Goal: Task Accomplishment & Management: Manage account settings

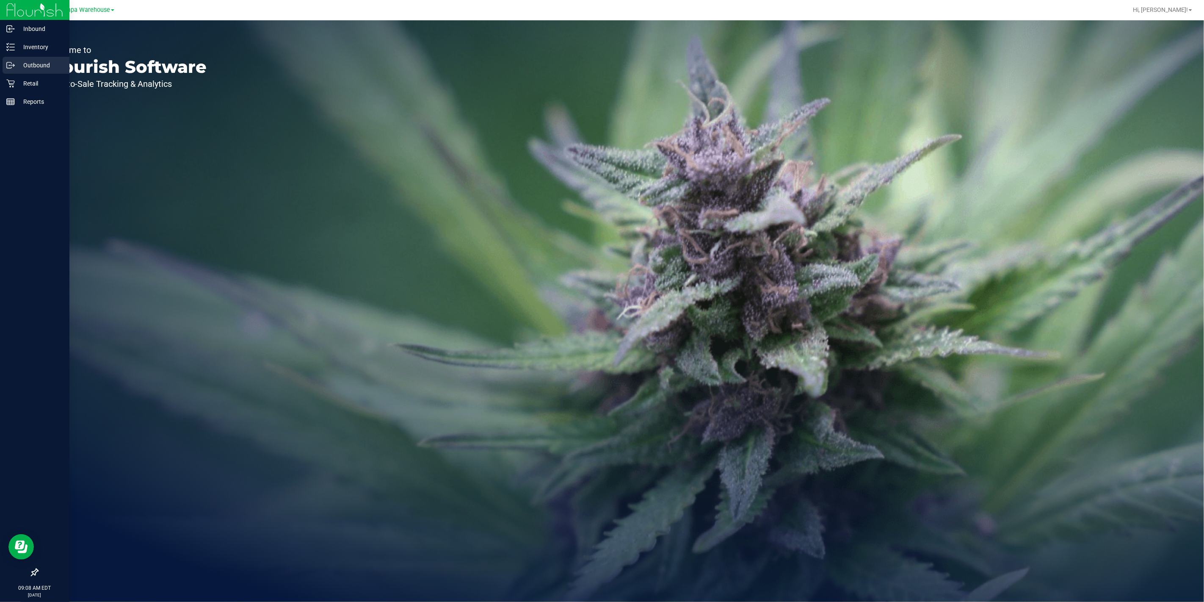
click at [40, 64] on p "Outbound" at bounding box center [40, 65] width 51 height 10
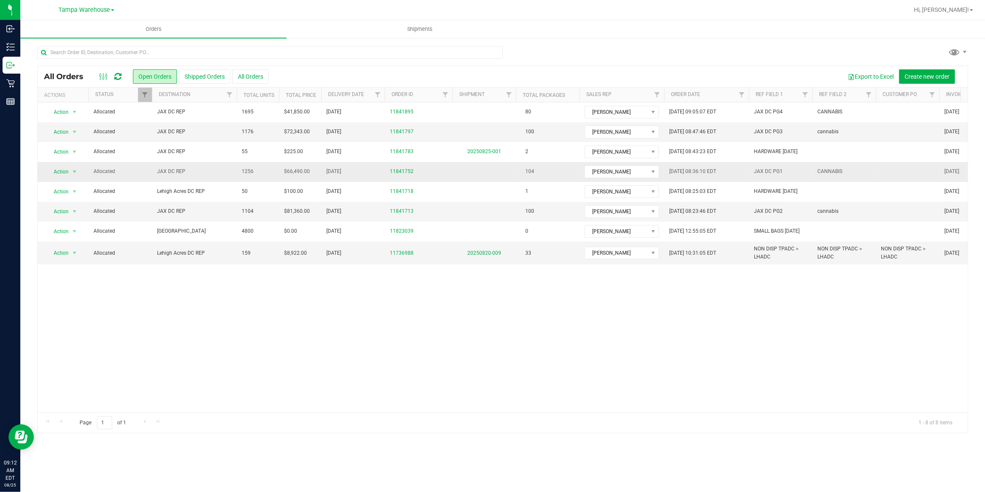
click at [172, 176] on td "JAX DC REP" at bounding box center [194, 172] width 85 height 20
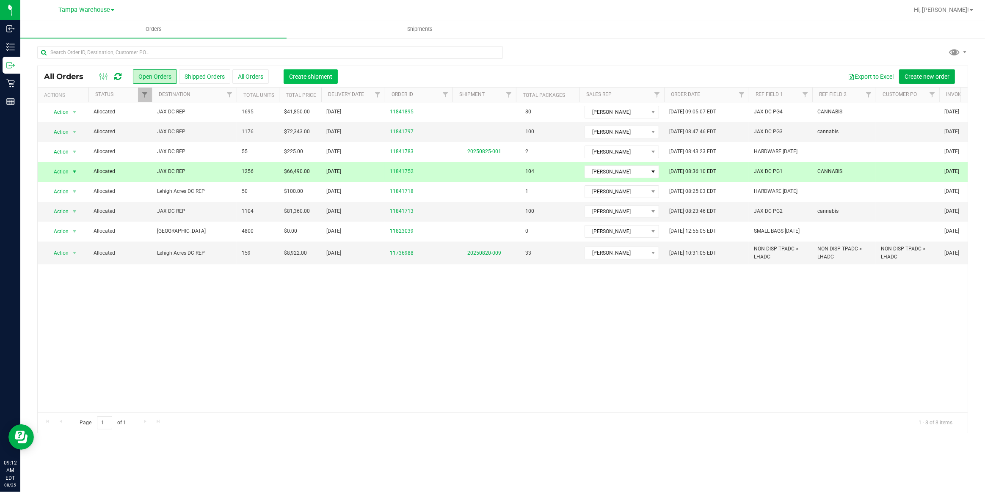
click at [313, 76] on span "Create shipment" at bounding box center [310, 76] width 43 height 7
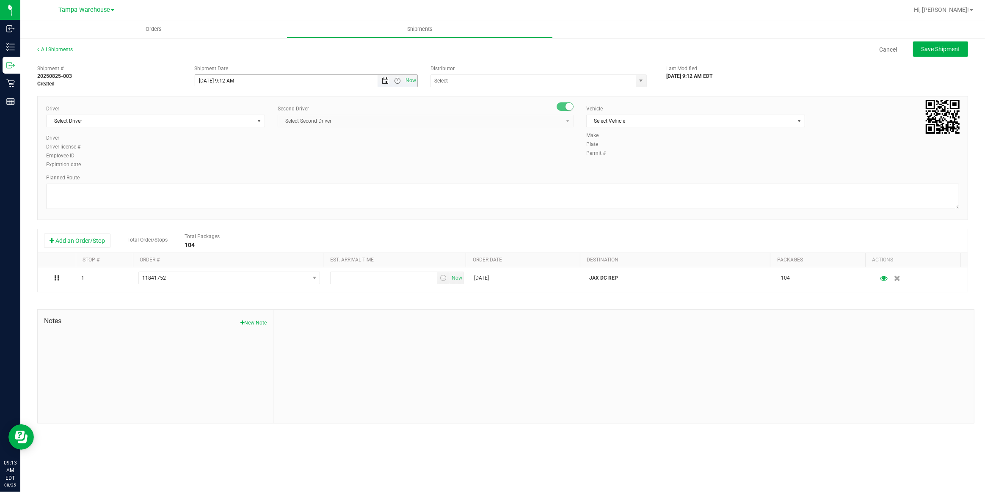
click at [384, 82] on span "Open the date view" at bounding box center [385, 80] width 7 height 7
click at [226, 184] on link "26" at bounding box center [227, 179] width 12 height 13
click at [398, 80] on span "Open the time view" at bounding box center [397, 80] width 7 height 7
click at [211, 161] on li "6:30 AM" at bounding box center [305, 159] width 221 height 11
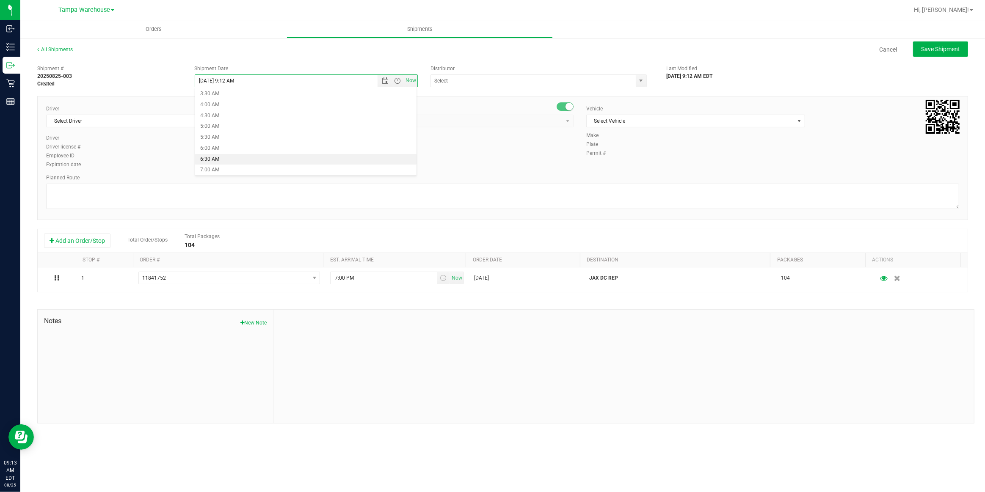
type input "[DATE] 6:30 AM"
click at [469, 83] on input "text" at bounding box center [530, 81] width 199 height 12
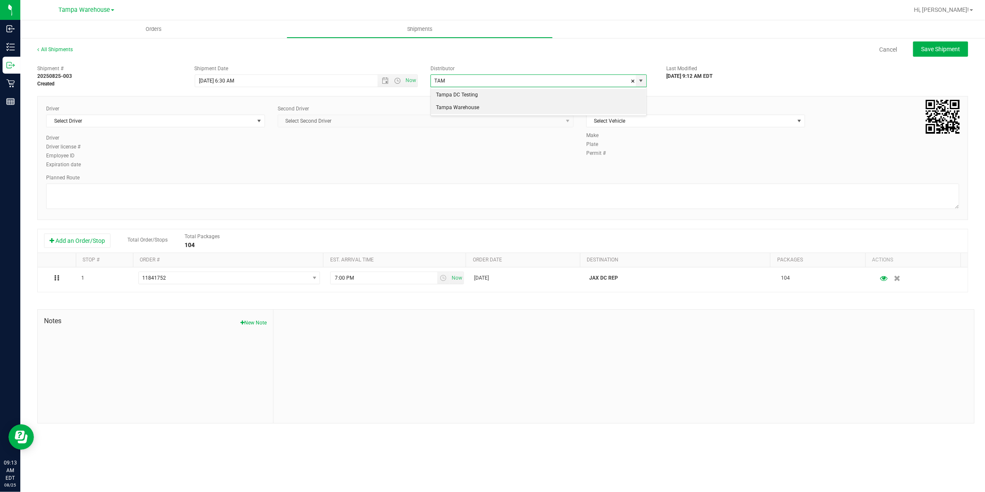
click at [460, 110] on li "Tampa Warehouse" at bounding box center [539, 108] width 216 height 13
type input "Tampa Warehouse"
click at [260, 122] on span "select" at bounding box center [259, 121] width 7 height 7
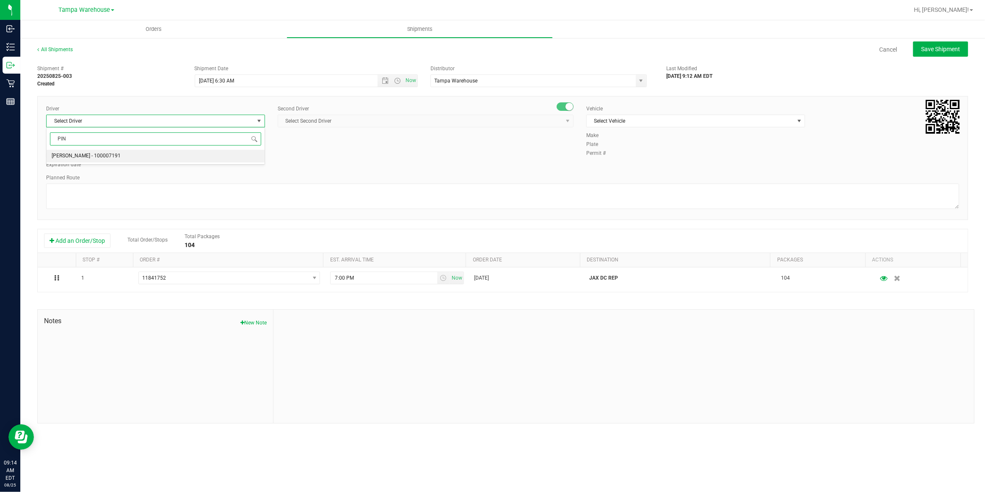
click at [70, 158] on span "[PERSON_NAME] - 100007191" at bounding box center [86, 156] width 69 height 11
type input "PIN"
click at [360, 122] on span "Select Second Driver" at bounding box center [420, 121] width 285 height 12
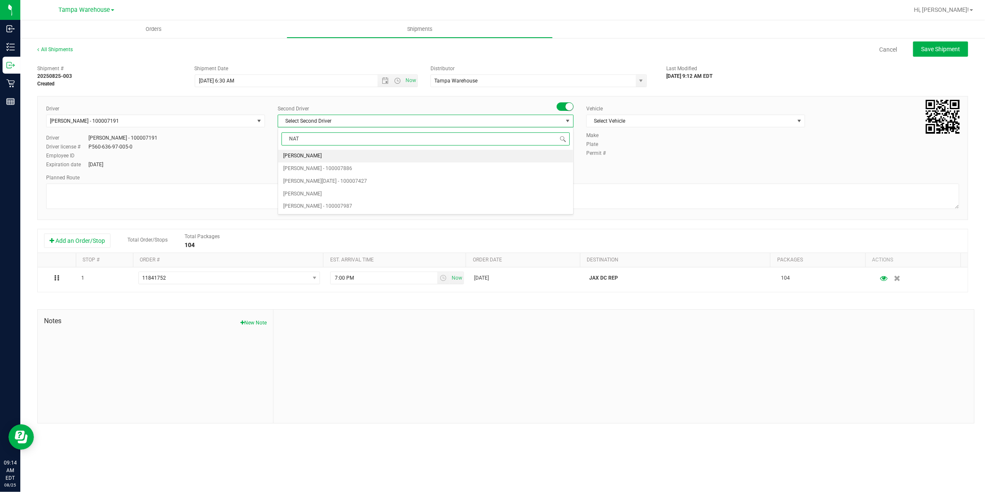
type input "NATA"
click at [318, 156] on span "[PERSON_NAME][DATE] - 100007427" at bounding box center [325, 156] width 84 height 11
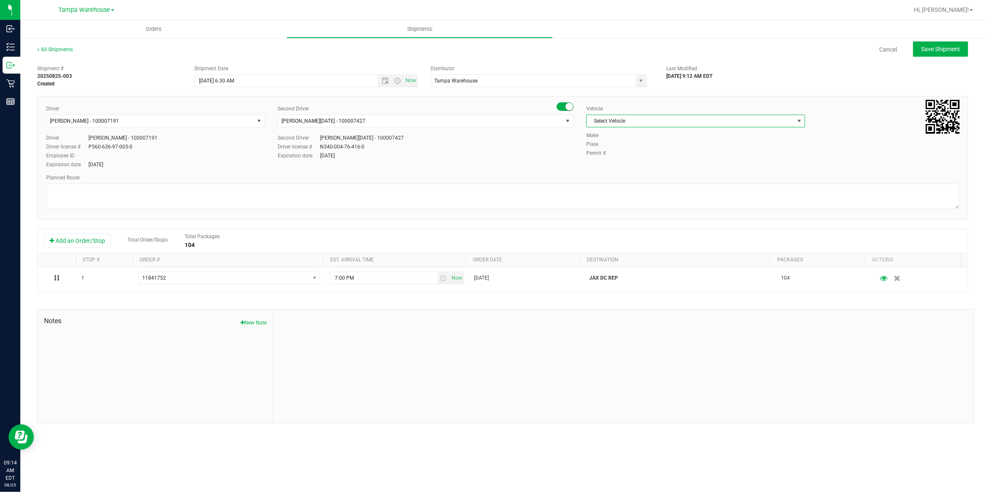
click at [652, 122] on span "Select Vehicle" at bounding box center [690, 121] width 207 height 12
click at [635, 179] on li "FL-EXPRESS-03" at bounding box center [696, 180] width 218 height 13
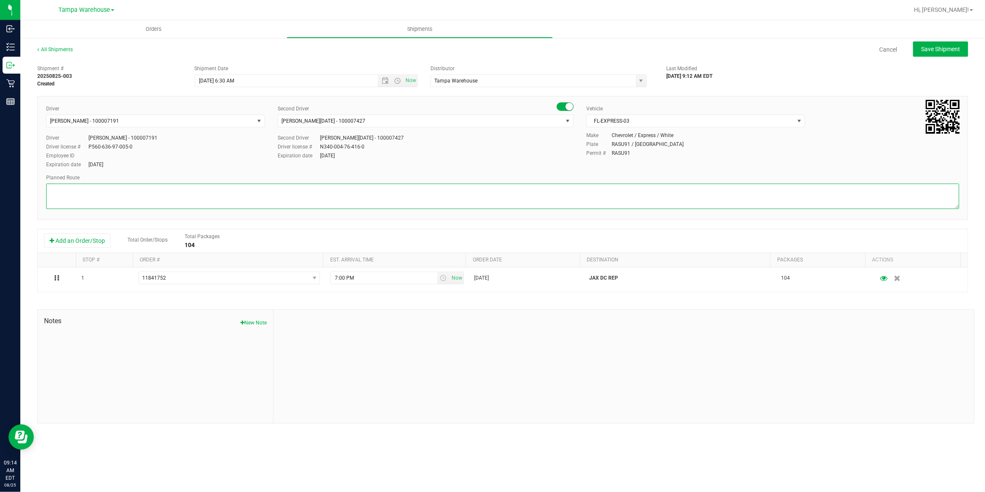
click at [605, 191] on textarea at bounding box center [502, 196] width 913 height 25
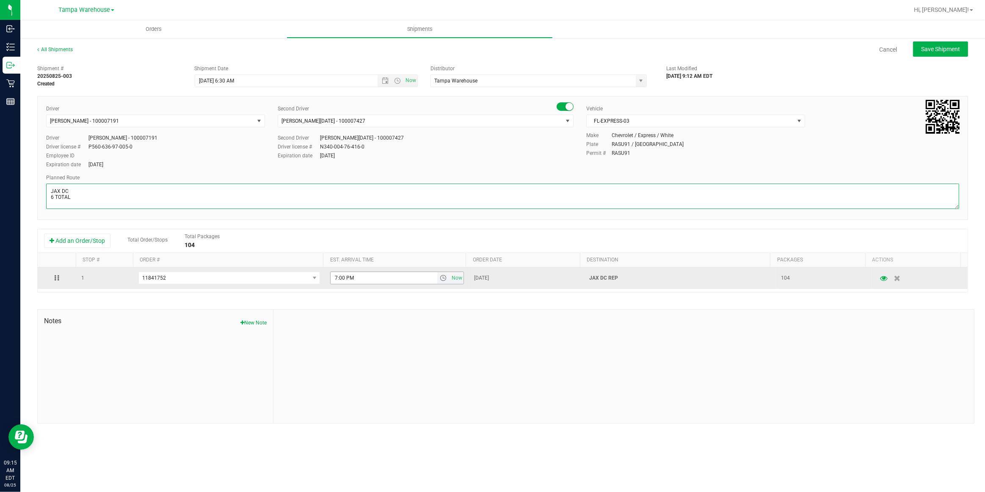
click at [441, 279] on span "select" at bounding box center [443, 278] width 7 height 7
type textarea "JAX DC 6 TOTAL"
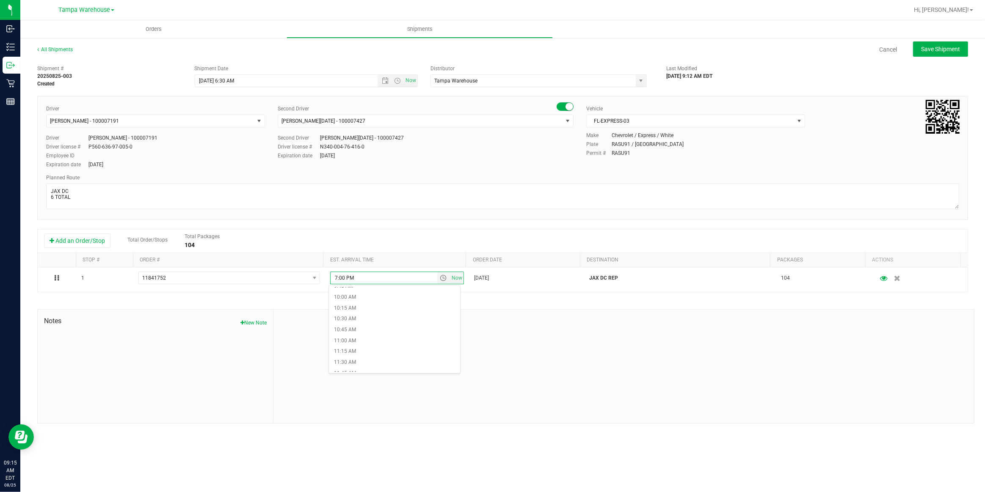
scroll to position [462, 0]
click at [365, 309] on li "11:00 AM" at bounding box center [394, 310] width 131 height 11
click at [940, 47] on span "Save Shipment" at bounding box center [940, 49] width 39 height 7
type input "[DATE] 10:30 AM"
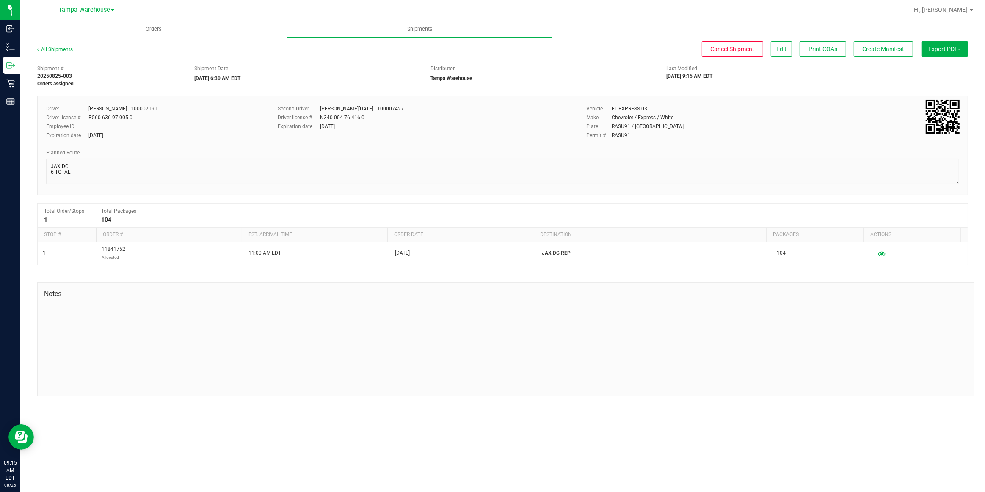
click at [941, 47] on button "Export PDF" at bounding box center [945, 48] width 47 height 15
click at [935, 66] on span "Manifest by Package ID" at bounding box center [933, 68] width 54 height 6
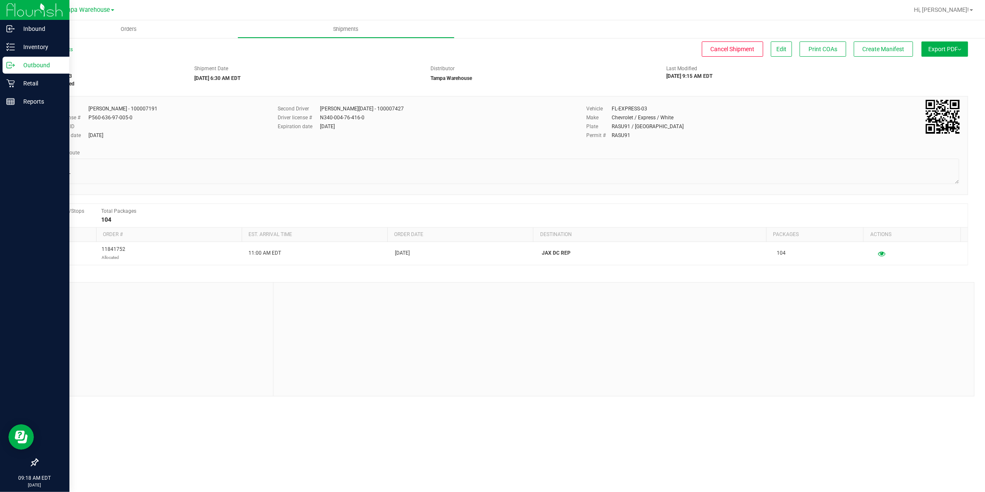
click at [53, 69] on p "Outbound" at bounding box center [40, 65] width 51 height 10
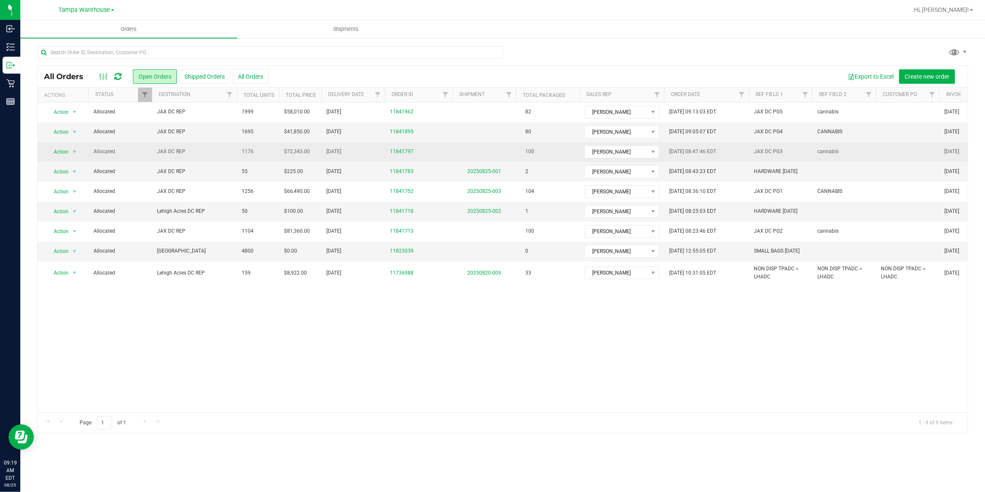
click at [174, 149] on span "JAX DC REP" at bounding box center [194, 152] width 75 height 8
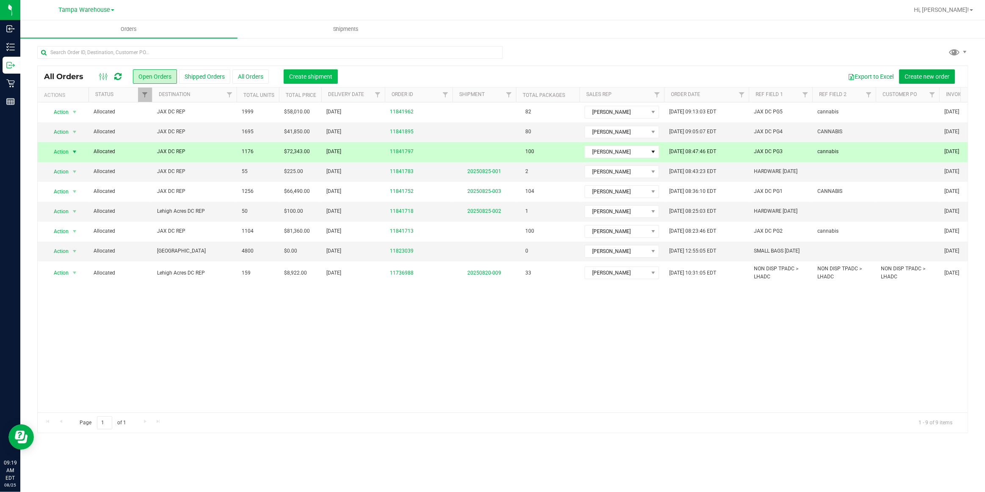
click at [314, 73] on span "Create shipment" at bounding box center [310, 76] width 43 height 7
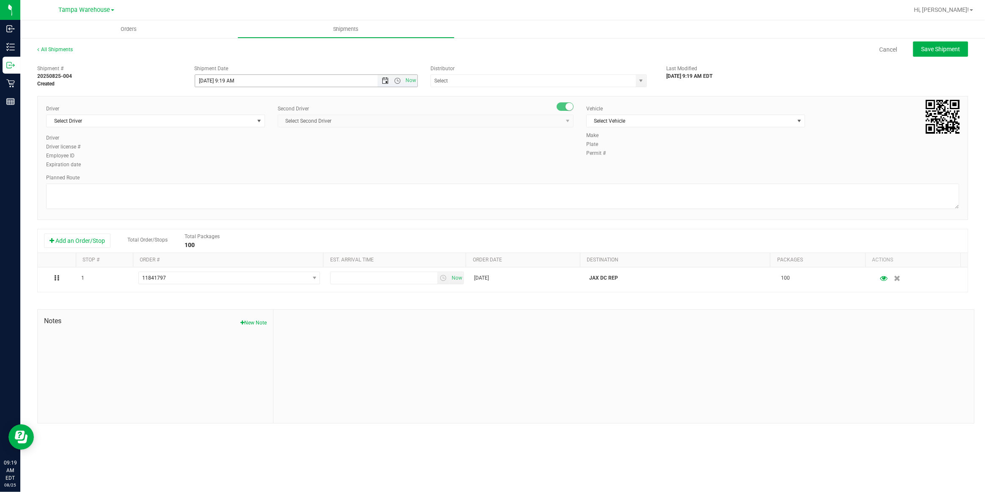
click at [385, 83] on span "Open the date view" at bounding box center [385, 80] width 7 height 7
click at [226, 181] on link "26" at bounding box center [227, 179] width 12 height 13
click at [395, 80] on span "Open the time view" at bounding box center [397, 80] width 7 height 7
click at [229, 159] on li "6:30 AM" at bounding box center [305, 159] width 221 height 11
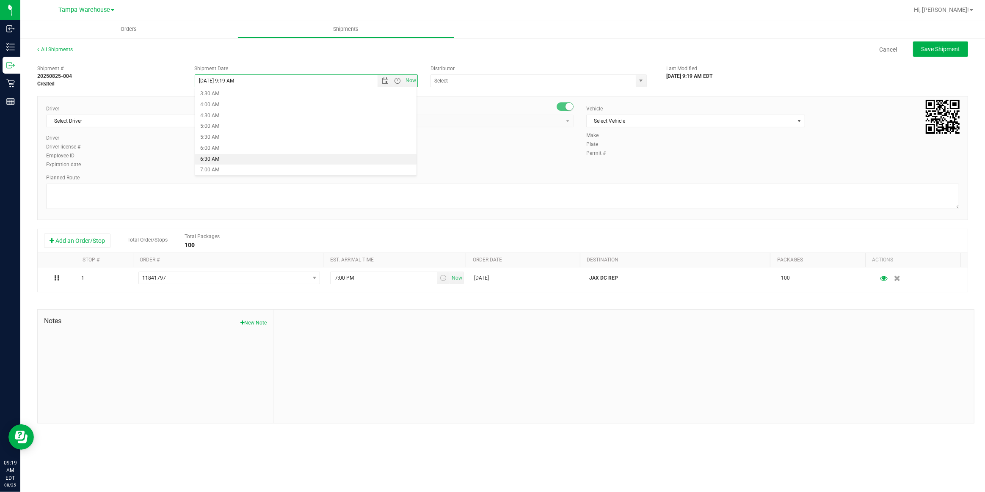
type input "[DATE] 6:30 AM"
click at [500, 80] on input "text" at bounding box center [530, 81] width 199 height 12
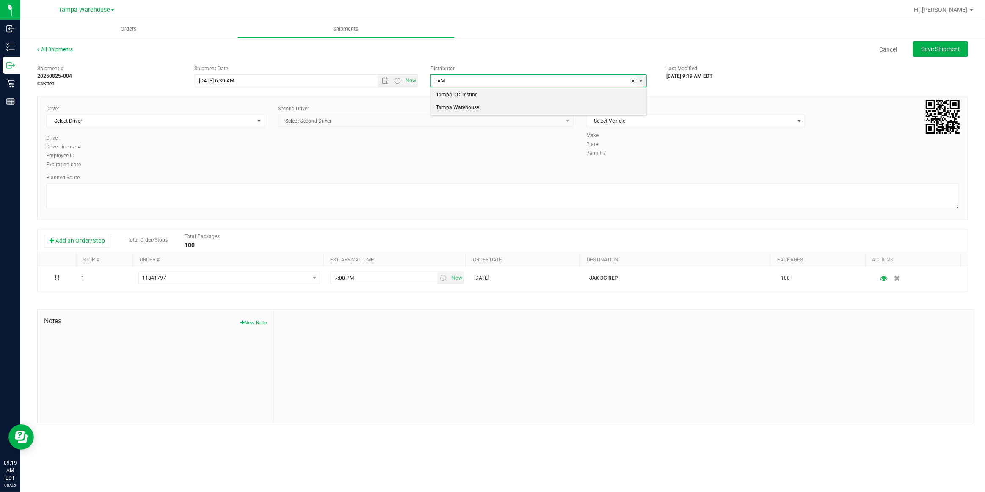
click at [478, 105] on li "Tampa Warehouse" at bounding box center [539, 108] width 216 height 13
type input "Tampa Warehouse"
click at [180, 118] on span "Select Driver" at bounding box center [150, 121] width 207 height 12
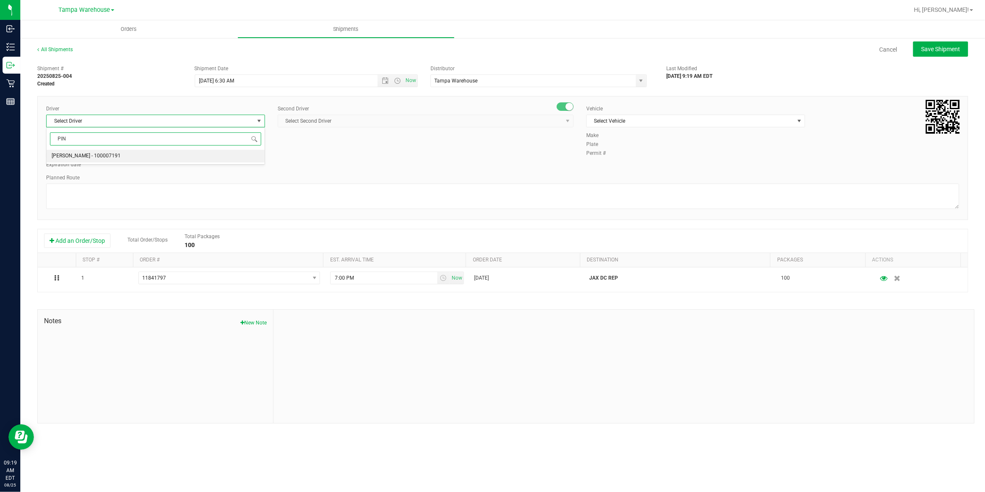
click at [64, 158] on span "[PERSON_NAME] - 100007191" at bounding box center [86, 156] width 69 height 11
type input "PIN"
click at [341, 121] on span "Select Second Driver" at bounding box center [420, 121] width 285 height 12
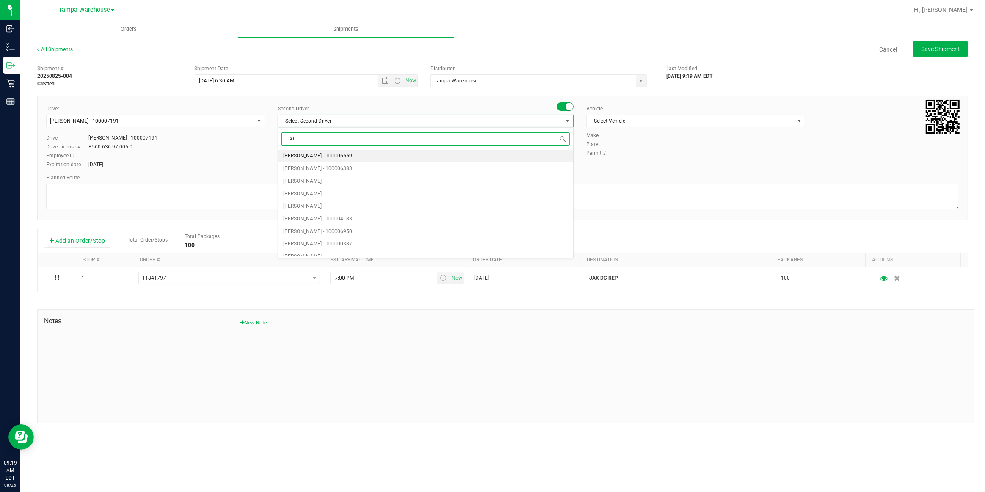
type input "ATA"
click at [312, 161] on span "[PERSON_NAME][DATE] - 100007427" at bounding box center [325, 156] width 84 height 11
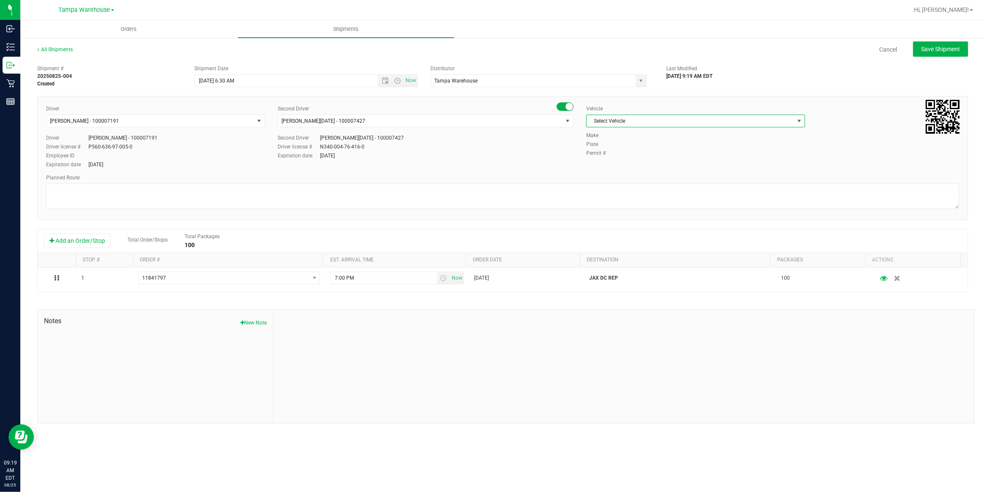
click at [641, 121] on span "Select Vehicle" at bounding box center [690, 121] width 207 height 12
click at [637, 180] on li "FL-EXPRESS-03" at bounding box center [696, 180] width 218 height 13
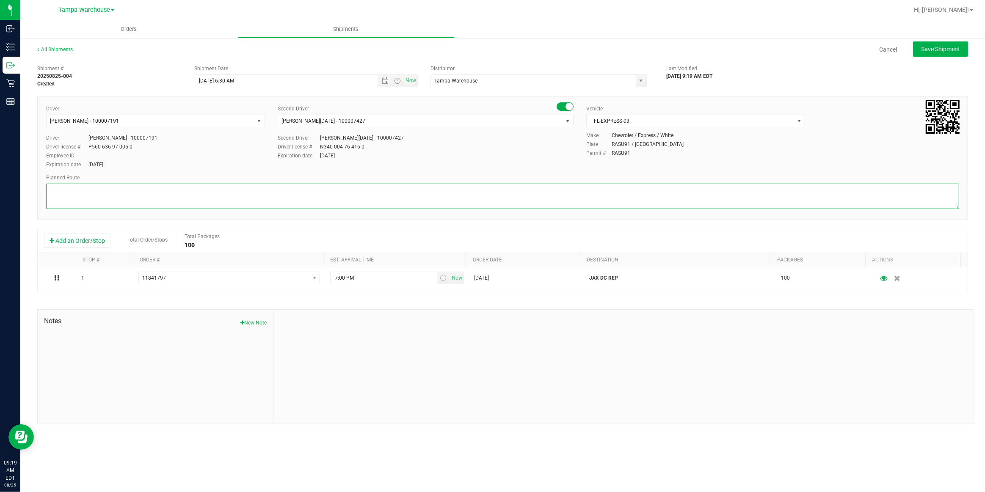
click at [579, 187] on textarea at bounding box center [502, 196] width 913 height 25
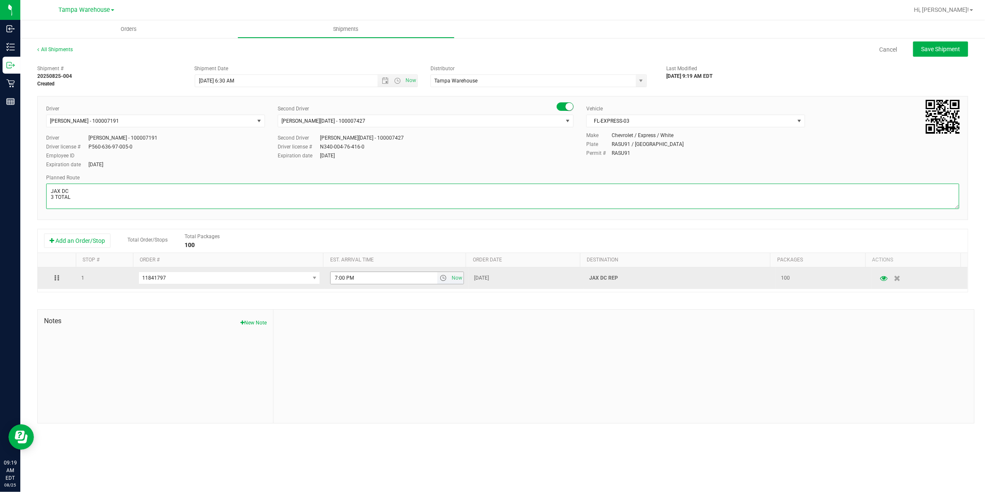
click at [443, 278] on span "select" at bounding box center [443, 278] width 7 height 7
type textarea "JAX DC 3 TOTAL"
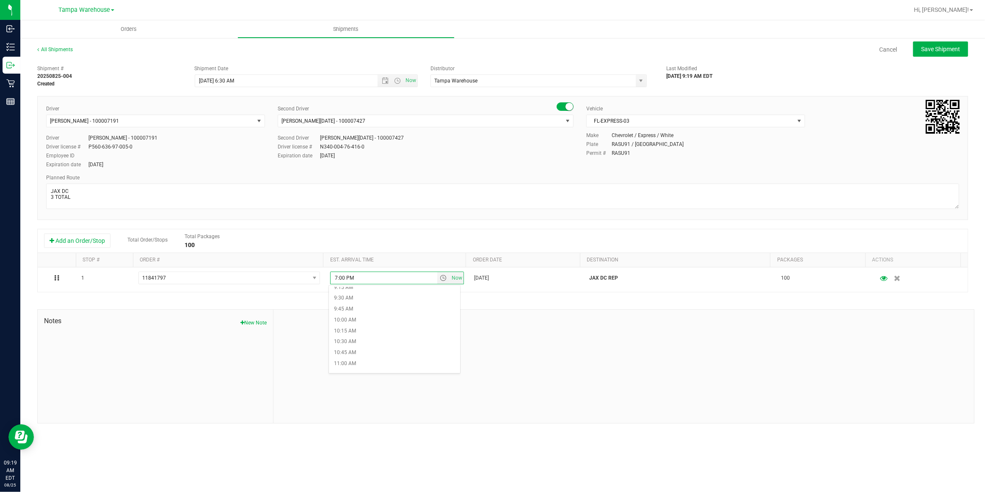
scroll to position [423, 0]
click at [368, 349] on li "11:00 AM" at bounding box center [394, 348] width 131 height 11
click at [943, 47] on span "Save Shipment" at bounding box center [940, 49] width 39 height 7
type input "[DATE] 10:30 AM"
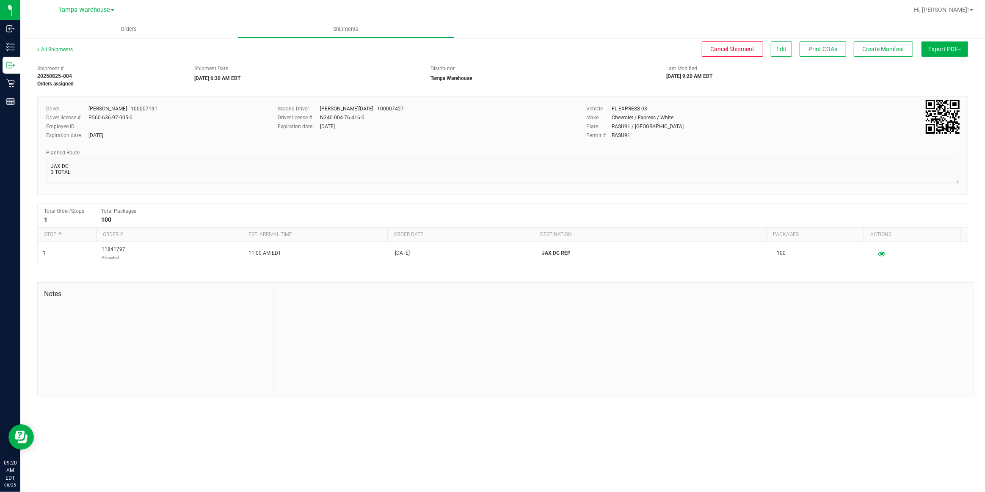
click at [943, 51] on button "Export PDF" at bounding box center [945, 48] width 47 height 15
click at [938, 68] on span "Manifest by Package ID" at bounding box center [933, 68] width 54 height 6
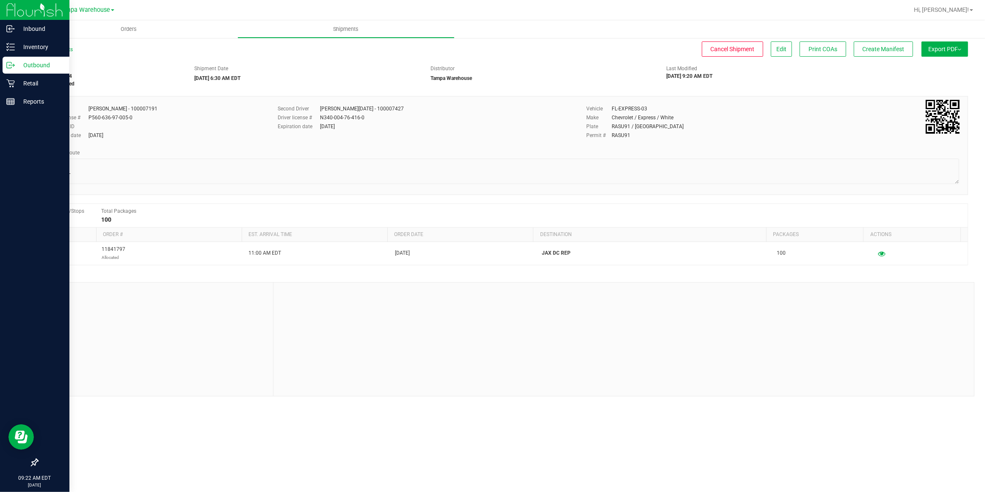
click at [44, 66] on p "Outbound" at bounding box center [40, 65] width 51 height 10
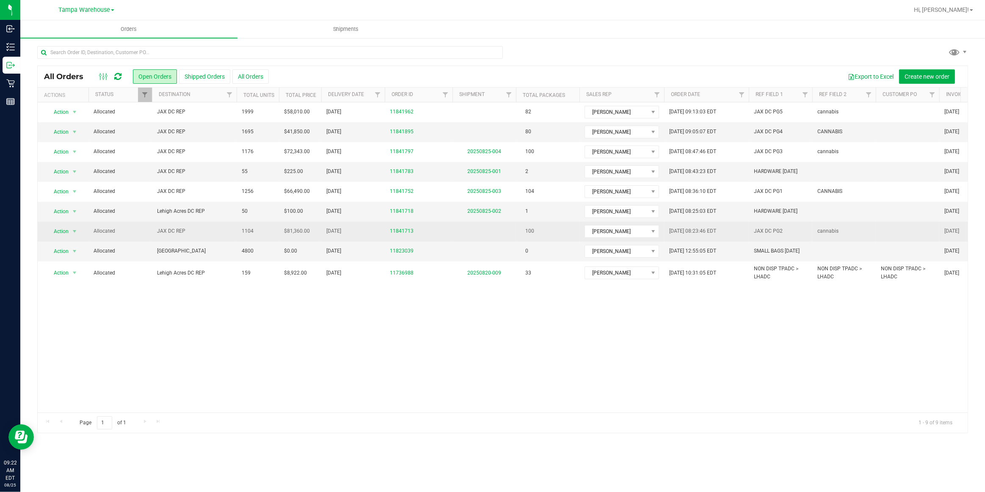
click at [174, 233] on span "JAX DC REP" at bounding box center [194, 231] width 75 height 8
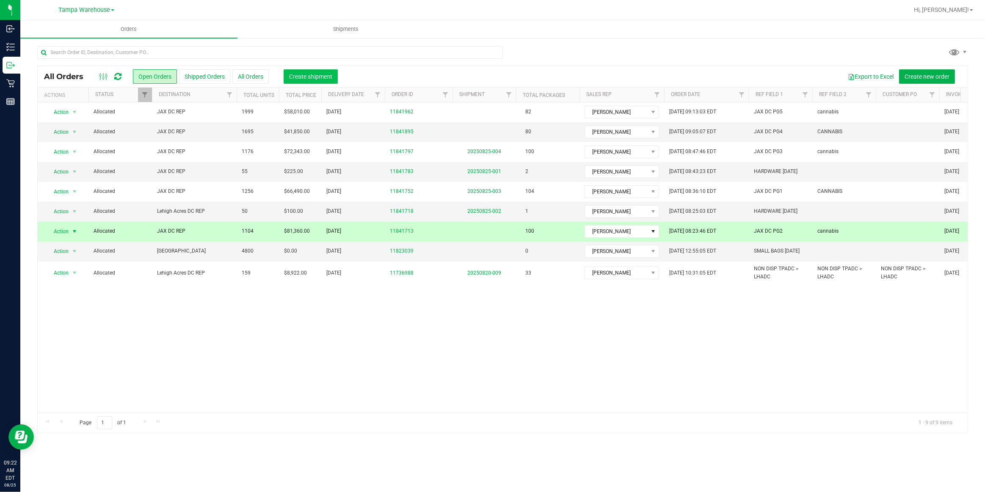
click at [326, 73] on span "Create shipment" at bounding box center [310, 76] width 43 height 7
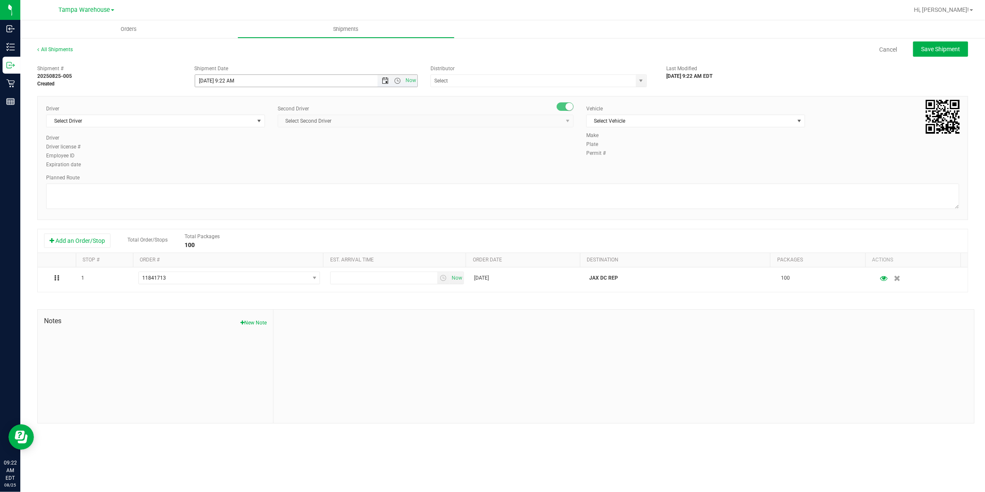
click at [385, 80] on span "Open the date view" at bounding box center [385, 80] width 7 height 7
click at [227, 179] on link "26" at bounding box center [227, 179] width 12 height 13
click at [398, 80] on span "Open the time view" at bounding box center [397, 80] width 7 height 7
click at [226, 157] on li "6:30 AM" at bounding box center [305, 159] width 221 height 11
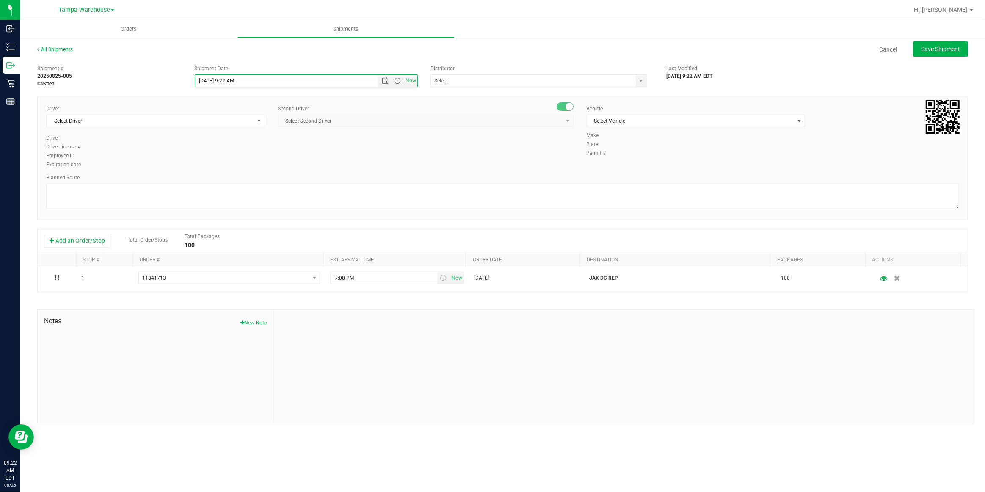
type input "[DATE] 6:30 AM"
click at [491, 76] on input "text" at bounding box center [530, 81] width 199 height 12
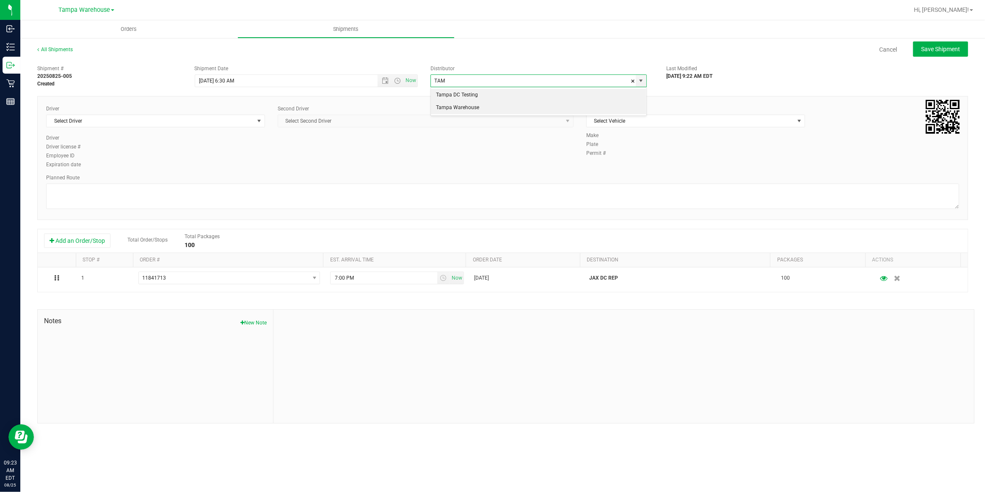
click at [470, 105] on li "Tampa Warehouse" at bounding box center [539, 108] width 216 height 13
type input "Tampa Warehouse"
click at [211, 119] on span "Select Driver" at bounding box center [150, 121] width 207 height 12
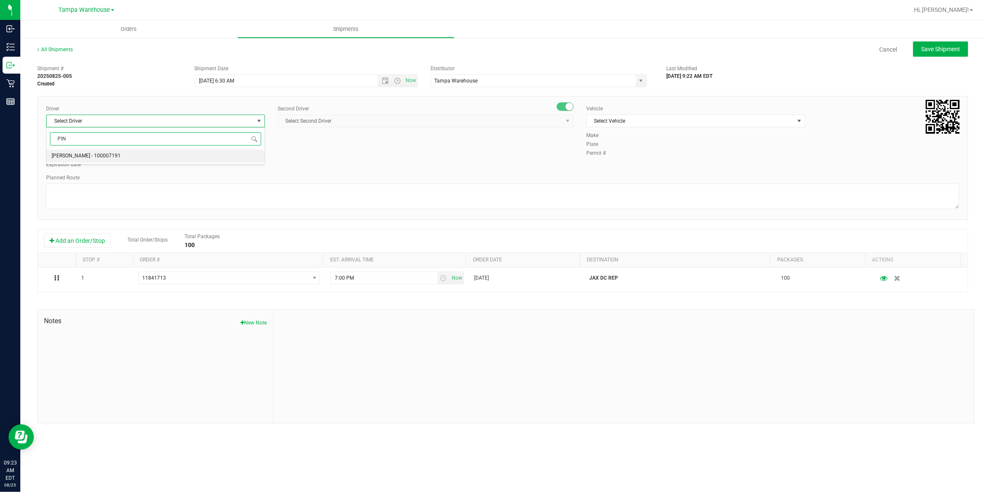
click at [79, 155] on span "[PERSON_NAME] - 100007191" at bounding box center [86, 156] width 69 height 11
type input "PIN"
click at [346, 119] on span "Select Second Driver" at bounding box center [420, 121] width 285 height 12
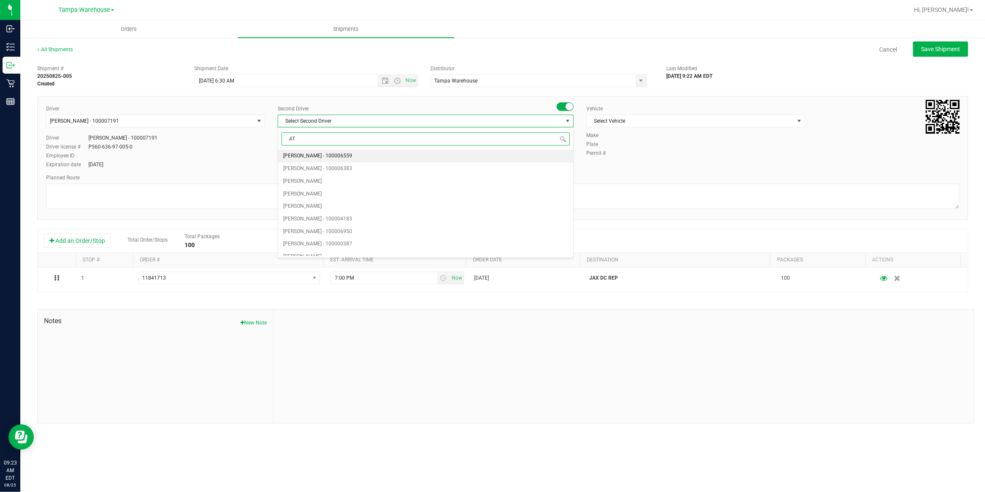
type input "ATA"
click at [317, 156] on span "[PERSON_NAME][DATE] - 100007427" at bounding box center [325, 156] width 84 height 11
click at [660, 119] on span "Select Vehicle" at bounding box center [690, 121] width 207 height 12
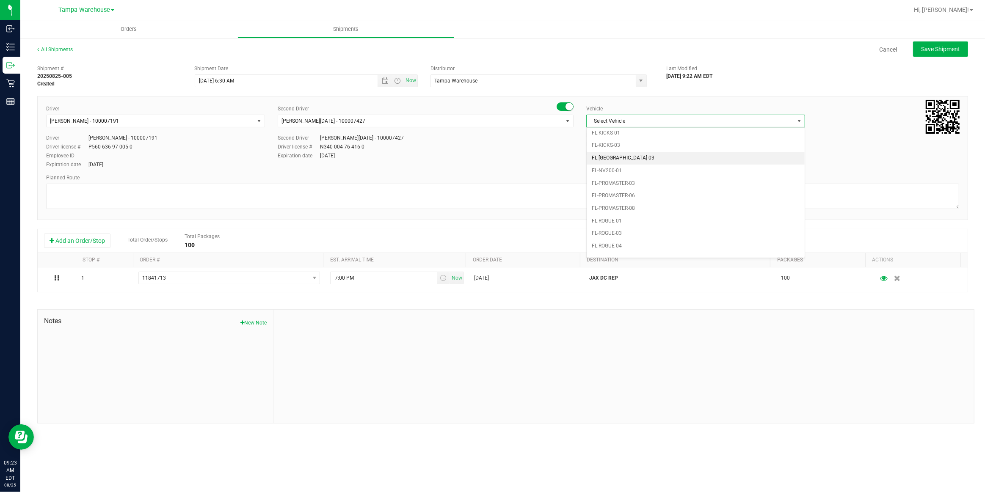
scroll to position [207, 0]
click at [627, 138] on li "FL-EXPRESS-03" at bounding box center [696, 142] width 218 height 13
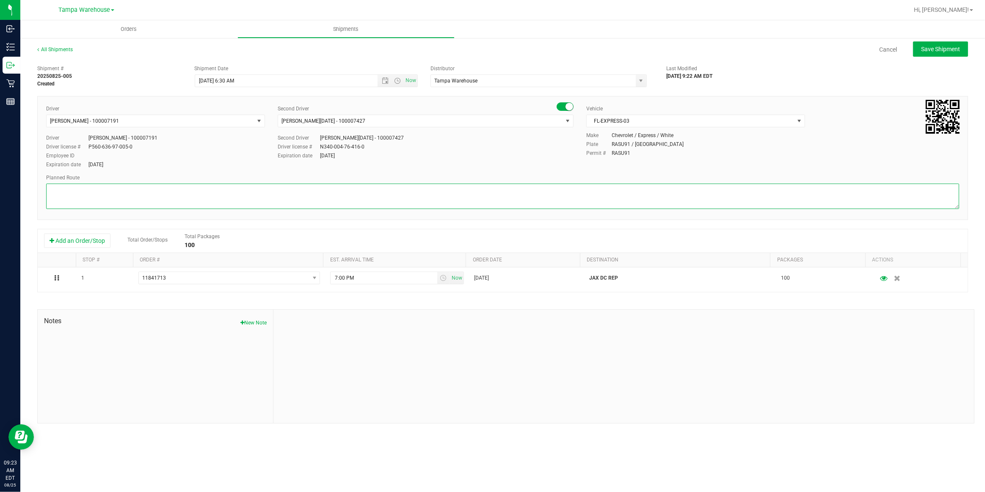
click at [517, 190] on textarea at bounding box center [502, 196] width 913 height 25
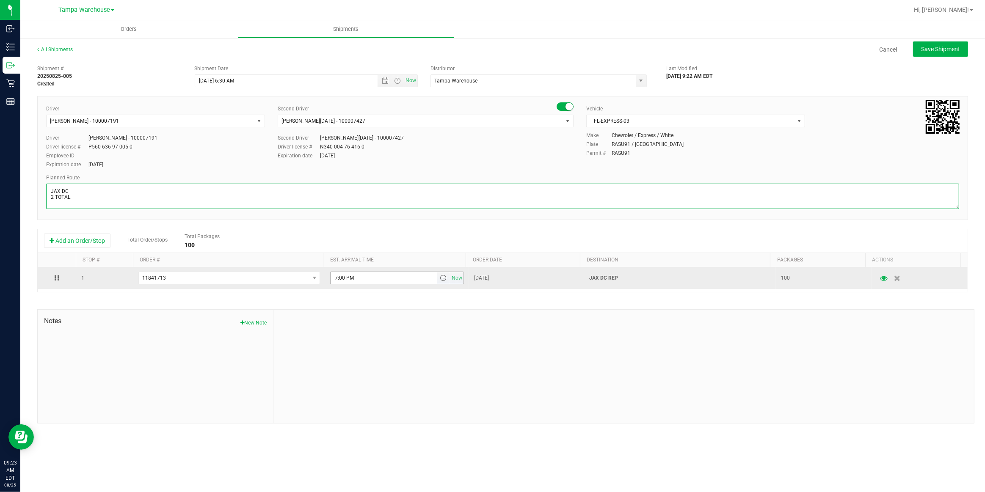
click at [440, 279] on span "select" at bounding box center [443, 278] width 7 height 7
type textarea "JAX DC 2 TOTAL"
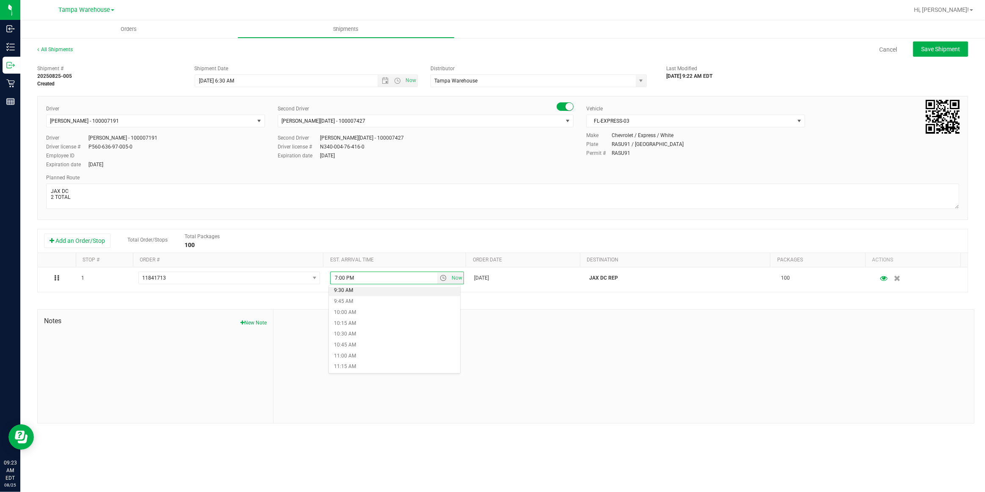
scroll to position [423, 0]
click at [356, 348] on li "11:00 AM" at bounding box center [394, 348] width 131 height 11
click at [955, 50] on span "Save Shipment" at bounding box center [940, 49] width 39 height 7
type input "[DATE] 10:30 AM"
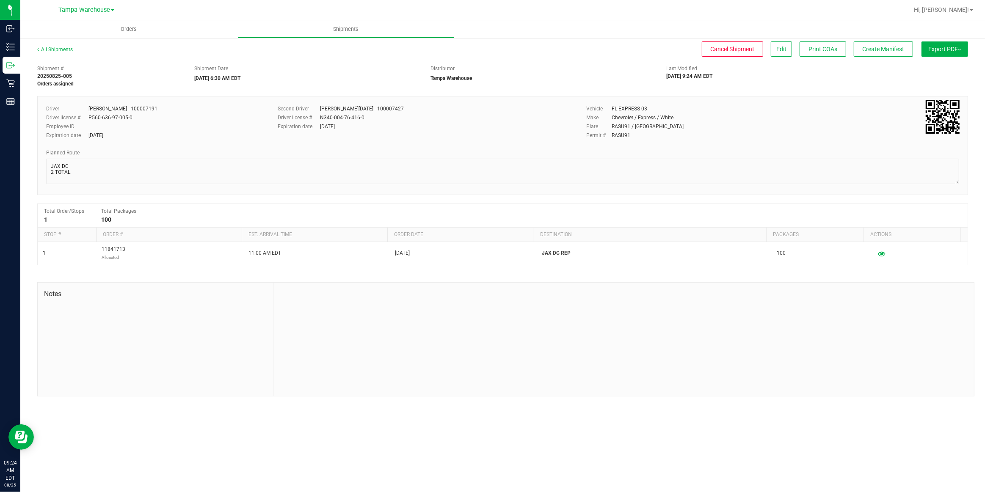
click at [955, 50] on button "Export PDF" at bounding box center [945, 48] width 47 height 15
click at [938, 68] on span "Manifest by Package ID" at bounding box center [933, 68] width 54 height 6
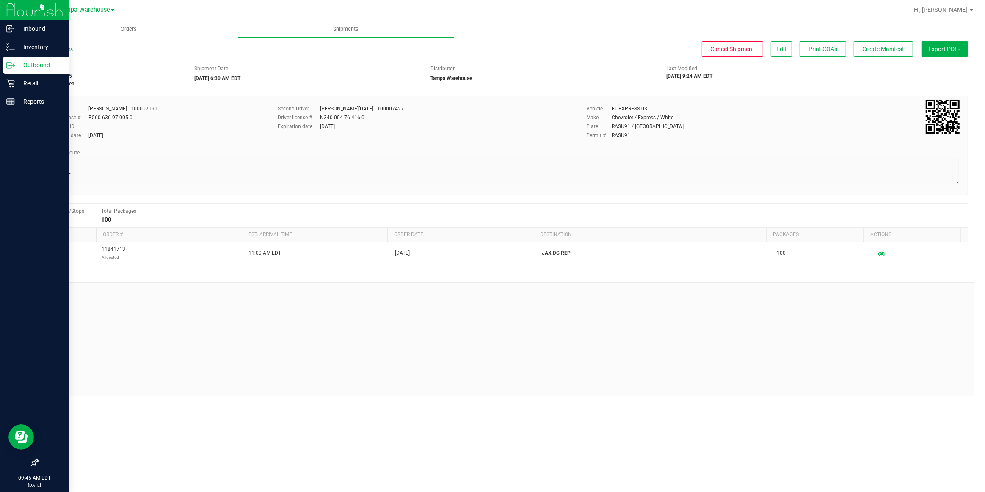
click at [30, 63] on p "Outbound" at bounding box center [40, 65] width 51 height 10
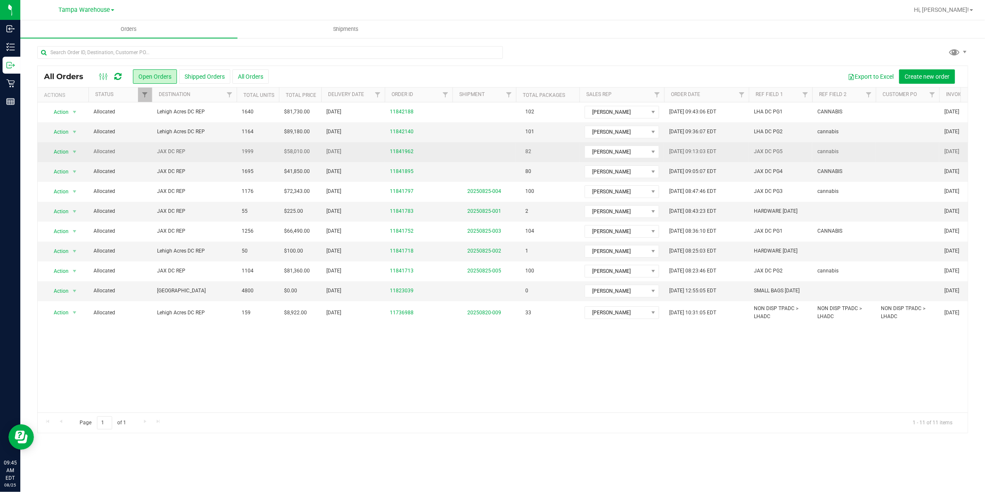
click at [167, 154] on span "JAX DC REP" at bounding box center [194, 152] width 75 height 8
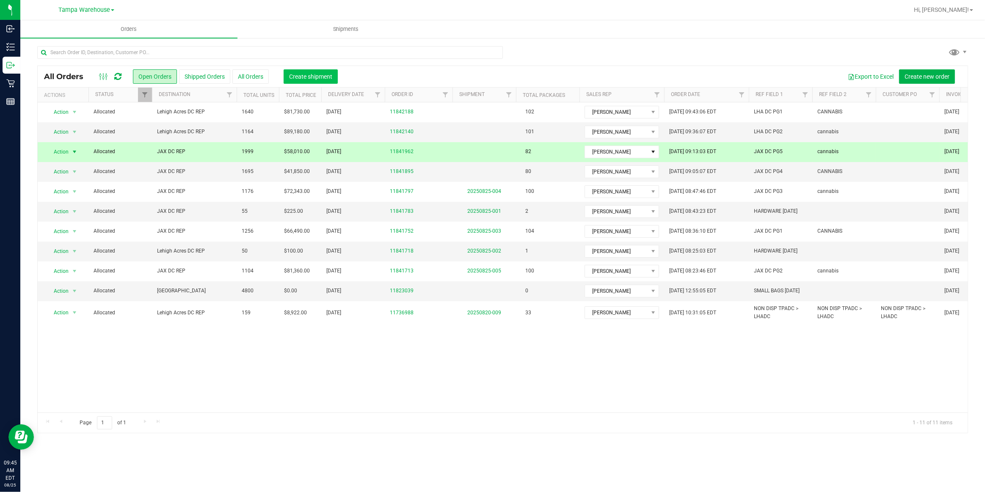
click at [318, 78] on span "Create shipment" at bounding box center [310, 76] width 43 height 7
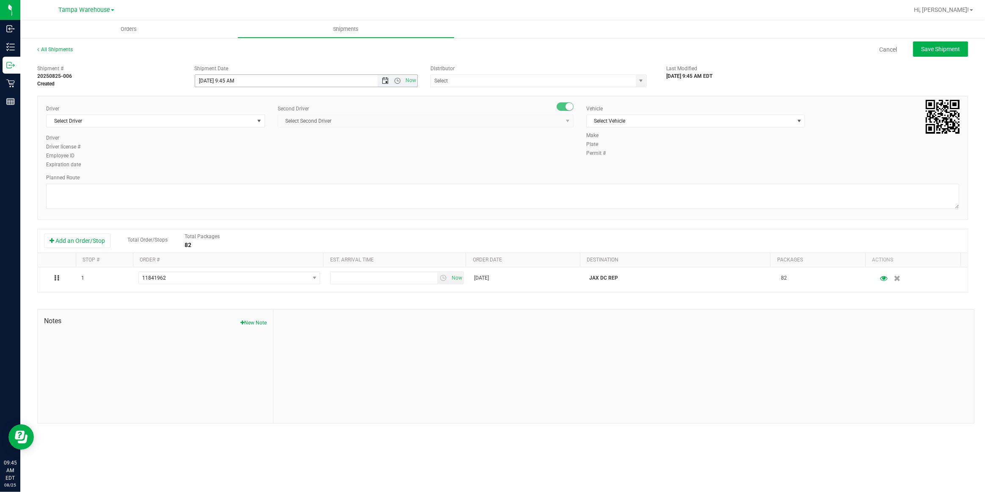
click at [385, 80] on span "Open the date view" at bounding box center [385, 80] width 7 height 7
click at [228, 179] on link "26" at bounding box center [227, 179] width 12 height 13
click at [398, 80] on span "Open the time view" at bounding box center [397, 80] width 7 height 7
click at [224, 158] on li "6:30 AM" at bounding box center [305, 159] width 221 height 11
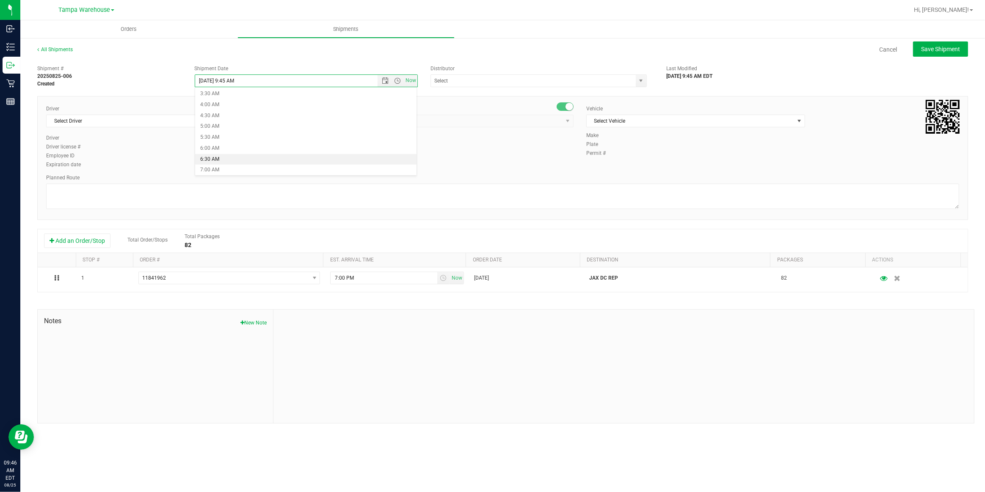
type input "[DATE] 6:30 AM"
click at [478, 83] on input "text" at bounding box center [530, 81] width 199 height 12
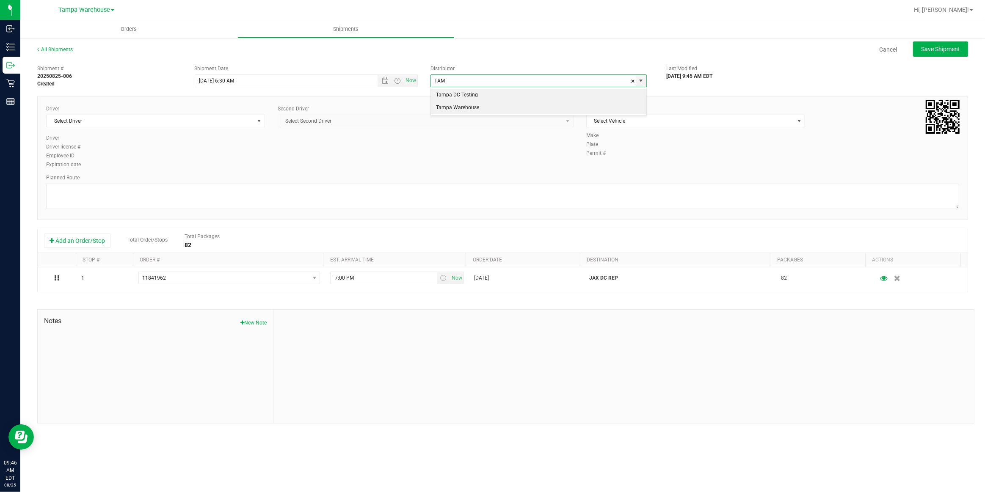
click at [462, 110] on li "Tampa Warehouse" at bounding box center [539, 108] width 216 height 13
type input "Tampa Warehouse"
click at [209, 122] on span "Select Driver" at bounding box center [150, 121] width 207 height 12
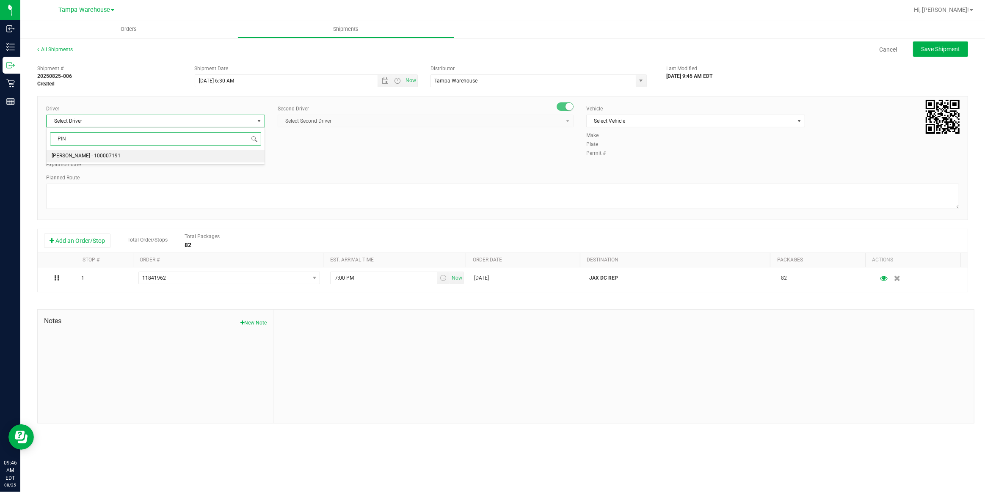
click at [82, 157] on span "[PERSON_NAME] - 100007191" at bounding box center [86, 156] width 69 height 11
type input "PIN"
click at [345, 123] on span "Select Second Driver" at bounding box center [420, 121] width 285 height 12
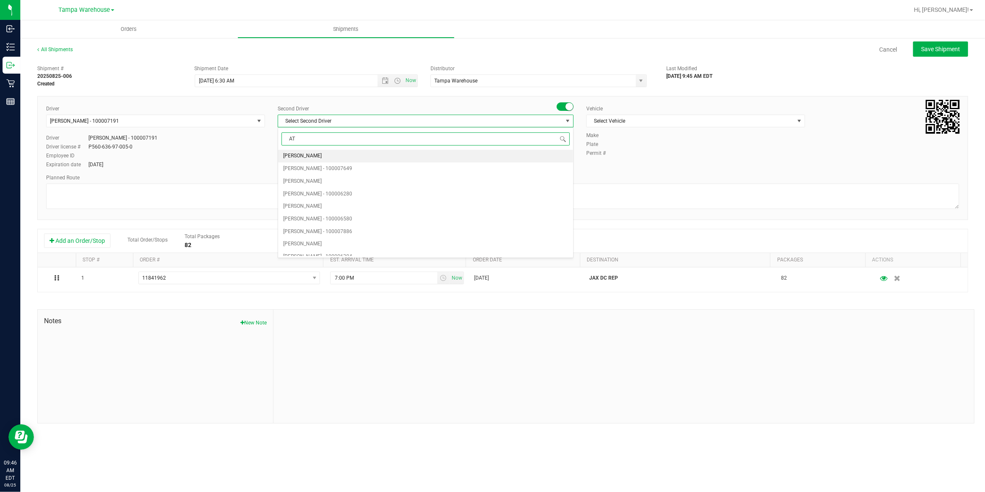
type input "ATA"
click at [317, 157] on span "[PERSON_NAME][DATE] - 100007427" at bounding box center [325, 156] width 84 height 11
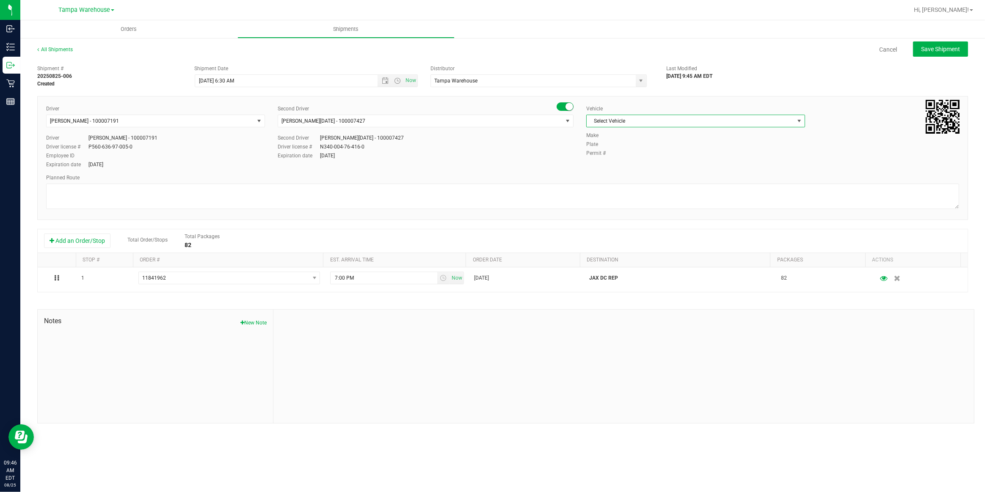
click at [635, 121] on span "Select Vehicle" at bounding box center [690, 121] width 207 height 12
click at [620, 178] on li "FL-EXPRESS-03" at bounding box center [696, 180] width 218 height 13
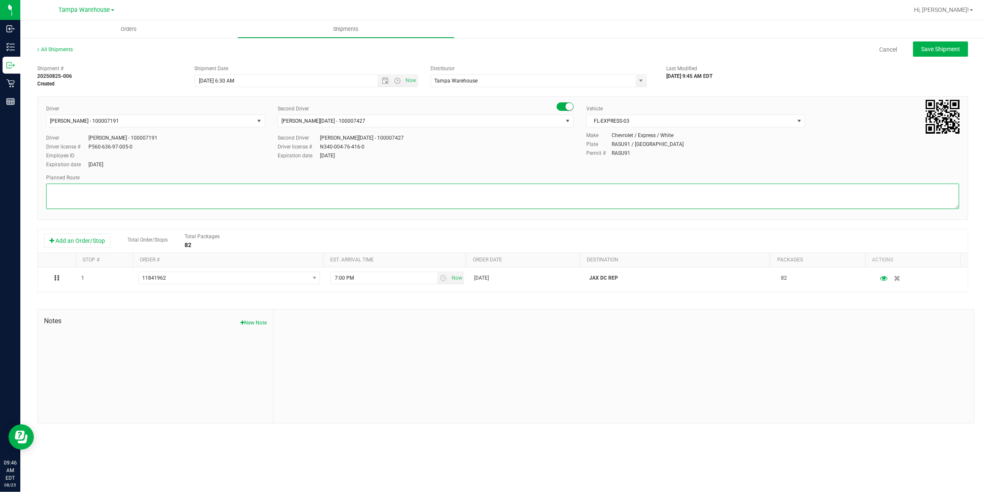
click at [469, 188] on textarea at bounding box center [502, 196] width 913 height 25
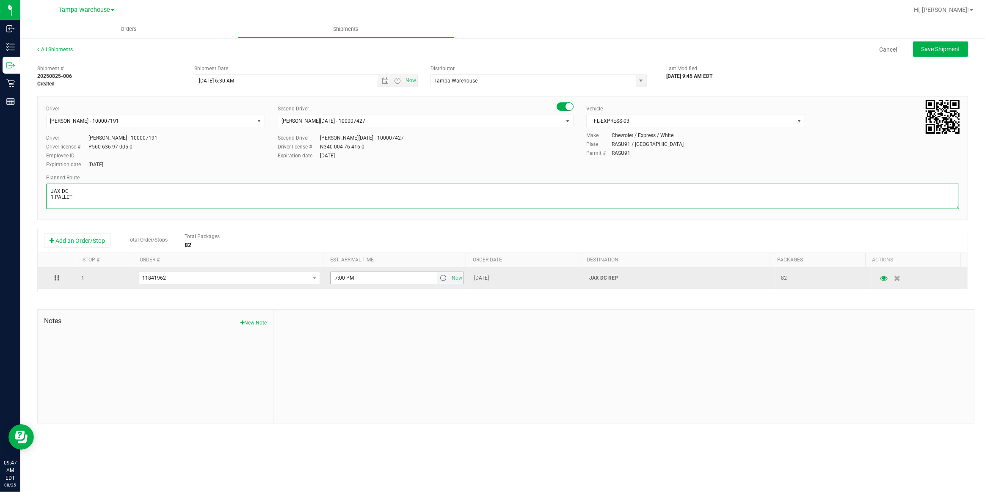
click at [440, 279] on span "select" at bounding box center [443, 278] width 7 height 7
type textarea "JAX DC 1 PALLET"
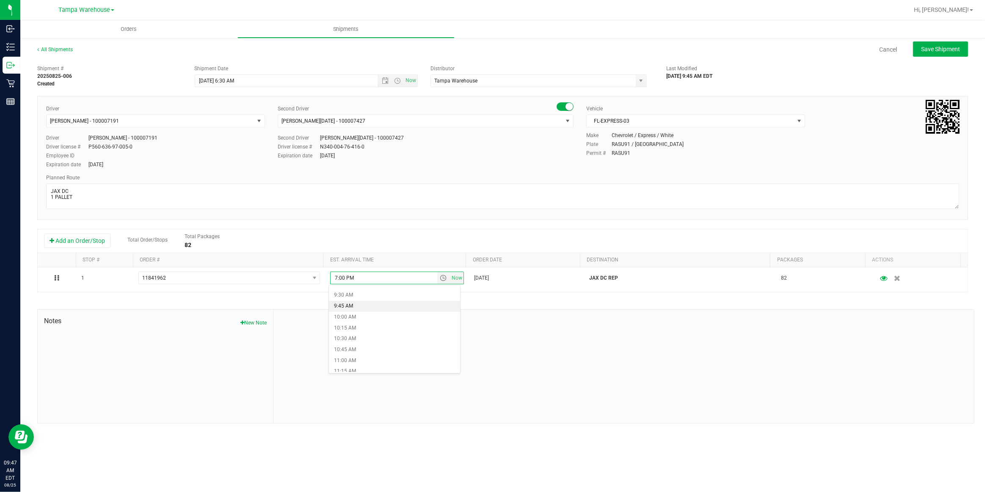
scroll to position [462, 0]
click at [359, 312] on li "11:00 AM" at bounding box center [394, 310] width 131 height 11
click at [946, 51] on span "Save Shipment" at bounding box center [940, 49] width 39 height 7
type input "[DATE] 10:30 AM"
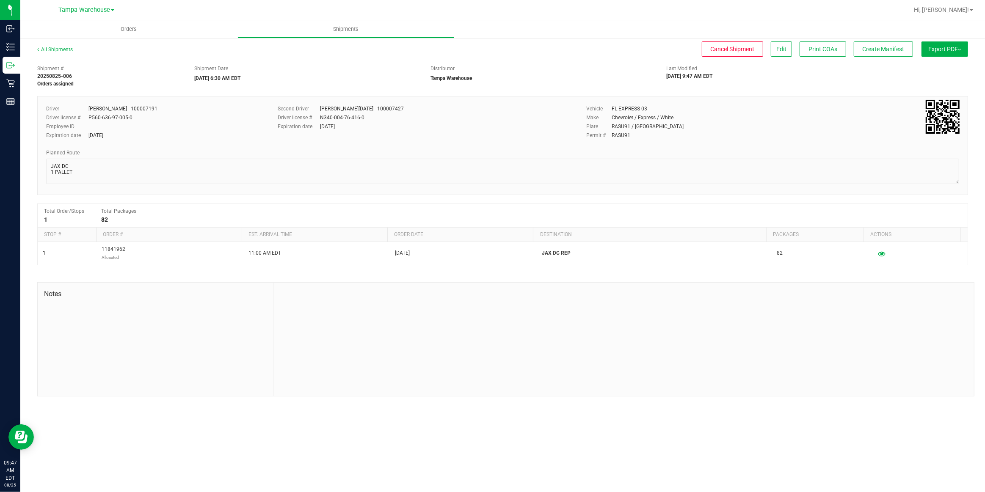
click at [946, 51] on button "Export PDF" at bounding box center [945, 48] width 47 height 15
click at [939, 69] on span "Manifest by Package ID" at bounding box center [933, 68] width 54 height 6
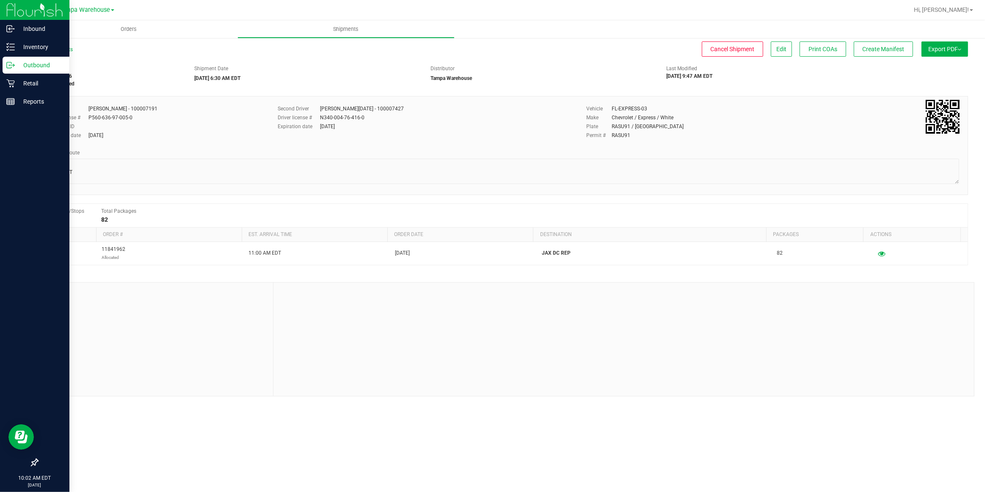
click at [31, 60] on p "Outbound" at bounding box center [40, 65] width 51 height 10
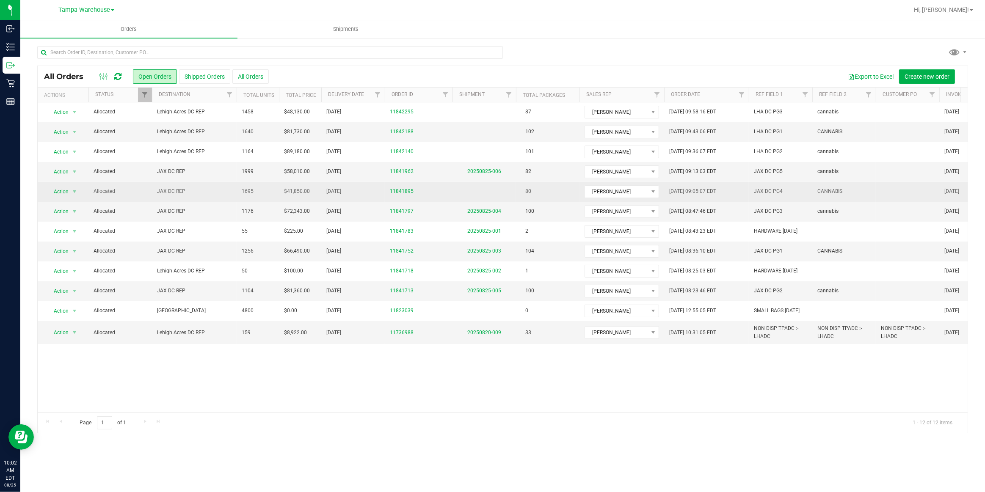
click at [175, 193] on span "JAX DC REP" at bounding box center [194, 192] width 75 height 8
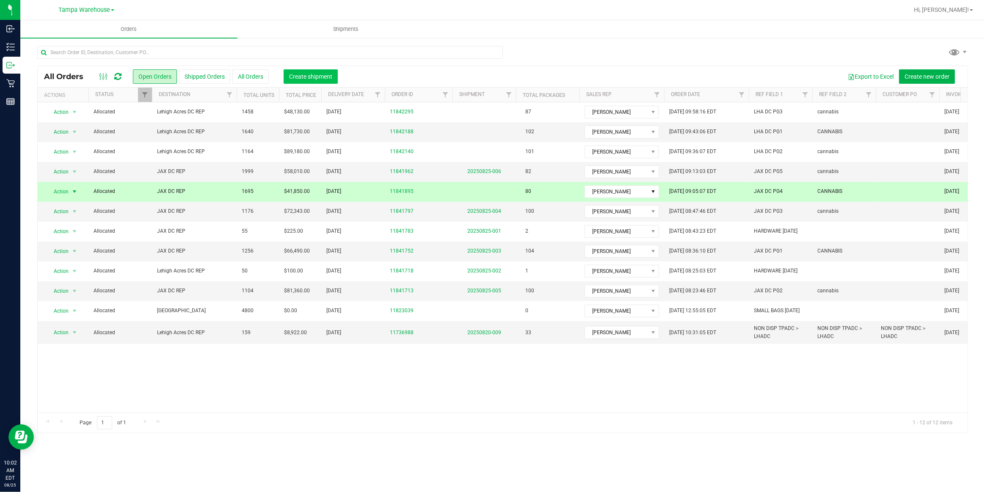
click at [308, 75] on span "Create shipment" at bounding box center [310, 76] width 43 height 7
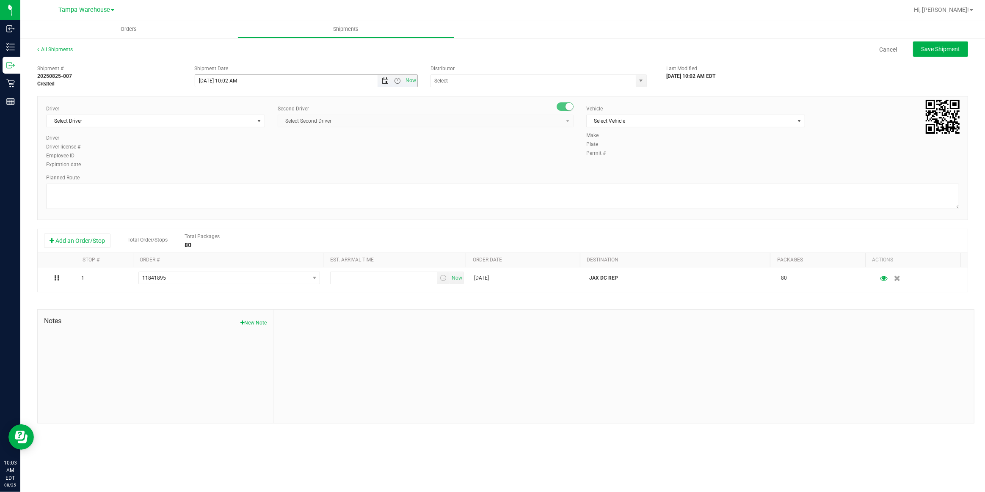
click at [385, 81] on span "Open the date view" at bounding box center [385, 80] width 7 height 7
click at [228, 180] on link "26" at bounding box center [227, 179] width 12 height 13
click at [398, 82] on span "Open the time view" at bounding box center [397, 80] width 7 height 7
click at [221, 160] on li "6:30 AM" at bounding box center [305, 159] width 221 height 11
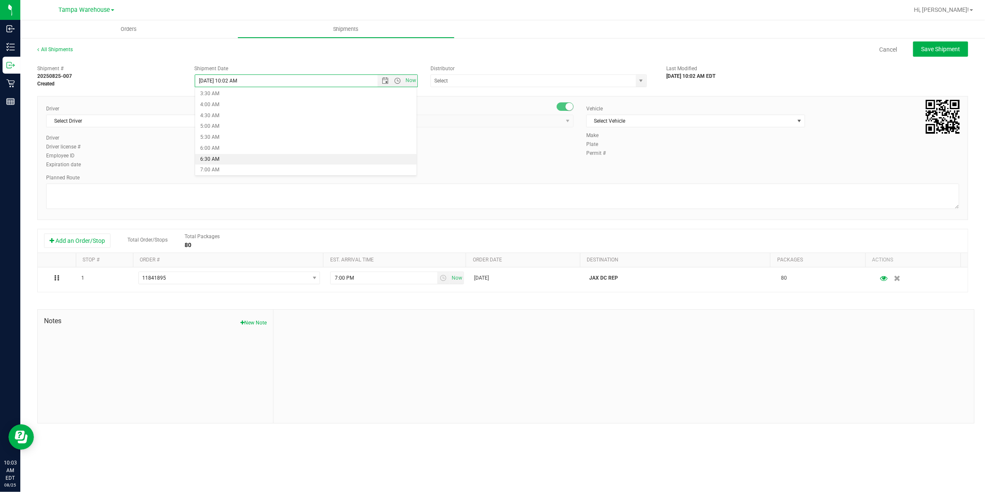
type input "[DATE] 6:30 AM"
click at [486, 82] on input "text" at bounding box center [530, 81] width 199 height 12
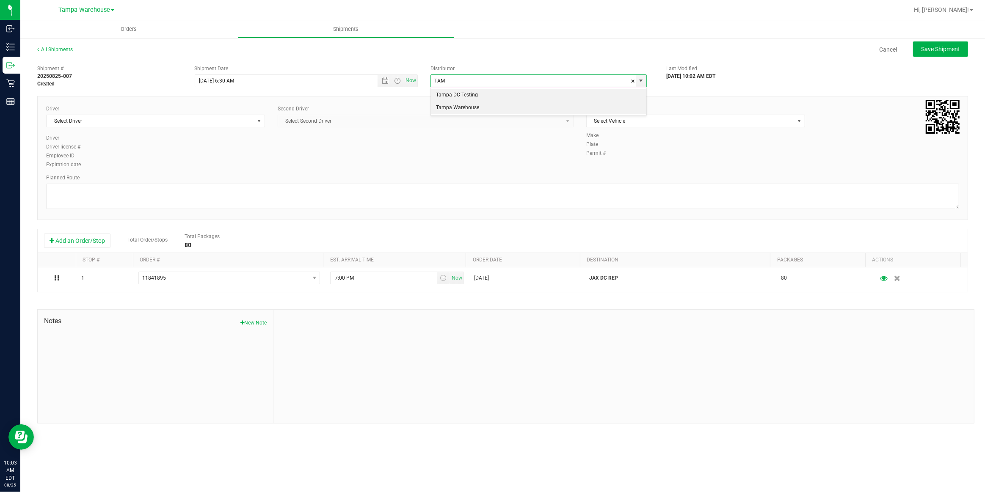
click at [457, 106] on li "Tampa Warehouse" at bounding box center [539, 108] width 216 height 13
type input "Tampa Warehouse"
click at [221, 119] on span "Select Driver" at bounding box center [150, 121] width 207 height 12
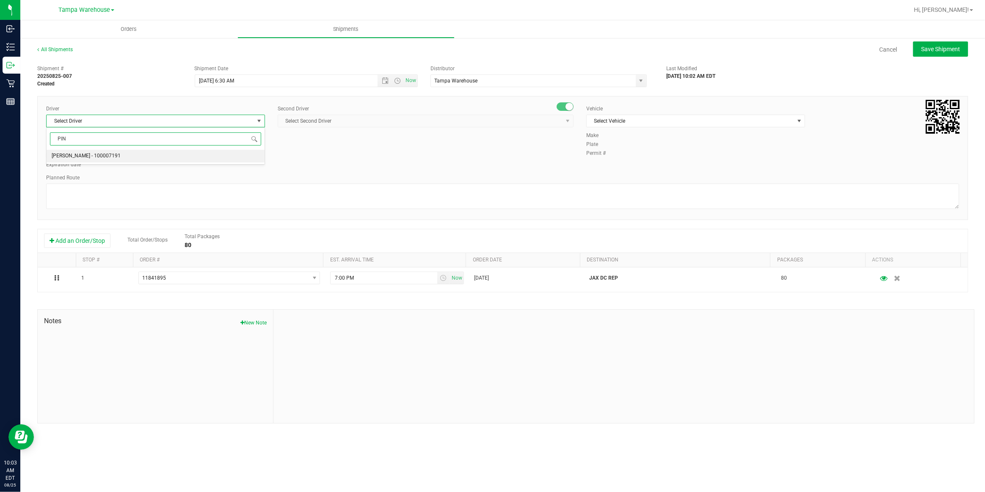
click at [78, 157] on span "[PERSON_NAME] - 100007191" at bounding box center [86, 156] width 69 height 11
type input "PIN"
click at [366, 120] on span "Select Second Driver" at bounding box center [420, 121] width 285 height 12
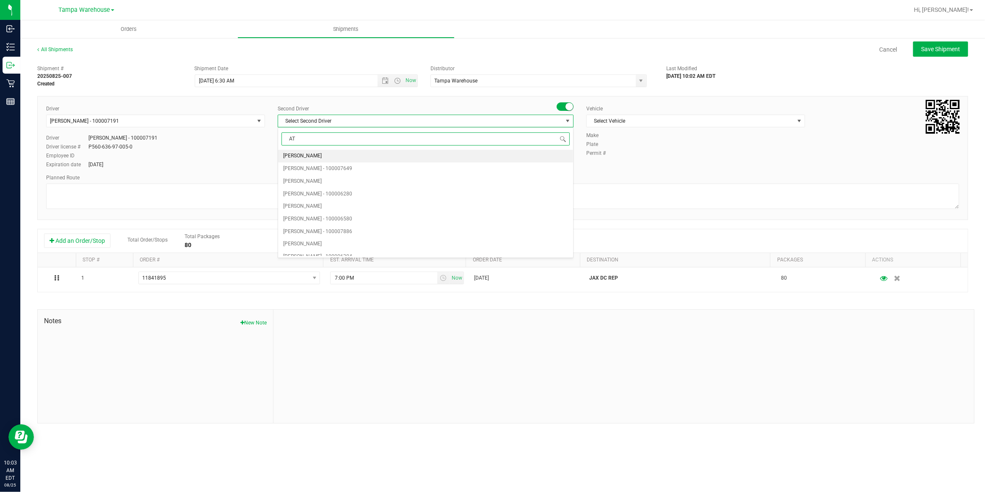
type input "ATA"
click at [313, 155] on span "[PERSON_NAME][DATE] - 100007427" at bounding box center [325, 156] width 84 height 11
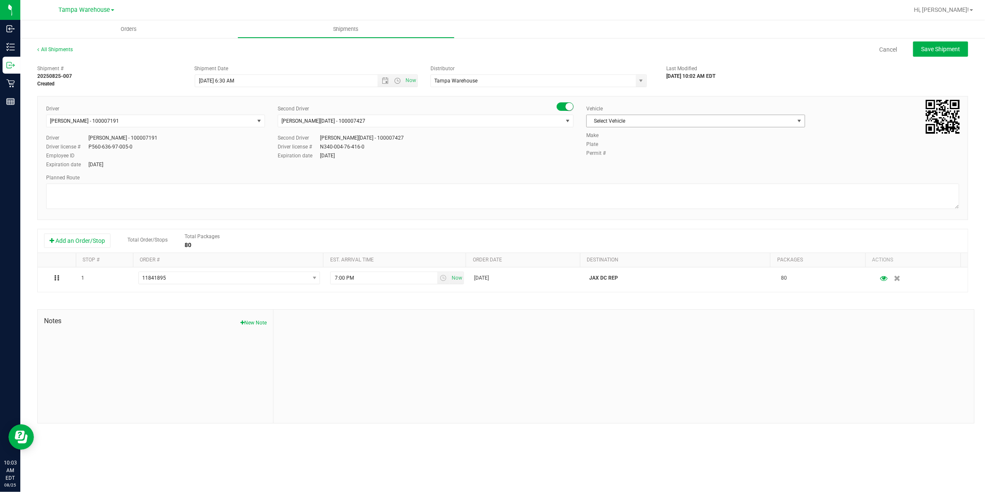
click at [645, 123] on span "Select Vehicle" at bounding box center [690, 121] width 207 height 12
click at [647, 180] on li "FL-EXPRESS-03" at bounding box center [696, 180] width 218 height 13
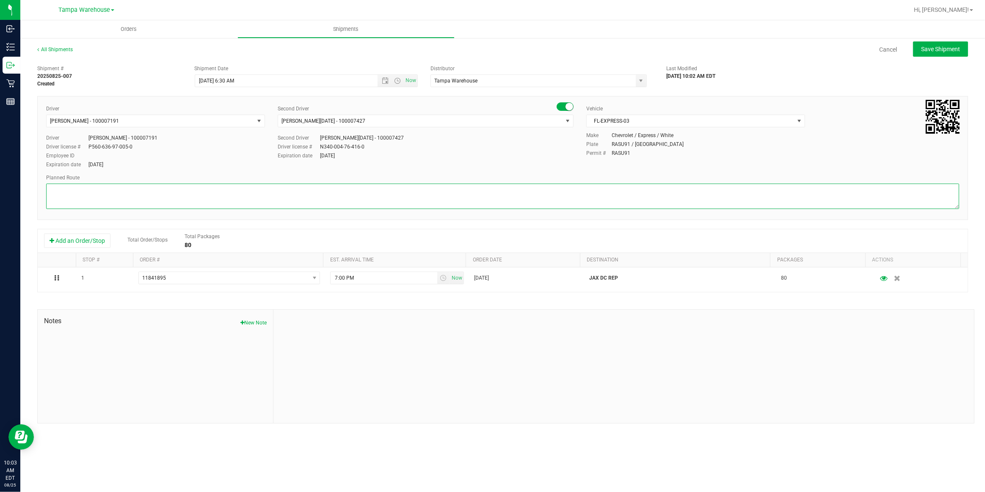
click at [511, 189] on textarea at bounding box center [502, 196] width 913 height 25
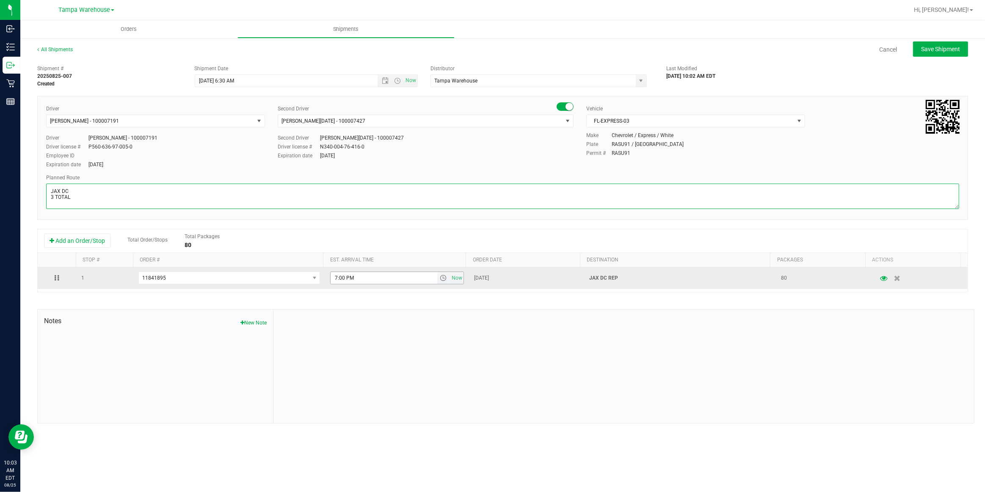
click at [442, 279] on span "select" at bounding box center [443, 278] width 7 height 7
type textarea "JAX DC 3 TOTAL"
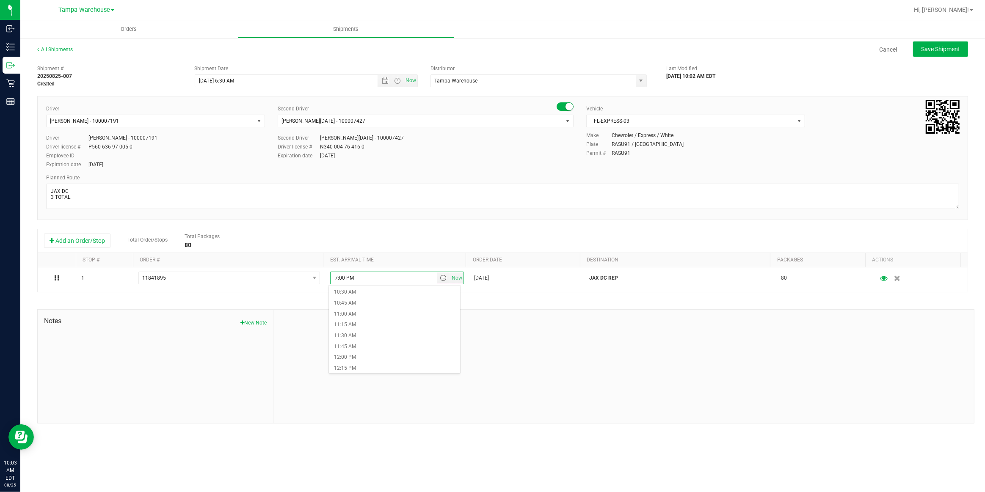
scroll to position [462, 0]
click at [359, 310] on li "11:00 AM" at bounding box center [394, 310] width 131 height 11
click at [952, 50] on span "Save Shipment" at bounding box center [940, 49] width 39 height 7
type input "[DATE] 10:30 AM"
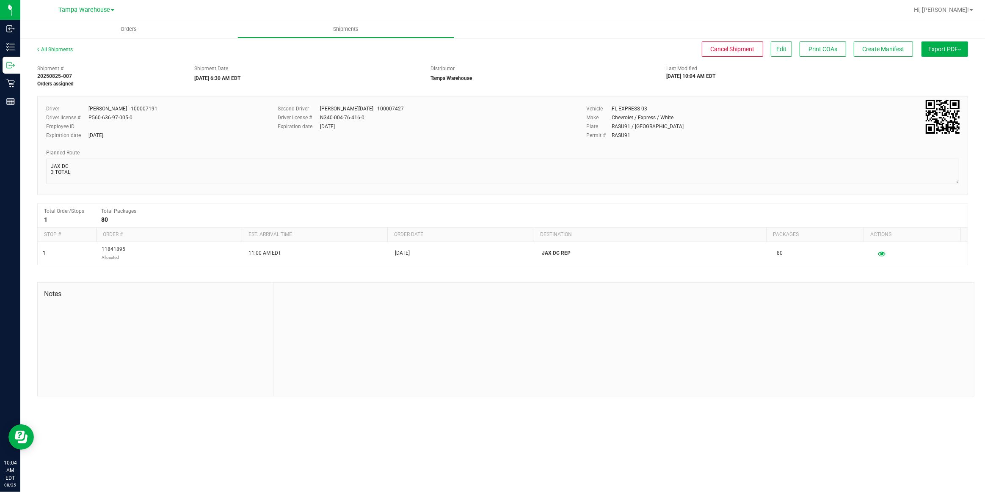
click at [952, 50] on button "Export PDF" at bounding box center [945, 48] width 47 height 15
click at [943, 66] on span "Manifest by Package ID" at bounding box center [933, 68] width 54 height 6
click at [559, 66] on div "Distributor" at bounding box center [542, 69] width 223 height 8
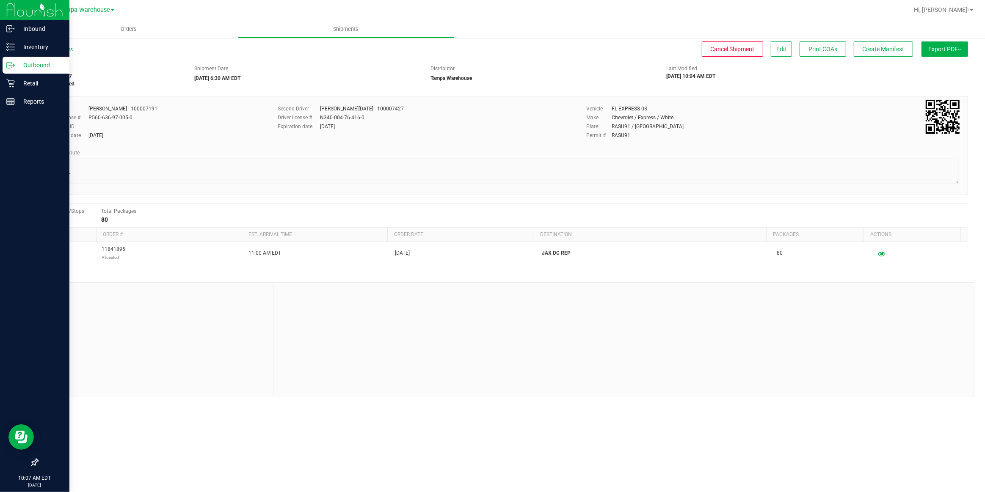
click at [31, 66] on p "Outbound" at bounding box center [40, 65] width 51 height 10
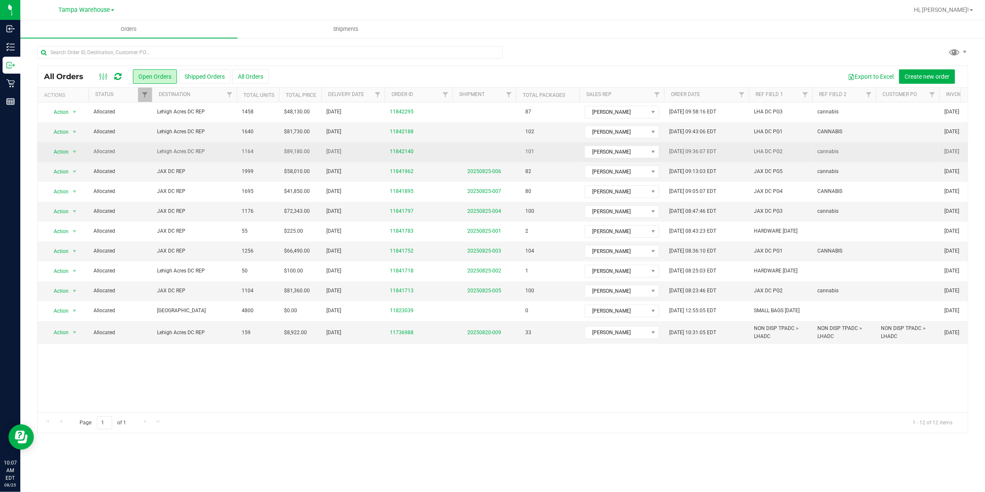
click at [165, 154] on span "Lehigh Acres DC REP" at bounding box center [194, 152] width 75 height 8
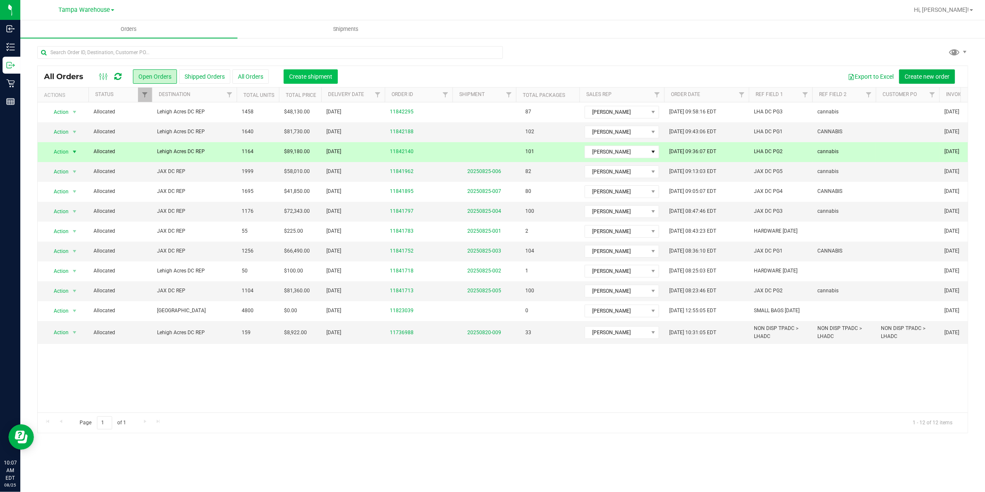
click at [312, 80] on button "Create shipment" at bounding box center [311, 76] width 54 height 14
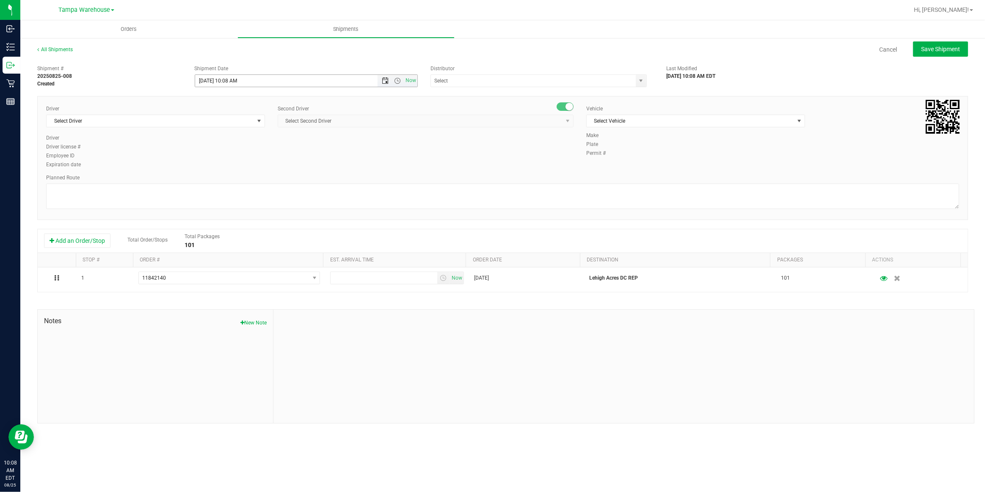
click at [384, 81] on span "Open the date view" at bounding box center [385, 80] width 7 height 7
click at [226, 179] on link "26" at bounding box center [227, 179] width 12 height 13
click at [397, 81] on span "Open the time view" at bounding box center [397, 80] width 7 height 7
click at [223, 157] on li "6:30 AM" at bounding box center [305, 159] width 221 height 11
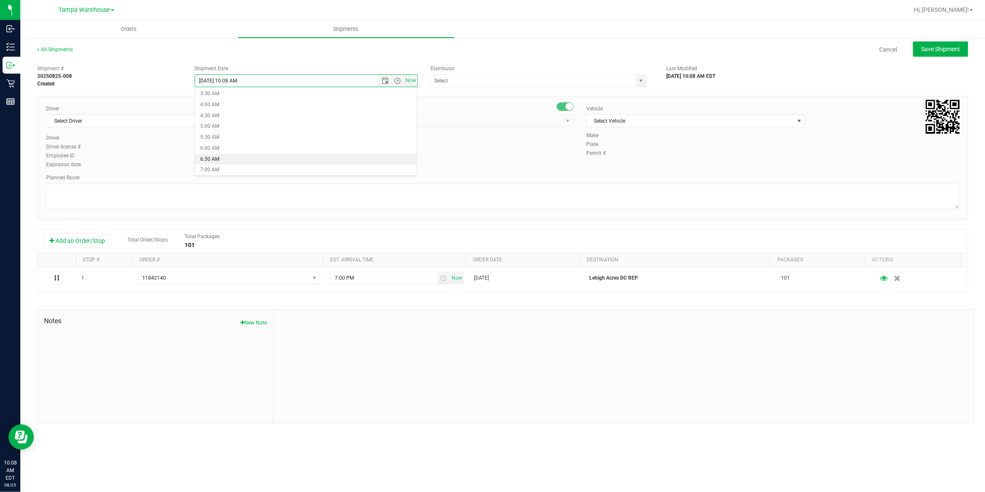
type input "[DATE] 6:30 AM"
click at [463, 79] on input "text" at bounding box center [530, 81] width 199 height 12
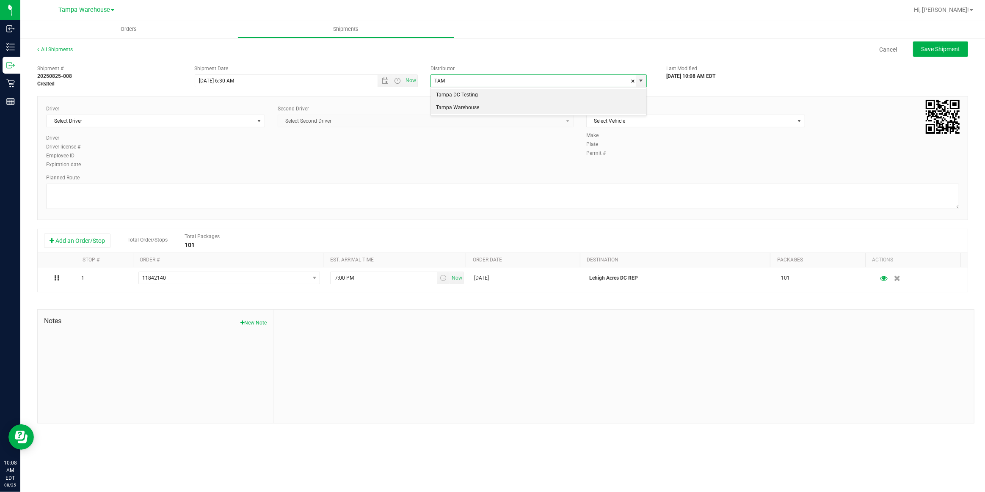
click at [447, 107] on li "Tampa Warehouse" at bounding box center [539, 108] width 216 height 13
type input "Tampa Warehouse"
click at [207, 122] on span "Select Driver" at bounding box center [150, 121] width 207 height 12
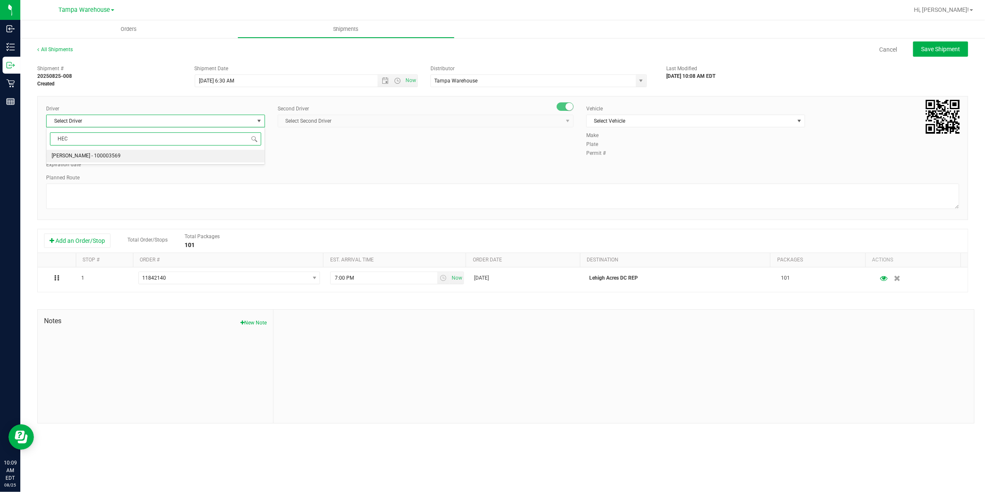
click at [78, 156] on span "[PERSON_NAME] - 100003569" at bounding box center [86, 156] width 69 height 11
type input "HEC"
click at [349, 123] on span "Select Second Driver" at bounding box center [420, 121] width 285 height 12
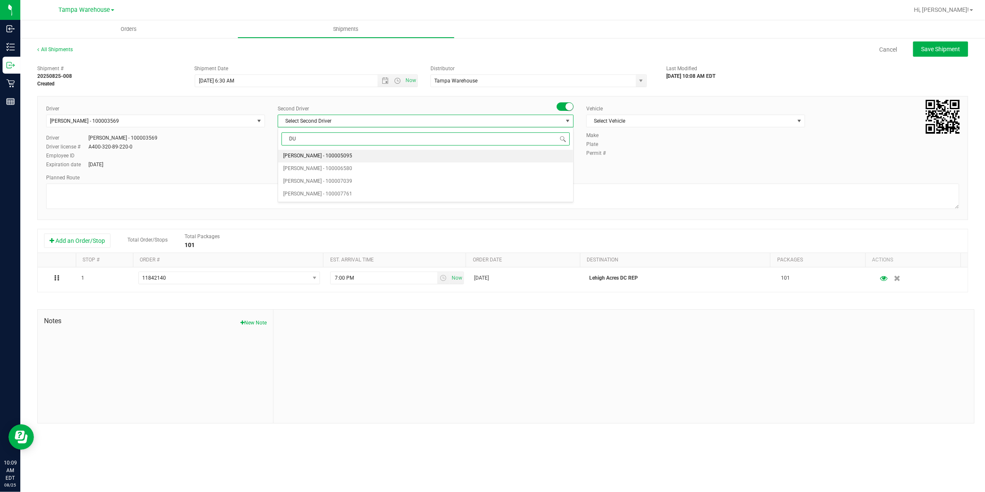
type input "DUS"
click at [310, 159] on span "[PERSON_NAME] - 100007761" at bounding box center [317, 156] width 69 height 11
click at [625, 120] on span "Select Vehicle" at bounding box center [690, 121] width 207 height 12
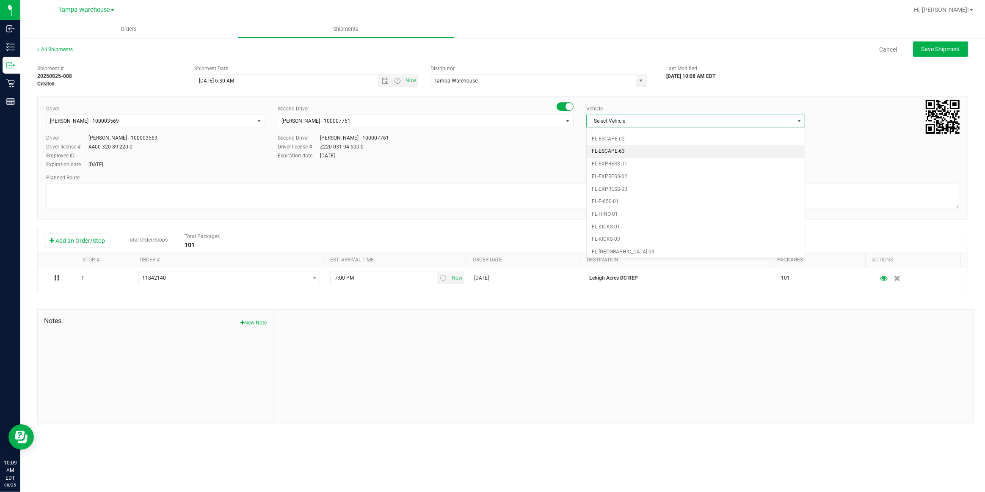
scroll to position [169, 0]
click at [630, 156] on li "FL-EXPRESS-01" at bounding box center [696, 155] width 218 height 13
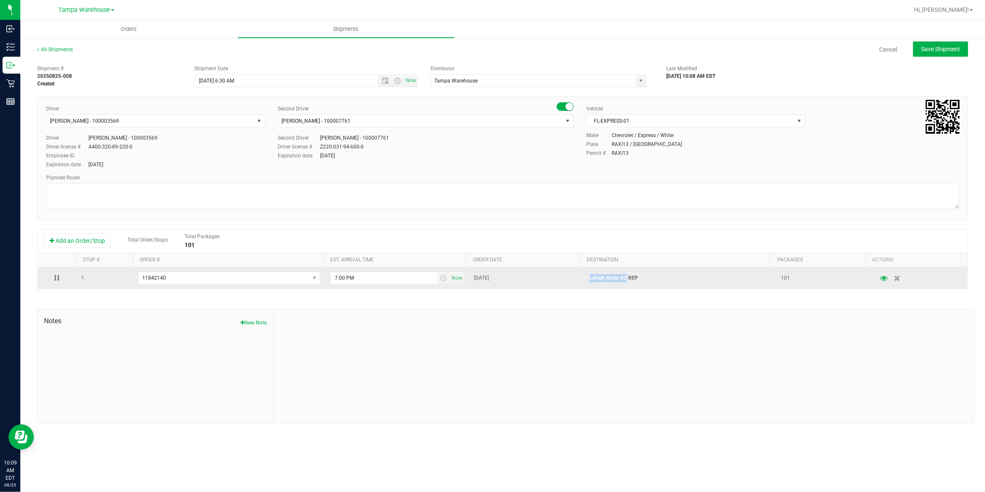
drag, startPoint x: 624, startPoint y: 279, endPoint x: 581, endPoint y: 279, distance: 43.2
click at [584, 279] on td "Lehigh Acres DC REP" at bounding box center [680, 279] width 192 height 22
copy p "Lehigh Acres DC"
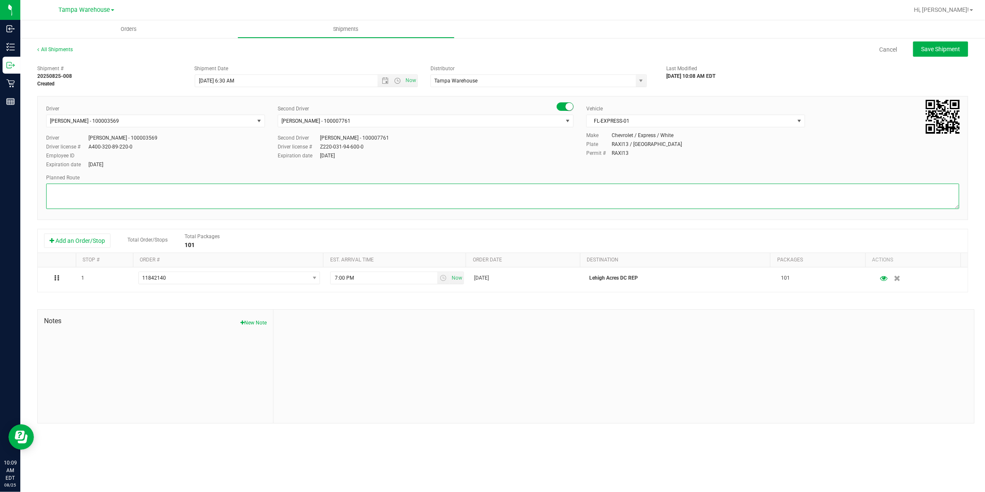
click at [312, 195] on textarea at bounding box center [502, 196] width 913 height 25
paste textarea "Lehigh Acres DC"
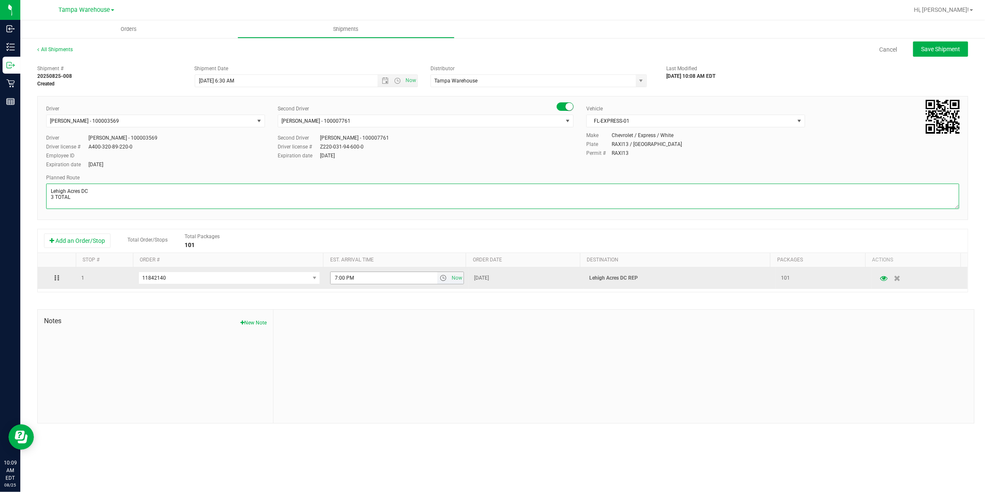
click at [441, 278] on span "select" at bounding box center [443, 278] width 7 height 7
type textarea "Lehigh Acres DC 3 TOTAL"
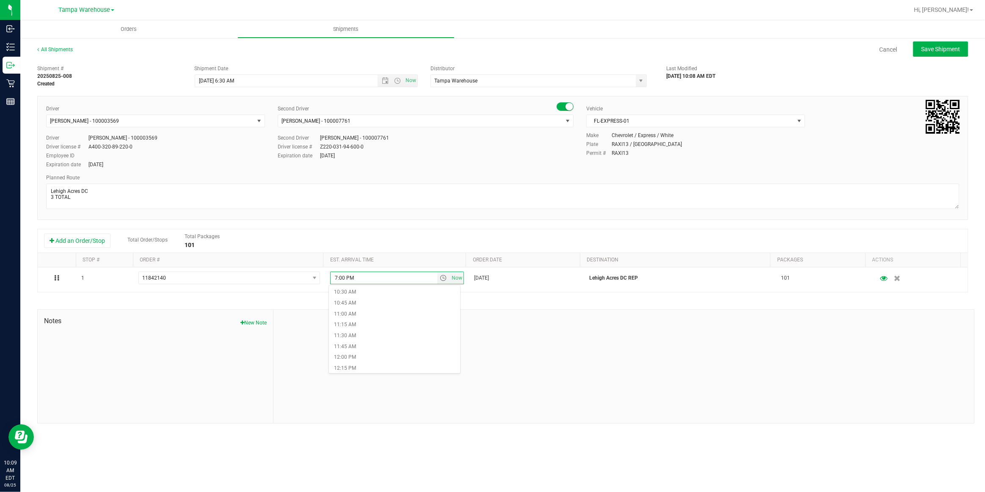
scroll to position [462, 0]
click at [359, 311] on li "11:00 AM" at bounding box center [394, 310] width 131 height 11
click at [952, 48] on span "Save Shipment" at bounding box center [940, 49] width 39 height 7
type input "[DATE] 10:30 AM"
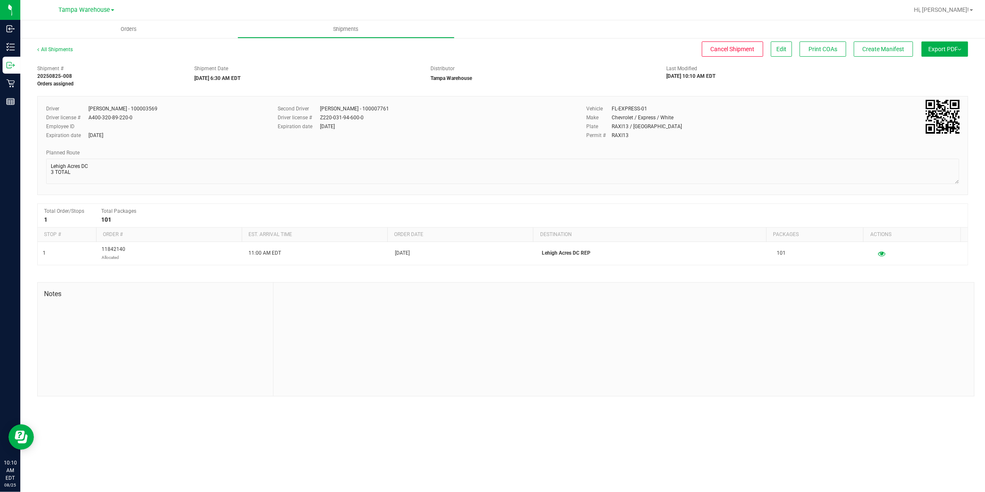
click at [952, 48] on button "Export PDF" at bounding box center [945, 48] width 47 height 15
click at [939, 68] on span "Manifest by Package ID" at bounding box center [933, 68] width 54 height 6
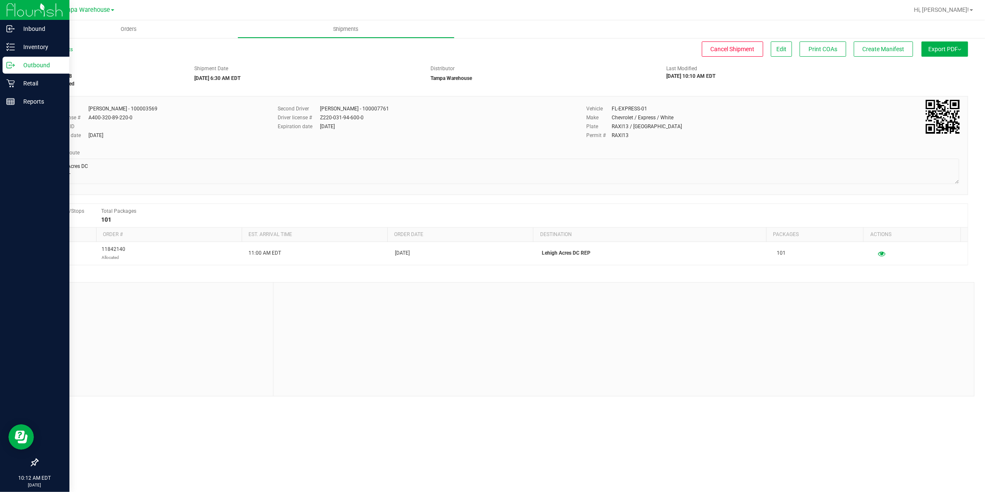
click at [31, 66] on p "Outbound" at bounding box center [40, 65] width 51 height 10
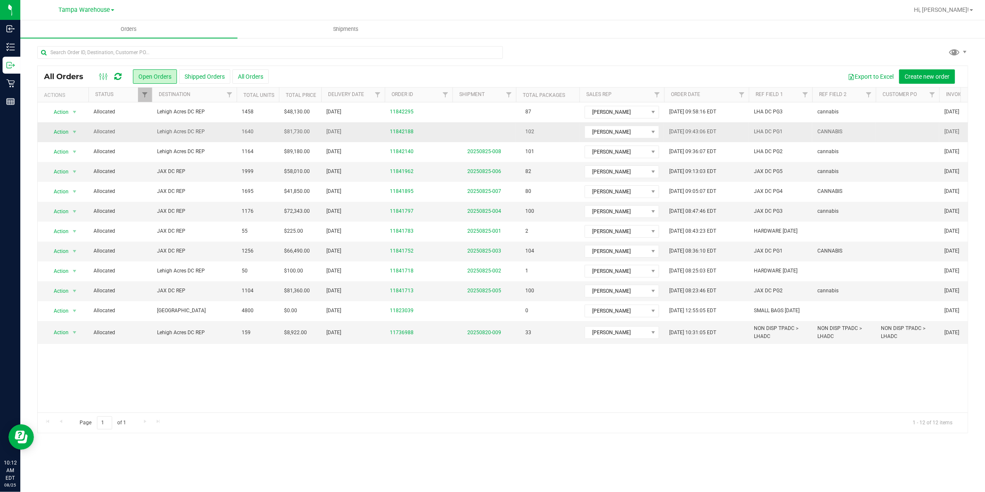
click at [176, 131] on span "Lehigh Acres DC REP" at bounding box center [194, 132] width 75 height 8
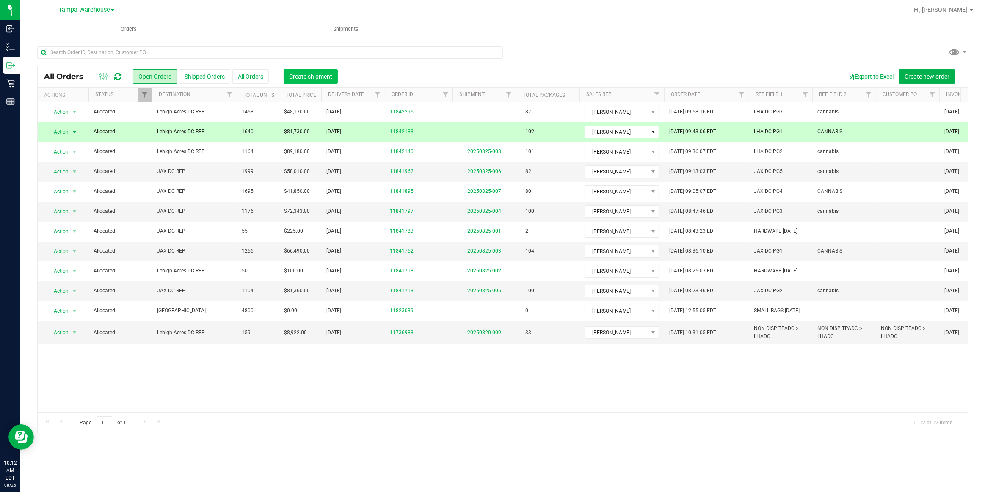
click at [320, 72] on button "Create shipment" at bounding box center [311, 76] width 54 height 14
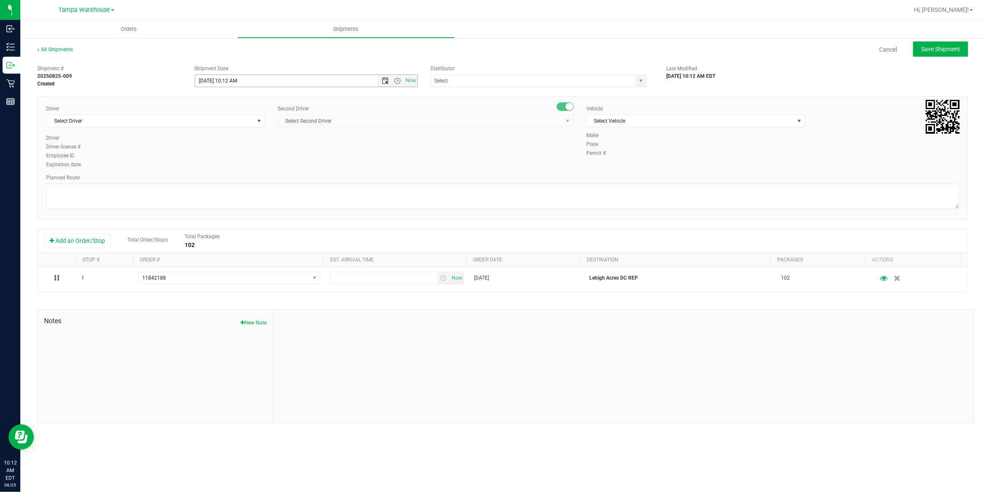
click at [383, 81] on span "Open the date view" at bounding box center [385, 80] width 7 height 7
click at [227, 180] on link "26" at bounding box center [227, 179] width 12 height 13
click at [398, 80] on span "Open the time view" at bounding box center [397, 80] width 7 height 7
click at [223, 159] on li "6:30 AM" at bounding box center [305, 159] width 221 height 11
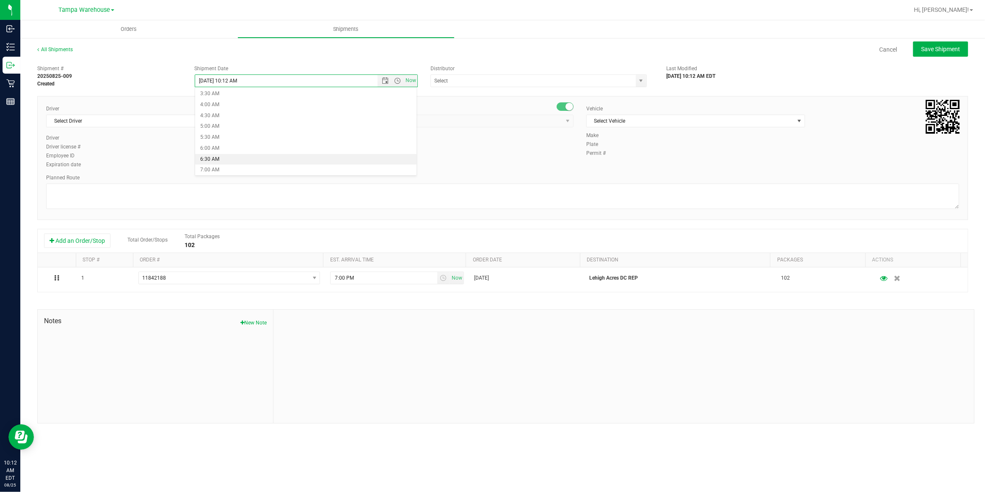
type input "[DATE] 6:30 AM"
click at [534, 82] on input "text" at bounding box center [530, 81] width 199 height 12
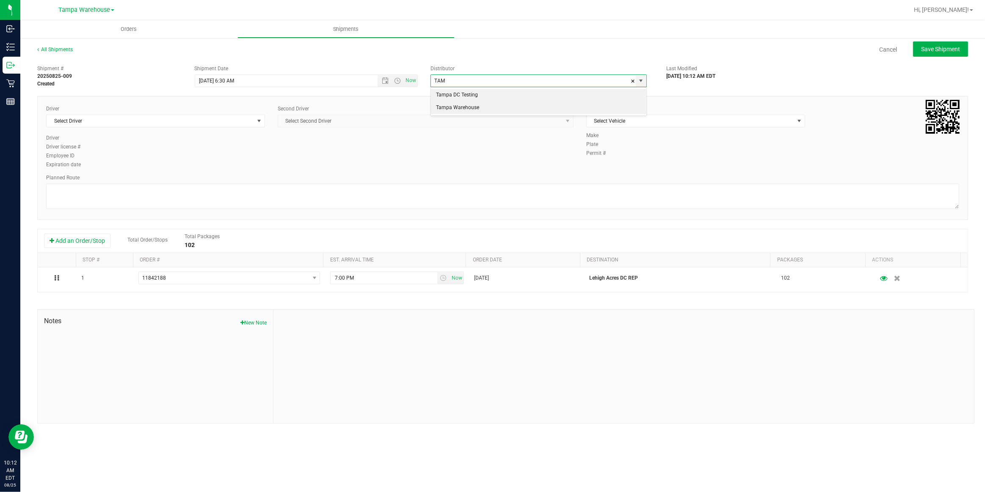
click at [489, 106] on li "Tampa Warehouse" at bounding box center [539, 108] width 216 height 13
type input "Tampa Warehouse"
click at [178, 122] on span "Select Driver" at bounding box center [150, 121] width 207 height 12
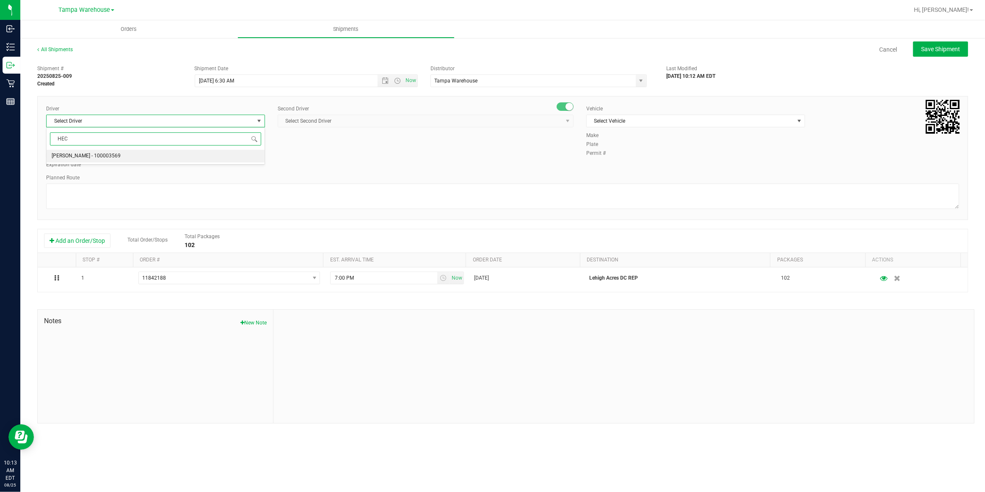
click at [86, 153] on span "[PERSON_NAME] - 100003569" at bounding box center [86, 156] width 69 height 11
type input "HEC"
click at [379, 120] on span "Select Second Driver" at bounding box center [420, 121] width 285 height 12
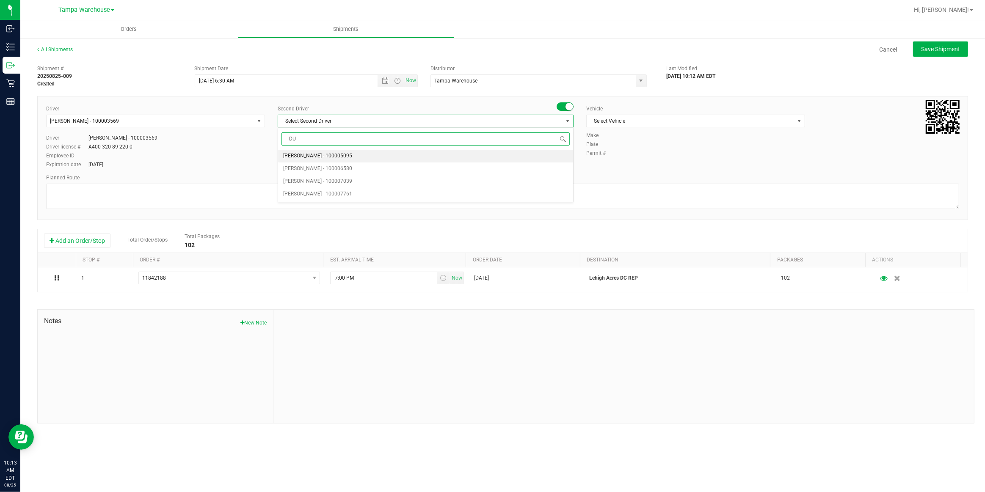
type input "DUS"
click at [310, 155] on span "[PERSON_NAME] - 100007761" at bounding box center [317, 156] width 69 height 11
click at [670, 122] on span "Select Vehicle" at bounding box center [690, 121] width 207 height 12
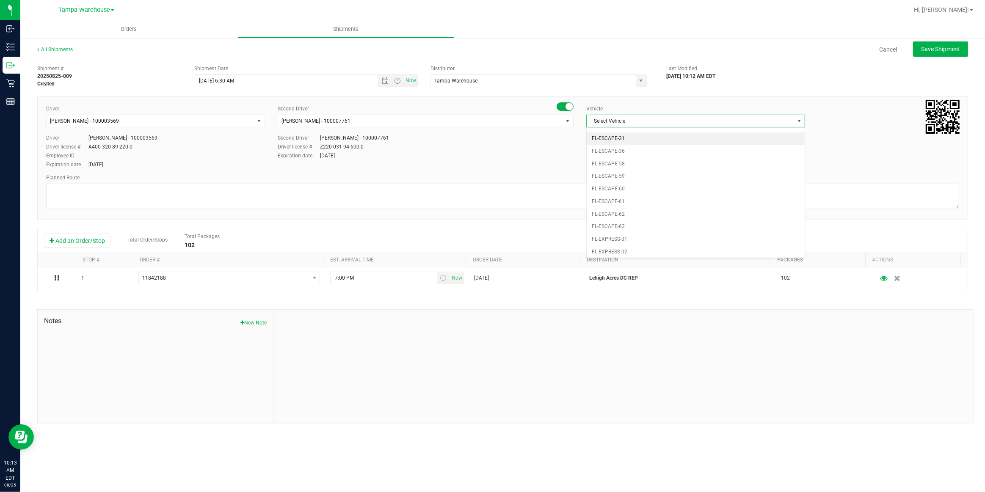
scroll to position [131, 0]
click at [639, 191] on li "FL-EXPRESS-01" at bounding box center [696, 193] width 218 height 13
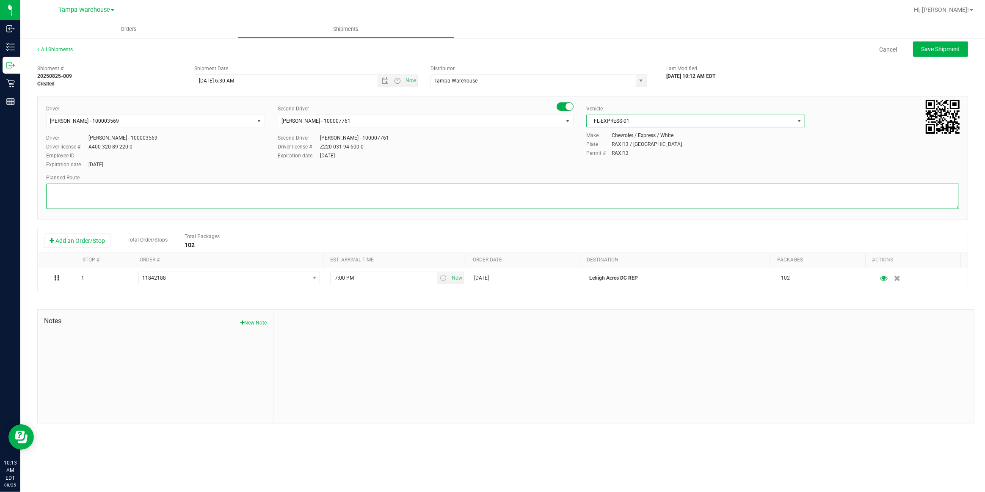
click at [517, 186] on textarea at bounding box center [502, 196] width 913 height 25
paste textarea "Lehigh Acres DC"
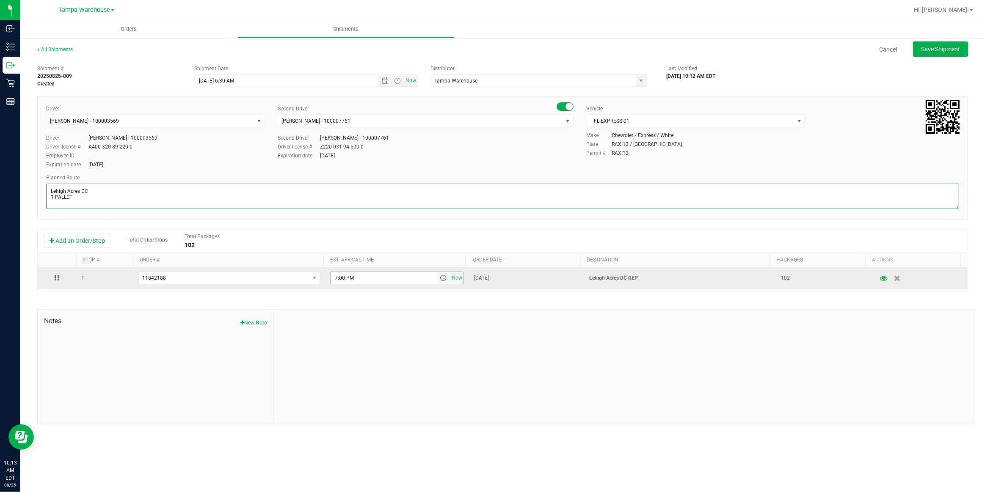
click at [440, 281] on span "select" at bounding box center [443, 278] width 7 height 7
type textarea "Lehigh Acres DC 1 PALLET"
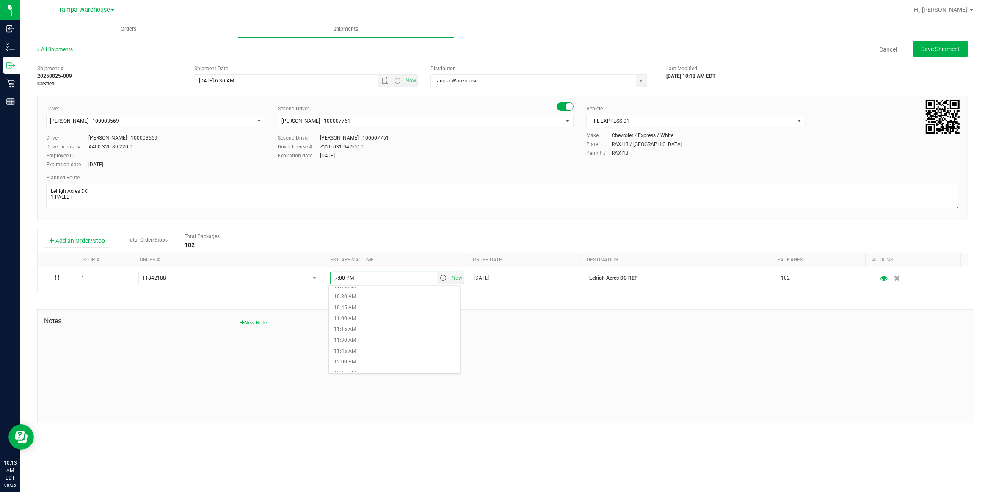
scroll to position [462, 0]
click at [362, 310] on li "11:00 AM" at bounding box center [394, 310] width 131 height 11
click at [948, 54] on button "Save Shipment" at bounding box center [940, 48] width 55 height 15
type input "[DATE] 10:30 AM"
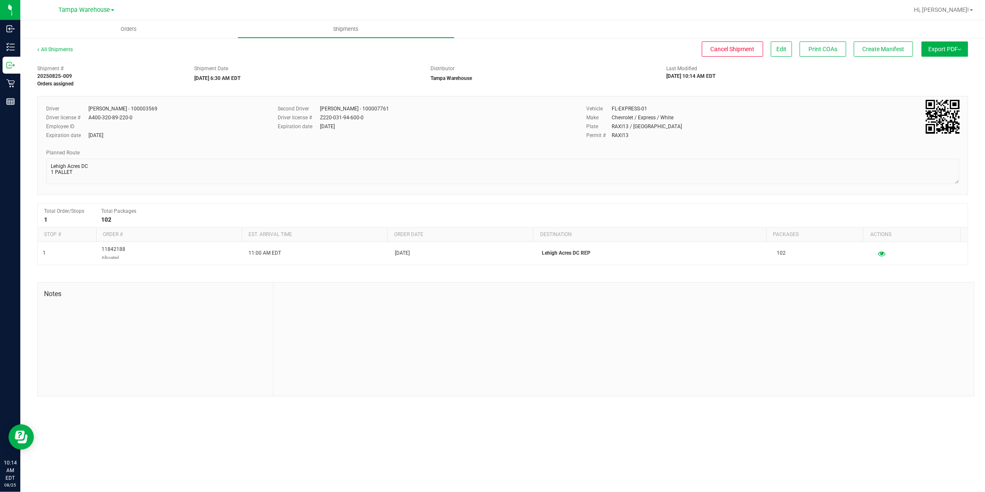
click at [948, 54] on button "Export PDF" at bounding box center [945, 48] width 47 height 15
click at [943, 67] on span "Manifest by Package ID" at bounding box center [933, 68] width 54 height 6
click at [639, 49] on div "Cancel Shipment Edit Print COAs Create Manifest" at bounding box center [500, 48] width 825 height 15
click at [620, 64] on div "Shipment # 20250825-009 Manifest printed Shipment Date [DATE] 6:30 AM EDT Distr…" at bounding box center [503, 74] width 944 height 27
click at [598, 50] on div "Cancel Shipment Edit Print COAs Create Manifest" at bounding box center [500, 48] width 825 height 15
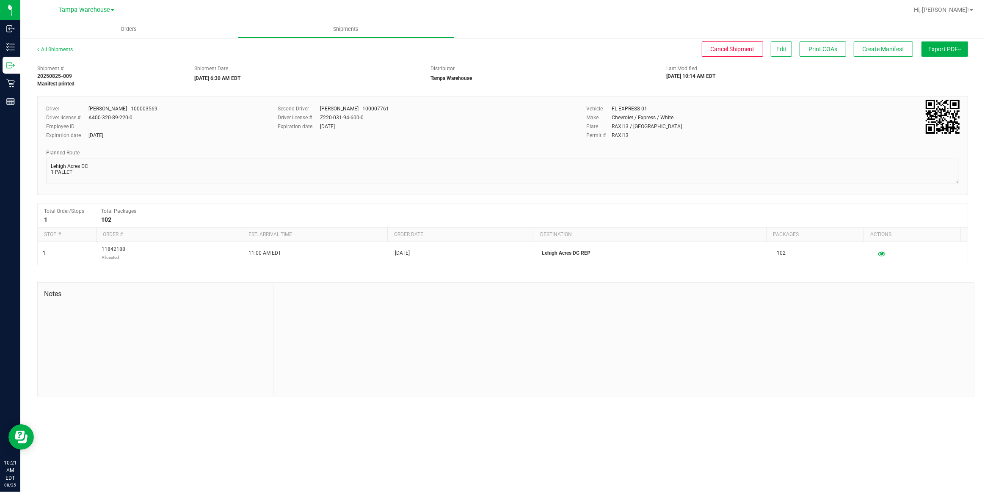
click at [570, 75] on div "Distributor [GEOGRAPHIC_DATA]" at bounding box center [542, 73] width 236 height 17
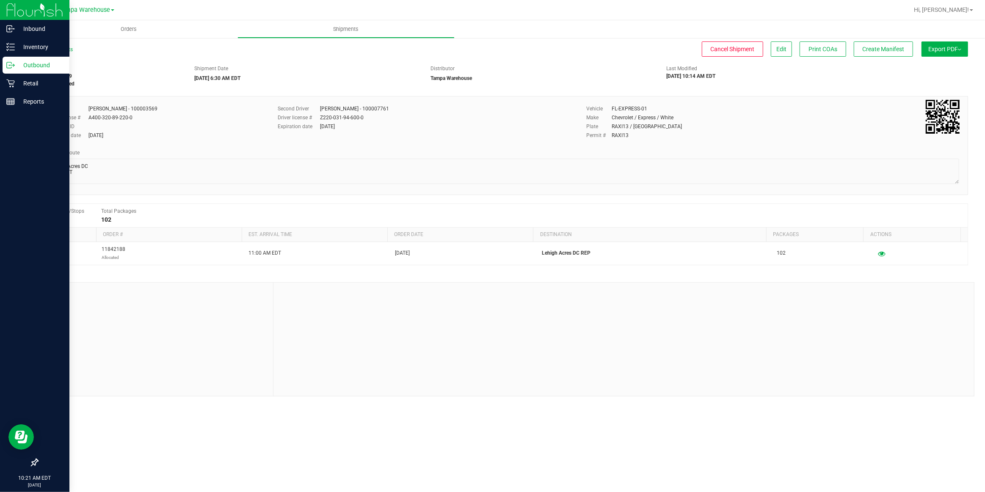
click at [39, 66] on p "Outbound" at bounding box center [40, 65] width 51 height 10
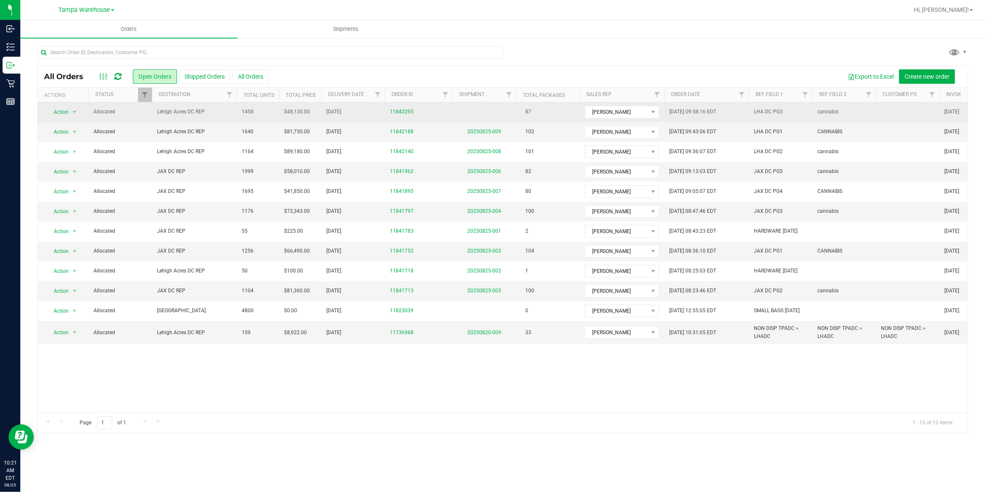
click at [169, 114] on span "Lehigh Acres DC REP" at bounding box center [194, 112] width 75 height 8
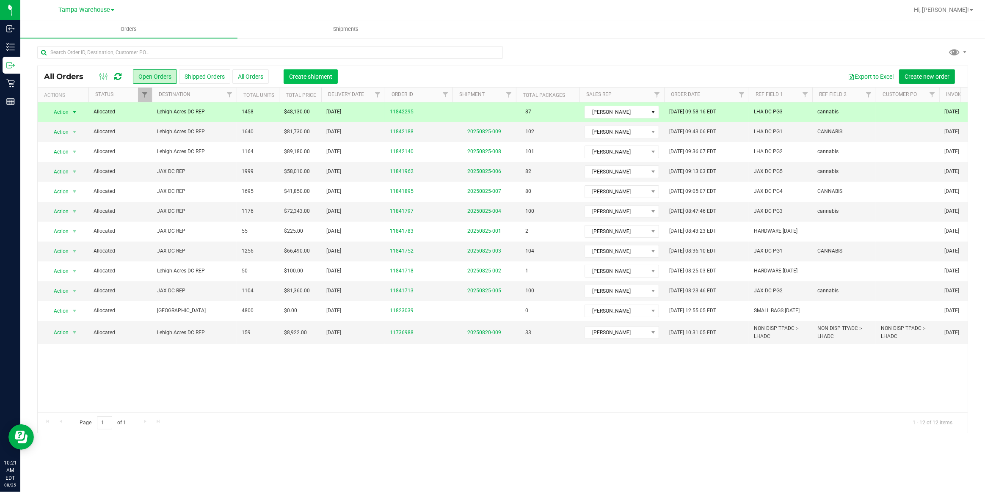
click at [330, 74] on span "Create shipment" at bounding box center [310, 76] width 43 height 7
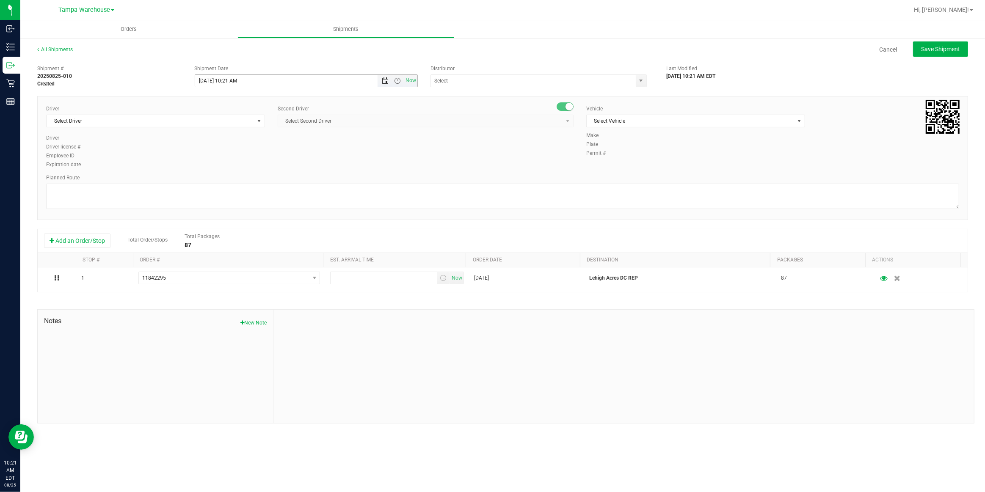
click at [383, 80] on span "Open the date view" at bounding box center [385, 80] width 7 height 7
click at [227, 180] on link "26" at bounding box center [227, 179] width 12 height 13
click at [396, 80] on span "Open the time view" at bounding box center [397, 80] width 7 height 7
click at [224, 159] on li "6:30 AM" at bounding box center [305, 159] width 221 height 11
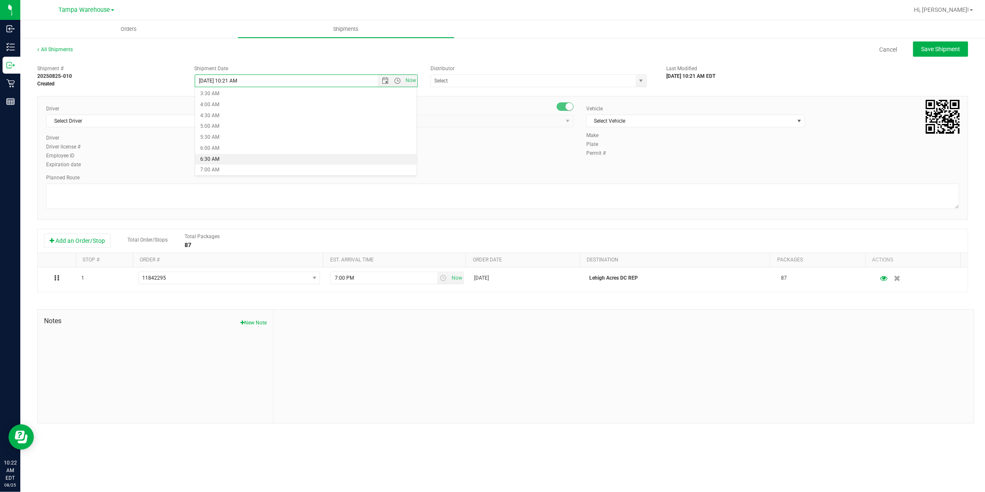
type input "[DATE] 6:30 AM"
click at [487, 80] on input "text" at bounding box center [530, 81] width 199 height 12
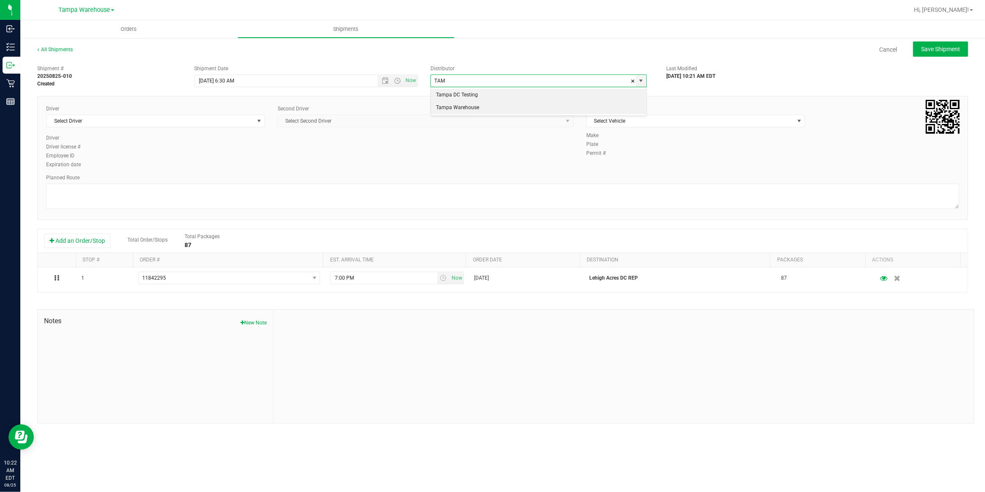
click at [462, 108] on li "Tampa Warehouse" at bounding box center [539, 108] width 216 height 13
type input "Tampa Warehouse"
click at [234, 119] on span "Select Driver" at bounding box center [150, 121] width 207 height 12
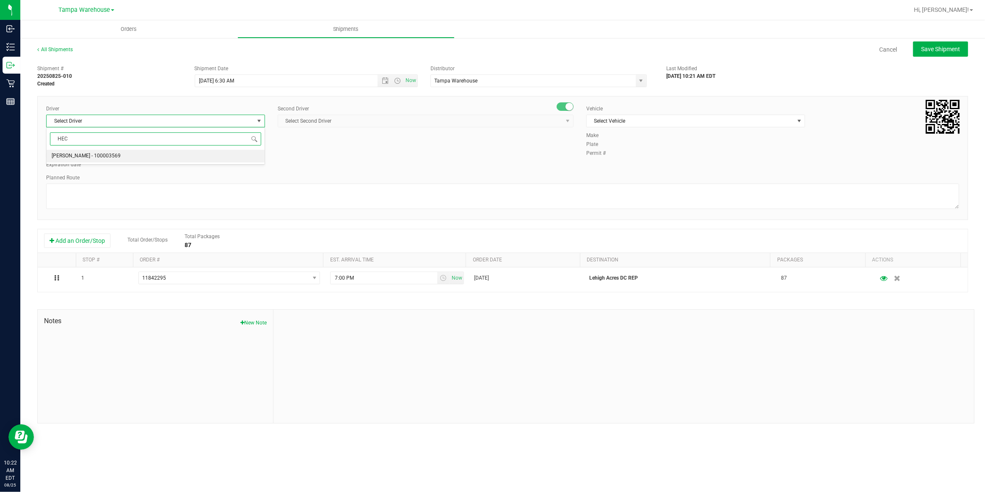
click at [111, 156] on li "[PERSON_NAME] - 100003569" at bounding box center [156, 156] width 218 height 13
type input "HEC"
click at [332, 121] on span "Select Second Driver" at bounding box center [420, 121] width 285 height 12
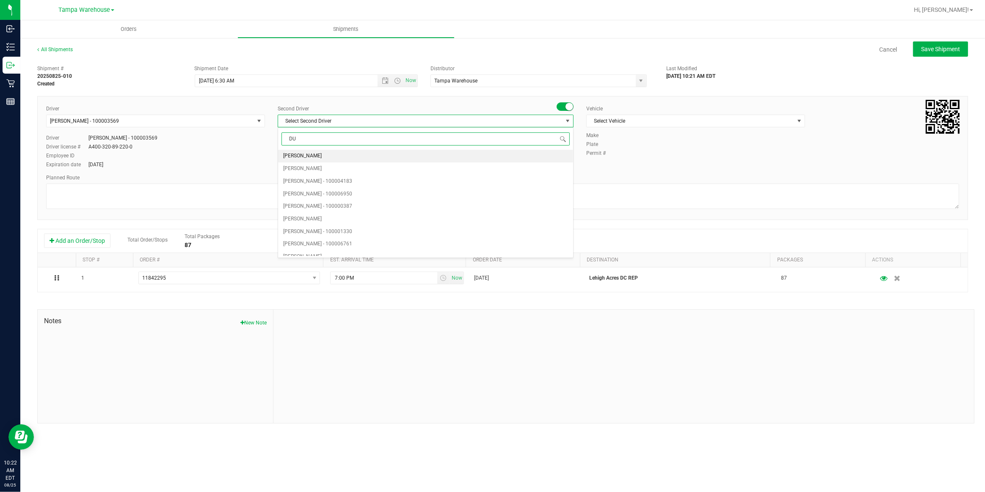
type input "DUS"
click at [314, 156] on span "[PERSON_NAME] - 100007761" at bounding box center [317, 156] width 69 height 11
click at [698, 119] on span "Select Vehicle" at bounding box center [690, 121] width 207 height 12
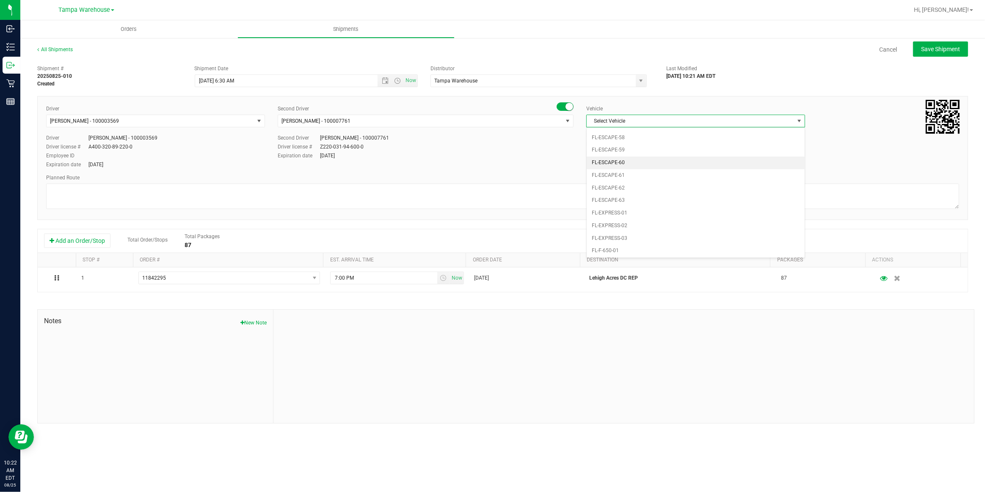
scroll to position [169, 0]
click at [636, 151] on li "FL-EXPRESS-01" at bounding box center [696, 155] width 218 height 13
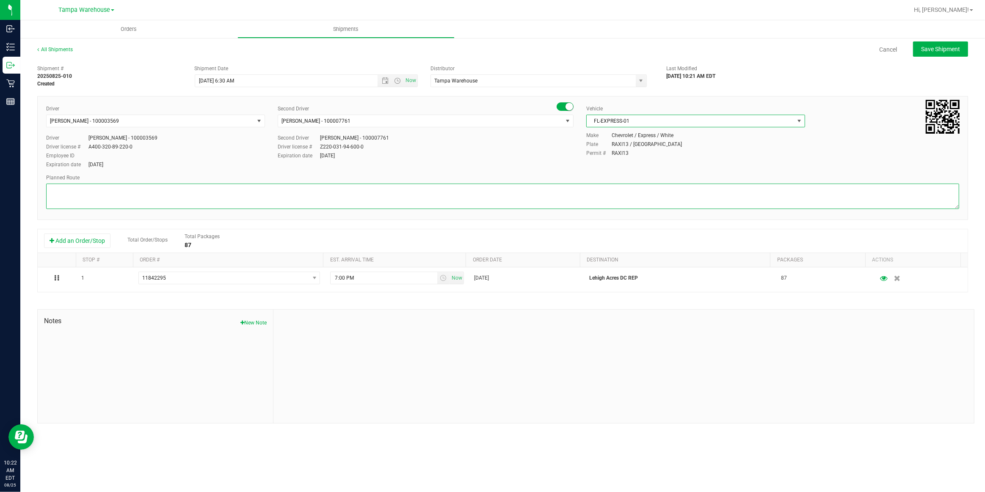
click at [559, 188] on textarea at bounding box center [502, 196] width 913 height 25
paste textarea "Lehigh Acres DC"
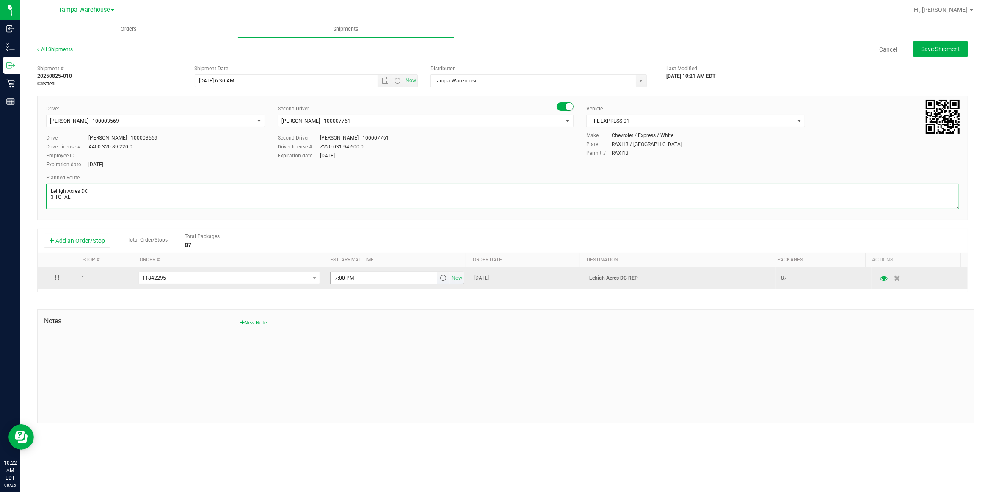
click at [441, 280] on span "select" at bounding box center [443, 278] width 7 height 7
type textarea "Lehigh Acres DC 3 TOTAL"
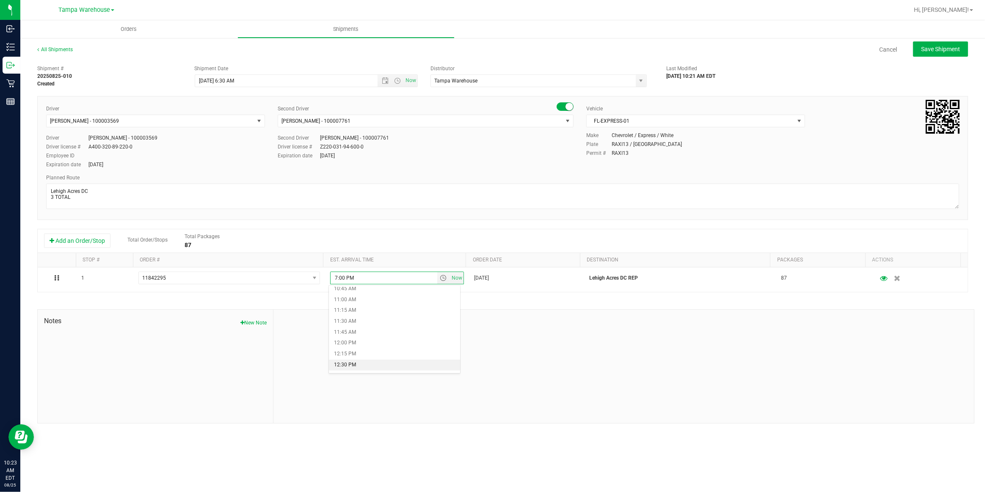
scroll to position [462, 0]
click at [351, 309] on li "11:00 AM" at bounding box center [394, 310] width 131 height 11
click at [954, 50] on span "Save Shipment" at bounding box center [940, 49] width 39 height 7
type input "[DATE] 10:30 AM"
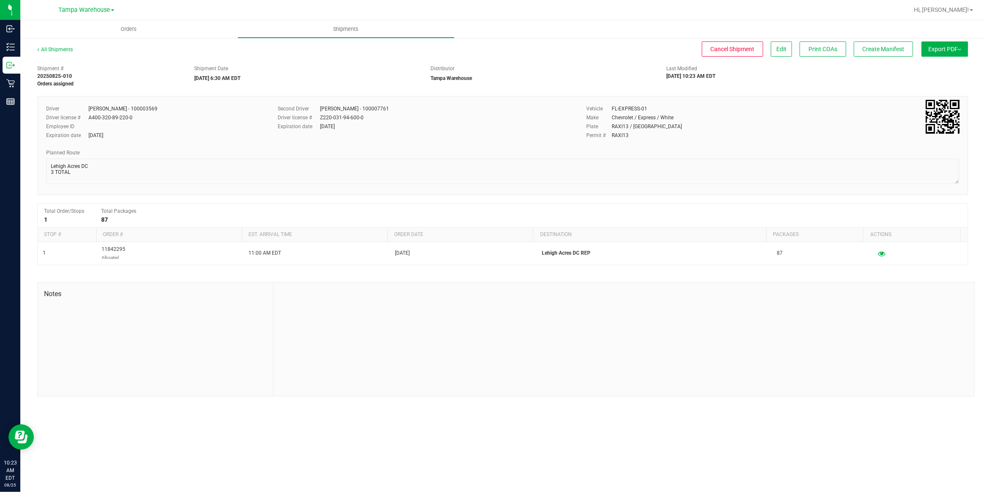
click at [954, 50] on button "Export PDF" at bounding box center [945, 48] width 47 height 15
click at [940, 68] on span "Manifest by Package ID" at bounding box center [933, 68] width 54 height 6
click at [619, 66] on div "Distributor" at bounding box center [542, 69] width 223 height 8
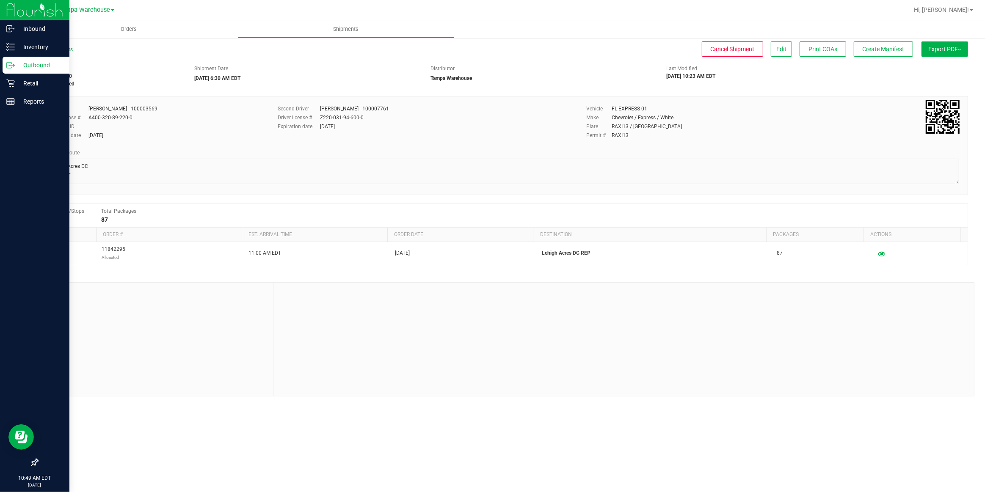
click at [38, 65] on p "Outbound" at bounding box center [40, 65] width 51 height 10
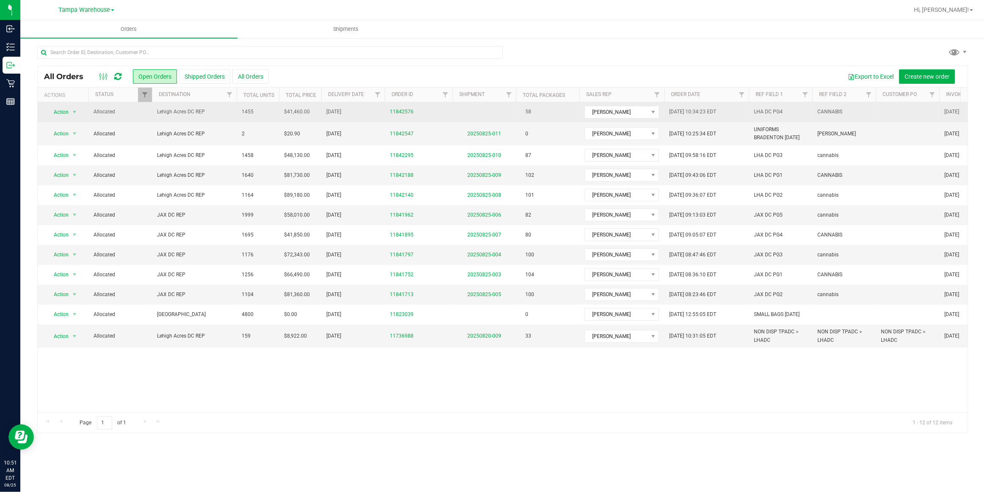
click at [175, 113] on span "Lehigh Acres DC REP" at bounding box center [194, 112] width 75 height 8
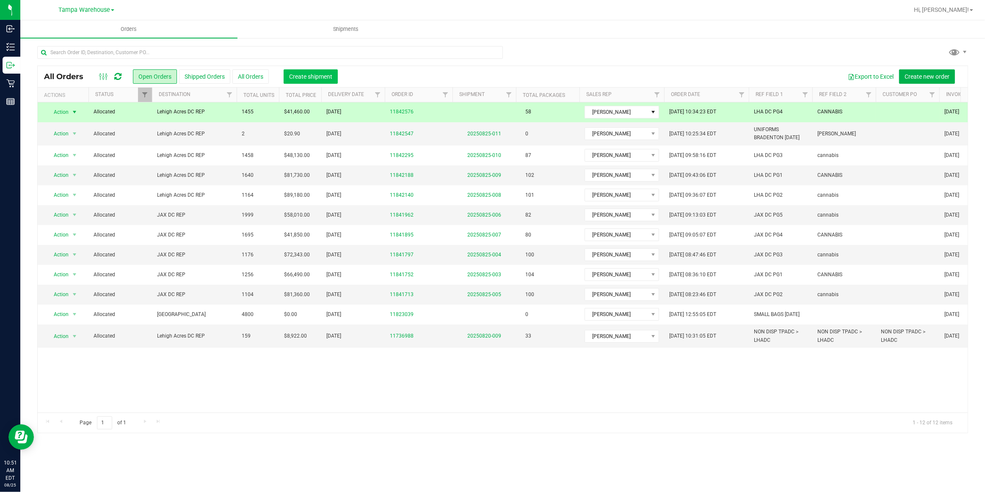
click at [309, 76] on span "Create shipment" at bounding box center [310, 76] width 43 height 7
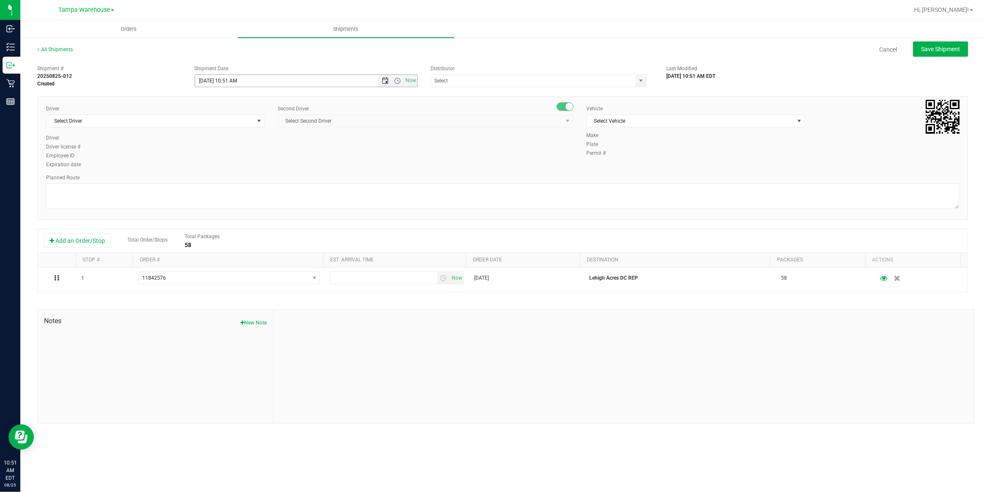
click at [386, 81] on span "Open the date view" at bounding box center [385, 80] width 7 height 7
click at [229, 181] on link "26" at bounding box center [227, 179] width 12 height 13
click at [397, 81] on span "Open the time view" at bounding box center [397, 80] width 7 height 7
click at [223, 158] on li "6:30 AM" at bounding box center [305, 159] width 221 height 11
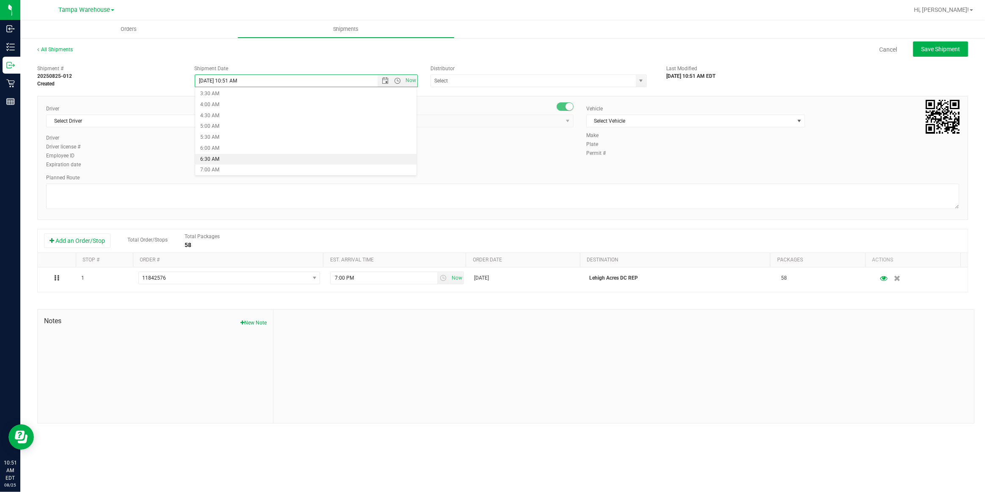
type input "[DATE] 6:30 AM"
click at [471, 83] on input "text" at bounding box center [530, 81] width 199 height 12
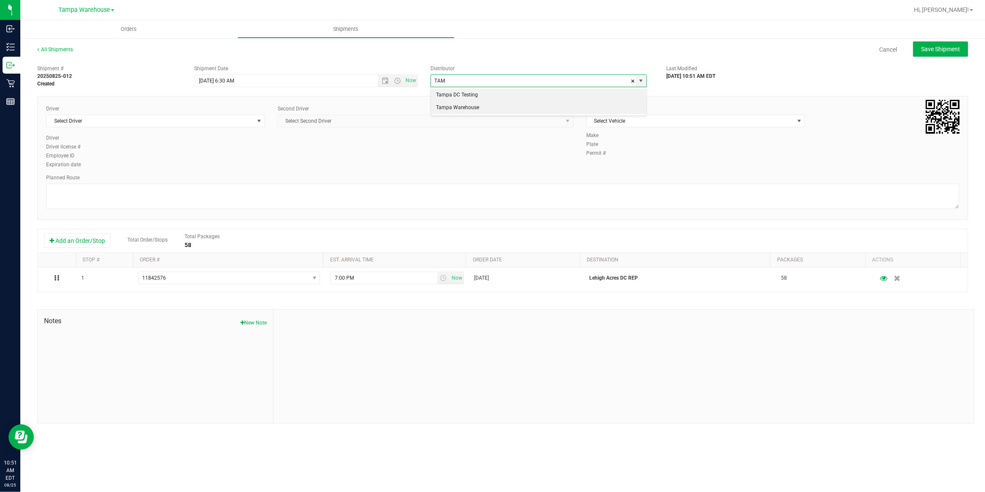
click at [467, 106] on li "Tampa Warehouse" at bounding box center [539, 108] width 216 height 13
type input "Tampa Warehouse"
click at [216, 120] on span "Select Driver" at bounding box center [150, 121] width 207 height 12
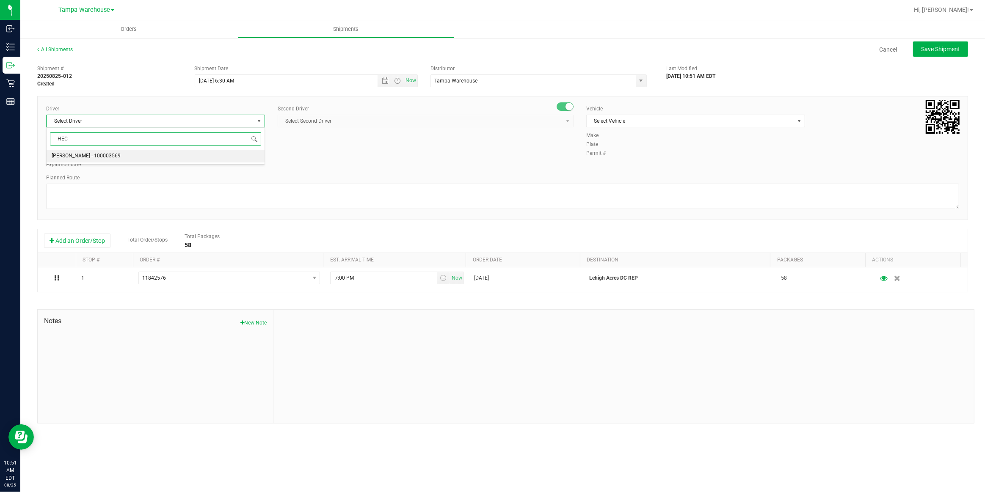
click at [73, 158] on span "[PERSON_NAME] - 100003569" at bounding box center [86, 156] width 69 height 11
type input "HEC"
click at [340, 118] on span "Select Second Driver" at bounding box center [420, 121] width 285 height 12
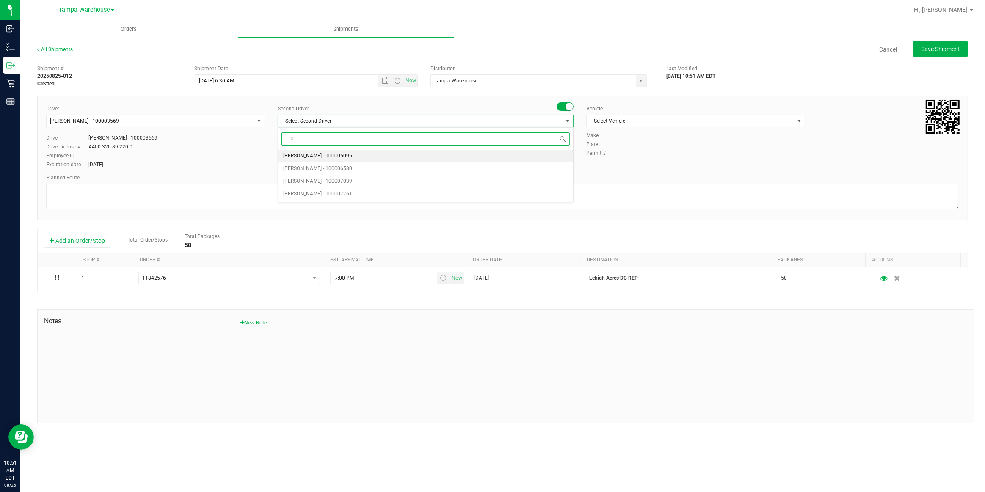
type input "DUS"
click at [308, 156] on span "[PERSON_NAME] - 100007761" at bounding box center [317, 156] width 69 height 11
click at [631, 121] on span "Select Vehicle" at bounding box center [690, 121] width 207 height 12
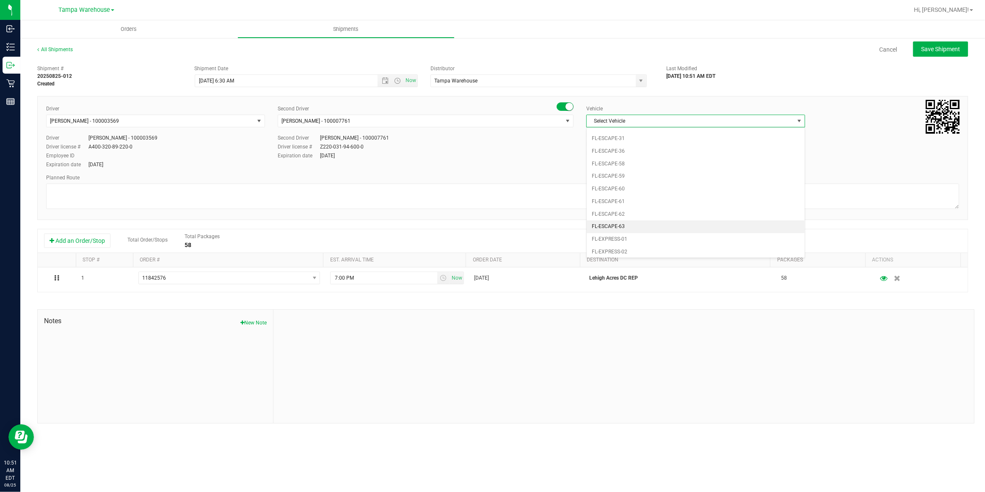
scroll to position [169, 0]
click at [629, 152] on li "FL-EXPRESS-01" at bounding box center [696, 155] width 218 height 13
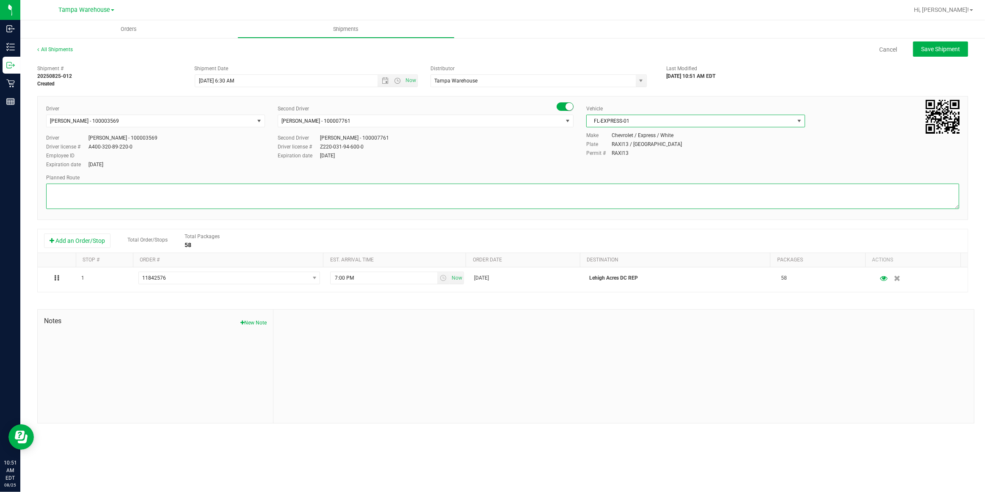
click at [473, 193] on textarea at bounding box center [502, 196] width 913 height 25
paste textarea "Lehigh Acres DC"
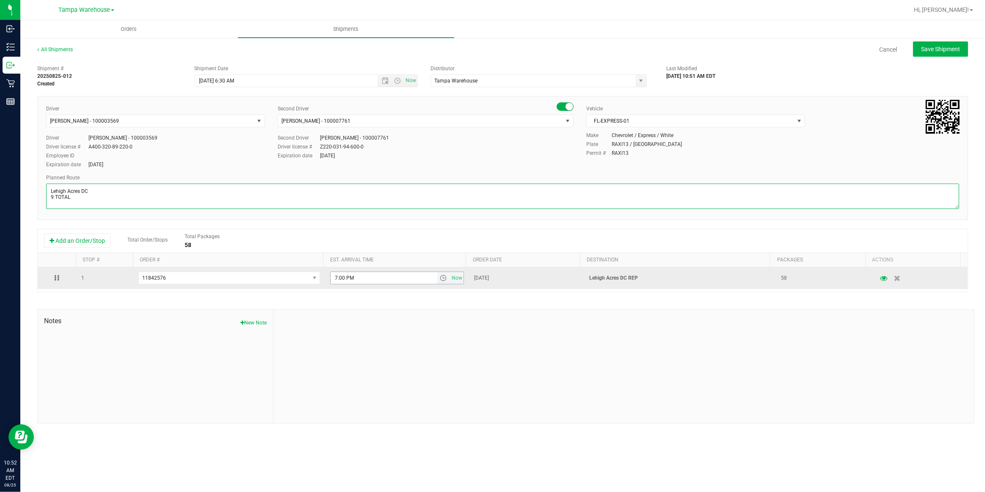
click at [442, 277] on span "select" at bounding box center [443, 278] width 7 height 7
type textarea "Lehigh Acres DC 9 TOTAL"
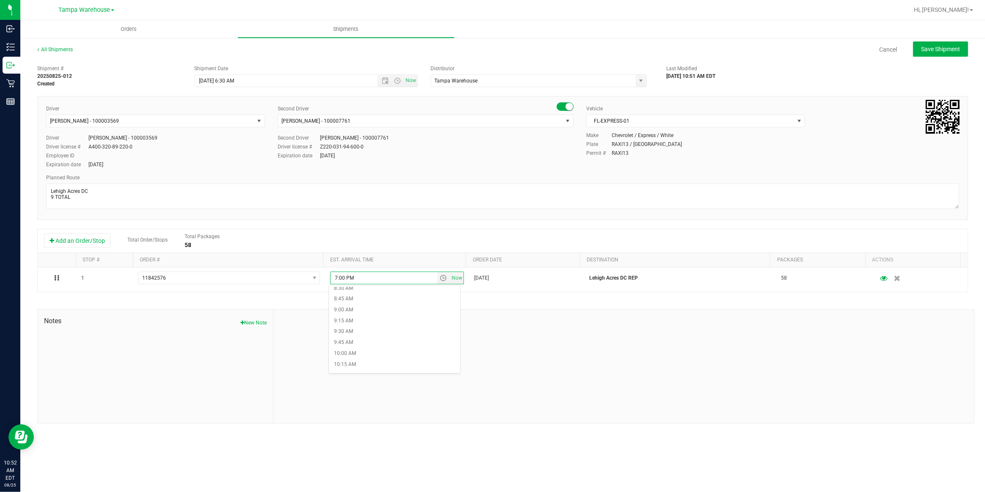
scroll to position [423, 0]
click at [358, 349] on li "11:00 AM" at bounding box center [394, 348] width 131 height 11
click at [955, 53] on button "Save Shipment" at bounding box center [940, 48] width 55 height 15
type input "[DATE] 10:30 AM"
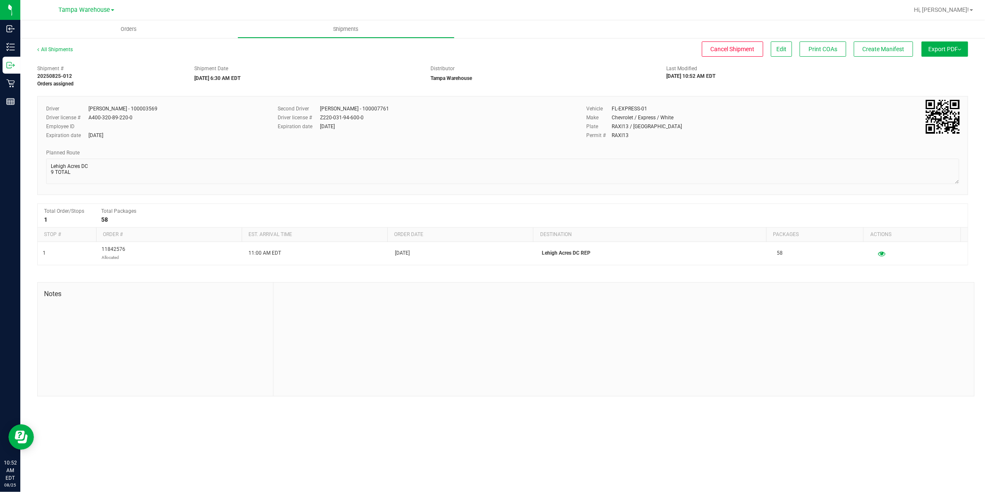
click at [955, 53] on button "Export PDF" at bounding box center [945, 48] width 47 height 15
click at [934, 69] on span "Manifest by Package ID" at bounding box center [933, 68] width 54 height 6
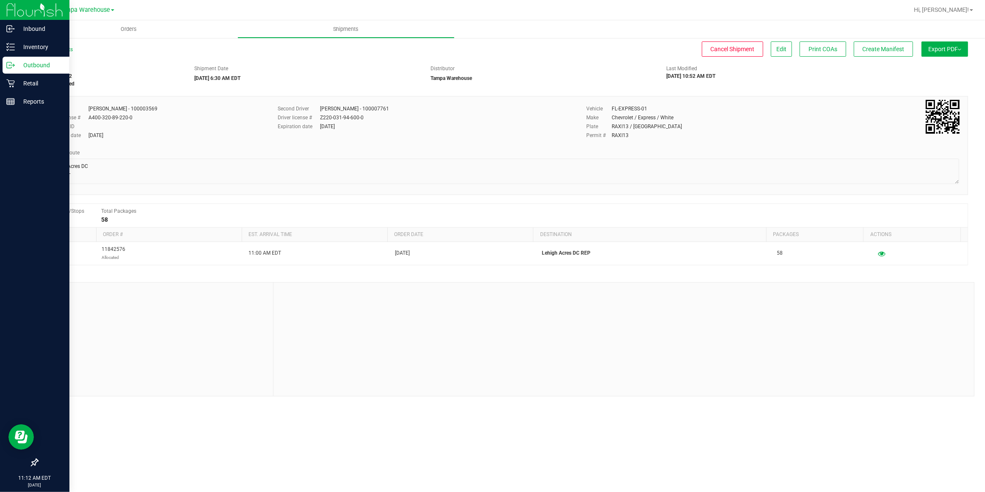
click at [33, 64] on p "Outbound" at bounding box center [40, 65] width 51 height 10
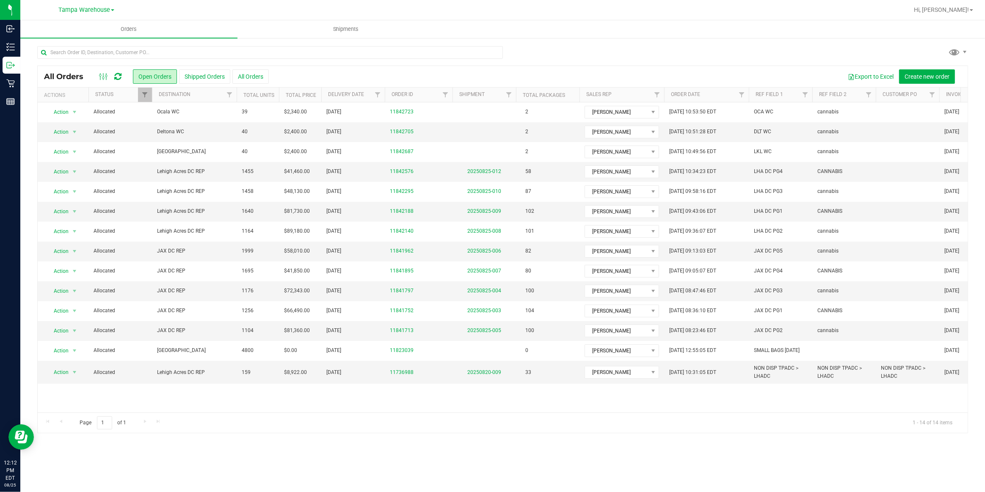
click at [118, 76] on icon at bounding box center [117, 76] width 7 height 8
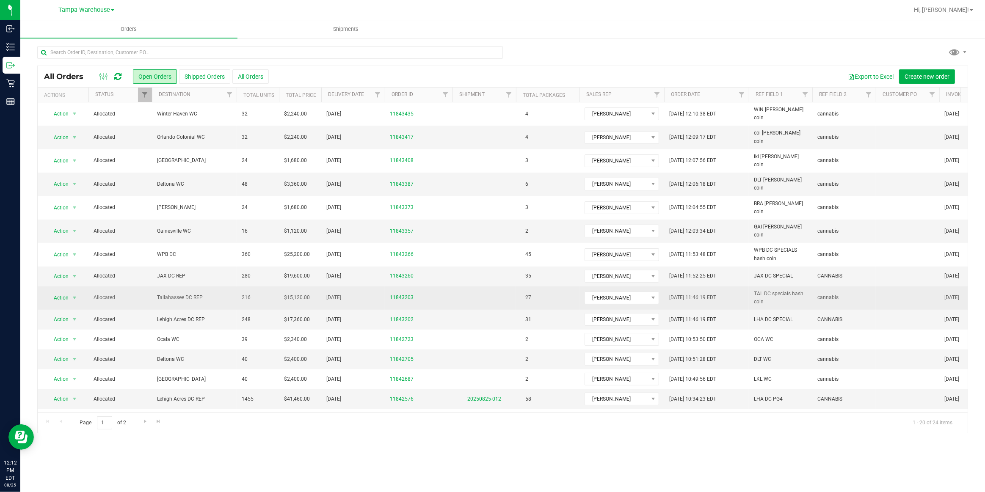
click at [180, 294] on span "Tallahassee DC REP" at bounding box center [194, 298] width 75 height 8
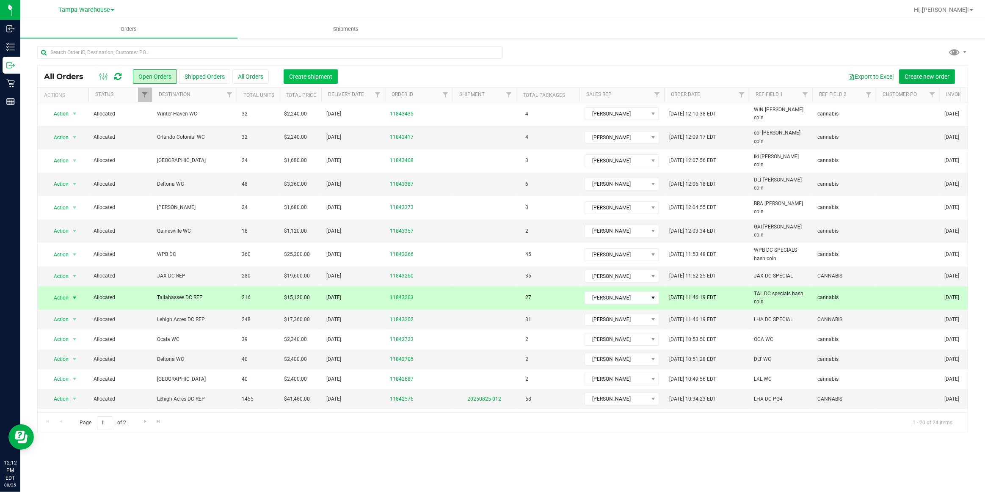
click at [308, 79] on span "Create shipment" at bounding box center [310, 76] width 43 height 7
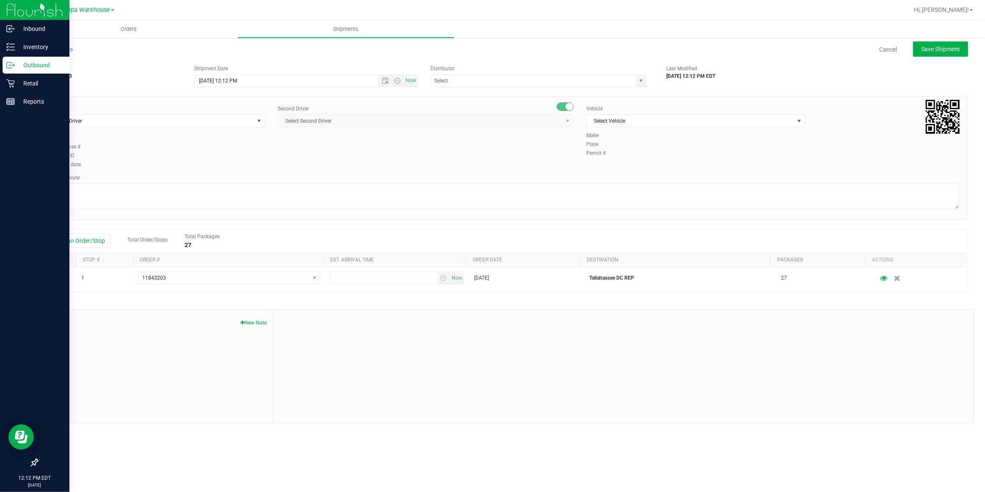
click at [47, 64] on p "Outbound" at bounding box center [40, 65] width 51 height 10
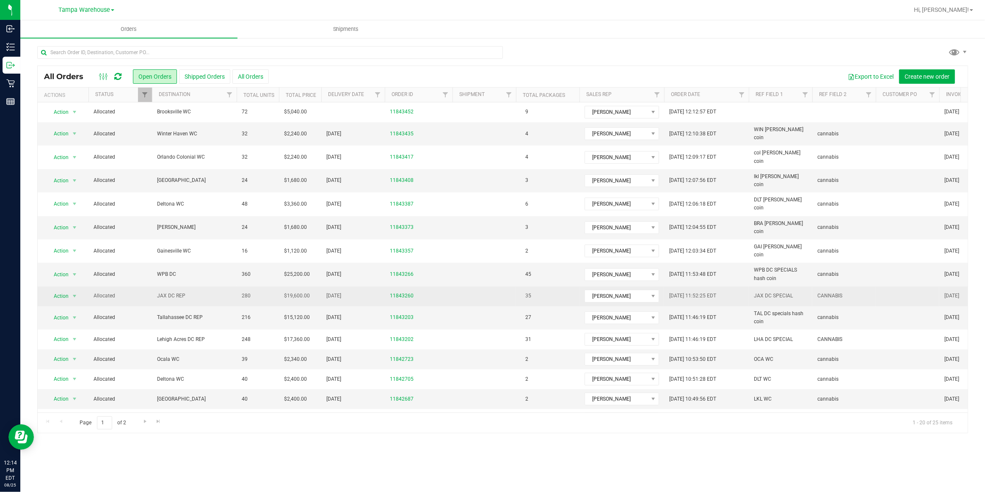
click at [175, 292] on span "JAX DC REP" at bounding box center [194, 296] width 75 height 8
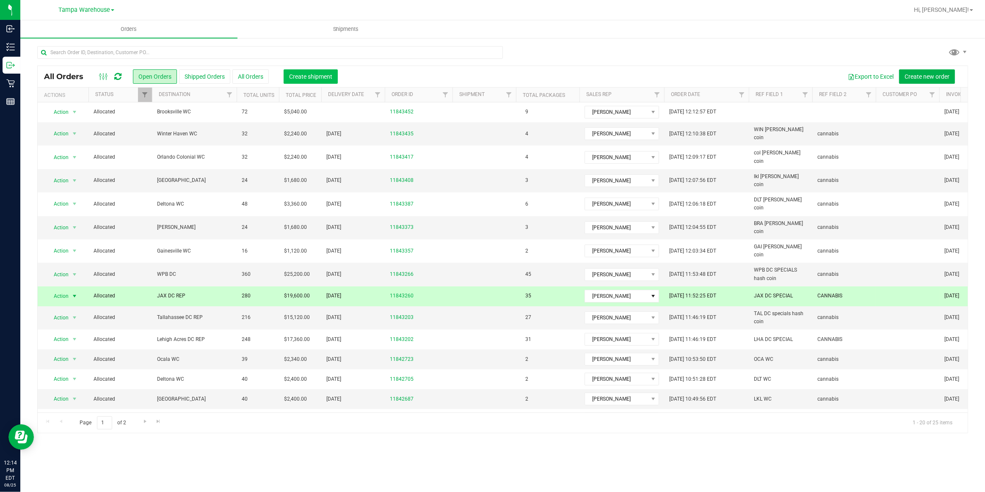
click at [330, 73] on span "Create shipment" at bounding box center [310, 76] width 43 height 7
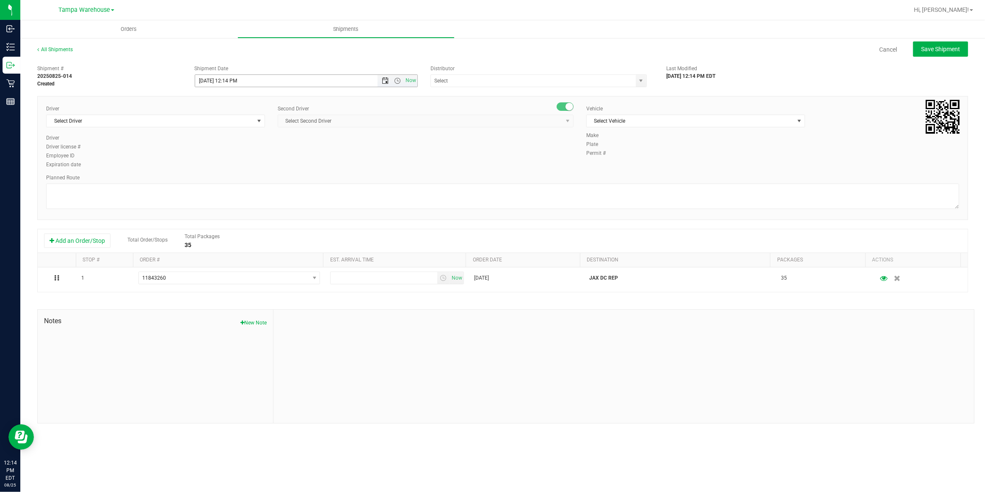
click at [389, 82] on span "Open the date view" at bounding box center [385, 80] width 14 height 7
click at [229, 180] on link "26" at bounding box center [227, 179] width 12 height 13
click at [399, 81] on span "Open the time view" at bounding box center [397, 80] width 7 height 7
click at [216, 158] on li "6:30 AM" at bounding box center [305, 159] width 221 height 11
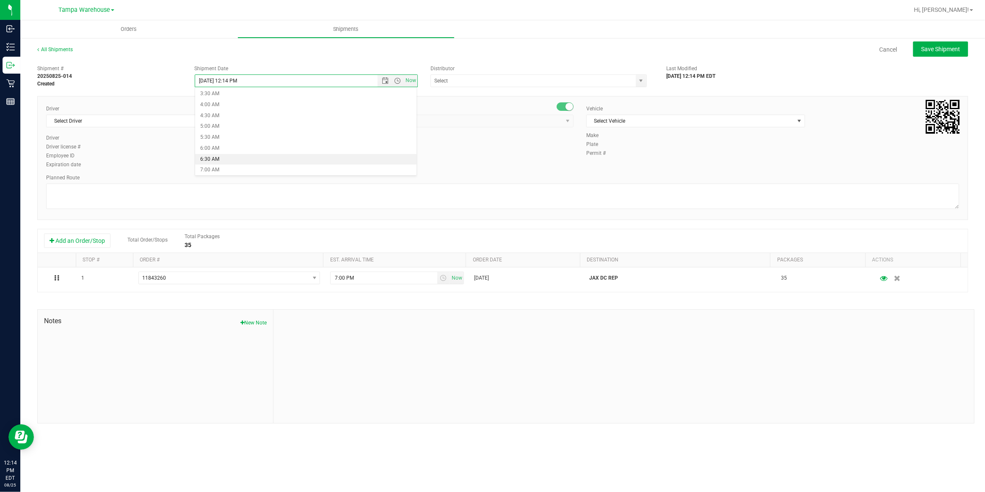
type input "[DATE] 6:30 AM"
click at [467, 81] on input "text" at bounding box center [530, 81] width 199 height 12
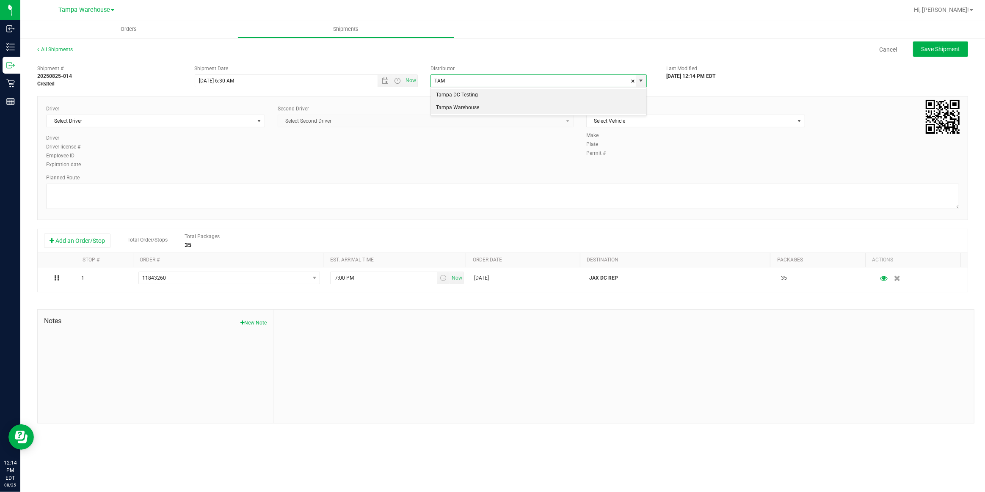
click at [461, 108] on li "Tampa Warehouse" at bounding box center [539, 108] width 216 height 13
type input "Tampa Warehouse"
click at [213, 122] on span "Select Driver" at bounding box center [150, 121] width 207 height 12
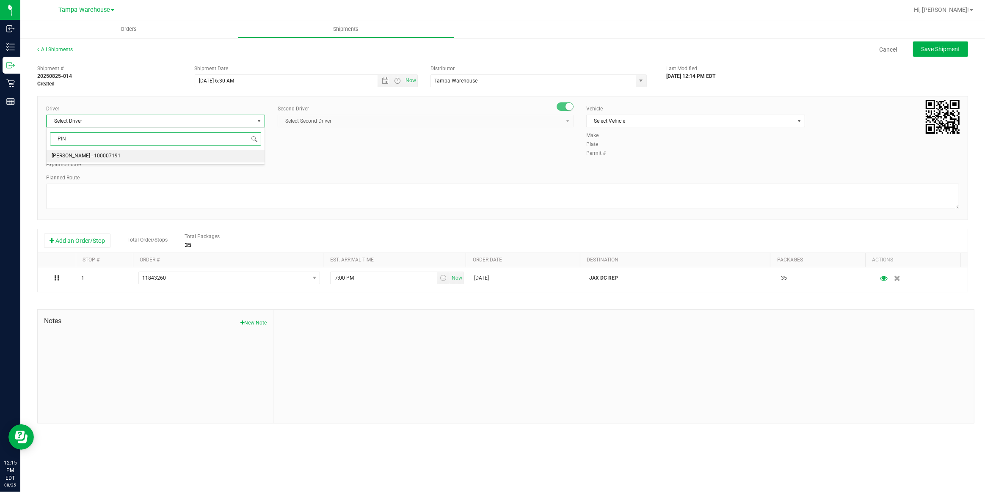
click at [85, 156] on span "[PERSON_NAME] - 100007191" at bounding box center [86, 156] width 69 height 11
type input "PIN"
click at [351, 122] on span "Select Second Driver" at bounding box center [420, 121] width 285 height 12
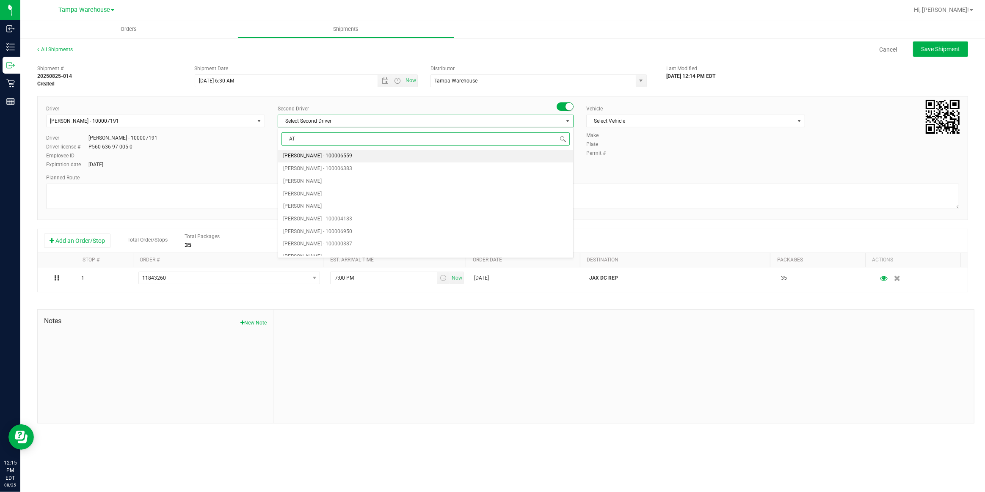
type input "ATA"
click at [316, 159] on span "[PERSON_NAME][DATE] - 100007427" at bounding box center [325, 156] width 84 height 11
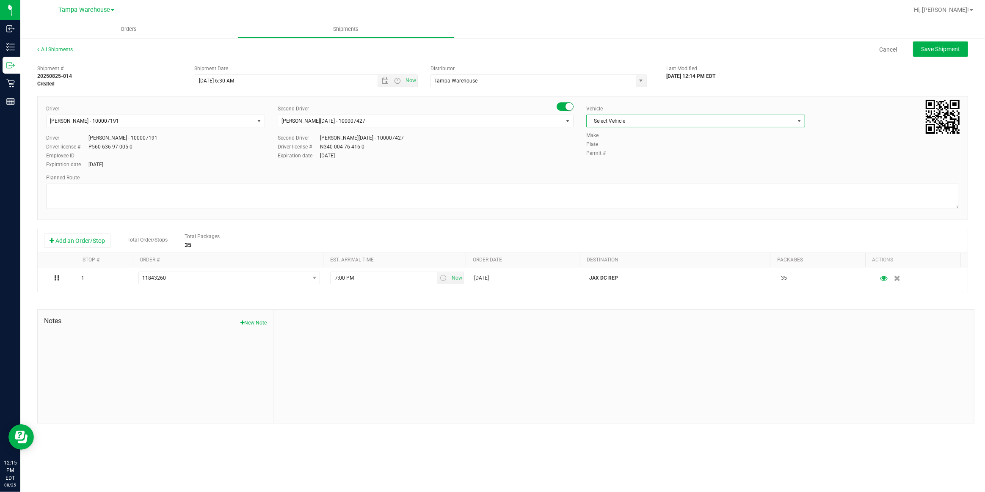
click at [664, 122] on span "Select Vehicle" at bounding box center [690, 121] width 207 height 12
click at [634, 206] on li "FL-EXPRESS-03" at bounding box center [696, 210] width 218 height 13
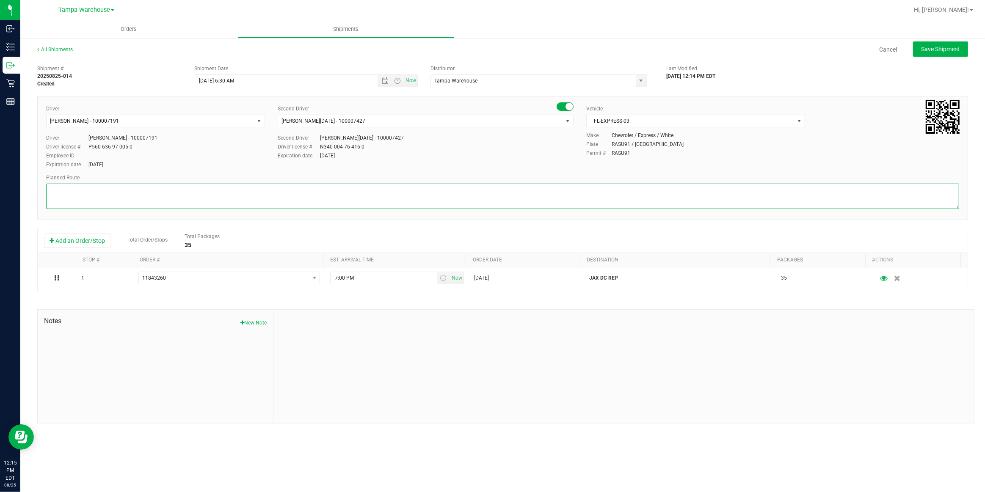
click at [500, 192] on textarea at bounding box center [502, 196] width 913 height 25
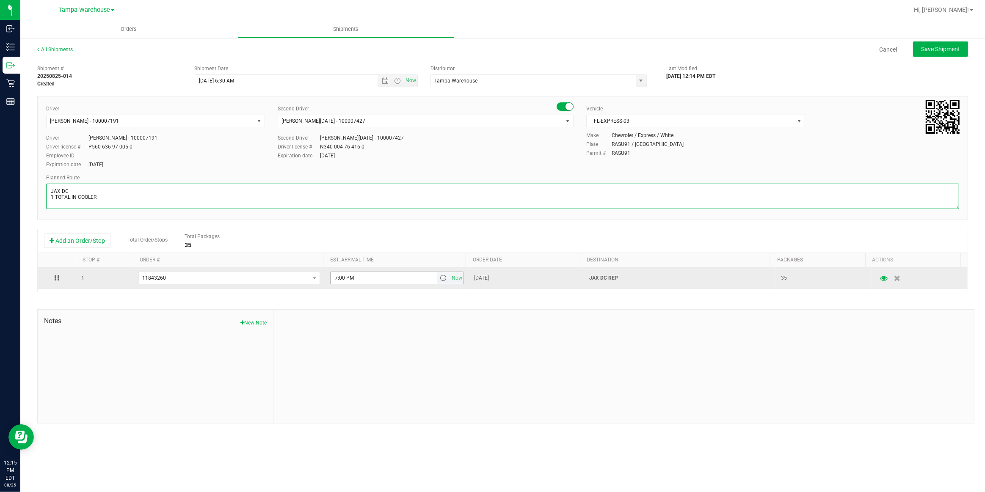
click at [440, 278] on span "select" at bounding box center [443, 278] width 7 height 7
type textarea "JAX DC 1 TOTAL IN COOLER"
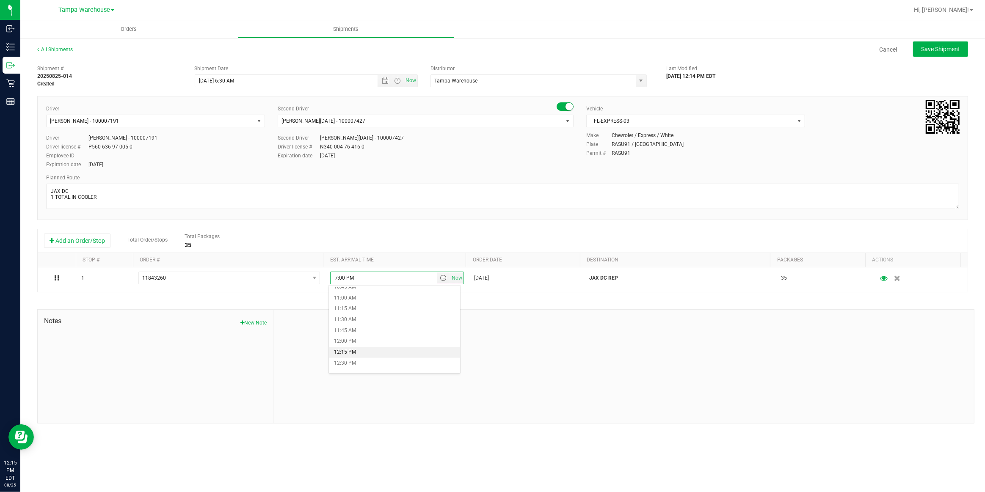
scroll to position [462, 0]
click at [352, 310] on li "11:00 AM" at bounding box center [394, 310] width 131 height 11
click at [944, 47] on span "Save Shipment" at bounding box center [940, 49] width 39 height 7
type input "[DATE] 10:30 AM"
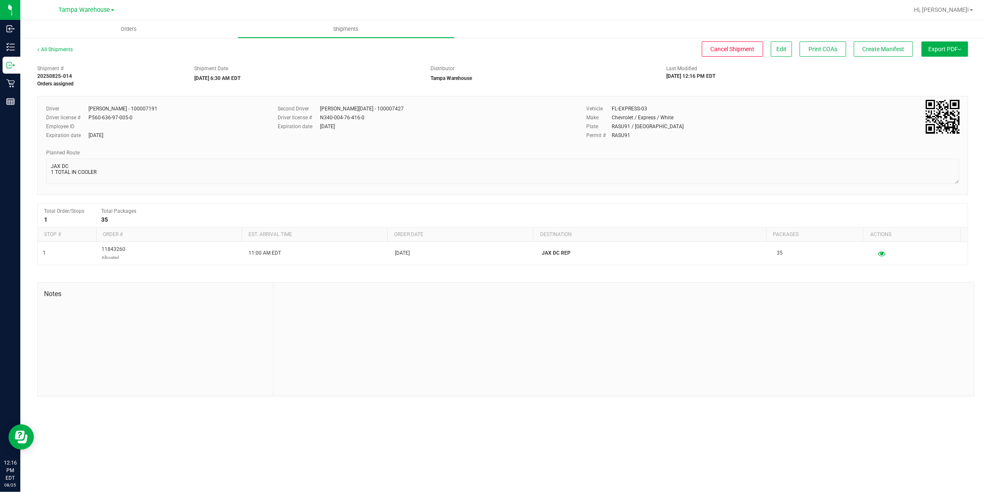
click at [944, 48] on button "Export PDF" at bounding box center [945, 48] width 47 height 15
click at [937, 68] on span "Manifest by Package ID" at bounding box center [933, 68] width 54 height 6
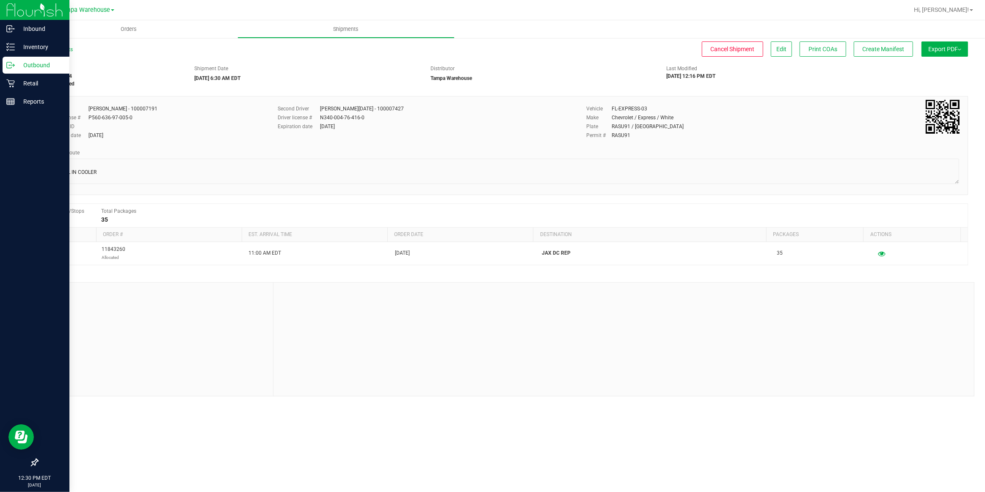
click at [36, 67] on p "Outbound" at bounding box center [40, 65] width 51 height 10
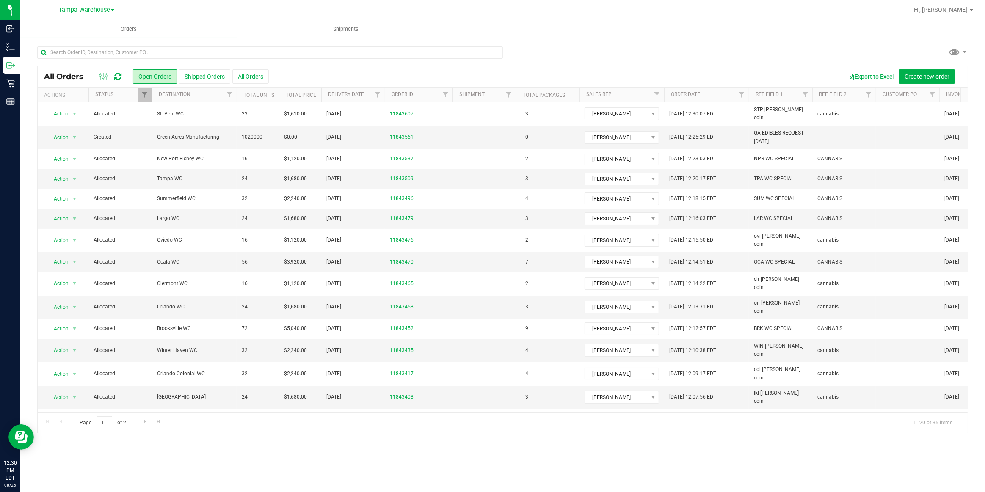
click at [117, 77] on icon at bounding box center [117, 76] width 7 height 8
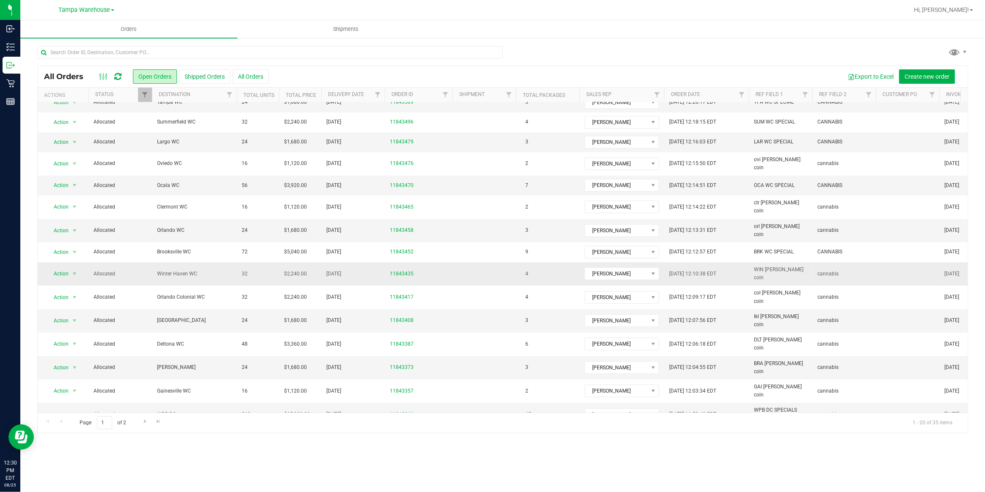
scroll to position [102, 0]
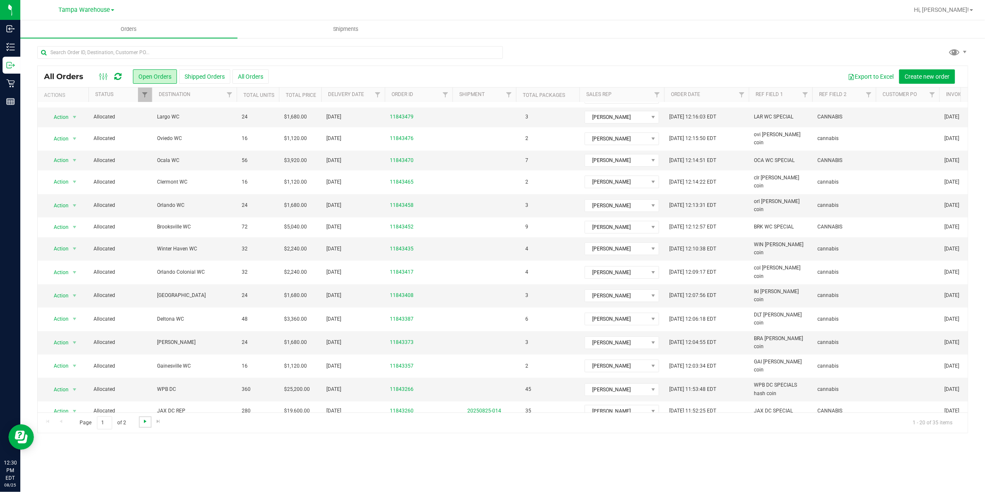
click at [145, 420] on span "Go to the next page" at bounding box center [145, 421] width 7 height 7
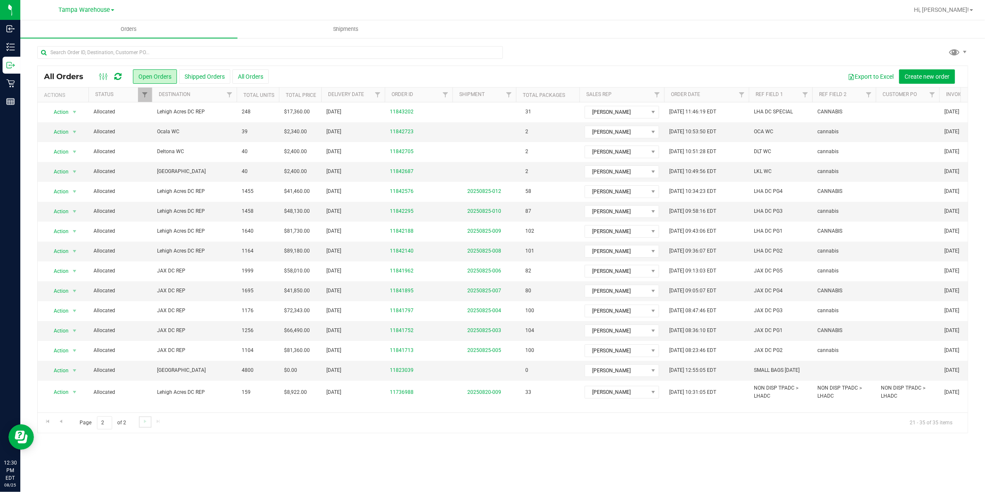
scroll to position [0, 0]
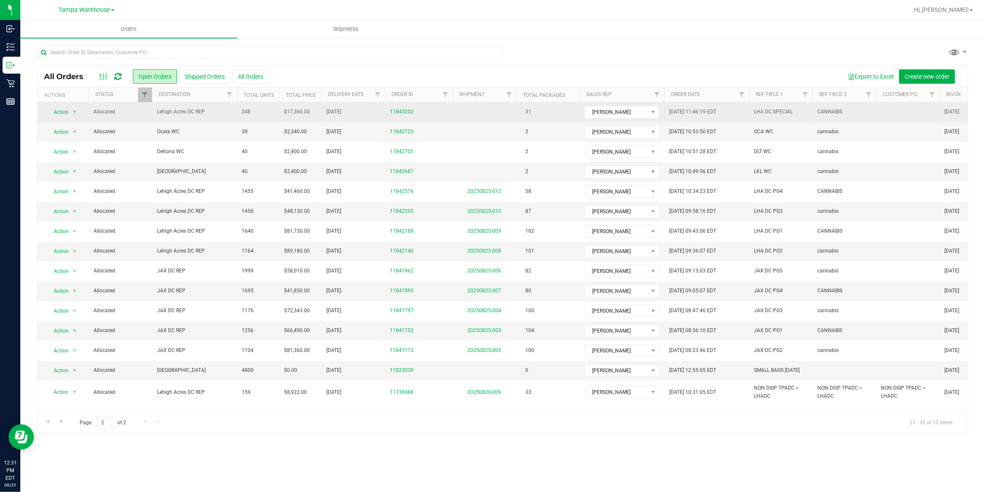
click at [172, 111] on span "Lehigh Acres DC REP" at bounding box center [194, 112] width 75 height 8
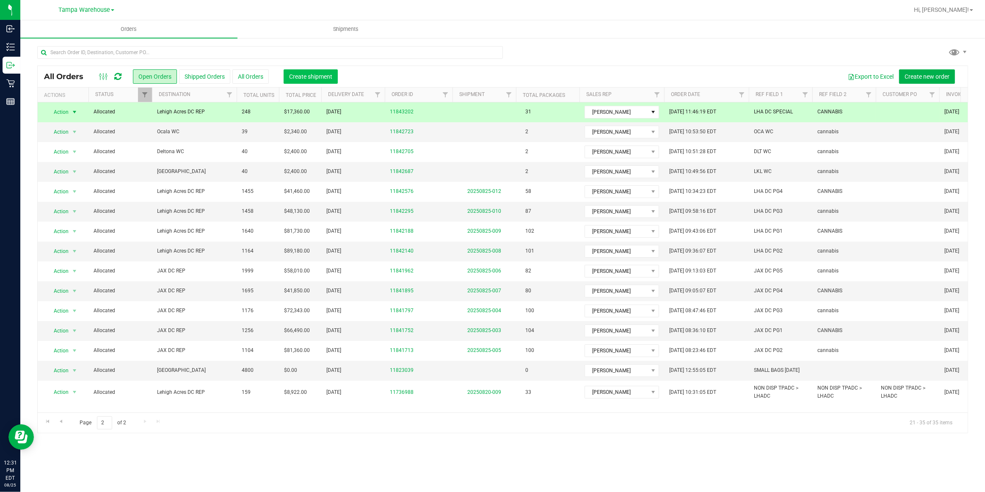
click at [310, 77] on span "Create shipment" at bounding box center [310, 76] width 43 height 7
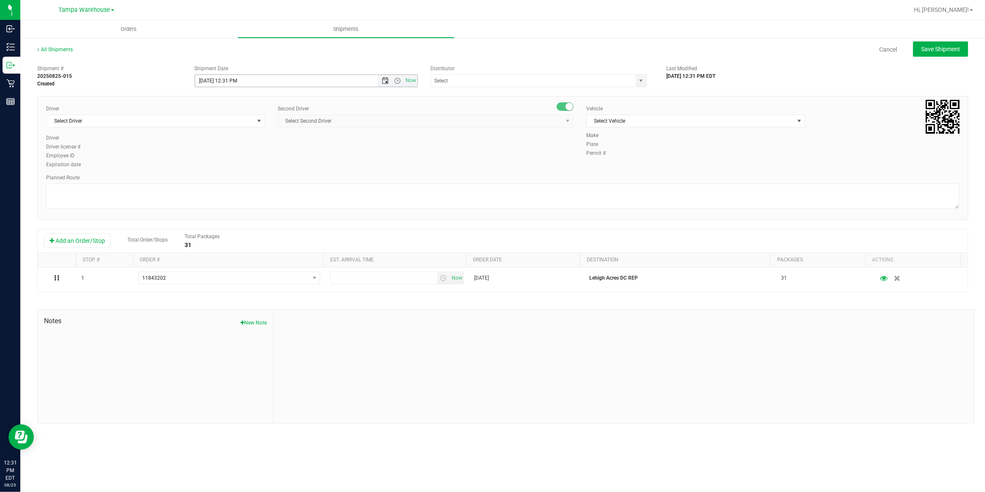
click at [385, 79] on span "Open the date view" at bounding box center [385, 80] width 7 height 7
click at [228, 180] on link "26" at bounding box center [227, 179] width 12 height 13
click at [398, 80] on span "Open the time view" at bounding box center [397, 80] width 7 height 7
click at [221, 121] on li "6:30 AM" at bounding box center [305, 121] width 221 height 11
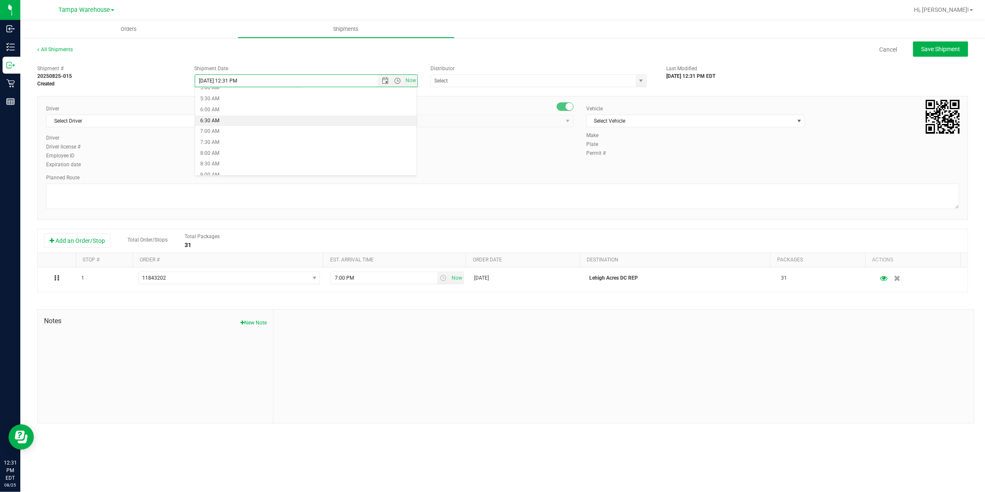
type input "[DATE] 6:30 AM"
click at [456, 82] on input "text" at bounding box center [530, 81] width 199 height 12
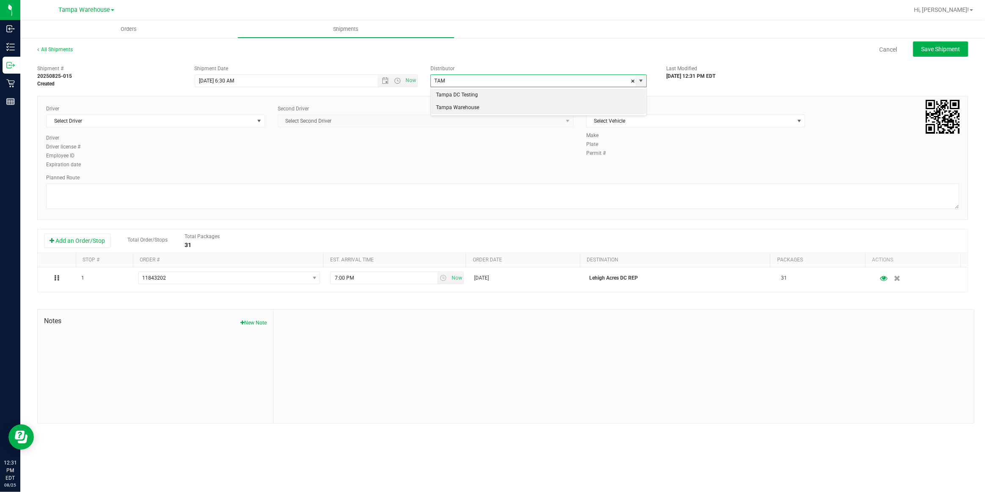
click at [449, 108] on li "Tampa Warehouse" at bounding box center [539, 108] width 216 height 13
type input "Tampa Warehouse"
click at [205, 122] on span "Select Driver" at bounding box center [150, 121] width 207 height 12
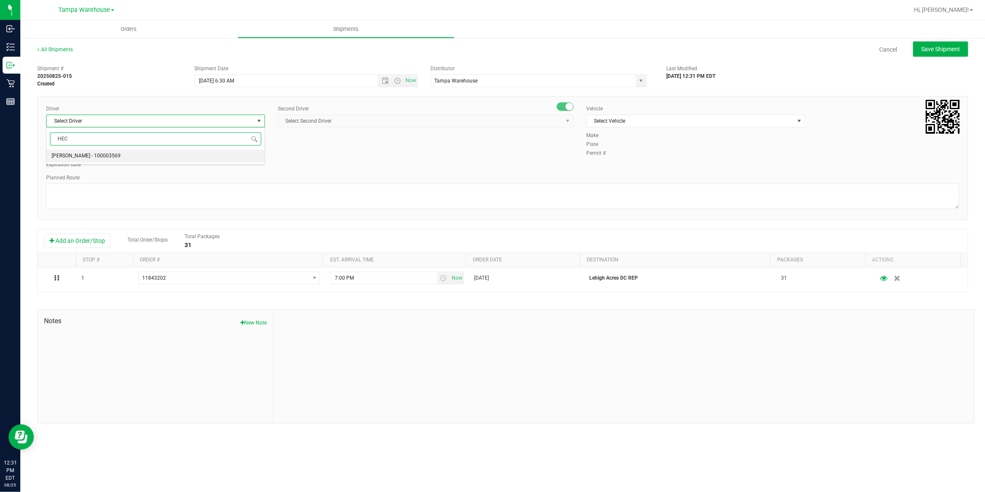
click at [78, 155] on span "[PERSON_NAME] - 100003569" at bounding box center [86, 156] width 69 height 11
type input "HEC"
click at [382, 119] on span "Select Second Driver" at bounding box center [420, 121] width 285 height 12
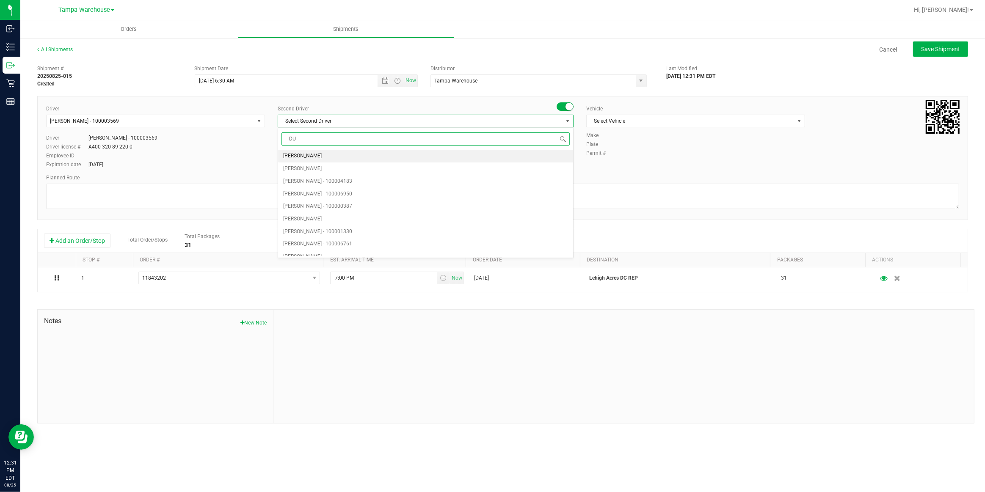
type input "DUS"
click at [322, 158] on span "[PERSON_NAME] - 100007761" at bounding box center [317, 156] width 69 height 11
click at [664, 123] on span "Select Vehicle" at bounding box center [690, 121] width 207 height 12
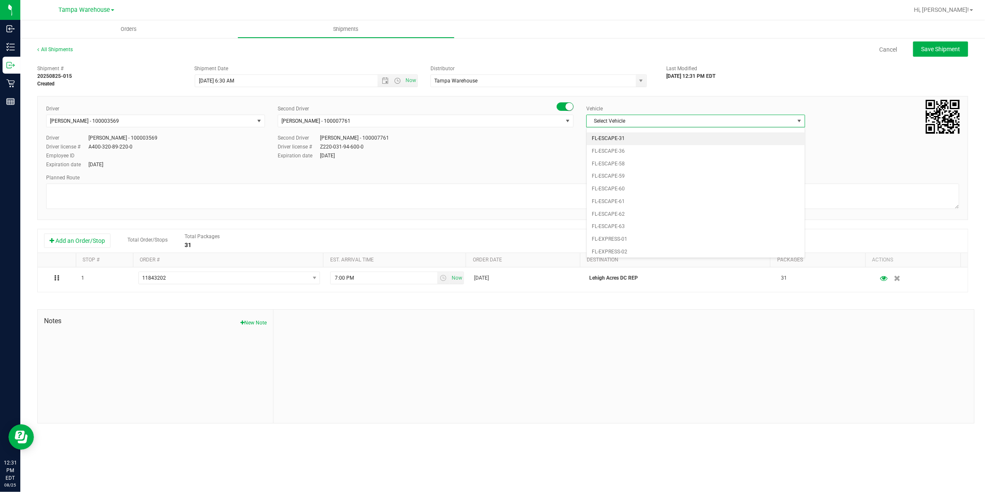
scroll to position [131, 0]
click at [632, 188] on li "FL-EXPRESS-01" at bounding box center [696, 193] width 218 height 13
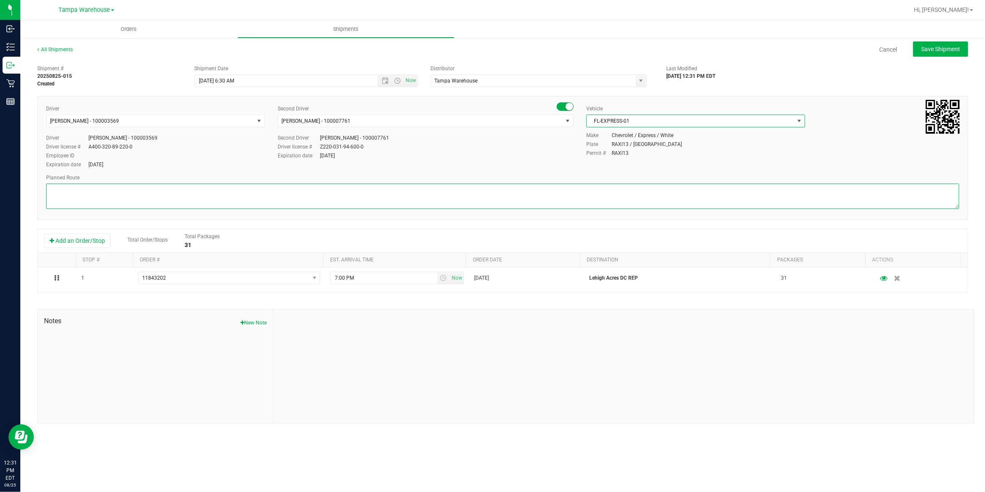
click at [530, 192] on textarea at bounding box center [502, 196] width 913 height 25
paste textarea "Lehigh Acres DC"
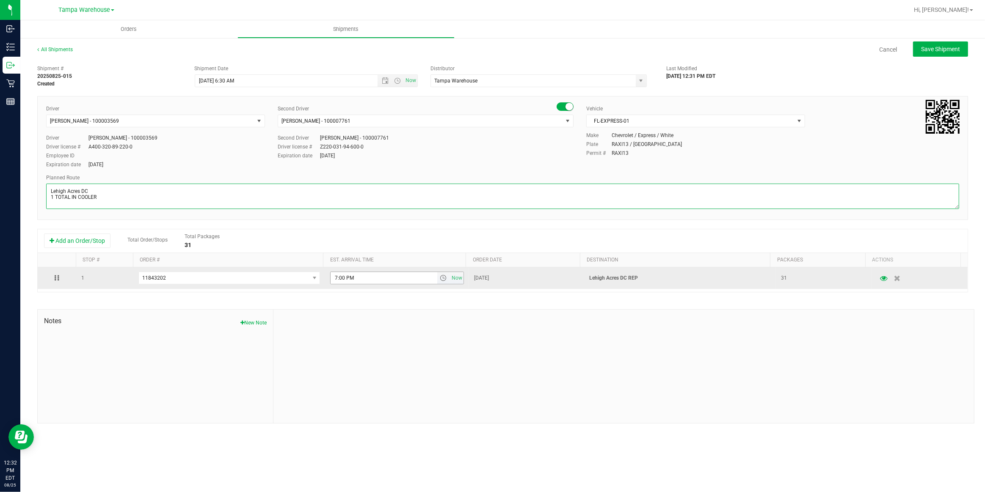
click at [441, 277] on span "select" at bounding box center [443, 278] width 7 height 7
type textarea "Lehigh Acres DC 1 TOTAL IN COOLER"
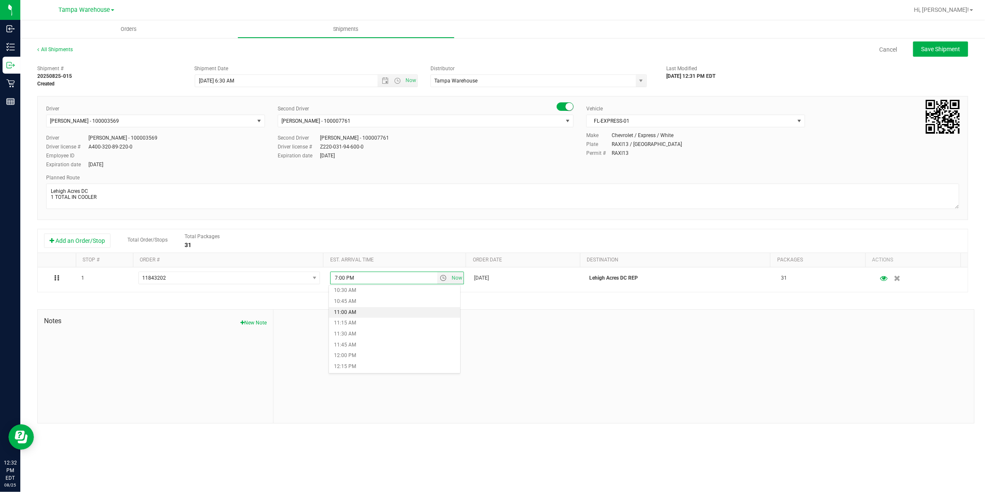
scroll to position [462, 0]
click at [354, 310] on li "11:00 AM" at bounding box center [394, 310] width 131 height 11
click at [943, 47] on span "Save Shipment" at bounding box center [940, 49] width 39 height 7
type input "[DATE] 10:30 AM"
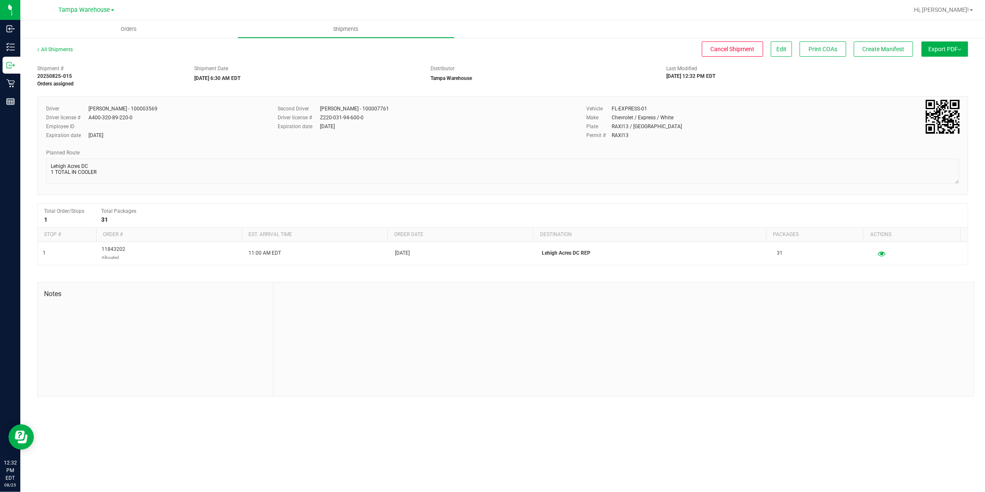
click at [943, 47] on button "Export PDF" at bounding box center [945, 48] width 47 height 15
click at [932, 69] on span "Manifest by Package ID" at bounding box center [933, 68] width 54 height 6
click at [885, 50] on span "Create Manifest" at bounding box center [884, 49] width 42 height 7
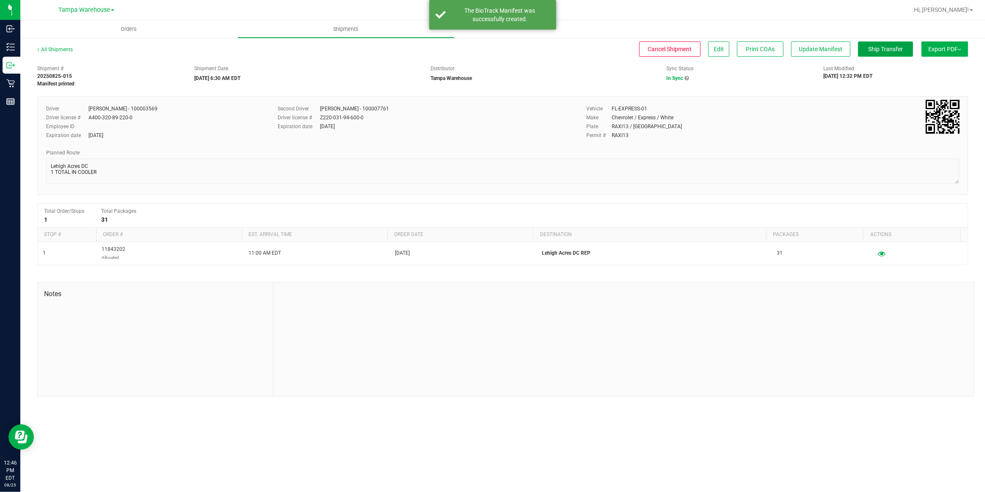
click at [885, 50] on span "Ship Transfer" at bounding box center [885, 49] width 35 height 7
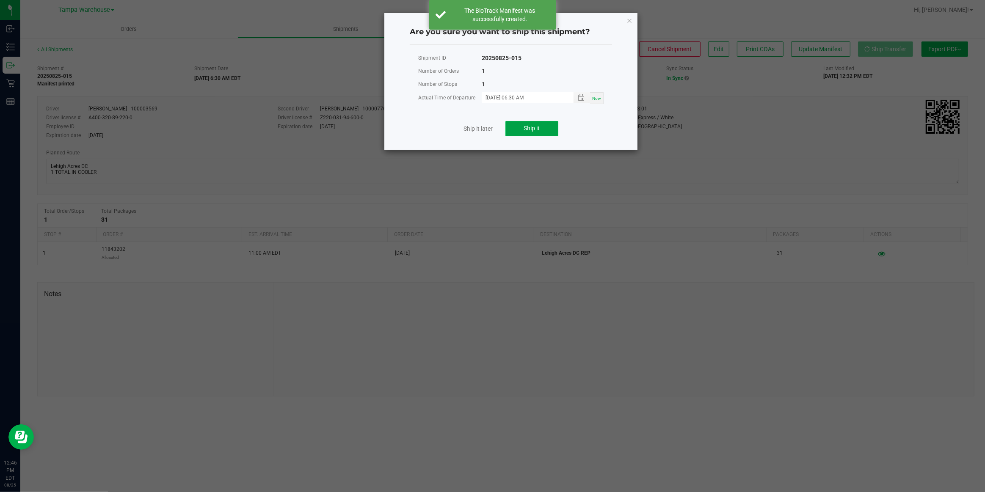
click at [523, 128] on button "Ship it" at bounding box center [532, 128] width 53 height 15
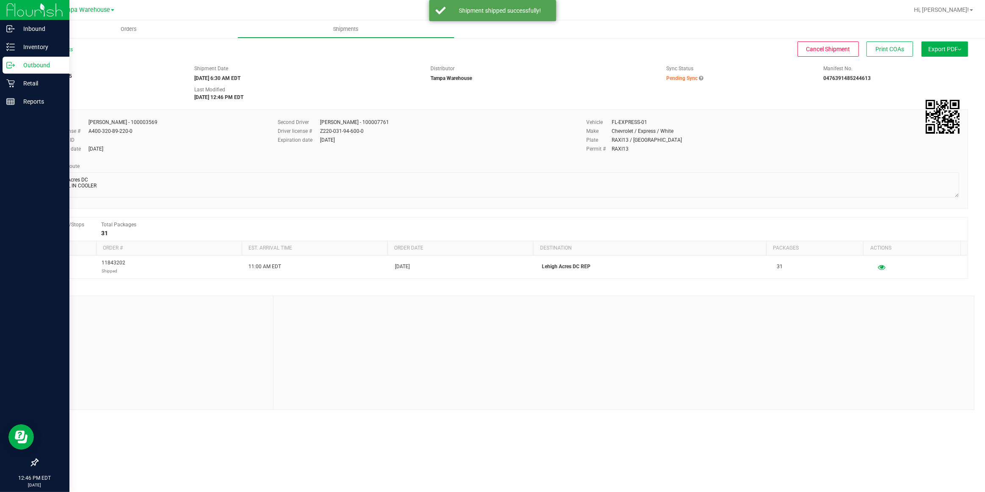
click at [34, 64] on p "Outbound" at bounding box center [40, 65] width 51 height 10
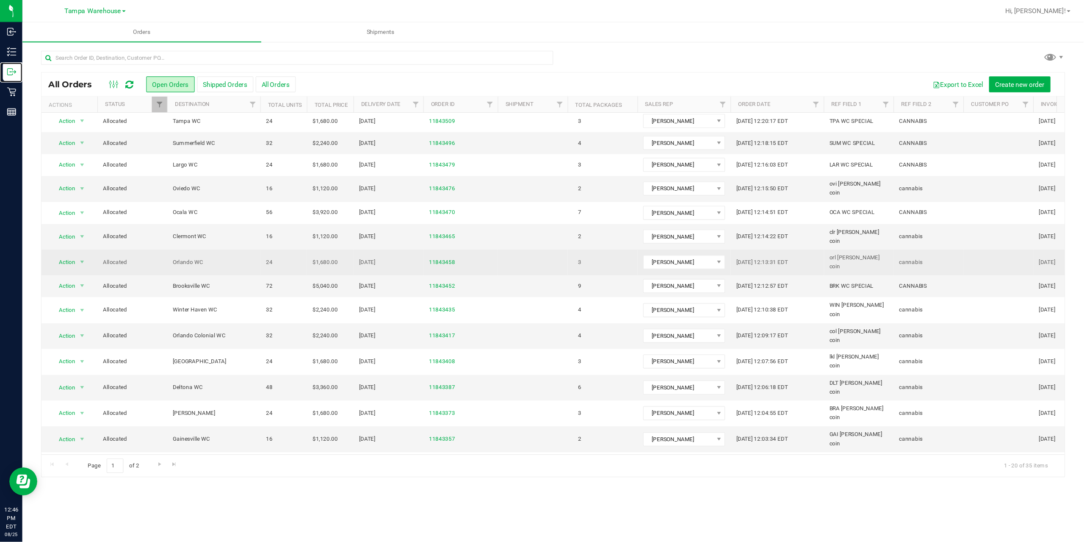
scroll to position [98, 0]
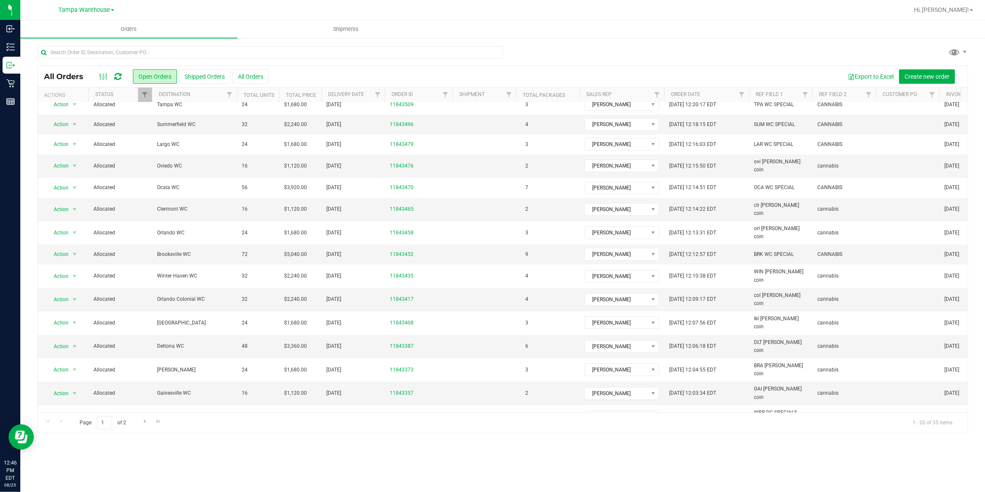
click at [479, 436] on link "20250825-014" at bounding box center [484, 439] width 34 height 6
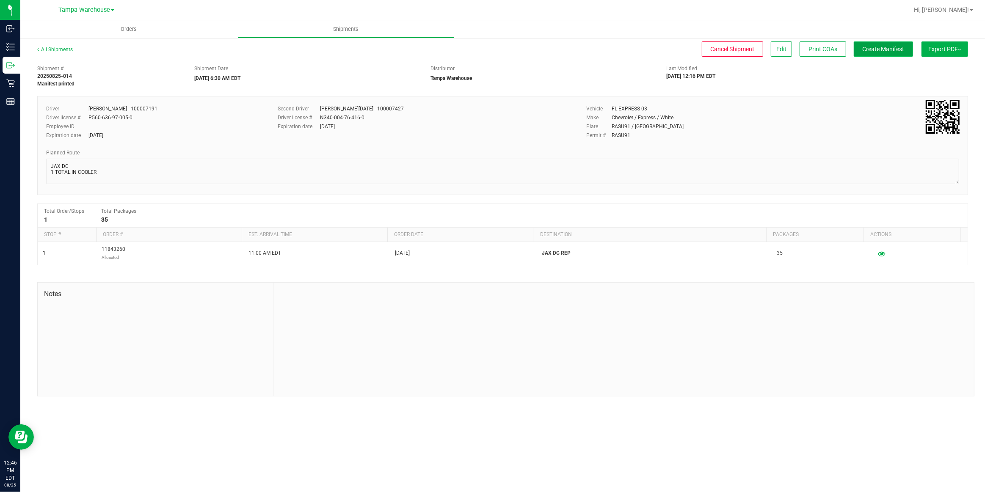
click at [887, 51] on span "Create Manifest" at bounding box center [884, 49] width 42 height 7
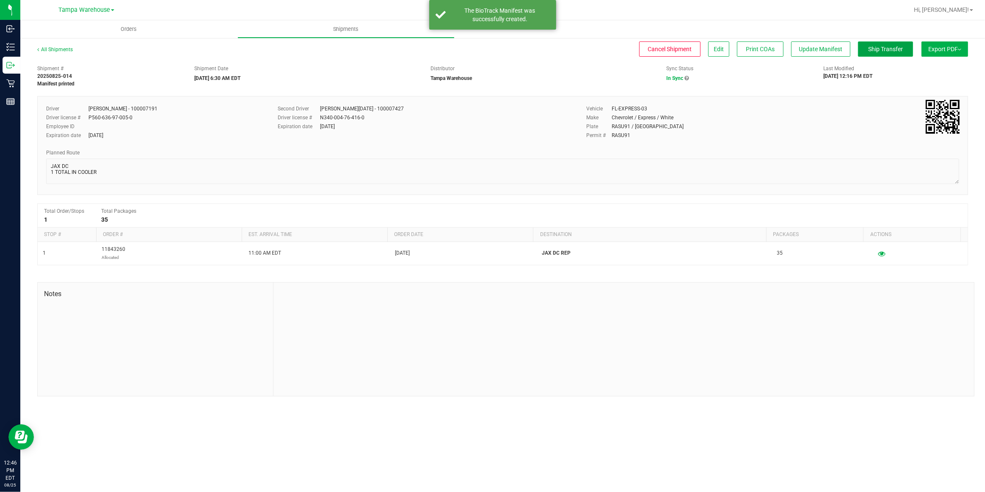
click at [887, 51] on span "Ship Transfer" at bounding box center [885, 49] width 35 height 7
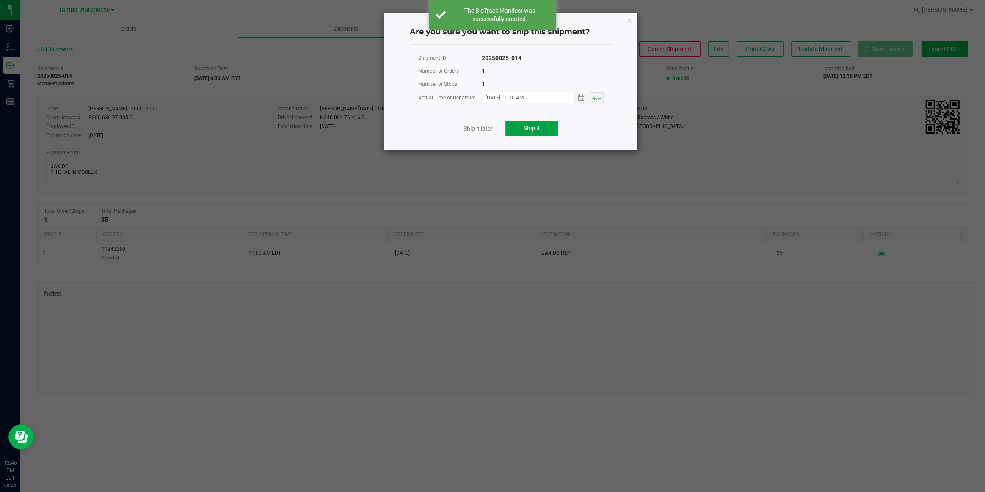
click at [531, 125] on span "Ship it" at bounding box center [532, 128] width 16 height 7
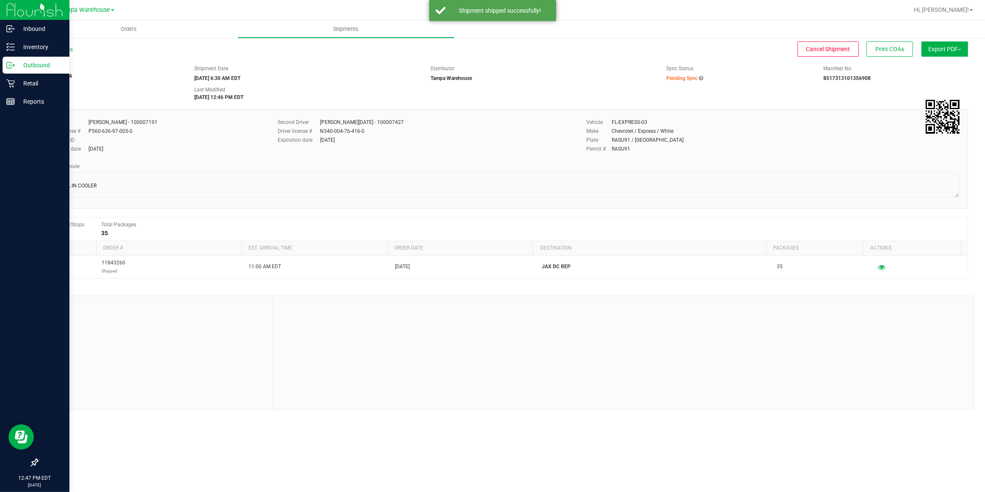
click at [44, 66] on p "Outbound" at bounding box center [40, 65] width 51 height 10
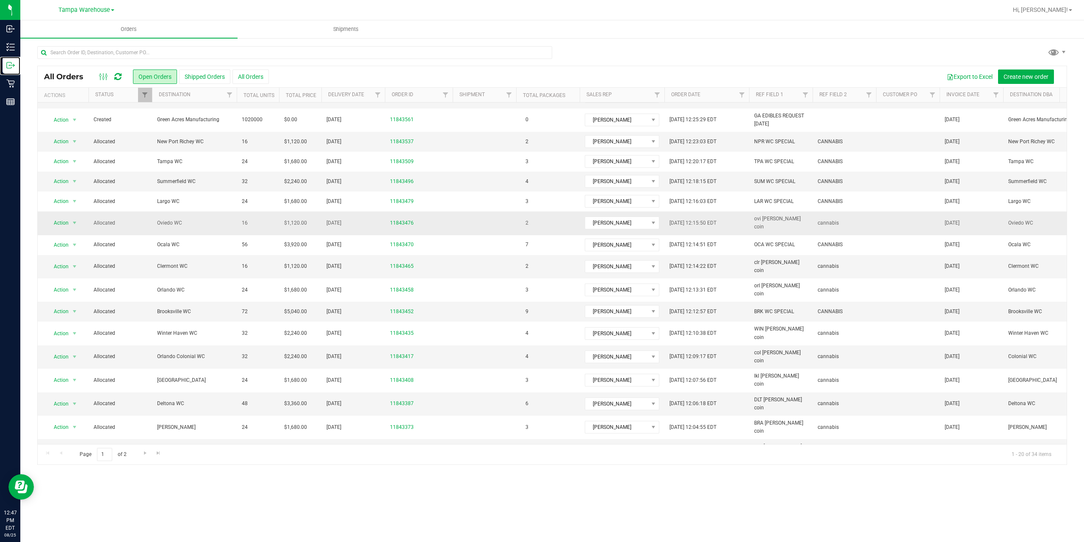
scroll to position [73, 0]
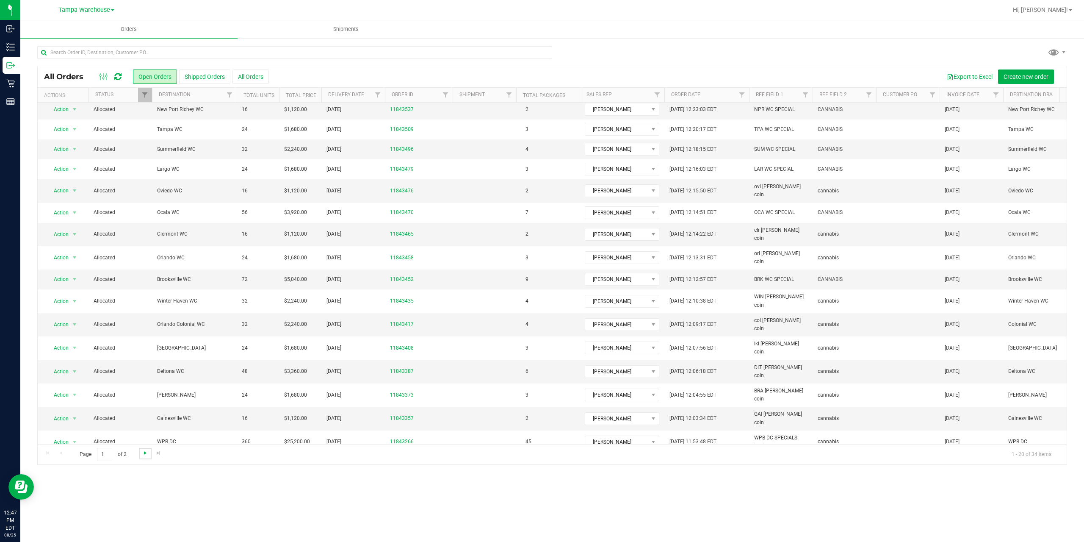
click at [142, 452] on span "Go to the next page" at bounding box center [145, 452] width 7 height 7
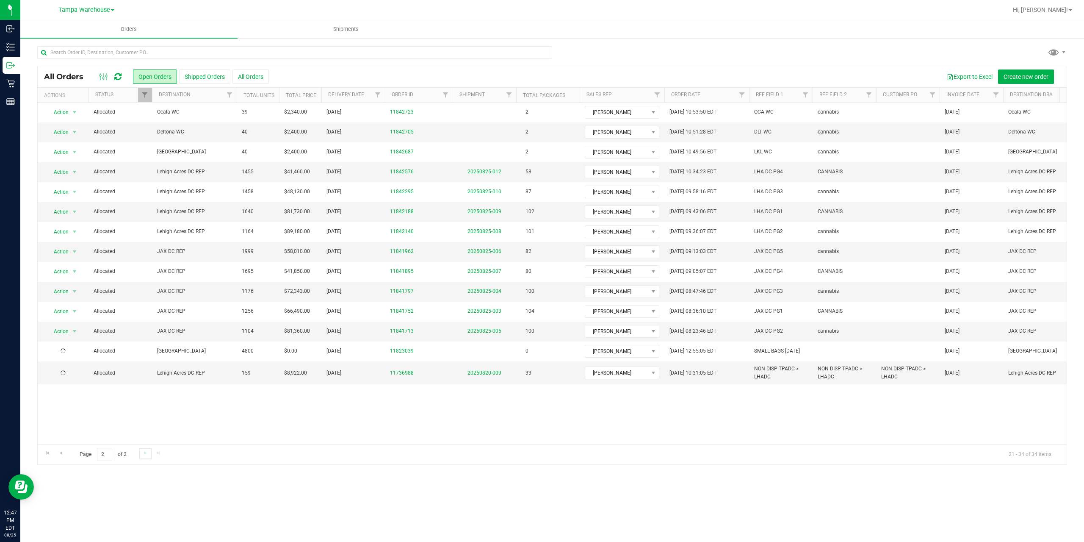
scroll to position [0, 0]
click at [484, 331] on link "20250825-005" at bounding box center [484, 331] width 34 height 6
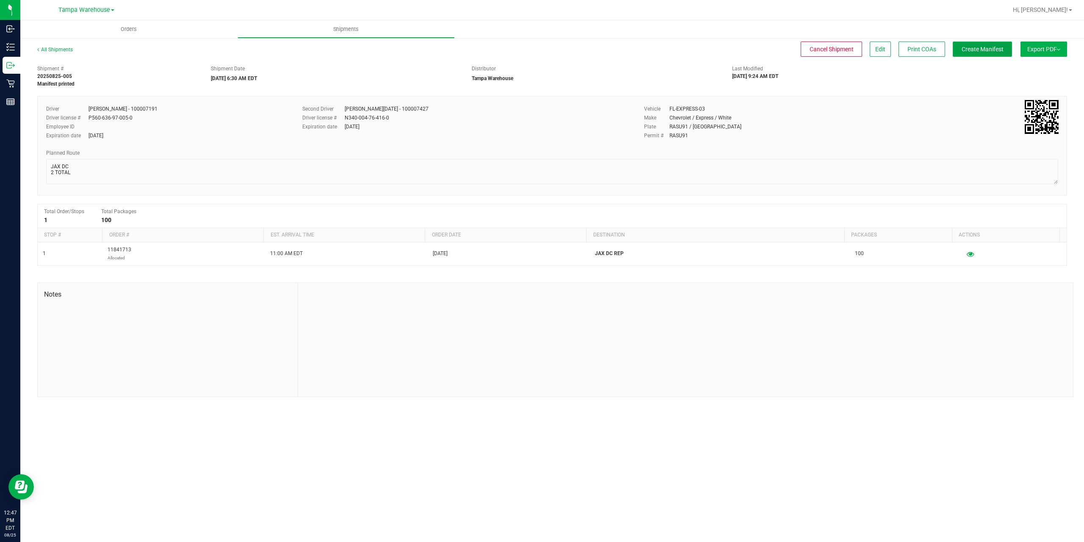
click at [979, 48] on span "Create Manifest" at bounding box center [983, 49] width 42 height 7
click at [974, 49] on span "Ship Transfer" at bounding box center [984, 49] width 35 height 7
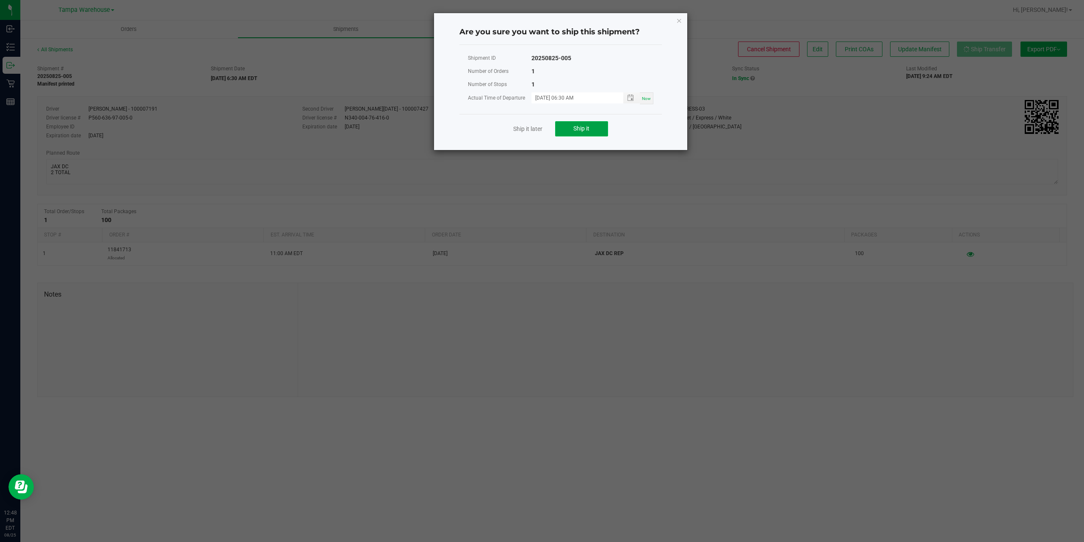
click at [582, 130] on span "Ship it" at bounding box center [581, 128] width 16 height 7
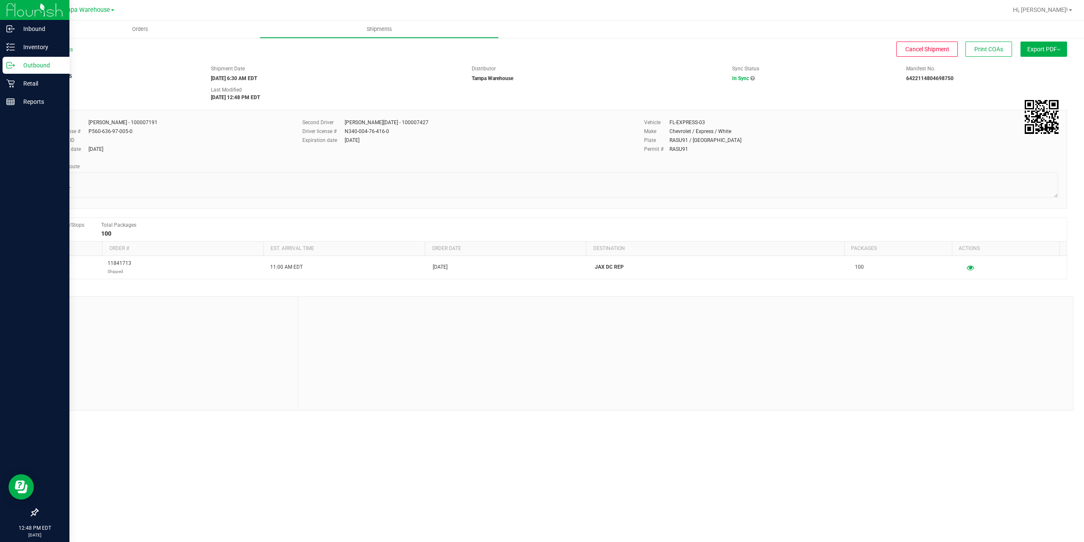
click at [29, 64] on p "Outbound" at bounding box center [40, 65] width 51 height 10
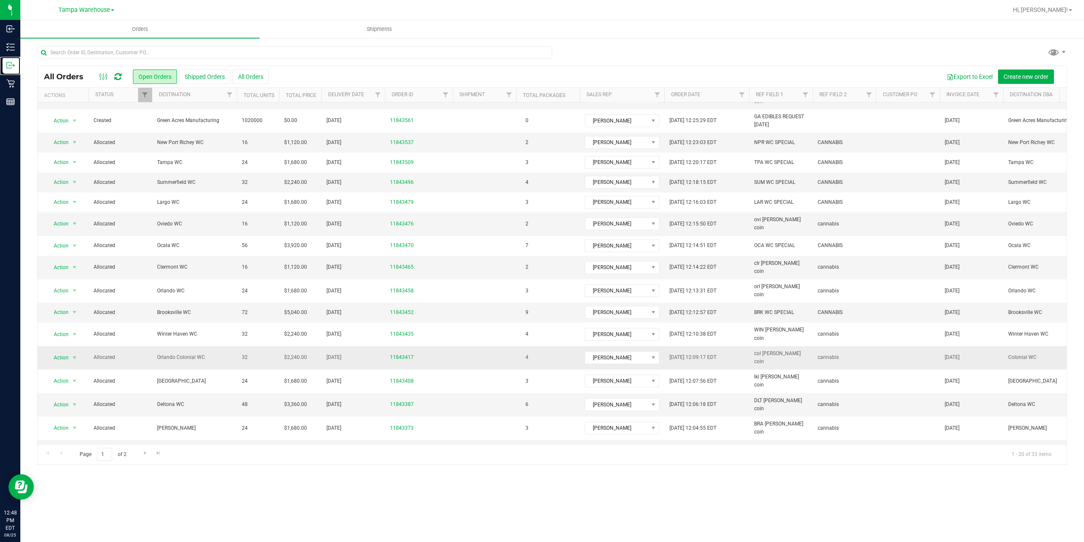
scroll to position [73, 0]
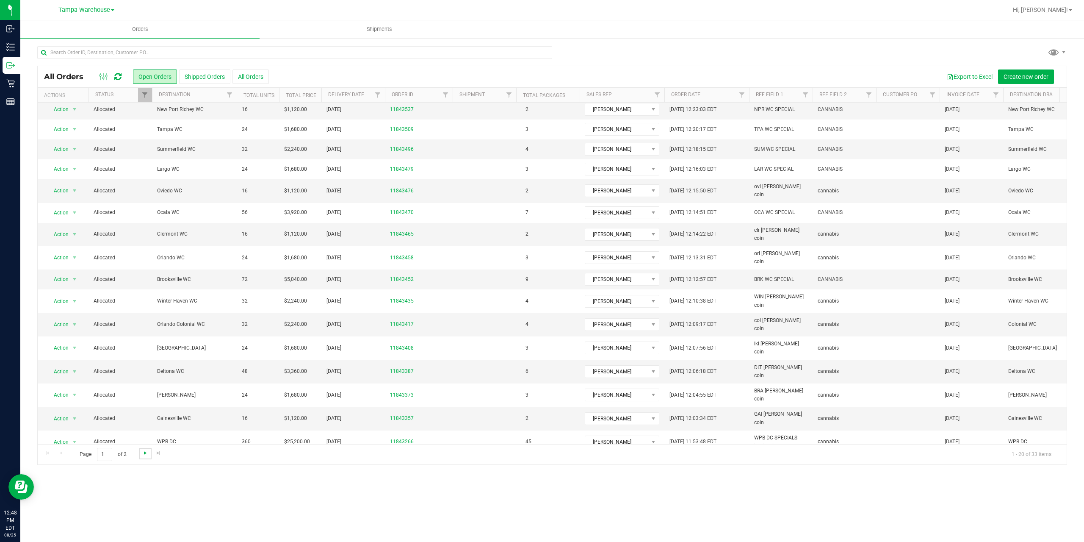
click at [145, 453] on span "Go to the next page" at bounding box center [145, 452] width 7 height 7
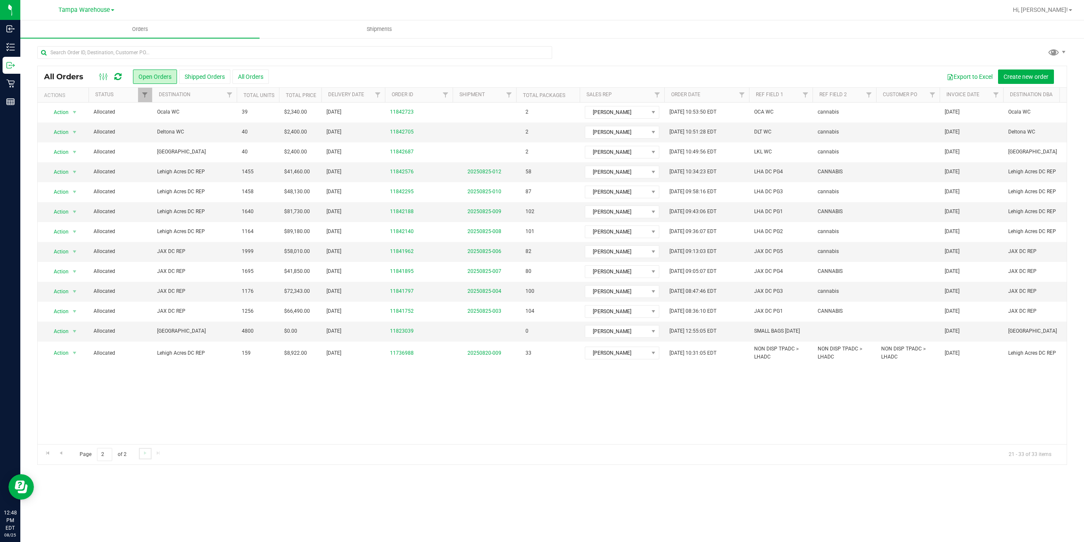
scroll to position [0, 0]
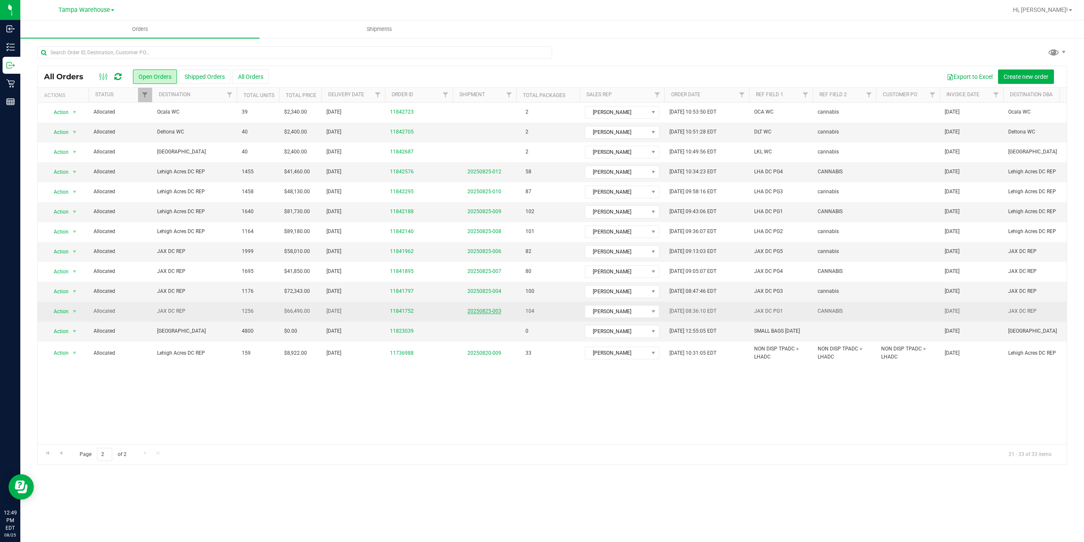
click at [488, 309] on link "20250825-003" at bounding box center [484, 311] width 34 height 6
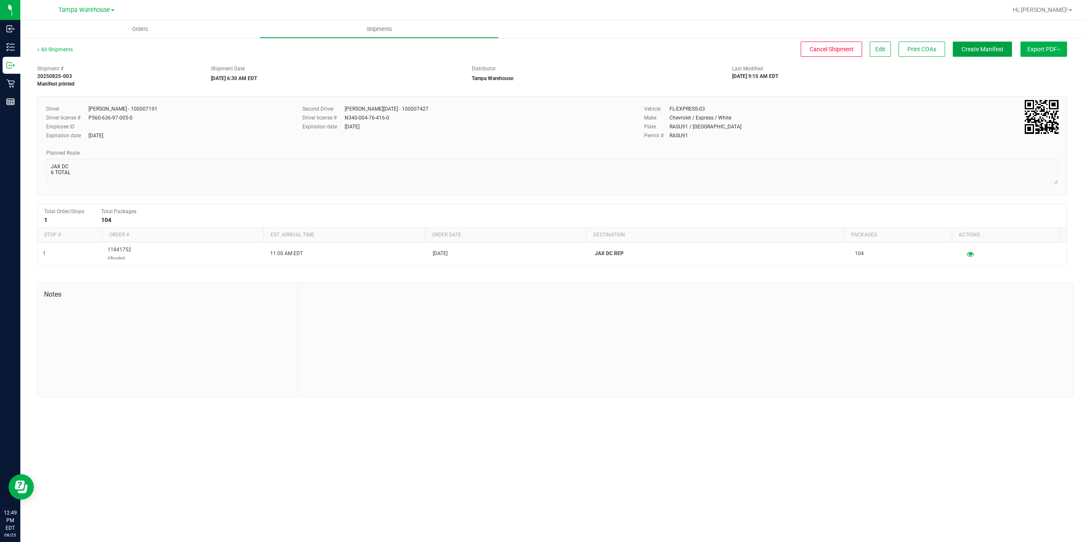
click at [983, 51] on span "Create Manifest" at bounding box center [983, 49] width 42 height 7
click at [983, 51] on span "Ship Transfer" at bounding box center [984, 49] width 35 height 7
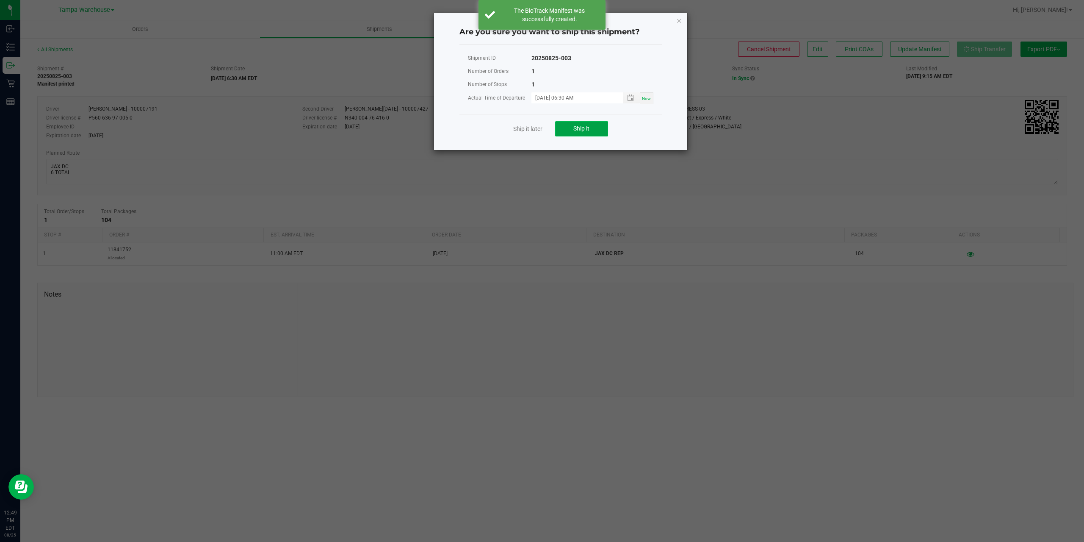
click at [581, 131] on span "Ship it" at bounding box center [581, 128] width 16 height 7
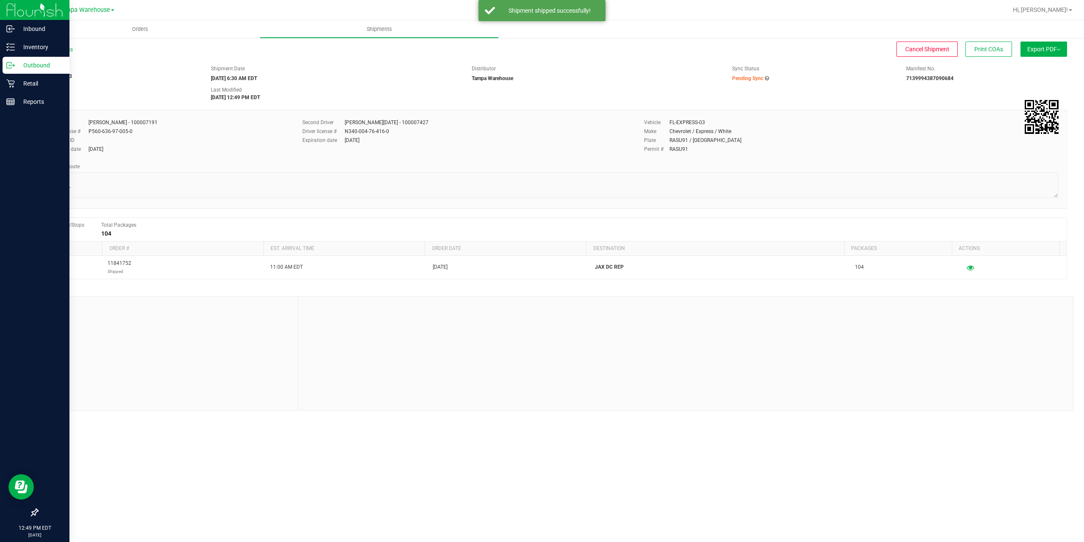
click at [33, 64] on p "Outbound" at bounding box center [40, 65] width 51 height 10
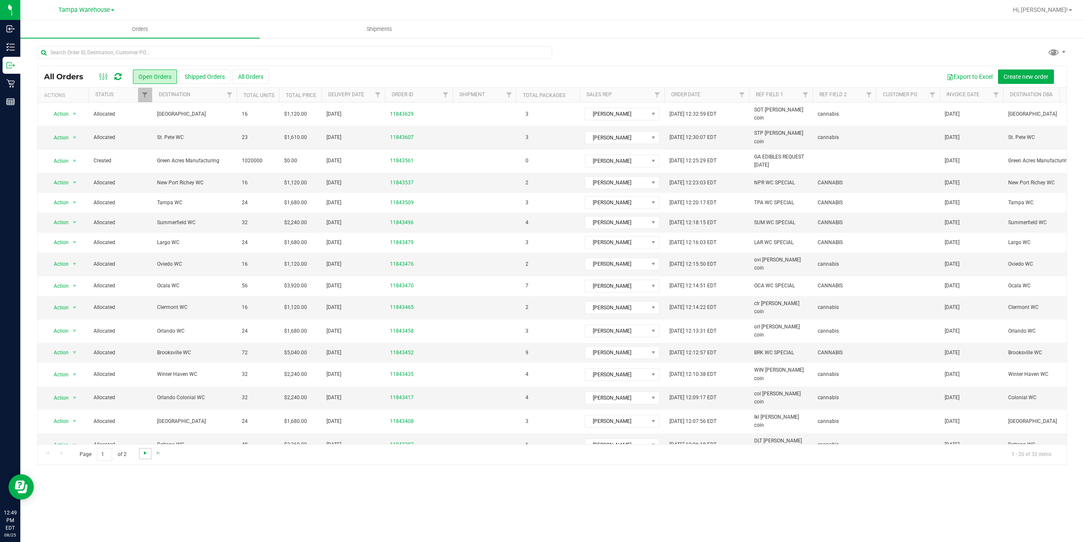
click at [146, 452] on span "Go to the next page" at bounding box center [145, 452] width 7 height 7
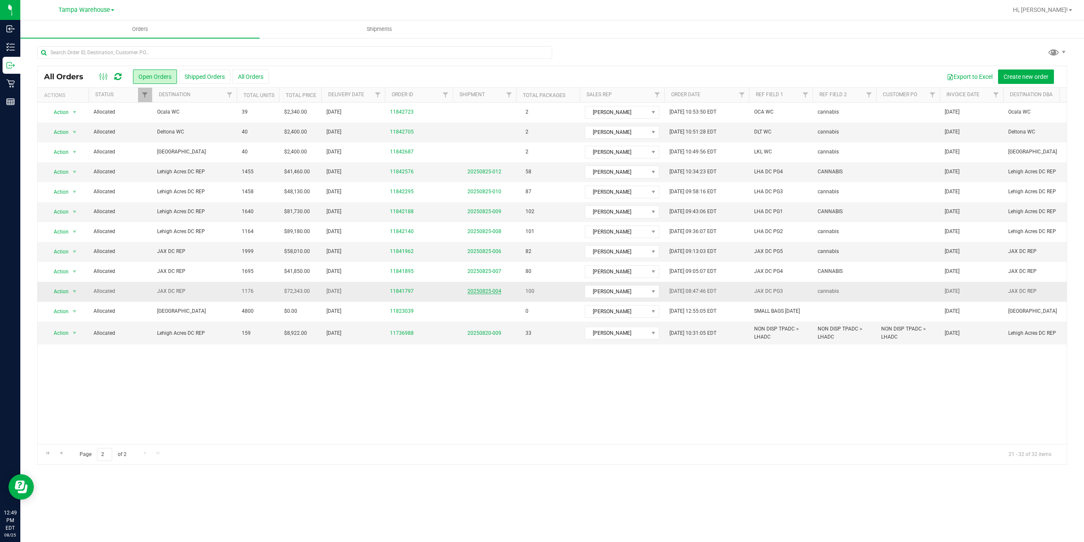
click at [485, 290] on link "20250825-004" at bounding box center [484, 291] width 34 height 6
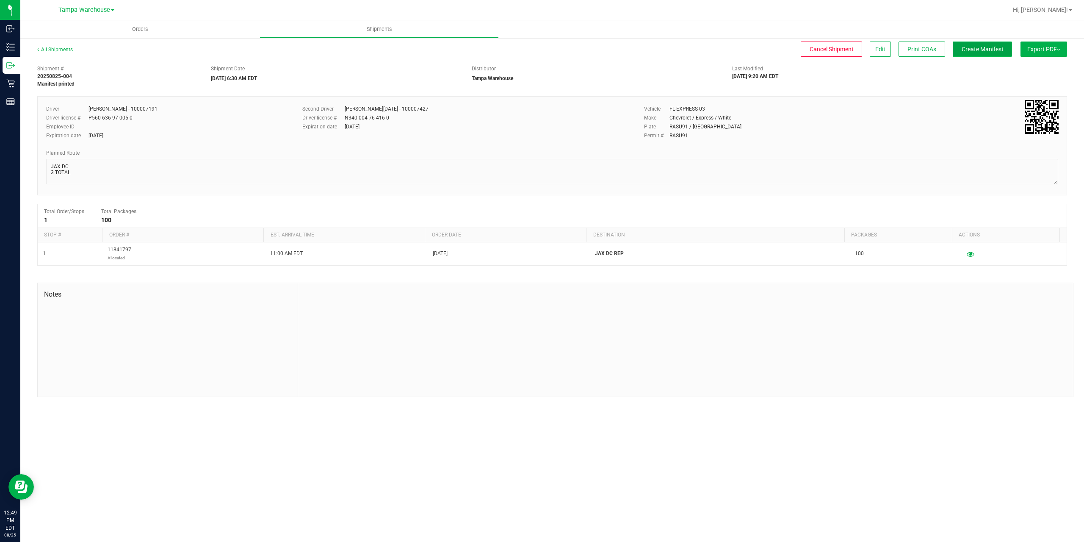
click at [994, 49] on span "Create Manifest" at bounding box center [983, 49] width 42 height 7
click at [994, 49] on span "Ship Transfer" at bounding box center [984, 49] width 35 height 7
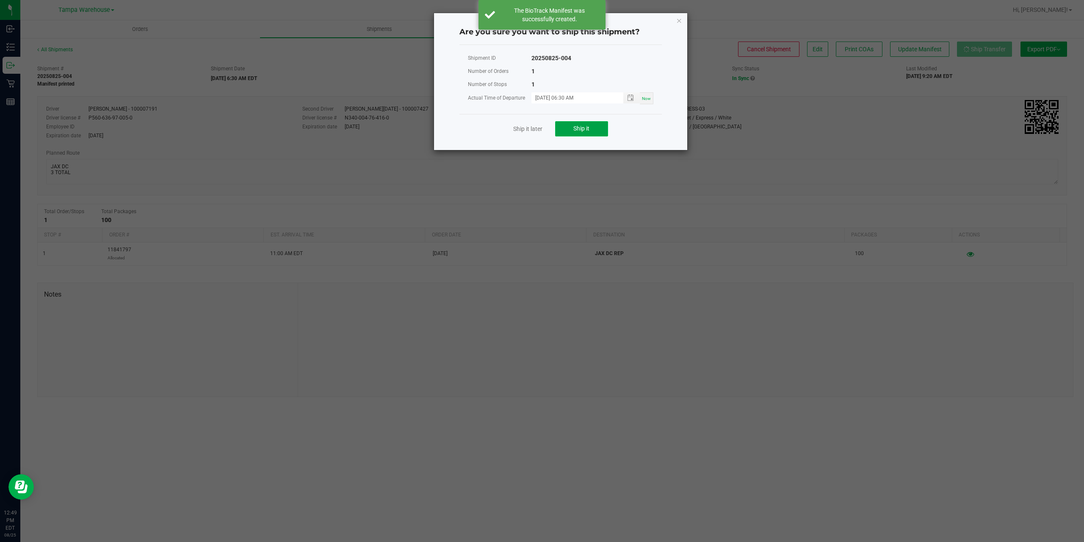
click at [580, 128] on span "Ship it" at bounding box center [581, 128] width 16 height 7
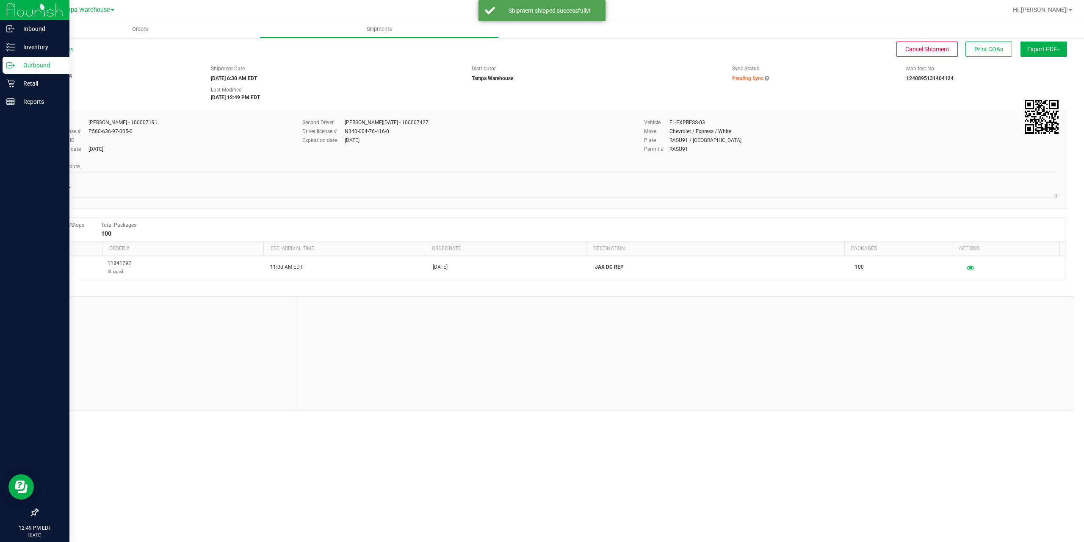
click at [46, 65] on p "Outbound" at bounding box center [40, 65] width 51 height 10
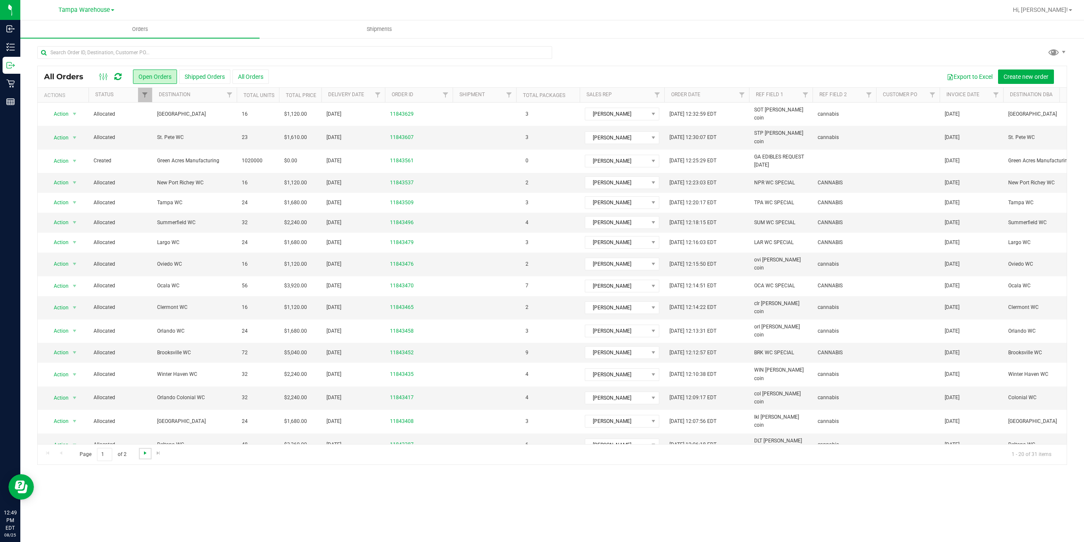
click at [147, 453] on span "Go to the next page" at bounding box center [145, 452] width 7 height 7
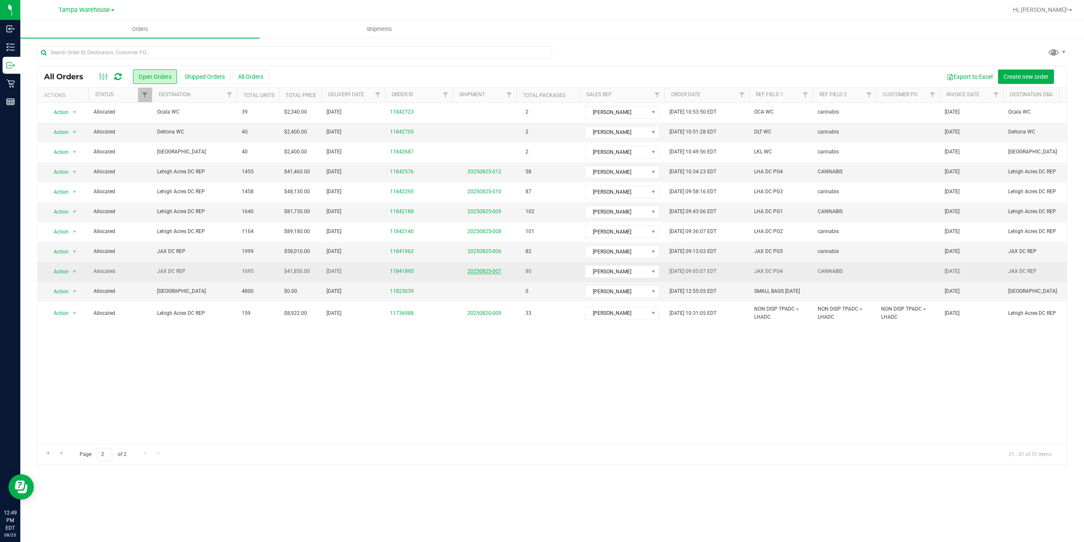
click at [492, 271] on link "20250825-007" at bounding box center [484, 271] width 34 height 6
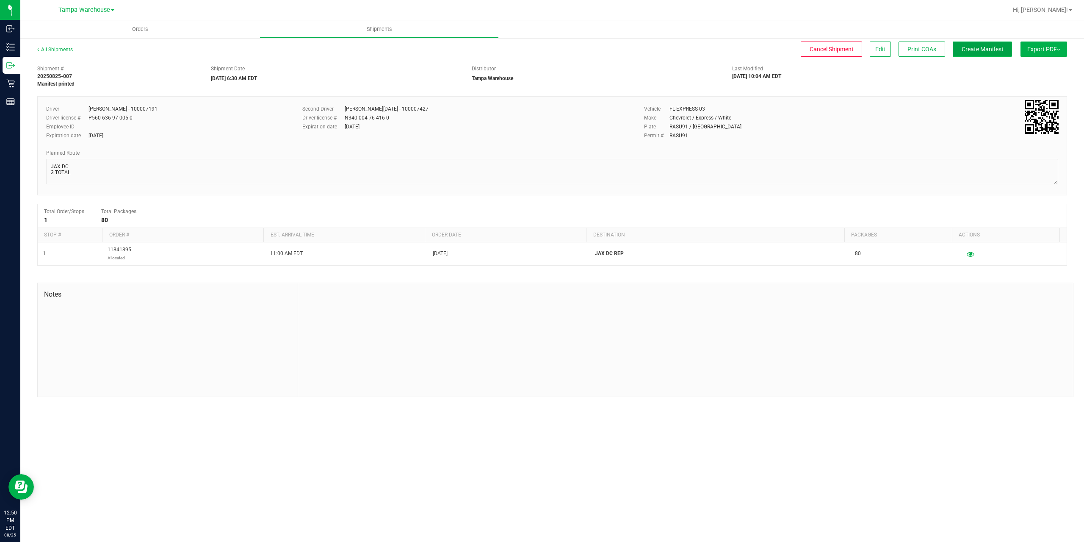
click at [979, 48] on span "Create Manifest" at bounding box center [983, 49] width 42 height 7
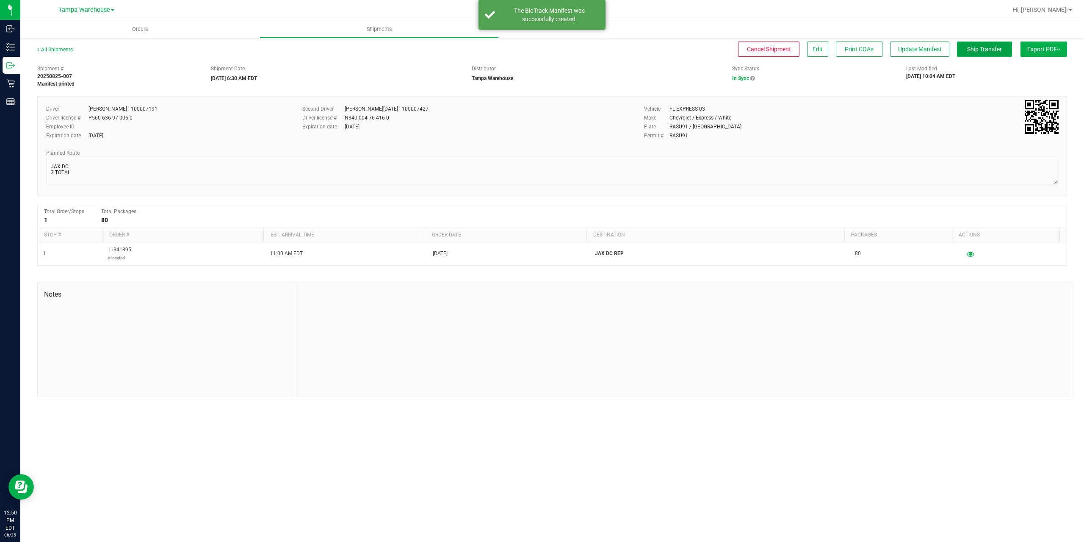
click at [979, 48] on span "Ship Transfer" at bounding box center [984, 49] width 35 height 7
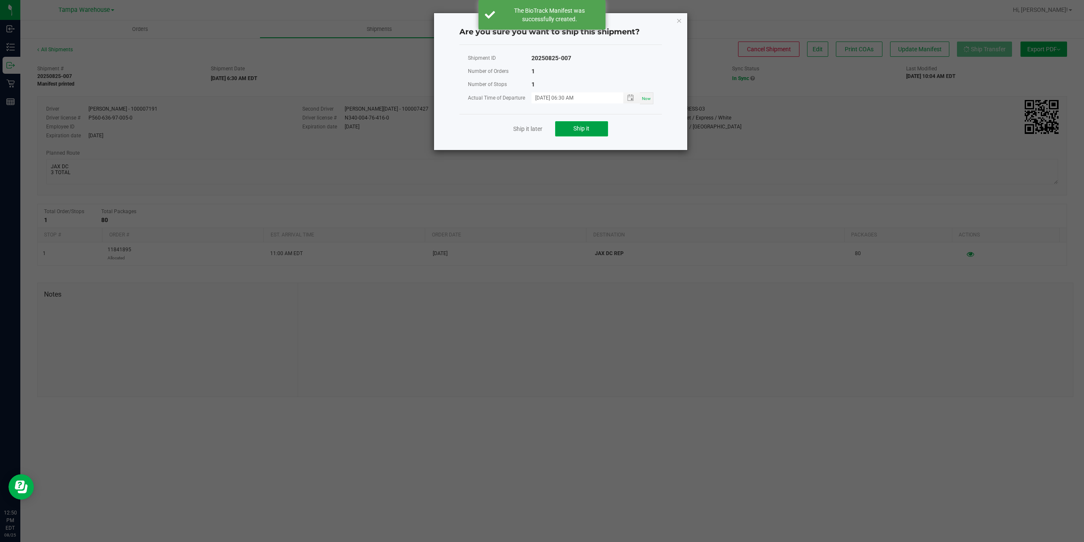
click at [581, 127] on span "Ship it" at bounding box center [581, 128] width 16 height 7
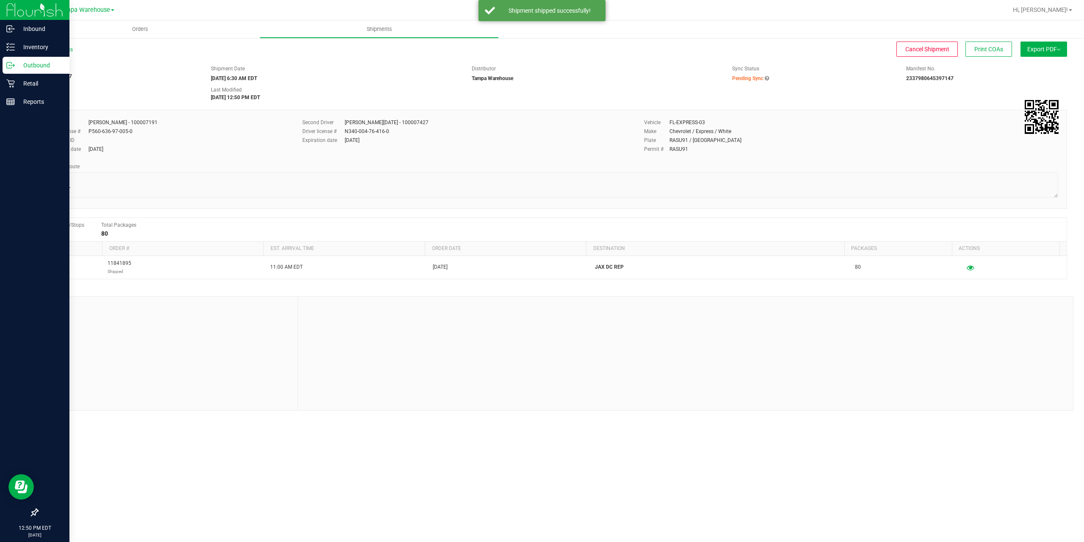
click at [46, 64] on p "Outbound" at bounding box center [40, 65] width 51 height 10
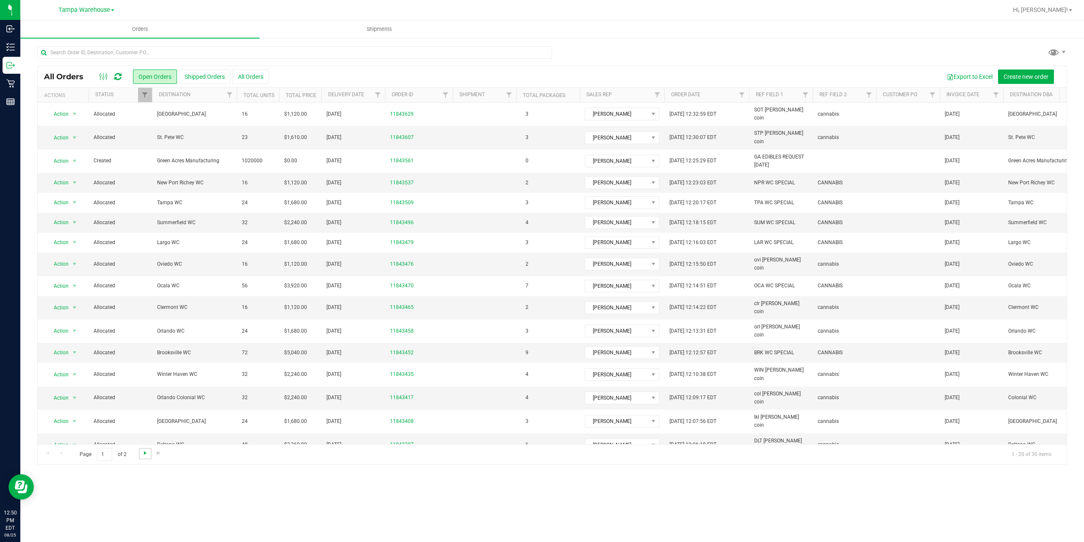
click at [145, 452] on span "Go to the next page" at bounding box center [145, 452] width 7 height 7
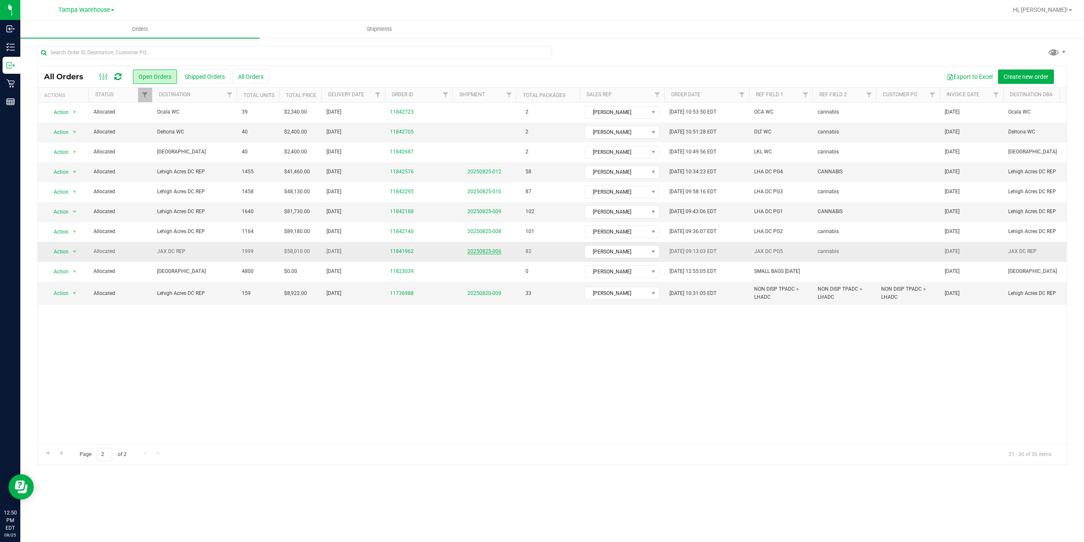
click at [492, 250] on link "20250825-006" at bounding box center [484, 251] width 34 height 6
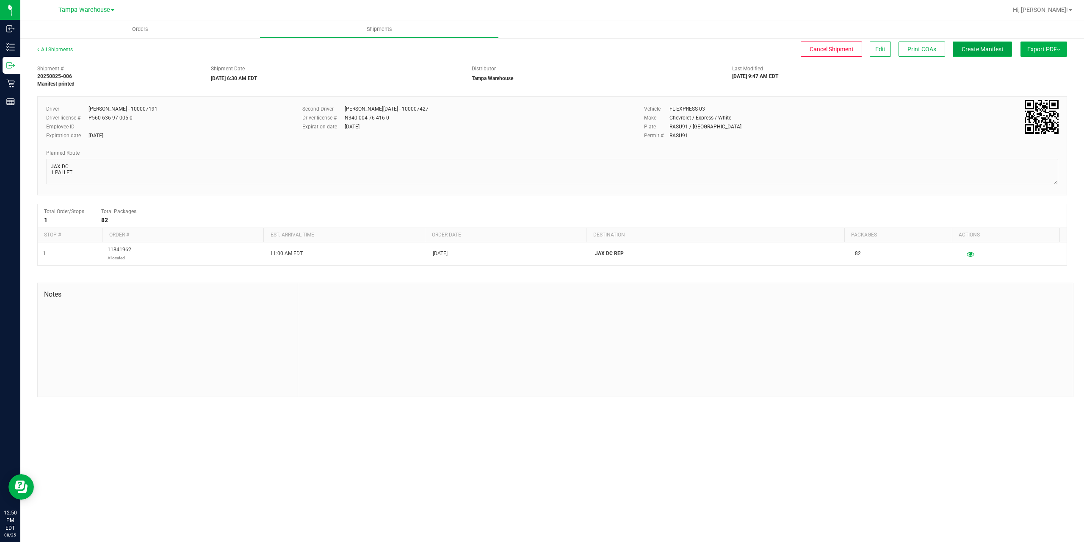
click at [986, 48] on span "Create Manifest" at bounding box center [983, 49] width 42 height 7
click at [985, 48] on span "Ship Transfer" at bounding box center [984, 49] width 35 height 7
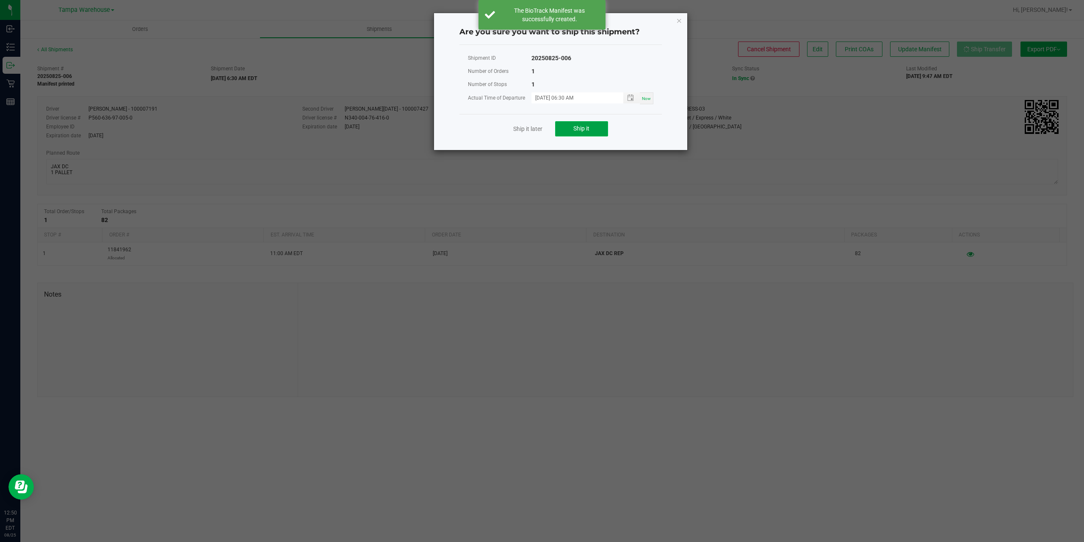
click at [576, 130] on span "Ship it" at bounding box center [581, 128] width 16 height 7
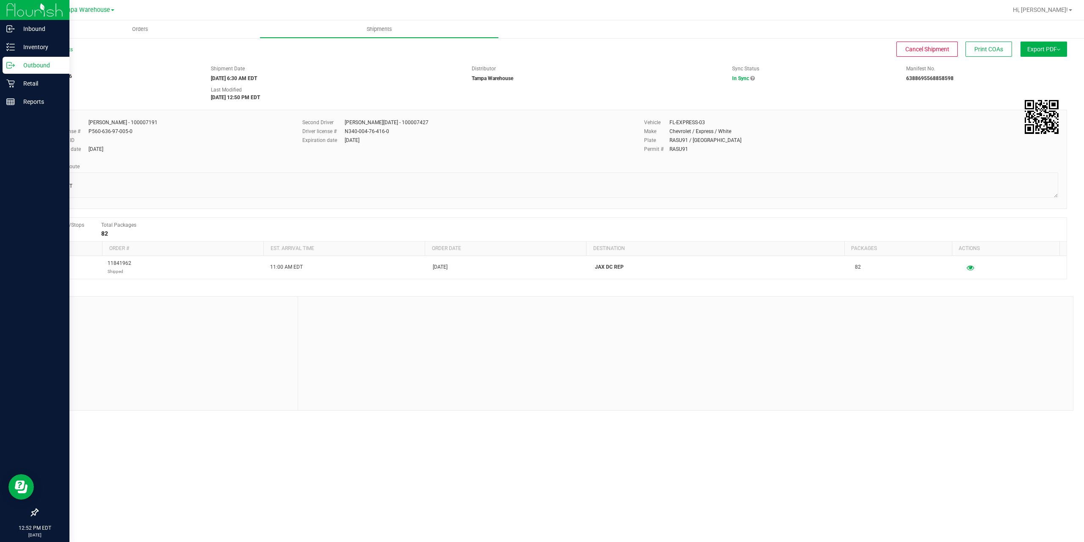
click at [39, 62] on p "Outbound" at bounding box center [40, 65] width 51 height 10
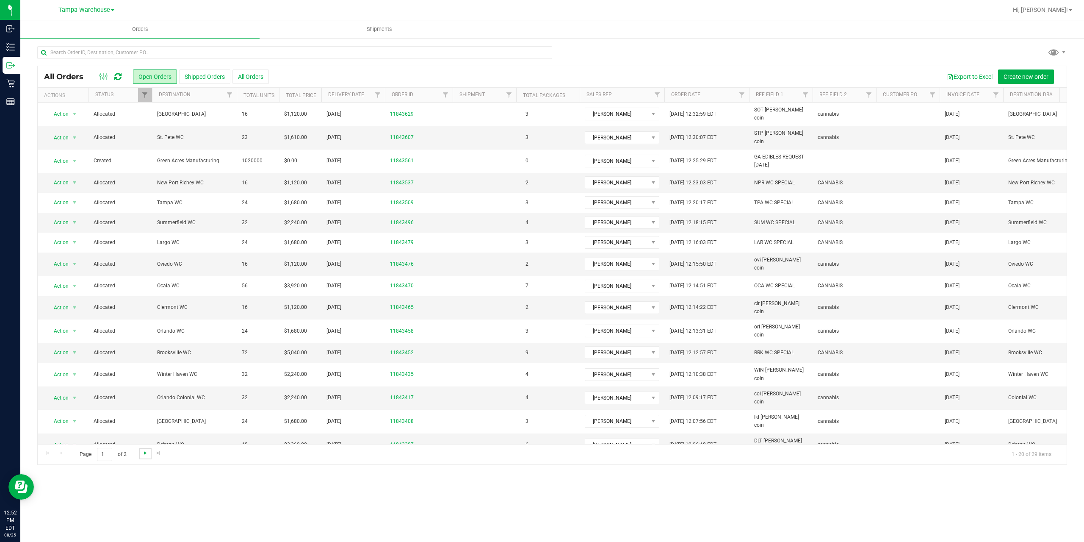
click at [145, 453] on span "Go to the next page" at bounding box center [145, 452] width 7 height 7
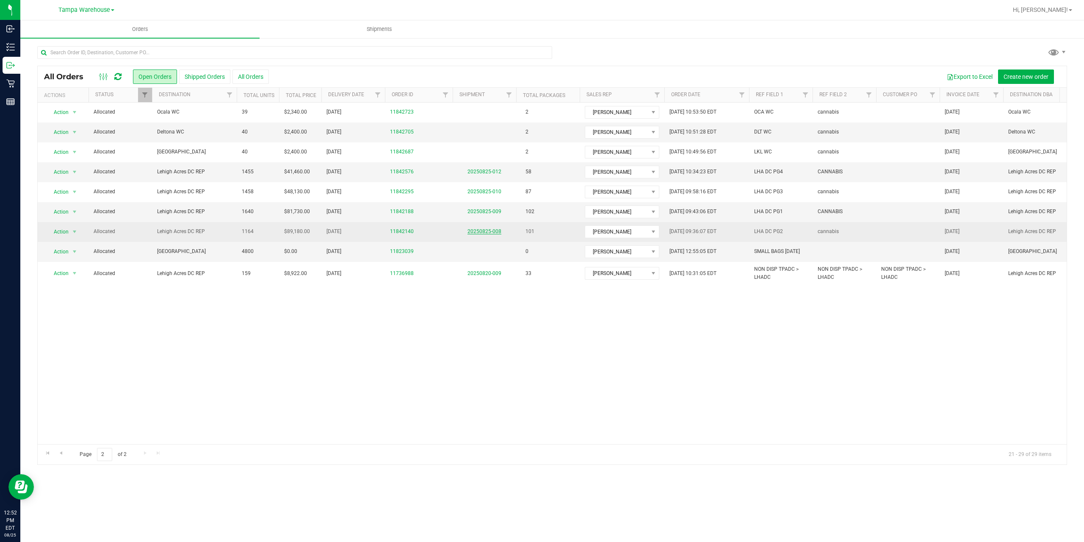
click at [491, 232] on link "20250825-008" at bounding box center [484, 231] width 34 height 6
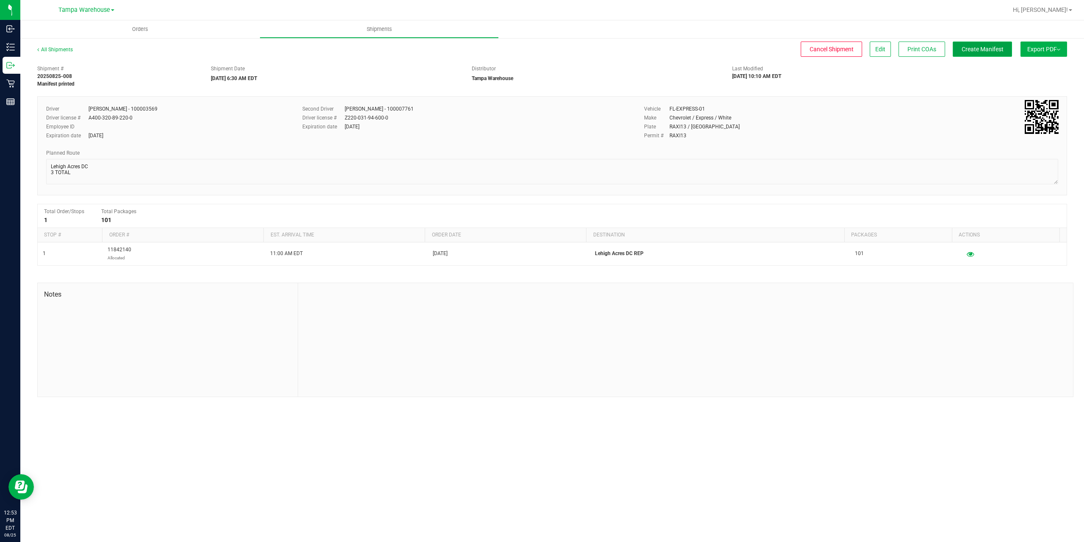
click at [995, 47] on span "Create Manifest" at bounding box center [983, 49] width 42 height 7
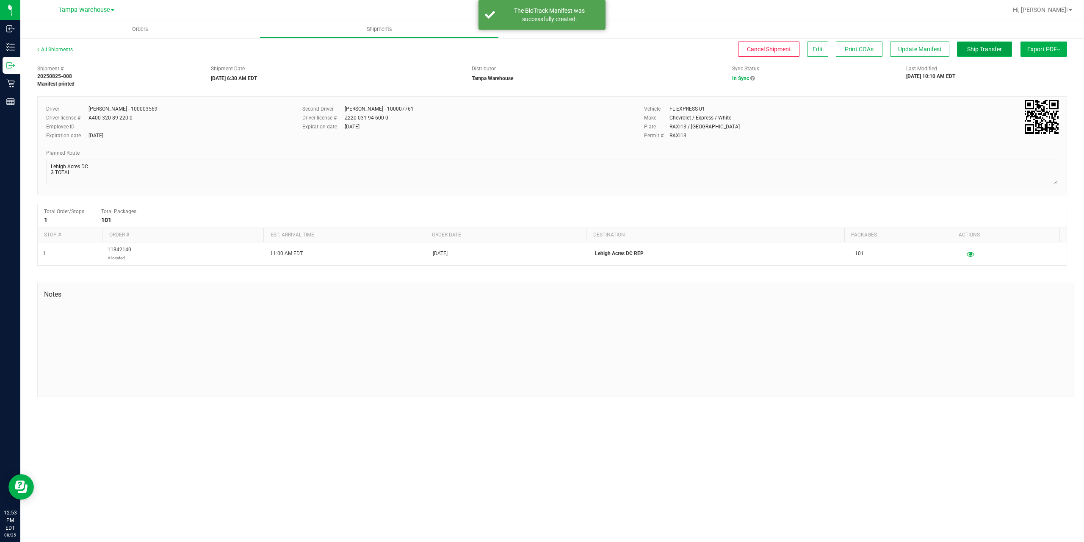
click at [995, 47] on span "Ship Transfer" at bounding box center [984, 49] width 35 height 7
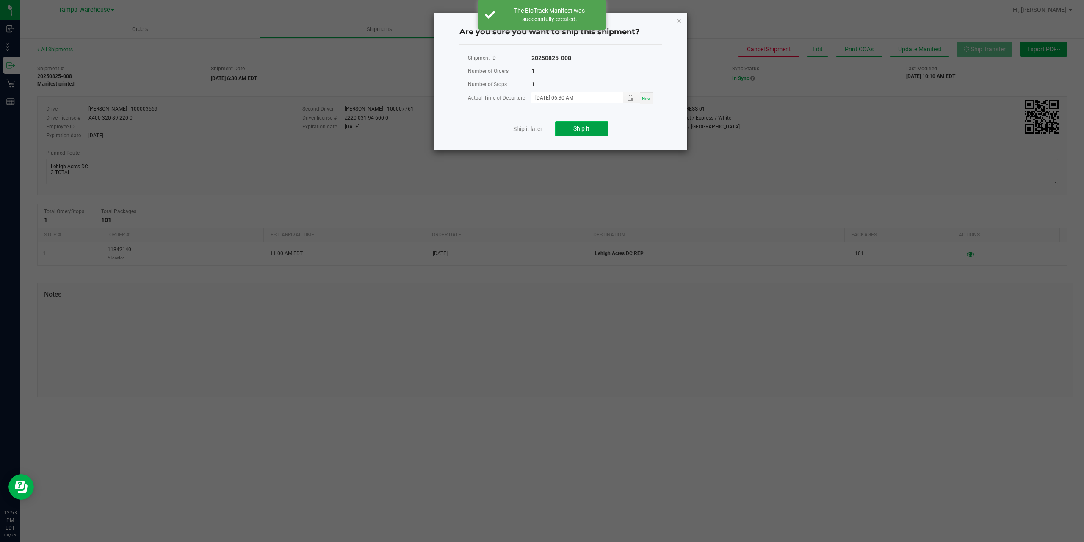
click at [591, 131] on button "Ship it" at bounding box center [581, 128] width 53 height 15
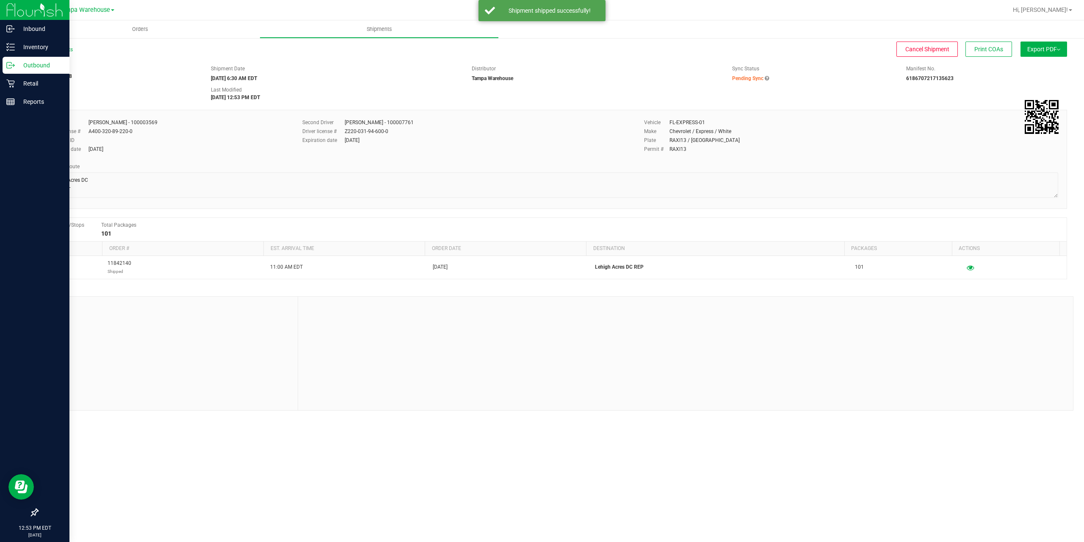
click at [38, 65] on p "Outbound" at bounding box center [40, 65] width 51 height 10
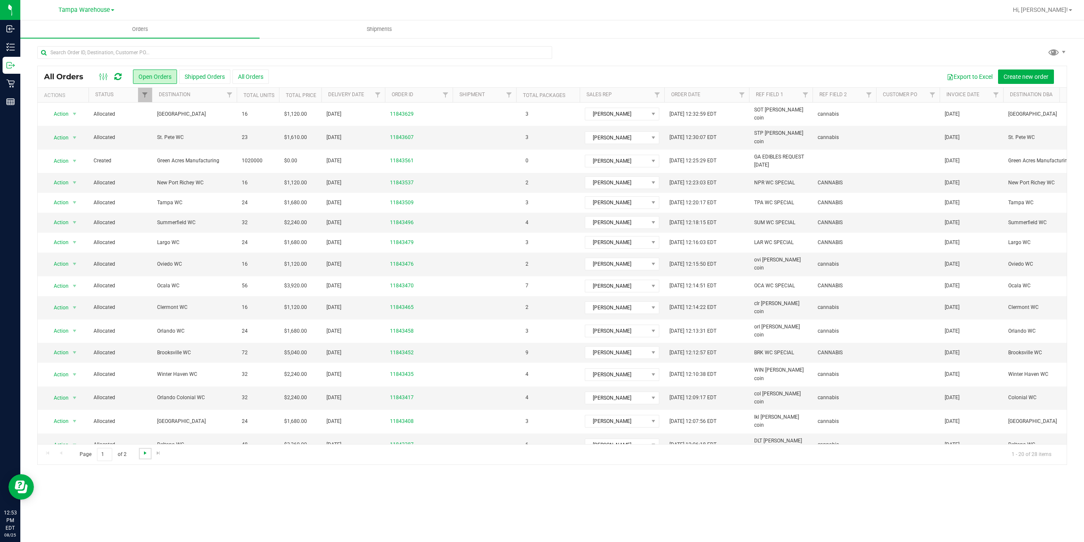
click at [145, 453] on span "Go to the next page" at bounding box center [145, 452] width 7 height 7
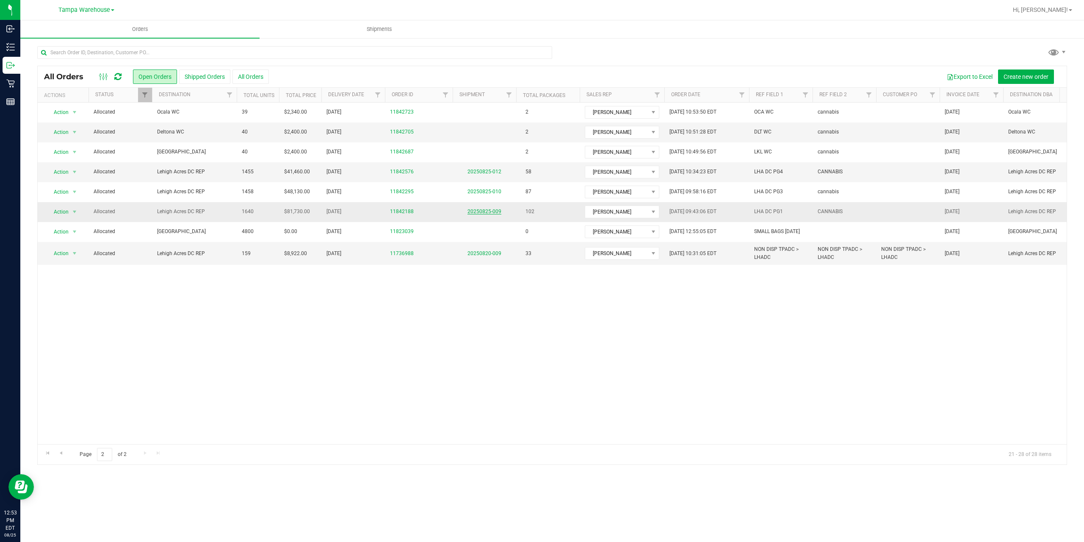
click at [490, 211] on link "20250825-009" at bounding box center [484, 211] width 34 height 6
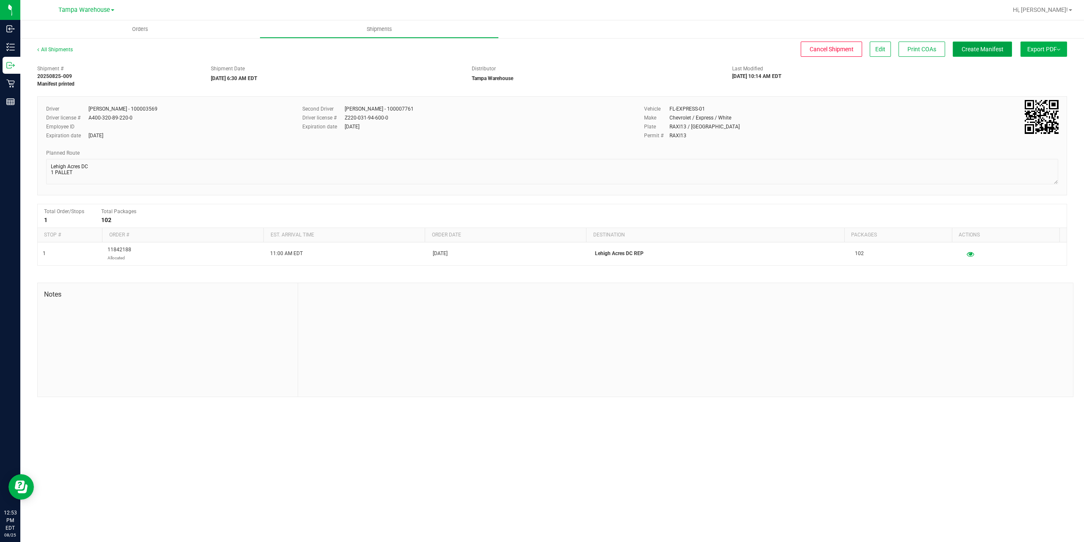
click at [979, 50] on span "Create Manifest" at bounding box center [983, 49] width 42 height 7
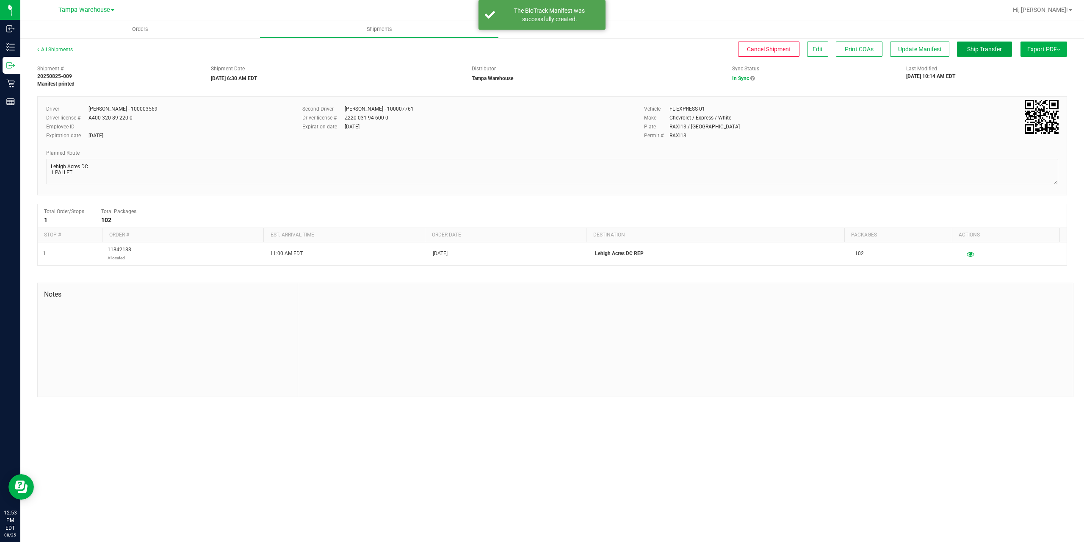
click at [979, 50] on span "Ship Transfer" at bounding box center [984, 49] width 35 height 7
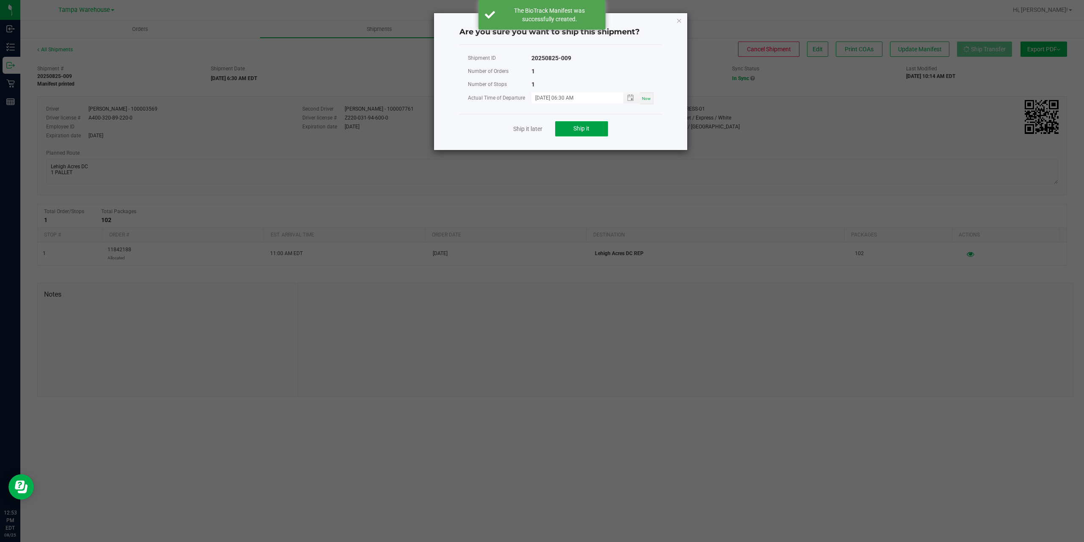
click at [595, 130] on button "Ship it" at bounding box center [581, 128] width 53 height 15
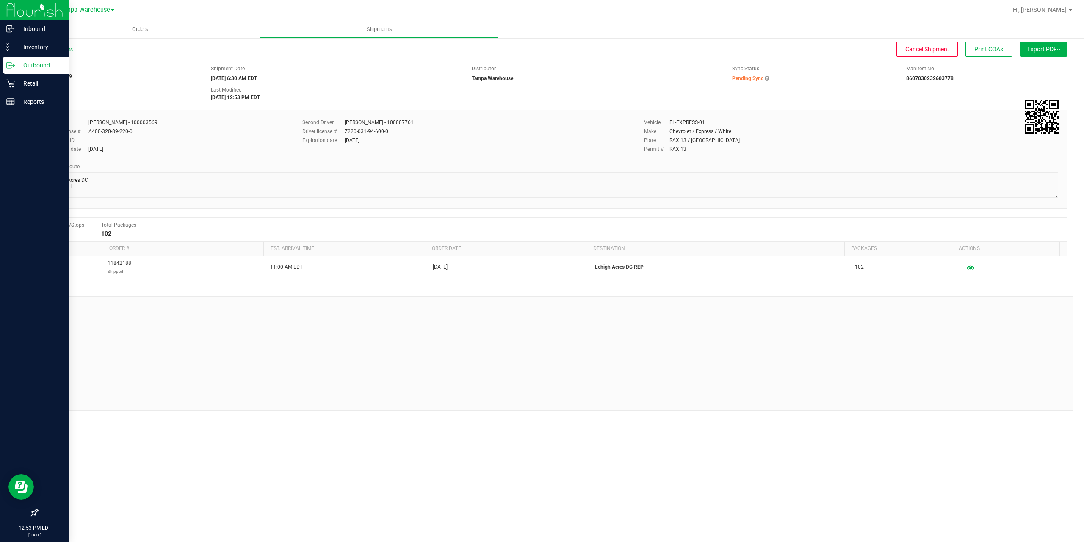
click at [36, 66] on p "Outbound" at bounding box center [40, 65] width 51 height 10
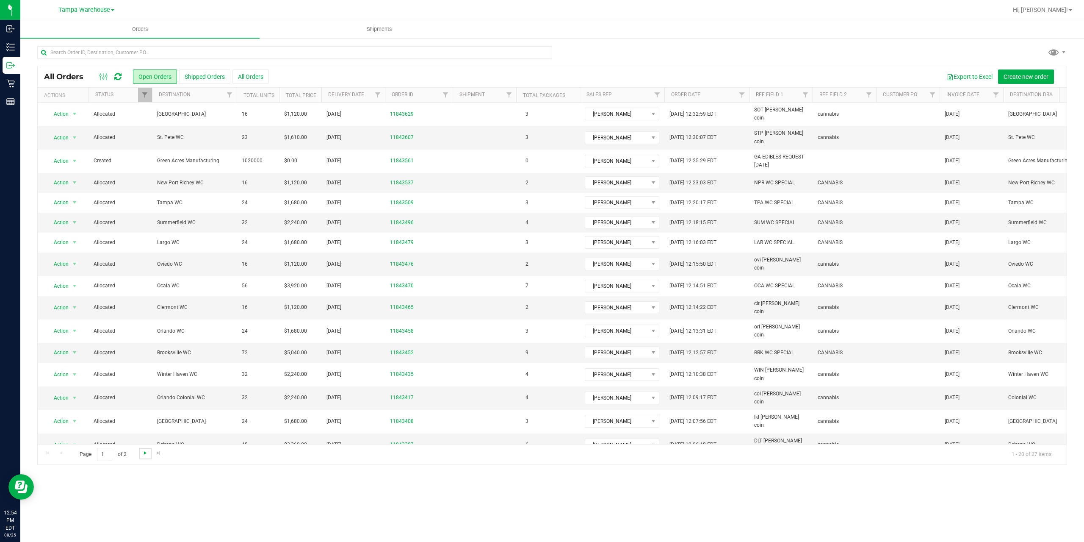
click at [145, 454] on span "Go to the next page" at bounding box center [145, 452] width 7 height 7
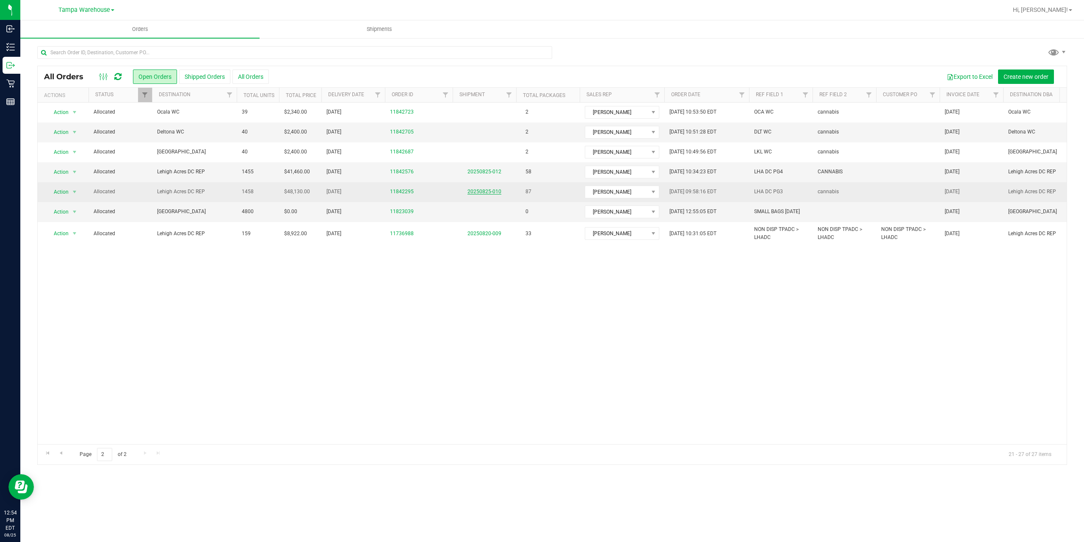
click at [492, 194] on link "20250825-010" at bounding box center [484, 191] width 34 height 6
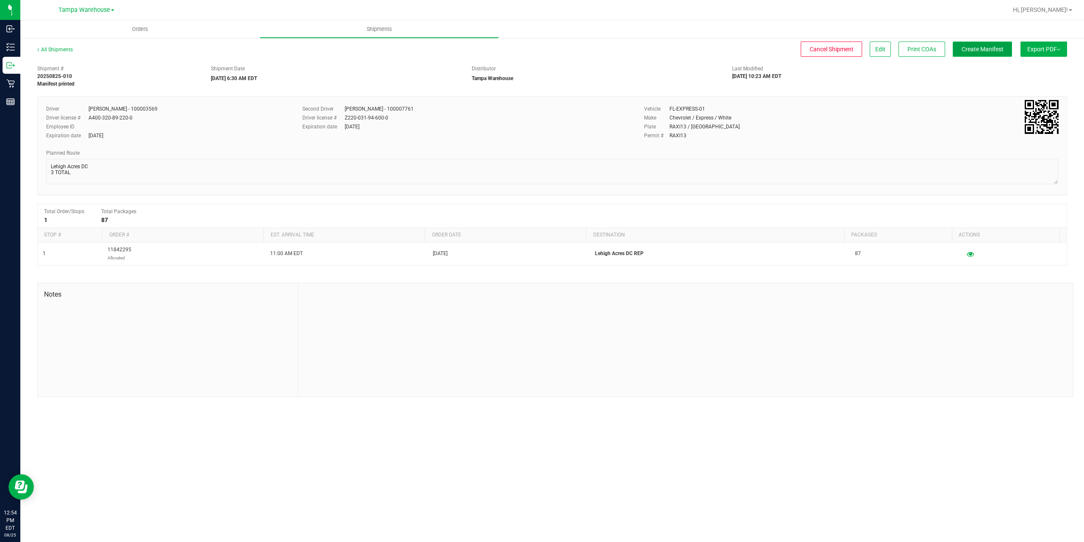
click at [988, 54] on button "Create Manifest" at bounding box center [982, 48] width 59 height 15
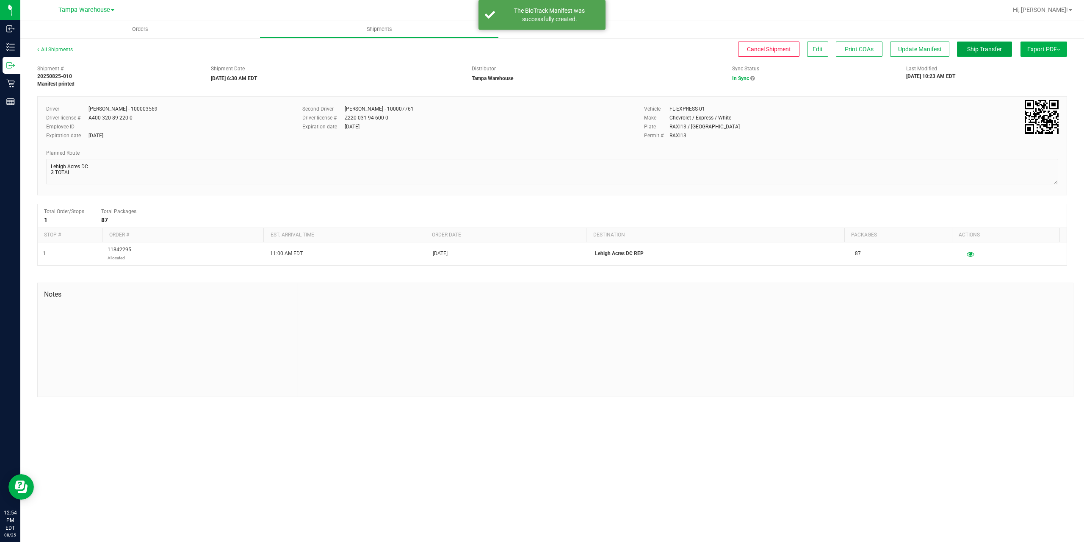
click at [988, 54] on button "Ship Transfer" at bounding box center [984, 48] width 55 height 15
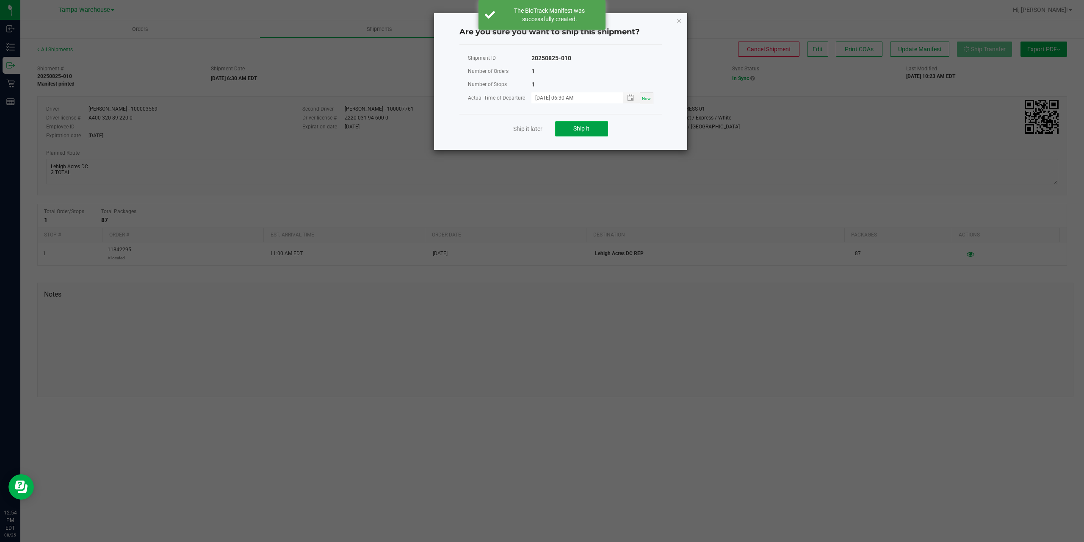
click at [590, 128] on button "Ship it" at bounding box center [581, 128] width 53 height 15
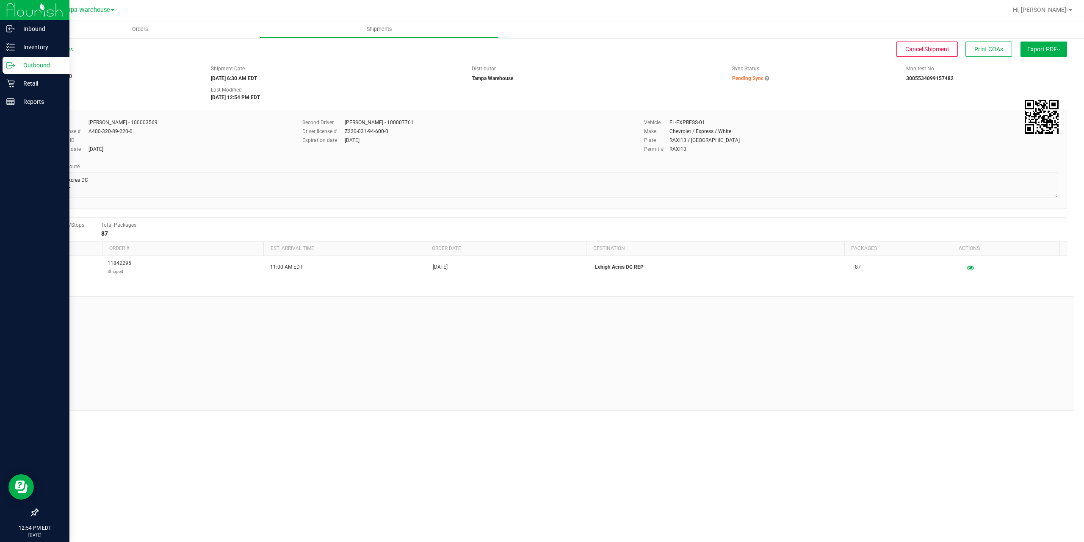
click at [35, 65] on p "Outbound" at bounding box center [40, 65] width 51 height 10
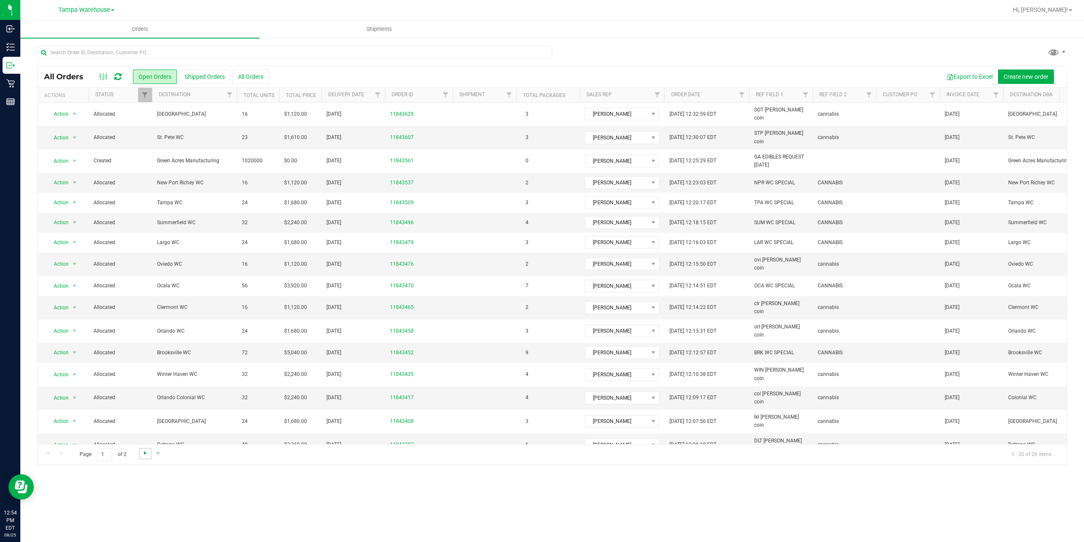
click at [144, 454] on span "Go to the next page" at bounding box center [145, 452] width 7 height 7
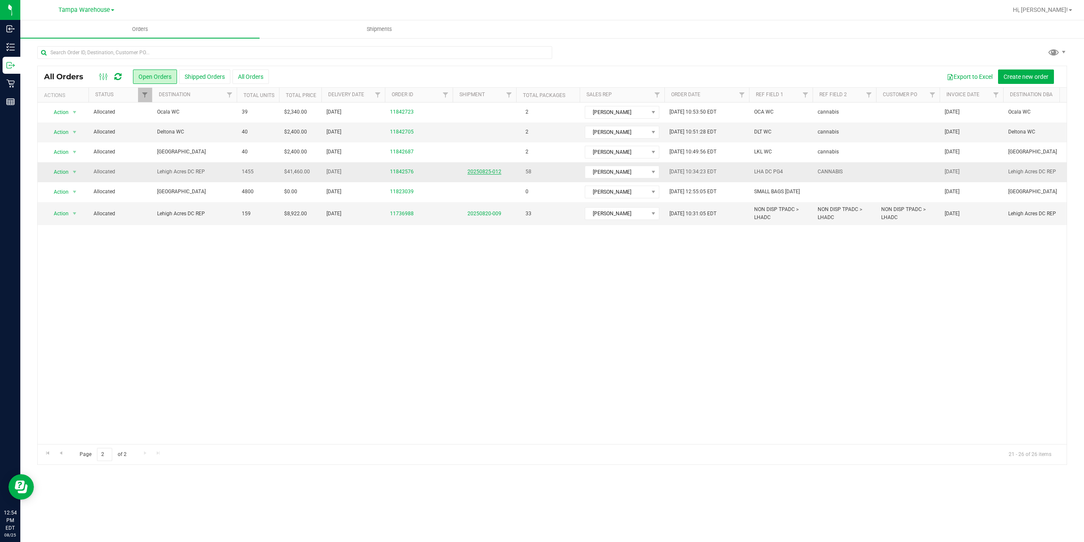
click at [484, 170] on link "20250825-012" at bounding box center [484, 172] width 34 height 6
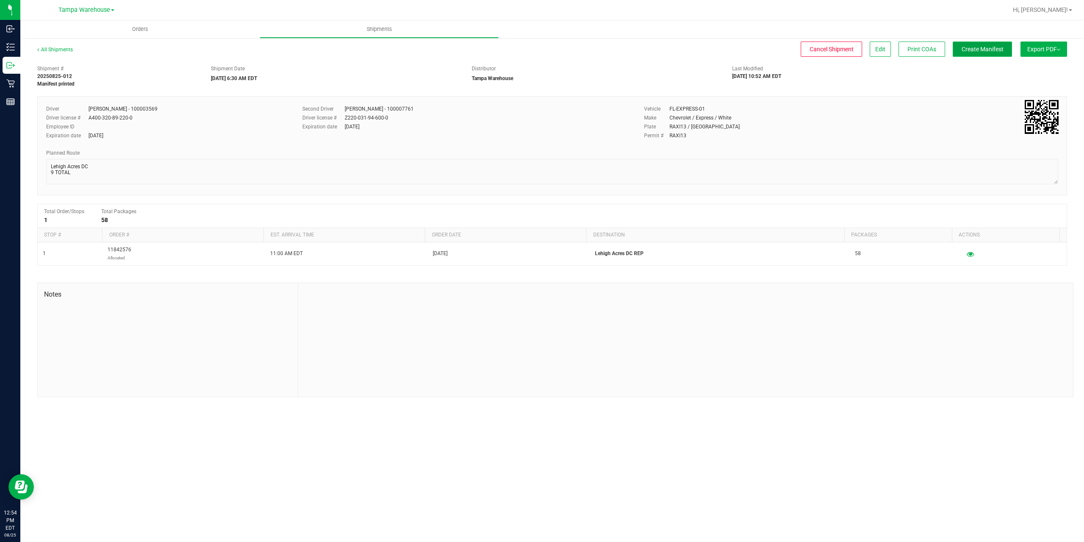
click at [990, 53] on span "Create Manifest" at bounding box center [983, 49] width 42 height 7
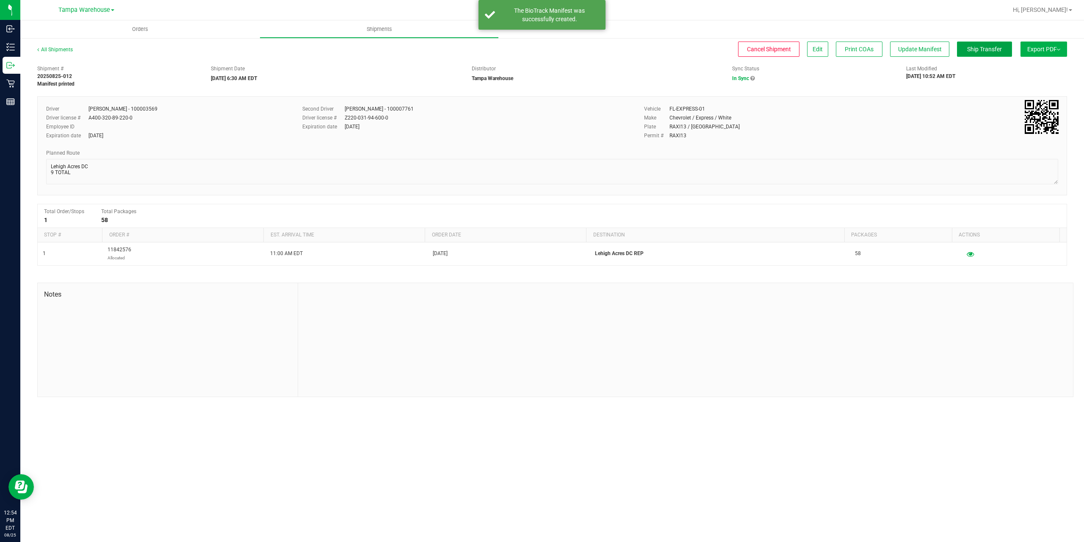
click at [990, 53] on span "Ship Transfer" at bounding box center [984, 49] width 35 height 7
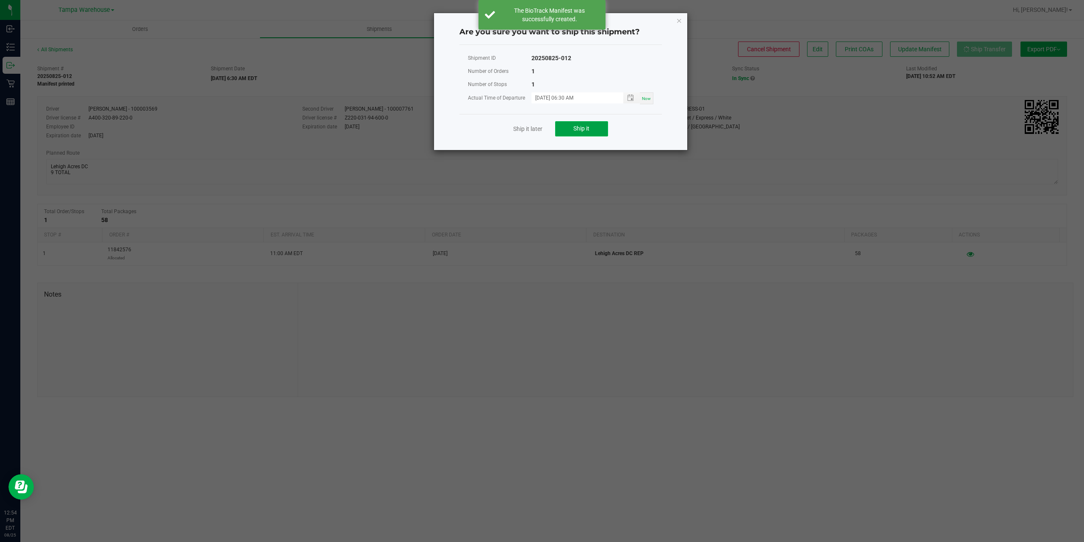
click at [592, 127] on button "Ship it" at bounding box center [581, 128] width 53 height 15
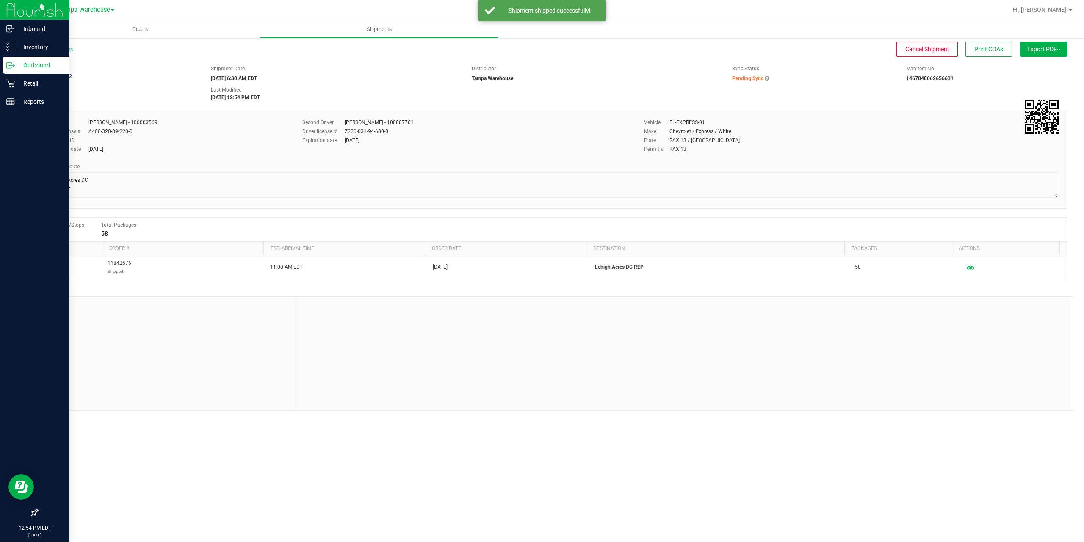
click at [28, 62] on p "Outbound" at bounding box center [40, 65] width 51 height 10
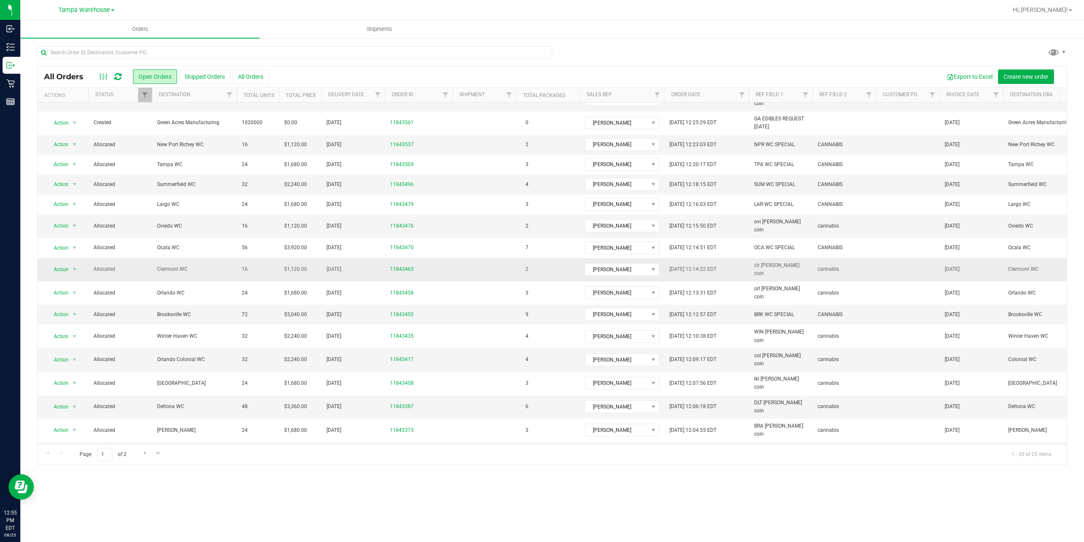
scroll to position [73, 0]
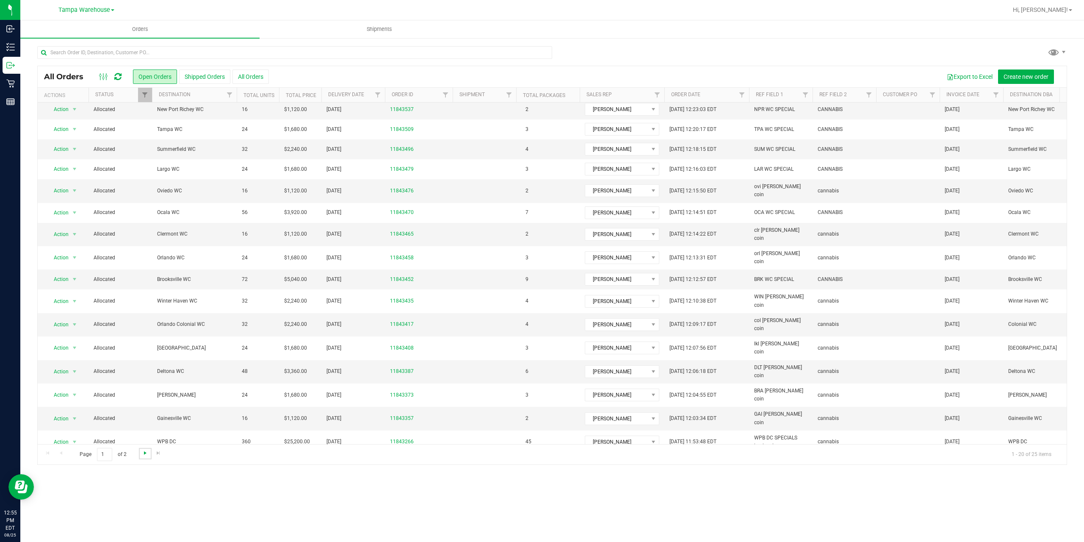
click at [143, 453] on span "Go to the next page" at bounding box center [145, 452] width 7 height 7
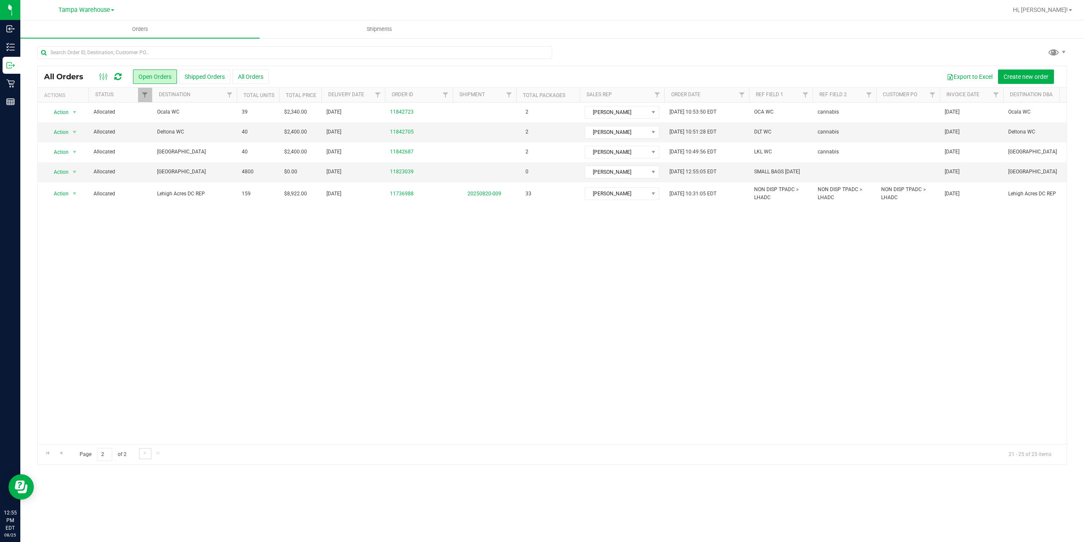
scroll to position [0, 0]
click at [61, 453] on span "Go to the previous page" at bounding box center [61, 452] width 7 height 7
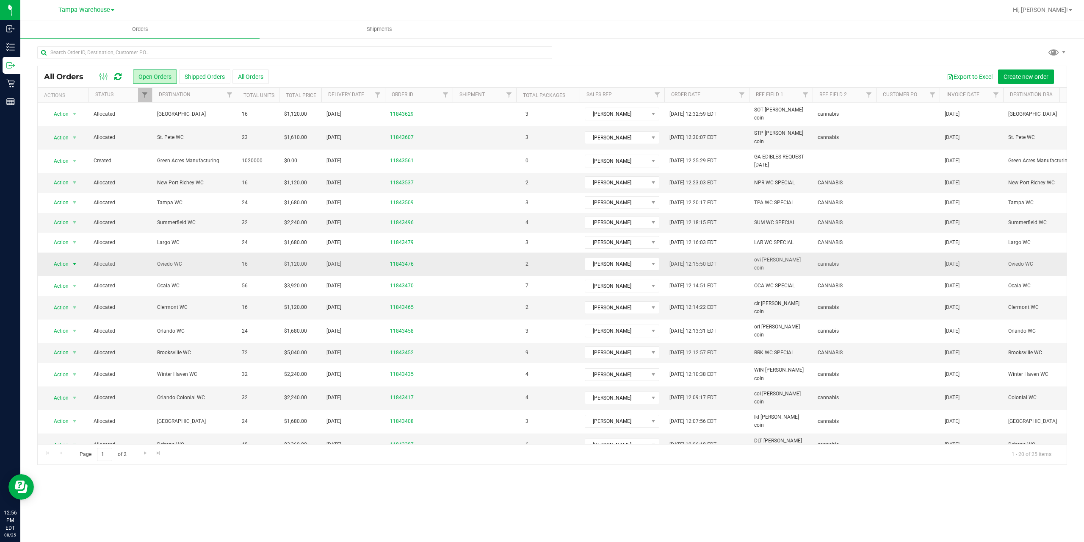
click at [62, 258] on span "Action" at bounding box center [57, 264] width 23 height 12
click at [66, 296] on li "Edit order" at bounding box center [79, 294] width 64 height 13
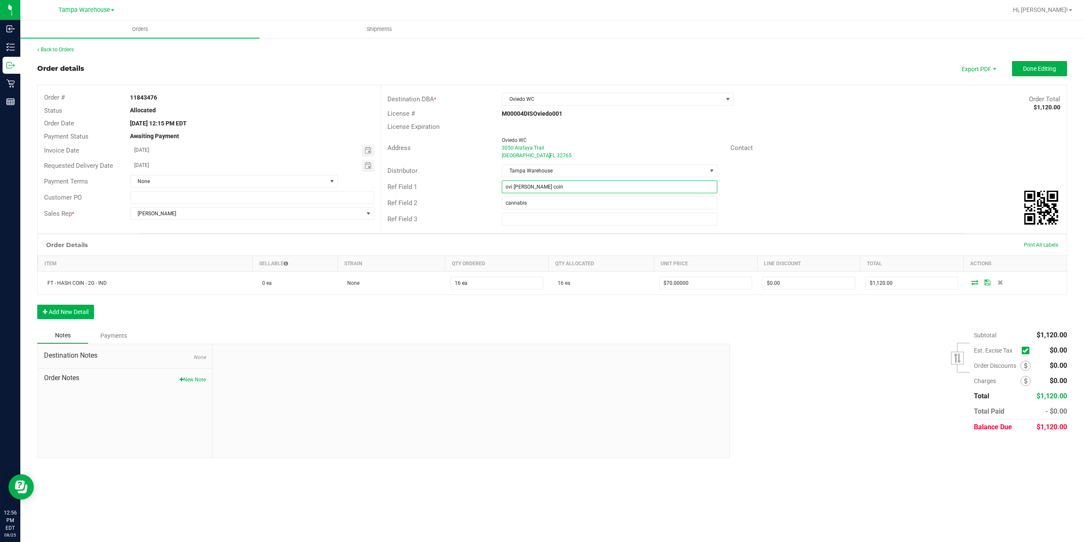
drag, startPoint x: 511, startPoint y: 185, endPoint x: 503, endPoint y: 186, distance: 8.1
click at [503, 186] on input "ovi [PERSON_NAME] coin" at bounding box center [610, 186] width 216 height 13
drag, startPoint x: 519, startPoint y: 186, endPoint x: 506, endPoint y: 189, distance: 13.0
click at [506, 189] on input "ovi [PERSON_NAME] coin" at bounding box center [610, 186] width 216 height 13
click at [368, 166] on span "Toggle calendar" at bounding box center [368, 165] width 7 height 7
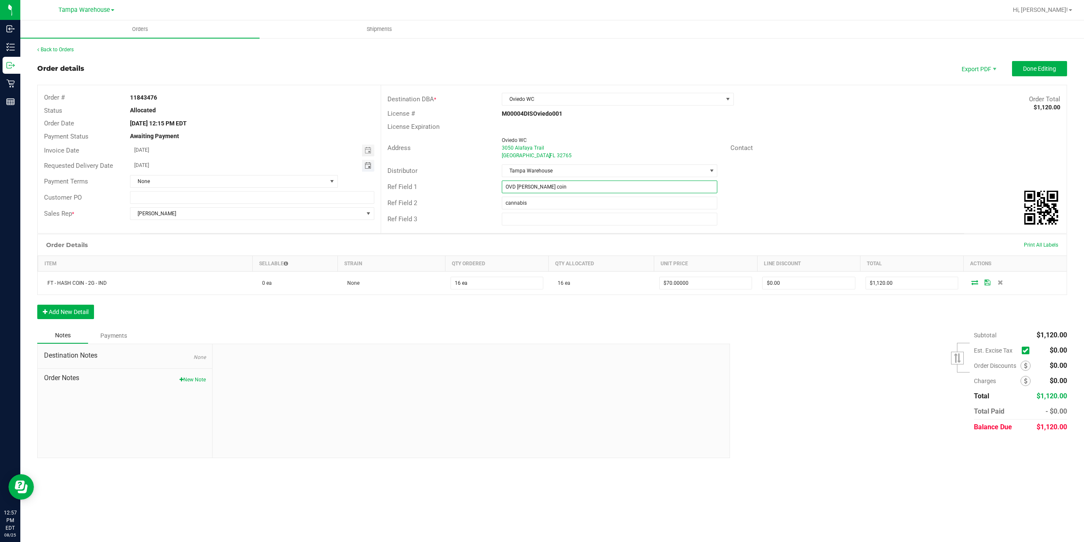
type input "OVD WC hash coin"
click at [193, 263] on span "26" at bounding box center [193, 262] width 12 height 13
type input "08/26/2025"
click at [1043, 71] on span "Done Editing" at bounding box center [1039, 68] width 33 height 7
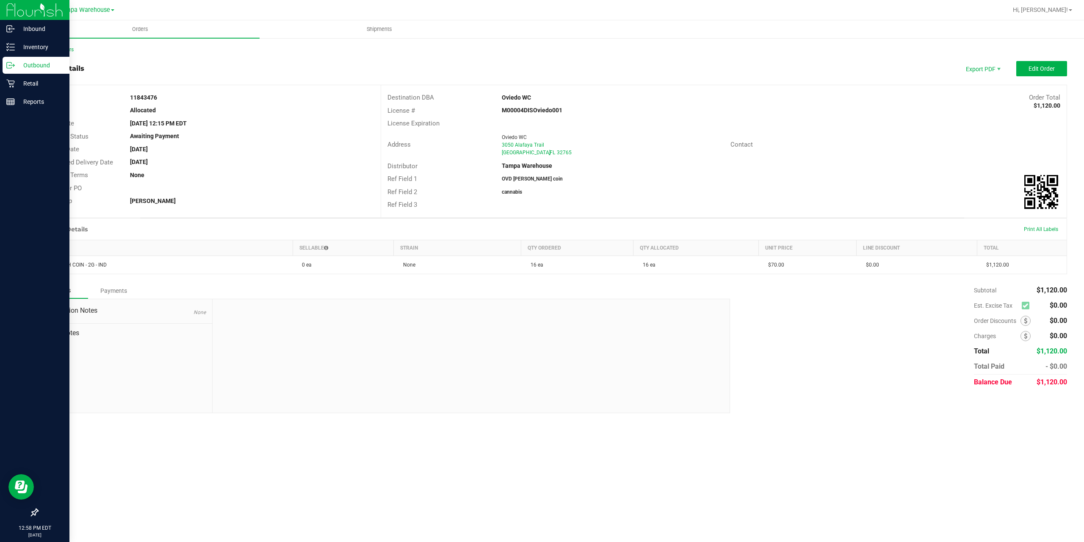
click at [39, 64] on p "Outbound" at bounding box center [40, 65] width 51 height 10
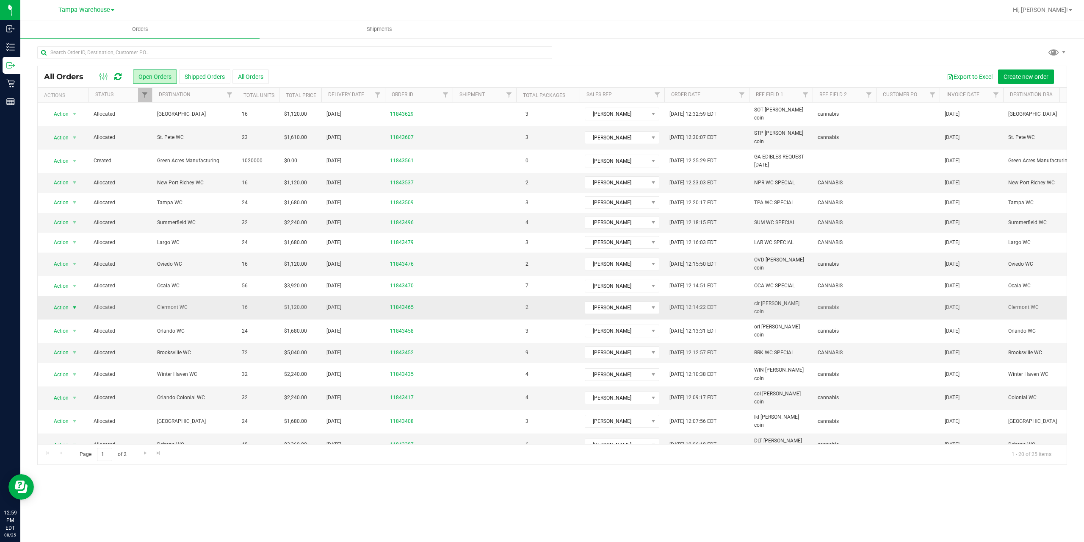
click at [63, 301] on span "Action" at bounding box center [57, 307] width 23 height 12
click at [60, 336] on li "Edit order" at bounding box center [79, 334] width 64 height 13
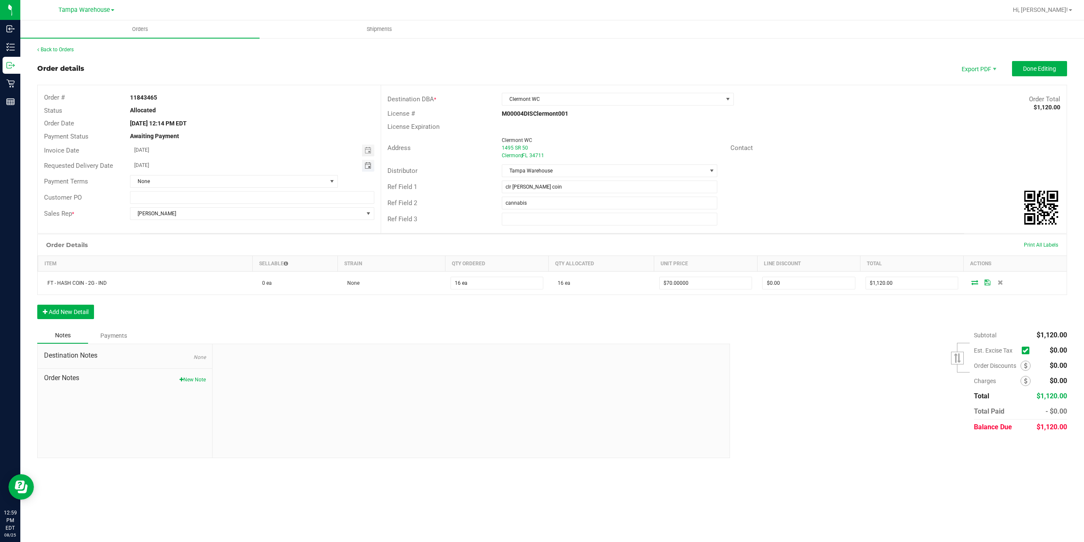
click at [371, 165] on span "Toggle calendar" at bounding box center [368, 165] width 7 height 7
click at [191, 261] on span "26" at bounding box center [193, 262] width 12 height 13
type input "08/26/2025"
drag, startPoint x: 511, startPoint y: 186, endPoint x: 504, endPoint y: 186, distance: 7.2
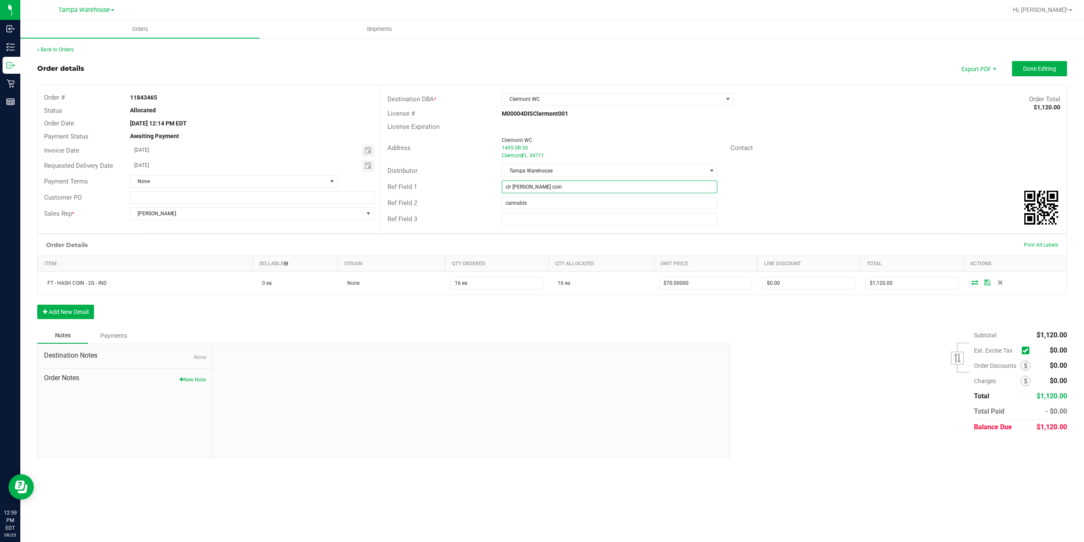
click at [504, 186] on input "clr [PERSON_NAME] coin" at bounding box center [610, 186] width 216 height 13
drag, startPoint x: 519, startPoint y: 186, endPoint x: 504, endPoint y: 186, distance: 14.4
click at [504, 186] on input "clr [PERSON_NAME] coin" at bounding box center [610, 186] width 216 height 13
type input "CLR WC hash coin"
click at [1039, 72] on span "Done Editing" at bounding box center [1039, 68] width 33 height 7
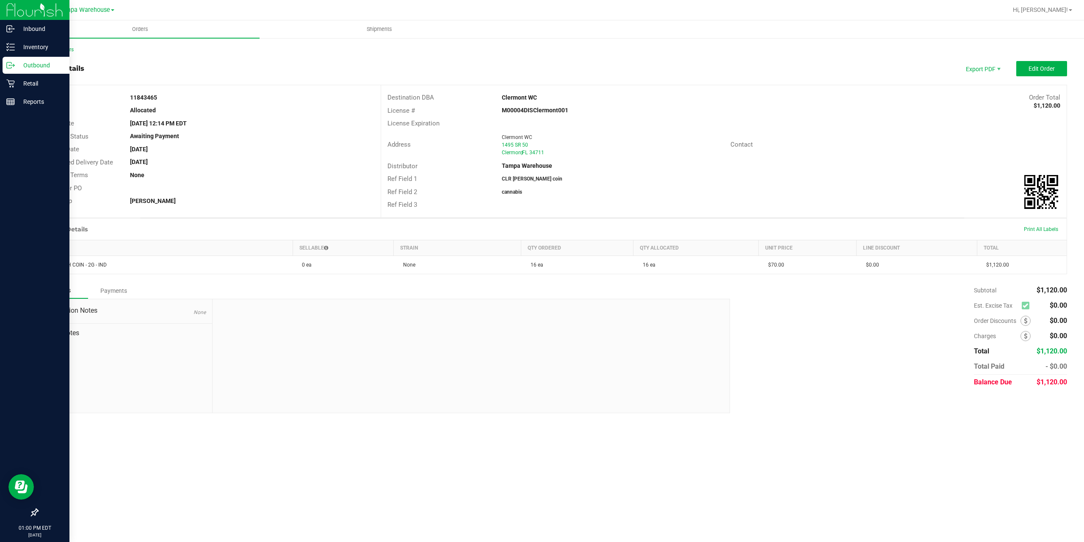
click at [45, 65] on p "Outbound" at bounding box center [40, 65] width 51 height 10
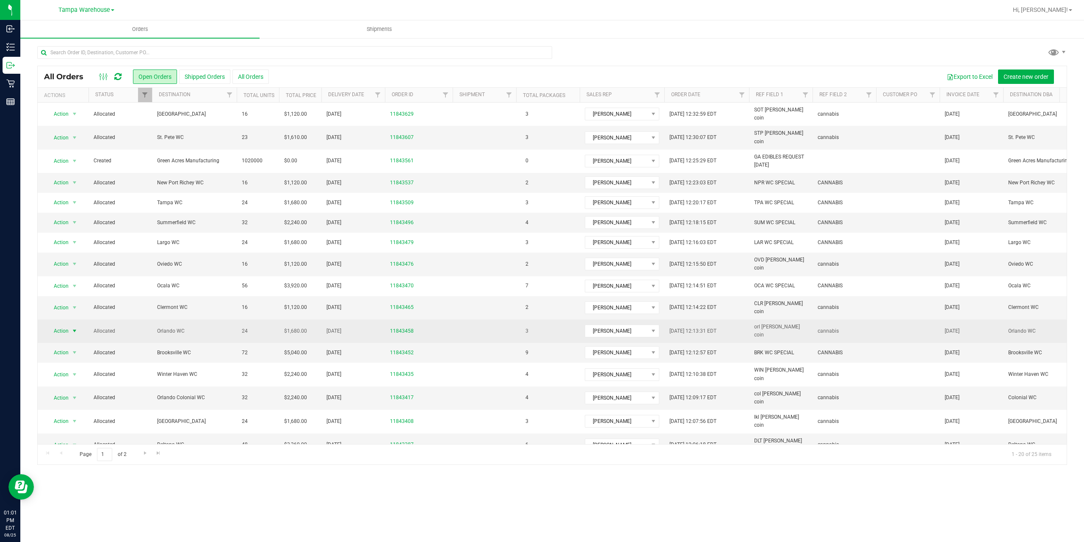
click at [61, 325] on span "Action" at bounding box center [57, 331] width 23 height 12
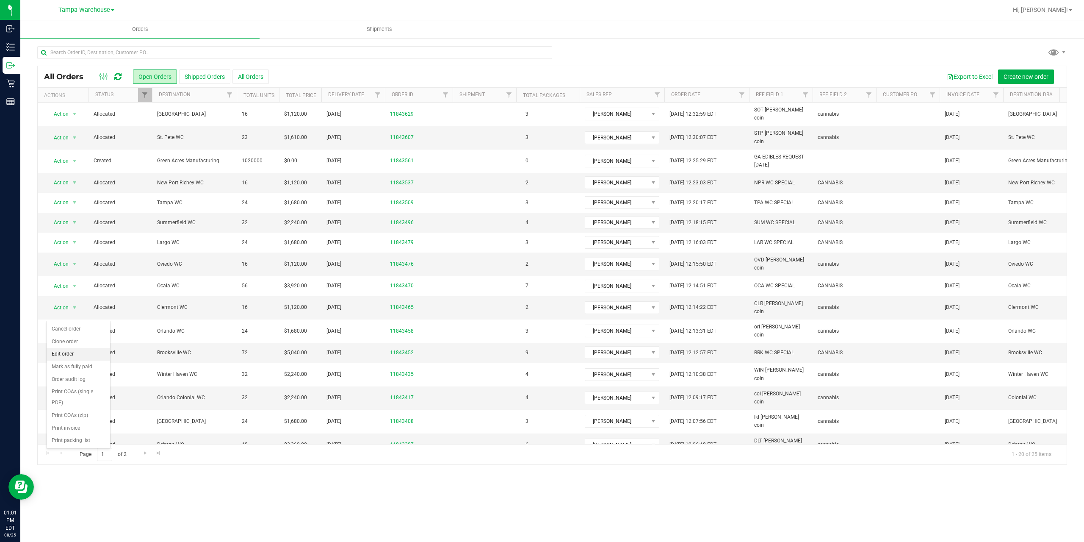
click at [65, 353] on li "Edit order" at bounding box center [79, 354] width 64 height 13
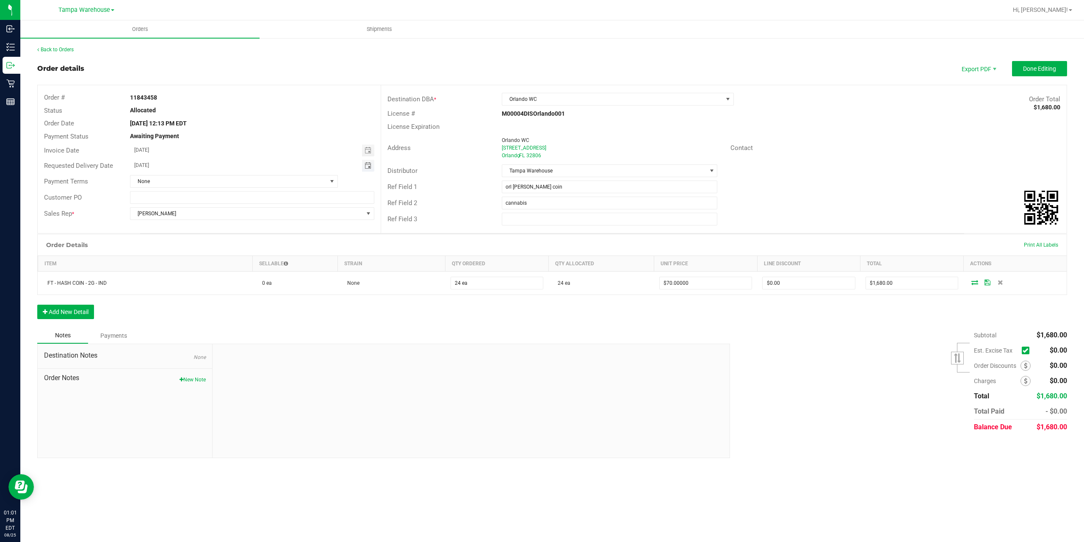
click at [370, 166] on span "Toggle calendar" at bounding box center [368, 165] width 7 height 7
click at [192, 263] on span "26" at bounding box center [193, 262] width 12 height 13
type input "08/26/2025"
drag, startPoint x: 519, startPoint y: 185, endPoint x: 504, endPoint y: 187, distance: 15.0
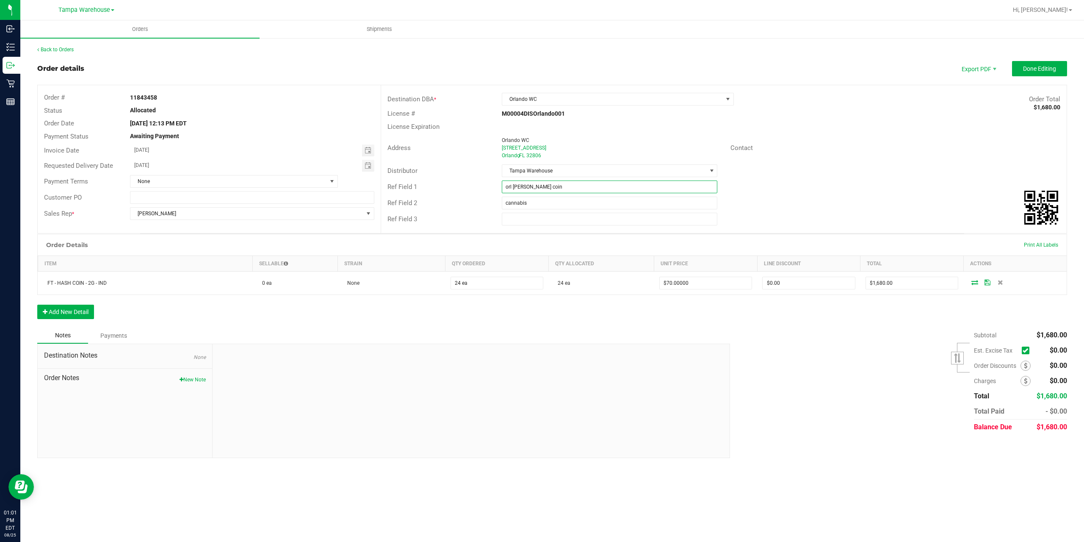
click at [504, 187] on input "orl [PERSON_NAME] coin" at bounding box center [610, 186] width 216 height 13
type input "ORL WC hash coin"
click at [1041, 69] on span "Done Editing" at bounding box center [1039, 68] width 33 height 7
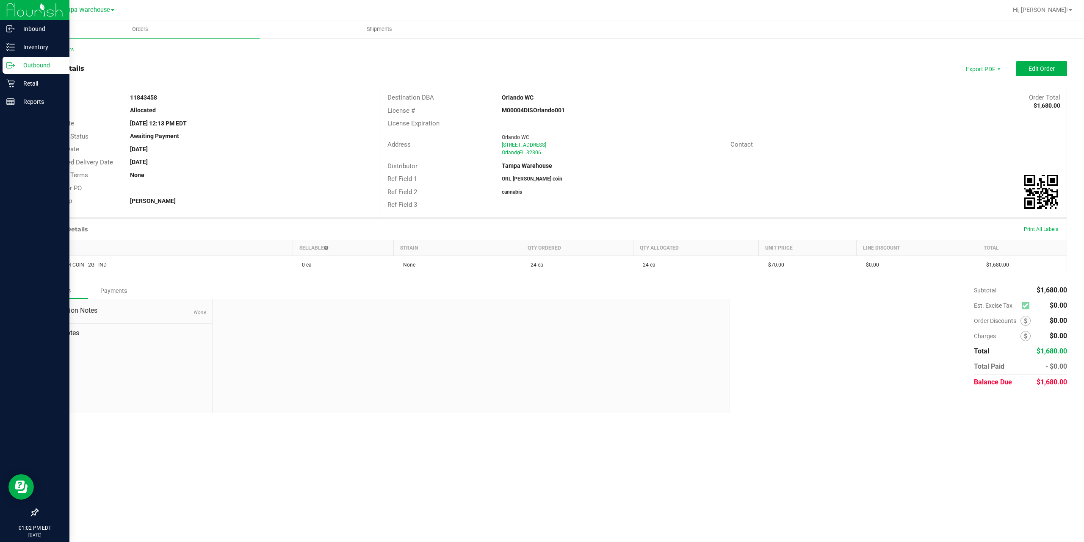
click at [30, 64] on p "Outbound" at bounding box center [40, 65] width 51 height 10
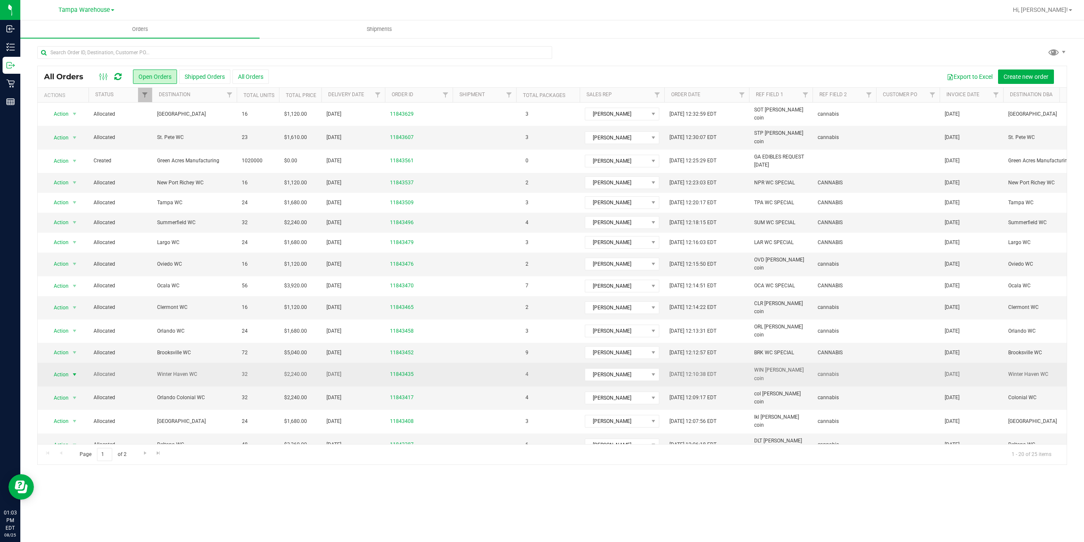
click at [59, 368] on span "Action" at bounding box center [57, 374] width 23 height 12
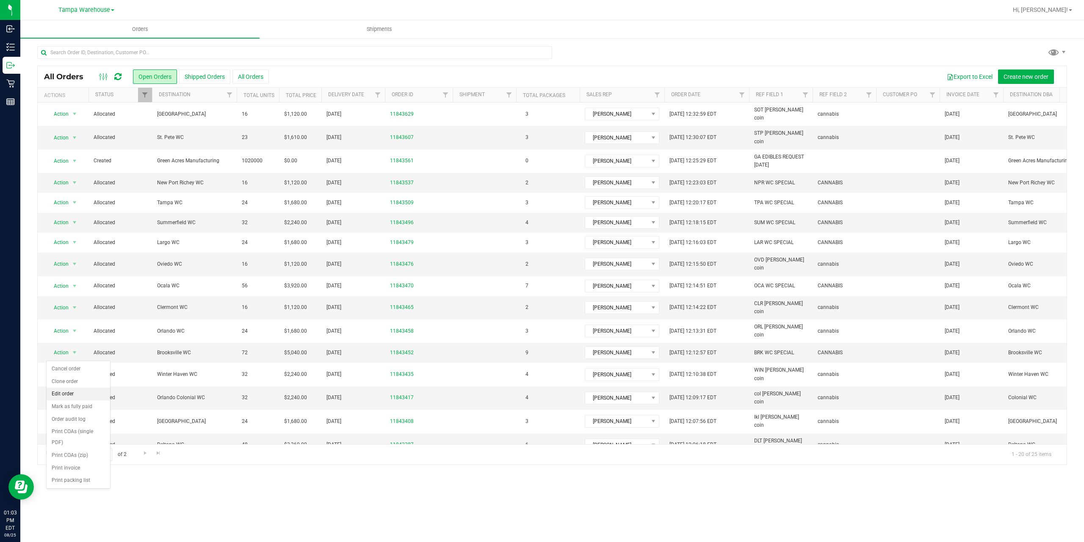
click at [64, 394] on li "Edit order" at bounding box center [79, 393] width 64 height 13
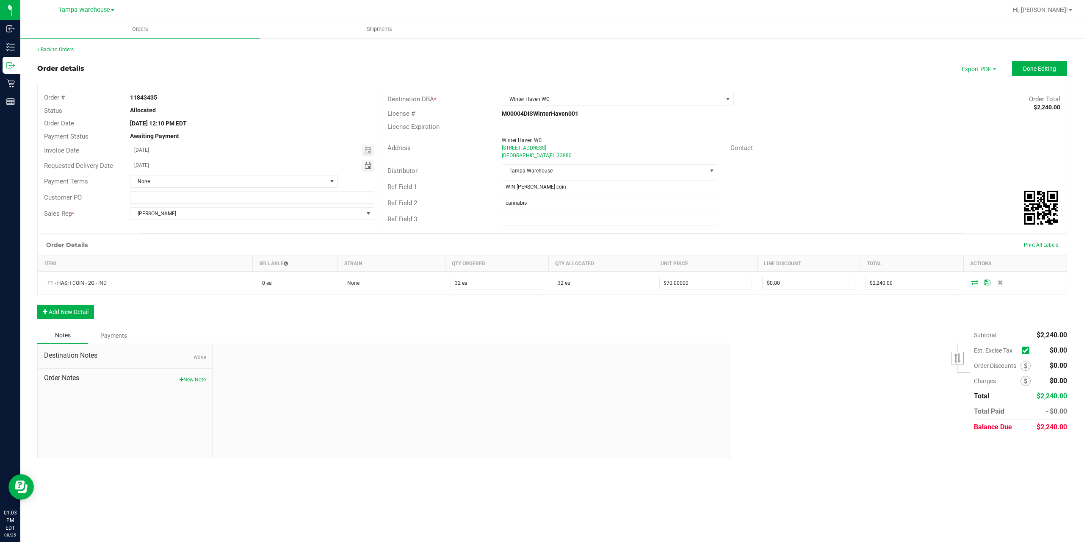
click at [368, 167] on span "Toggle calendar" at bounding box center [368, 165] width 7 height 7
click at [194, 261] on span "26" at bounding box center [193, 262] width 12 height 13
type input "08/26/2025"
click at [1038, 64] on button "Done Editing" at bounding box center [1039, 68] width 55 height 15
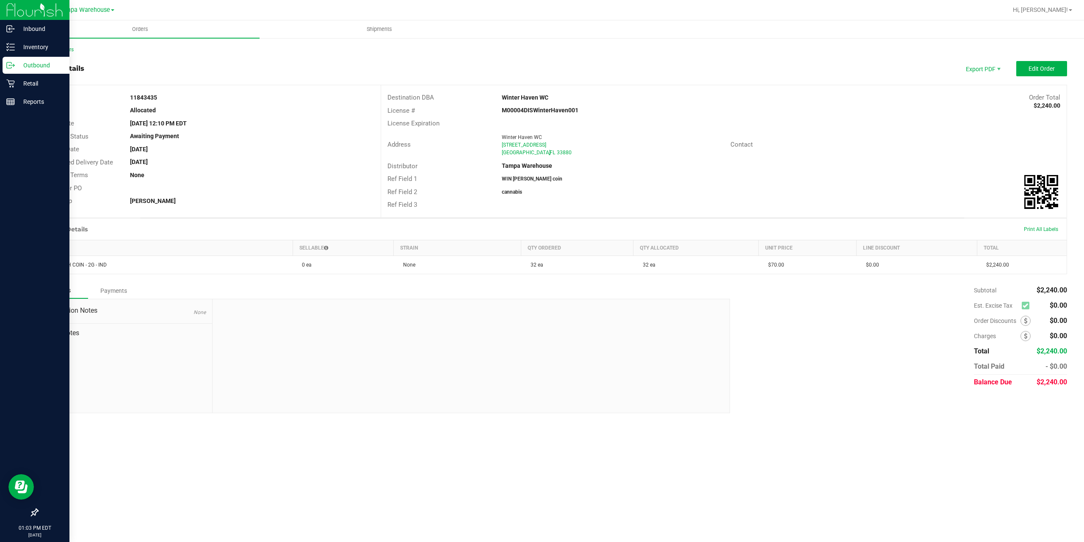
click at [30, 64] on p "Outbound" at bounding box center [40, 65] width 51 height 10
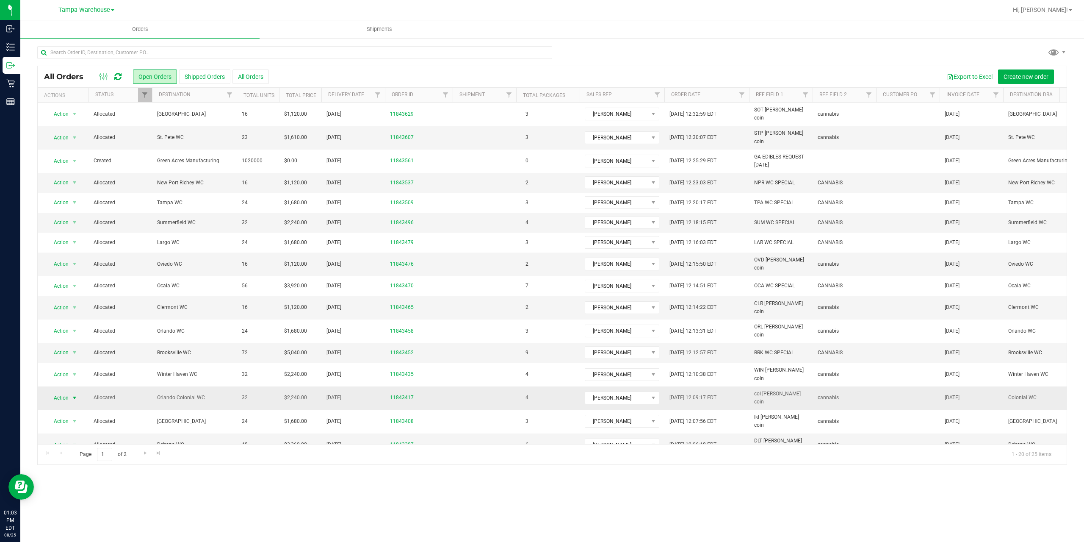
click at [67, 392] on span "Action" at bounding box center [57, 398] width 23 height 12
click at [72, 413] on li "Edit order" at bounding box center [79, 413] width 64 height 13
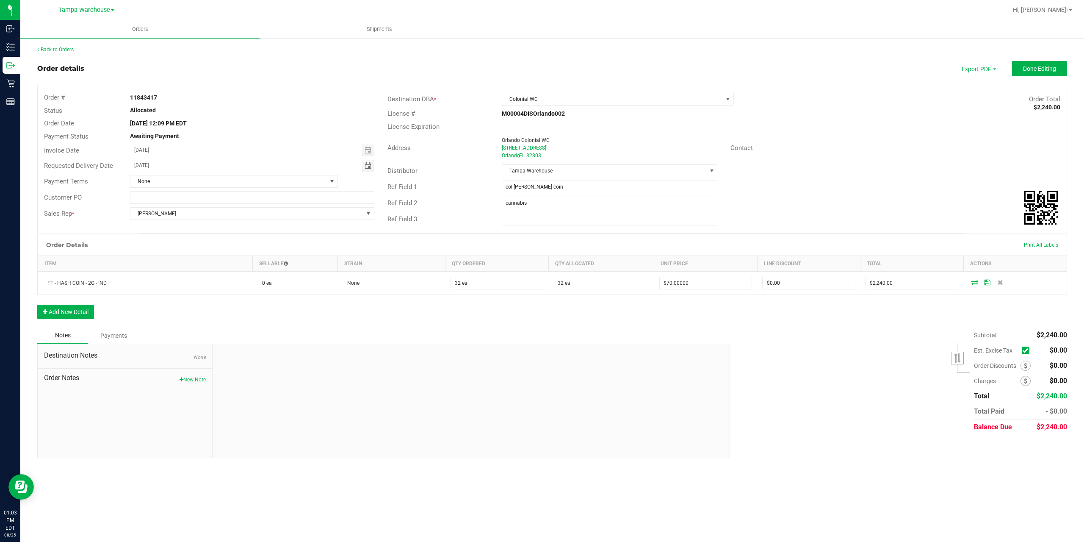
click at [365, 164] on span "Toggle calendar" at bounding box center [368, 165] width 7 height 7
click at [195, 263] on span "26" at bounding box center [193, 262] width 12 height 13
type input "08/26/2025"
drag, startPoint x: 520, startPoint y: 185, endPoint x: 504, endPoint y: 188, distance: 16.0
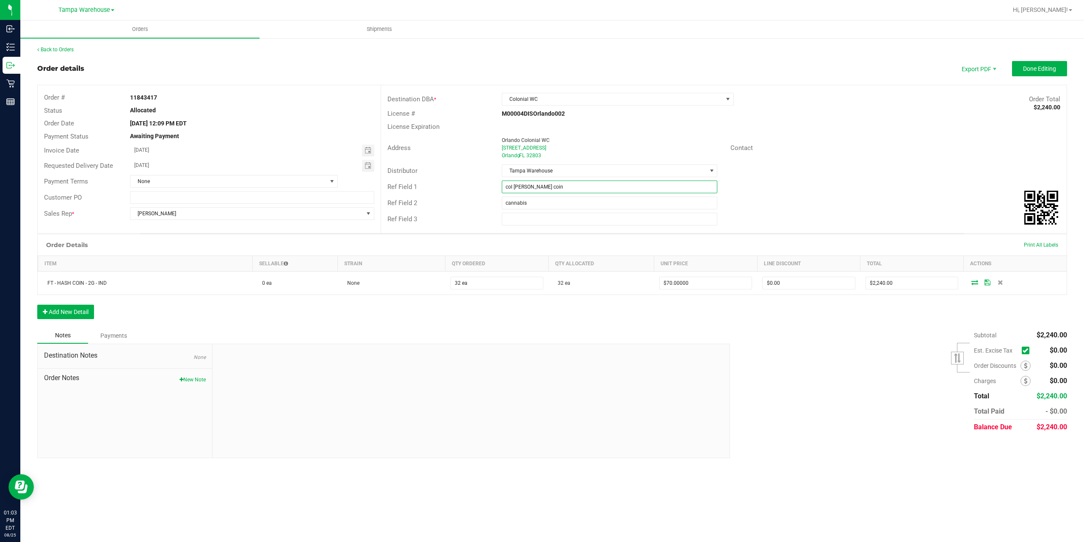
click at [504, 188] on input "col [PERSON_NAME] coin" at bounding box center [610, 186] width 216 height 13
type input "COL WC hash coin"
click at [1041, 66] on span "Done Editing" at bounding box center [1039, 68] width 33 height 7
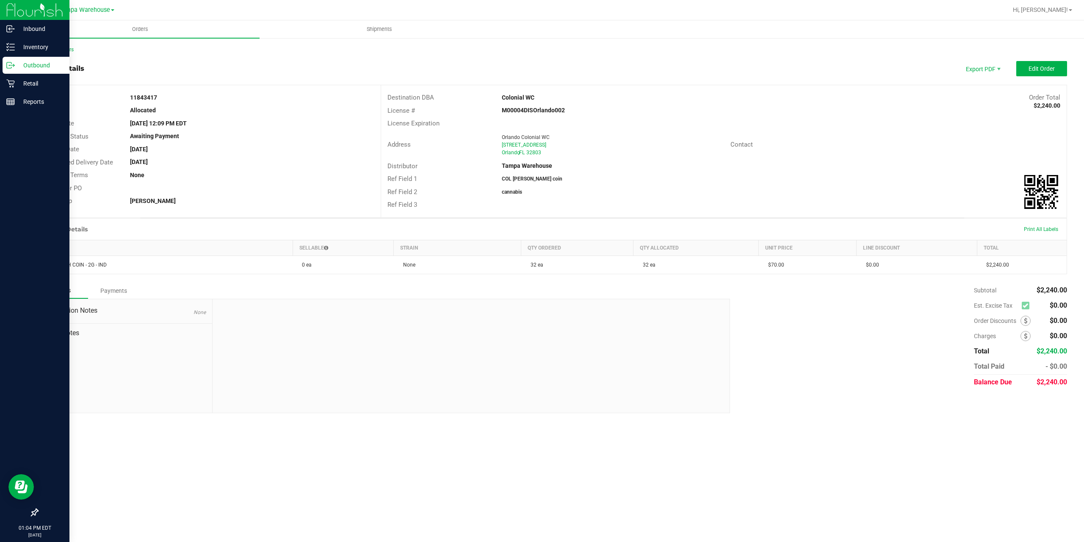
click at [35, 64] on p "Outbound" at bounding box center [40, 65] width 51 height 10
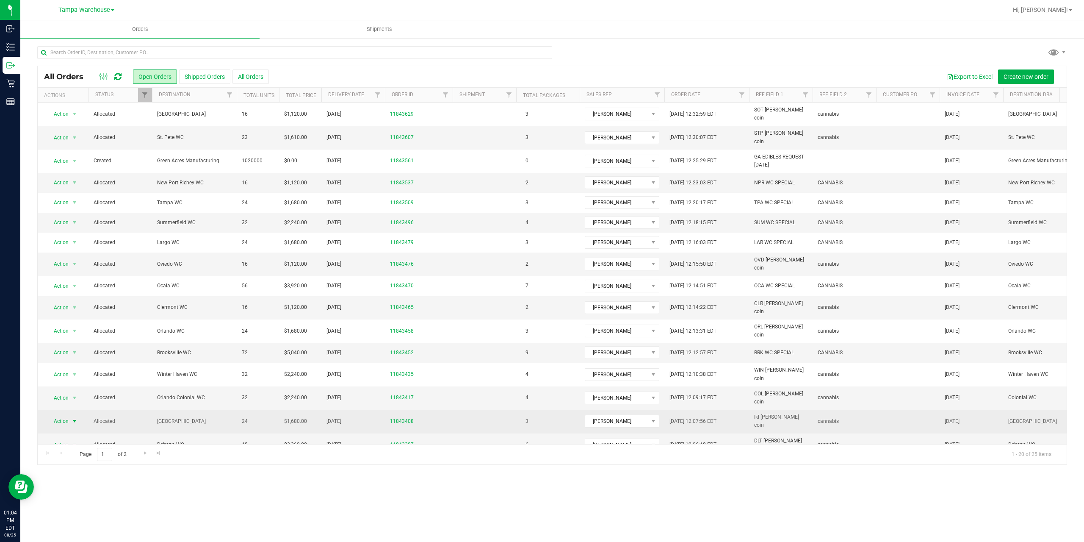
click at [65, 415] on span "Action" at bounding box center [57, 421] width 23 height 12
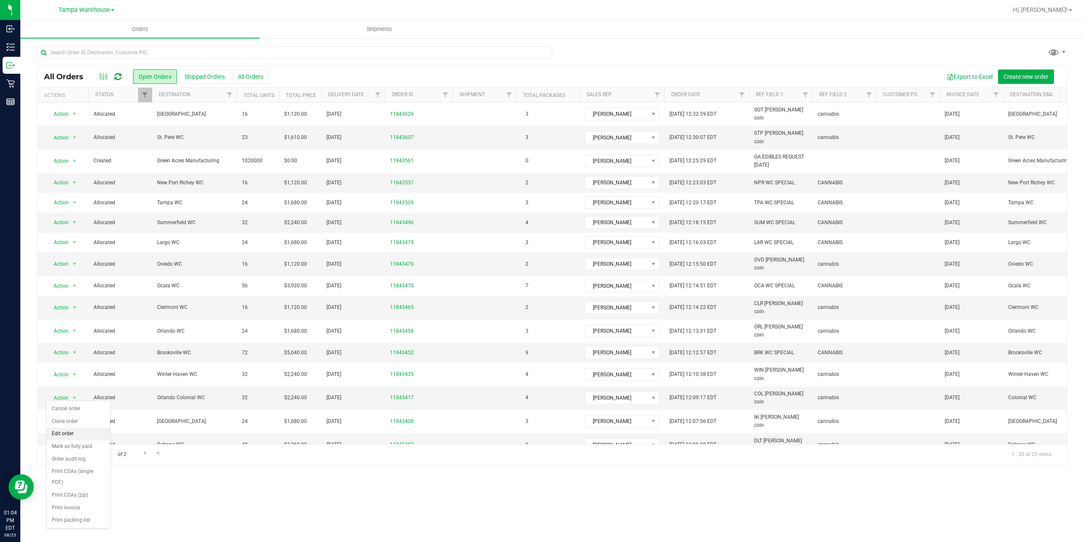
click at [67, 434] on li "Edit order" at bounding box center [79, 433] width 64 height 13
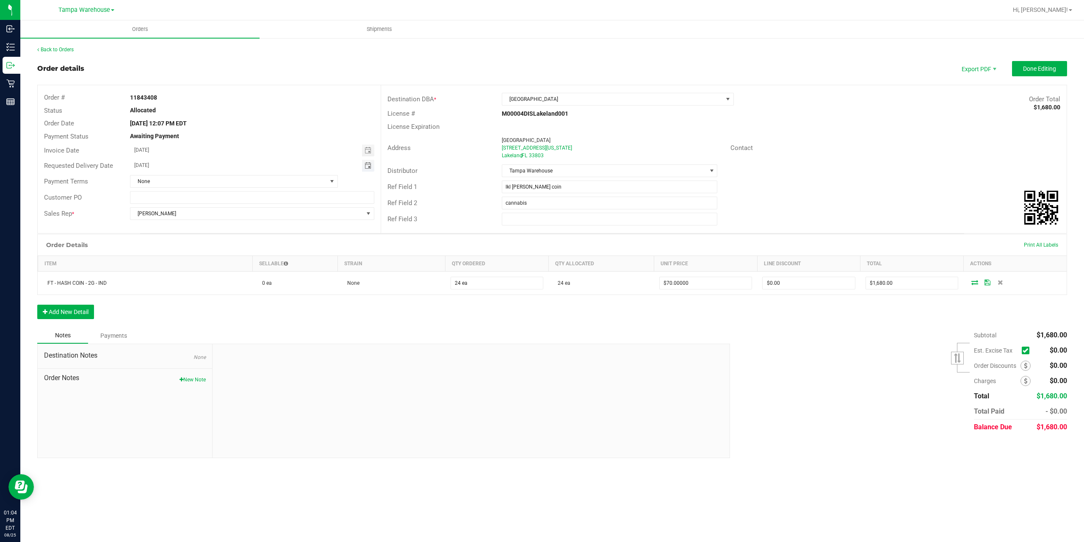
click at [368, 168] on span "Toggle calendar" at bounding box center [368, 165] width 7 height 7
click at [195, 267] on span "26" at bounding box center [193, 262] width 12 height 13
type input "08/26/2025"
drag, startPoint x: 519, startPoint y: 186, endPoint x: 504, endPoint y: 188, distance: 14.5
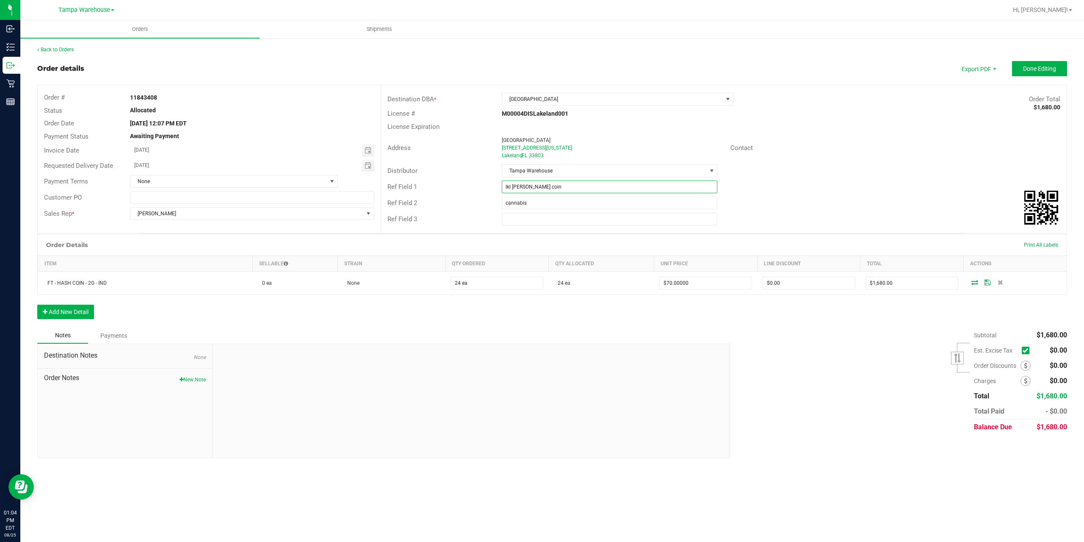
click at [505, 188] on input "lkl [PERSON_NAME] coin" at bounding box center [610, 186] width 216 height 13
type input "LKL WC hash coin"
click at [1037, 70] on span "Done Editing" at bounding box center [1039, 68] width 33 height 7
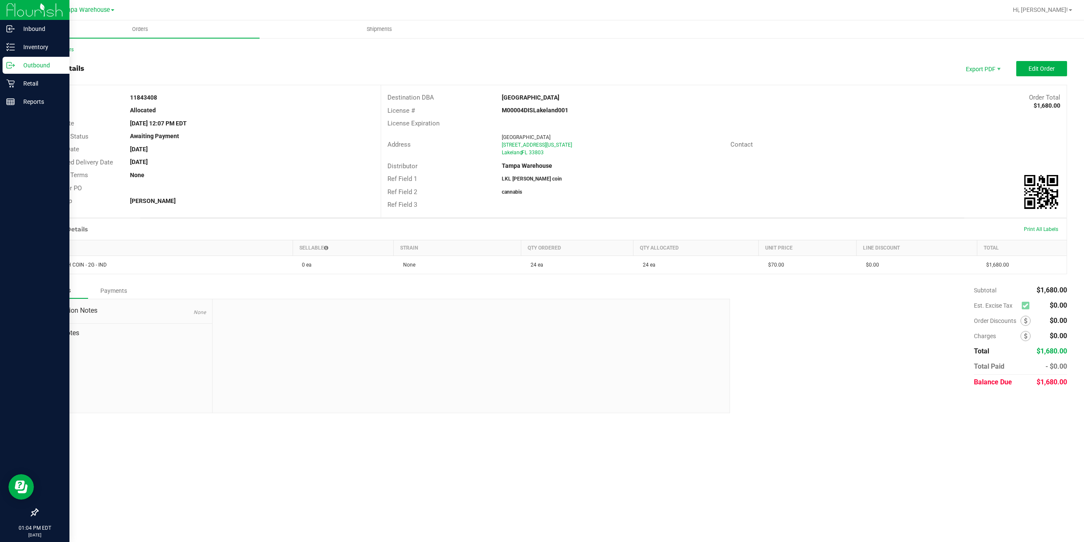
click at [28, 66] on p "Outbound" at bounding box center [40, 65] width 51 height 10
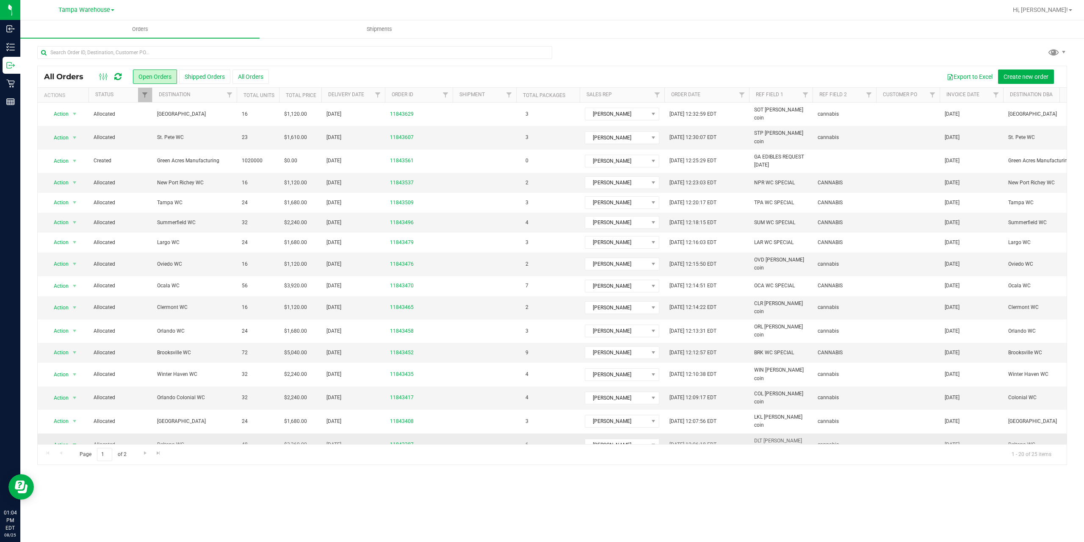
click at [61, 439] on span "Action" at bounding box center [57, 445] width 23 height 12
click at [64, 309] on li "Edit order" at bounding box center [79, 313] width 64 height 13
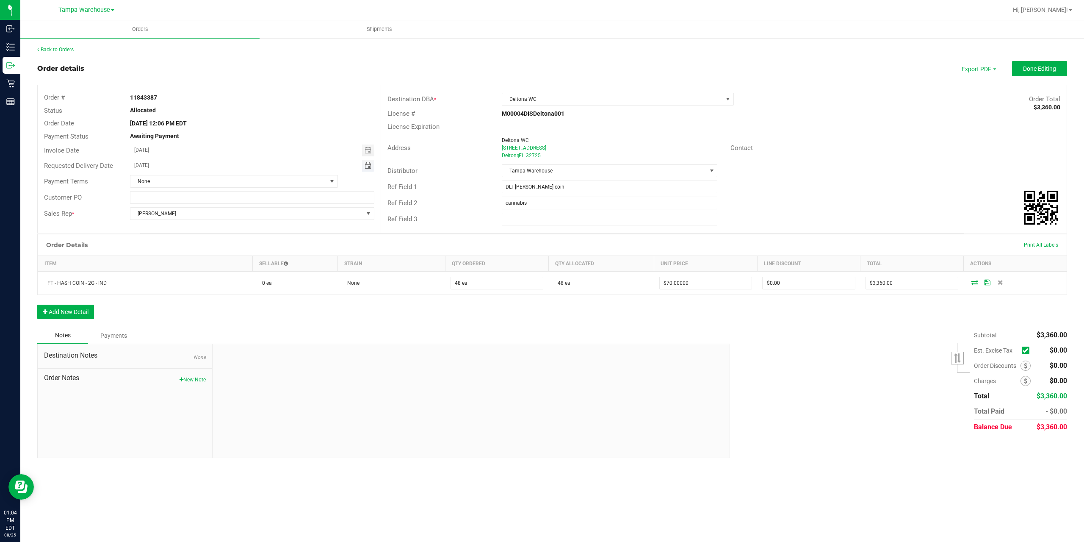
click at [367, 166] on span "Toggle calendar" at bounding box center [368, 165] width 7 height 7
click at [194, 263] on span "26" at bounding box center [193, 262] width 12 height 13
type input "08/26/2025"
drag, startPoint x: 520, startPoint y: 186, endPoint x: 515, endPoint y: 187, distance: 5.2
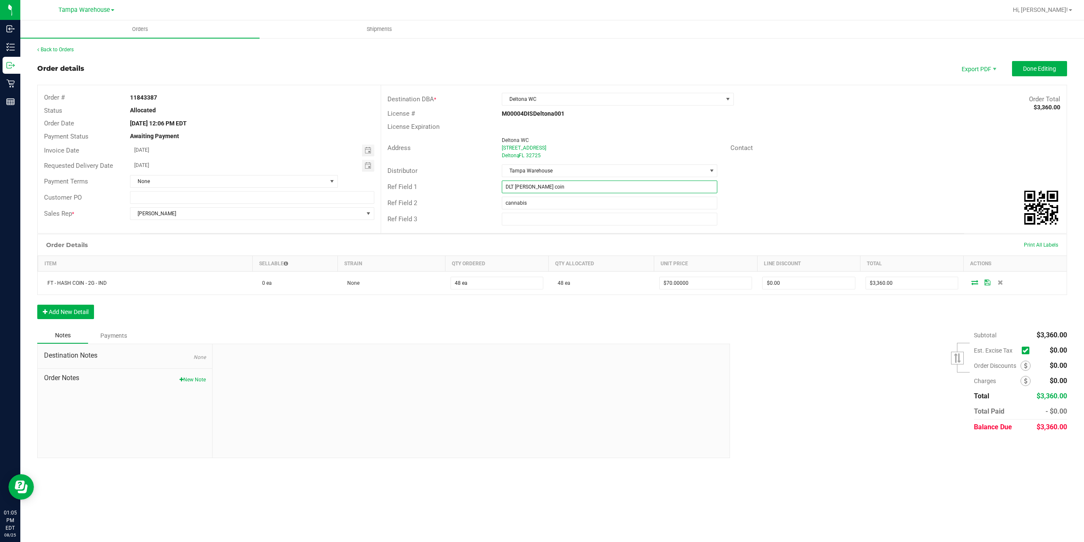
click at [515, 187] on input "DLT [PERSON_NAME] coin" at bounding box center [610, 186] width 216 height 13
type input "DLT WC hash coin"
click at [1040, 69] on span "Done Editing" at bounding box center [1039, 68] width 33 height 7
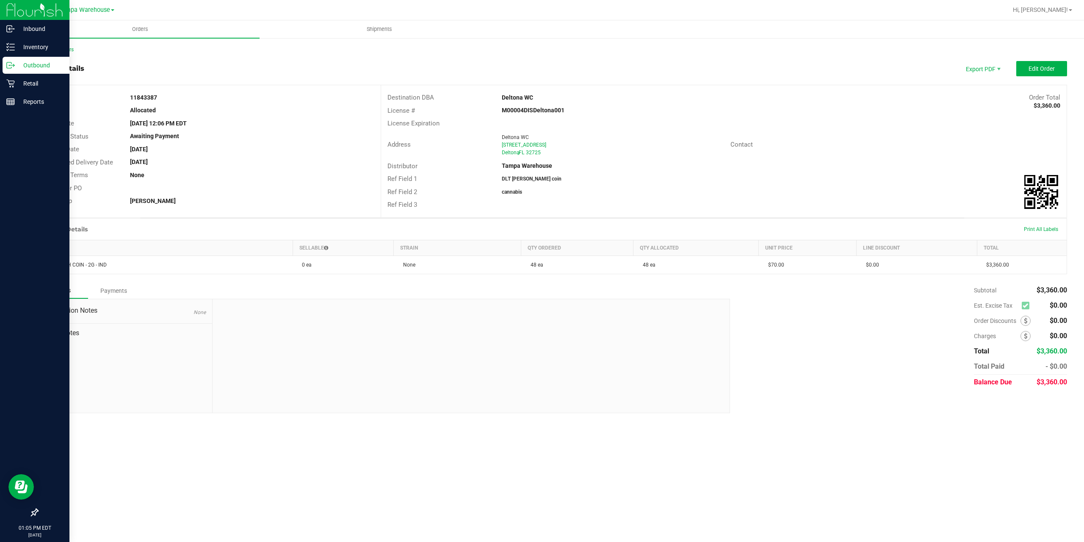
click at [36, 64] on p "Outbound" at bounding box center [40, 65] width 51 height 10
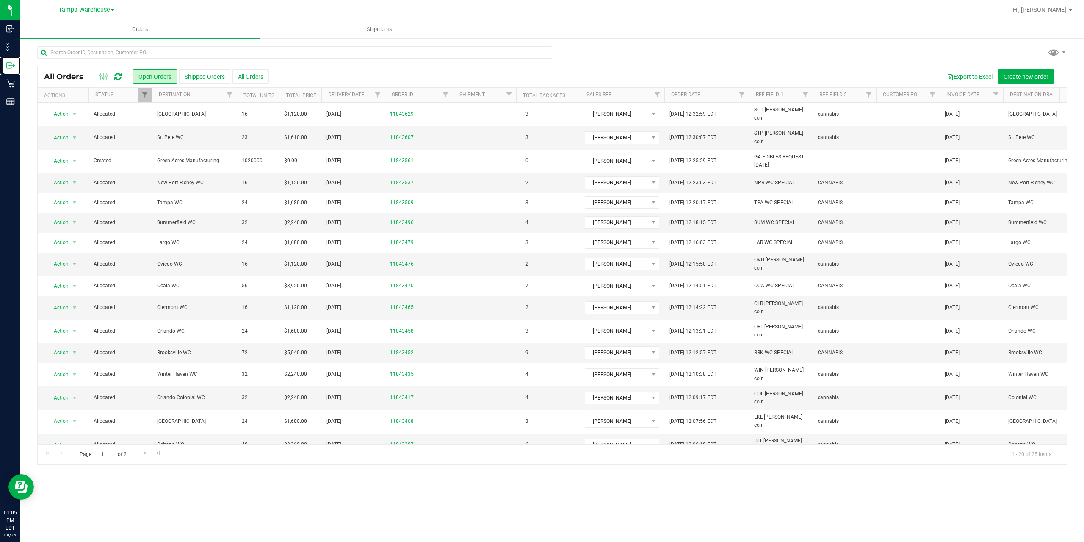
scroll to position [73, 0]
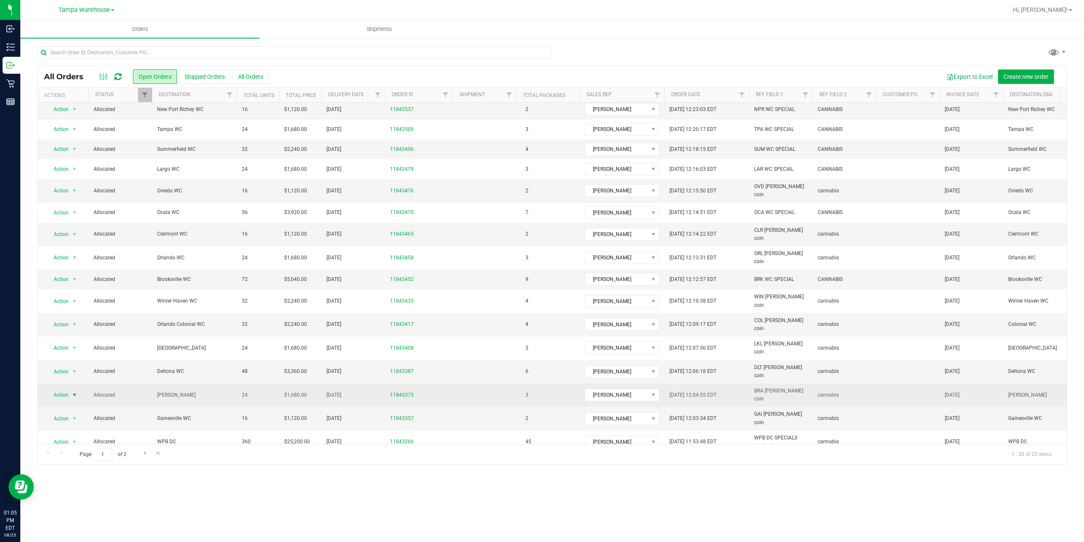
click at [63, 389] on span "Action" at bounding box center [57, 395] width 23 height 12
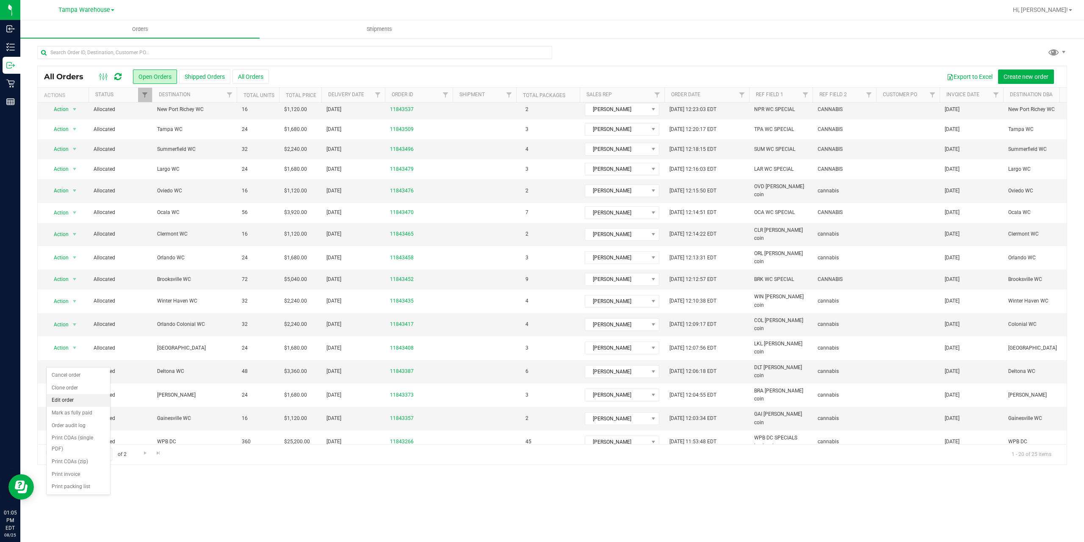
click at [62, 400] on li "Edit order" at bounding box center [79, 400] width 64 height 13
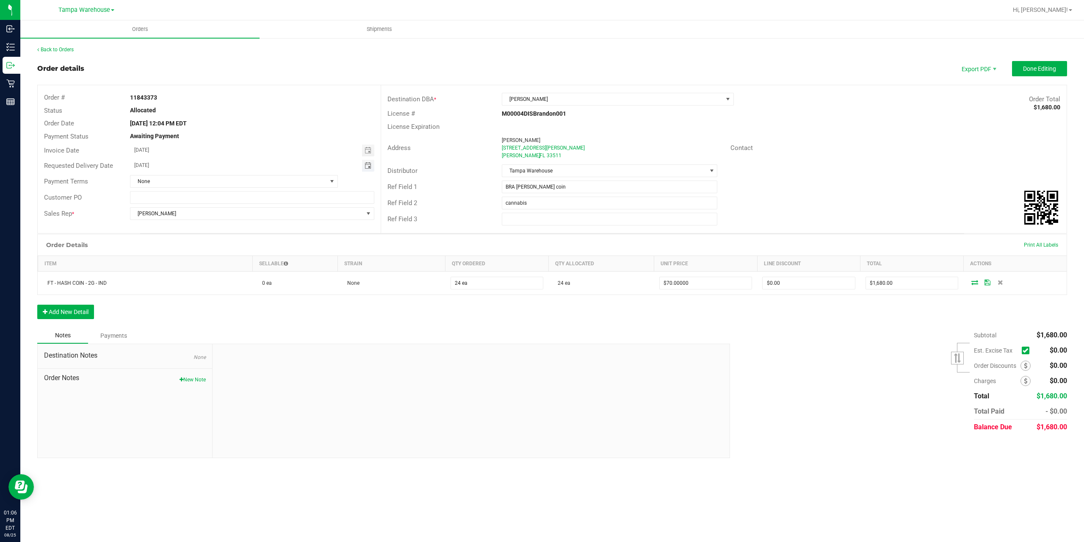
click at [370, 167] on span "Toggle calendar" at bounding box center [368, 165] width 7 height 7
click at [191, 263] on span "26" at bounding box center [193, 262] width 12 height 13
type input "08/26/2025"
click at [1040, 67] on span "Done Editing" at bounding box center [1039, 68] width 33 height 7
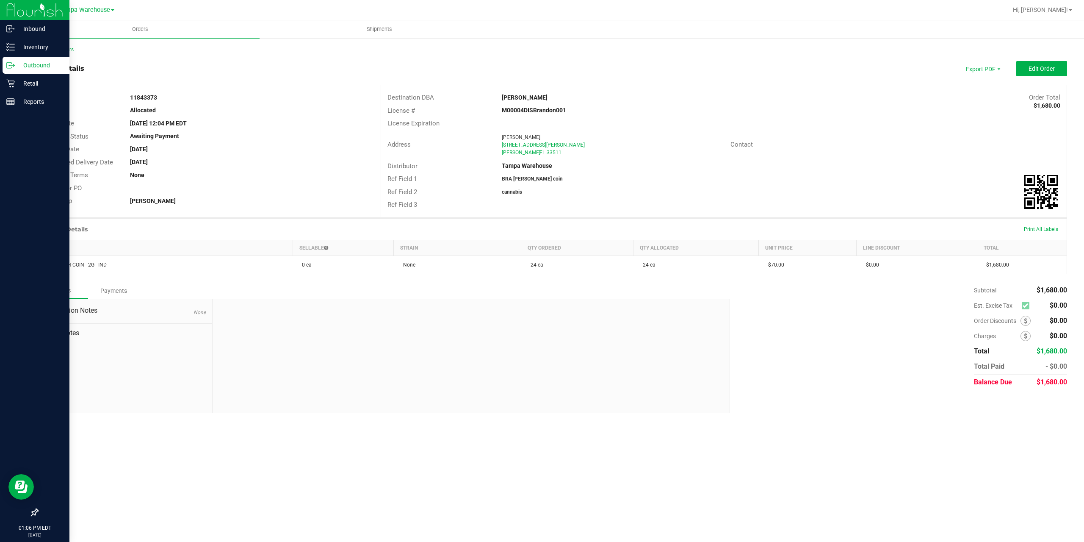
click at [47, 65] on p "Outbound" at bounding box center [40, 65] width 51 height 10
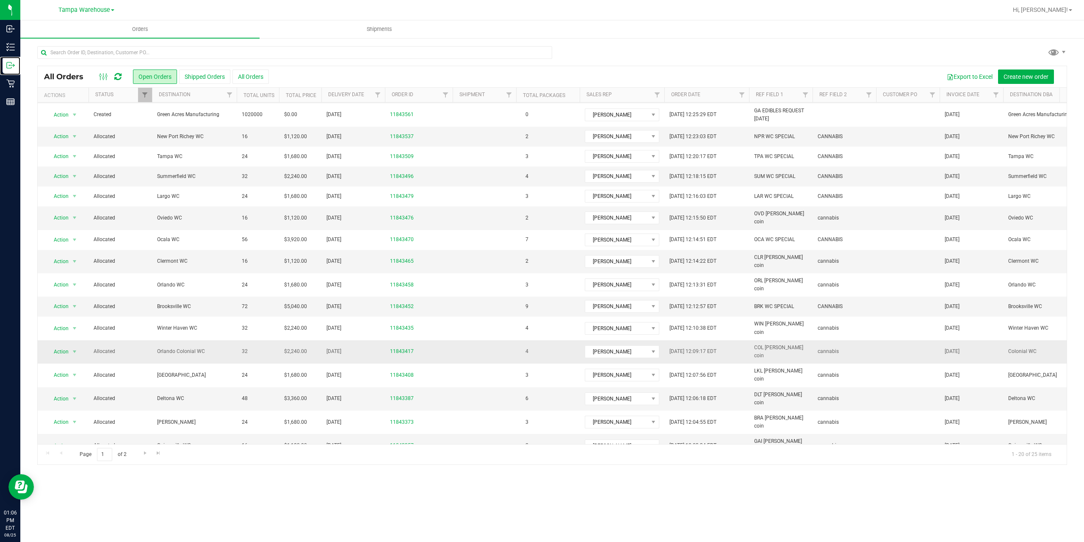
scroll to position [73, 0]
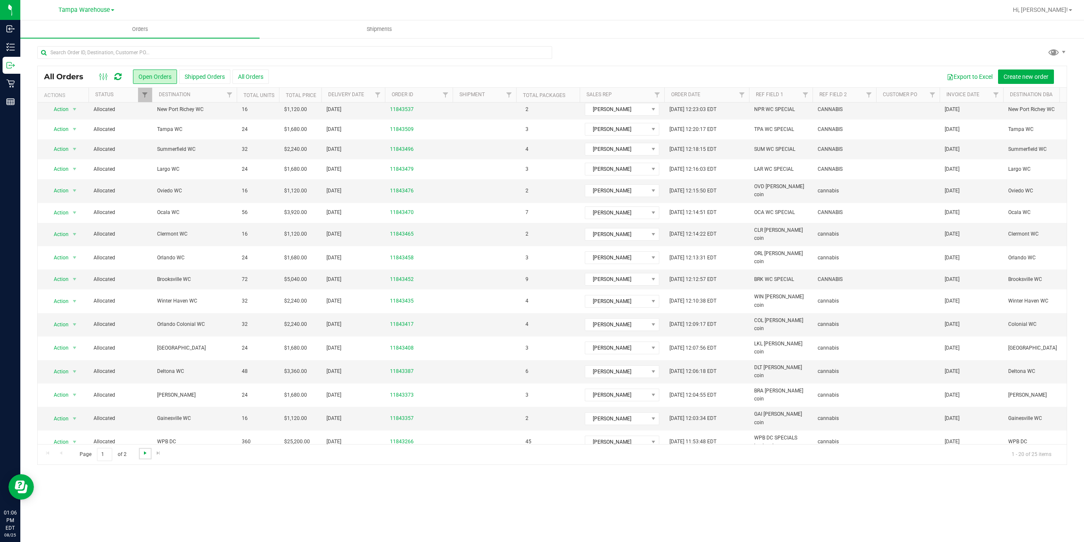
click at [145, 450] on span "Go to the next page" at bounding box center [145, 452] width 7 height 7
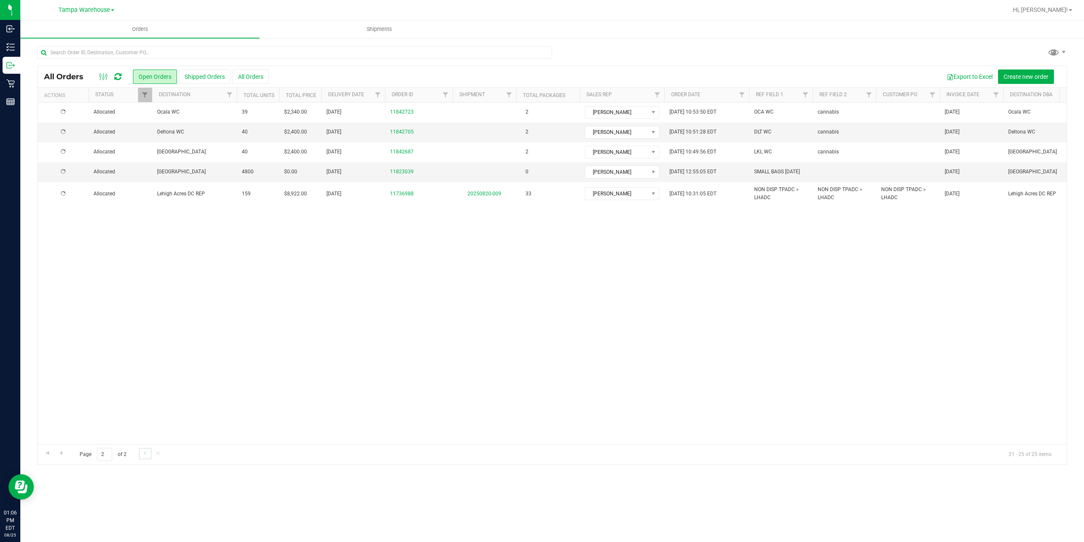
scroll to position [0, 0]
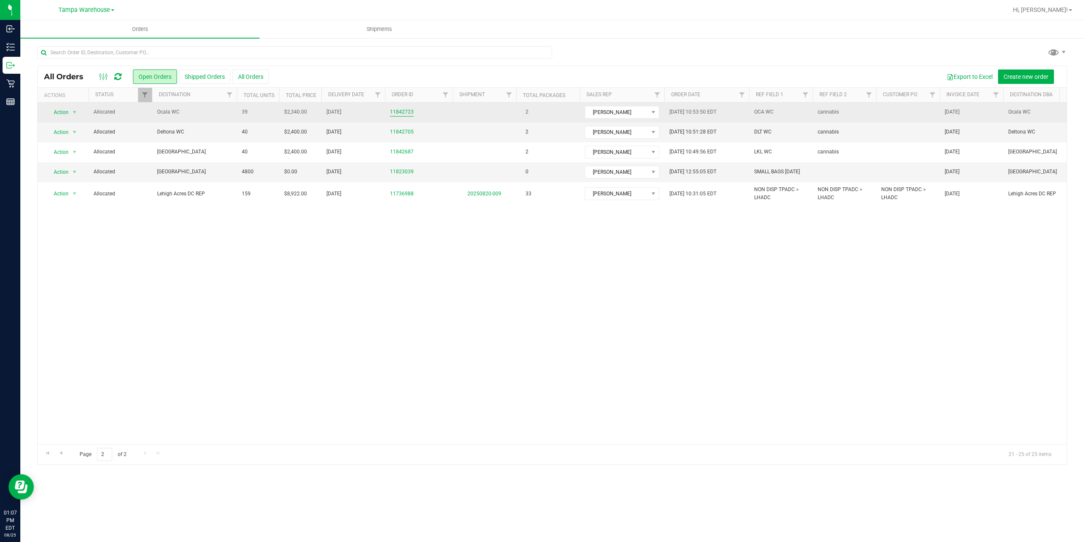
click at [403, 113] on link "11842723" at bounding box center [402, 112] width 24 height 8
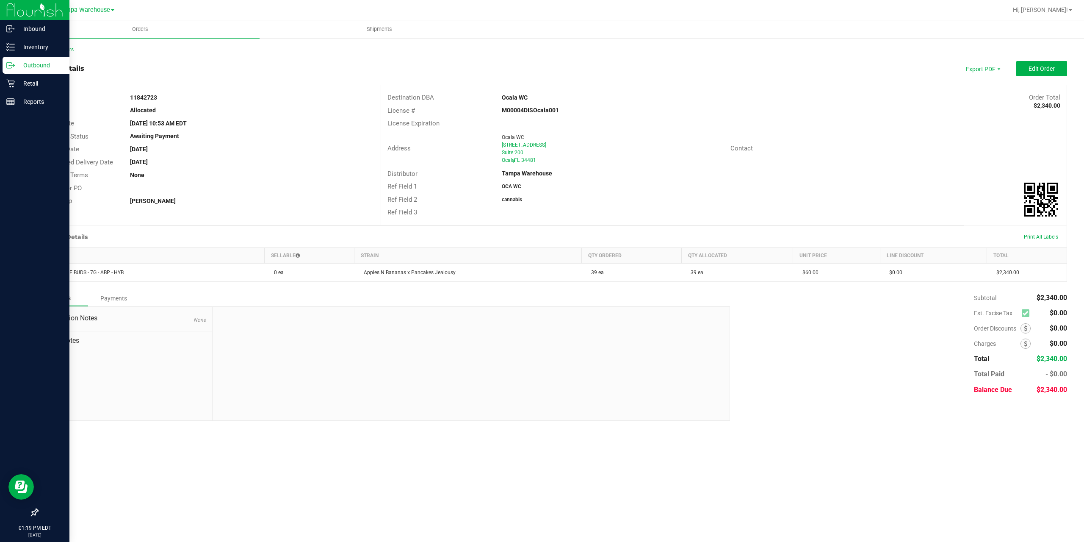
click at [22, 64] on p "Outbound" at bounding box center [40, 65] width 51 height 10
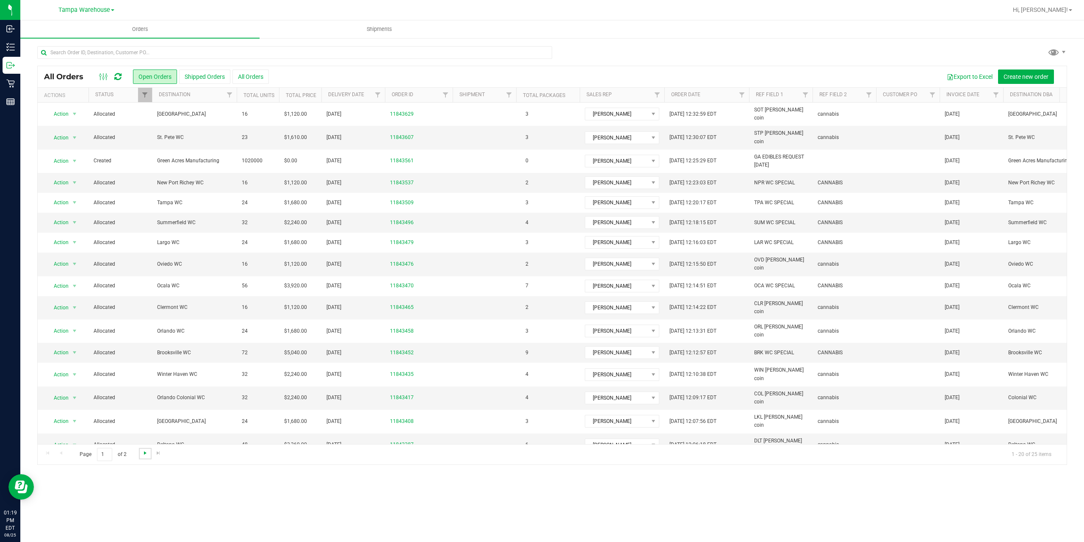
click at [144, 453] on span "Go to the next page" at bounding box center [145, 452] width 7 height 7
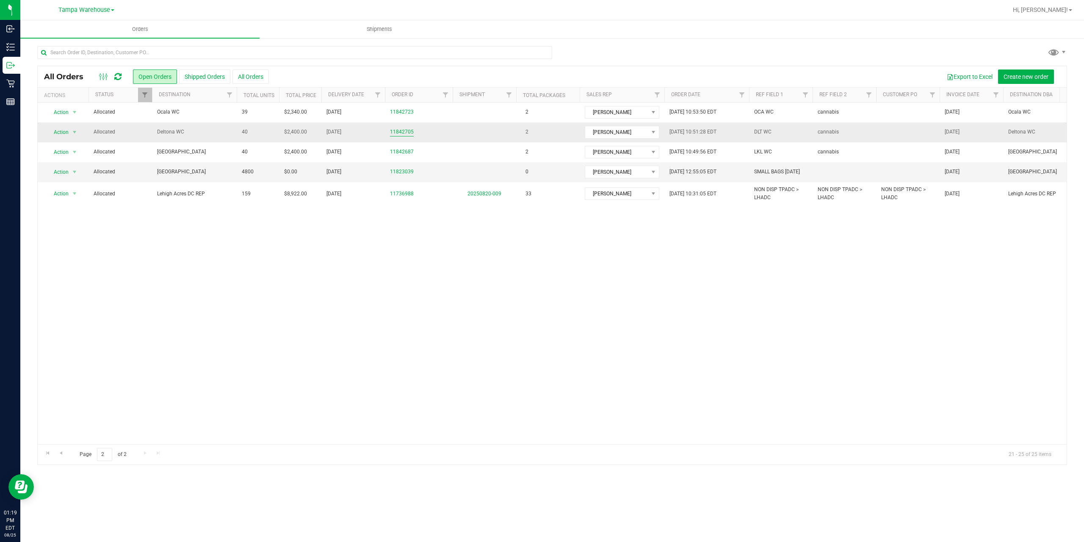
click at [407, 133] on link "11842705" at bounding box center [402, 132] width 24 height 8
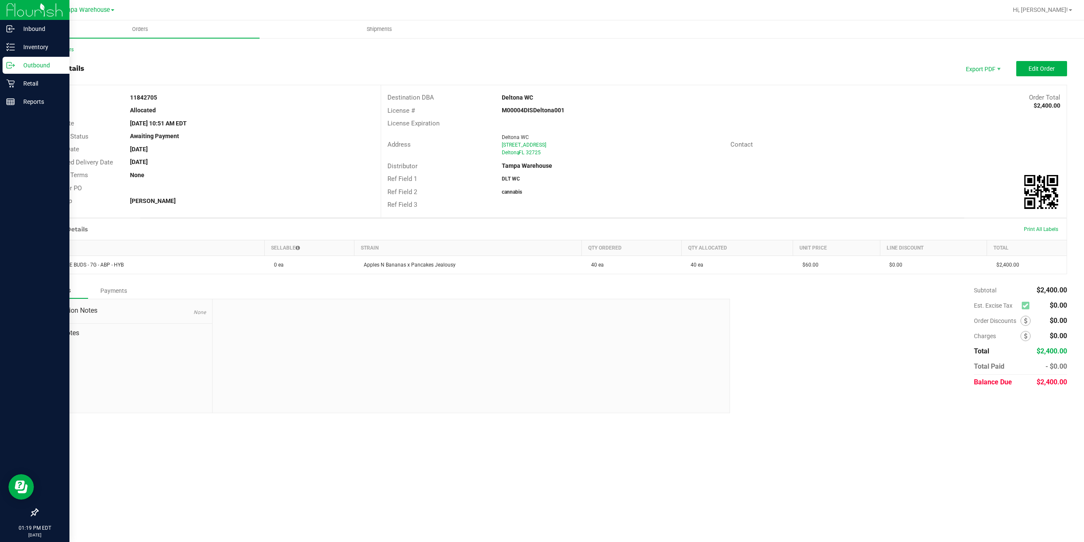
click at [37, 65] on p "Outbound" at bounding box center [40, 65] width 51 height 10
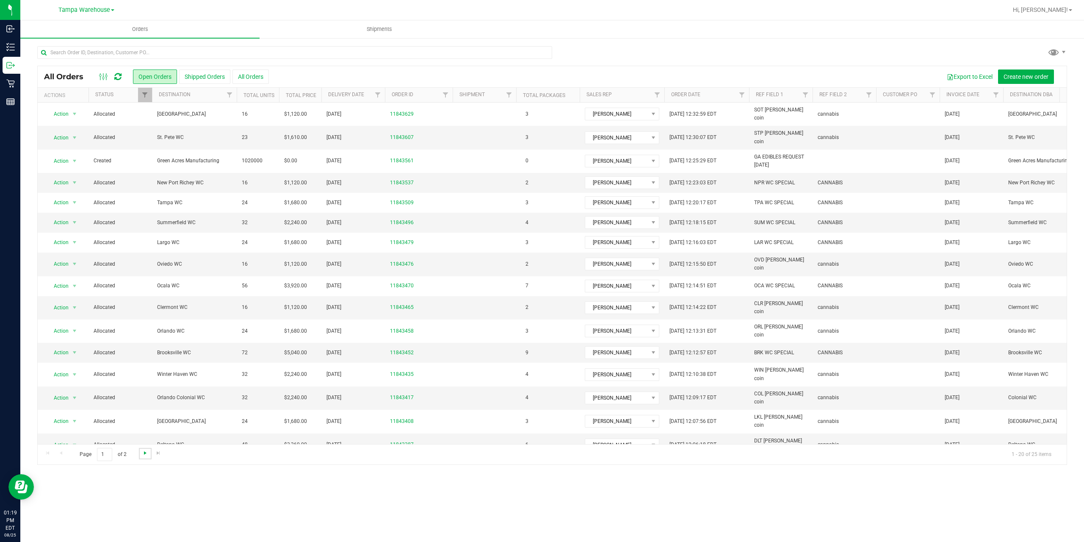
click at [145, 453] on span "Go to the next page" at bounding box center [145, 452] width 7 height 7
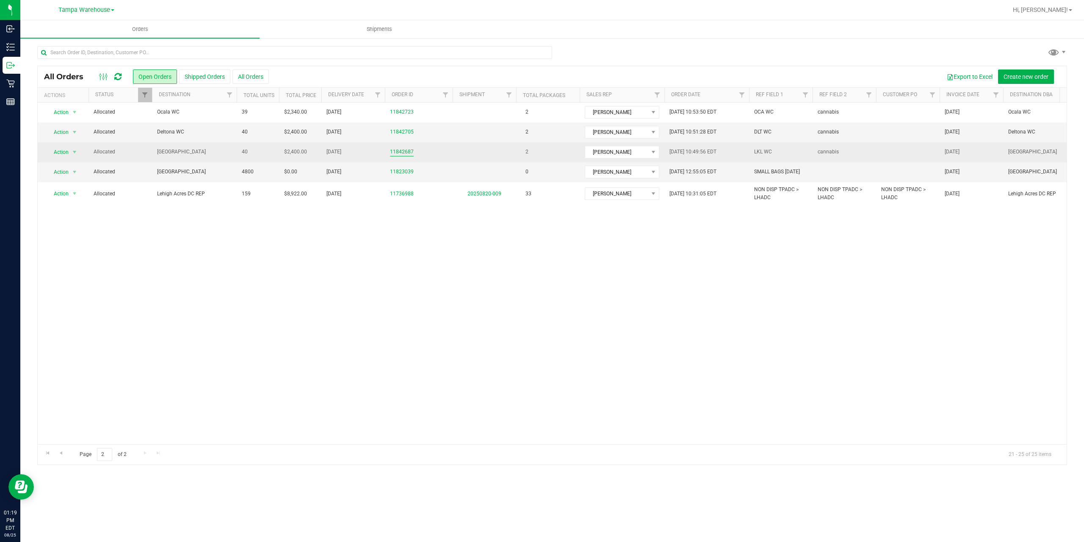
click at [401, 153] on link "11842687" at bounding box center [402, 152] width 24 height 8
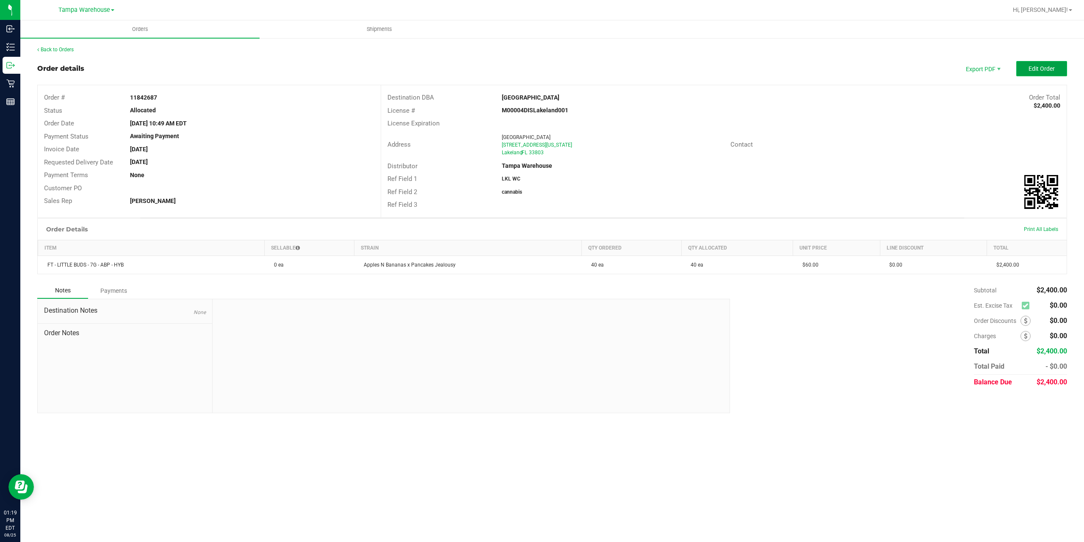
click at [1035, 72] on span "Edit Order" at bounding box center [1042, 68] width 26 height 7
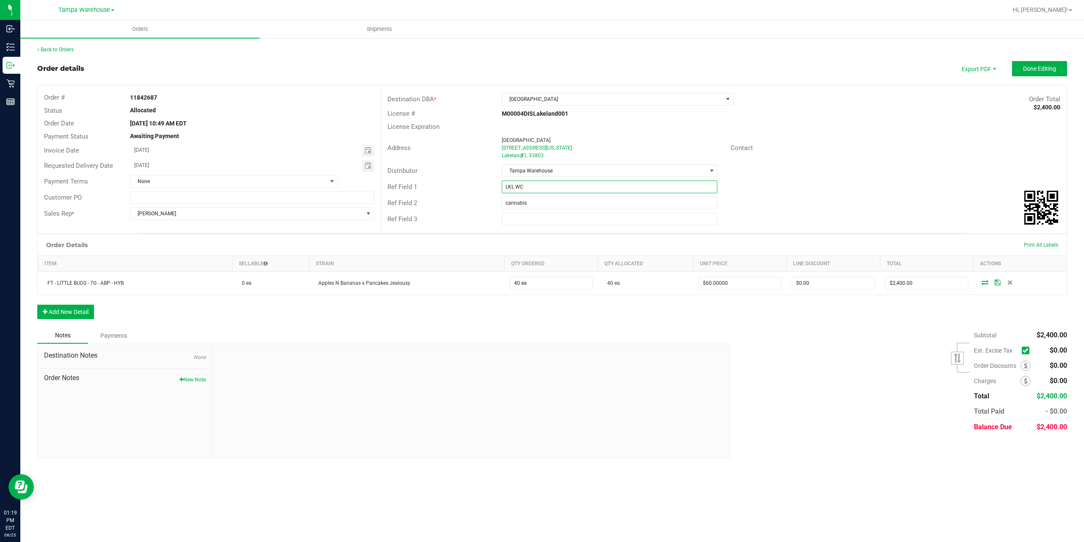
click at [533, 185] on input "LKL WC" at bounding box center [610, 186] width 216 height 13
type input "LKL WC LITTLE BUDS"
click at [1051, 70] on span "Done Editing" at bounding box center [1039, 68] width 33 height 7
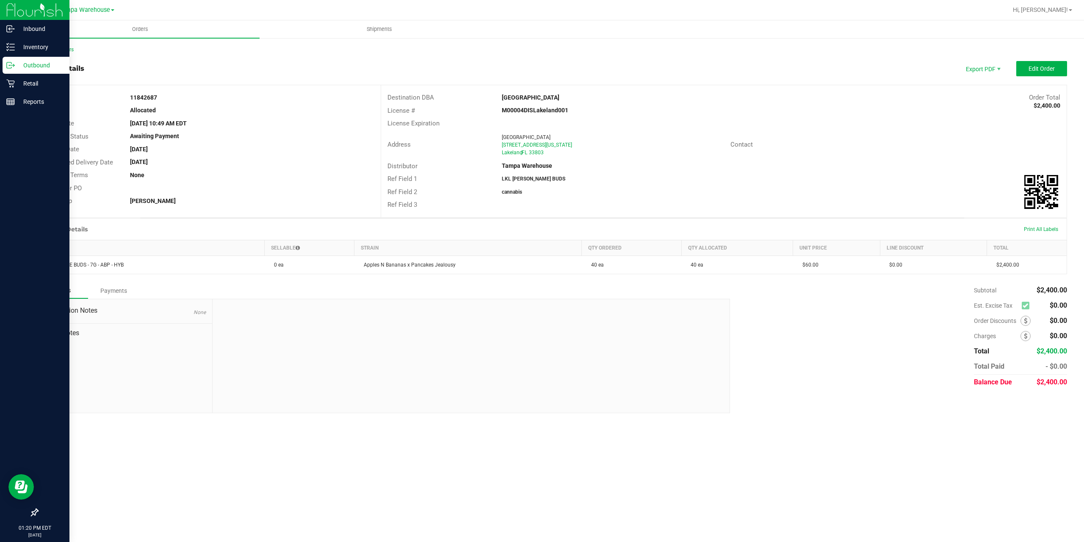
click at [45, 64] on p "Outbound" at bounding box center [40, 65] width 51 height 10
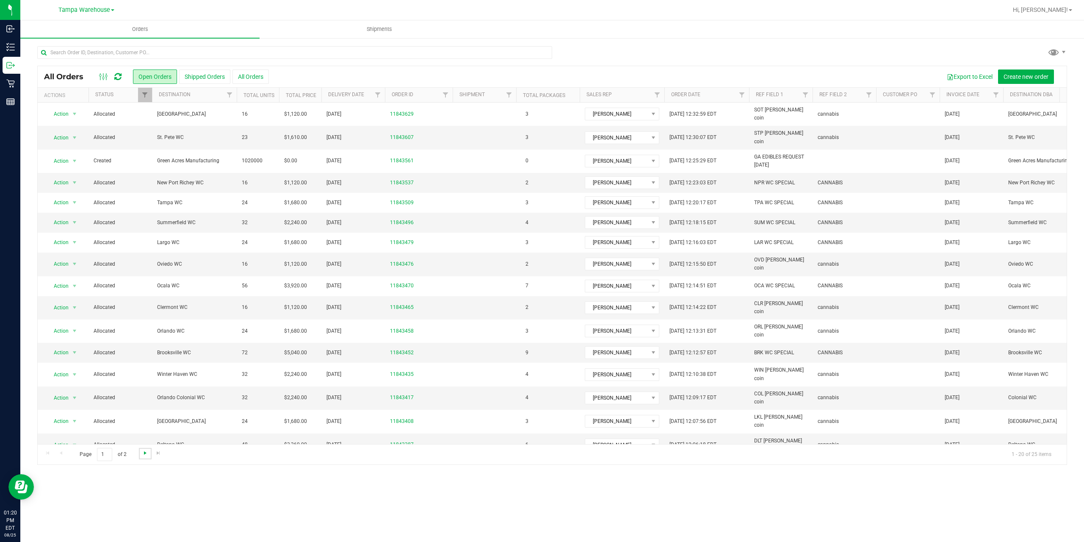
click at [144, 453] on span "Go to the next page" at bounding box center [145, 452] width 7 height 7
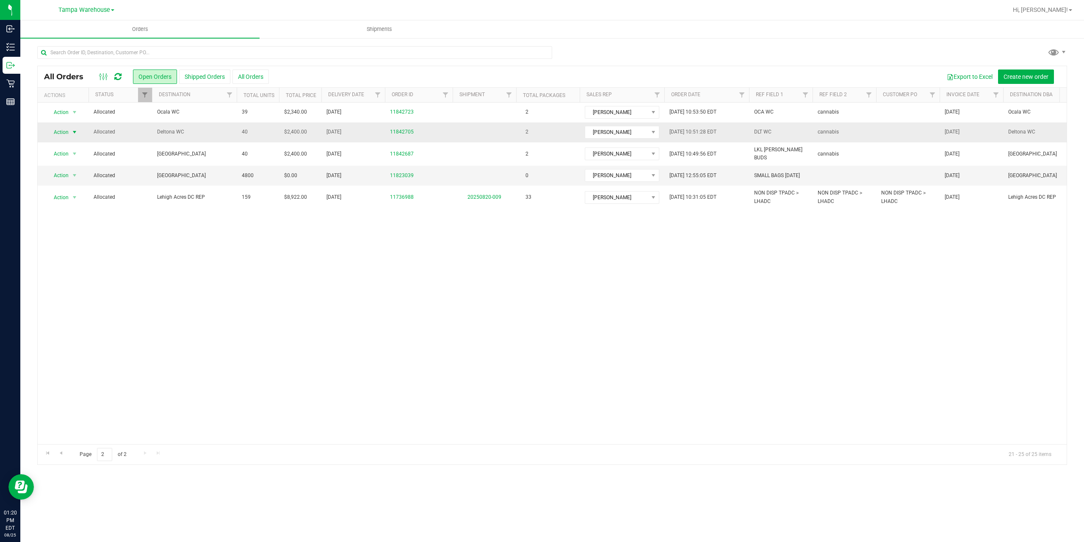
click at [58, 132] on span "Action" at bounding box center [57, 132] width 23 height 12
click at [63, 168] on li "Edit order" at bounding box center [79, 171] width 64 height 13
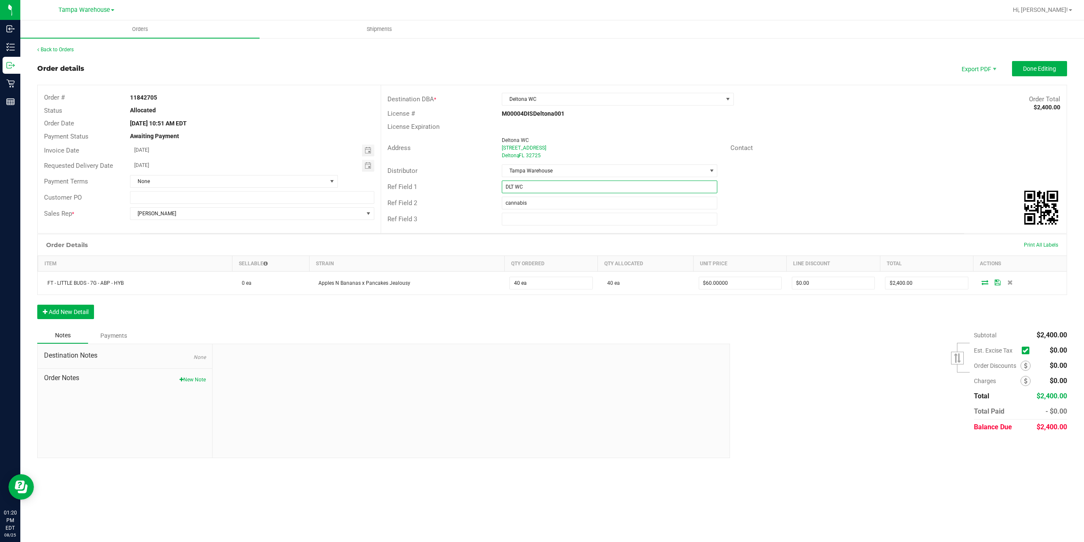
click at [529, 185] on input "DLT WC" at bounding box center [610, 186] width 216 height 13
type input "DLT WC LITTLE BUDS"
click at [1034, 69] on span "Done Editing" at bounding box center [1039, 68] width 33 height 7
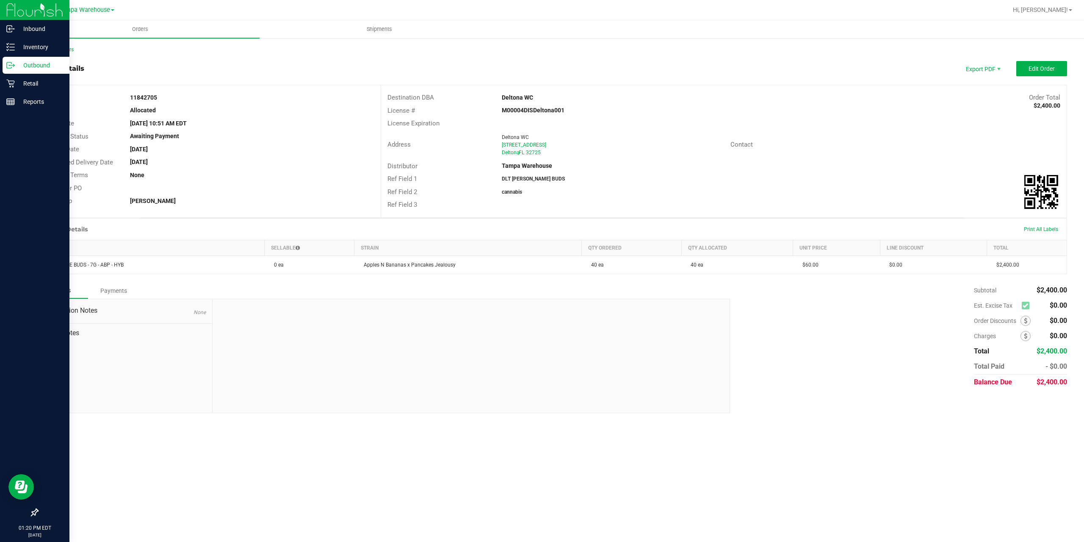
click at [28, 66] on p "Outbound" at bounding box center [40, 65] width 51 height 10
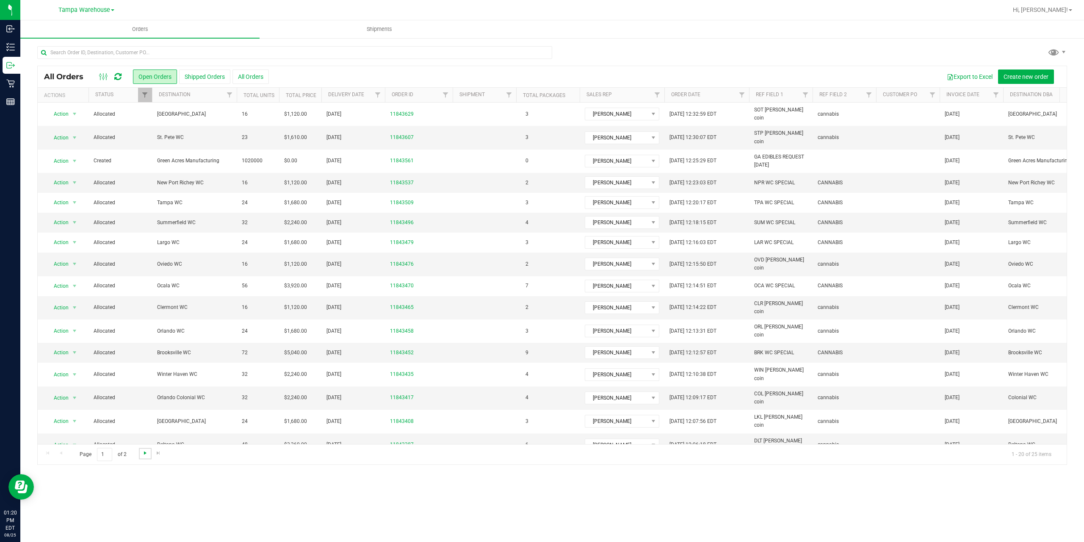
click at [144, 452] on span "Go to the next page" at bounding box center [145, 452] width 7 height 7
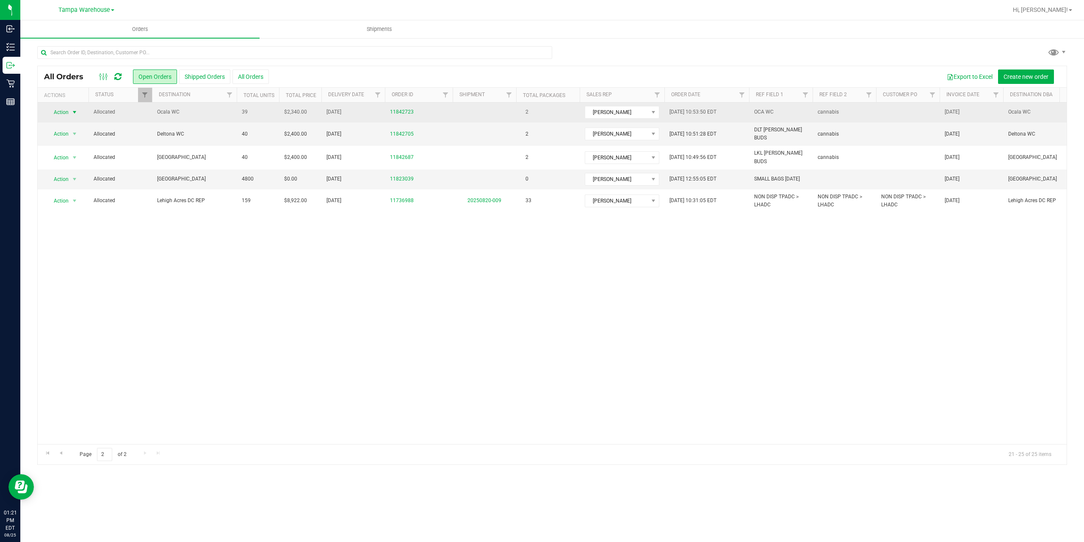
click at [63, 111] on span "Action" at bounding box center [57, 112] width 23 height 12
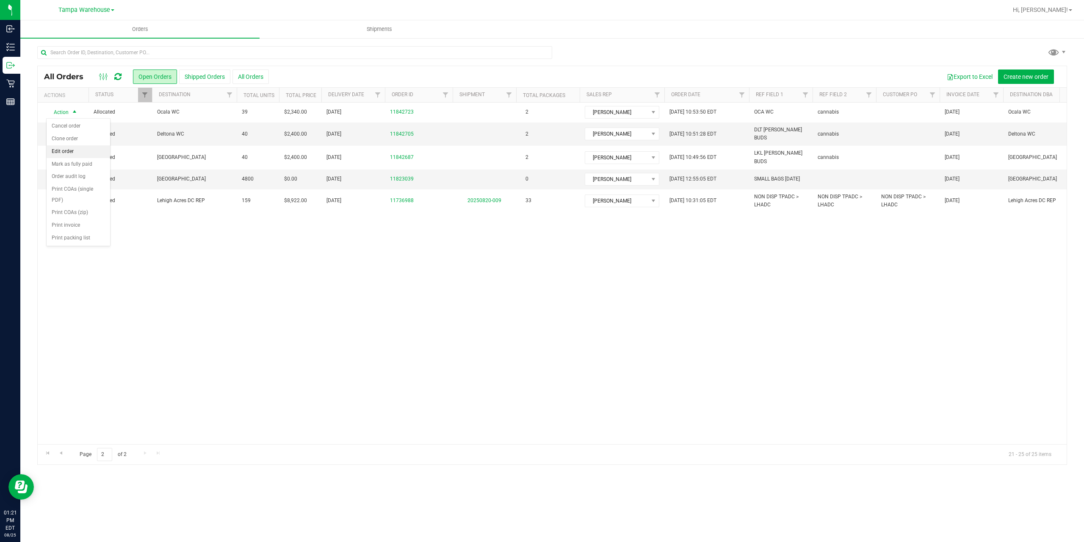
click at [65, 151] on li "Edit order" at bounding box center [79, 151] width 64 height 13
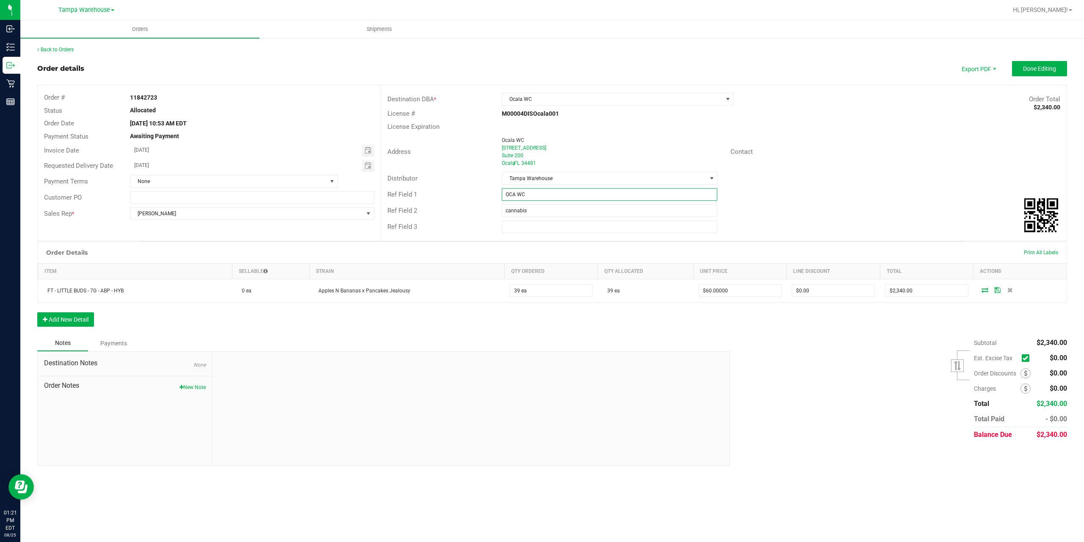
click at [538, 196] on input "OCA WC" at bounding box center [610, 194] width 216 height 13
type input "OCA WC LITTLE BUDS"
click at [1032, 70] on span "Done Editing" at bounding box center [1039, 68] width 33 height 7
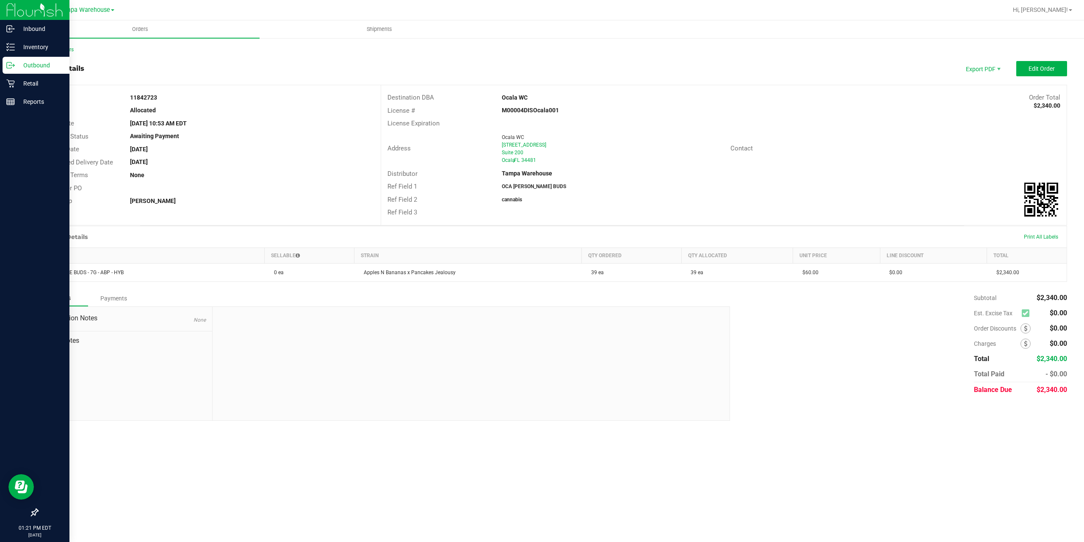
click at [57, 63] on p "Outbound" at bounding box center [40, 65] width 51 height 10
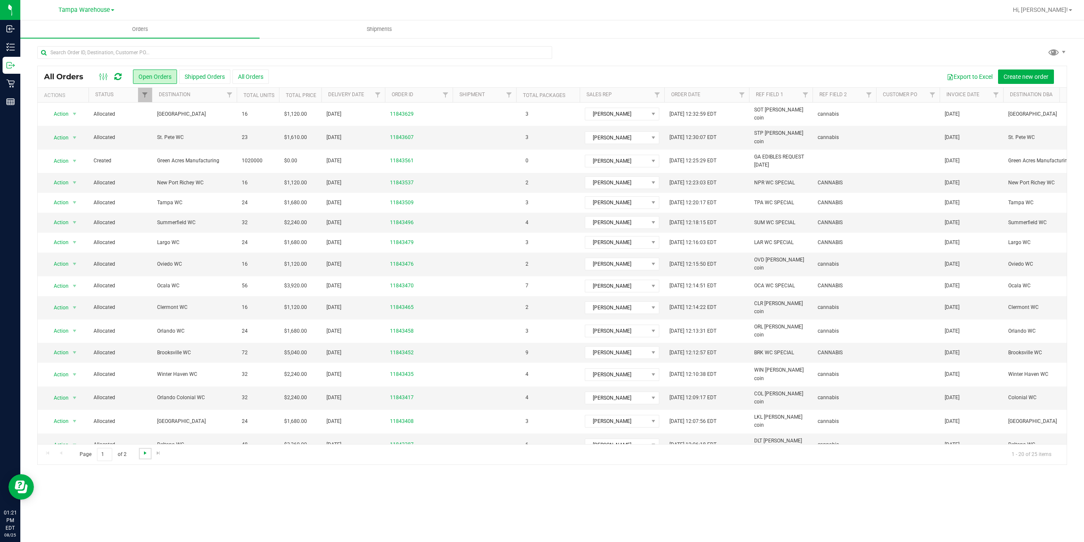
click at [145, 452] on span "Go to the next page" at bounding box center [145, 452] width 7 height 7
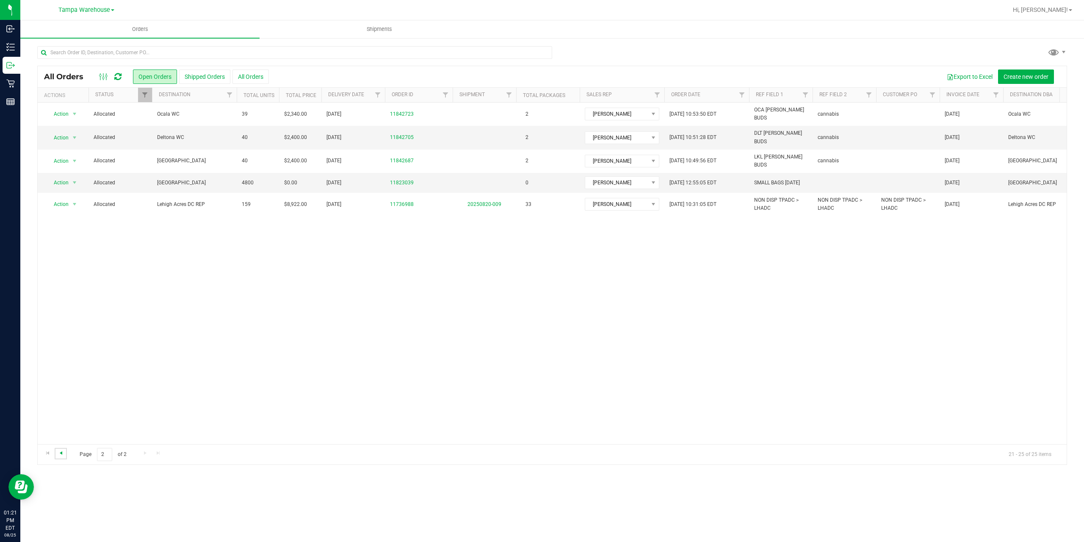
click at [61, 454] on span "Go to the previous page" at bounding box center [61, 452] width 7 height 7
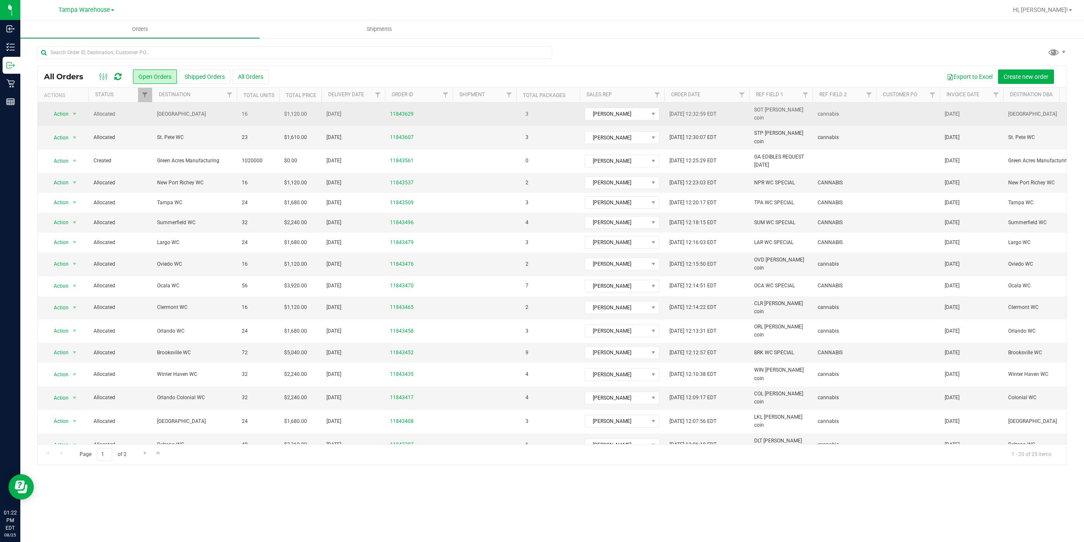
click at [173, 112] on span "[GEOGRAPHIC_DATA]" at bounding box center [194, 114] width 75 height 8
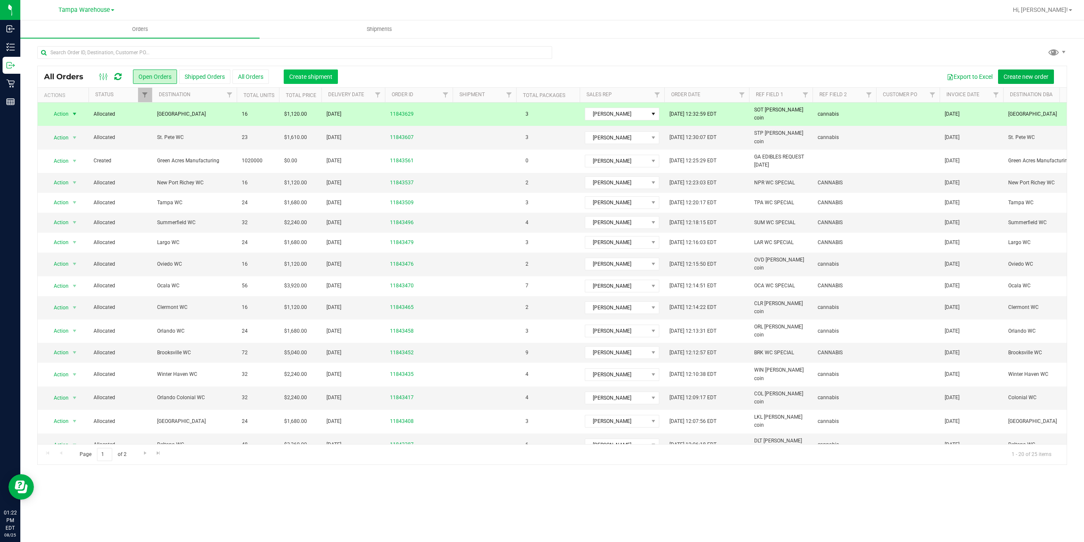
click at [306, 75] on span "Create shipment" at bounding box center [310, 76] width 43 height 7
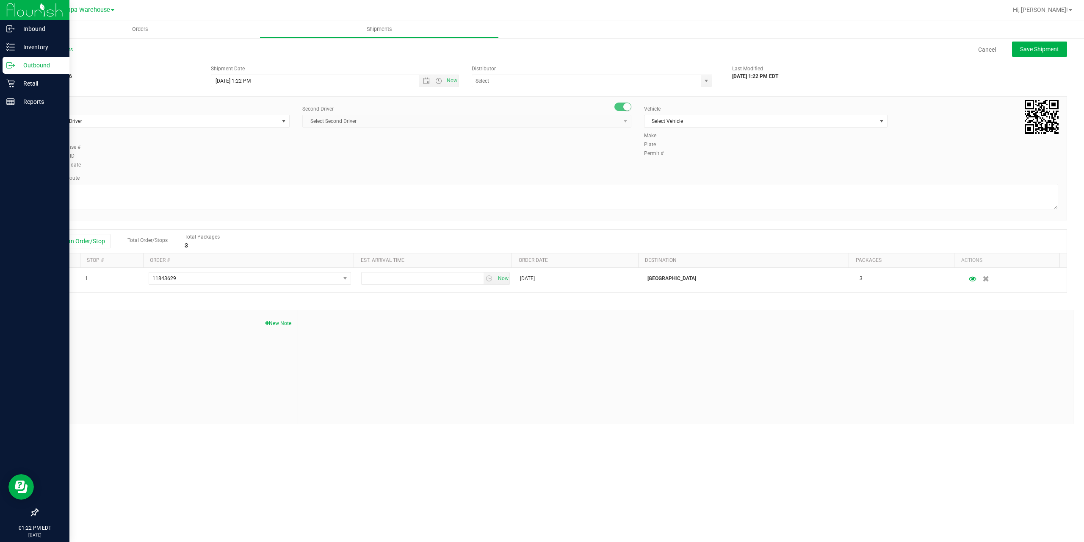
click at [31, 63] on p "Outbound" at bounding box center [40, 65] width 51 height 10
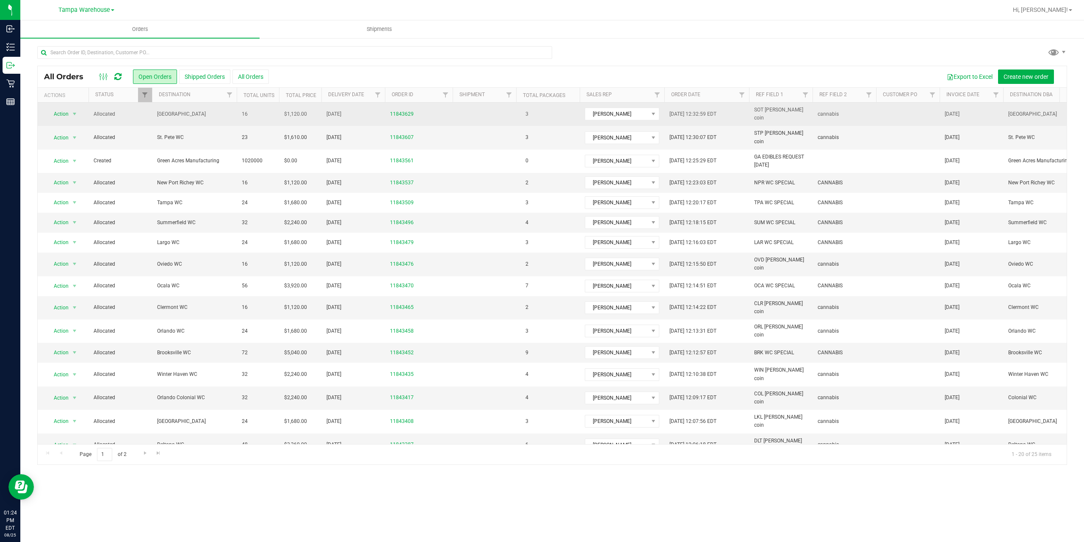
click at [174, 112] on span "[GEOGRAPHIC_DATA]" at bounding box center [194, 114] width 75 height 8
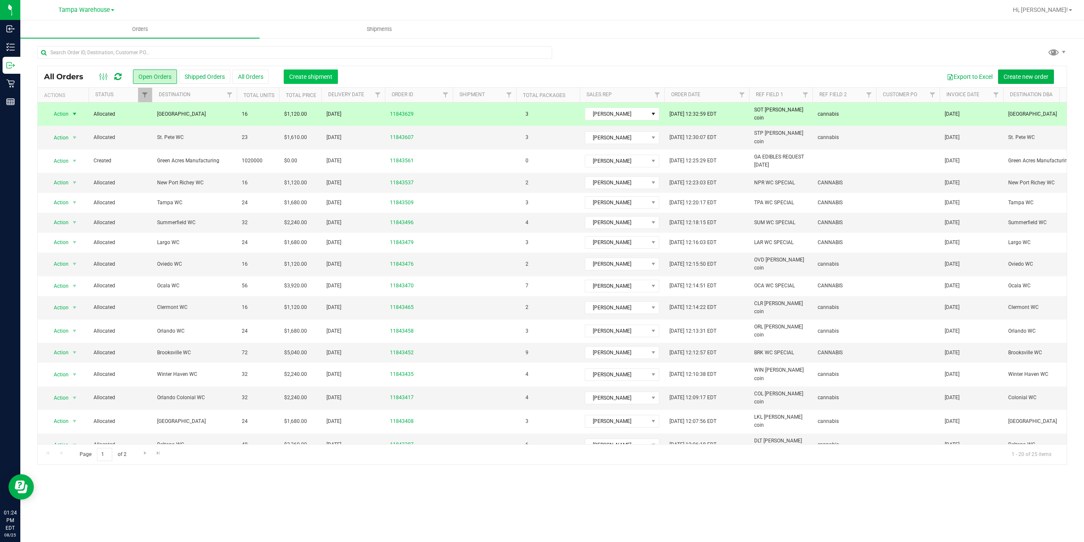
click at [311, 77] on span "Create shipment" at bounding box center [310, 76] width 43 height 7
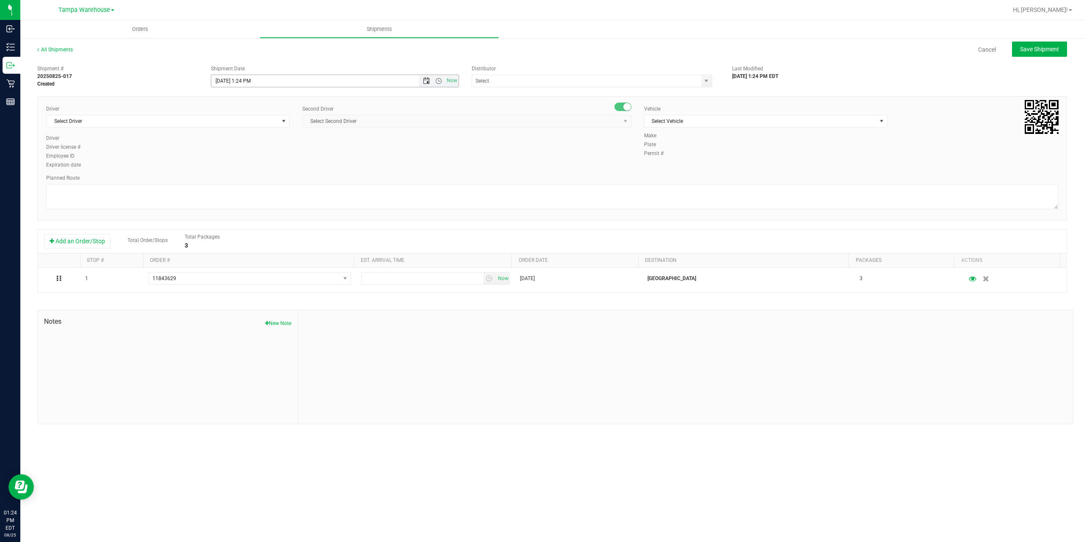
click at [426, 80] on span "Open the date view" at bounding box center [426, 80] width 7 height 7
click at [259, 180] on link "27" at bounding box center [256, 180] width 12 height 13
click at [439, 81] on span "Open the time view" at bounding box center [438, 80] width 7 height 7
click at [240, 149] on li "6:30 AM" at bounding box center [334, 151] width 246 height 11
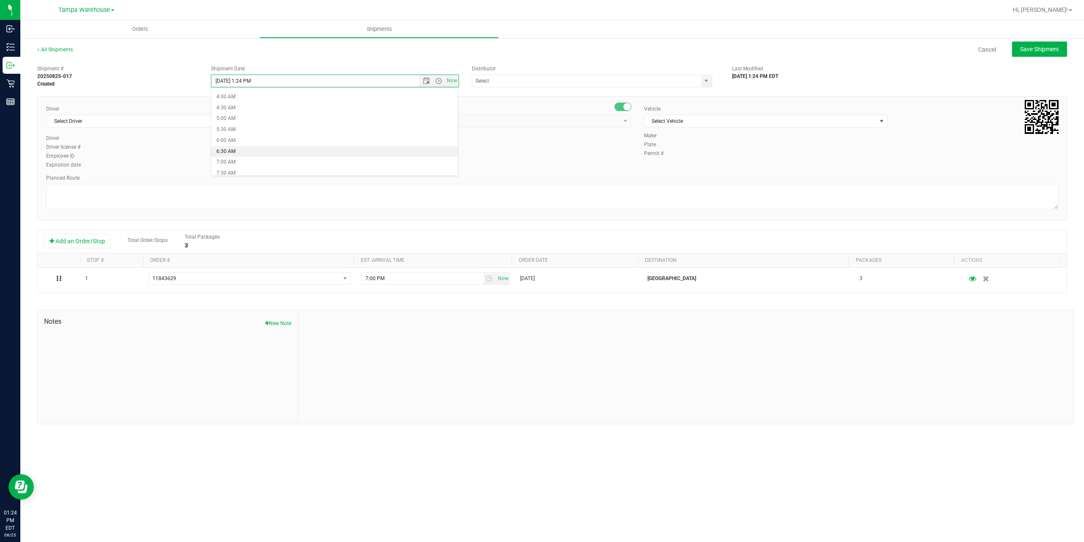
type input "8/27/2025 6:30 AM"
click at [522, 83] on input "text" at bounding box center [583, 81] width 222 height 12
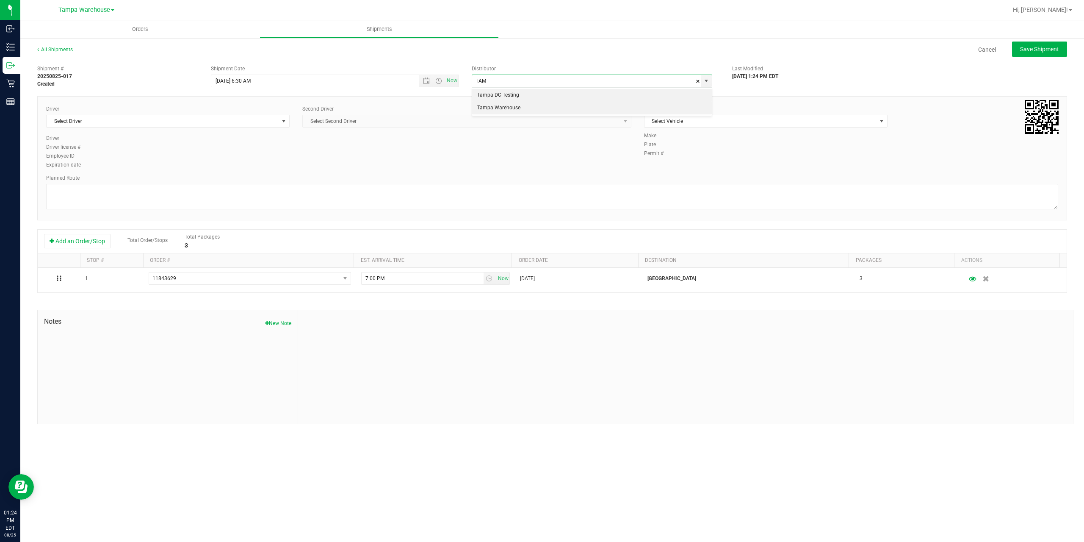
click at [506, 105] on li "Tampa Warehouse" at bounding box center [592, 108] width 240 height 13
type input "Tampa Warehouse"
click at [280, 124] on span "select" at bounding box center [283, 121] width 7 height 7
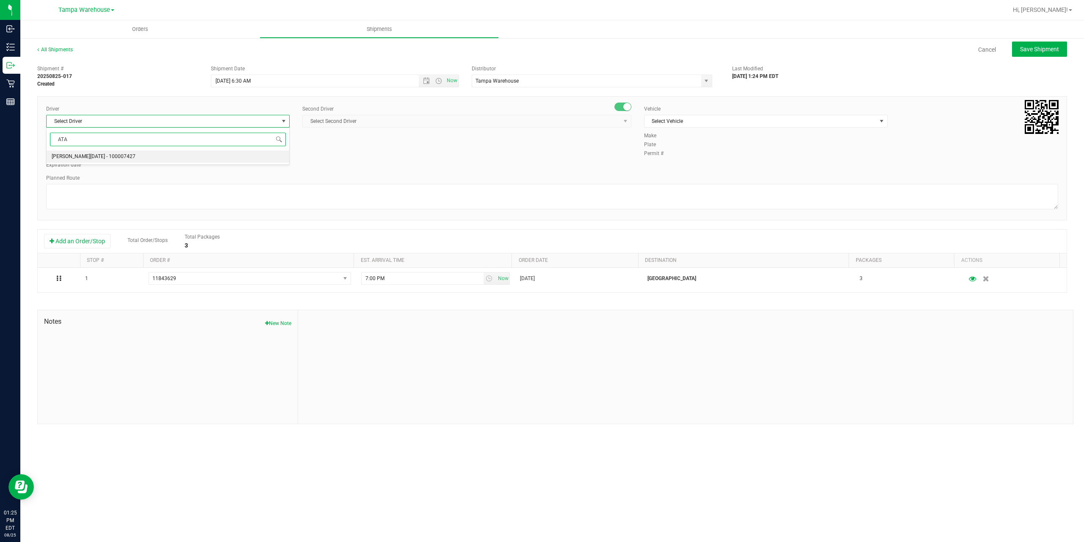
click at [83, 153] on span "[PERSON_NAME][DATE] - 100007427" at bounding box center [94, 156] width 84 height 11
type input "ATA"
click at [382, 119] on span "Select Second Driver" at bounding box center [462, 121] width 318 height 12
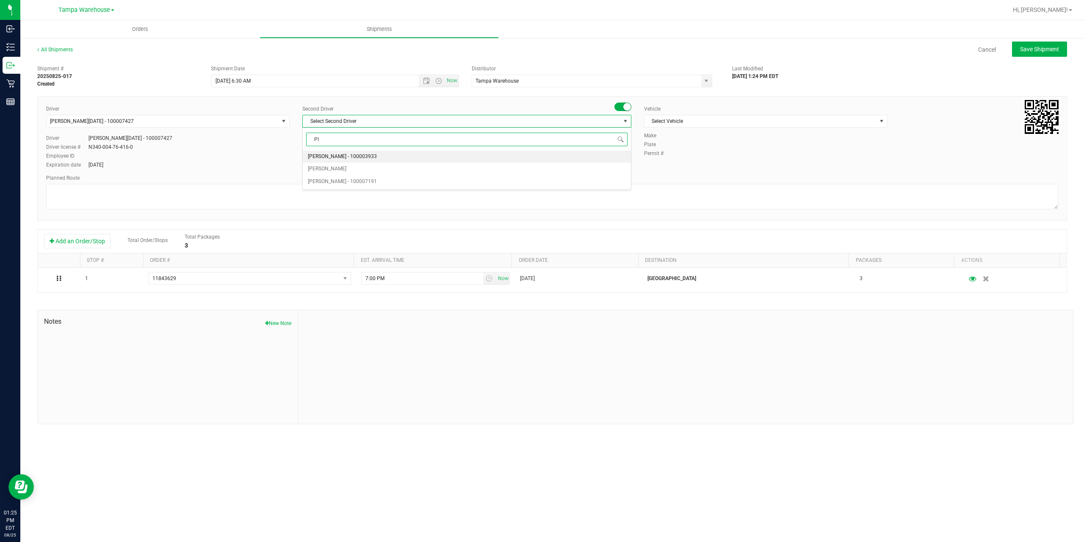
type input "PIN"
click at [332, 155] on span "[PERSON_NAME] - 100007191" at bounding box center [342, 156] width 69 height 11
click at [691, 121] on span "Select Vehicle" at bounding box center [760, 121] width 232 height 12
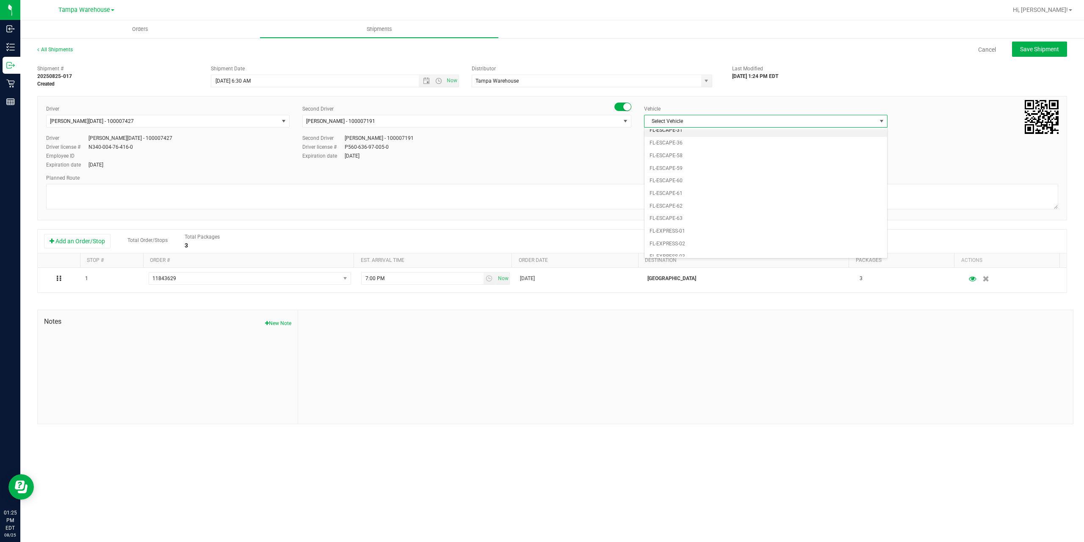
scroll to position [145, 0]
click at [688, 204] on li "FL-EXPRESS-03" at bounding box center [765, 205] width 243 height 13
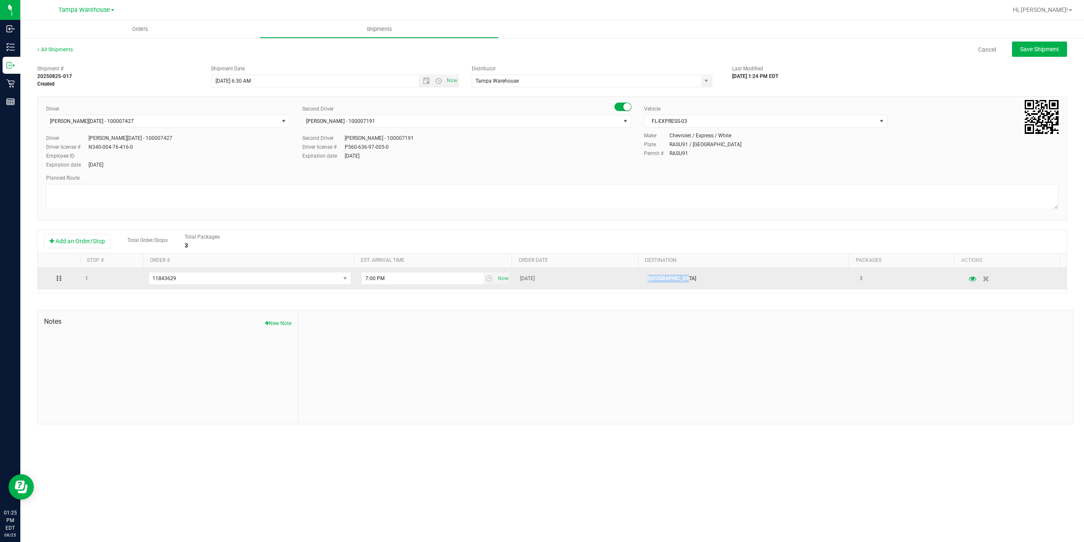
drag, startPoint x: 688, startPoint y: 279, endPoint x: 644, endPoint y: 279, distance: 44.0
click at [647, 279] on p "[GEOGRAPHIC_DATA]" at bounding box center [748, 278] width 202 height 8
copy p "[GEOGRAPHIC_DATA]"
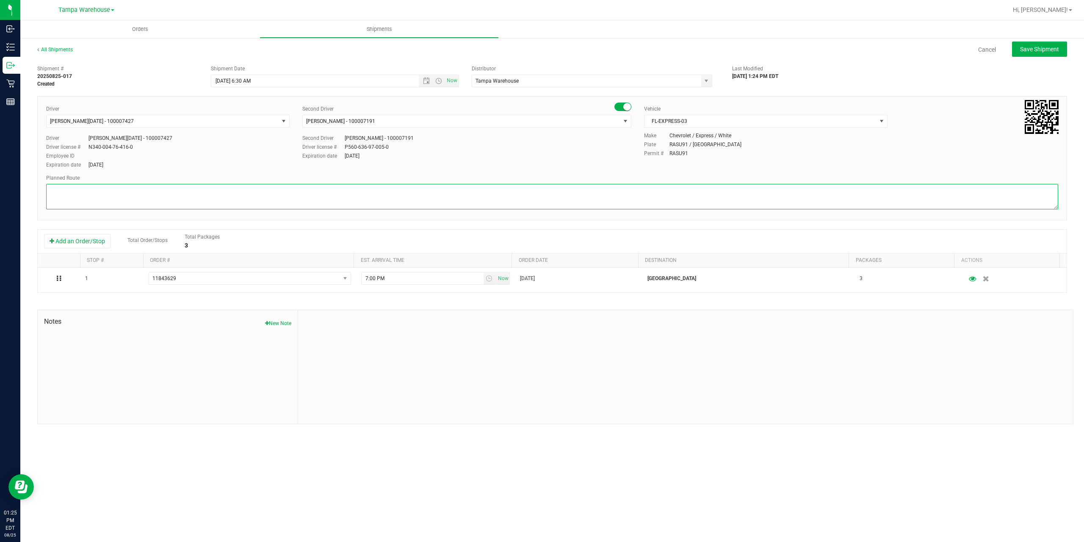
click at [69, 191] on textarea at bounding box center [552, 196] width 1012 height 25
paste textarea "[GEOGRAPHIC_DATA]"
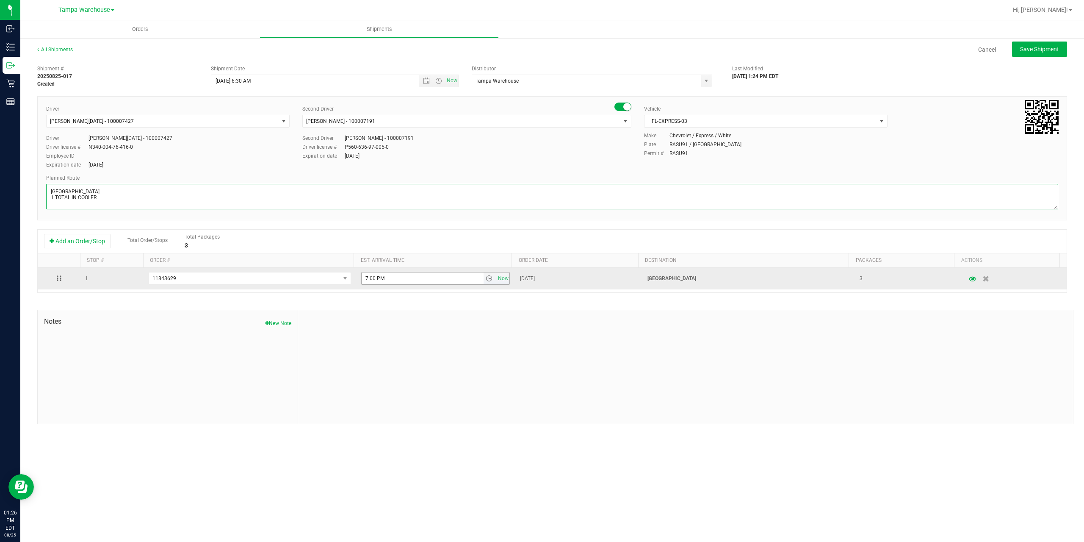
click at [488, 278] on span "select" at bounding box center [489, 278] width 7 height 7
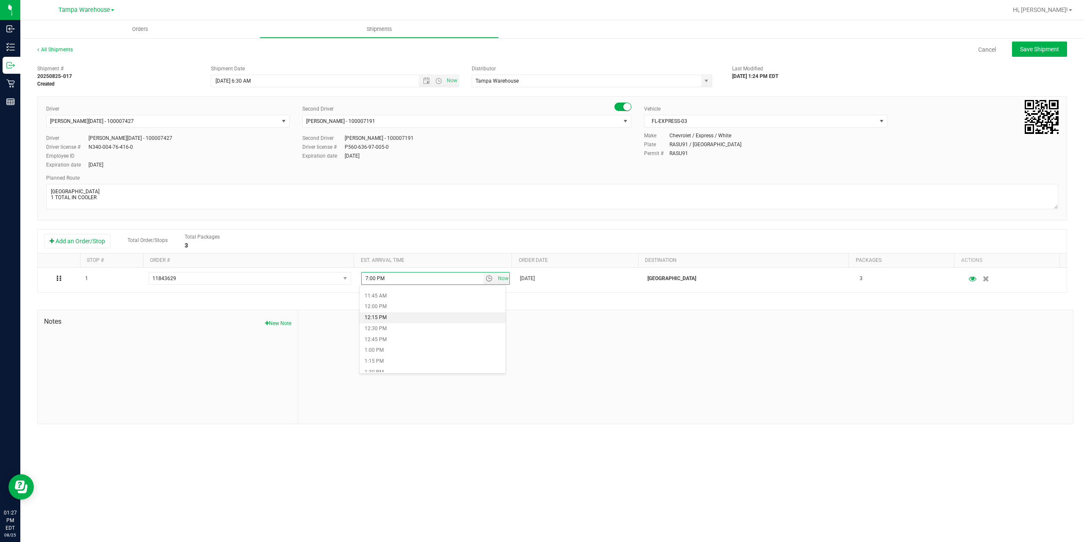
scroll to position [550, 0]
click at [386, 351] on li "2:00 PM" at bounding box center [432, 351] width 146 height 11
click at [100, 199] on textarea at bounding box center [552, 196] width 1012 height 25
paste textarea "Summerfield WC Ocala WC Brooksville WC New Port Richey WC Largo WC St. Pete WC …"
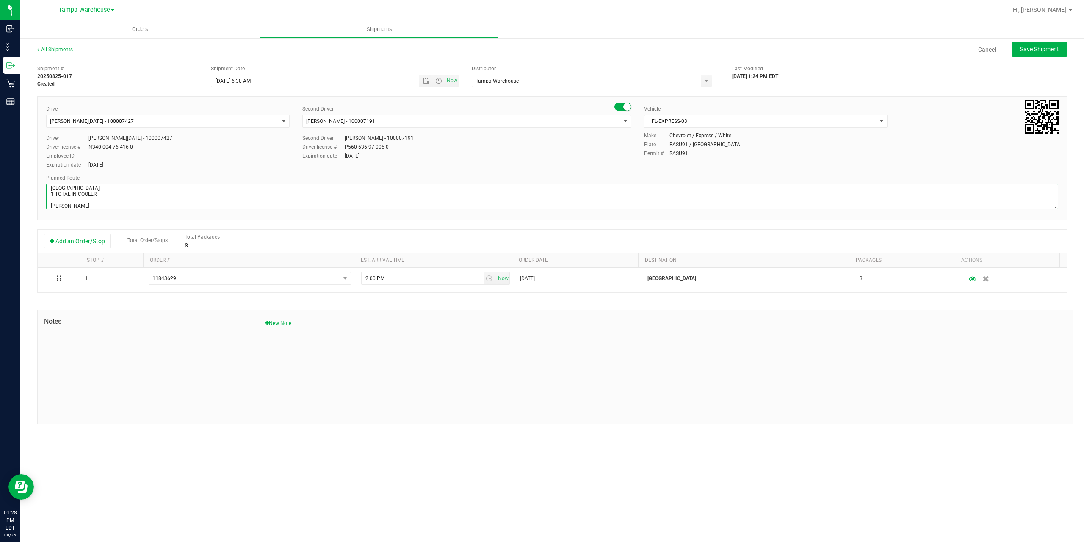
scroll to position [45, 0]
type textarea "South Tampa WC 1 TOTAL IN COOLER Summerfield WC Ocala WC Brooksville WC New Por…"
click at [1033, 50] on span "Save Shipment" at bounding box center [1039, 49] width 39 height 7
type input "8/27/2025 10:30 AM"
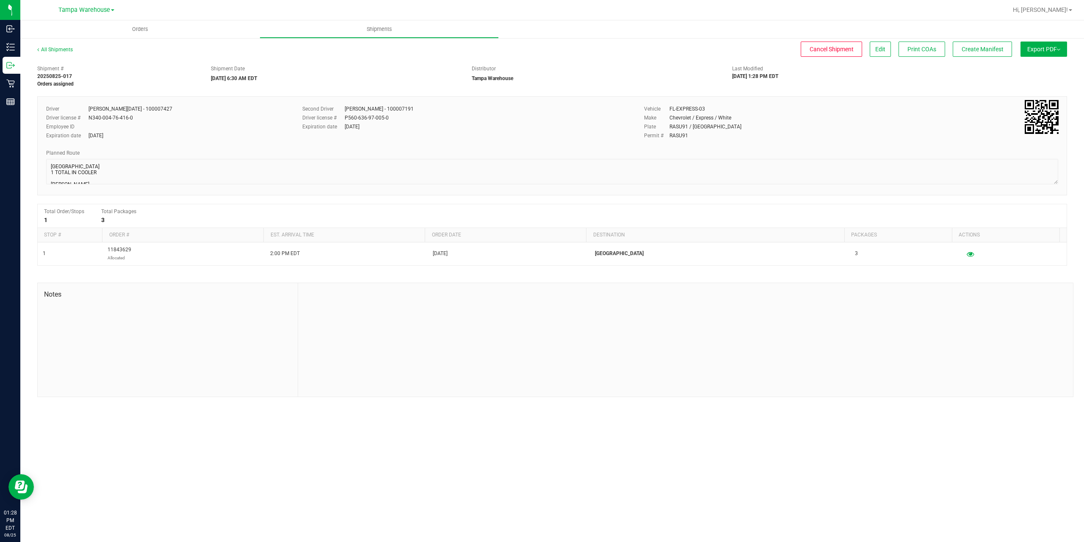
click at [1032, 50] on button "Export PDF" at bounding box center [1043, 48] width 47 height 15
click at [1026, 72] on li "Manifest by Package ID" at bounding box center [1041, 67] width 86 height 13
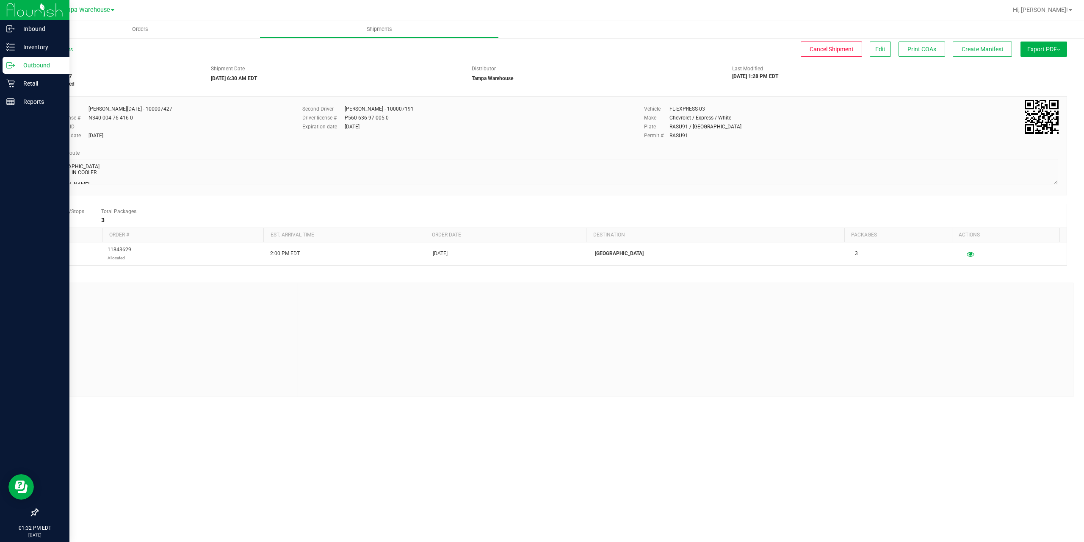
click at [33, 63] on p "Outbound" at bounding box center [40, 65] width 51 height 10
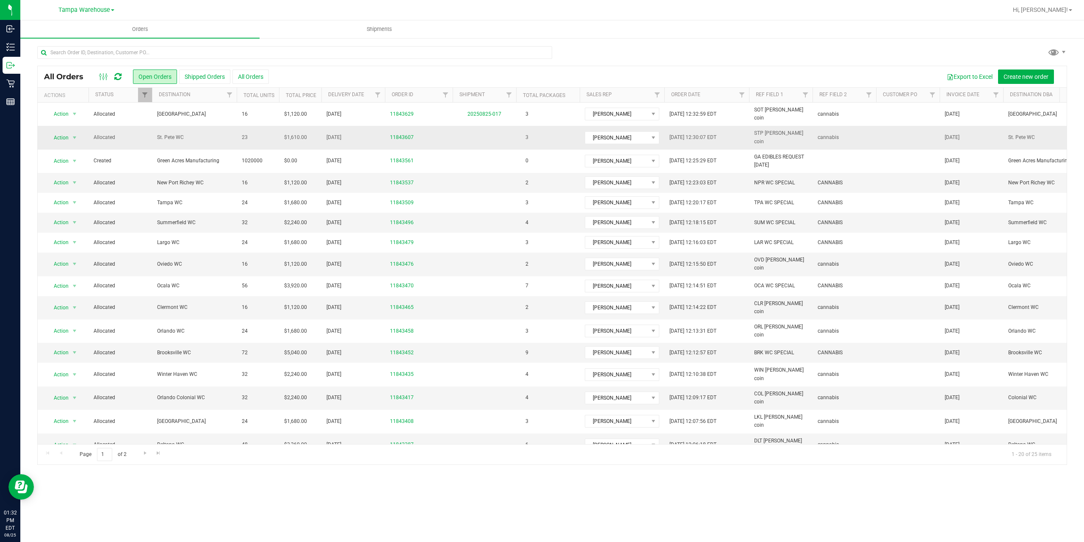
click at [171, 127] on td "St. Pete WC" at bounding box center [194, 137] width 85 height 23
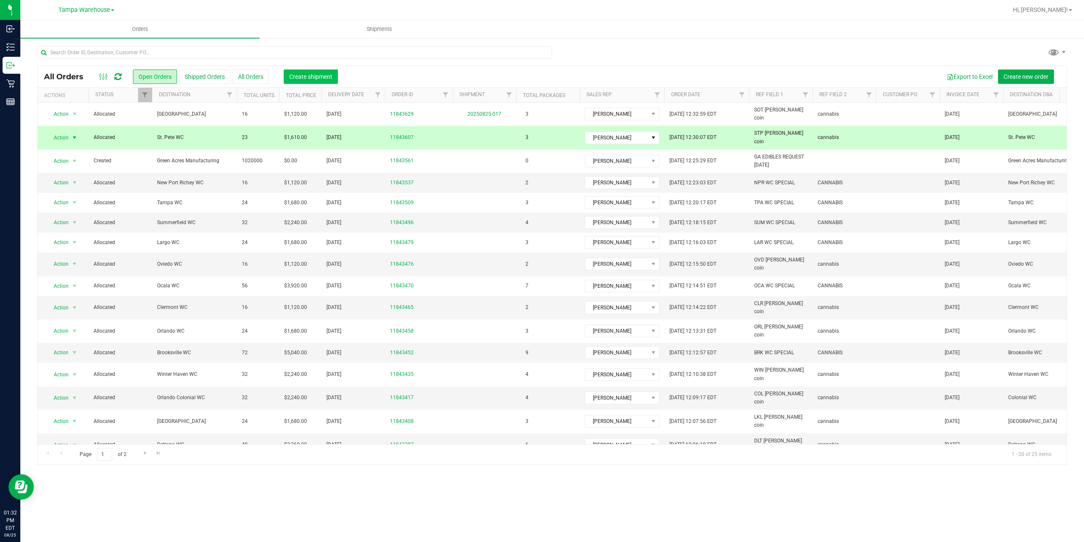
click at [307, 75] on span "Create shipment" at bounding box center [310, 76] width 43 height 7
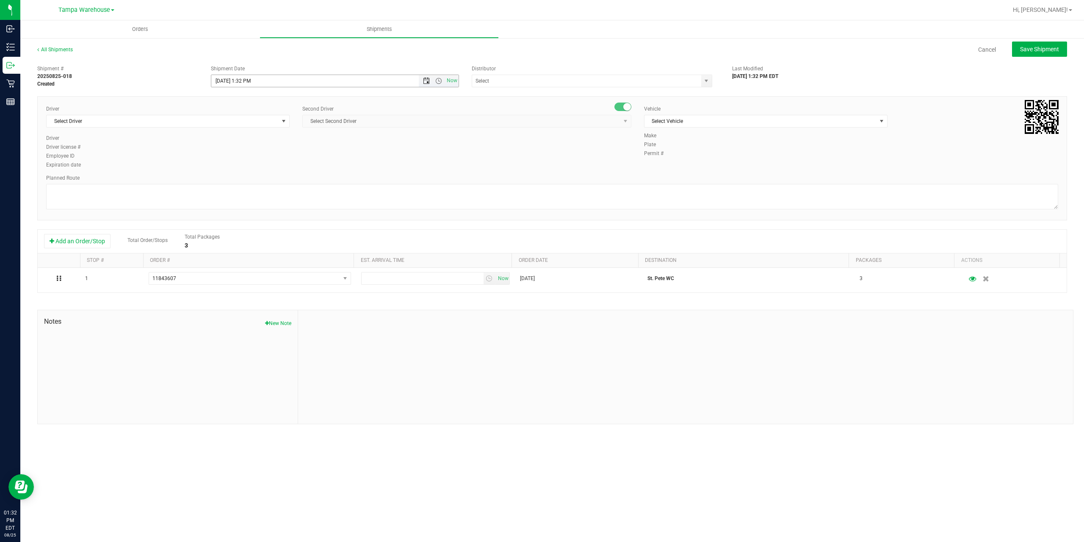
click at [428, 78] on span "Open the date view" at bounding box center [426, 80] width 7 height 7
click at [257, 179] on link "27" at bounding box center [256, 180] width 12 height 13
click at [438, 80] on span "Open the time view" at bounding box center [438, 80] width 7 height 7
click at [247, 151] on li "6:30 AM" at bounding box center [334, 151] width 246 height 11
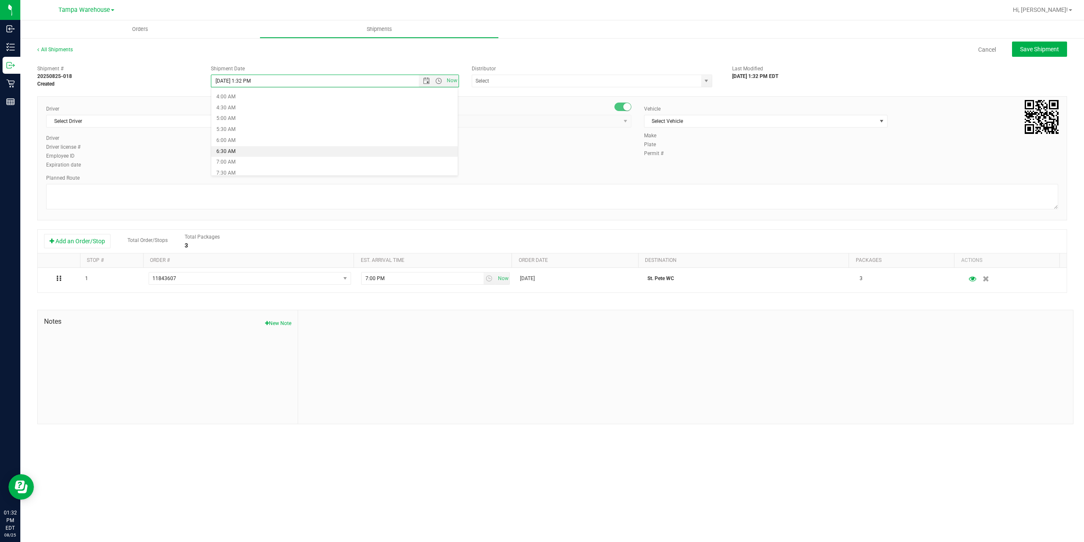
type input "8/27/2025 6:30 AM"
click at [514, 77] on input "text" at bounding box center [583, 81] width 222 height 12
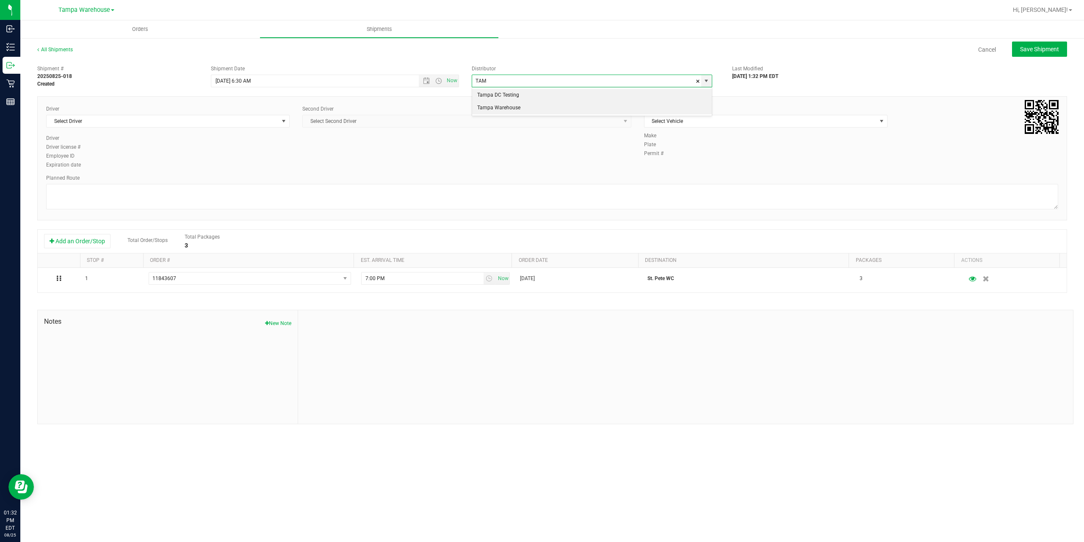
click at [504, 106] on li "Tampa Warehouse" at bounding box center [592, 108] width 240 height 13
type input "Tampa Warehouse"
click at [236, 119] on span "Select Driver" at bounding box center [163, 121] width 232 height 12
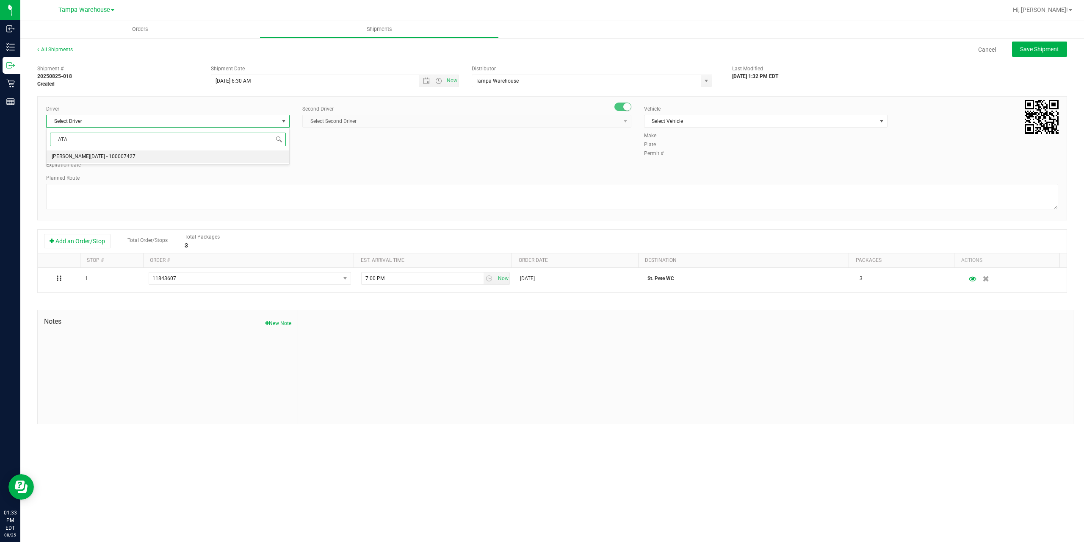
click at [71, 154] on span "[PERSON_NAME][DATE] - 100007427" at bounding box center [94, 156] width 84 height 11
type input "ATA"
click at [385, 118] on span "Select Second Driver" at bounding box center [462, 121] width 318 height 12
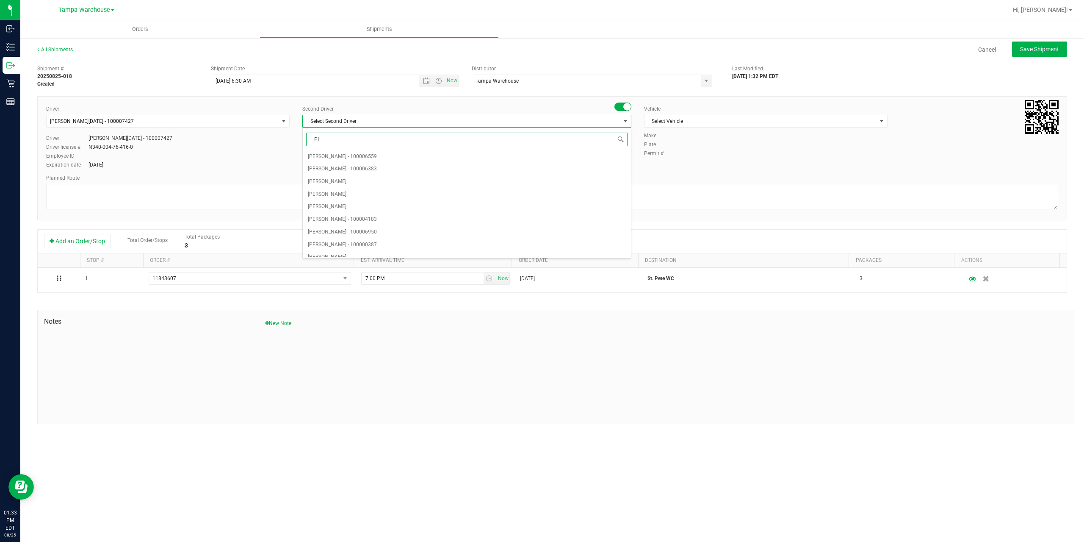
type input "PIN"
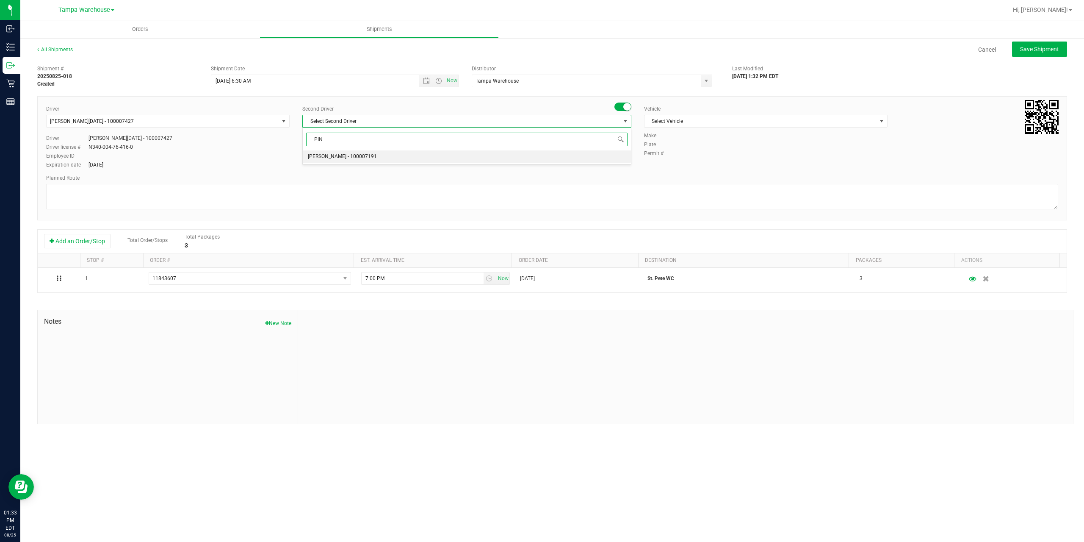
click at [343, 155] on span "[PERSON_NAME] - 100007191" at bounding box center [342, 156] width 69 height 11
click at [725, 119] on span "Select Vehicle" at bounding box center [760, 121] width 232 height 12
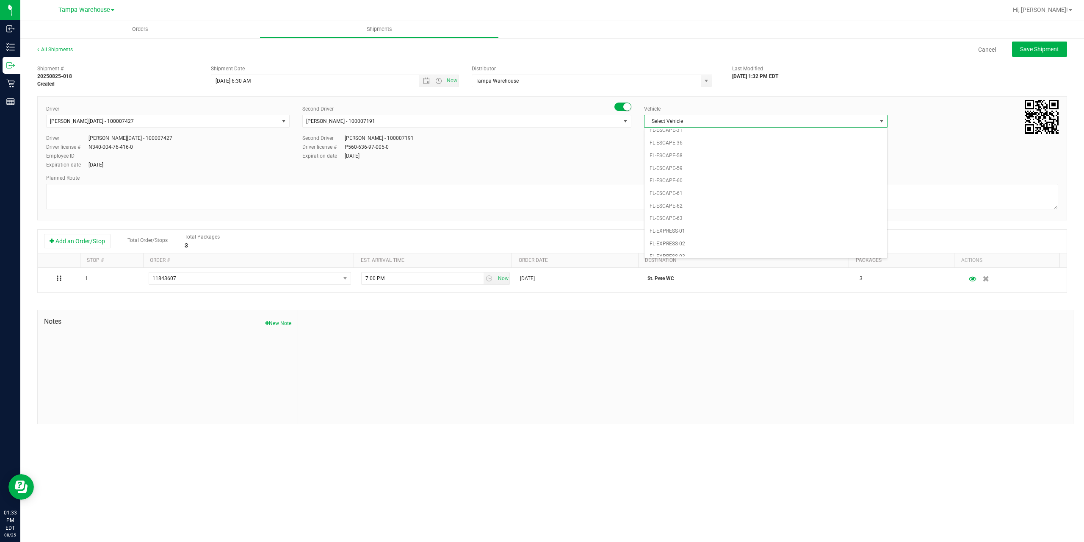
scroll to position [144, 0]
click at [692, 206] on li "FL-EXPRESS-03" at bounding box center [765, 205] width 243 height 13
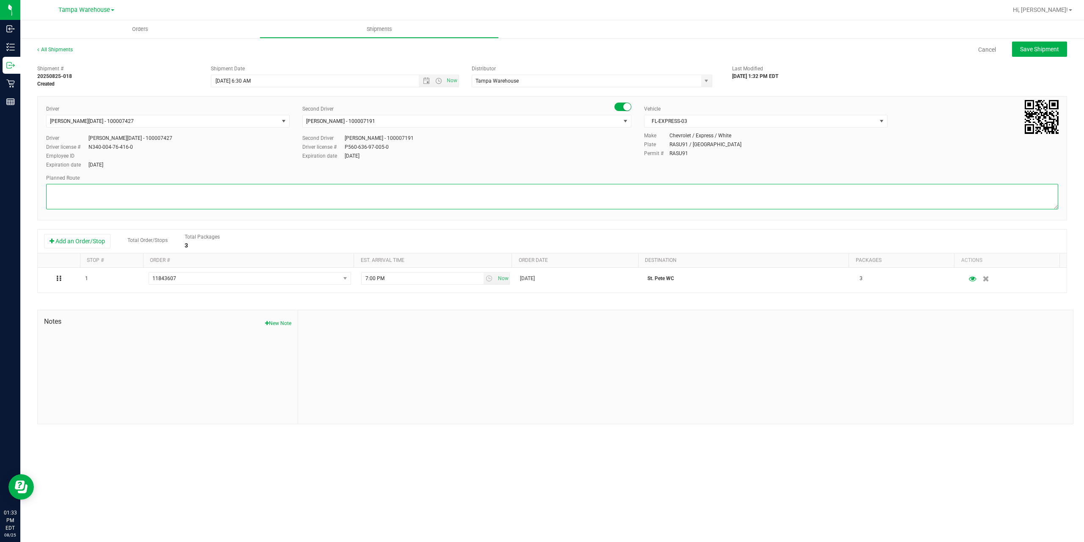
click at [592, 195] on textarea at bounding box center [552, 196] width 1012 height 25
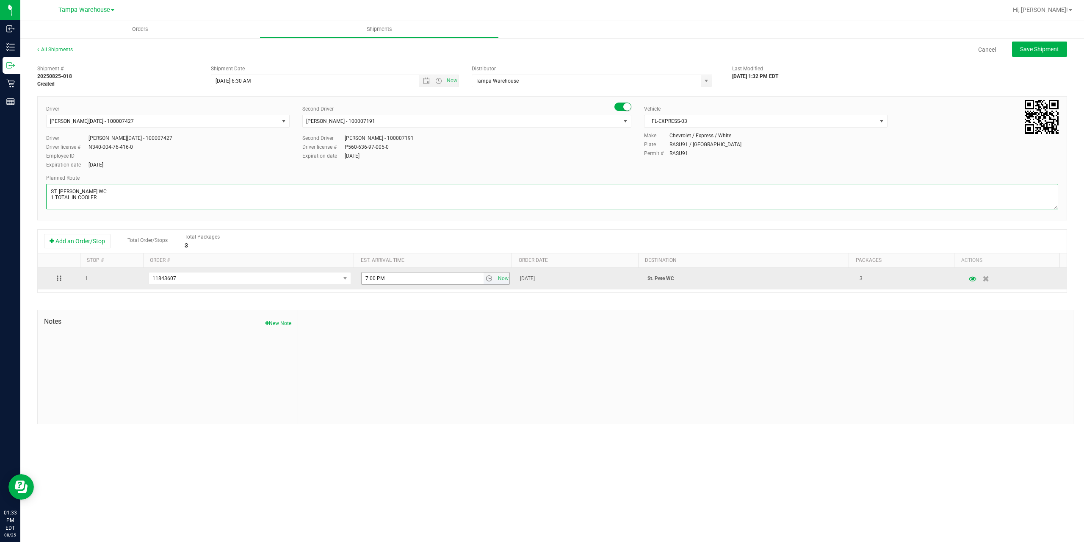
click at [486, 280] on span "select" at bounding box center [489, 278] width 7 height 7
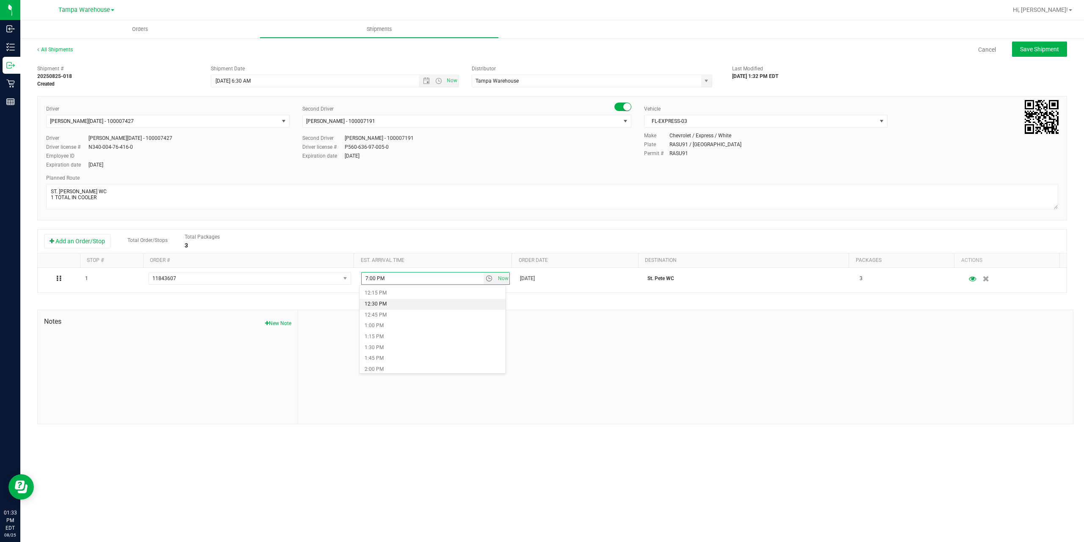
scroll to position [550, 0]
click at [399, 327] on li "1:30 PM" at bounding box center [432, 329] width 146 height 11
click at [102, 196] on textarea at bounding box center [552, 196] width 1012 height 25
paste textarea "Summerfield WC Ocala WC Brooksville WC New Port Richey WC Largo WC St. Pete WC …"
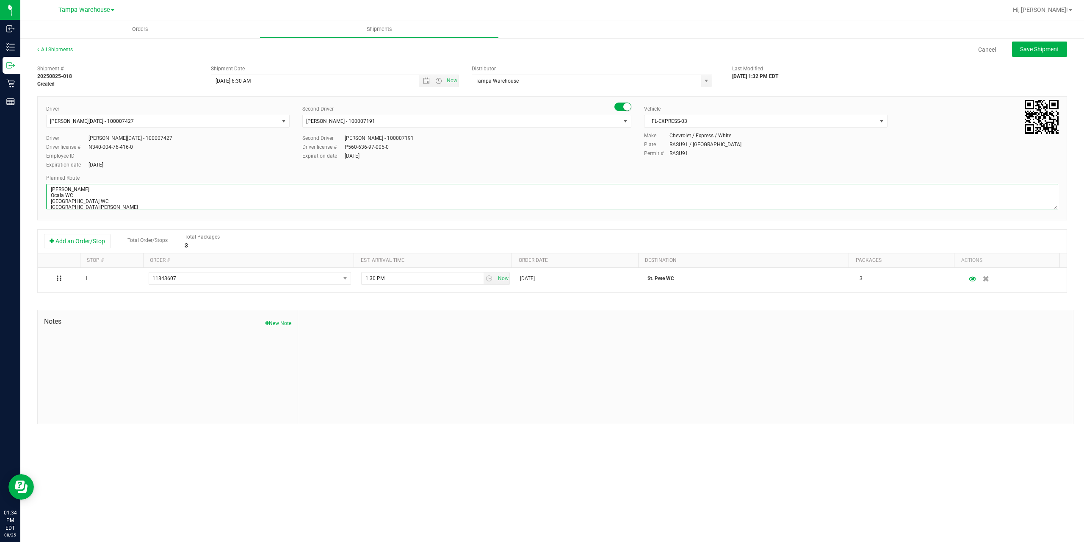
scroll to position [0, 0]
type textarea "ST. PETE WC 1 TOTAL IN COOLER Summerfield WC Ocala WC Brooksville WC New Port R…"
click at [1040, 49] on span "Save Shipment" at bounding box center [1039, 49] width 39 height 7
type input "8/27/2025 10:30 AM"
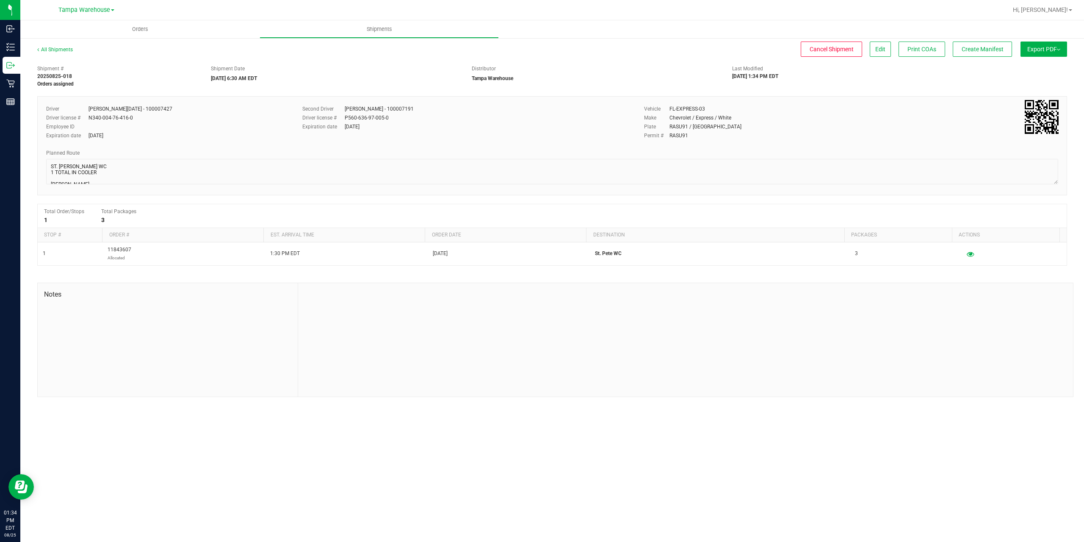
click at [1040, 48] on button "Export PDF" at bounding box center [1043, 48] width 47 height 15
click at [1030, 67] on span "Manifest by Package ID" at bounding box center [1031, 68] width 54 height 6
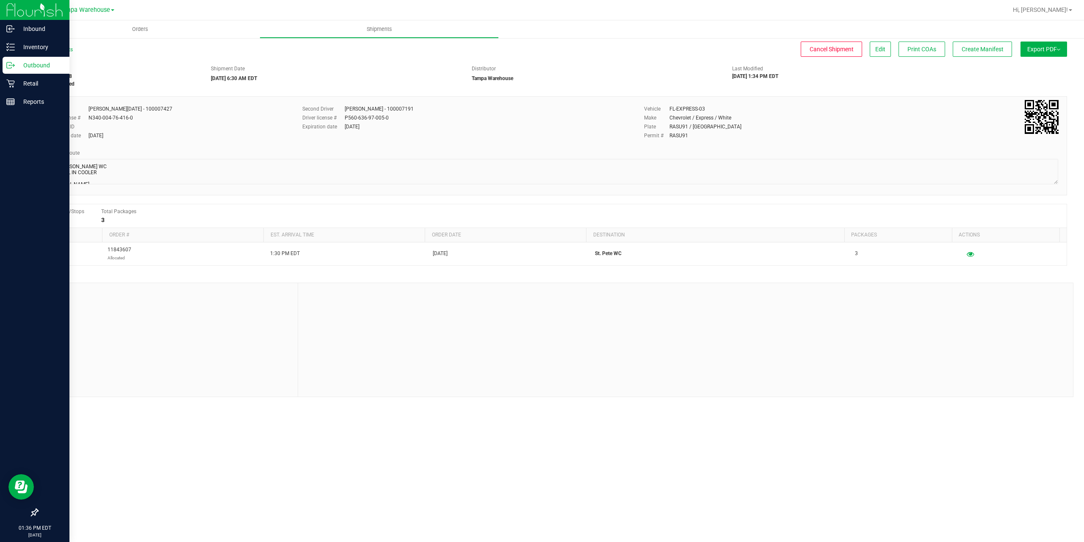
click at [29, 65] on p "Outbound" at bounding box center [40, 65] width 51 height 10
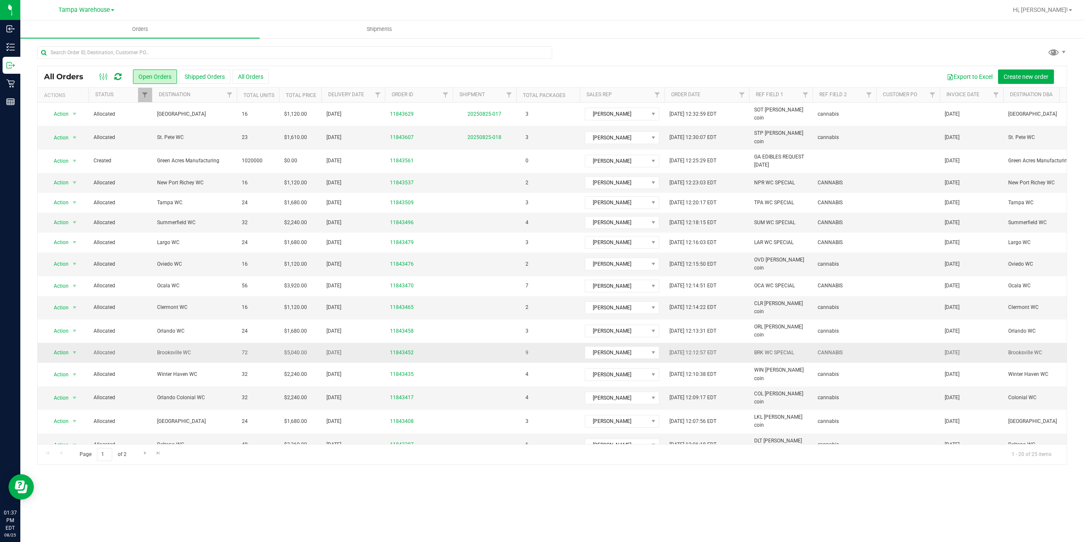
click at [197, 348] on span "Brooksville WC" at bounding box center [194, 352] width 75 height 8
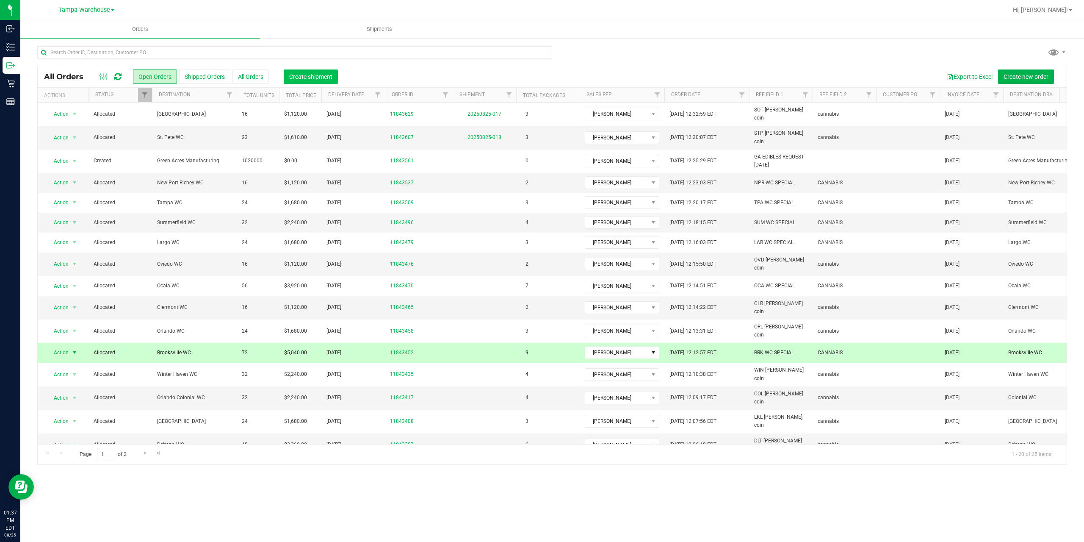
click at [307, 77] on span "Create shipment" at bounding box center [310, 76] width 43 height 7
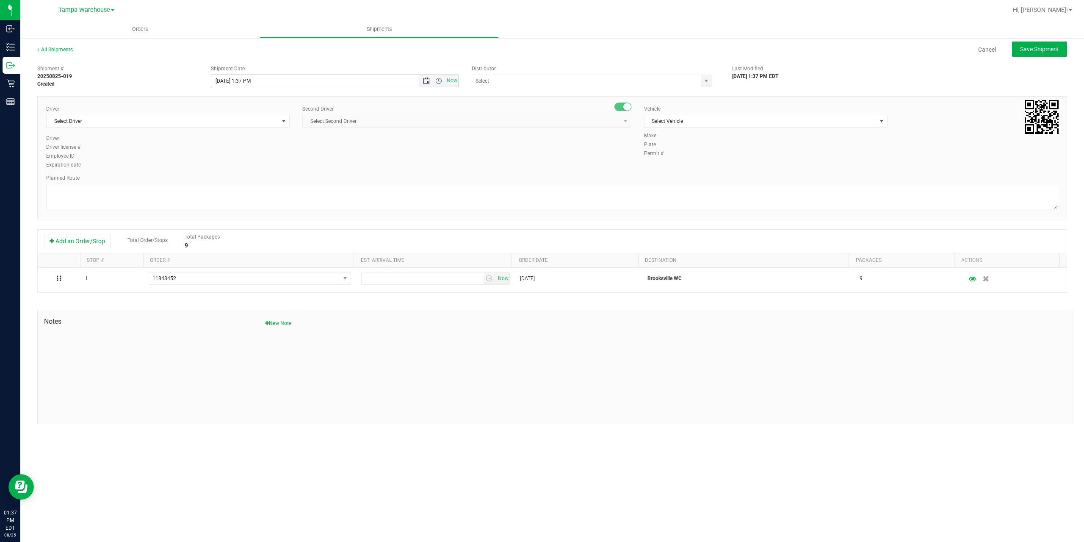
click at [425, 81] on span "Open the date view" at bounding box center [426, 80] width 7 height 7
click at [257, 179] on link "27" at bounding box center [256, 180] width 12 height 13
click at [441, 79] on span "Open the time view" at bounding box center [438, 80] width 7 height 7
click at [238, 147] on li "6:30 AM" at bounding box center [334, 151] width 246 height 11
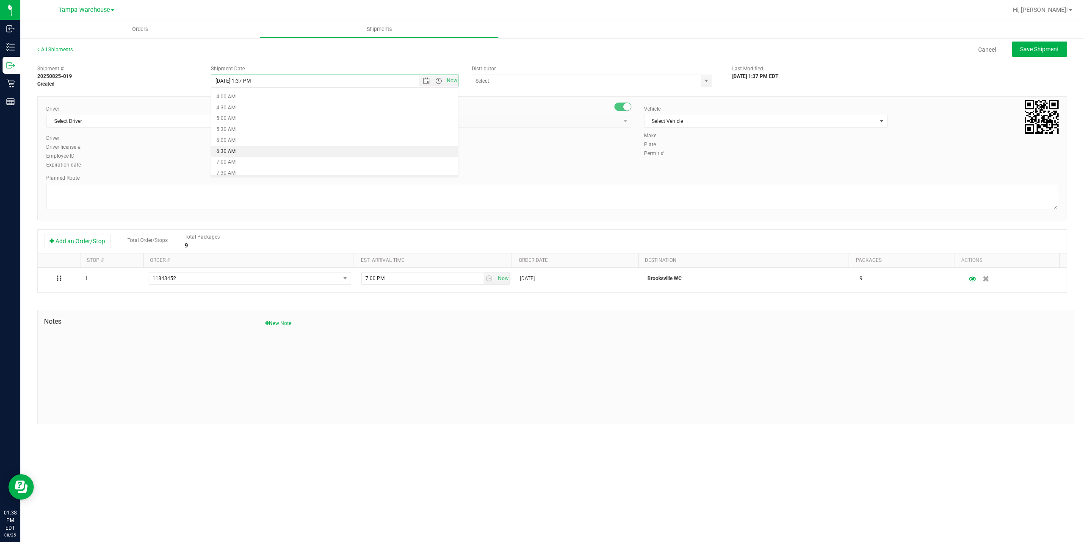
type input "8/27/2025 6:30 AM"
click at [520, 83] on input "text" at bounding box center [583, 81] width 222 height 12
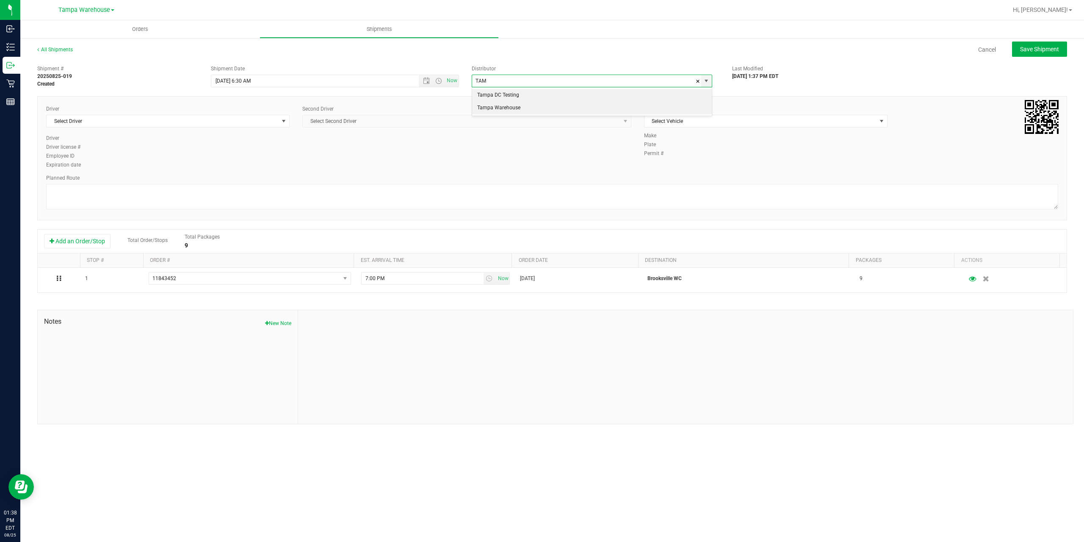
click at [511, 107] on li "Tampa Warehouse" at bounding box center [592, 108] width 240 height 13
type input "Tampa Warehouse"
click at [282, 123] on span "select" at bounding box center [283, 121] width 7 height 7
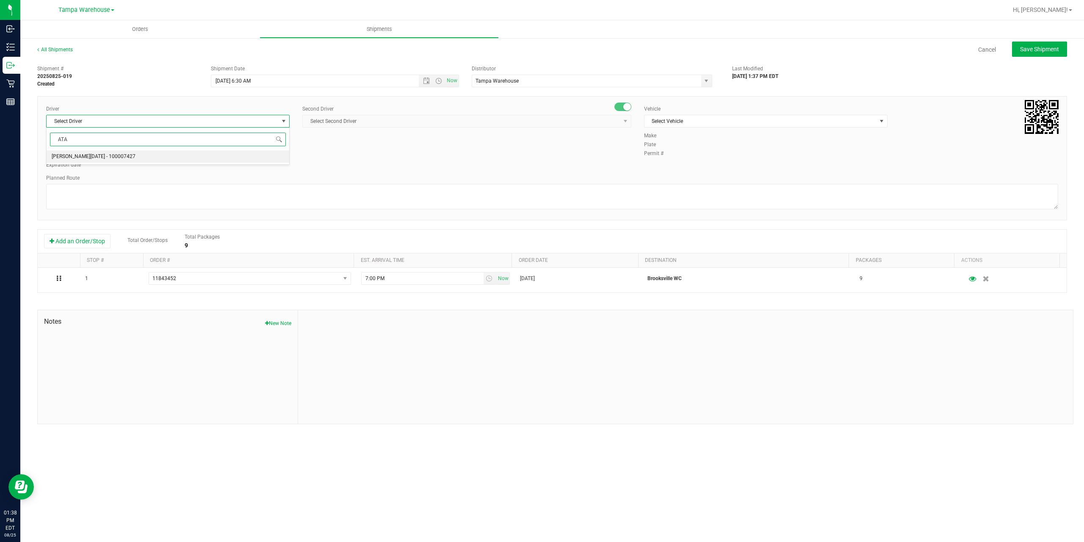
click at [85, 155] on span "[PERSON_NAME][DATE] - 100007427" at bounding box center [94, 156] width 84 height 11
type input "ATA"
click at [379, 121] on span "Select Second Driver" at bounding box center [462, 121] width 318 height 12
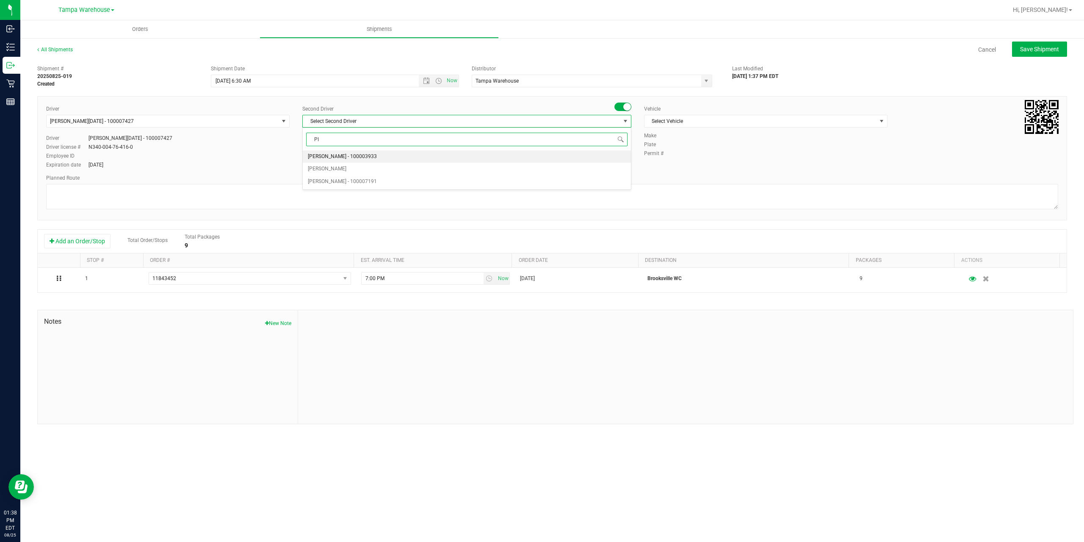
type input "PIN"
click at [348, 152] on span "[PERSON_NAME] - 100007191" at bounding box center [342, 156] width 69 height 11
click at [705, 122] on span "Select Vehicle" at bounding box center [760, 121] width 232 height 12
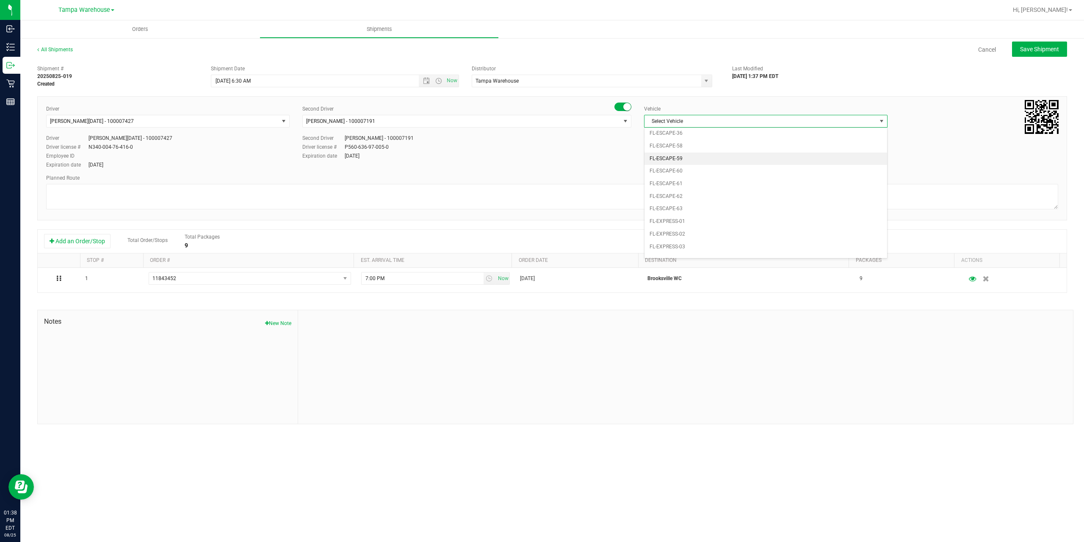
scroll to position [154, 0]
click at [691, 196] on li "FL-EXPRESS-03" at bounding box center [765, 196] width 243 height 13
click at [642, 189] on textarea at bounding box center [552, 196] width 1012 height 25
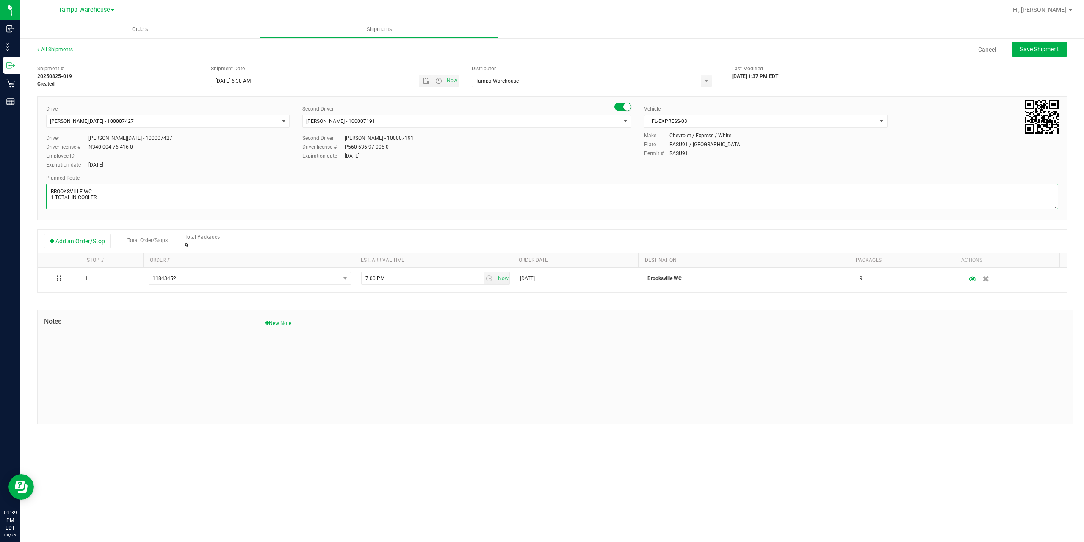
scroll to position [3, 0]
paste textarea "Summerfield WC Ocala WC Brooksville WC New Port Richey WC Largo WC St. Pete WC …"
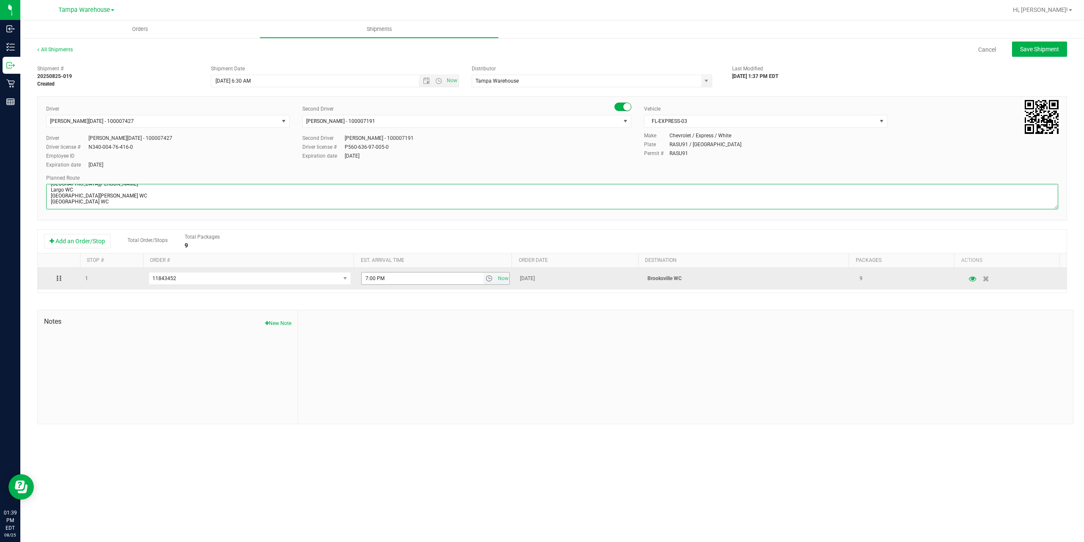
click at [486, 279] on span "select" at bounding box center [489, 278] width 7 height 7
type textarea "BROOKSVILLE WC 1 TOTAL IN COOLER Summerfield WC Ocala WC Brooksville WC New Por…"
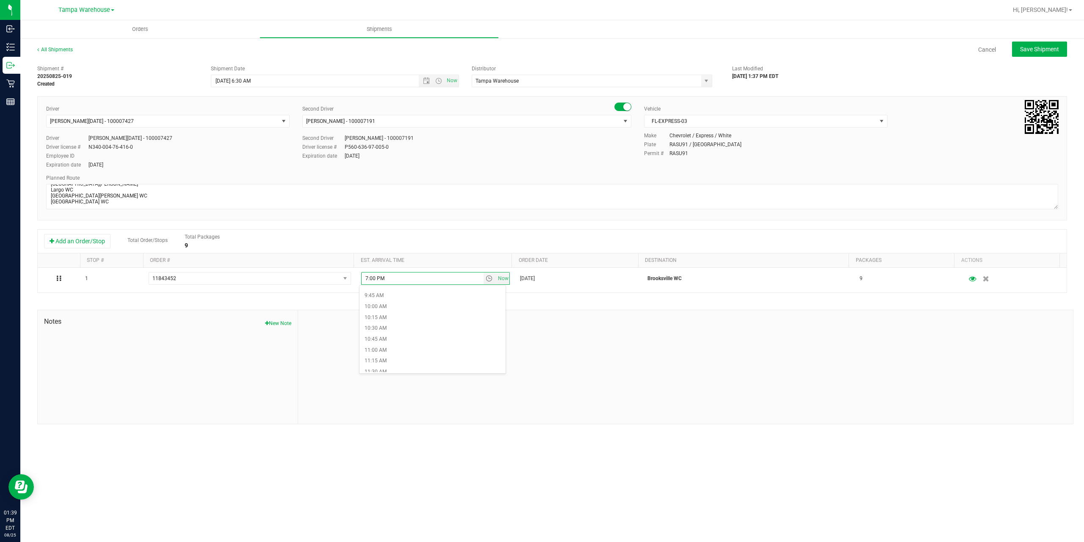
scroll to position [423, 0]
click at [404, 348] on li "11:00 AM" at bounding box center [432, 348] width 146 height 11
click at [1050, 50] on span "Save Shipment" at bounding box center [1039, 49] width 39 height 7
type input "8/27/2025 10:30 AM"
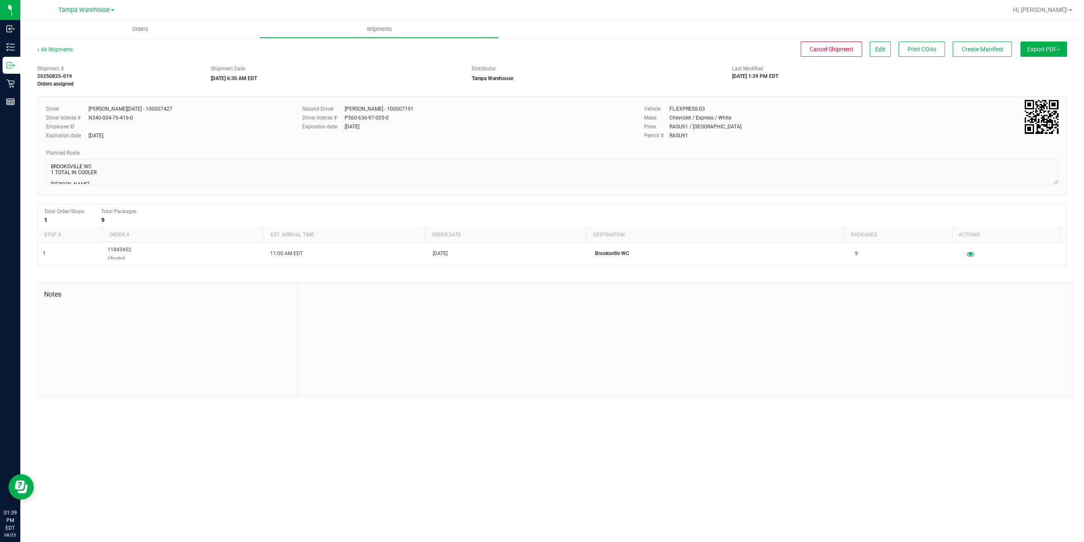
click at [1050, 50] on button "Export PDF" at bounding box center [1043, 48] width 47 height 15
click at [1039, 69] on span "Manifest by Package ID" at bounding box center [1031, 68] width 54 height 6
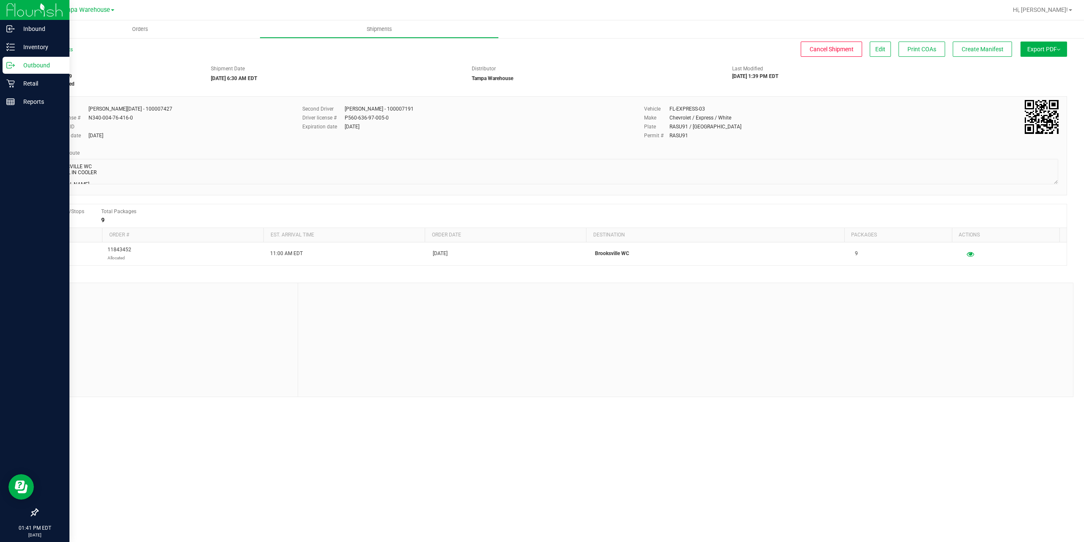
click at [34, 62] on p "Outbound" at bounding box center [40, 65] width 51 height 10
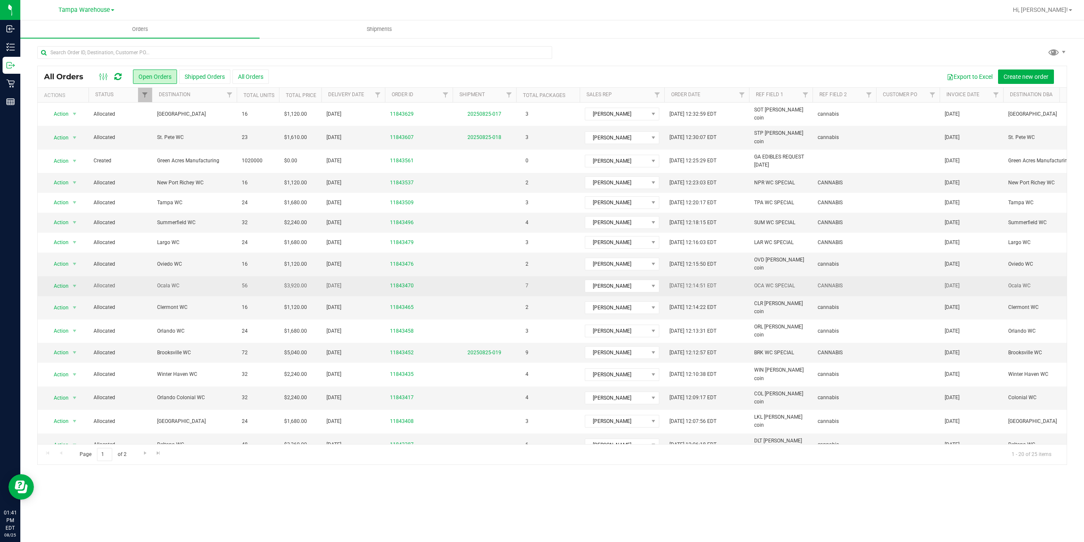
click at [168, 282] on span "Ocala WC" at bounding box center [194, 286] width 75 height 8
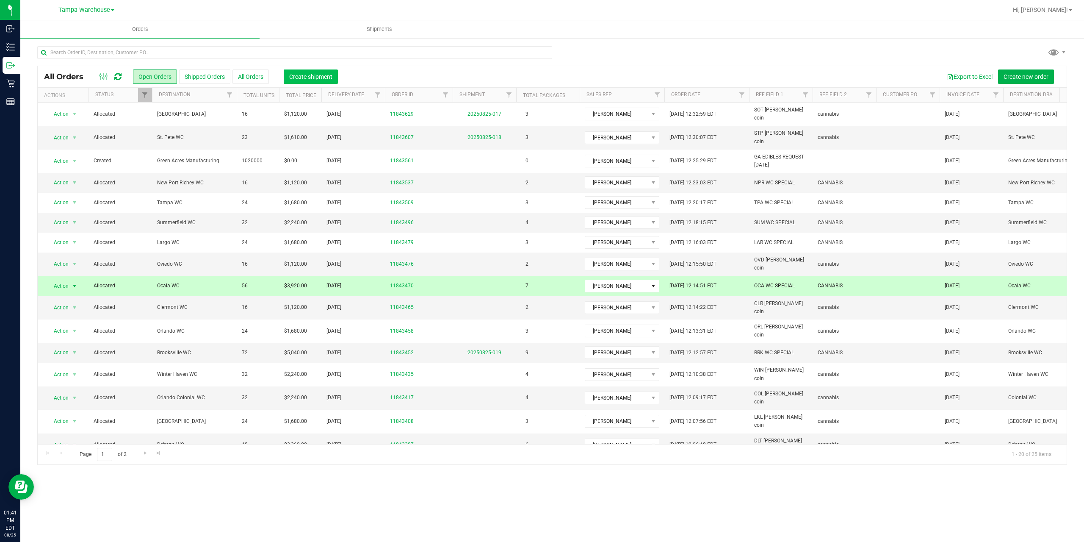
click at [318, 76] on span "Create shipment" at bounding box center [310, 76] width 43 height 7
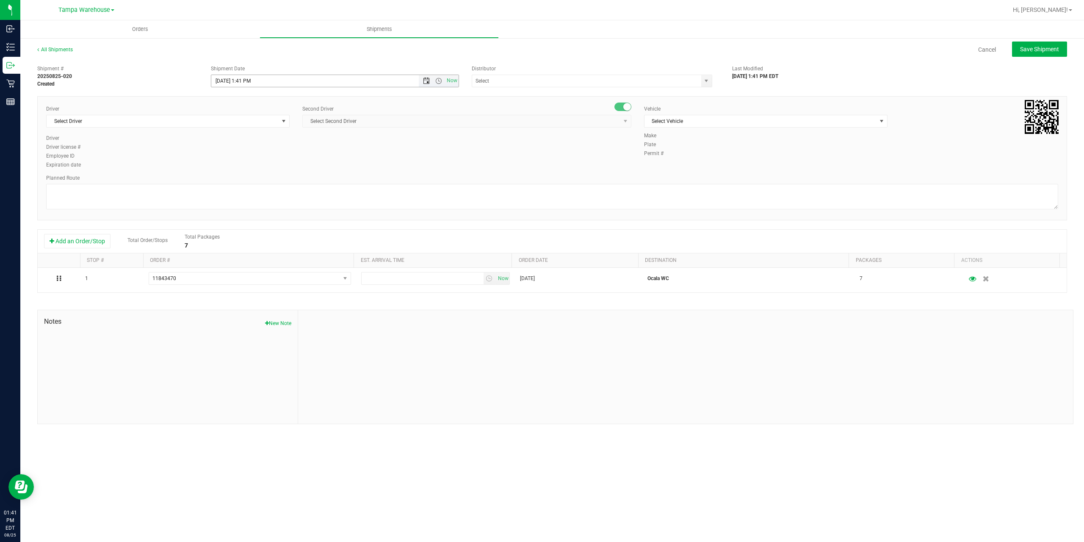
click at [425, 81] on span "Open the date view" at bounding box center [426, 80] width 7 height 7
click at [258, 179] on link "27" at bounding box center [256, 180] width 12 height 13
click at [437, 82] on span "Open the time view" at bounding box center [438, 80] width 7 height 7
click at [238, 109] on li "6:30 AM" at bounding box center [334, 109] width 246 height 11
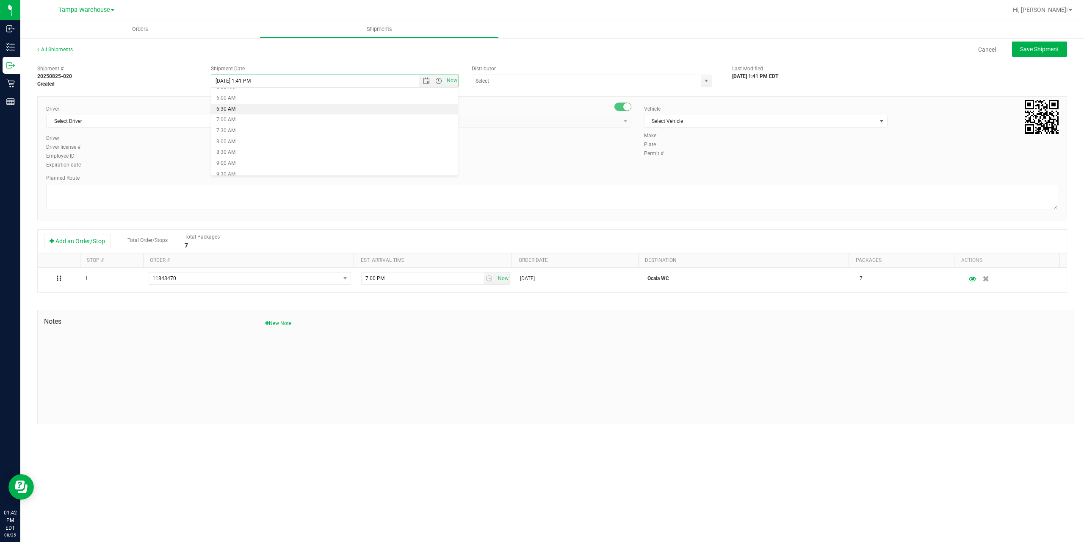
type input "8/27/2025 6:30 AM"
click at [550, 81] on input "text" at bounding box center [583, 81] width 222 height 12
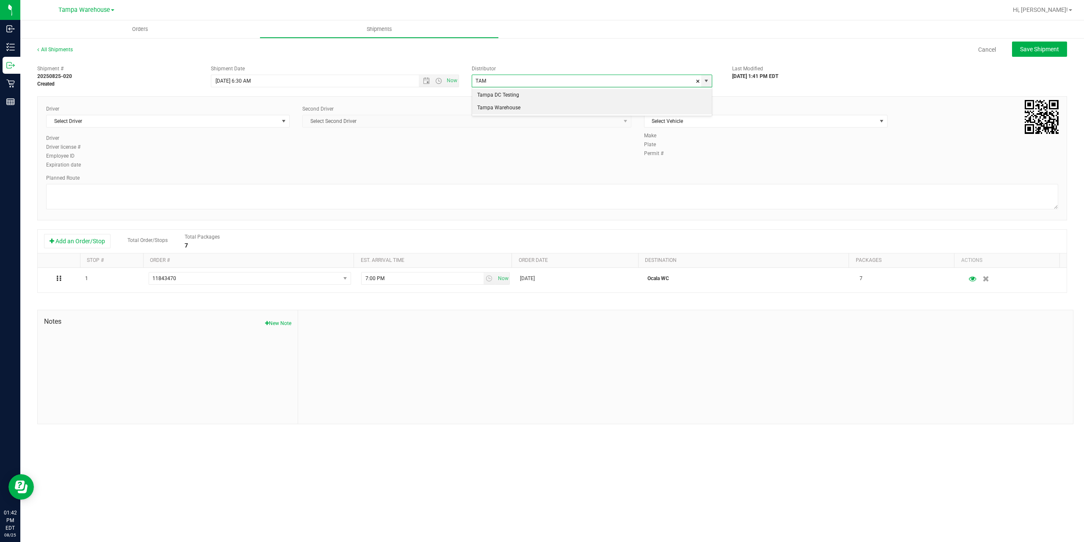
click at [515, 108] on li "Tampa Warehouse" at bounding box center [592, 108] width 240 height 13
type input "Tampa Warehouse"
click at [219, 123] on span "Select Driver" at bounding box center [163, 121] width 232 height 12
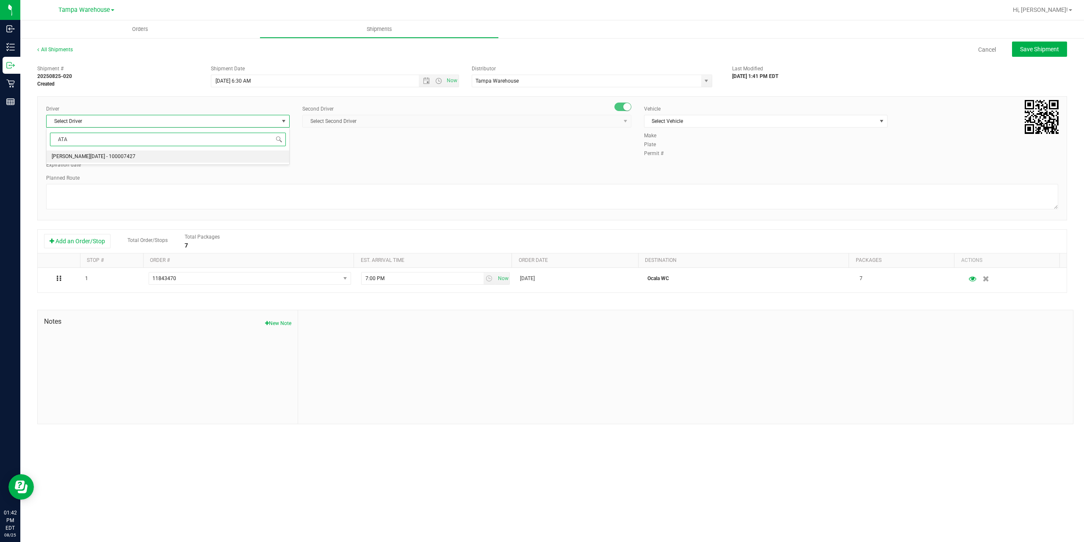
click at [87, 155] on span "[PERSON_NAME][DATE] - 100007427" at bounding box center [94, 156] width 84 height 11
type input "ATA"
click at [400, 123] on span "Select Second Driver" at bounding box center [462, 121] width 318 height 12
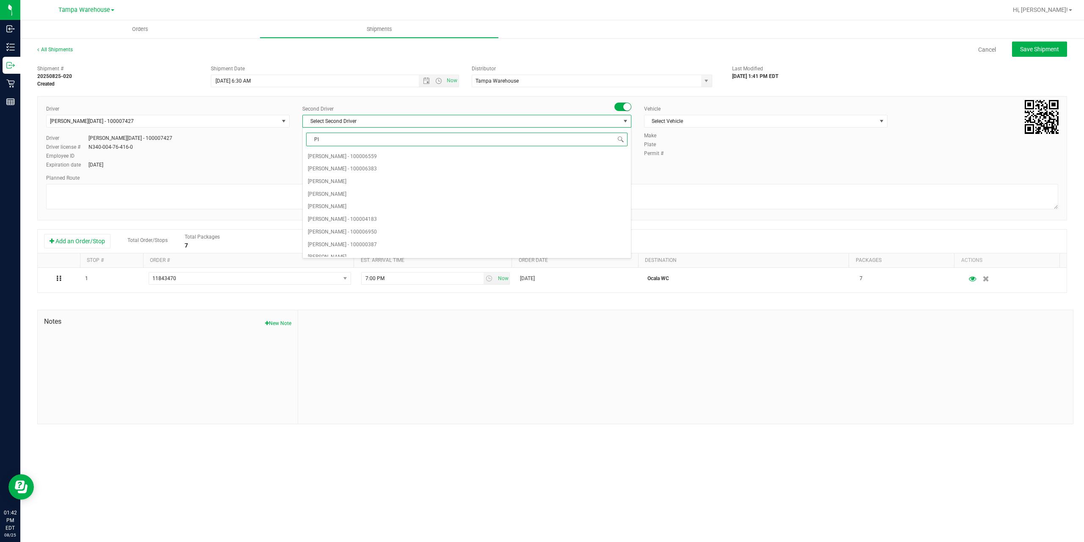
type input "PIN"
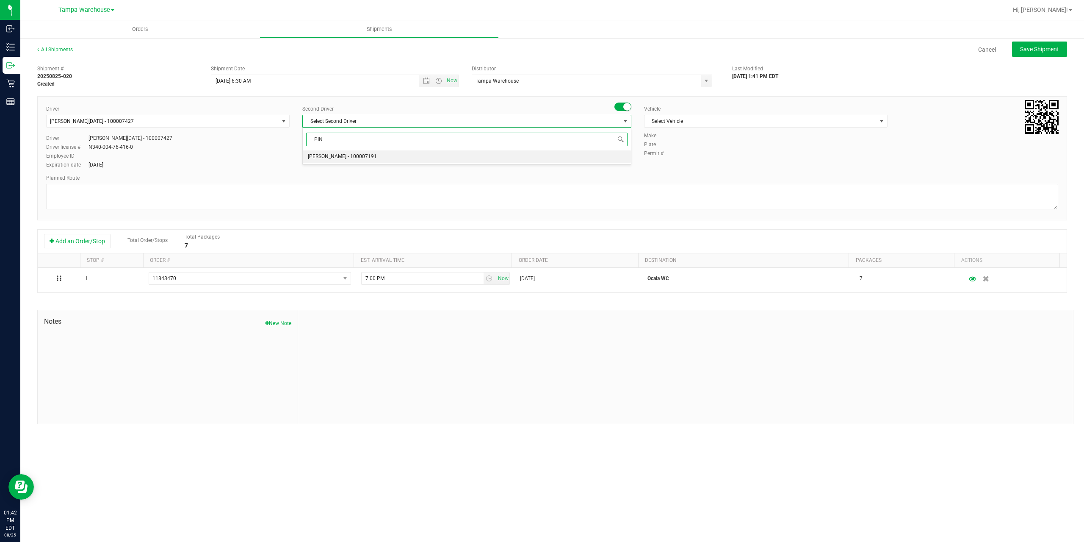
click at [344, 157] on span "[PERSON_NAME] - 100007191" at bounding box center [342, 156] width 69 height 11
click at [751, 121] on span "Select Vehicle" at bounding box center [760, 121] width 232 height 12
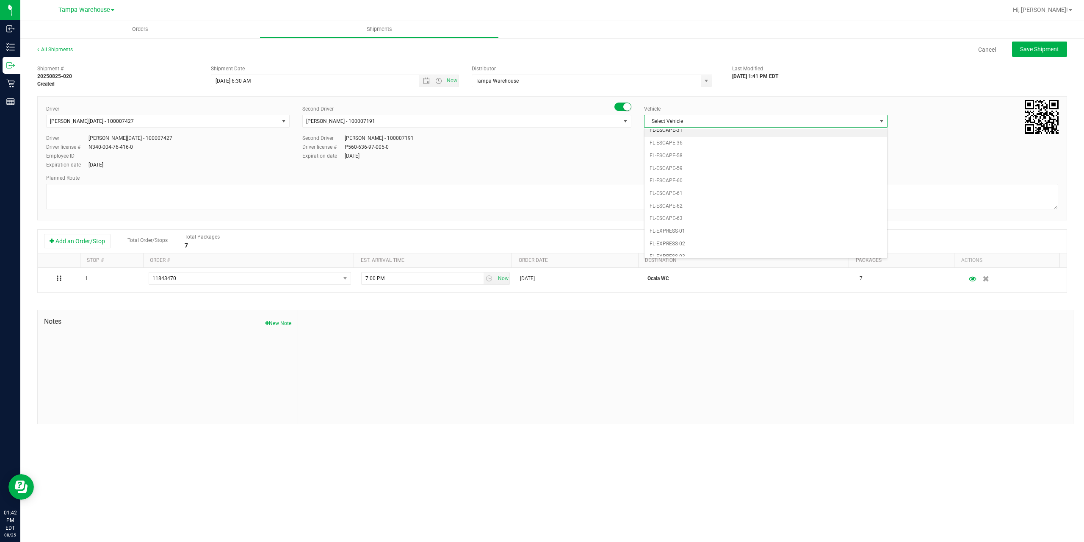
scroll to position [144, 0]
click at [679, 207] on li "FL-EXPRESS-03" at bounding box center [765, 205] width 243 height 13
click at [438, 193] on textarea at bounding box center [552, 196] width 1012 height 25
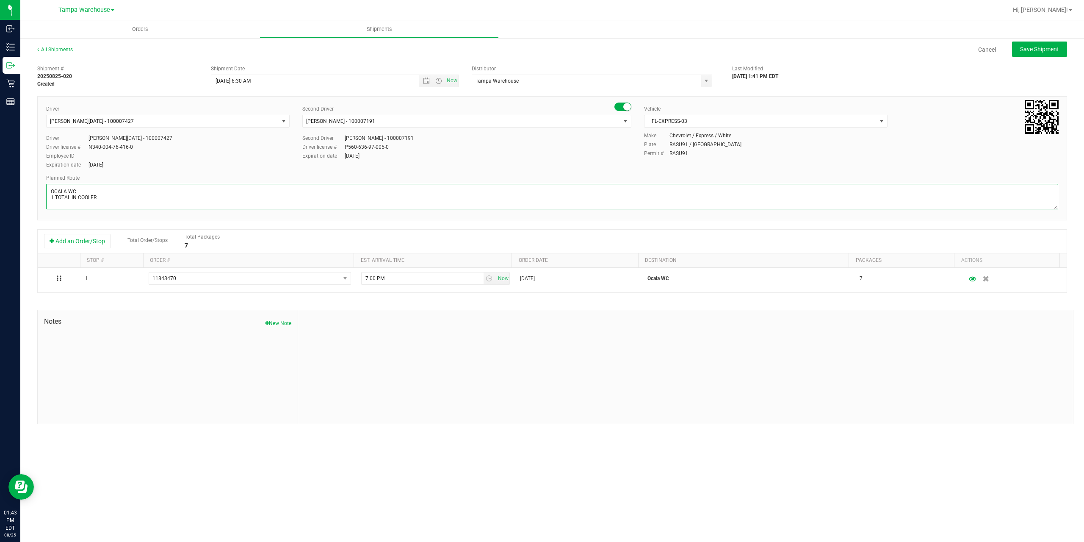
scroll to position [3, 0]
paste textarea "Summerfield WC Ocala WC Brooksville WC New Port Richey WC Largo WC St. Pete WC …"
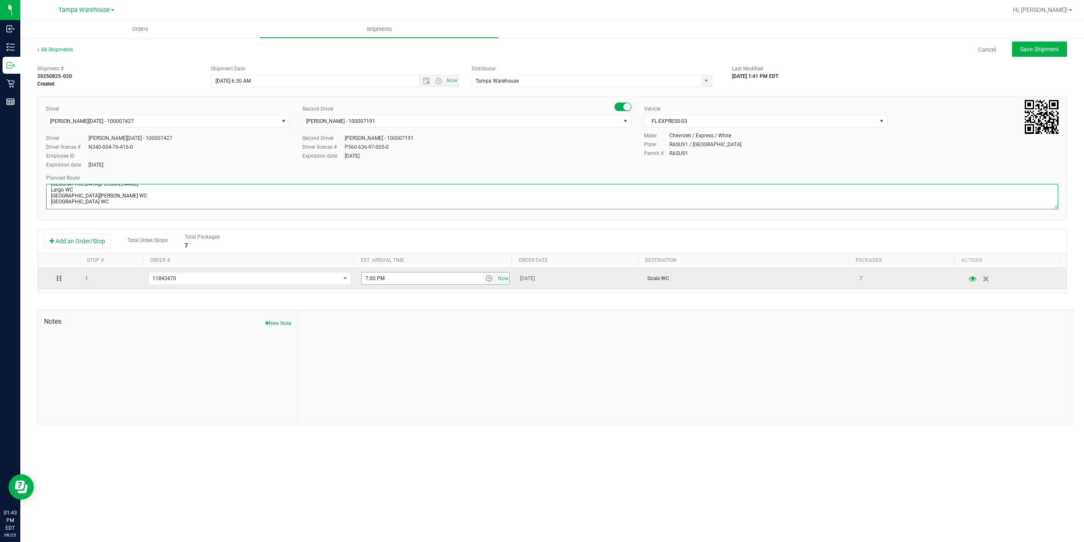
click at [489, 280] on span "select" at bounding box center [489, 278] width 7 height 7
type textarea "OCALA WC 1 TOTAL IN COOLER Summerfield WC Ocala WC Brooksville WC New Port Rich…"
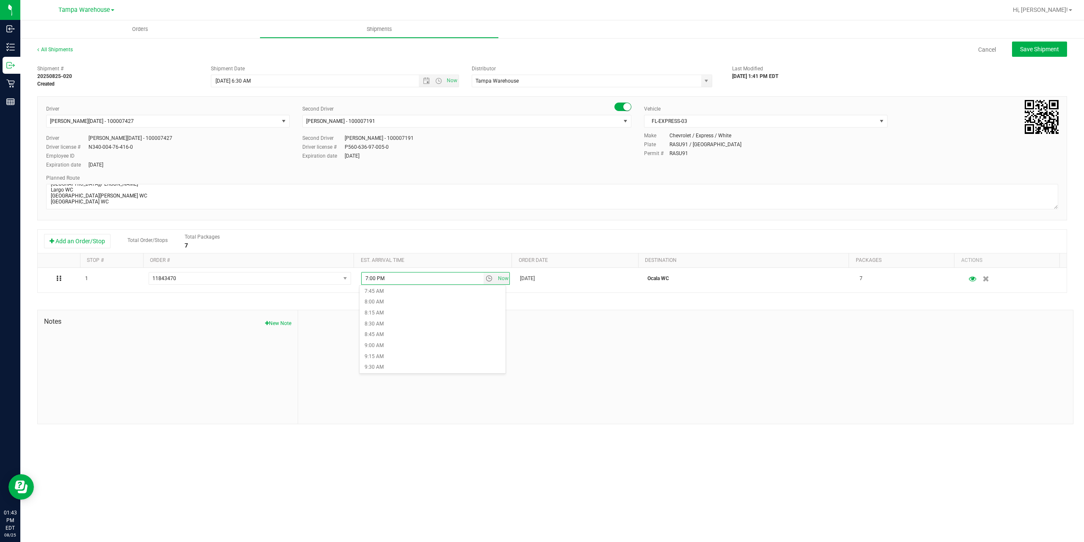
scroll to position [381, 0]
click at [391, 346] on li "10:00 AM" at bounding box center [432, 346] width 146 height 11
click at [1033, 51] on span "Save Shipment" at bounding box center [1039, 49] width 39 height 7
type input "8/27/2025 10:30 AM"
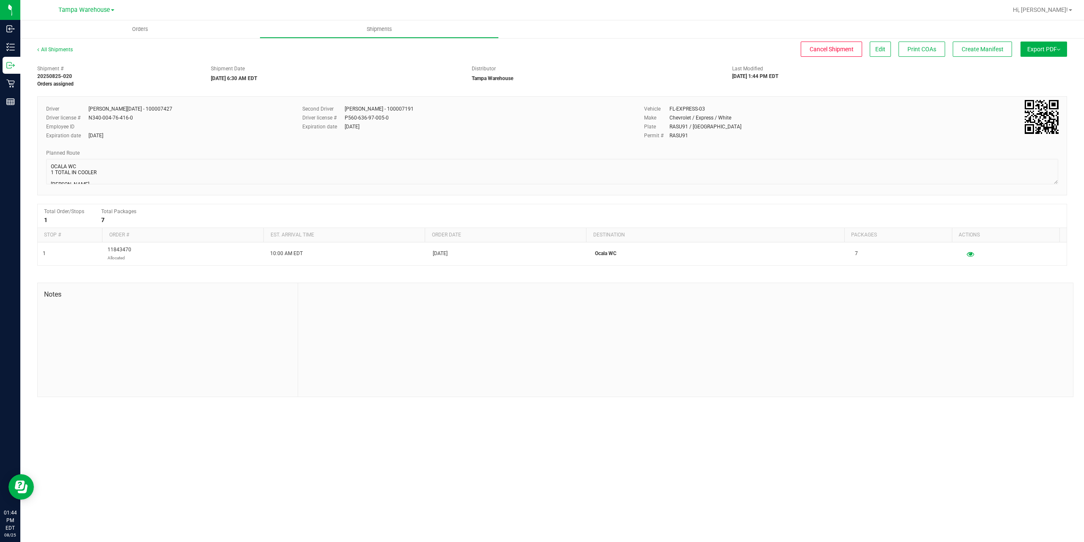
click at [1033, 51] on button "Export PDF" at bounding box center [1043, 48] width 47 height 15
click at [1028, 65] on span "Manifest by Package ID" at bounding box center [1031, 68] width 54 height 6
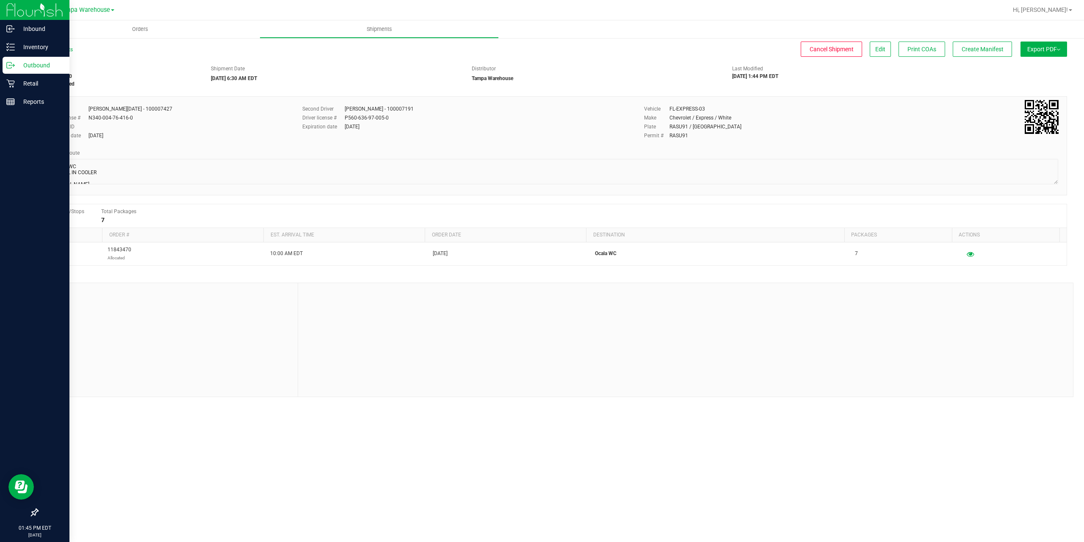
click at [40, 62] on p "Outbound" at bounding box center [40, 65] width 51 height 10
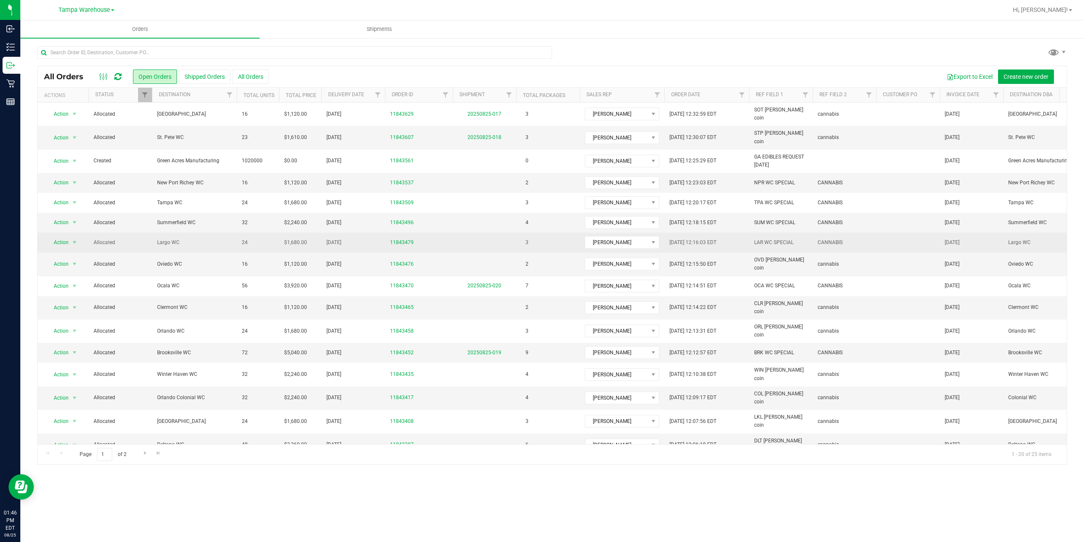
click at [170, 238] on span "Largo WC" at bounding box center [194, 242] width 75 height 8
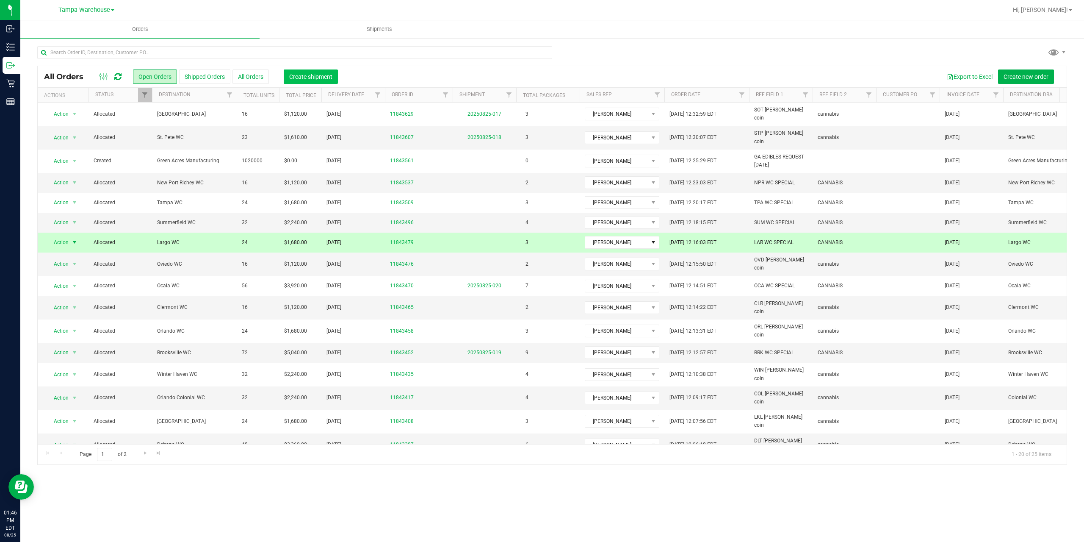
click at [317, 73] on span "Create shipment" at bounding box center [310, 76] width 43 height 7
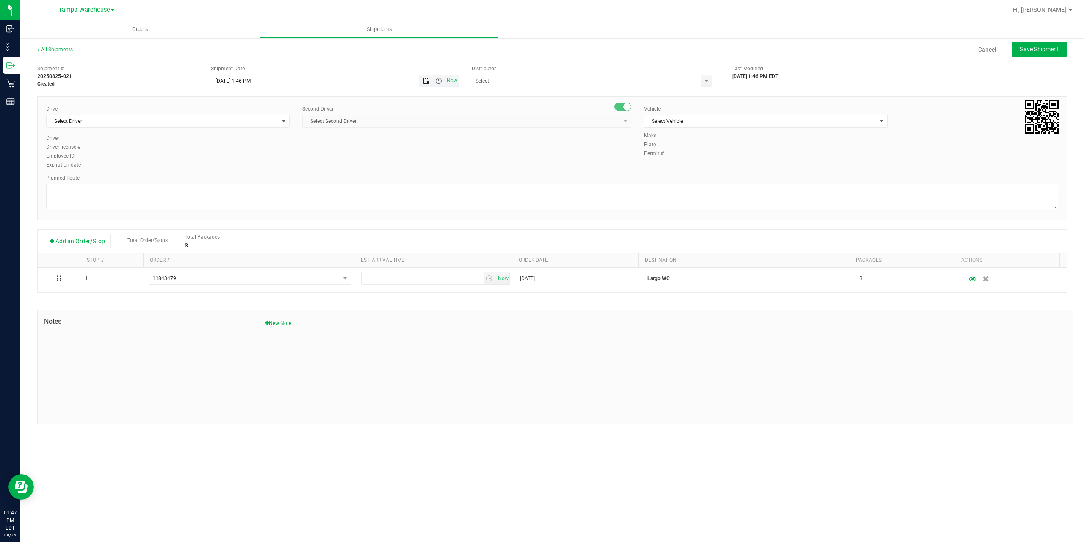
click at [429, 80] on span "Open the date view" at bounding box center [426, 80] width 7 height 7
click at [256, 180] on link "27" at bounding box center [256, 180] width 12 height 13
click at [441, 80] on span "Open the time view" at bounding box center [438, 80] width 7 height 7
click at [246, 108] on li "6:30 AM" at bounding box center [334, 109] width 246 height 11
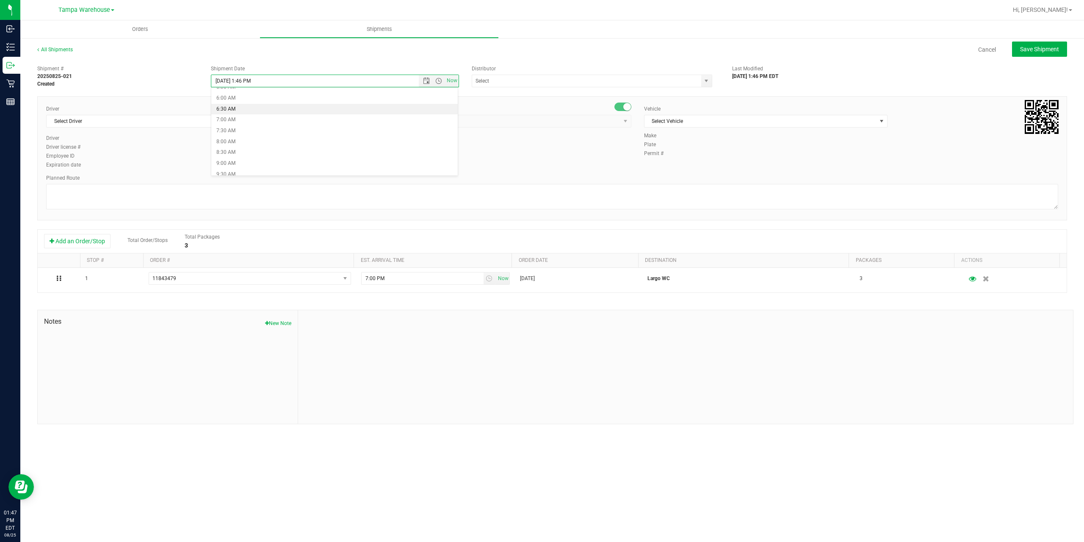
type input "8/27/2025 6:30 AM"
click at [533, 78] on input "text" at bounding box center [583, 81] width 222 height 12
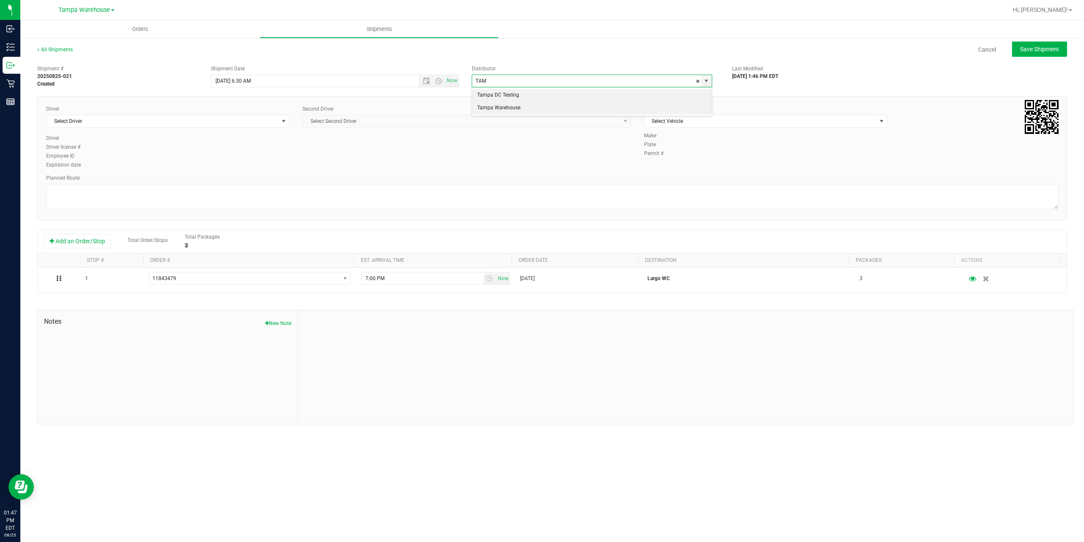
click at [517, 107] on li "Tampa Warehouse" at bounding box center [592, 108] width 240 height 13
type input "Tampa Warehouse"
click at [252, 118] on span "Select Driver" at bounding box center [163, 121] width 232 height 12
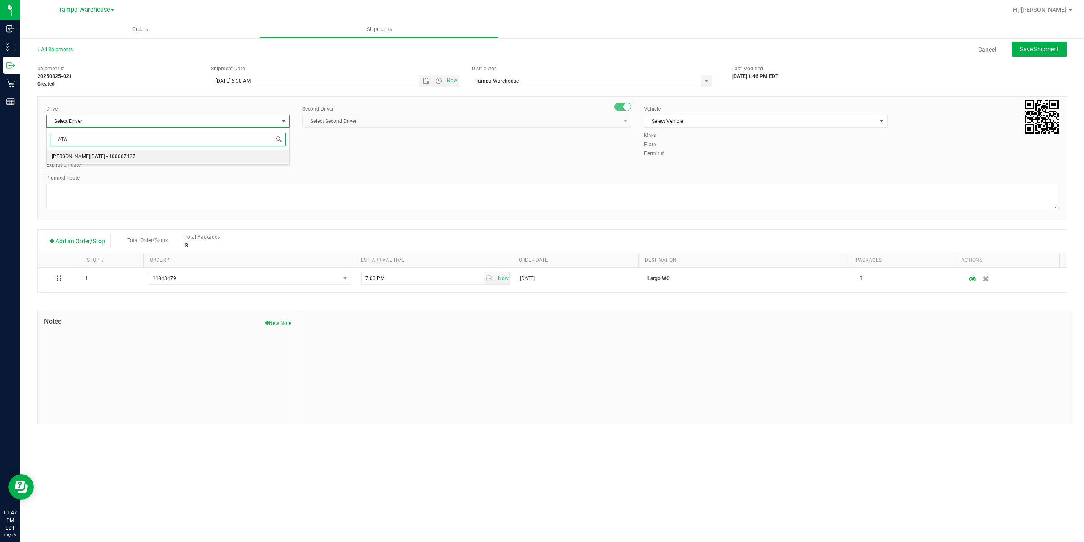
click at [97, 157] on span "[PERSON_NAME][DATE] - 100007427" at bounding box center [94, 156] width 84 height 11
type input "ATA"
click at [400, 122] on span "Select Second Driver" at bounding box center [462, 121] width 318 height 12
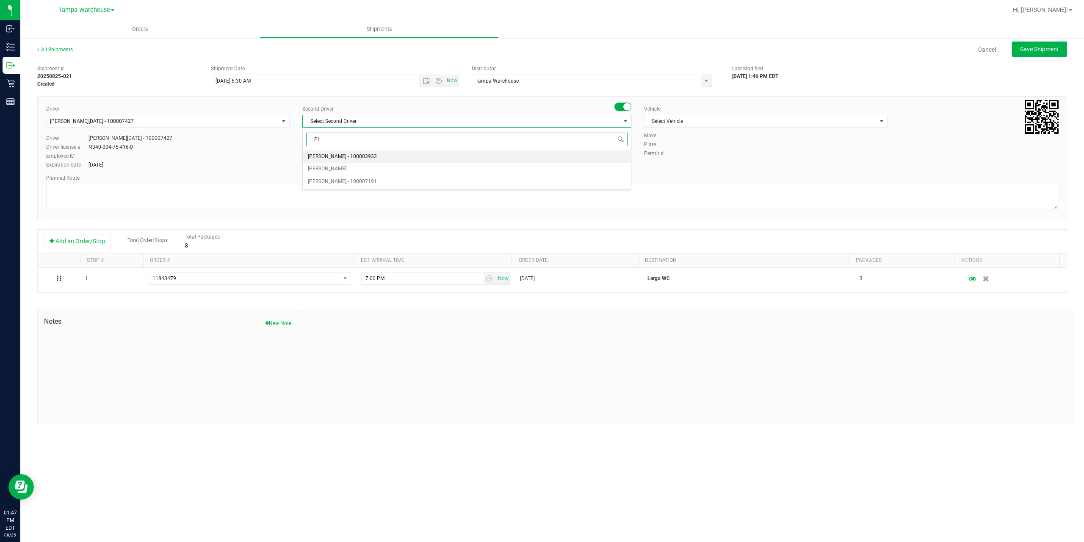
type input "PIN"
click at [343, 154] on span "[PERSON_NAME] - 100007191" at bounding box center [342, 156] width 69 height 11
click at [715, 121] on span "Select Vehicle" at bounding box center [760, 121] width 232 height 12
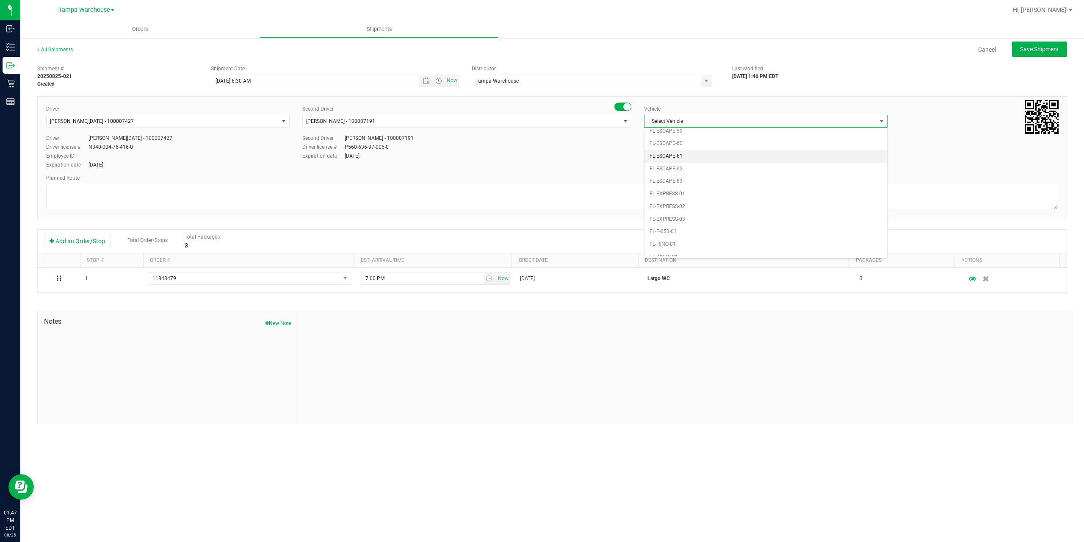
scroll to position [145, 0]
click at [691, 204] on li "FL-EXPRESS-03" at bounding box center [765, 205] width 243 height 13
click at [571, 195] on textarea at bounding box center [552, 196] width 1012 height 25
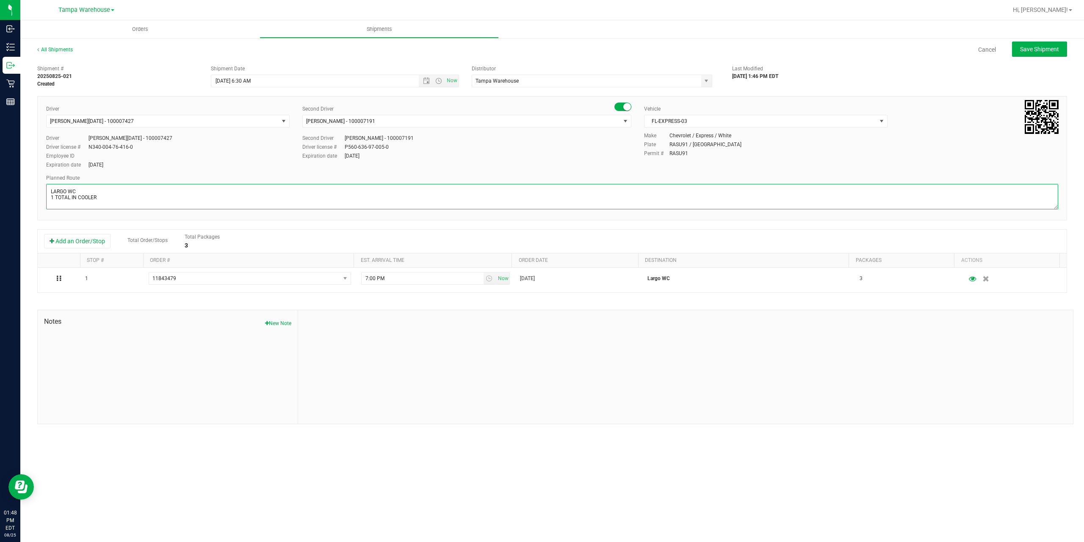
scroll to position [3, 0]
paste textarea "Summerfield WC Ocala WC Brooksville WC New Port Richey WC Largo WC St. Pete WC …"
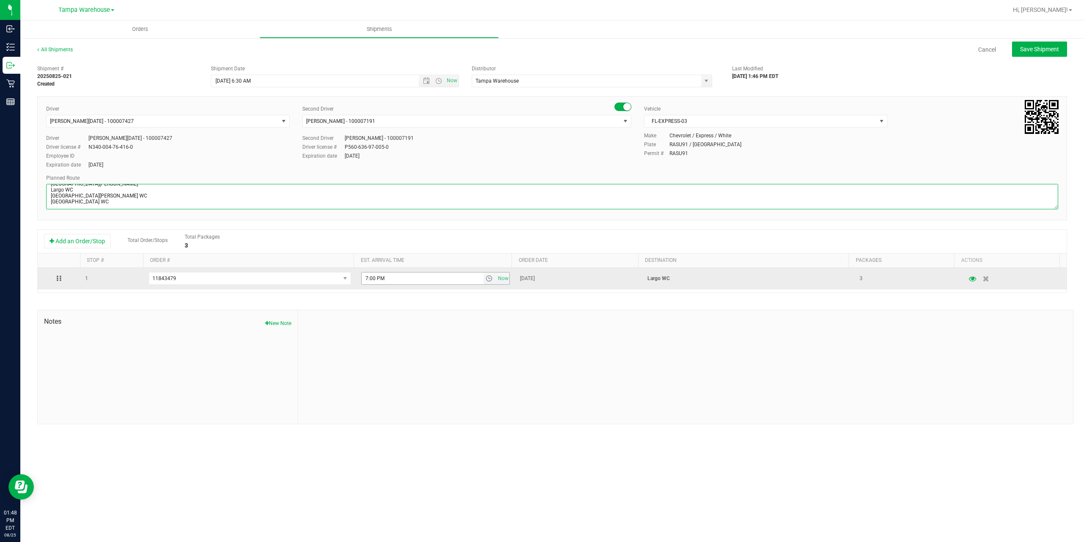
click at [486, 279] on span "select" at bounding box center [489, 278] width 7 height 7
type textarea "LARGO WC 1 TOTAL IN COOLER Summerfield WC Ocala WC Brooksville WC New Port Rich…"
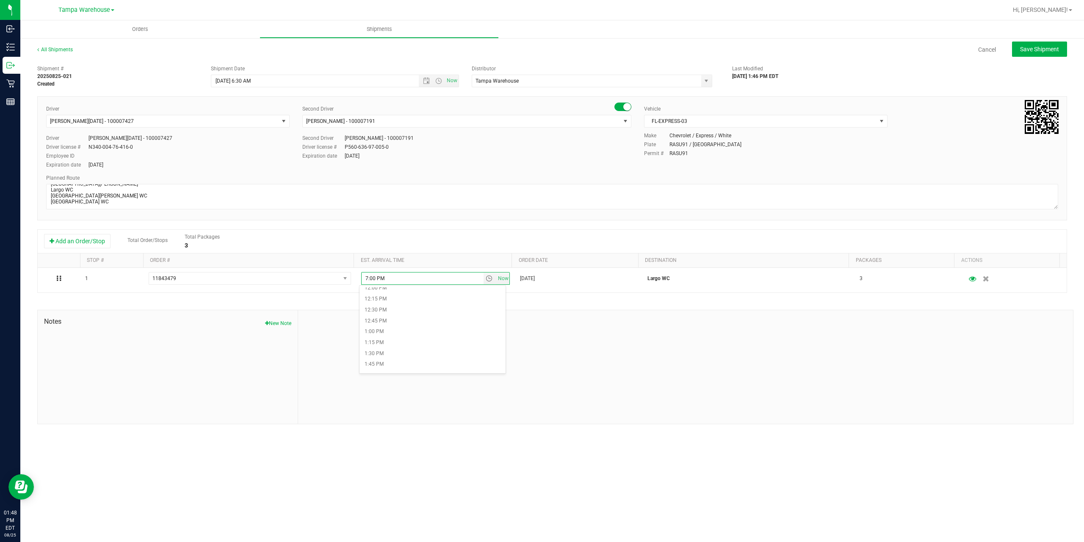
scroll to position [550, 0]
click at [386, 306] on li "1:00 PM" at bounding box center [432, 307] width 146 height 11
click at [1040, 50] on span "Save Shipment" at bounding box center [1039, 49] width 39 height 7
type input "8/27/2025 10:30 AM"
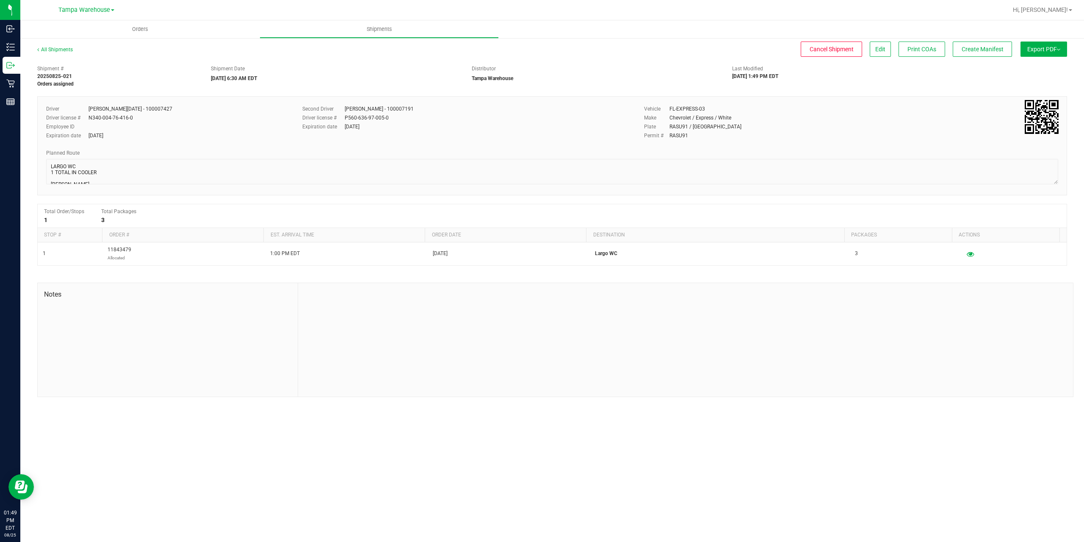
click at [1039, 53] on button "Export PDF" at bounding box center [1043, 48] width 47 height 15
click at [1035, 67] on span "Manifest by Package ID" at bounding box center [1031, 68] width 54 height 6
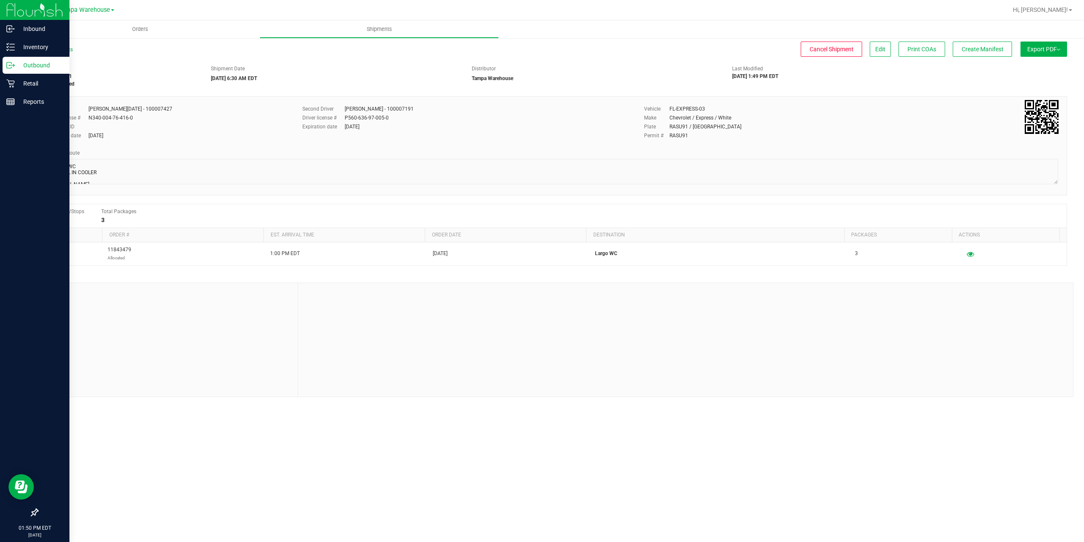
click at [31, 65] on p "Outbound" at bounding box center [40, 65] width 51 height 10
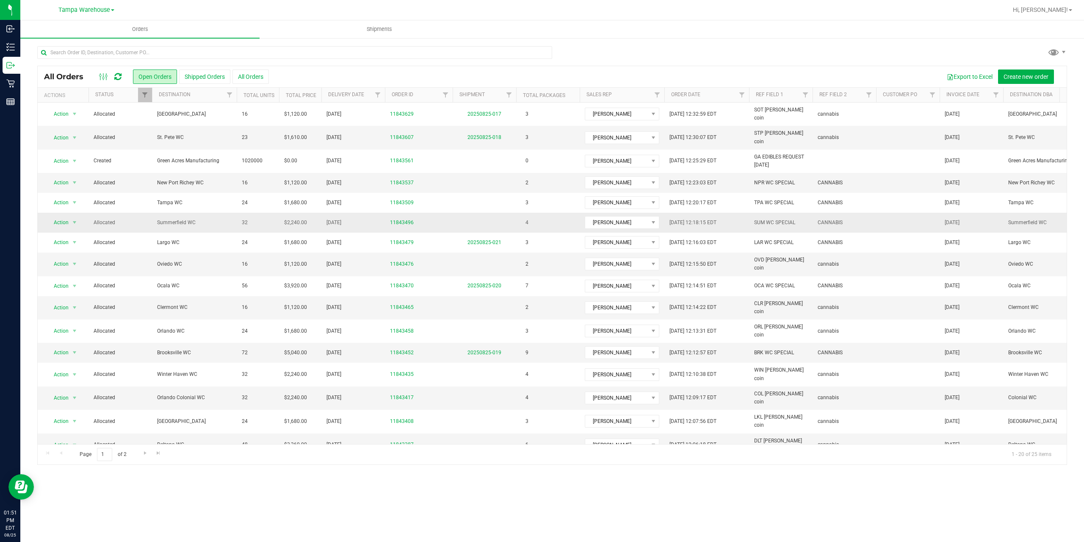
click at [162, 218] on span "Summerfield WC" at bounding box center [194, 222] width 75 height 8
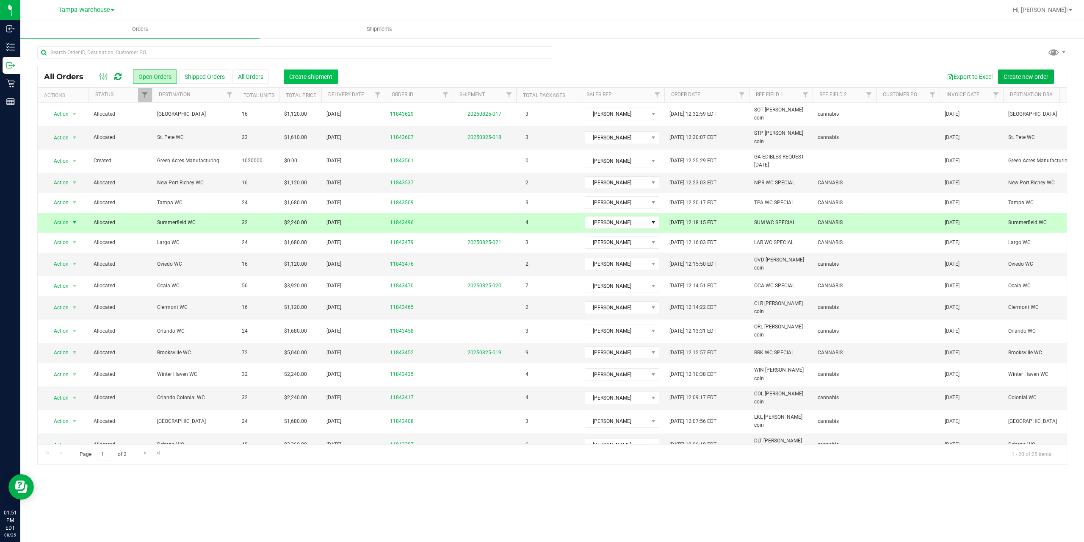
click at [305, 74] on span "Create shipment" at bounding box center [310, 76] width 43 height 7
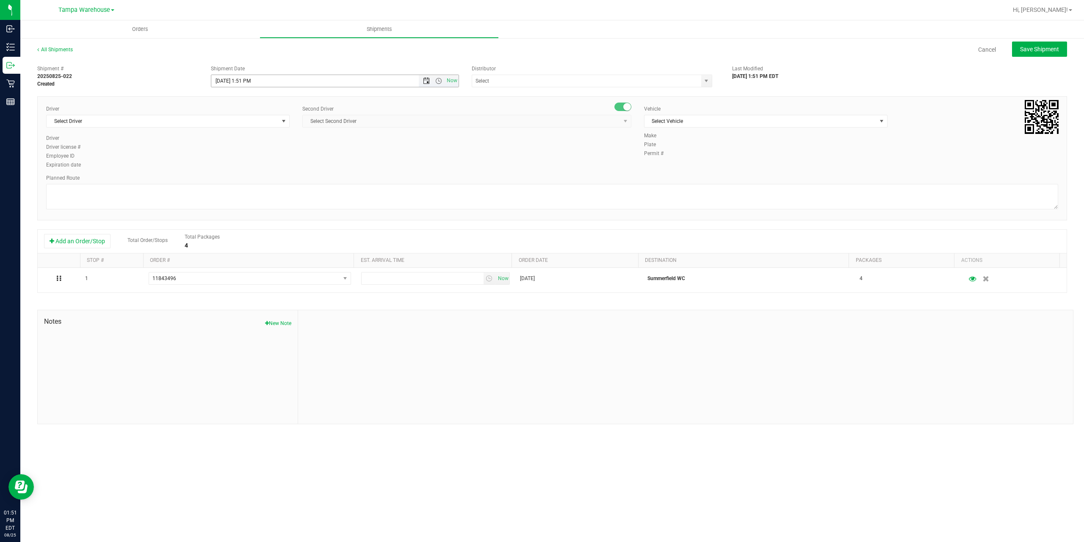
click at [427, 78] on span "Open the date view" at bounding box center [426, 80] width 7 height 7
click at [258, 179] on link "27" at bounding box center [256, 180] width 12 height 13
click at [438, 81] on span "Open the time view" at bounding box center [438, 80] width 7 height 7
click at [238, 152] on li "6:30 AM" at bounding box center [334, 151] width 246 height 11
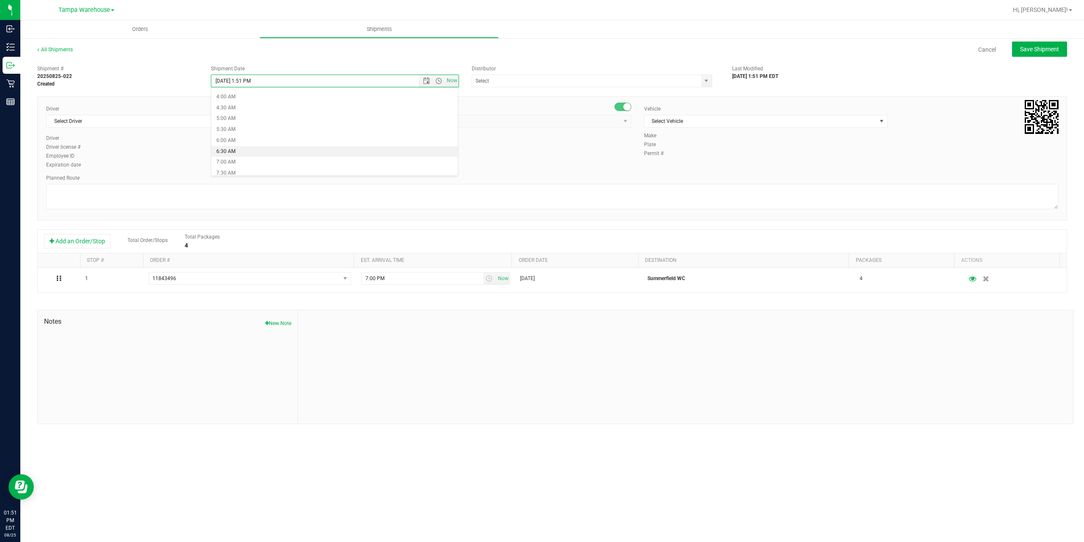
type input "8/27/2025 6:30 AM"
click at [506, 78] on input "text" at bounding box center [583, 81] width 222 height 12
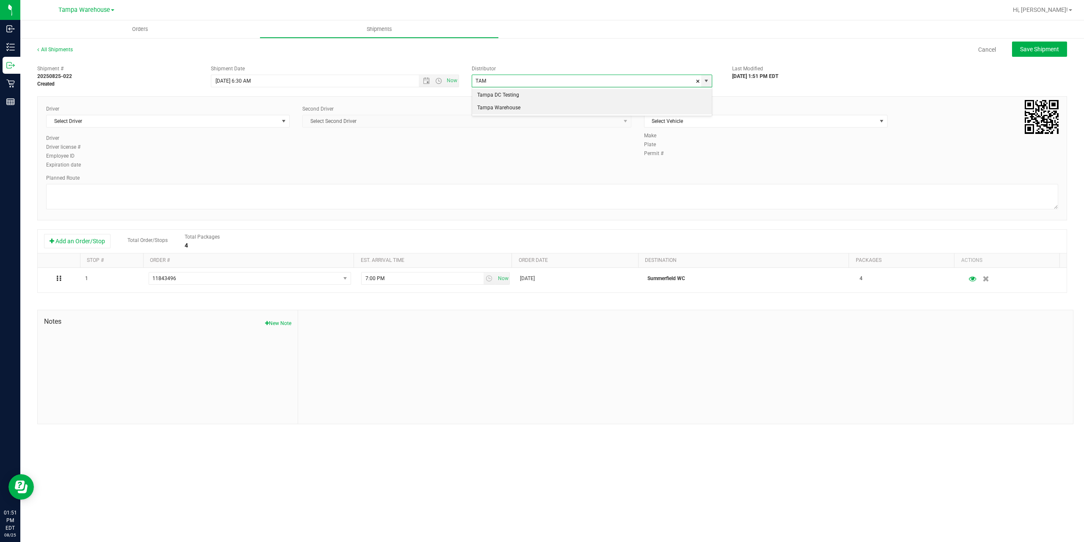
click at [505, 108] on li "Tampa Warehouse" at bounding box center [592, 108] width 240 height 13
type input "Tampa Warehouse"
click at [234, 120] on span "Select Driver" at bounding box center [163, 121] width 232 height 12
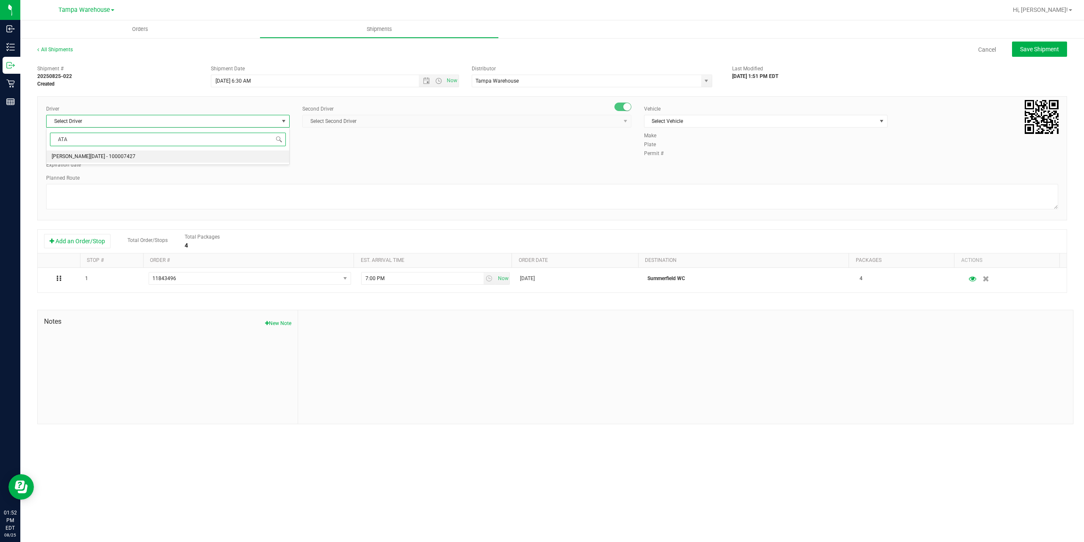
click at [102, 155] on span "[PERSON_NAME][DATE] - 100007427" at bounding box center [94, 156] width 84 height 11
type input "ATA"
click at [385, 119] on span "Select Second Driver" at bounding box center [462, 121] width 318 height 12
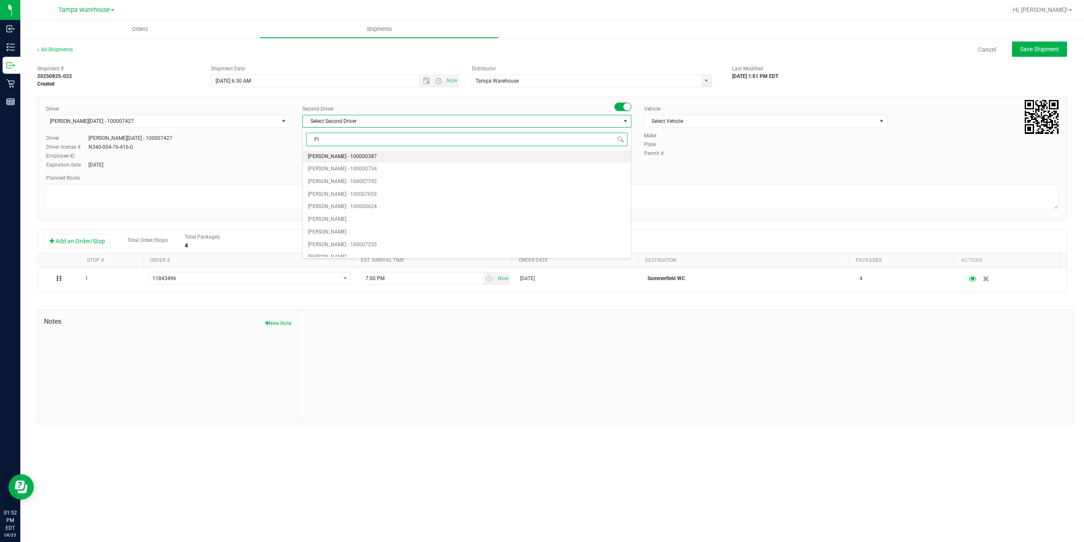
type input "PIN"
click at [330, 154] on span "[PERSON_NAME] - 100007191" at bounding box center [342, 156] width 69 height 11
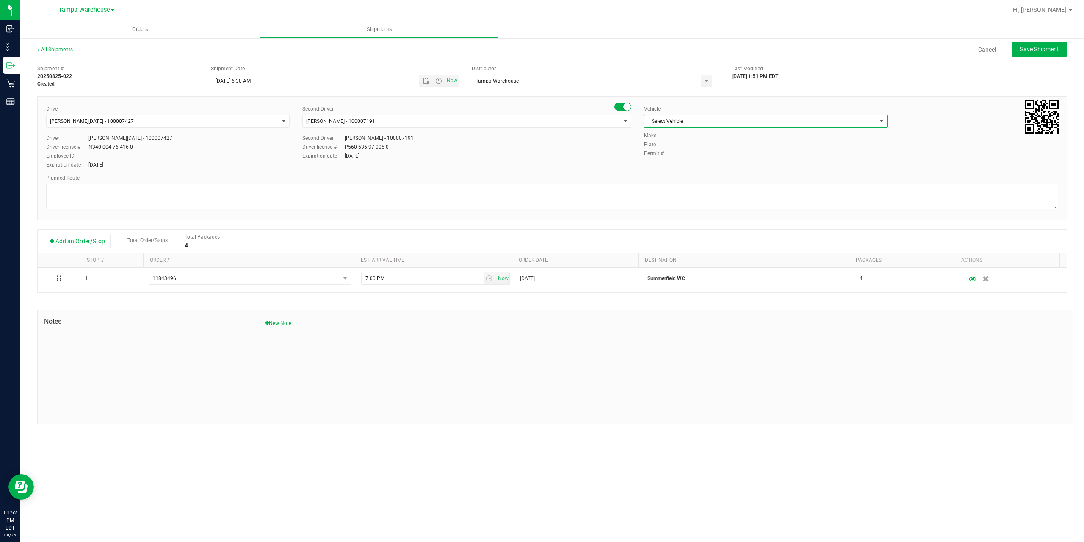
click at [694, 120] on span "Select Vehicle" at bounding box center [760, 121] width 232 height 12
click at [688, 203] on li "FL-EXPRESS-03" at bounding box center [765, 205] width 243 height 13
click at [582, 193] on textarea at bounding box center [552, 196] width 1012 height 25
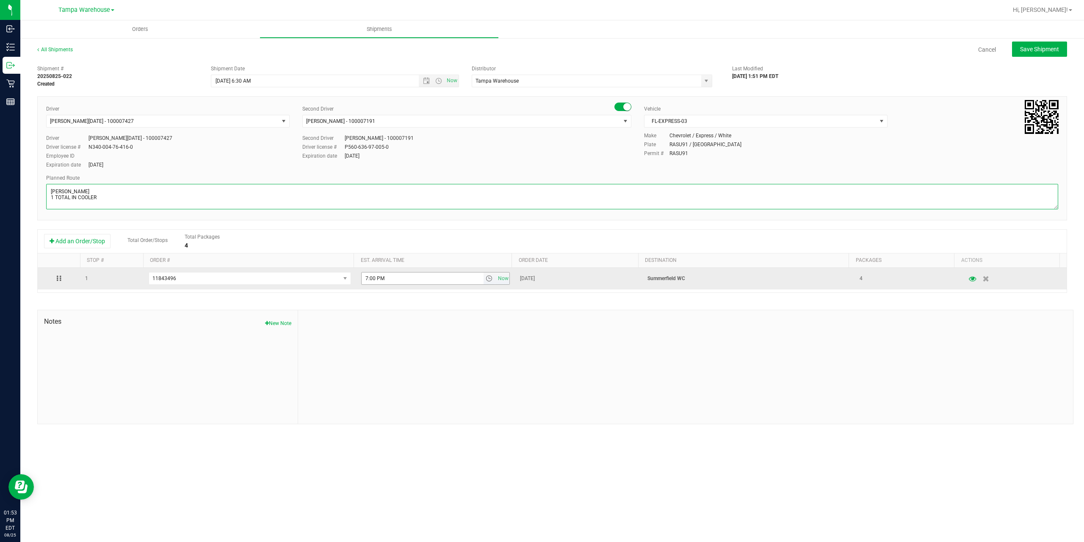
click at [487, 279] on span "select" at bounding box center [489, 278] width 7 height 7
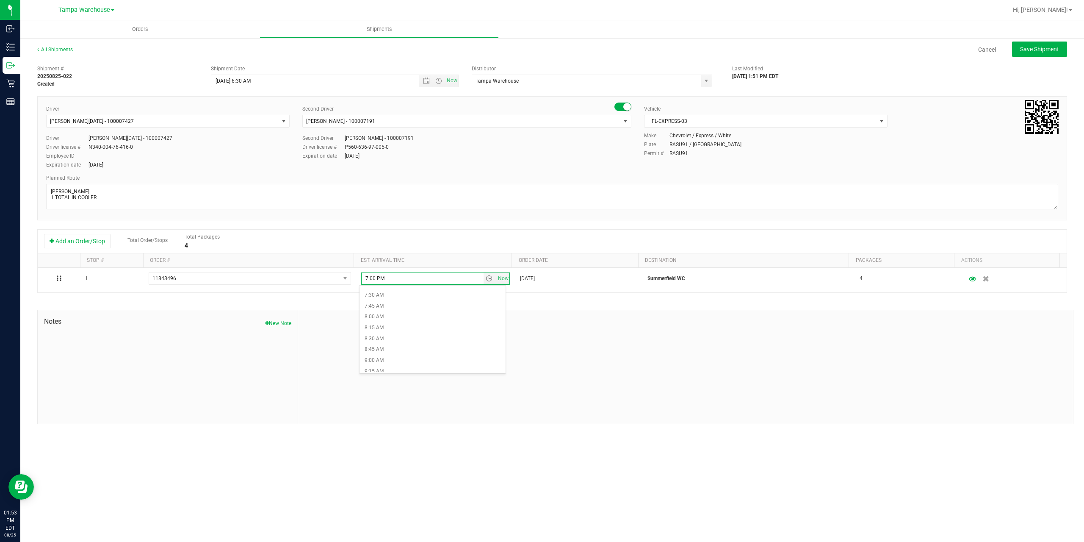
scroll to position [339, 0]
click at [394, 345] on li "9:00 AM" at bounding box center [432, 345] width 146 height 11
click at [101, 197] on textarea at bounding box center [552, 196] width 1012 height 25
paste textarea "Summerfield WC Ocala WC Brooksville WC New Port Richey WC Largo WC St. Pete WC …"
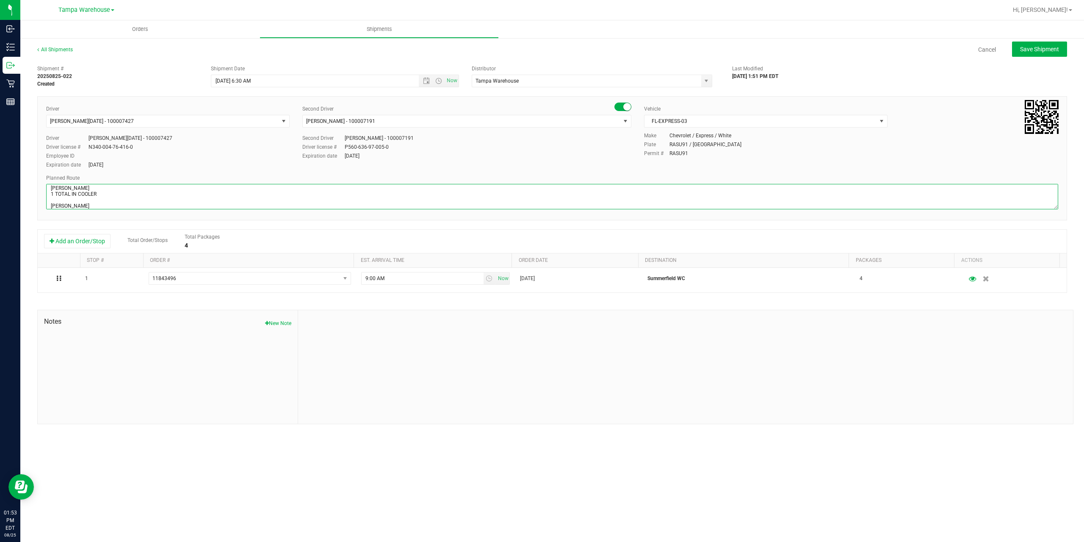
scroll to position [45, 0]
type textarea "SUMMERFIELD WC 1 TOTAL IN COOLER Summerfield WC Ocala WC Brooksville WC New Por…"
click at [1034, 52] on span "Save Shipment" at bounding box center [1039, 49] width 39 height 7
type input "8/27/2025 10:30 AM"
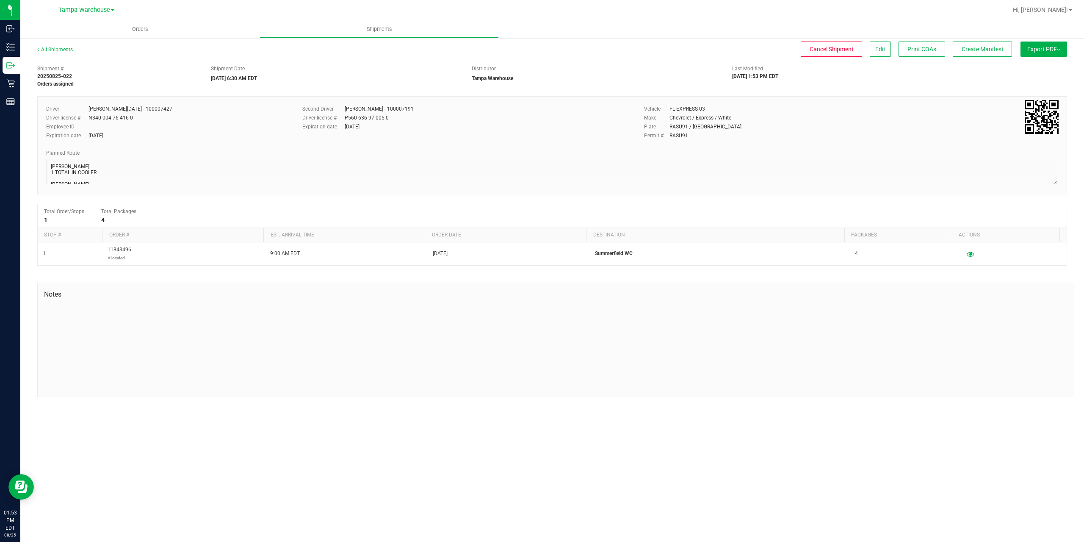
click at [1034, 52] on button "Export PDF" at bounding box center [1043, 48] width 47 height 15
click at [1031, 69] on span "Manifest by Package ID" at bounding box center [1031, 68] width 54 height 6
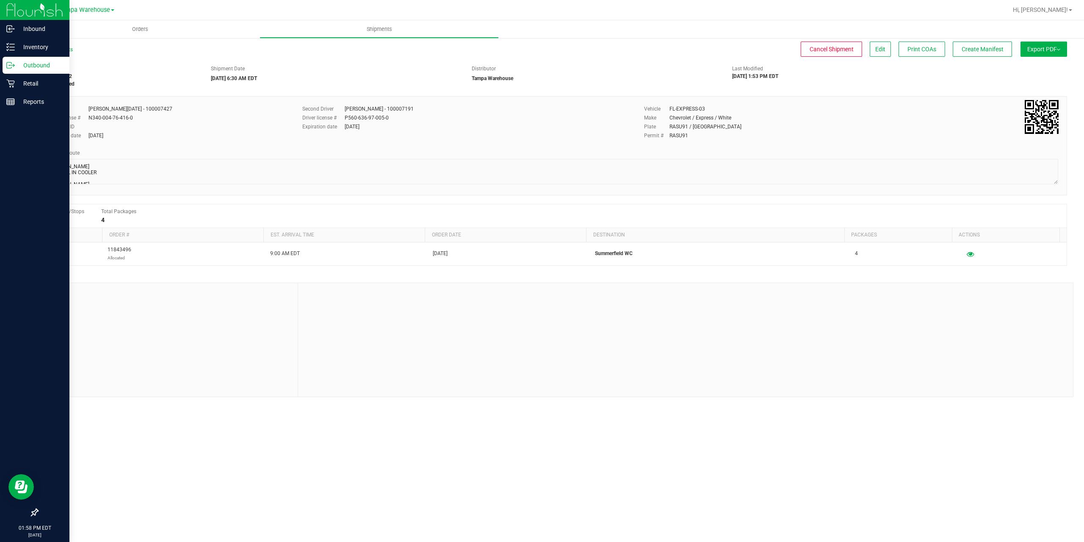
click at [34, 62] on p "Outbound" at bounding box center [40, 65] width 51 height 10
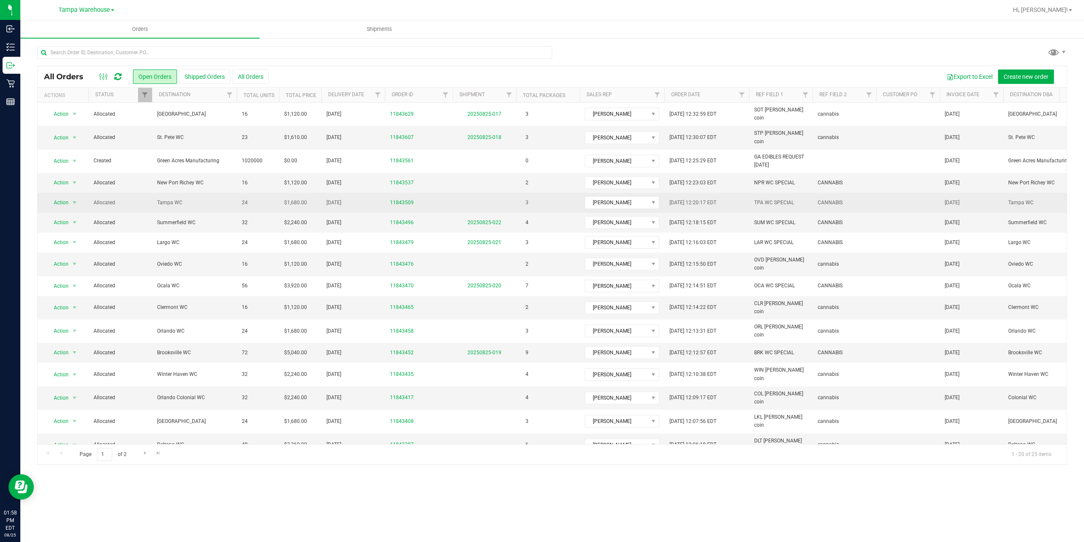
click at [174, 199] on span "Tampa WC" at bounding box center [194, 203] width 75 height 8
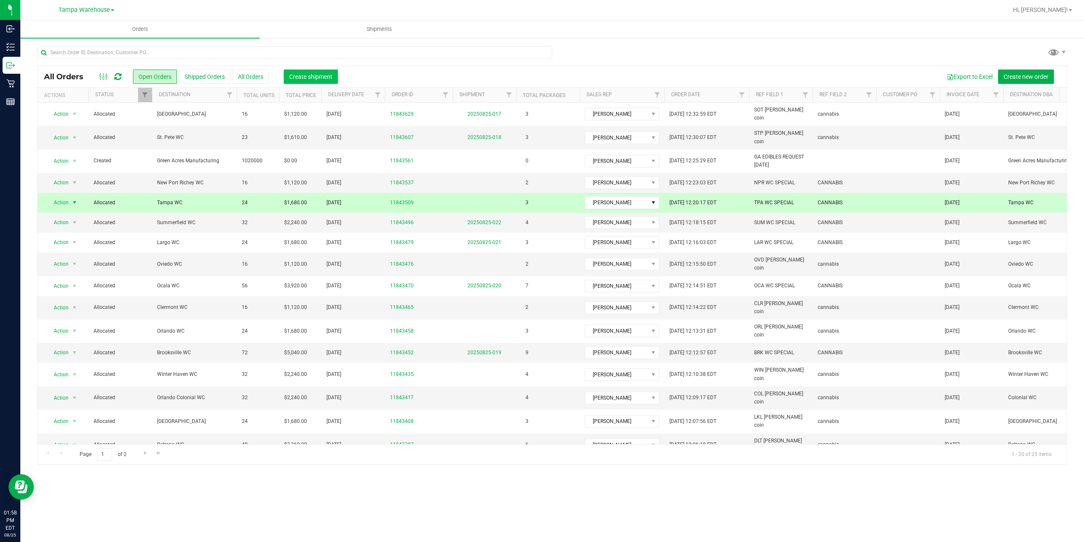
click at [318, 76] on span "Create shipment" at bounding box center [310, 76] width 43 height 7
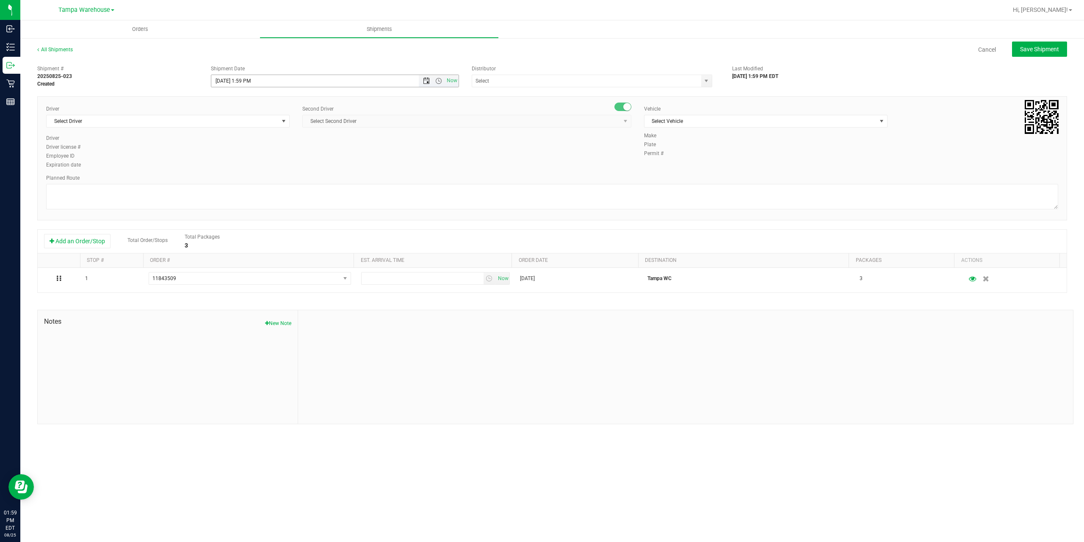
click at [426, 81] on span "Open the date view" at bounding box center [426, 80] width 7 height 7
click at [257, 180] on link "27" at bounding box center [256, 180] width 12 height 13
click at [439, 80] on span "Open the time view" at bounding box center [438, 80] width 7 height 7
click at [245, 149] on li "6:30 AM" at bounding box center [334, 151] width 246 height 11
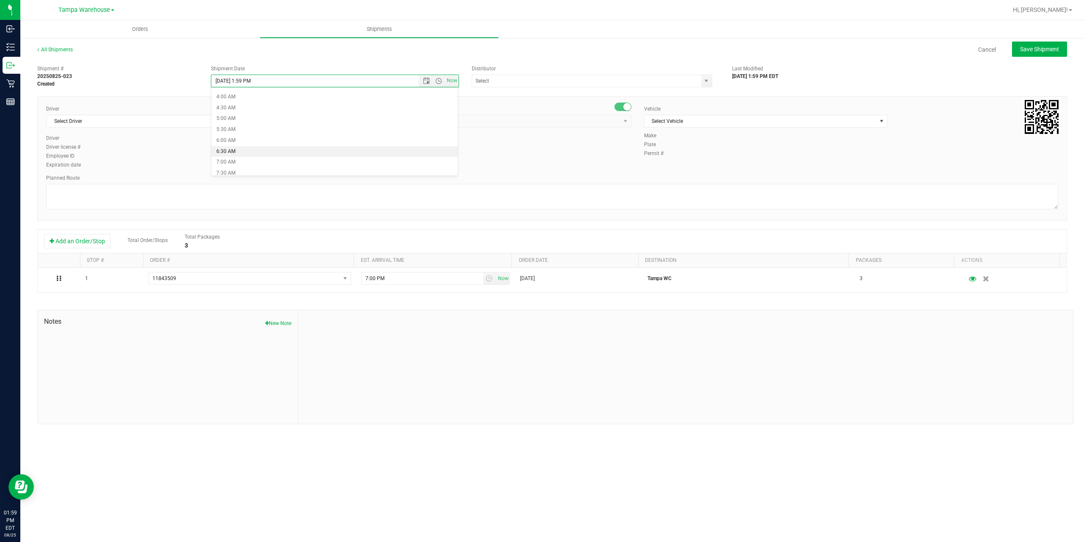
type input "8/27/2025 6:30 AM"
click at [528, 81] on input "text" at bounding box center [583, 81] width 222 height 12
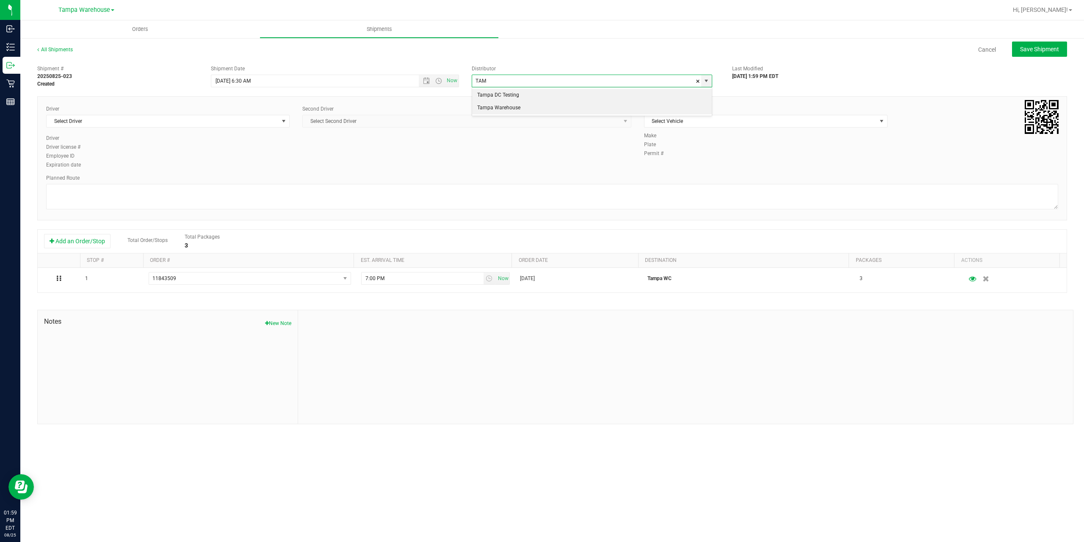
click at [506, 109] on li "Tampa Warehouse" at bounding box center [592, 108] width 240 height 13
type input "Tampa Warehouse"
click at [256, 122] on span "Select Driver" at bounding box center [163, 121] width 232 height 12
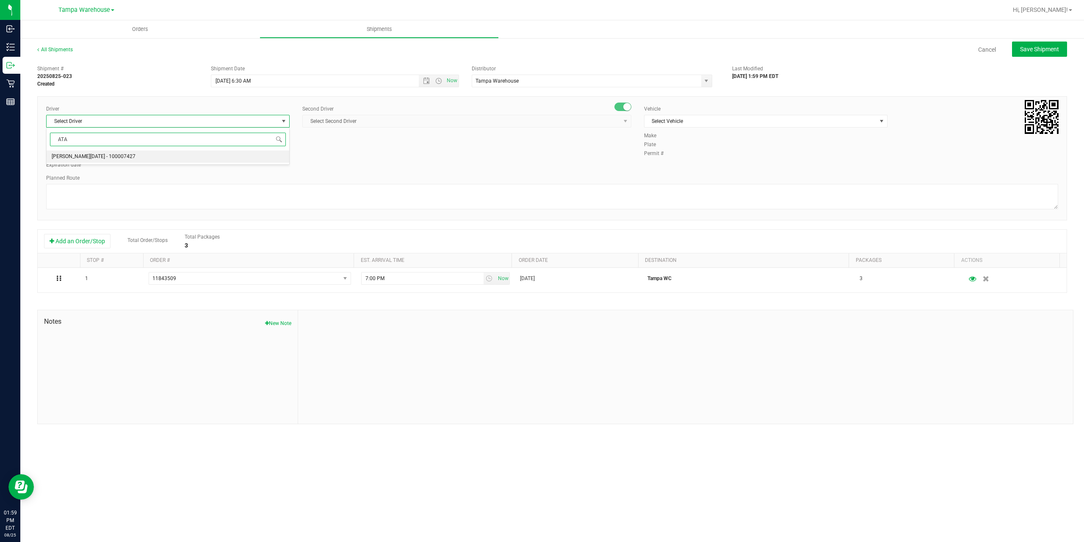
click at [83, 155] on span "[PERSON_NAME][DATE] - 100007427" at bounding box center [94, 156] width 84 height 11
type input "ATA"
click at [381, 119] on span "Select Second Driver" at bounding box center [462, 121] width 318 height 12
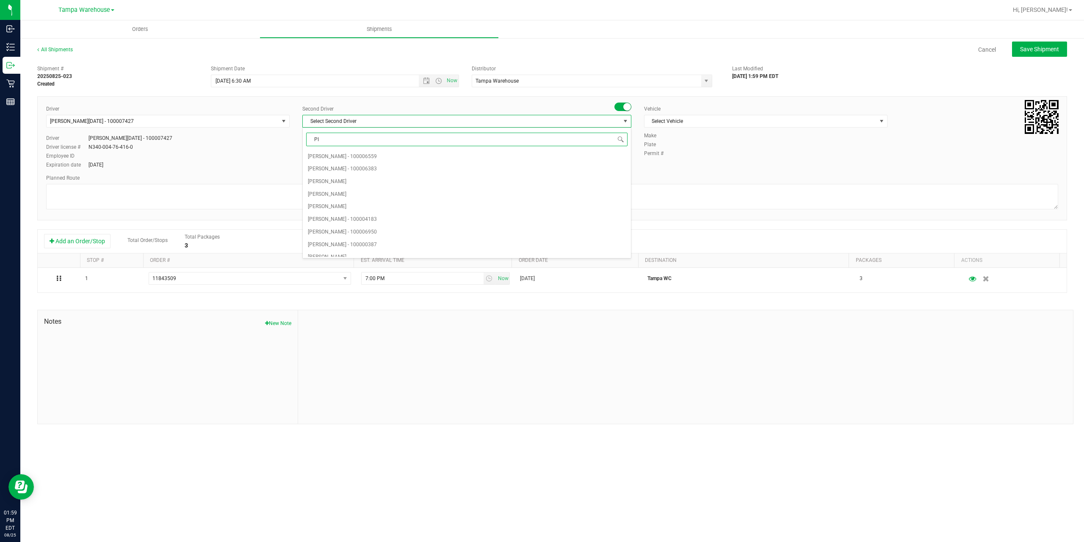
type input "PIN"
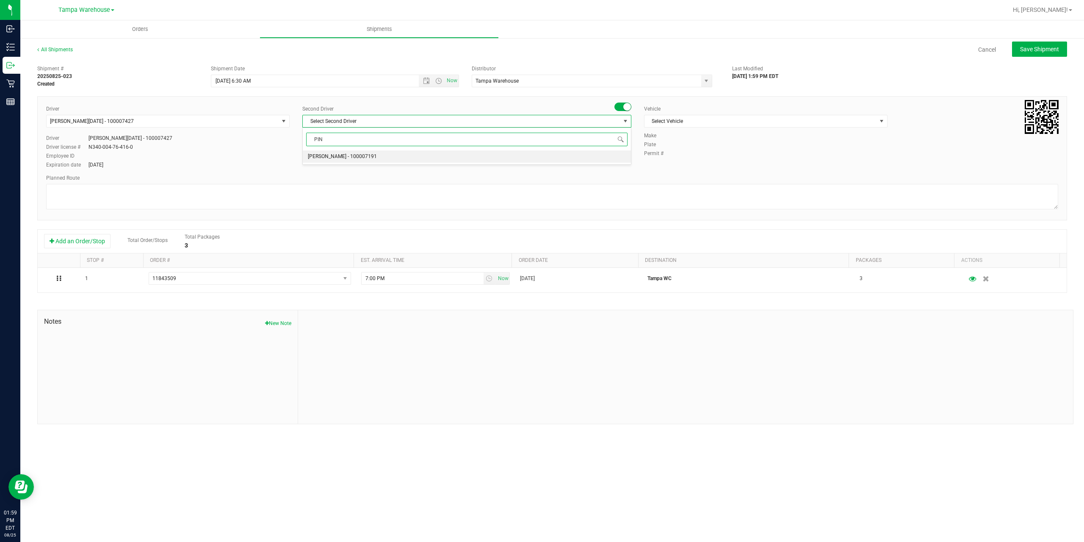
click at [336, 154] on span "[PERSON_NAME] - 100007191" at bounding box center [342, 156] width 69 height 11
click at [714, 120] on span "Select Vehicle" at bounding box center [760, 121] width 232 height 12
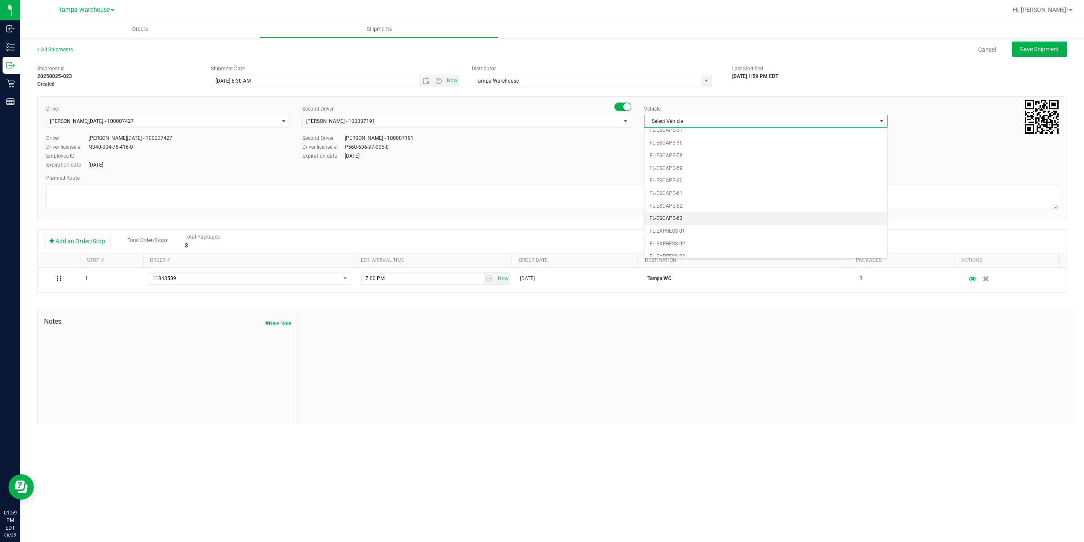
scroll to position [145, 0]
click at [696, 207] on li "FL-EXPRESS-03" at bounding box center [765, 205] width 243 height 13
click at [531, 191] on textarea at bounding box center [552, 196] width 1012 height 25
paste textarea "Summerfield WC Ocala WC Brooksville WC New Port Richey WC Largo WC St. Pete WC …"
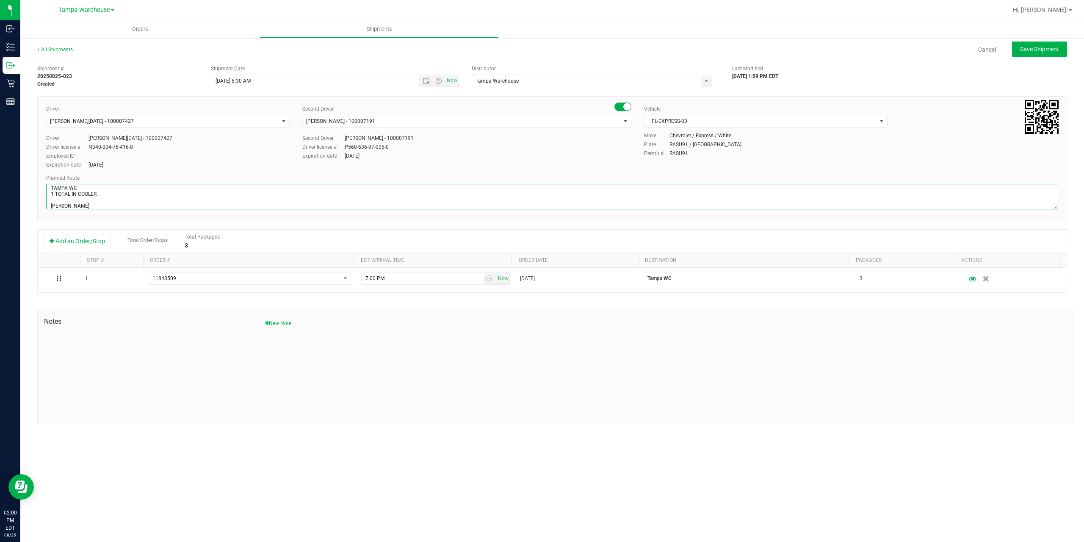
scroll to position [45, 0]
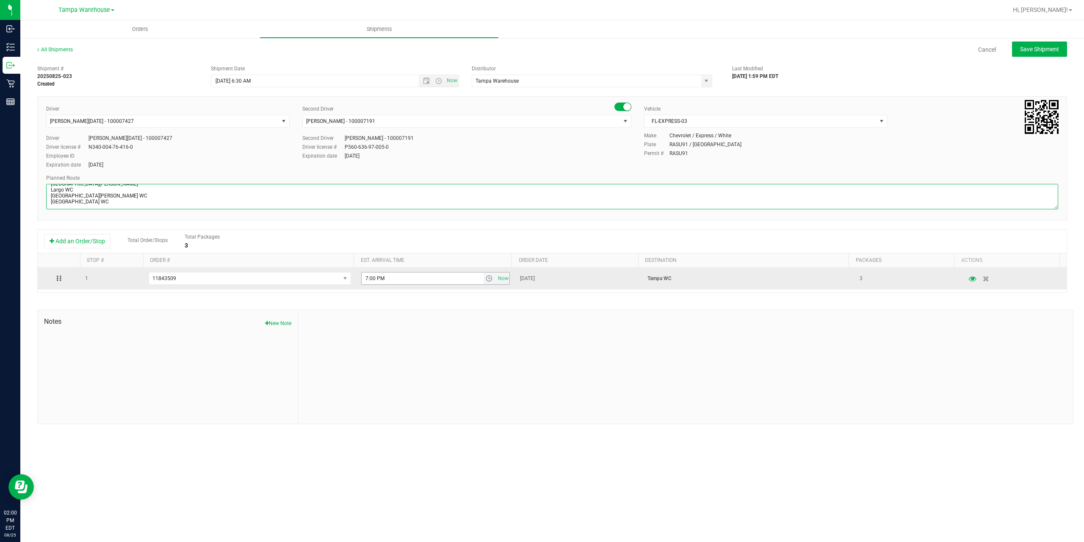
click at [486, 280] on span "select" at bounding box center [489, 278] width 7 height 7
type textarea "TAMPA WC 1 TOTAL IN COOLER Summerfield WC Ocala WC Brooksville WC New Port Rich…"
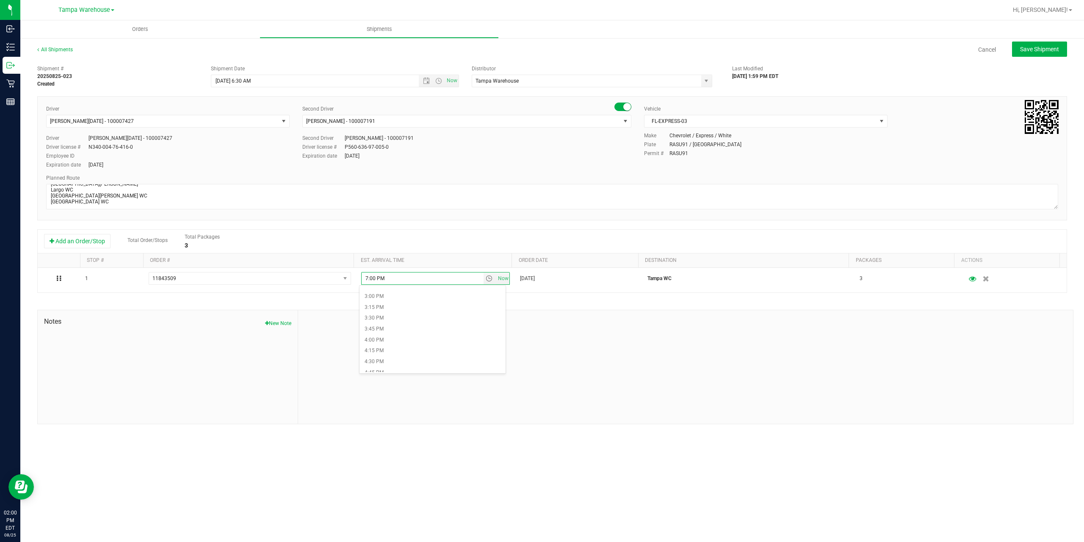
scroll to position [635, 0]
click at [388, 309] on li "3:00 PM" at bounding box center [432, 310] width 146 height 11
click at [1041, 51] on span "Save Shipment" at bounding box center [1039, 49] width 39 height 7
type input "8/27/2025 10:30 AM"
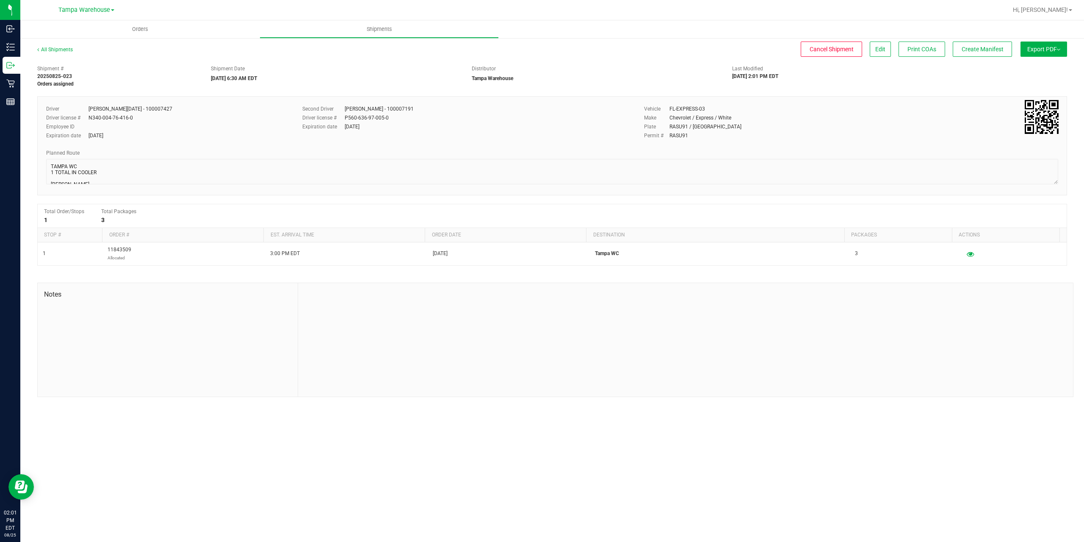
click at [1040, 52] on button "Export PDF" at bounding box center [1043, 48] width 47 height 15
click at [1033, 65] on span "Manifest by Package ID" at bounding box center [1031, 68] width 54 height 6
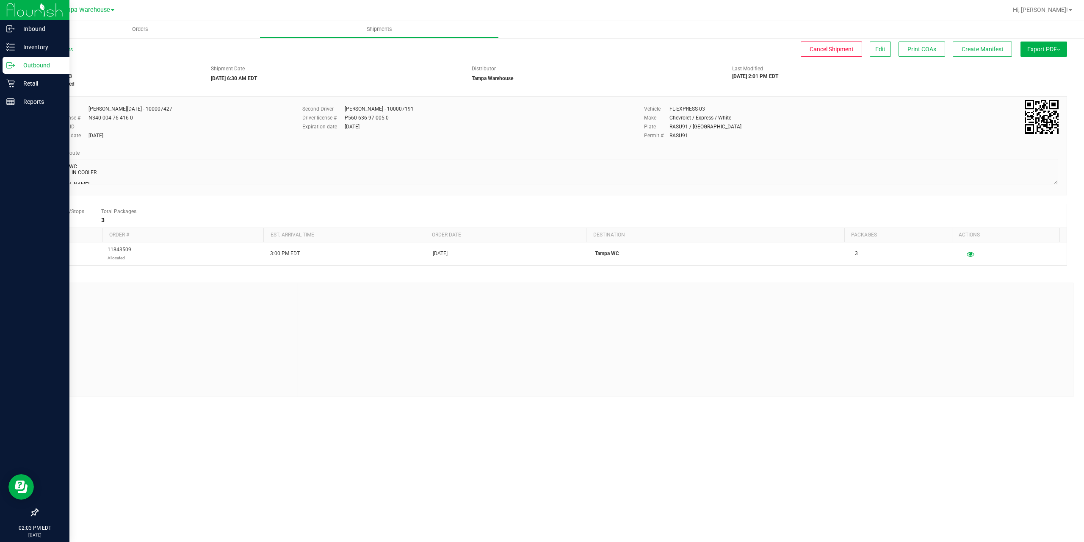
click at [35, 66] on p "Outbound" at bounding box center [40, 65] width 51 height 10
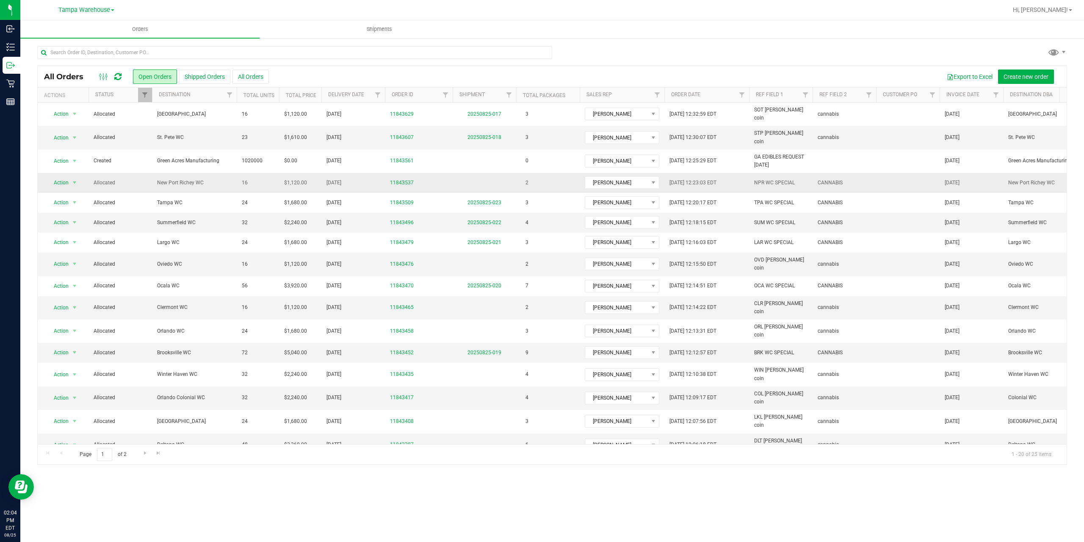
click at [174, 179] on span "New Port Richey WC" at bounding box center [194, 183] width 75 height 8
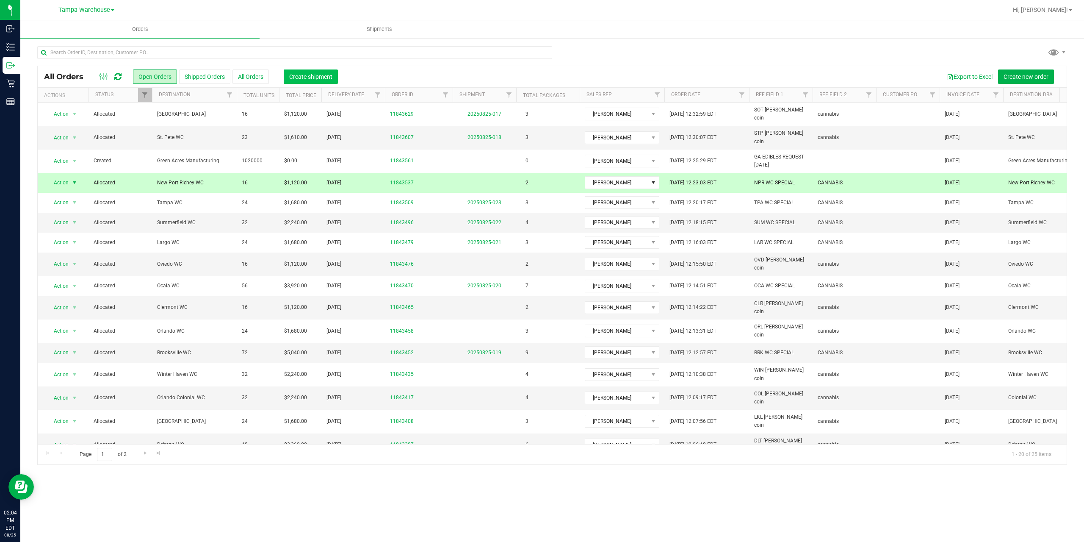
click at [309, 77] on span "Create shipment" at bounding box center [310, 76] width 43 height 7
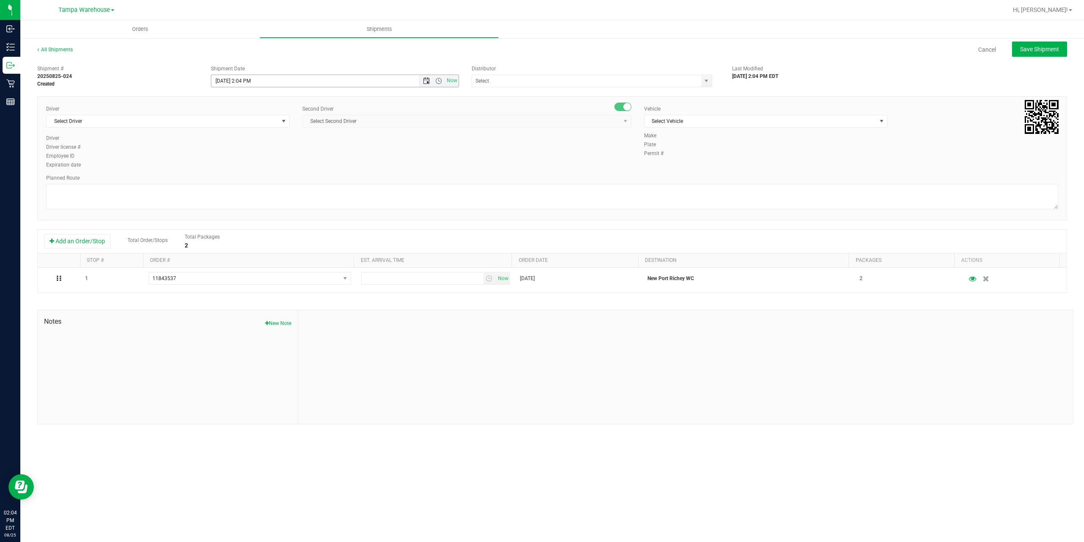
click at [427, 83] on span "Open the date view" at bounding box center [426, 80] width 7 height 7
click at [257, 178] on link "27" at bounding box center [256, 180] width 12 height 13
click at [440, 80] on span "Open the time view" at bounding box center [438, 80] width 7 height 7
click at [243, 148] on li "6:30 AM" at bounding box center [334, 151] width 246 height 11
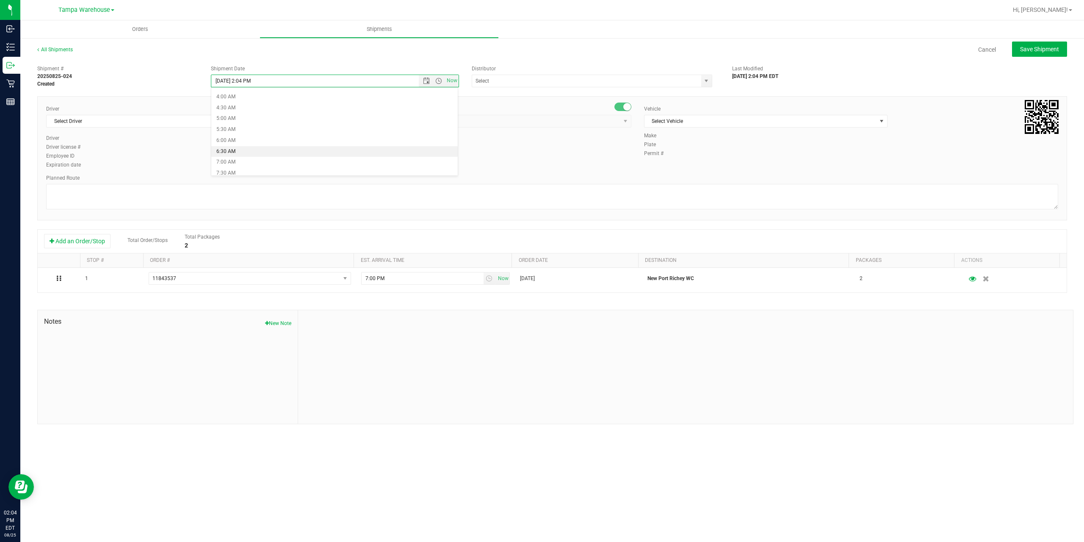
type input "8/27/2025 6:30 AM"
click at [525, 80] on input "text" at bounding box center [583, 81] width 222 height 12
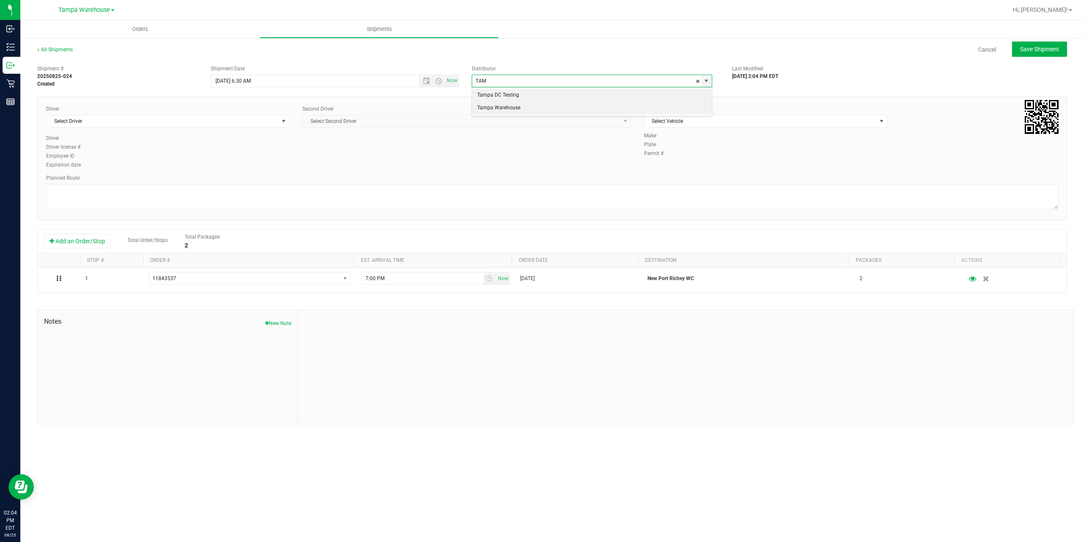
click at [514, 107] on li "Tampa Warehouse" at bounding box center [592, 108] width 240 height 13
type input "Tampa Warehouse"
click at [196, 120] on span "Select Driver" at bounding box center [163, 121] width 232 height 12
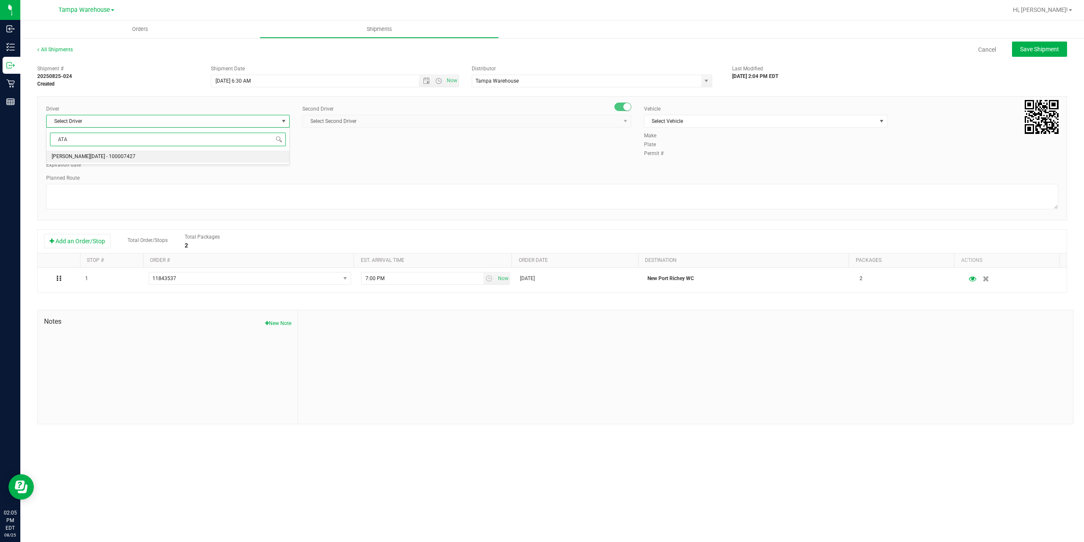
click at [86, 155] on span "[PERSON_NAME][DATE] - 100007427" at bounding box center [94, 156] width 84 height 11
type input "ATA"
click at [418, 121] on span "Select Second Driver" at bounding box center [462, 121] width 318 height 12
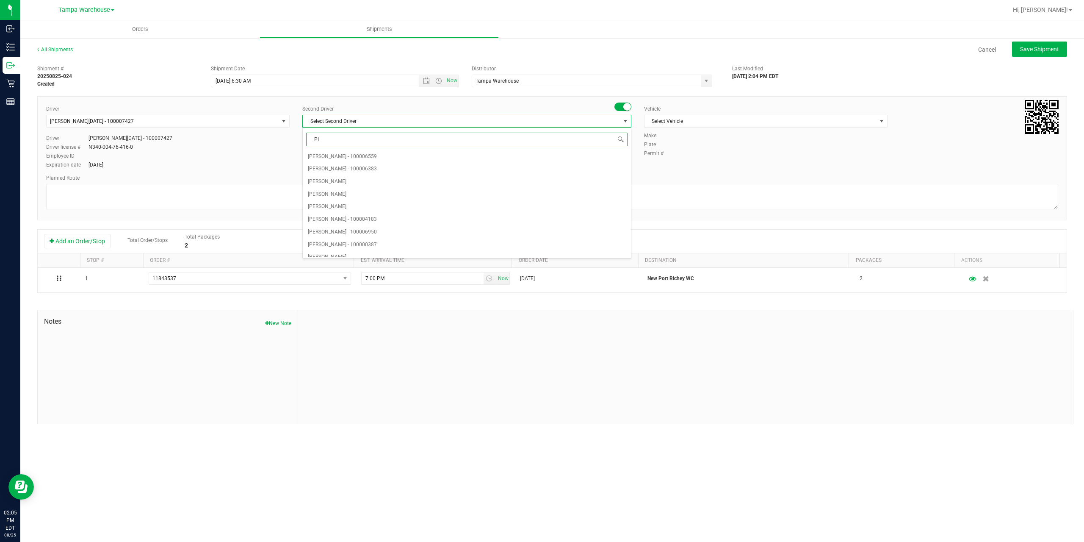
type input "PIN"
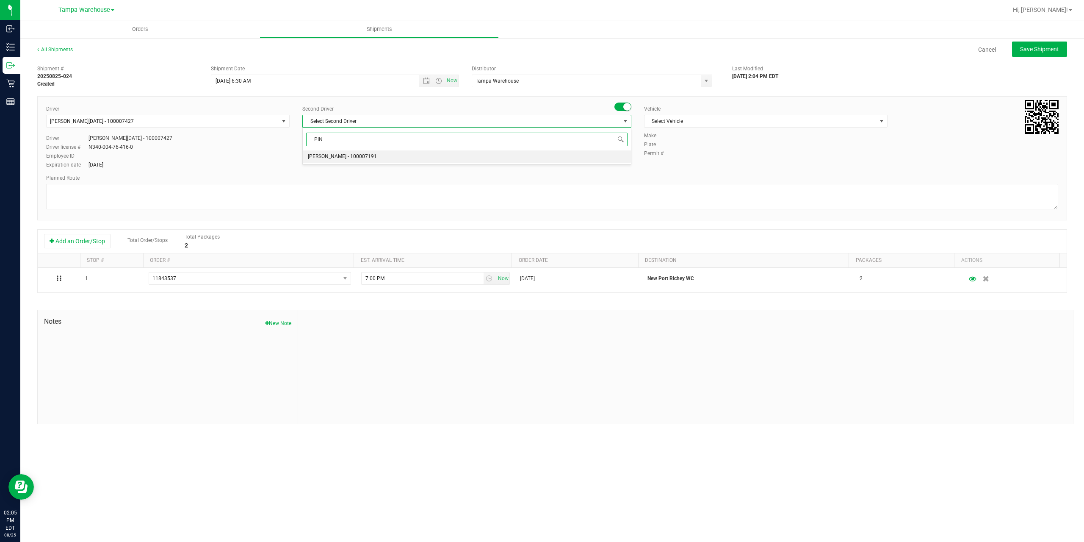
click at [343, 156] on span "[PERSON_NAME] - 100007191" at bounding box center [342, 156] width 69 height 11
click at [756, 116] on span "Select Vehicle" at bounding box center [760, 121] width 232 height 12
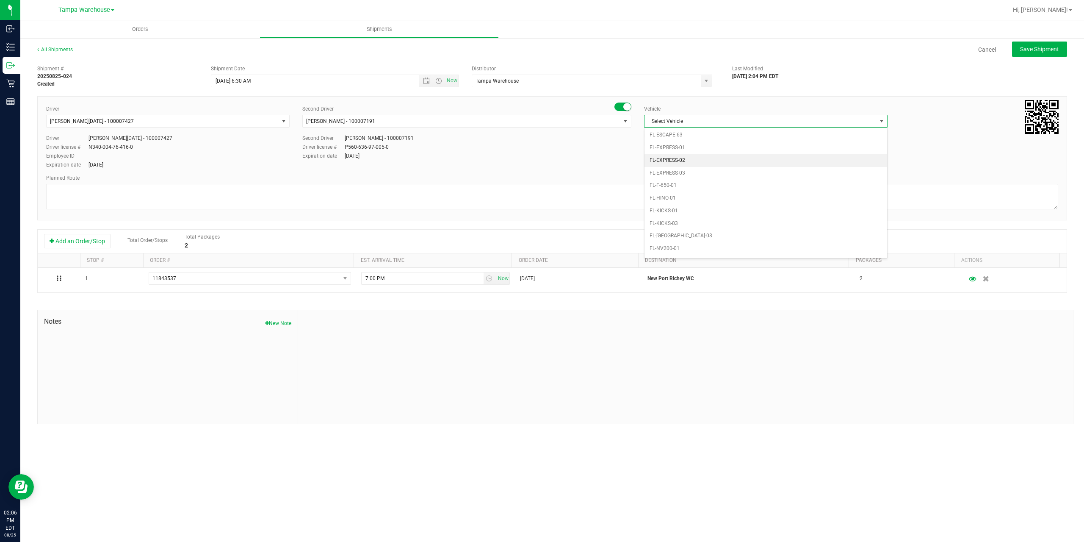
scroll to position [196, 0]
click at [681, 148] on li "FL-EXPRESS-03" at bounding box center [765, 153] width 243 height 13
click at [542, 189] on textarea at bounding box center [552, 196] width 1012 height 25
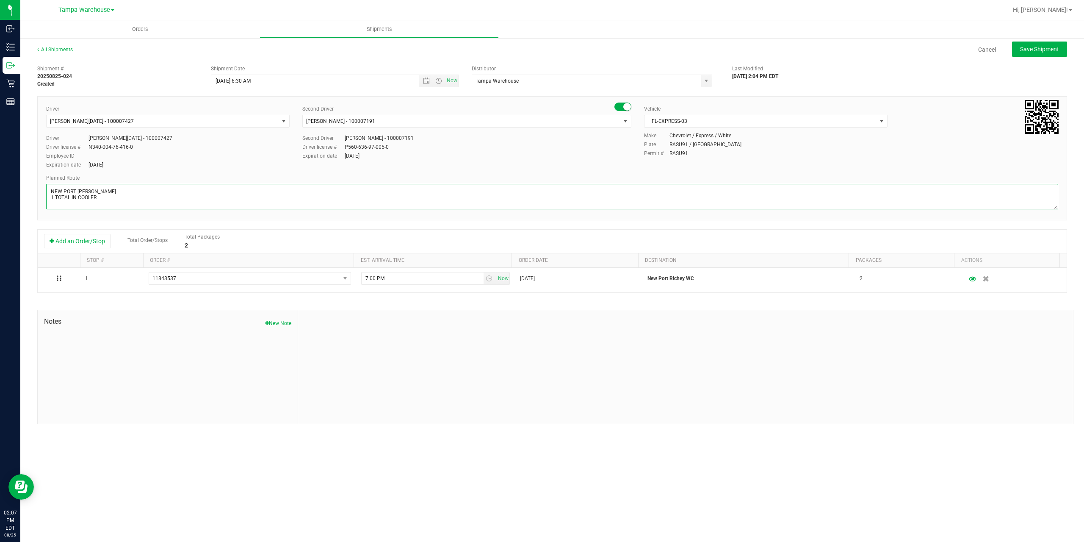
scroll to position [3, 0]
paste textarea "Summerfield WC Ocala WC Brooksville WC New Port Richey WC Largo WC St. Pete WC …"
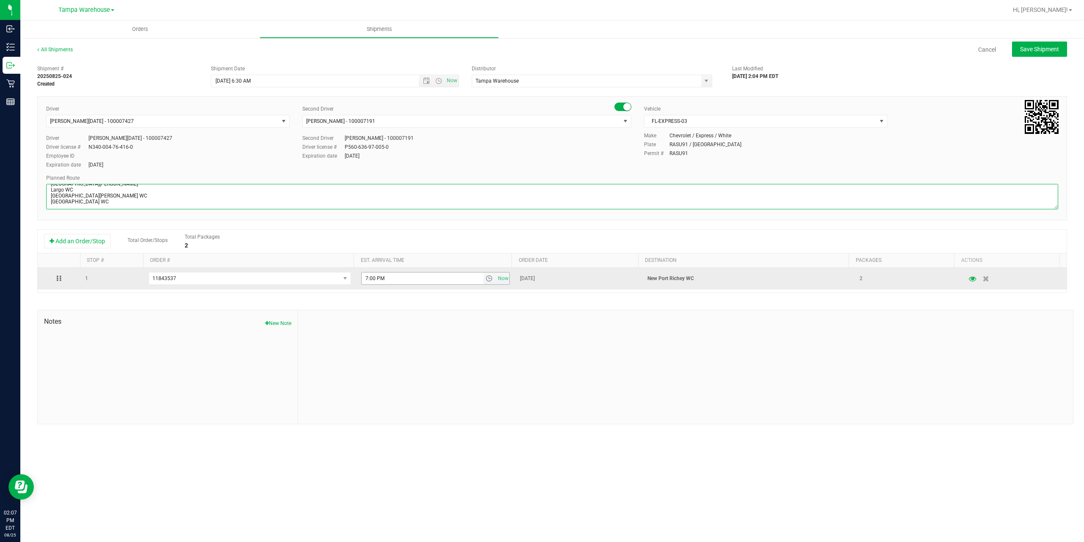
click at [486, 277] on span "select" at bounding box center [489, 278] width 7 height 7
type textarea "NEW PORT RICHEY WC 1 TOTAL IN COOLER Summerfield WC Ocala WC Brooksville WC New…"
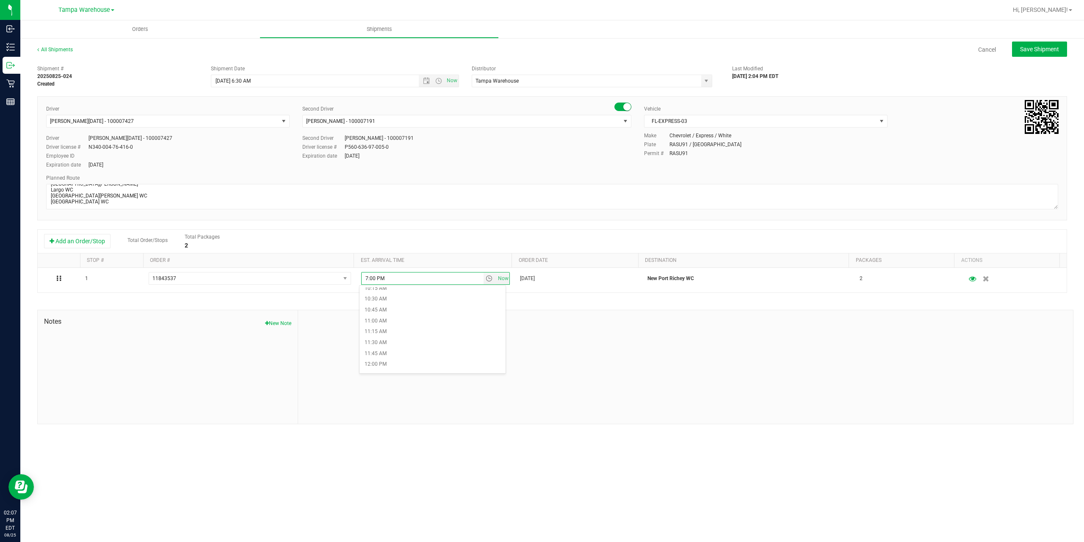
scroll to position [466, 0]
click at [392, 352] on li "12:00 PM" at bounding box center [432, 348] width 146 height 11
click at [1054, 52] on span "Save Shipment" at bounding box center [1039, 49] width 39 height 7
type input "8/27/2025 10:30 AM"
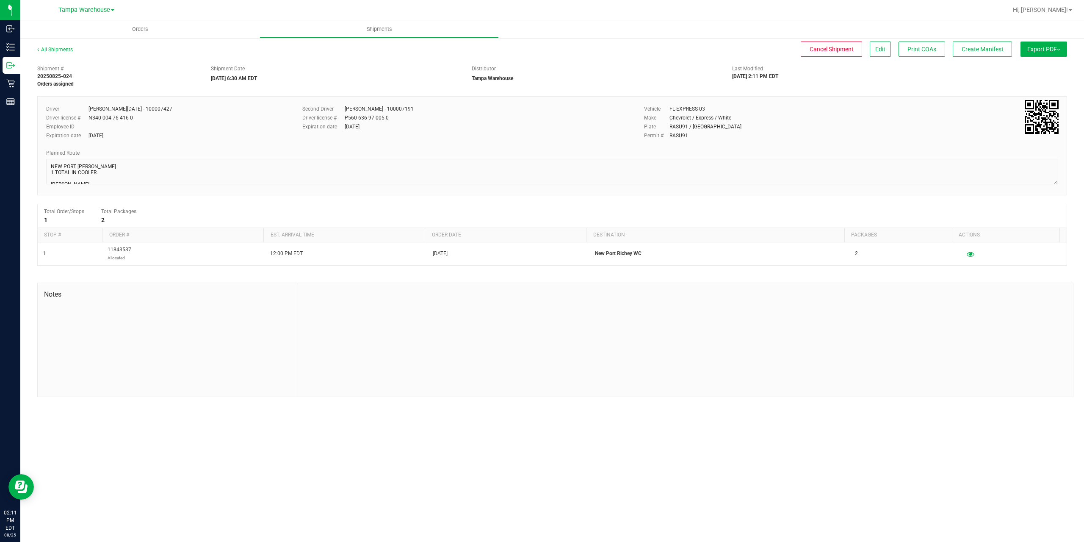
click at [1042, 51] on button "Export PDF" at bounding box center [1043, 48] width 47 height 15
click at [1039, 66] on span "Manifest by Package ID" at bounding box center [1031, 68] width 54 height 6
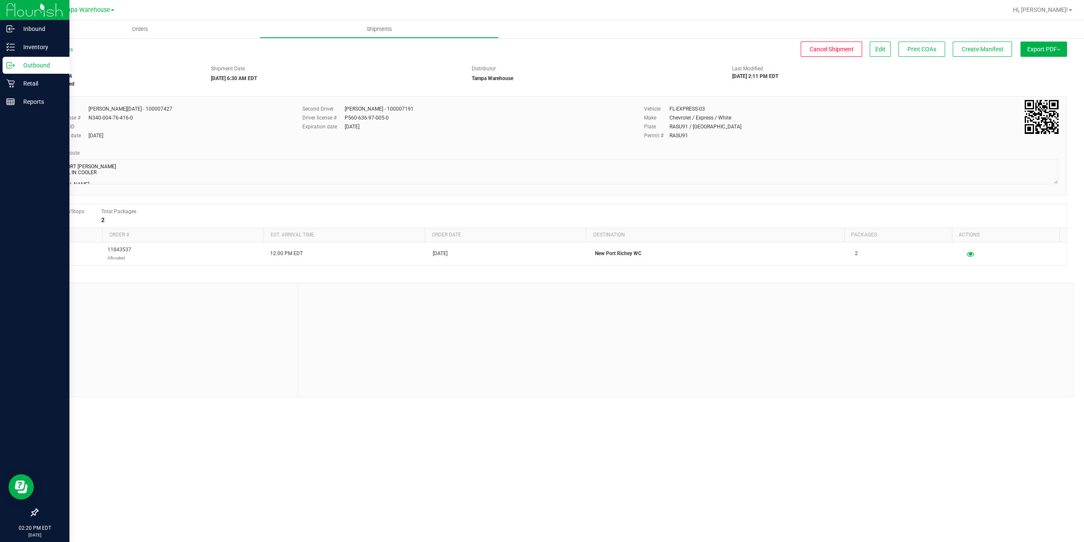
click at [27, 63] on p "Outbound" at bounding box center [40, 65] width 51 height 10
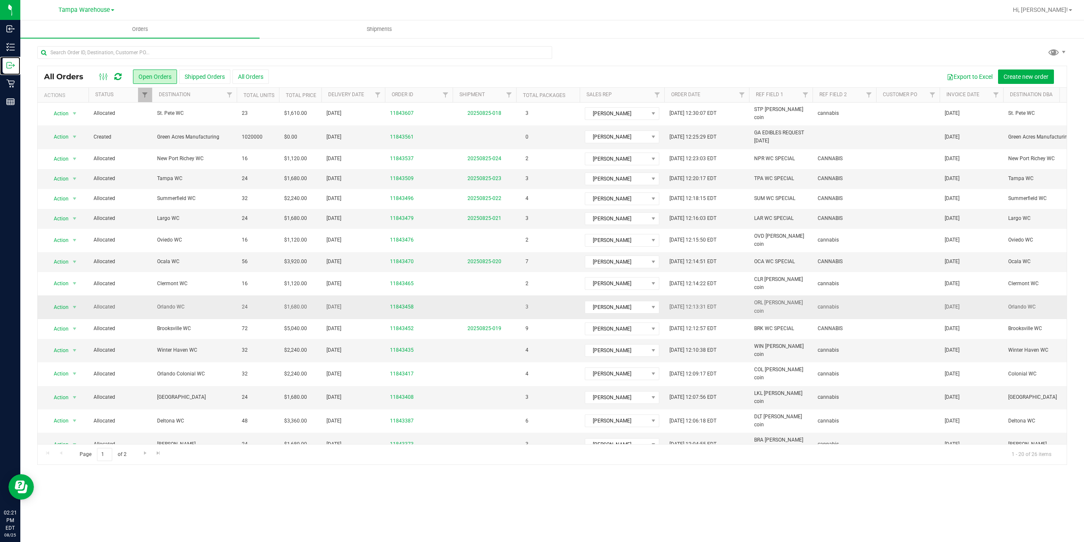
scroll to position [73, 0]
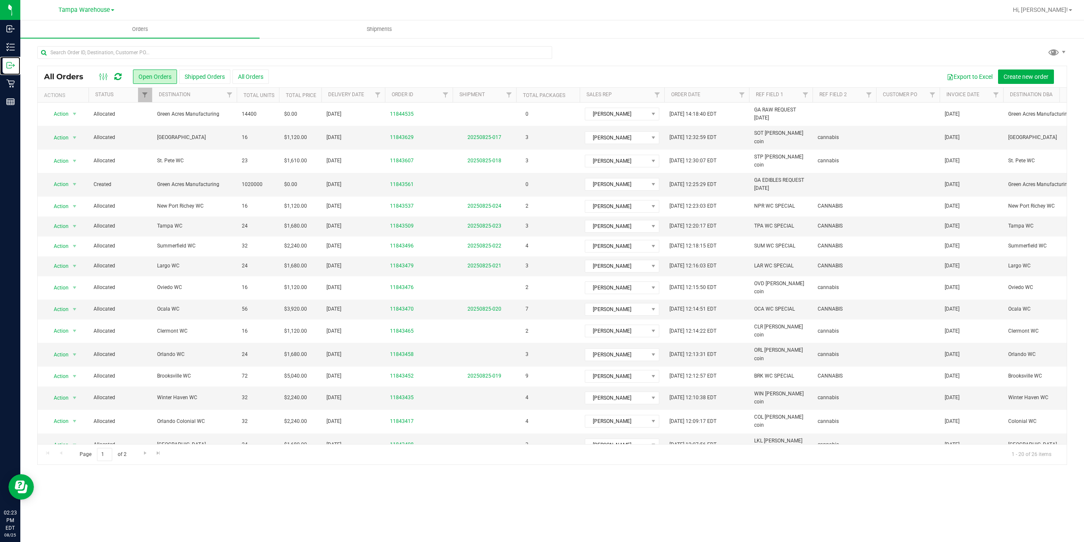
scroll to position [73, 0]
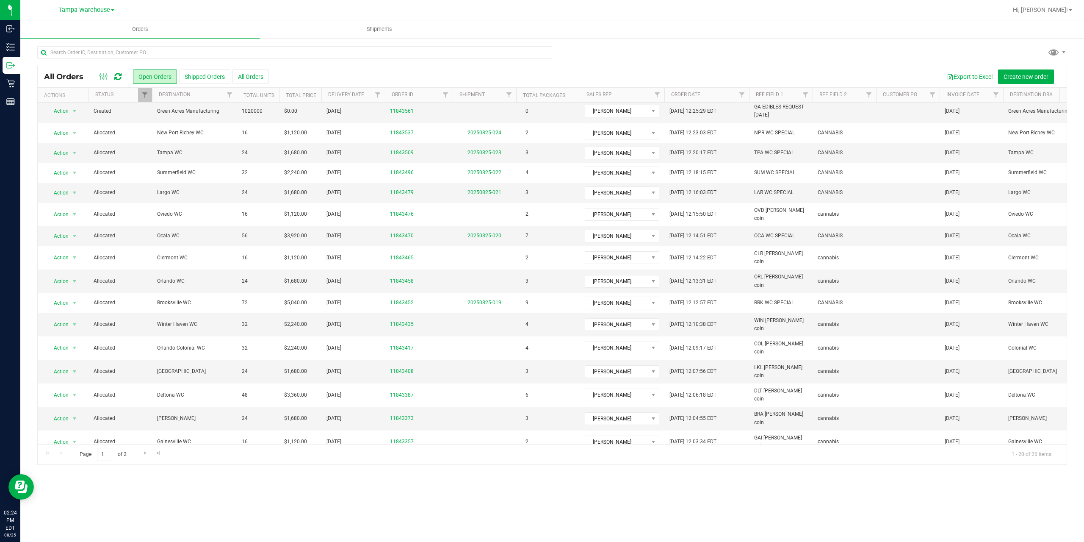
click at [172, 461] on span "WPB DC" at bounding box center [194, 465] width 75 height 8
click at [321, 77] on span "Create shipment" at bounding box center [310, 76] width 43 height 7
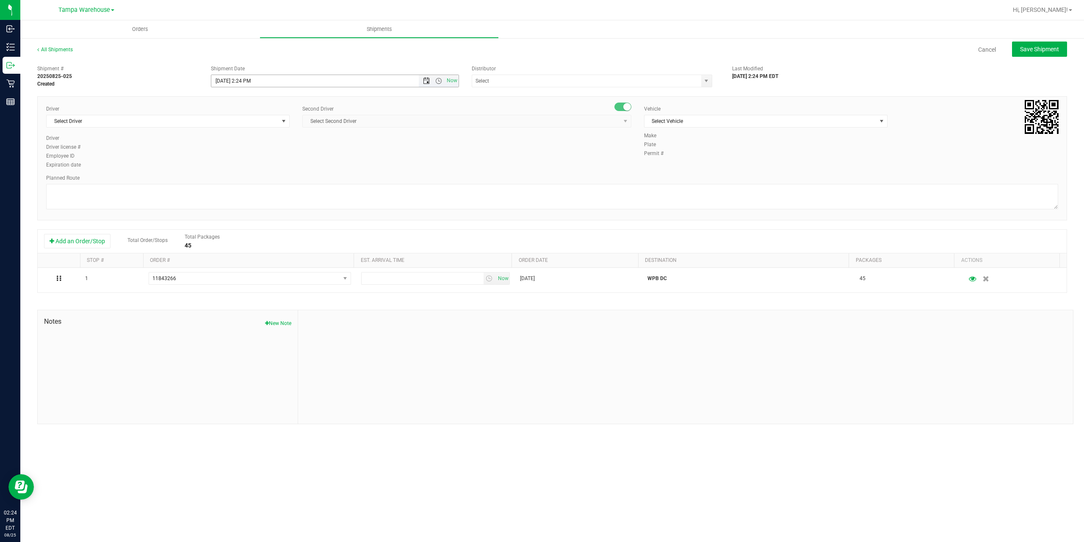
click at [427, 80] on span "Open the date view" at bounding box center [426, 80] width 7 height 7
click at [256, 178] on link "27" at bounding box center [256, 180] width 12 height 13
click at [439, 79] on span "Open the time view" at bounding box center [438, 80] width 7 height 7
click at [231, 150] on li "6:30 AM" at bounding box center [334, 151] width 246 height 11
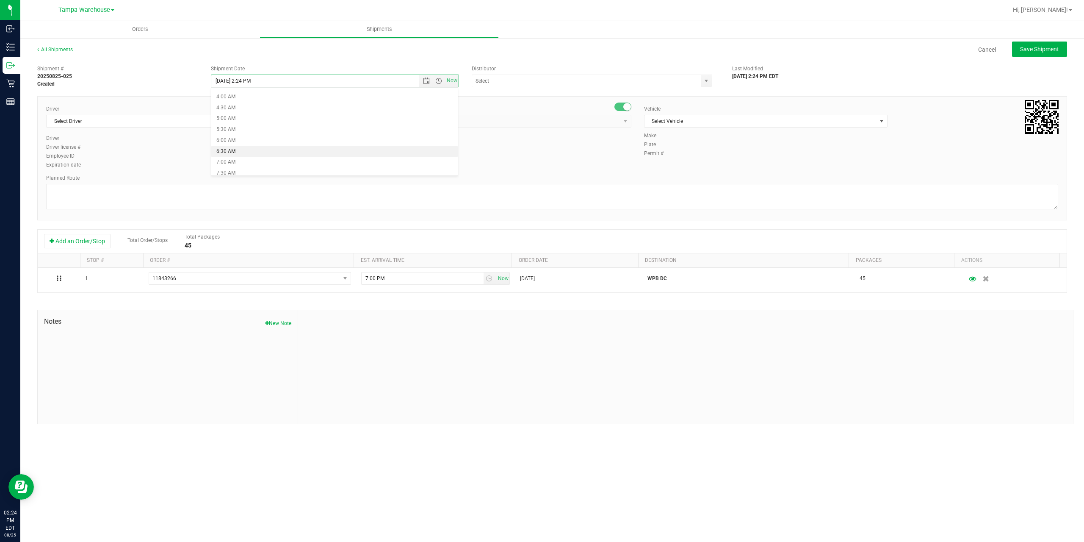
type input "8/27/2025 6:30 AM"
click at [517, 79] on input "text" at bounding box center [583, 81] width 222 height 12
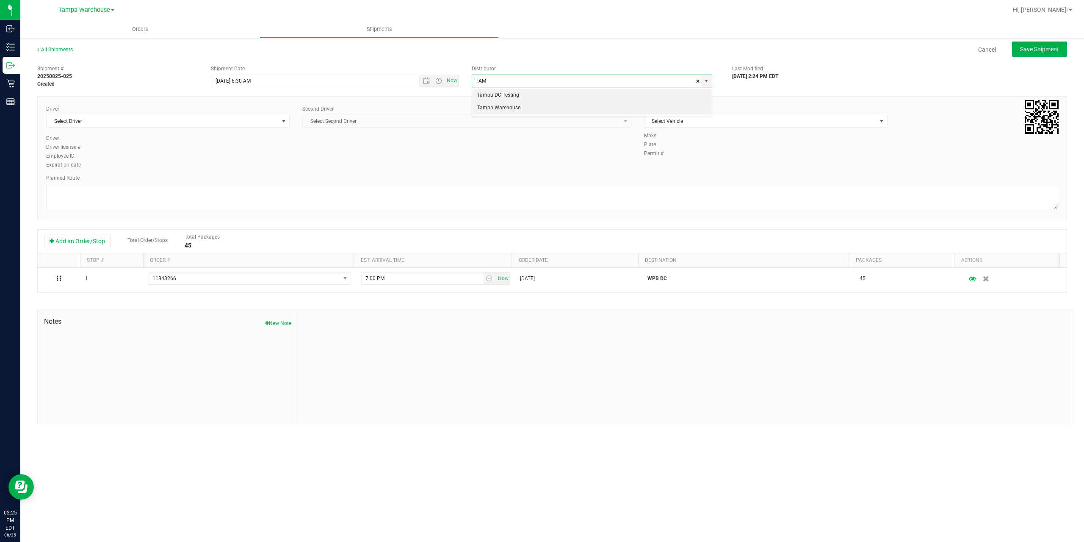
click at [512, 107] on li "Tampa Warehouse" at bounding box center [592, 108] width 240 height 13
type input "Tampa Warehouse"
click at [241, 120] on span "Select Driver" at bounding box center [163, 121] width 232 height 12
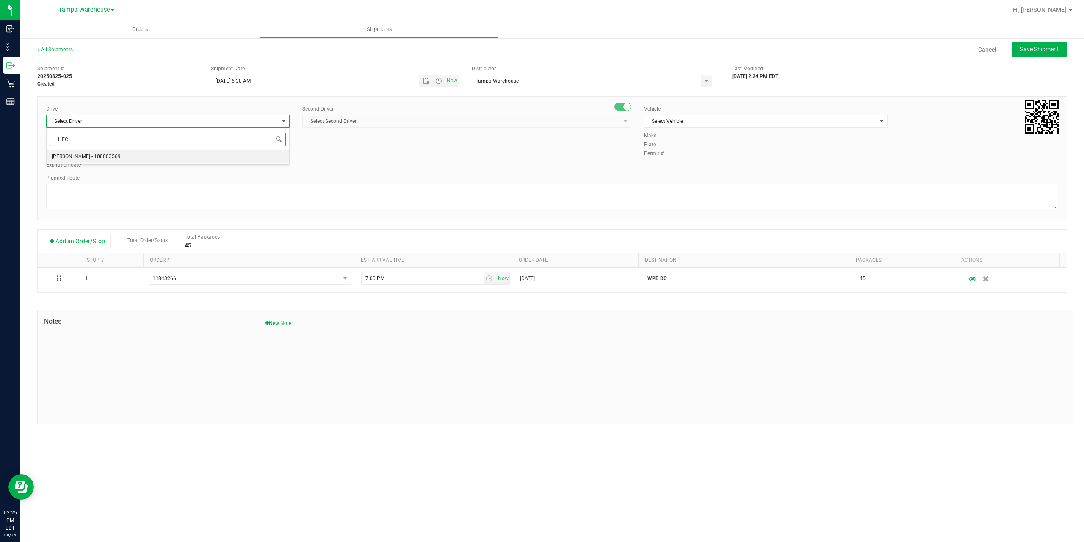
click at [69, 155] on span "[PERSON_NAME] - 100003569" at bounding box center [86, 156] width 69 height 11
type input "HEC"
click at [380, 122] on span "Select Second Driver" at bounding box center [462, 121] width 318 height 12
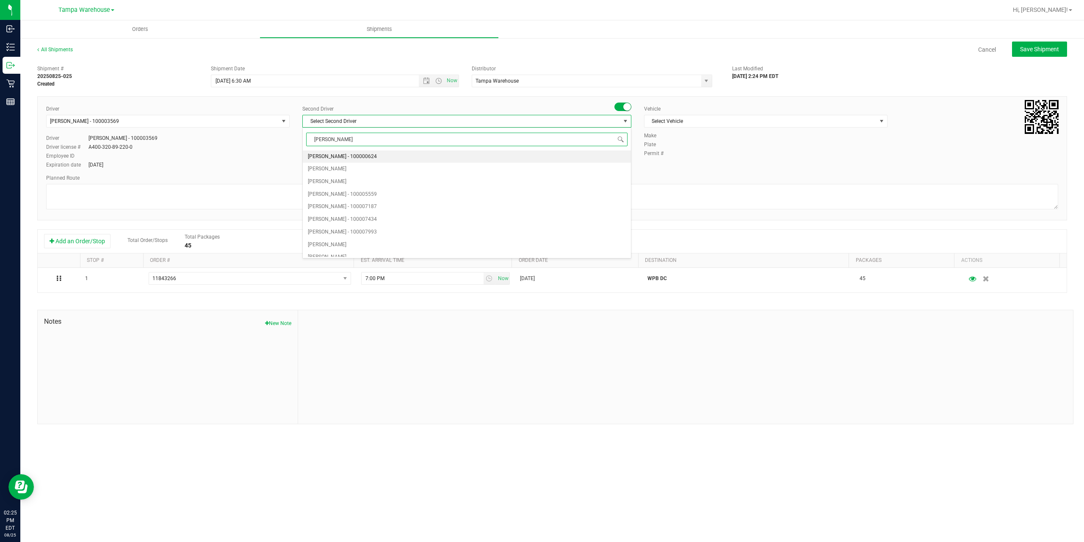
type input "DANN"
click at [339, 157] on span "[PERSON_NAME] - 100004355" at bounding box center [342, 156] width 69 height 11
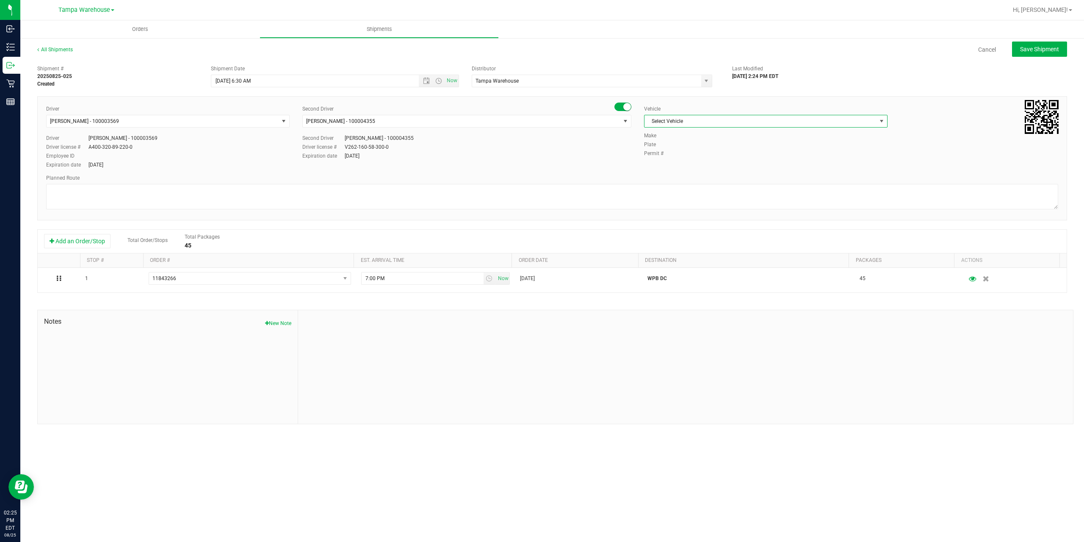
click at [705, 120] on span "Select Vehicle" at bounding box center [760, 121] width 232 height 12
click at [675, 160] on li "FL-E-450-01" at bounding box center [765, 161] width 243 height 13
click at [643, 193] on textarea at bounding box center [552, 196] width 1012 height 25
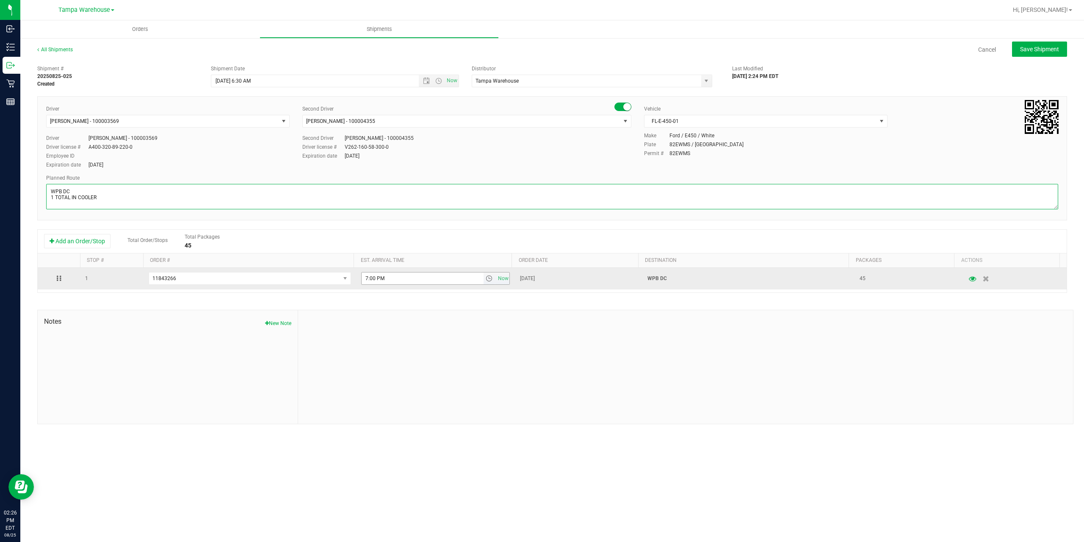
click at [486, 278] on span "select" at bounding box center [489, 278] width 7 height 7
type textarea "WPB DC 1 TOTAL IN COOLER"
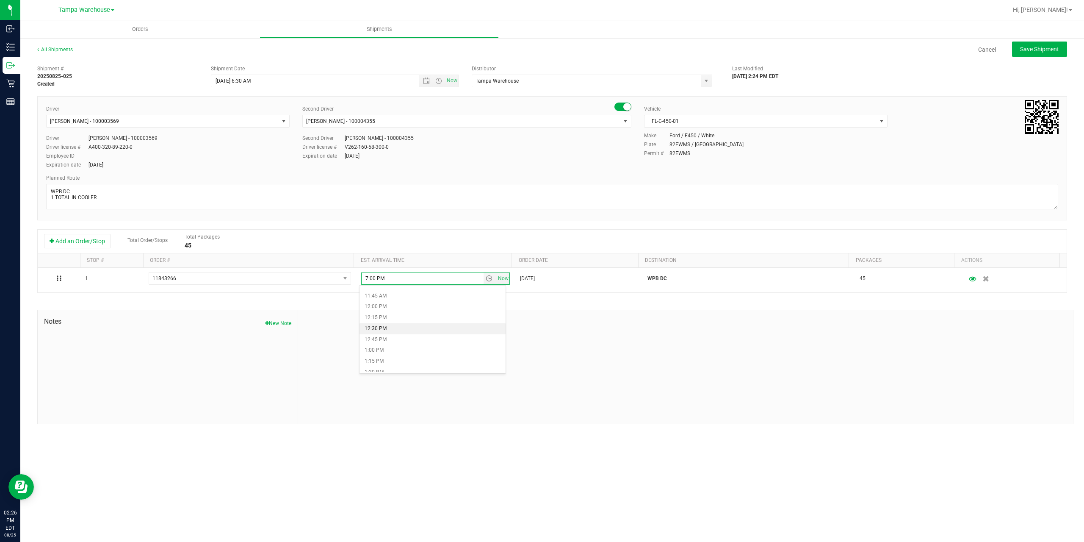
scroll to position [466, 0]
click at [382, 302] on li "11:00 AM" at bounding box center [432, 305] width 146 height 11
click at [1042, 50] on span "Save Shipment" at bounding box center [1039, 49] width 39 height 7
type input "8/27/2025 10:30 AM"
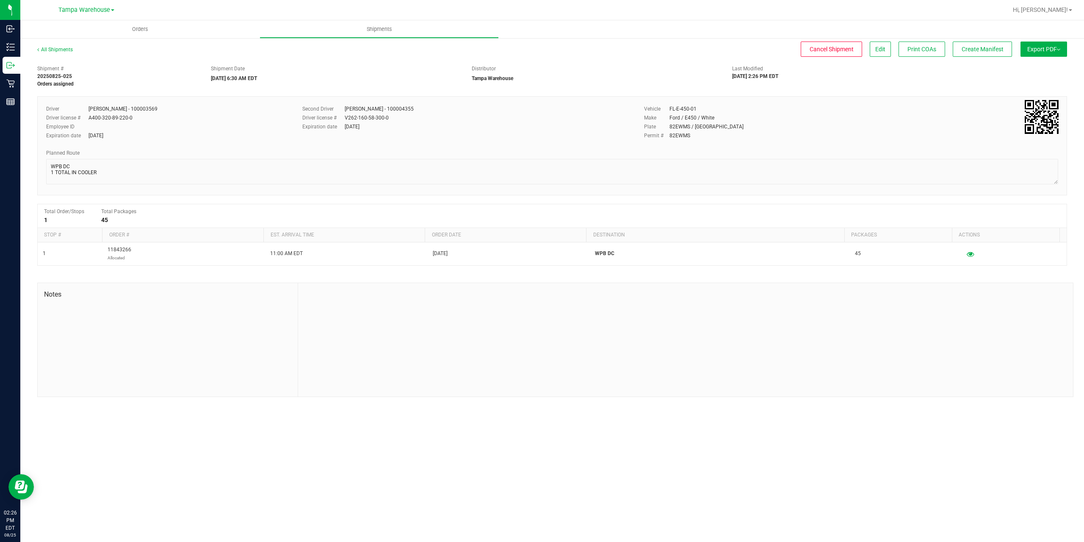
click at [1042, 50] on button "Export PDF" at bounding box center [1043, 48] width 47 height 15
click at [1032, 67] on span "Manifest by Package ID" at bounding box center [1031, 68] width 54 height 6
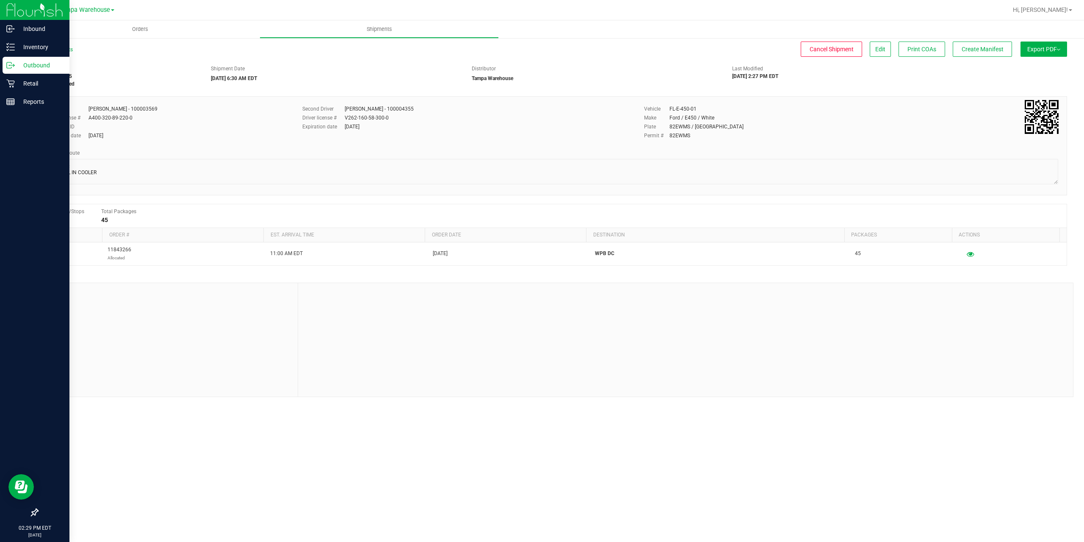
click at [31, 66] on p "Outbound" at bounding box center [40, 65] width 51 height 10
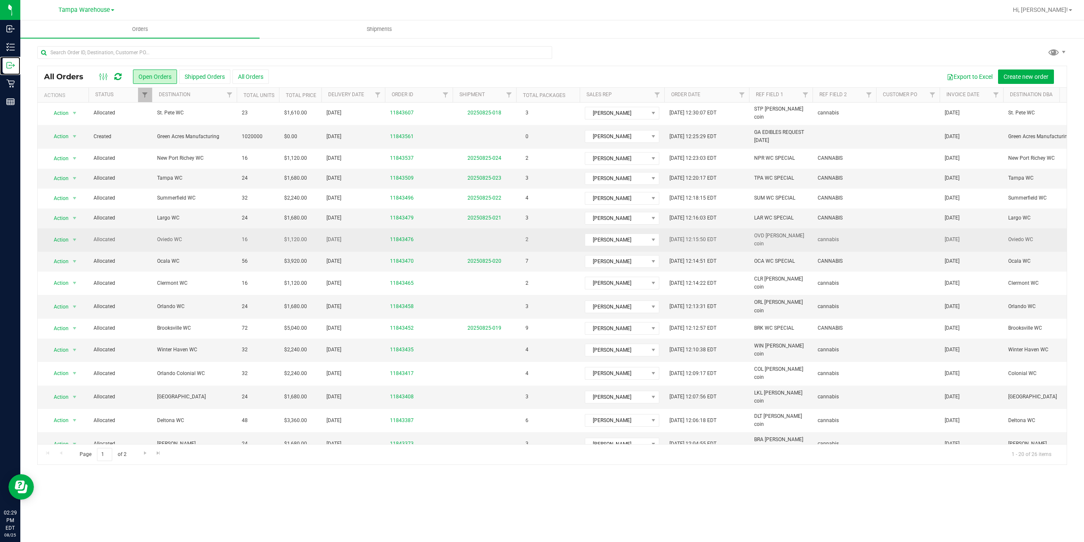
scroll to position [73, 0]
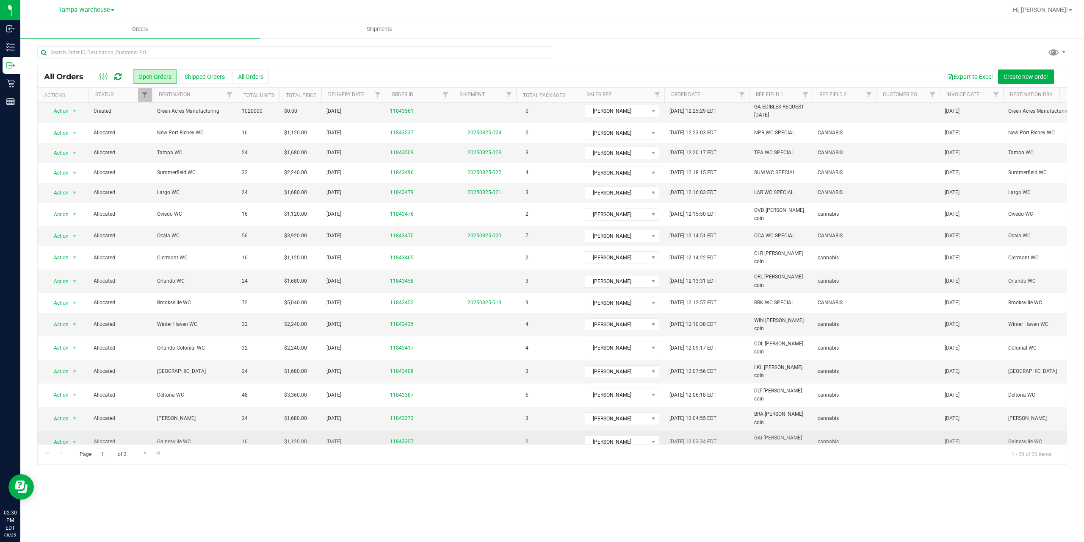
click at [172, 437] on span "Gainesville WC" at bounding box center [194, 441] width 75 height 8
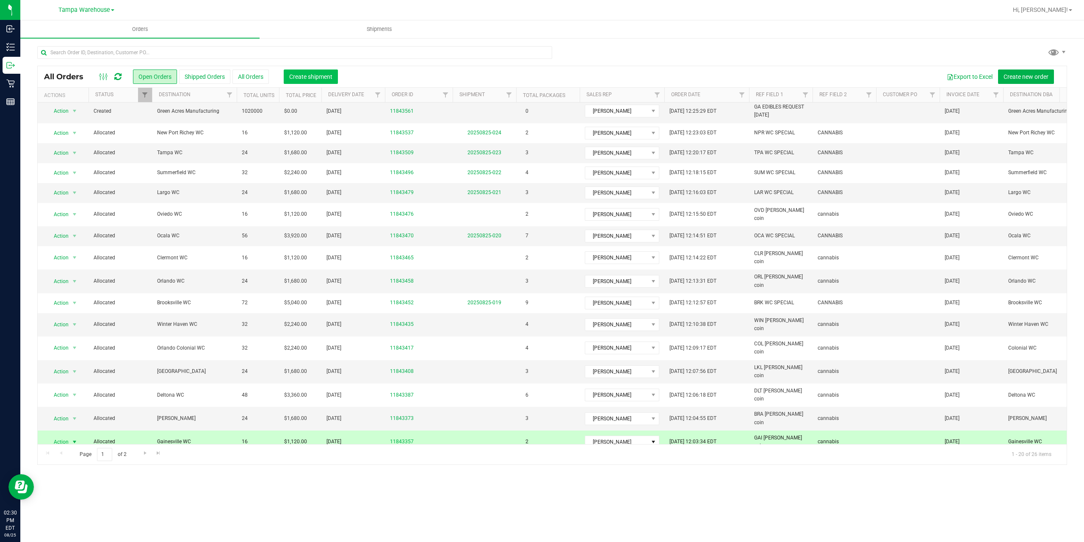
click at [322, 76] on span "Create shipment" at bounding box center [310, 76] width 43 height 7
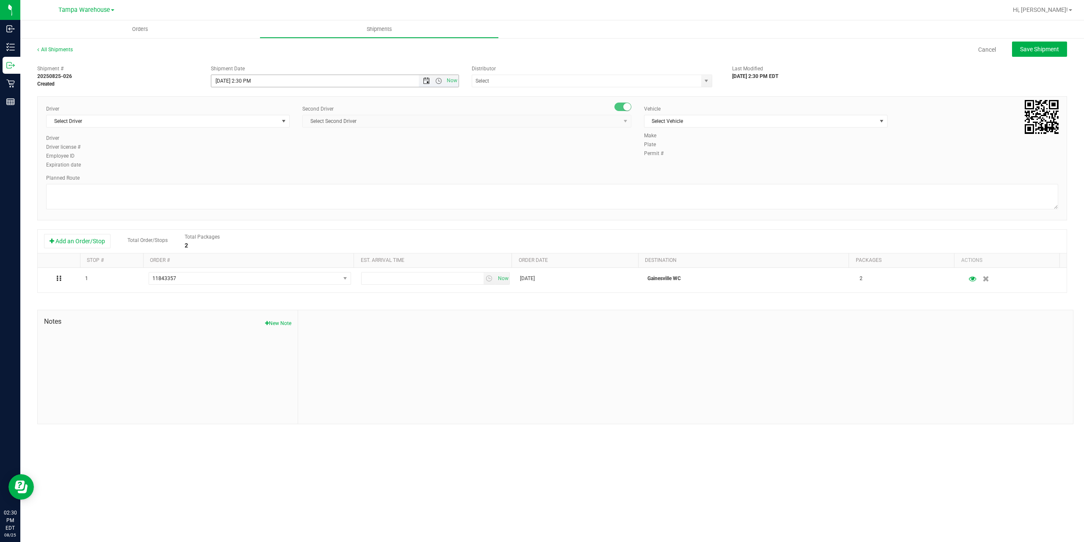
click at [427, 83] on span "Open the date view" at bounding box center [426, 80] width 7 height 7
click at [242, 180] on link "26" at bounding box center [244, 180] width 12 height 13
click at [440, 81] on span "Open the time view" at bounding box center [438, 80] width 7 height 7
click at [238, 148] on li "1:30 PM" at bounding box center [334, 149] width 246 height 11
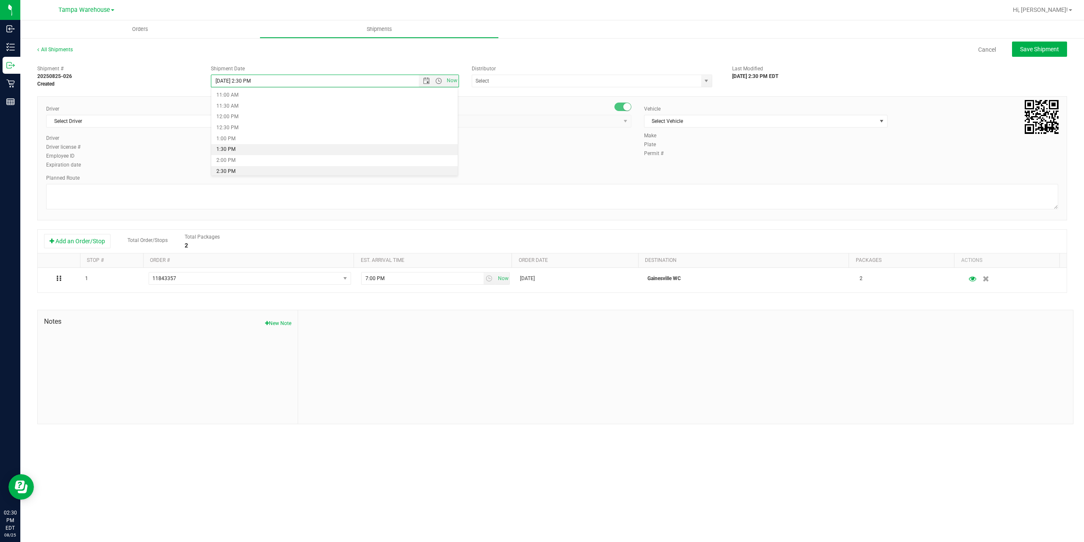
type input "8/26/2025 1:30 PM"
click at [528, 79] on input "text" at bounding box center [583, 81] width 222 height 12
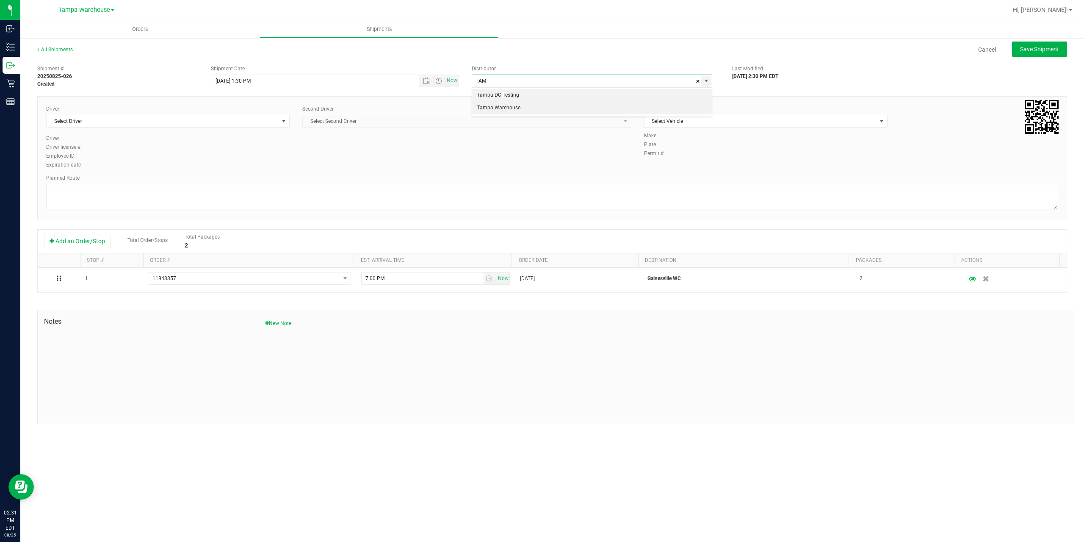
click at [513, 107] on li "Tampa Warehouse" at bounding box center [592, 108] width 240 height 13
type input "Tampa Warehouse"
click at [235, 118] on span "Select Driver" at bounding box center [163, 121] width 232 height 12
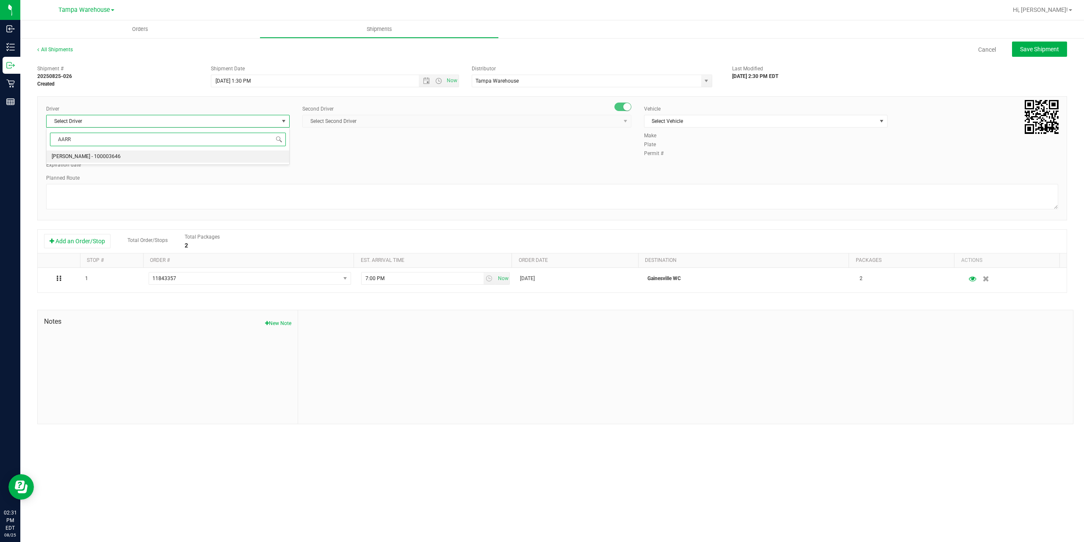
click at [72, 153] on span "[PERSON_NAME] - 100003646" at bounding box center [86, 156] width 69 height 11
type input "AARR"
click at [375, 121] on span "Select Second Driver" at bounding box center [462, 121] width 318 height 12
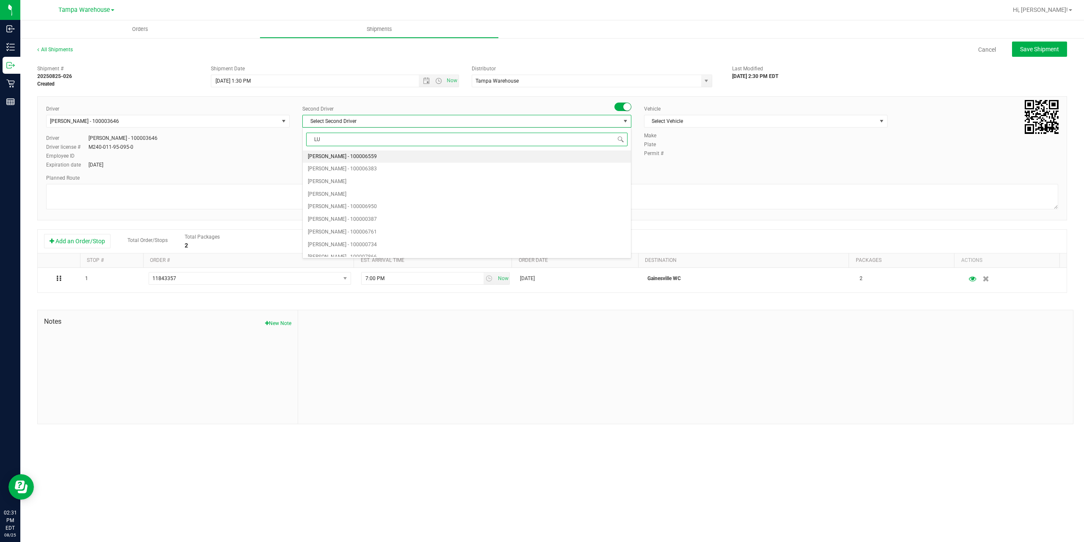
type input "LUN"
click at [326, 155] on span "[PERSON_NAME] - 100000662" at bounding box center [342, 156] width 69 height 11
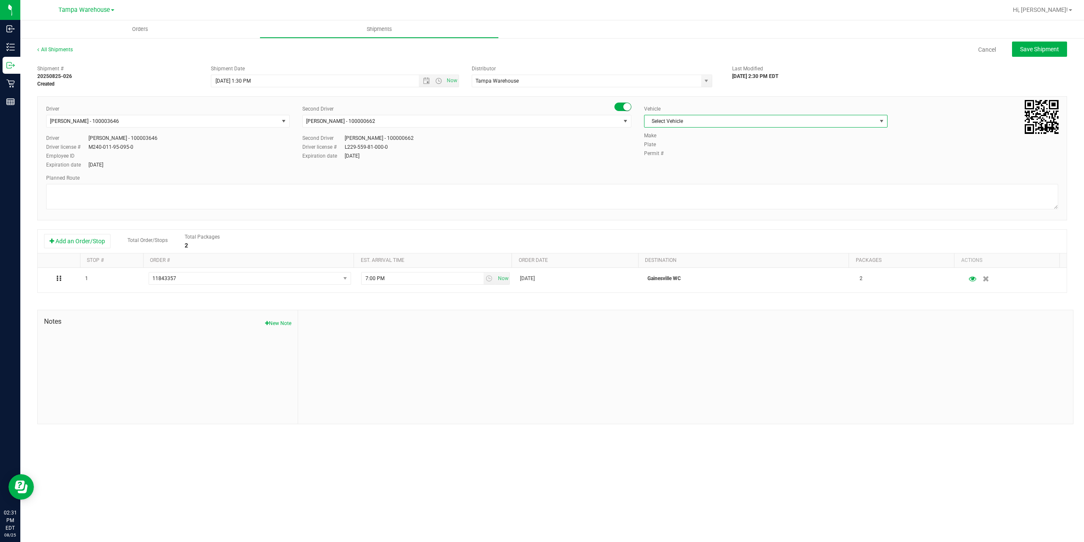
click at [692, 122] on span "Select Vehicle" at bounding box center [760, 121] width 232 height 12
click at [679, 174] on li "FL-E-450-02" at bounding box center [765, 173] width 243 height 13
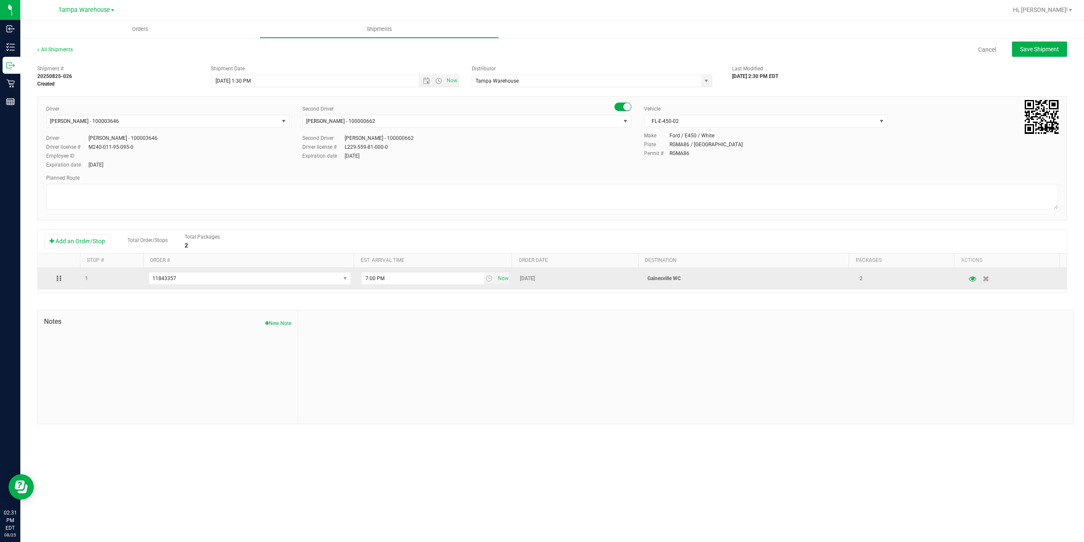
drag, startPoint x: 681, startPoint y: 276, endPoint x: 633, endPoint y: 276, distance: 47.8
click at [633, 276] on tr "1 11843357 11844535 11843561 11843476 11843465 11843458 11843435 11843417 11843…" at bounding box center [552, 279] width 1029 height 22
copy tr "Gainesville WC"
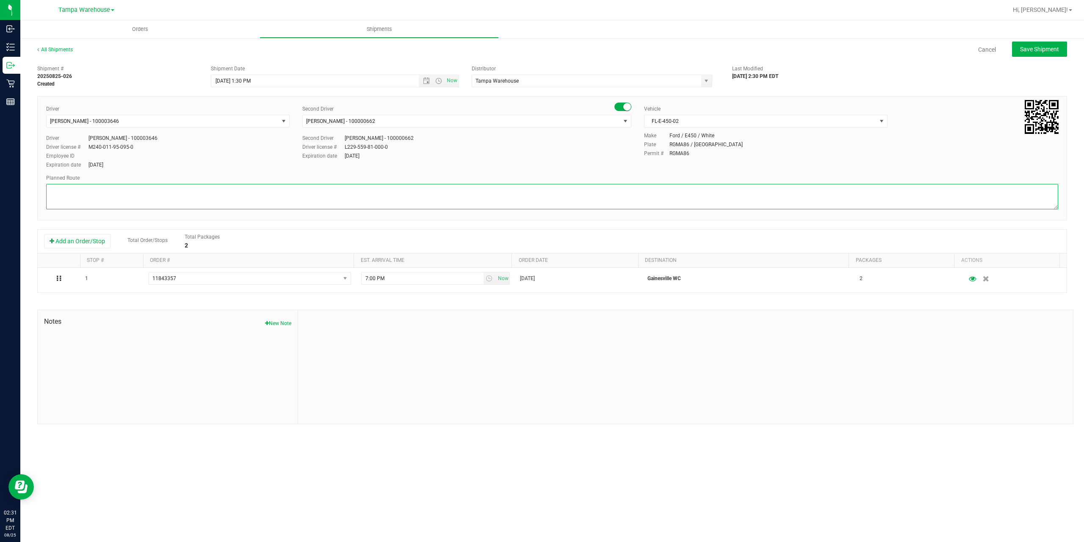
click at [120, 192] on textarea at bounding box center [552, 196] width 1012 height 25
paste textarea "Gainesville WC"
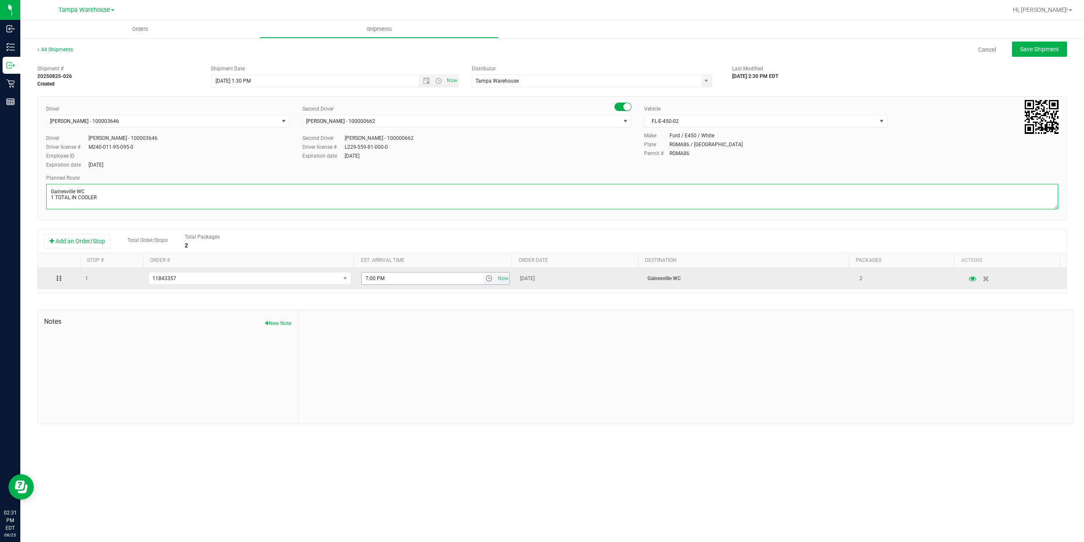
click at [488, 277] on span "select" at bounding box center [489, 278] width 7 height 7
type textarea "Gainesville WC 1 TOTAL IN COOLER"
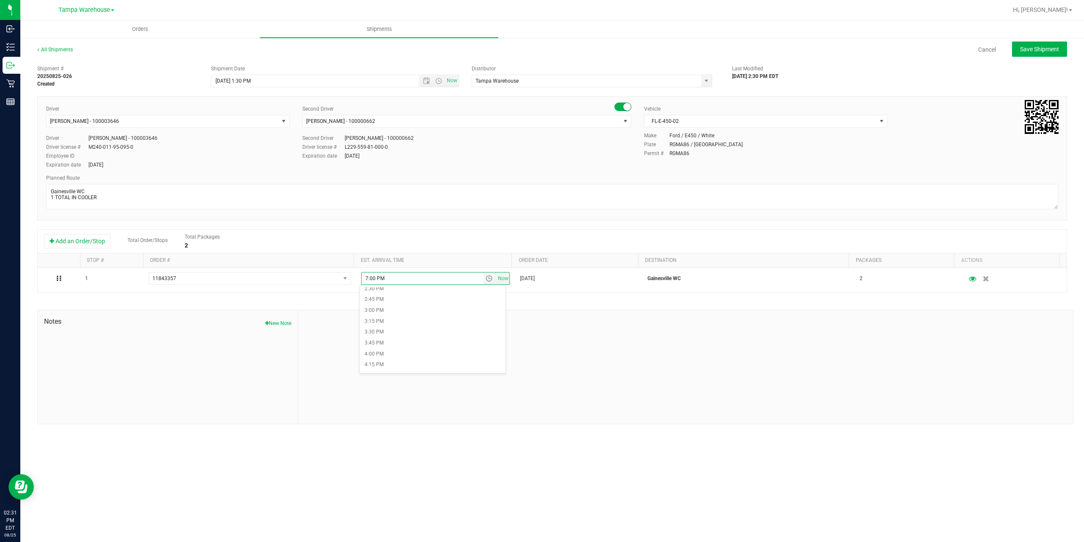
scroll to position [677, 0]
click at [380, 311] on li "4:00 PM" at bounding box center [432, 311] width 146 height 11
click at [1036, 50] on span "Save Shipment" at bounding box center [1039, 49] width 39 height 7
type input "8/26/2025 5:30 PM"
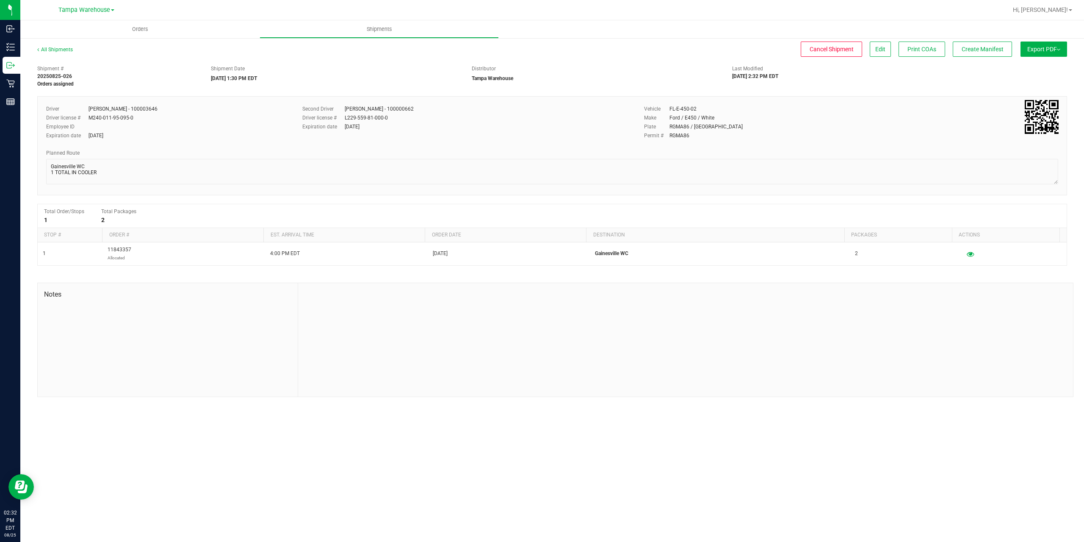
click at [1036, 50] on button "Export PDF" at bounding box center [1043, 48] width 47 height 15
click at [1028, 66] on span "Manifest by Package ID" at bounding box center [1031, 68] width 54 height 6
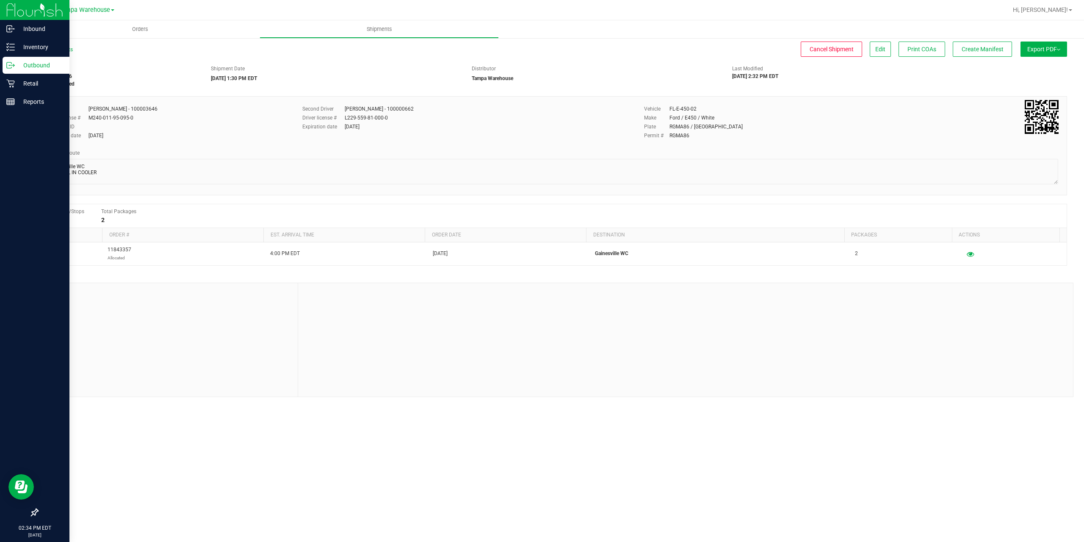
click at [36, 66] on p "Outbound" at bounding box center [40, 65] width 51 height 10
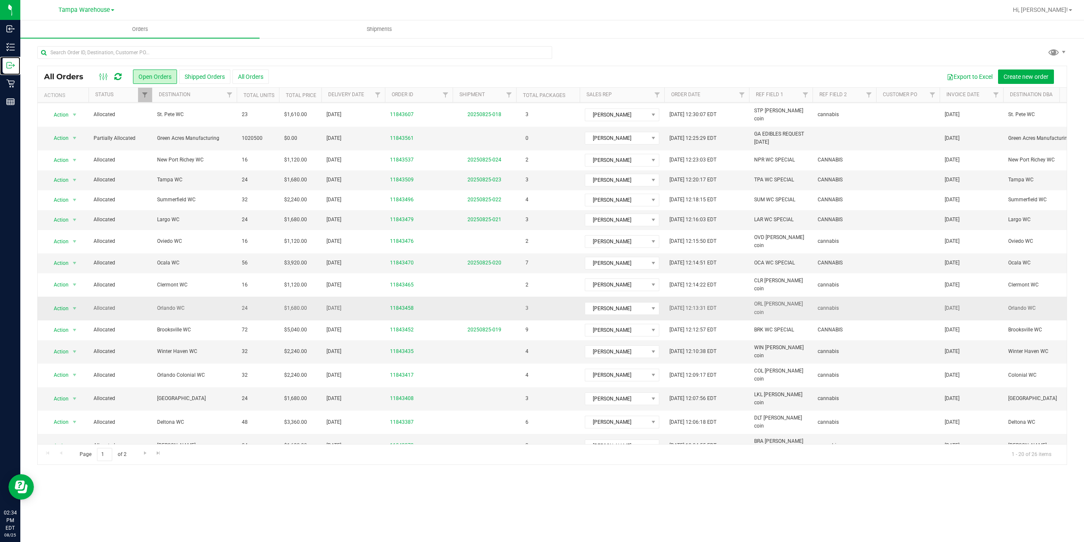
scroll to position [73, 0]
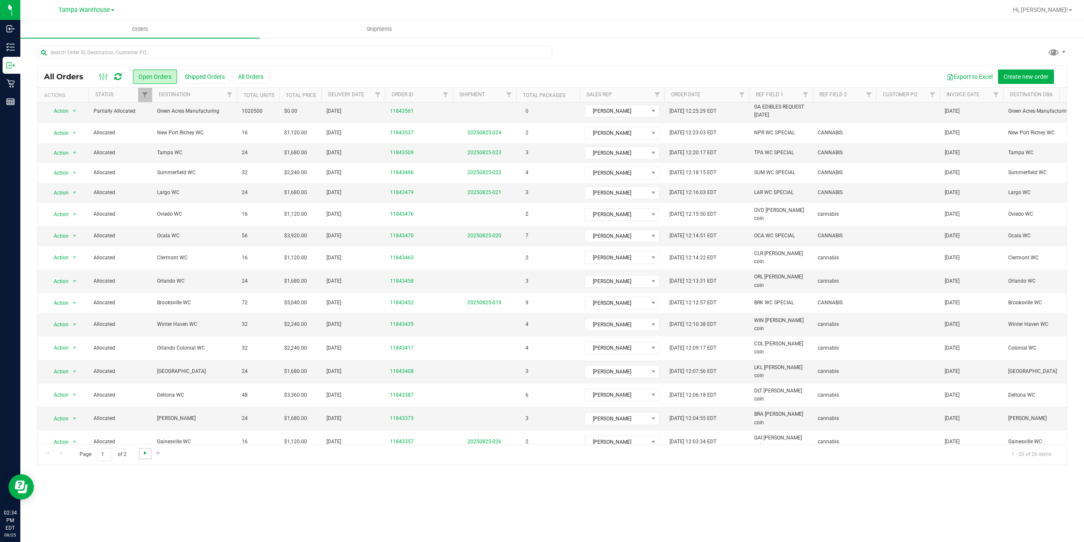
click at [144, 454] on span "Go to the next page" at bounding box center [145, 452] width 7 height 7
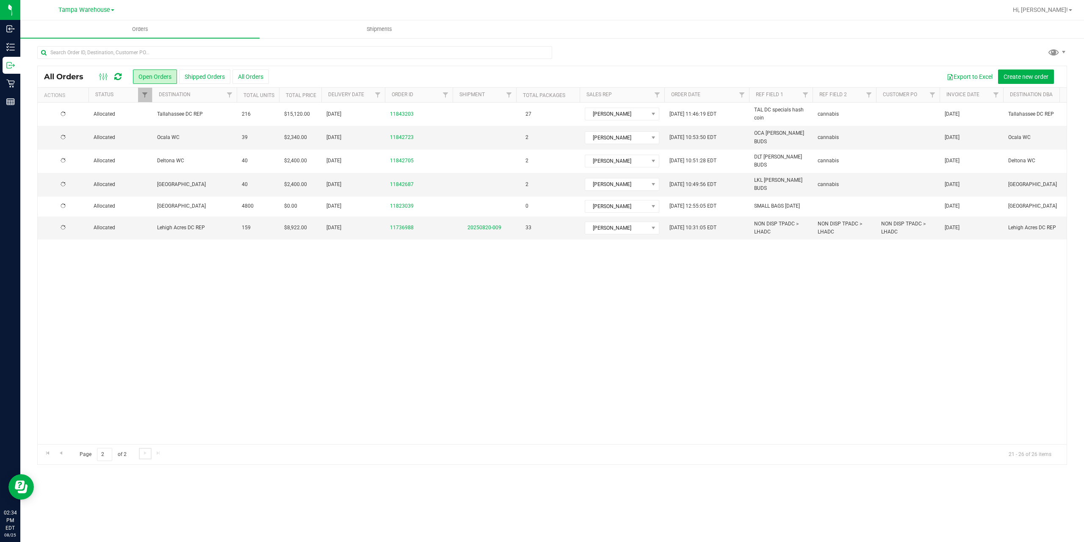
scroll to position [0, 0]
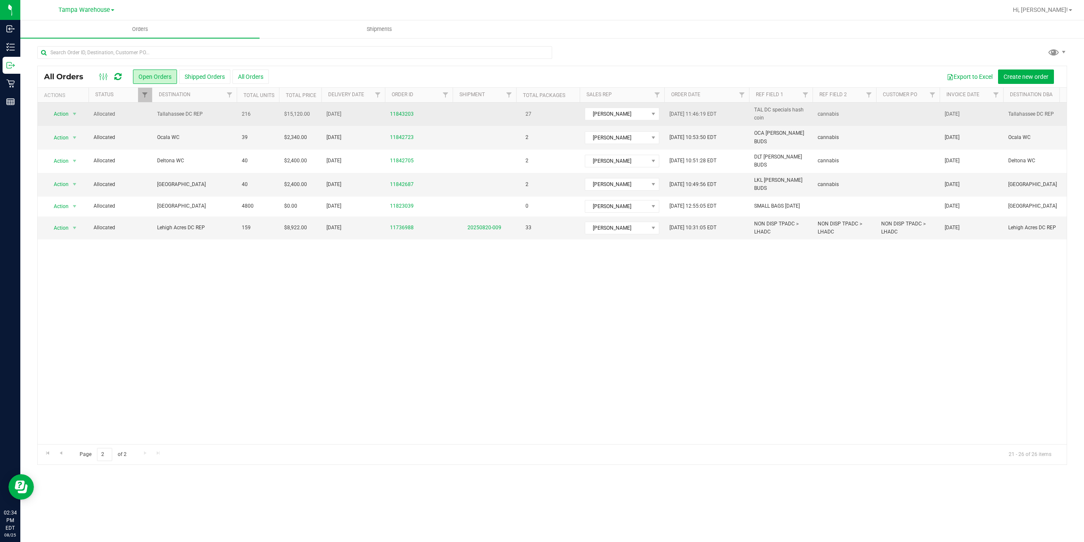
click at [166, 115] on span "Tallahassee DC REP" at bounding box center [194, 114] width 75 height 8
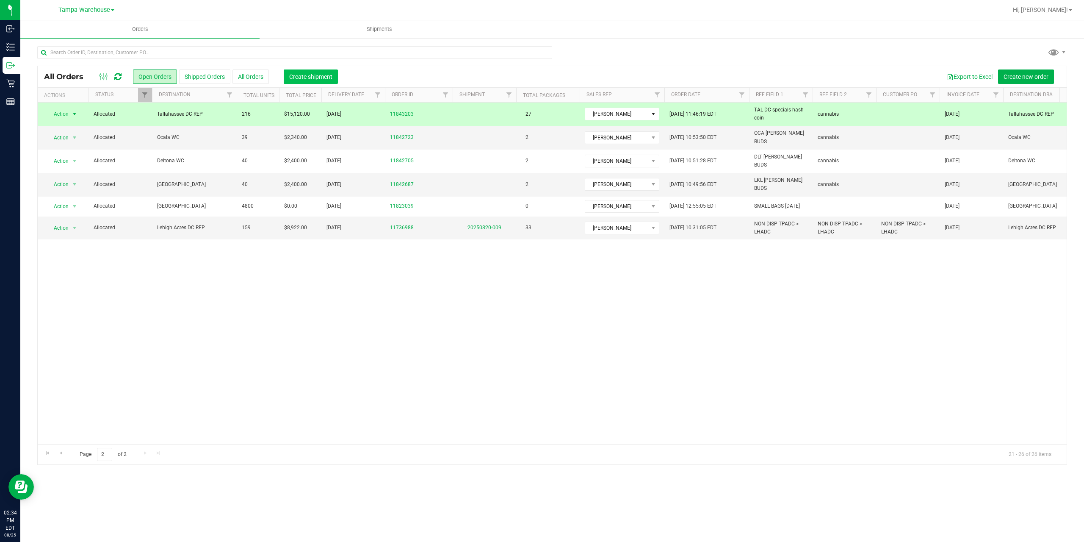
click at [315, 76] on span "Create shipment" at bounding box center [310, 76] width 43 height 7
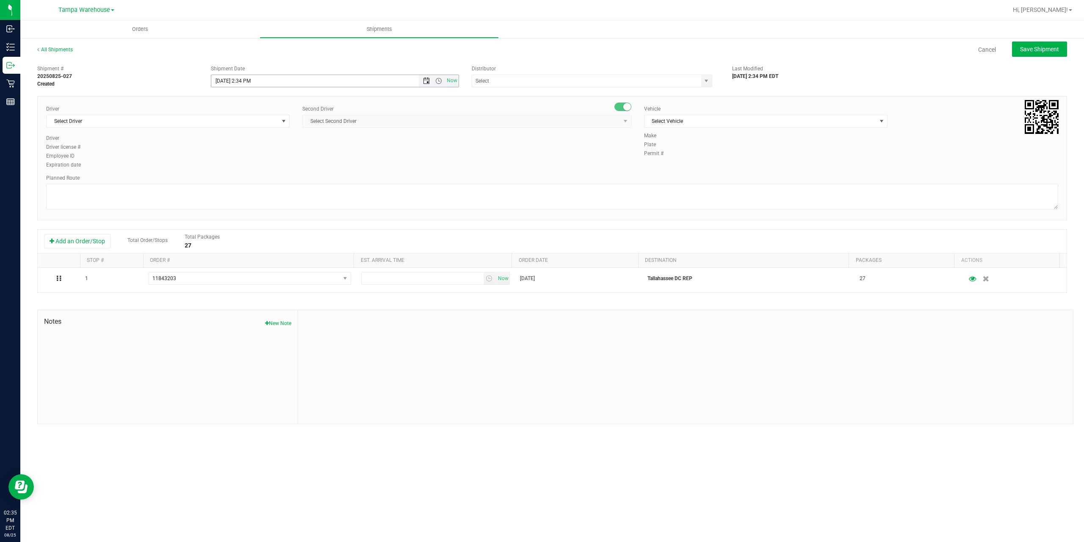
click at [425, 80] on span "Open the date view" at bounding box center [426, 80] width 7 height 7
click at [244, 181] on link "26" at bounding box center [244, 180] width 12 height 13
click at [437, 80] on span "Open the time view" at bounding box center [438, 80] width 7 height 7
click at [239, 135] on li "1:30 PM" at bounding box center [334, 134] width 246 height 11
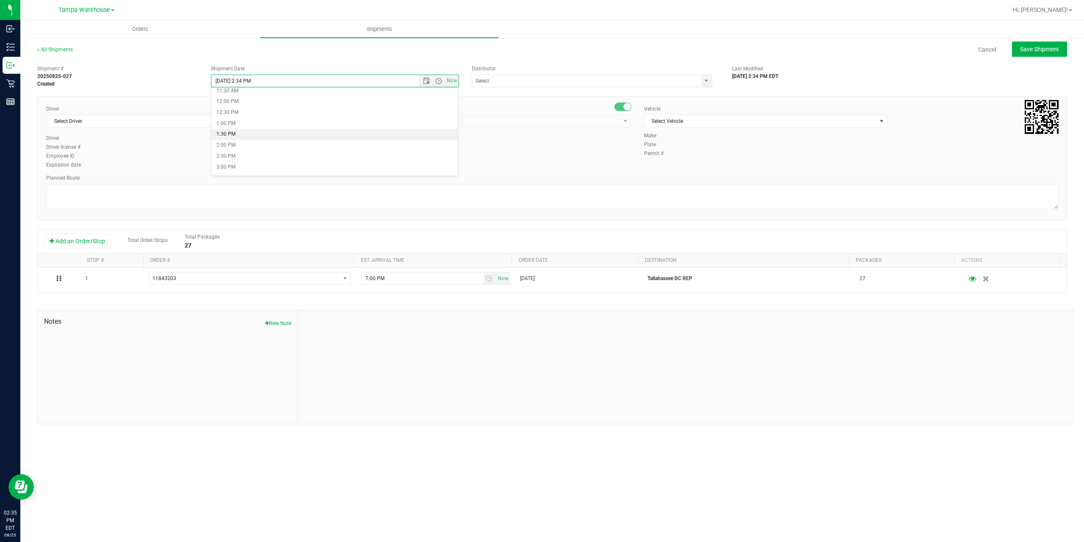
type input "8/26/2025 1:30 PM"
click at [527, 82] on input "text" at bounding box center [583, 81] width 222 height 12
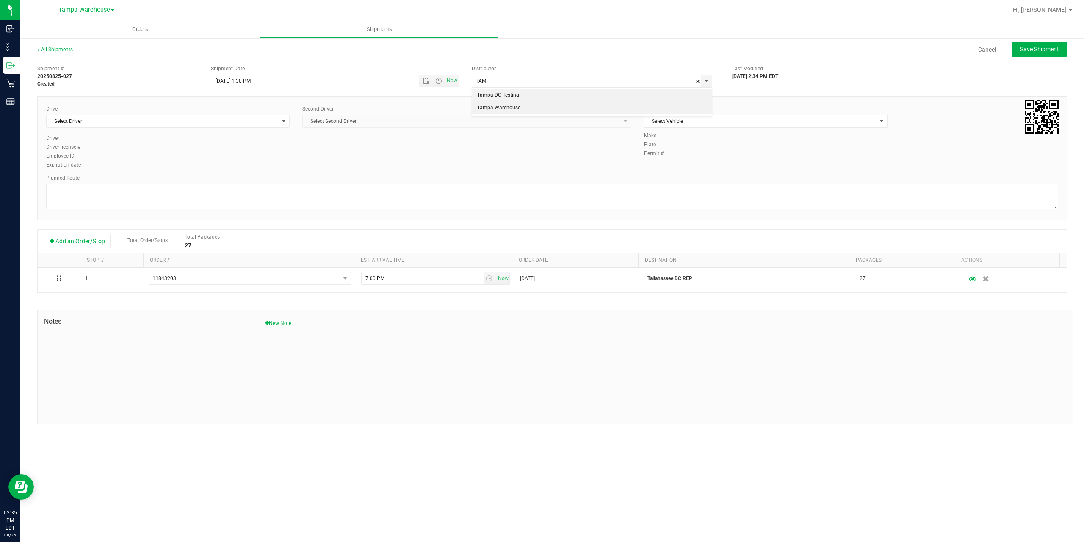
click at [514, 109] on li "Tampa Warehouse" at bounding box center [592, 108] width 240 height 13
type input "Tampa Warehouse"
click at [252, 122] on span "Select Driver" at bounding box center [163, 121] width 232 height 12
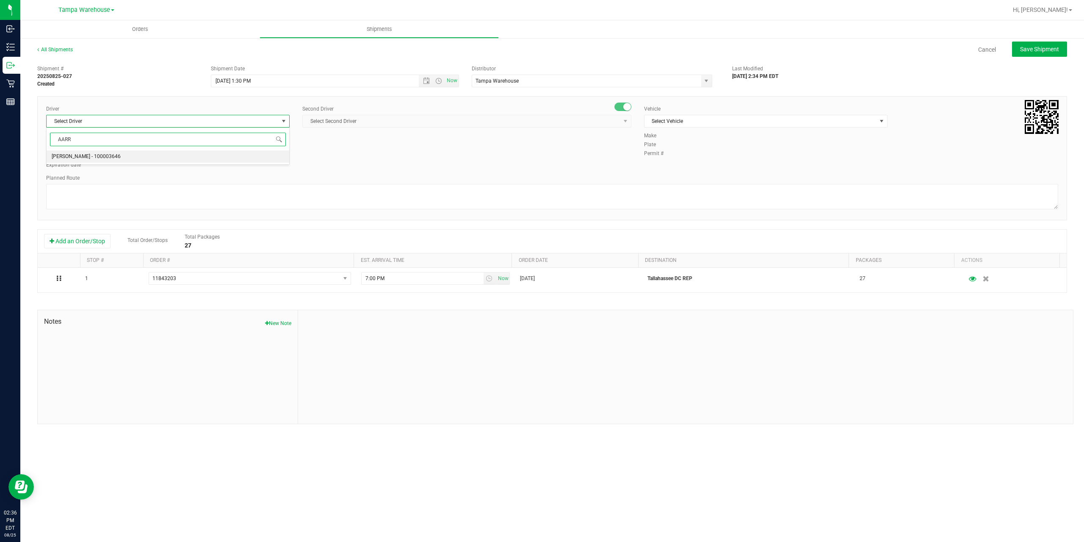
click at [72, 155] on span "[PERSON_NAME] - 100003646" at bounding box center [86, 156] width 69 height 11
type input "AARR"
click at [387, 116] on span "Select Second Driver" at bounding box center [462, 121] width 318 height 12
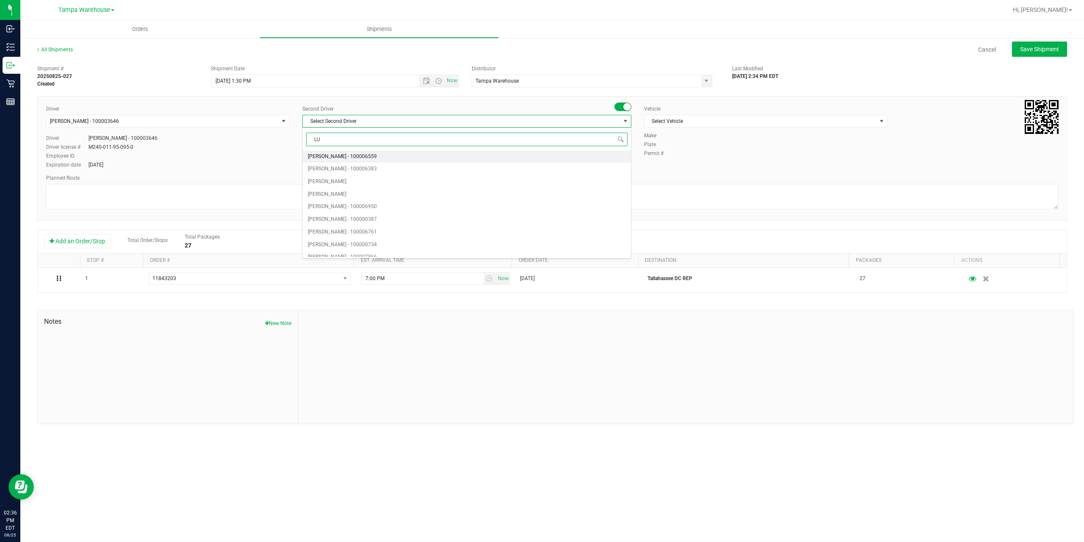
type input "LUN"
click at [334, 156] on span "[PERSON_NAME] - 100000662" at bounding box center [342, 156] width 69 height 11
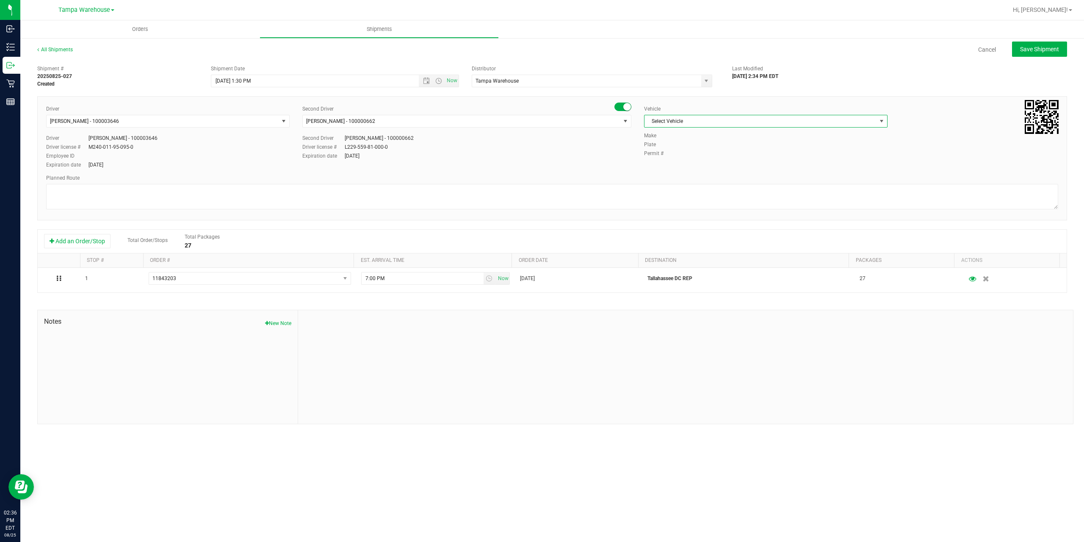
click at [700, 121] on span "Select Vehicle" at bounding box center [760, 121] width 232 height 12
click at [680, 173] on li "FL-E-450-02" at bounding box center [765, 173] width 243 height 13
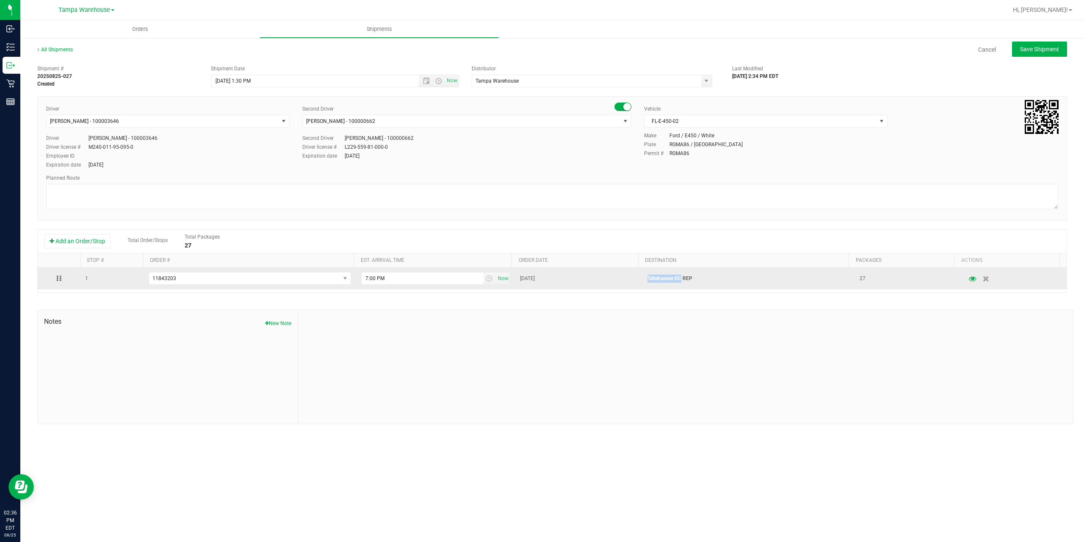
drag, startPoint x: 677, startPoint y: 277, endPoint x: 639, endPoint y: 277, distance: 39.0
click at [642, 277] on td "Tallahassee DC REP" at bounding box center [748, 279] width 212 height 22
copy p "Tallahassee DC"
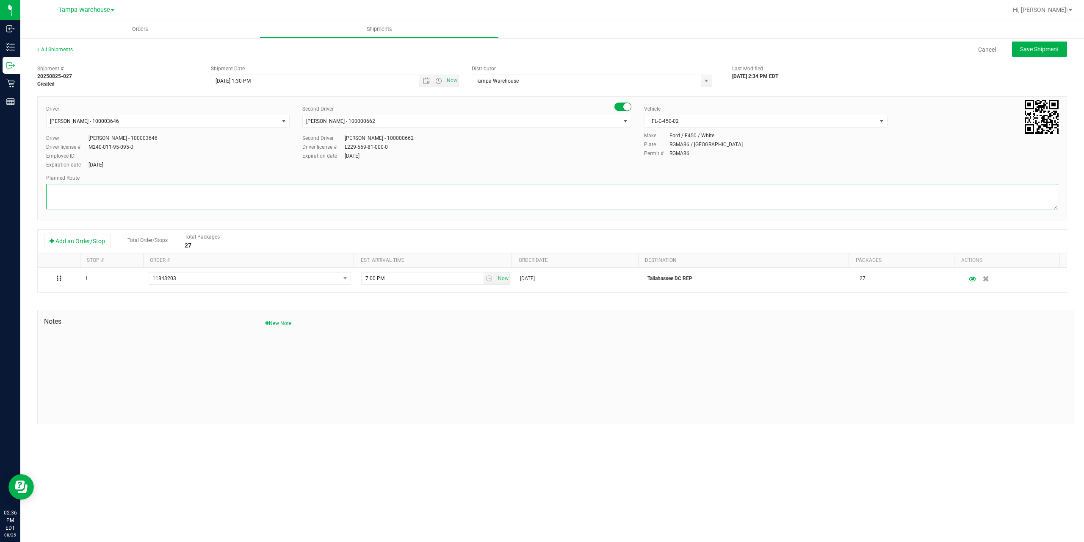
click at [253, 192] on textarea at bounding box center [552, 196] width 1012 height 25
paste textarea "Tallahassee DC"
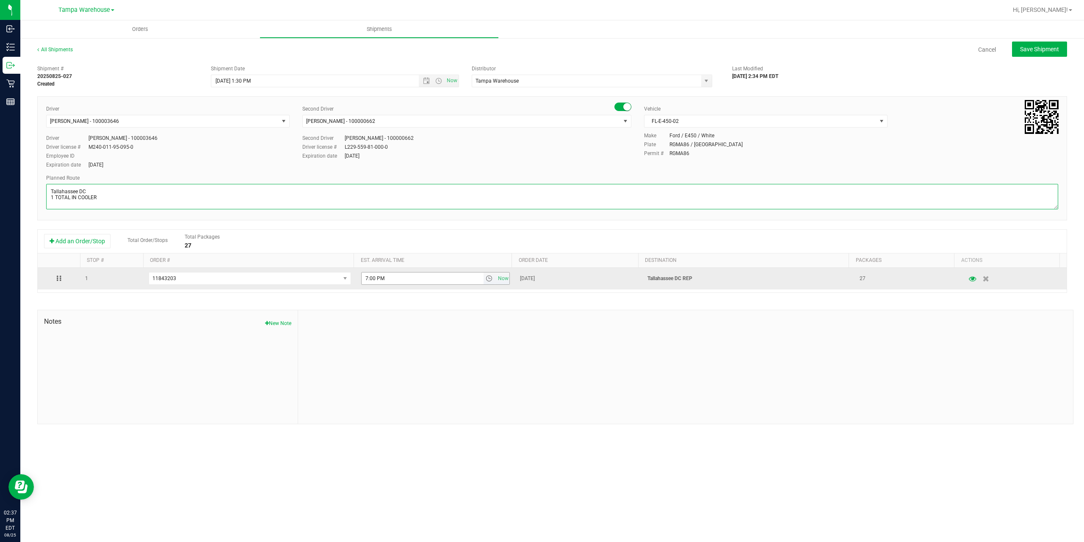
click at [486, 279] on span "select" at bounding box center [489, 278] width 7 height 7
type textarea "Tallahassee DC 1 TOTAL IN COOLER"
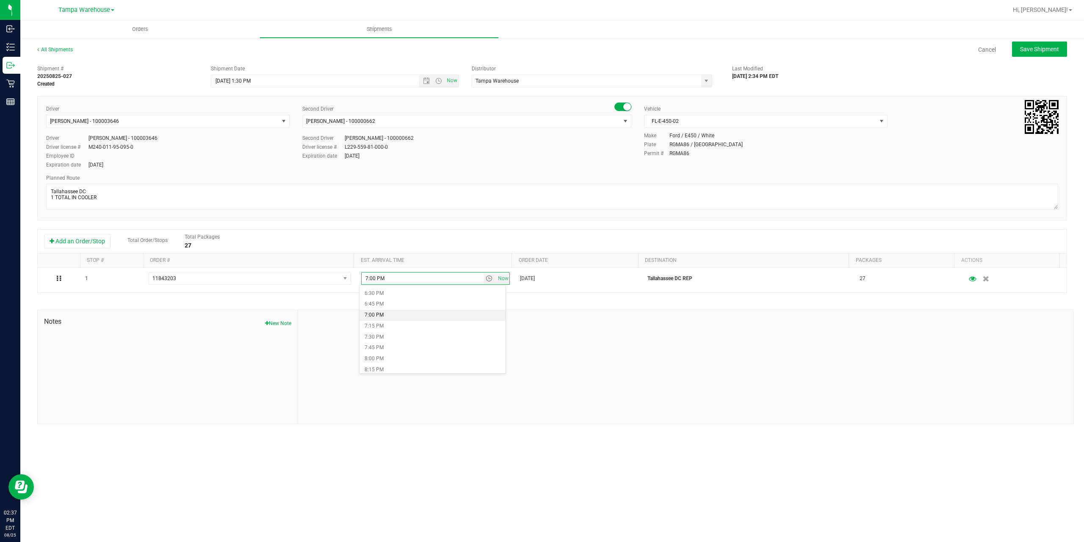
scroll to position [762, 0]
click at [394, 314] on li "6:00 PM" at bounding box center [432, 313] width 146 height 11
click at [1053, 46] on span "Save Shipment" at bounding box center [1039, 49] width 39 height 7
type input "8/26/2025 5:30 PM"
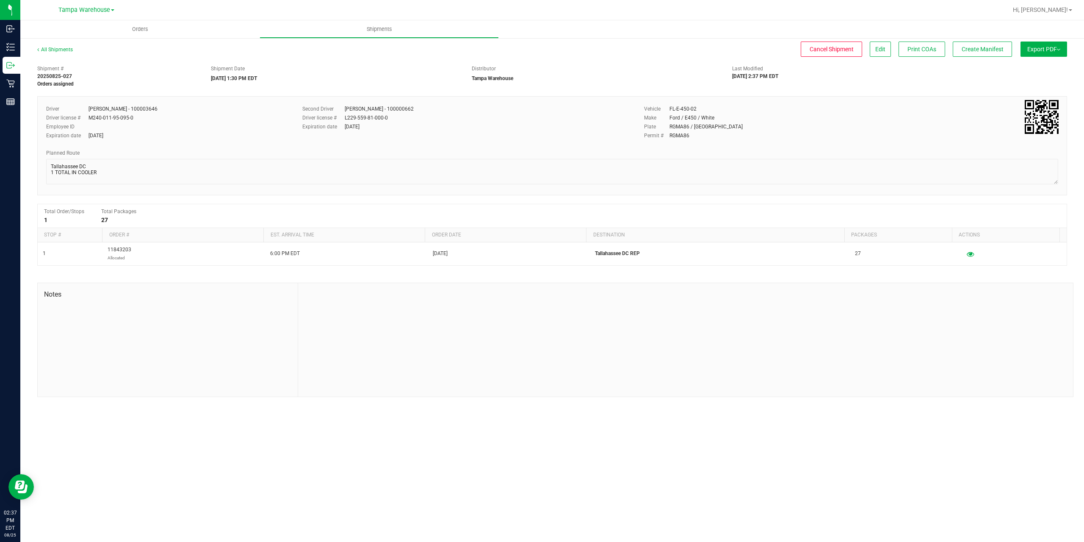
click at [1050, 53] on button "Export PDF" at bounding box center [1043, 48] width 47 height 15
click at [1042, 68] on span "Manifest by Package ID" at bounding box center [1031, 68] width 54 height 6
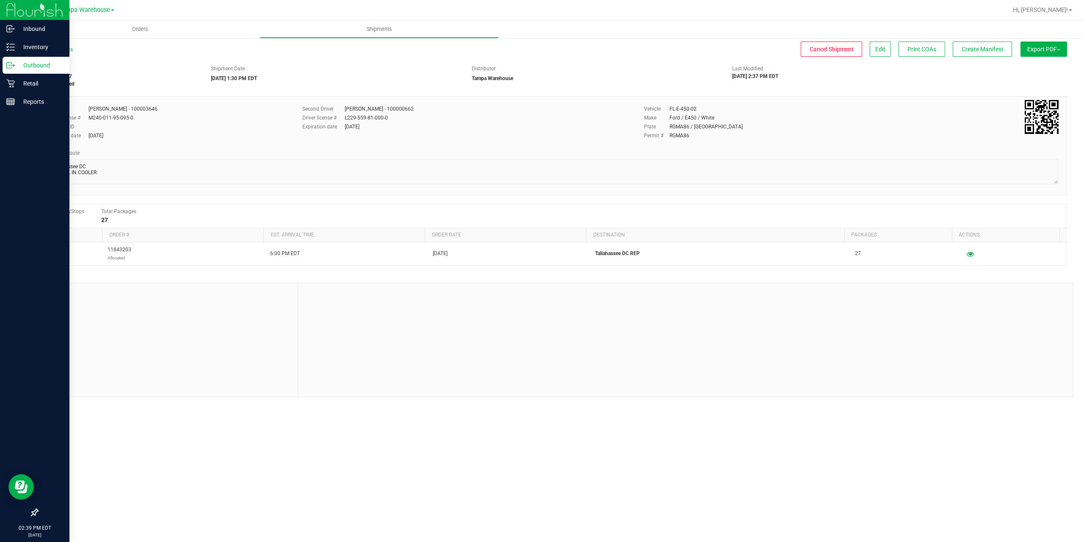
click at [40, 62] on p "Outbound" at bounding box center [40, 65] width 51 height 10
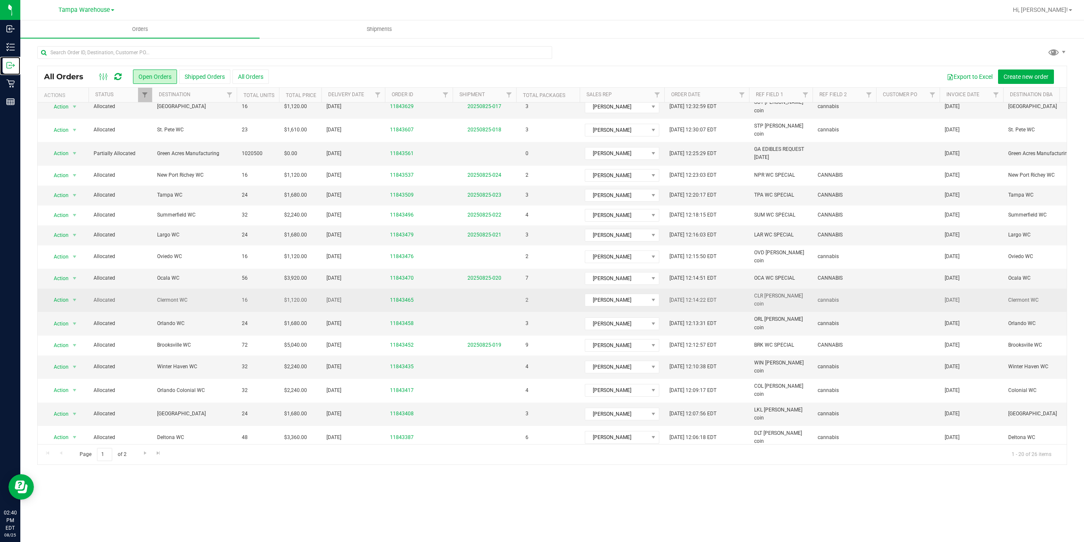
scroll to position [73, 0]
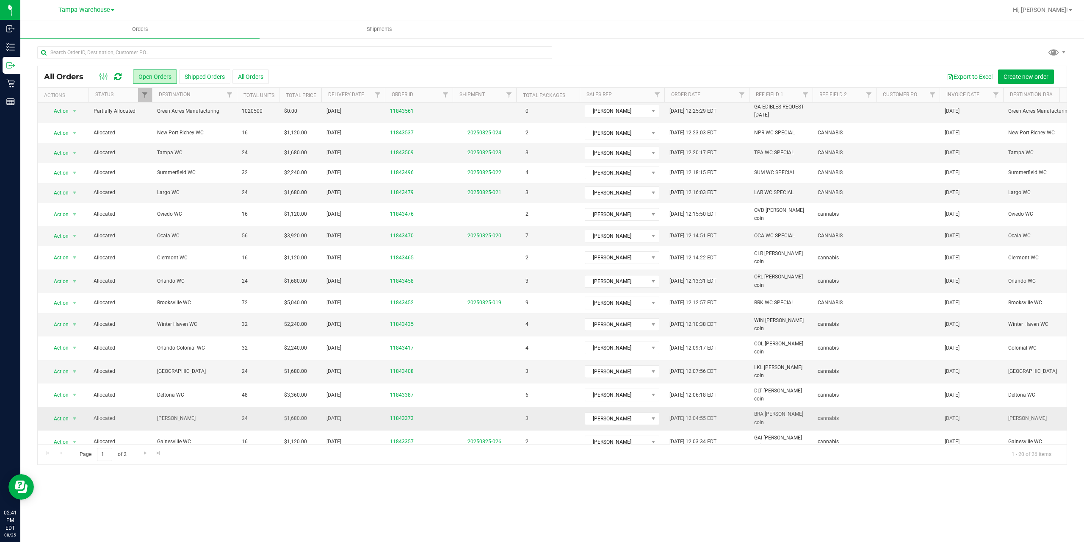
click at [171, 414] on span "[PERSON_NAME]" at bounding box center [194, 418] width 75 height 8
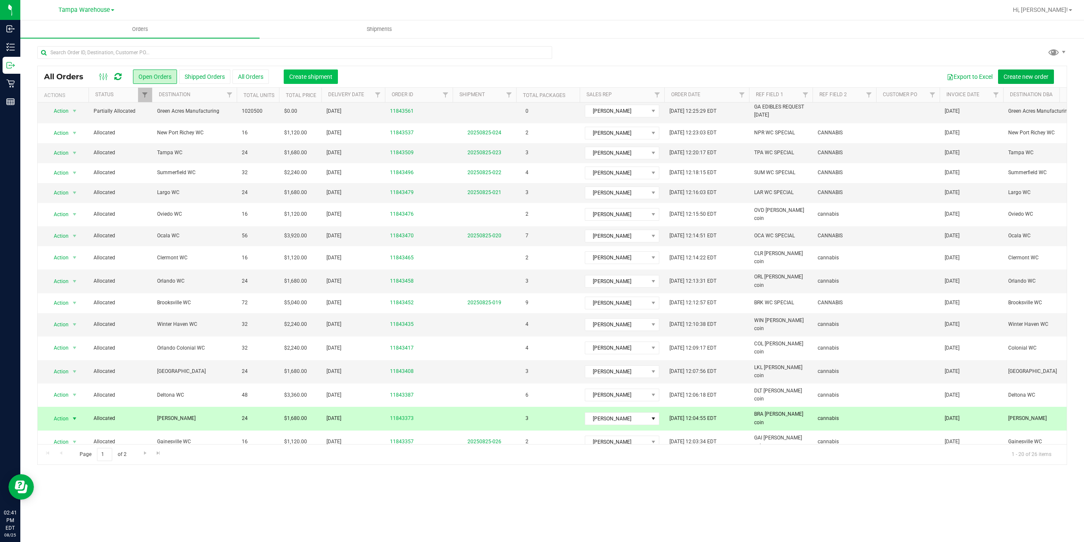
click at [304, 73] on span "Create shipment" at bounding box center [310, 76] width 43 height 7
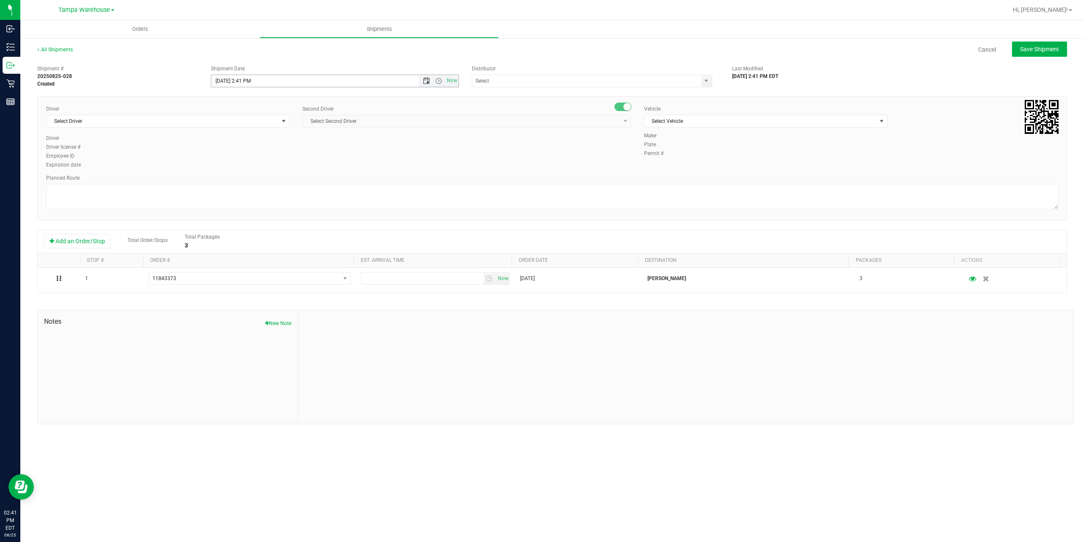
click at [425, 79] on span "Open the date view" at bounding box center [426, 80] width 7 height 7
click at [242, 180] on link "26" at bounding box center [244, 180] width 12 height 13
click at [441, 79] on span "Open the time view" at bounding box center [438, 80] width 7 height 7
click at [244, 164] on li "9:00 AM" at bounding box center [334, 163] width 246 height 11
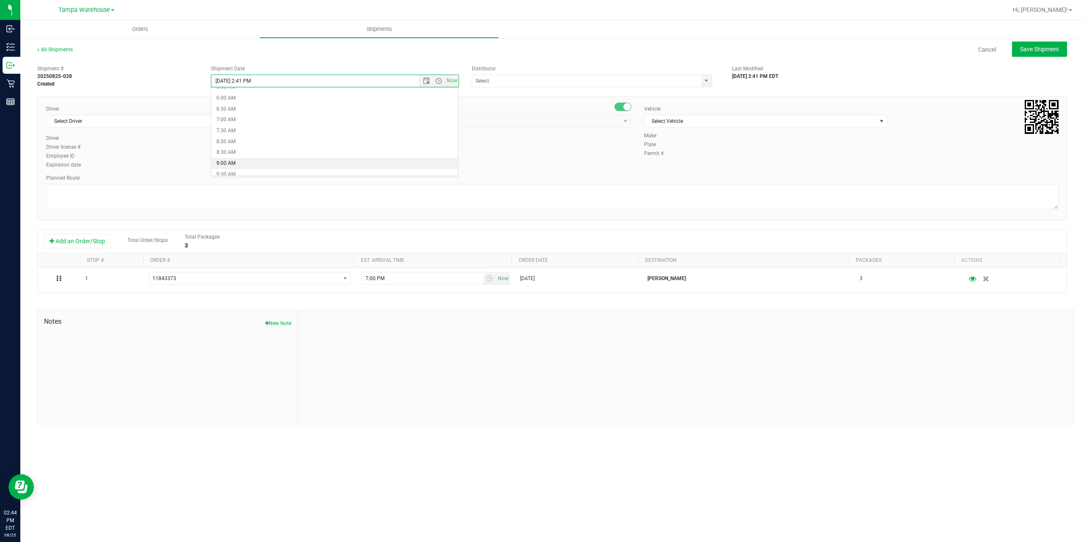
type input "8/26/2025 9:00 AM"
click at [516, 80] on input "text" at bounding box center [583, 81] width 222 height 12
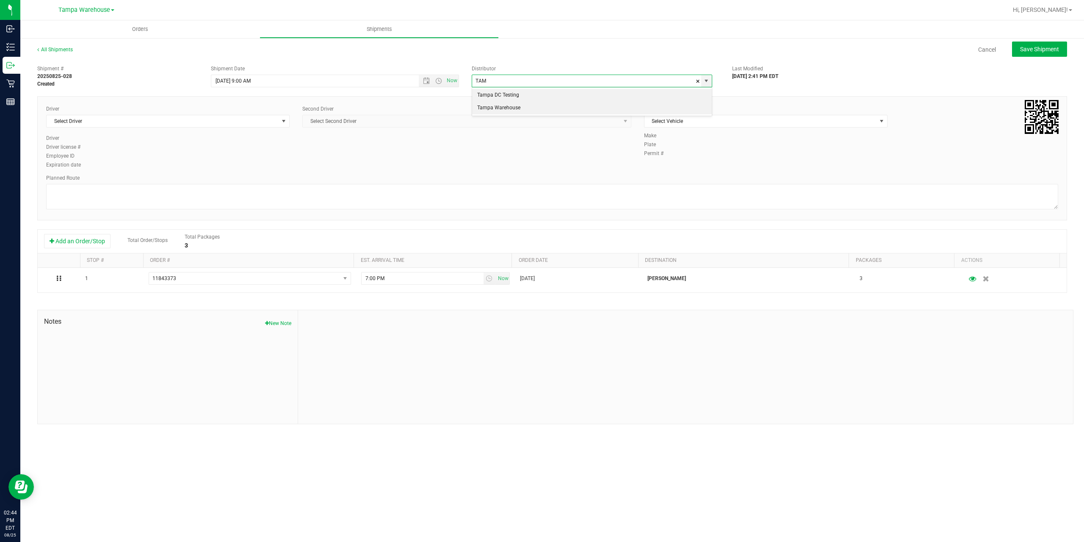
click at [515, 106] on li "Tampa Warehouse" at bounding box center [592, 108] width 240 height 13
type input "Tampa Warehouse"
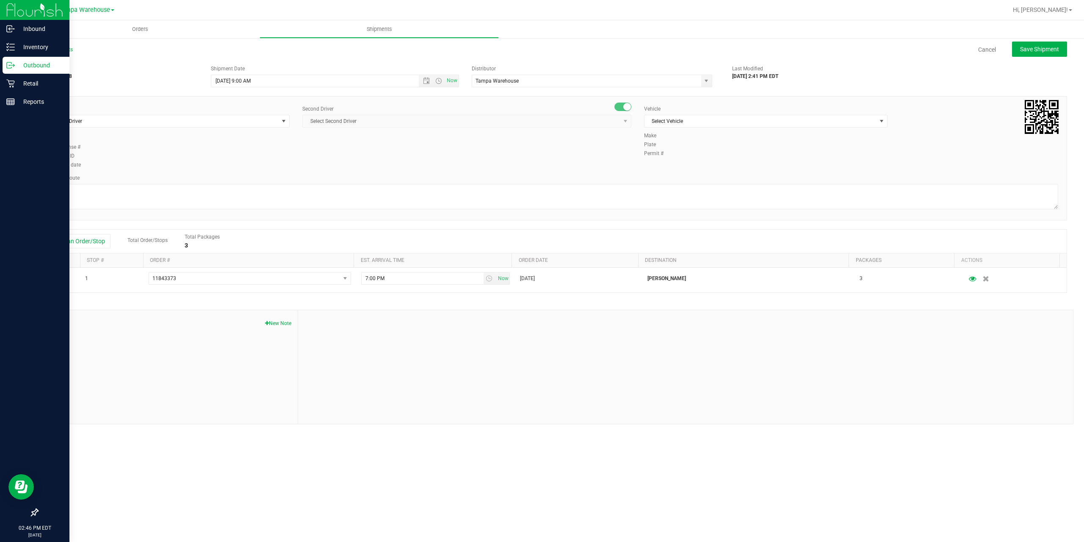
click at [43, 63] on p "Outbound" at bounding box center [40, 65] width 51 height 10
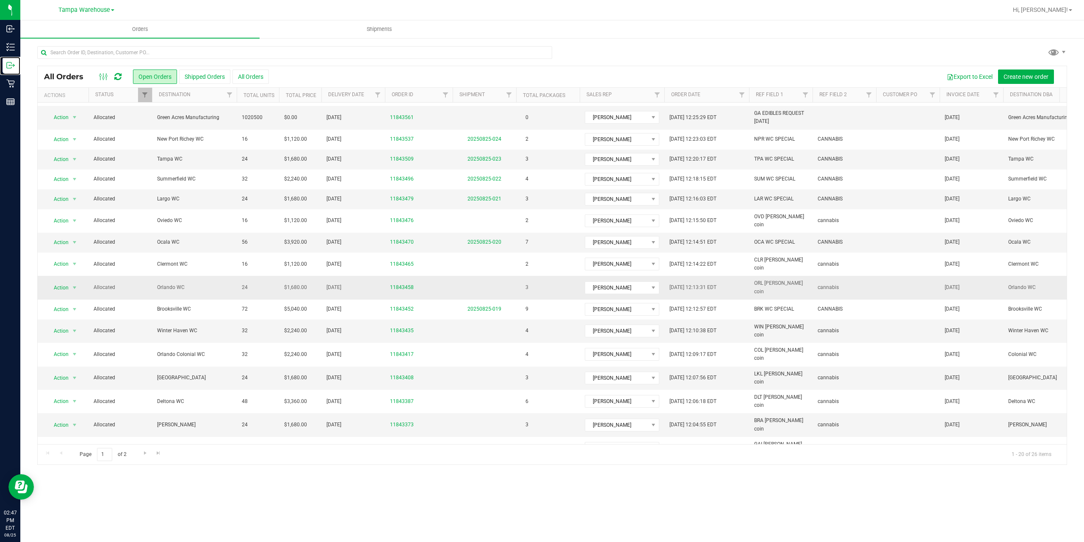
scroll to position [73, 0]
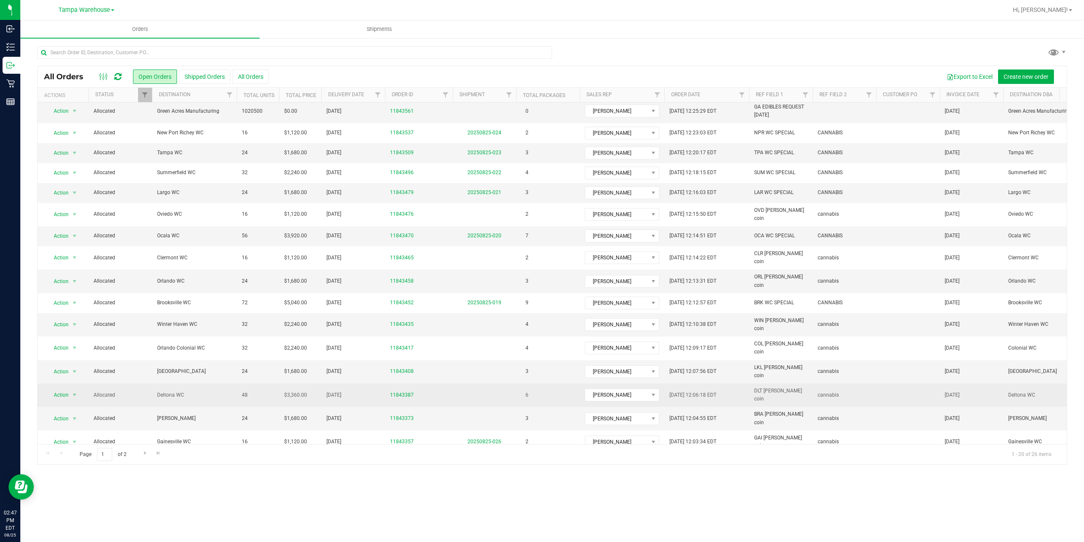
click at [171, 383] on td "Deltona WC" at bounding box center [194, 394] width 85 height 23
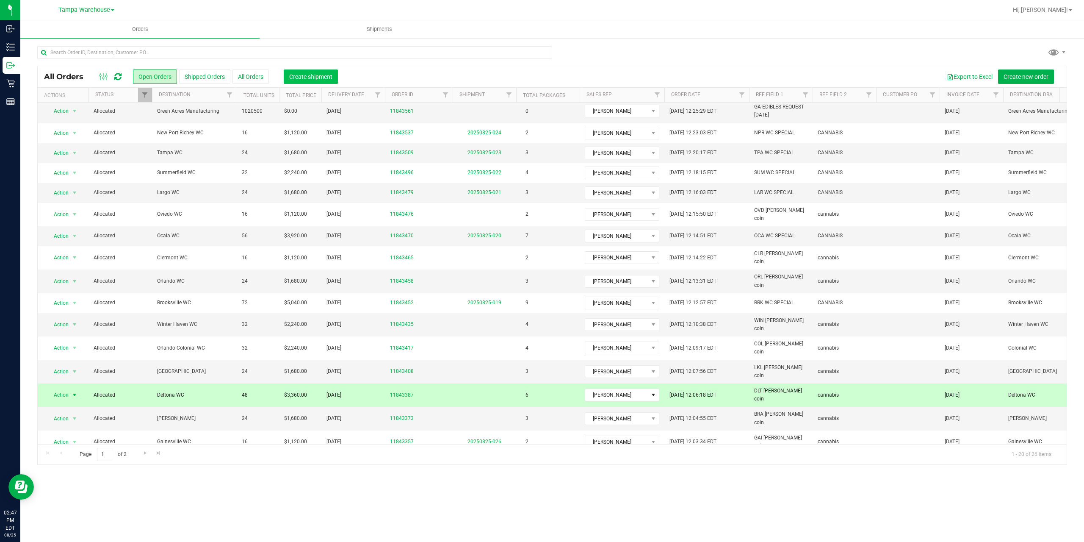
click at [314, 78] on span "Create shipment" at bounding box center [310, 76] width 43 height 7
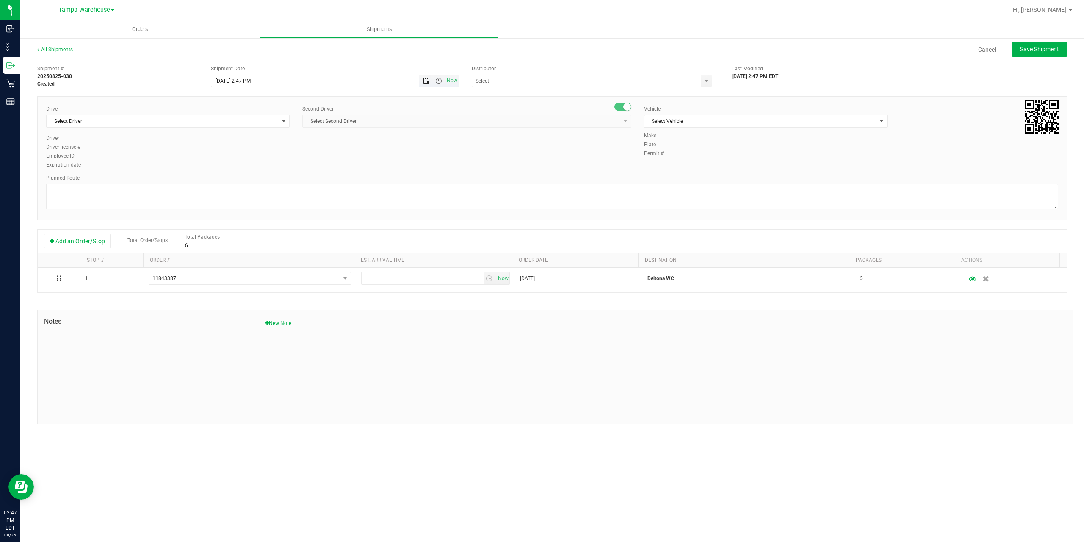
click at [428, 81] on span "Open the date view" at bounding box center [426, 80] width 7 height 7
click at [243, 180] on link "26" at bounding box center [244, 180] width 12 height 13
click at [439, 82] on span "Open the time view" at bounding box center [438, 80] width 7 height 7
click at [234, 148] on li "6:30 AM" at bounding box center [334, 151] width 246 height 11
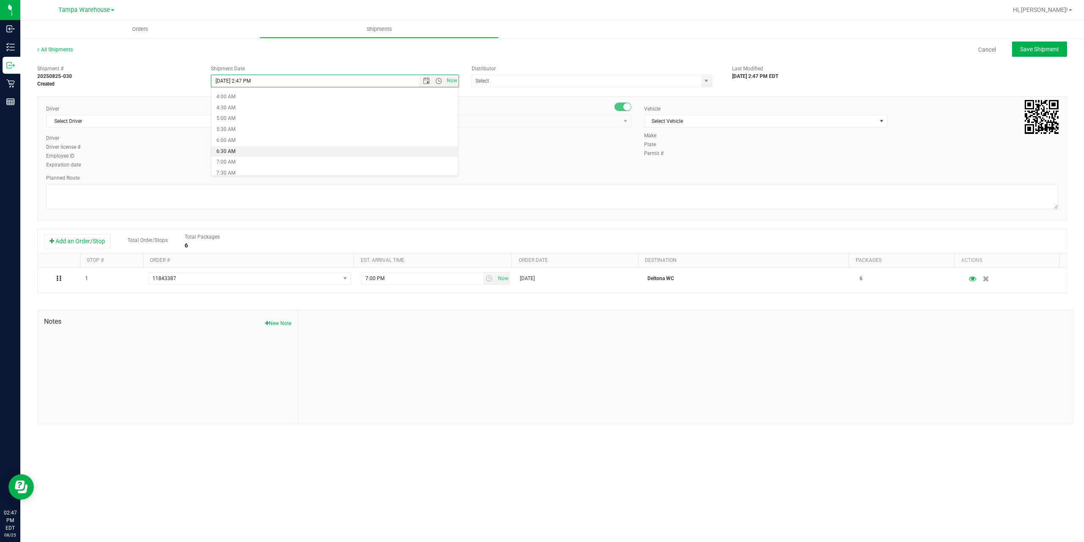
type input "[DATE] 6:30 AM"
click at [503, 80] on input "text" at bounding box center [583, 81] width 222 height 12
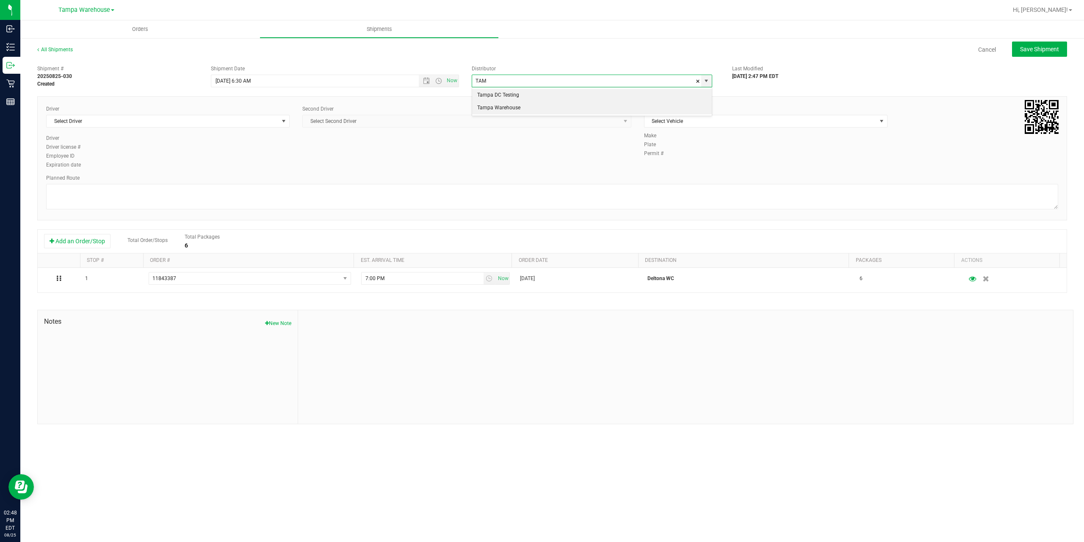
click at [496, 108] on li "Tampa Warehouse" at bounding box center [592, 108] width 240 height 13
type input "Tampa Warehouse"
click at [253, 125] on span "Select Driver" at bounding box center [163, 121] width 232 height 12
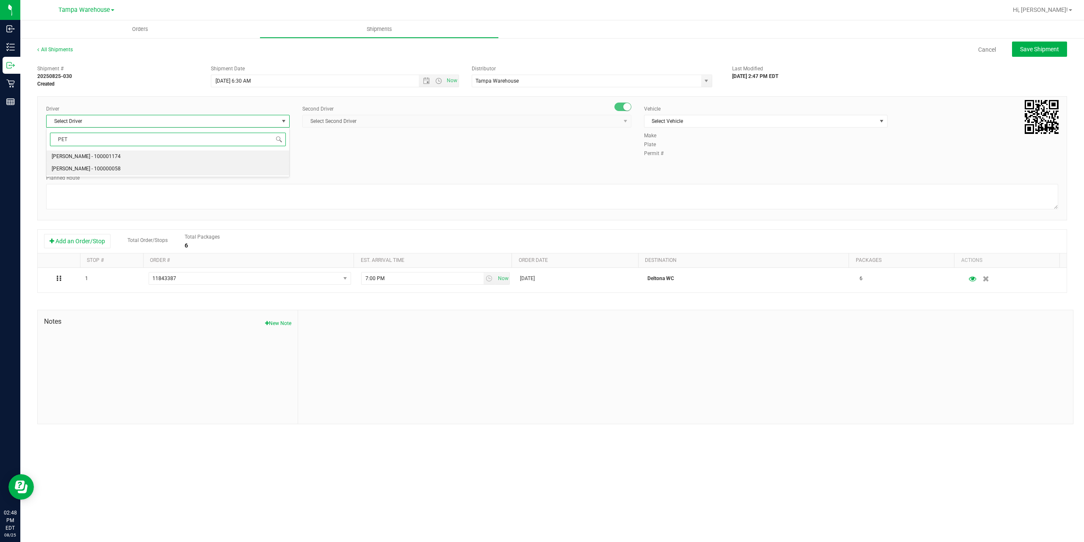
click at [77, 167] on span "[PERSON_NAME] - 100000058" at bounding box center [86, 168] width 69 height 11
type input "PET"
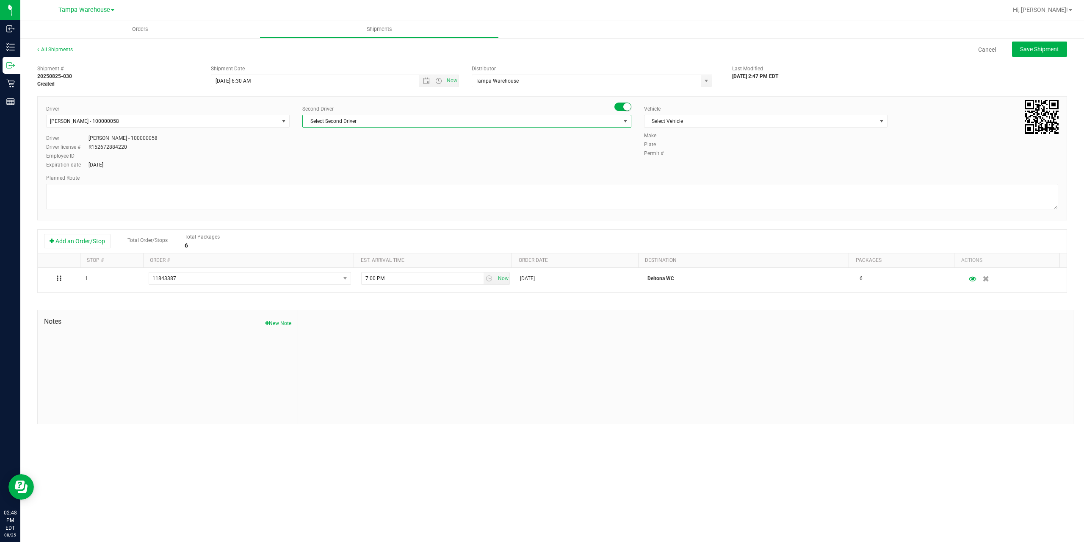
click at [384, 122] on span "Select Second Driver" at bounding box center [462, 121] width 318 height 12
type input "DANN"
click at [342, 157] on span "[PERSON_NAME] - 100004355" at bounding box center [342, 156] width 69 height 11
click at [714, 122] on span "Select Vehicle" at bounding box center [760, 121] width 232 height 12
click at [677, 160] on li "FL-E-450-01" at bounding box center [765, 161] width 243 height 13
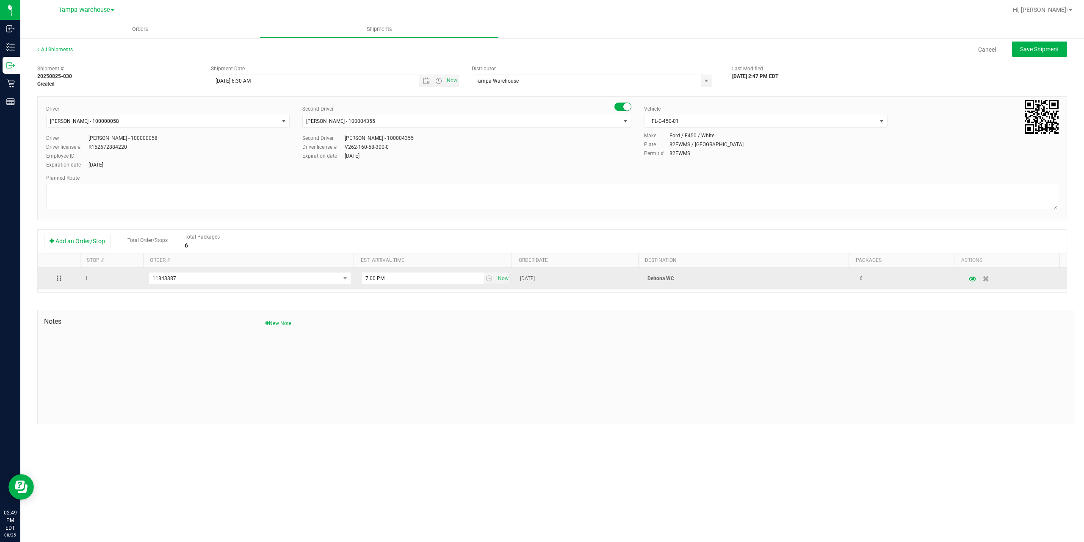
drag, startPoint x: 670, startPoint y: 279, endPoint x: 682, endPoint y: 275, distance: 12.5
click at [682, 275] on p "Deltona WC" at bounding box center [748, 278] width 202 height 8
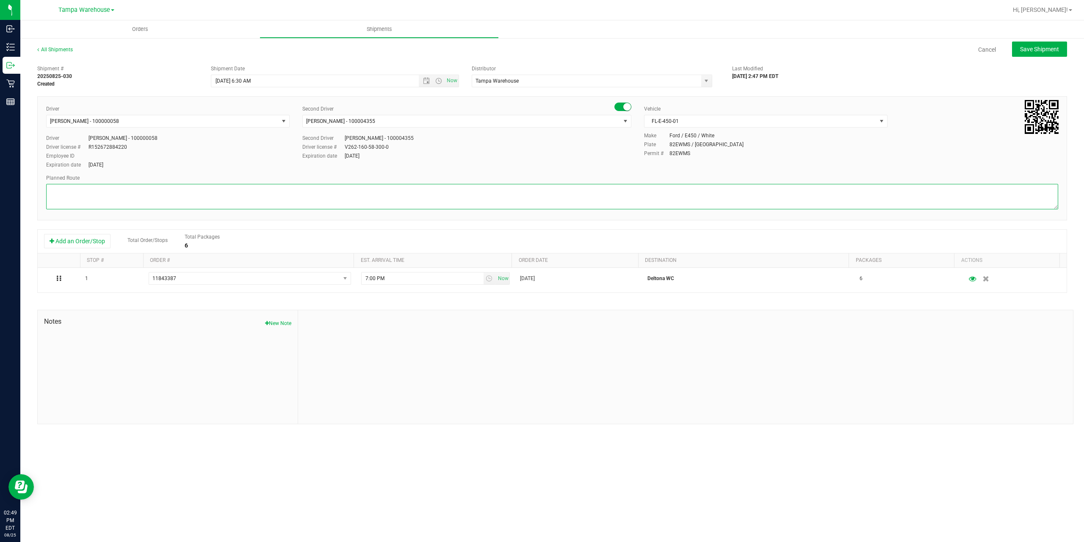
click at [542, 187] on textarea at bounding box center [552, 196] width 1012 height 25
click at [101, 195] on textarea at bounding box center [552, 196] width 1012 height 25
paste textarea "Deltona WC Oviedo WC Colonial WC Orlando WC Clermont WC Winter Haven WC Lakelan…"
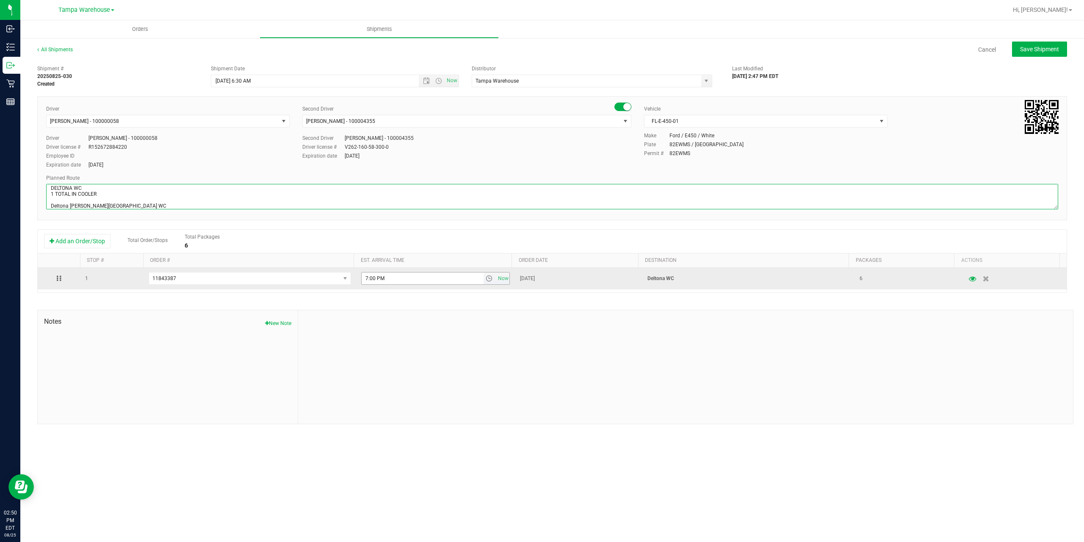
click at [487, 279] on span "select" at bounding box center [489, 278] width 7 height 7
type textarea "DELTONA WC 1 TOTAL IN COOLER Deltona WC Oviedo WC Colonial WC Orlando WC Clermo…"
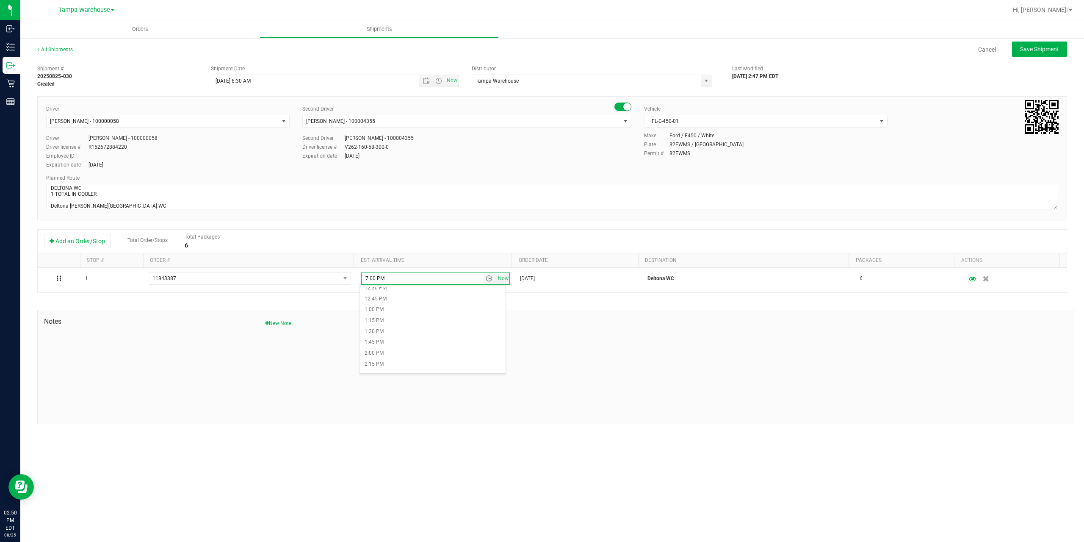
scroll to position [550, 0]
click at [387, 332] on li "1:30 PM" at bounding box center [432, 329] width 146 height 11
click at [1047, 49] on span "Save Shipment" at bounding box center [1039, 49] width 39 height 7
type input "[DATE] 10:30 AM"
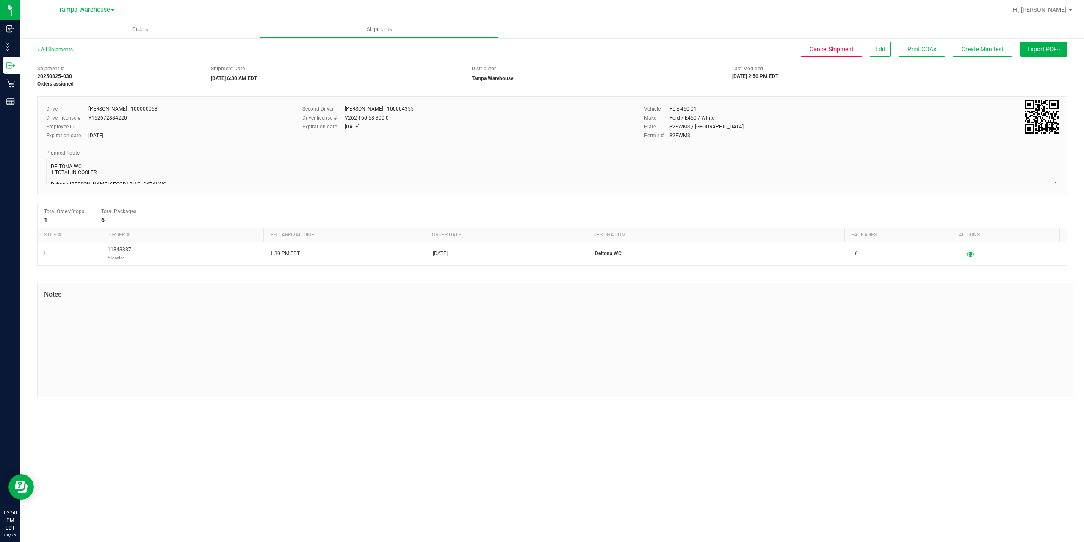
click at [1047, 49] on button "Export PDF" at bounding box center [1043, 48] width 47 height 15
click at [1037, 69] on span "Manifest by Package ID" at bounding box center [1031, 68] width 54 height 6
click at [981, 50] on span "Create Manifest" at bounding box center [983, 49] width 42 height 7
click at [981, 49] on span "Ship Transfer" at bounding box center [984, 49] width 35 height 7
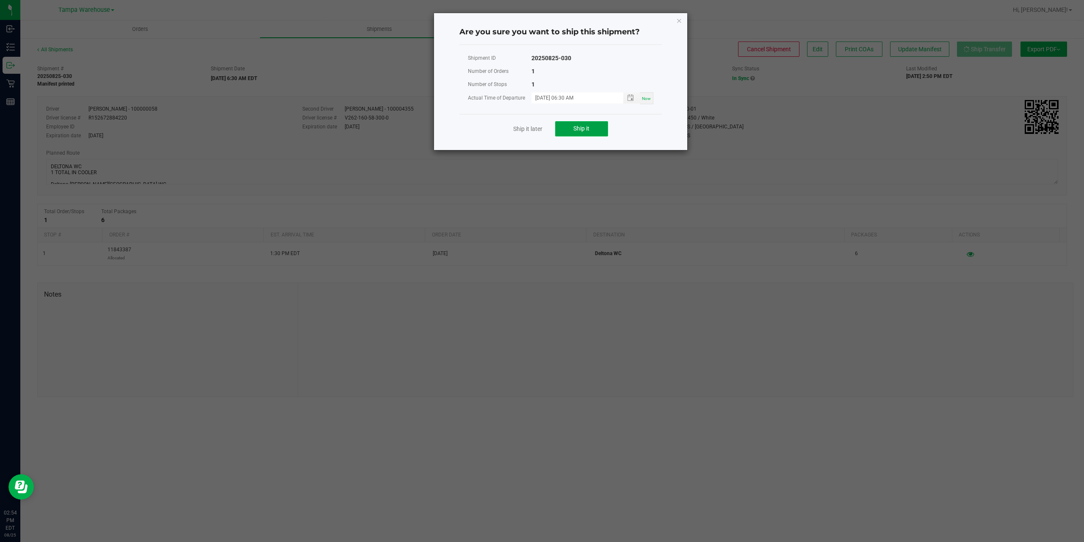
click at [580, 129] on span "Ship it" at bounding box center [581, 128] width 16 height 7
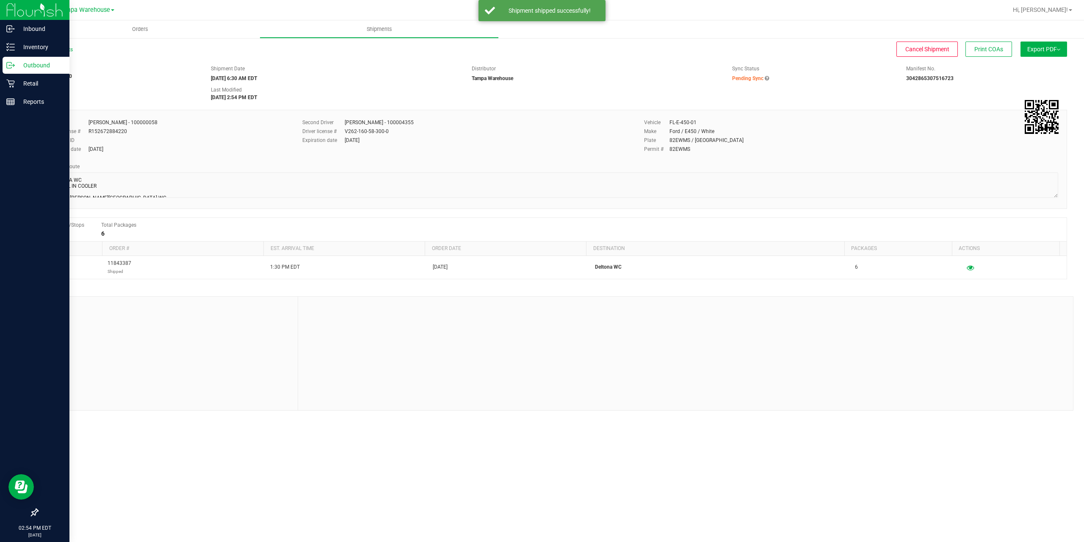
click at [32, 64] on p "Outbound" at bounding box center [40, 65] width 51 height 10
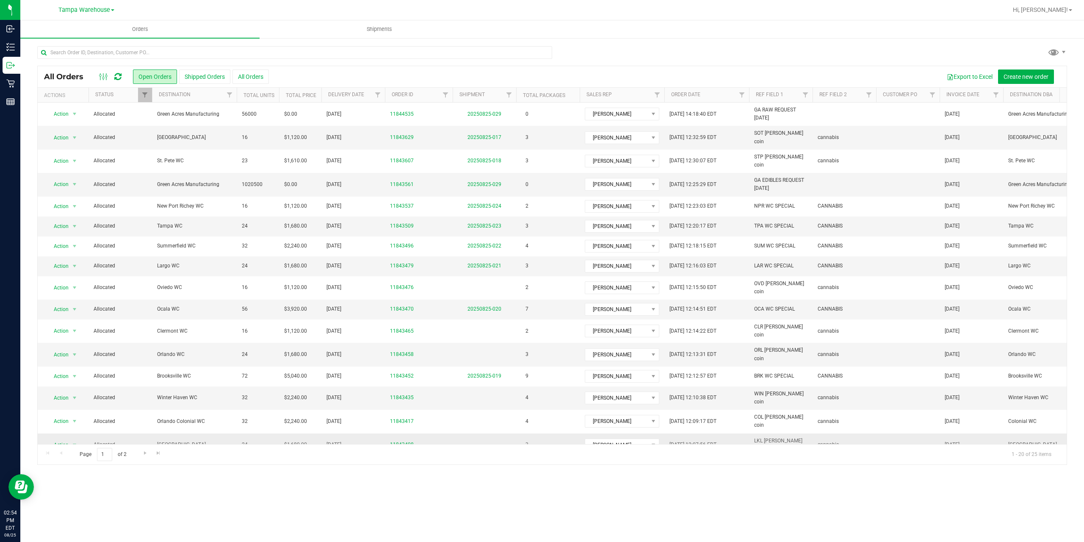
click at [174, 440] on span "[GEOGRAPHIC_DATA]" at bounding box center [194, 444] width 75 height 8
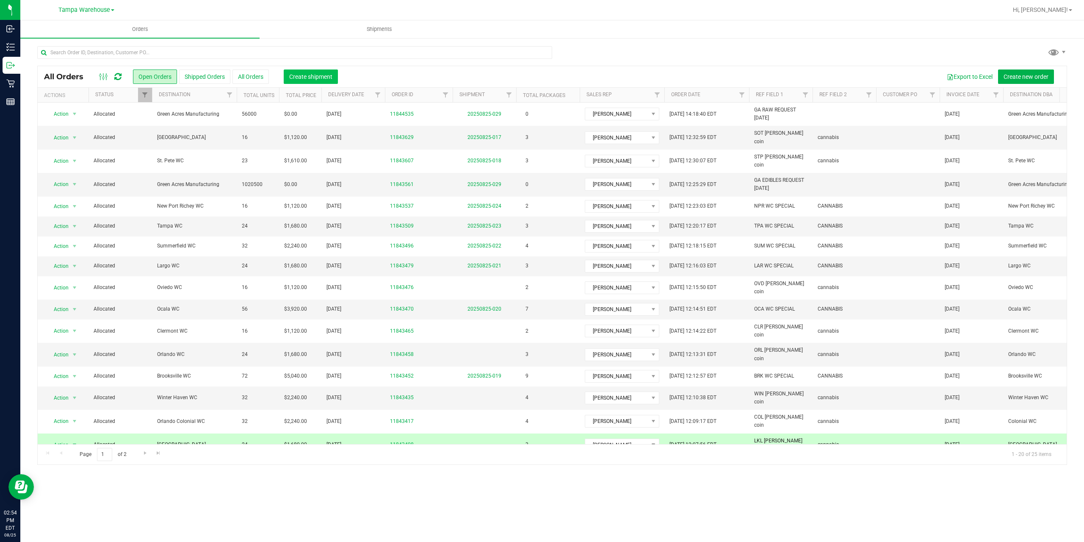
click at [314, 76] on span "Create shipment" at bounding box center [310, 76] width 43 height 7
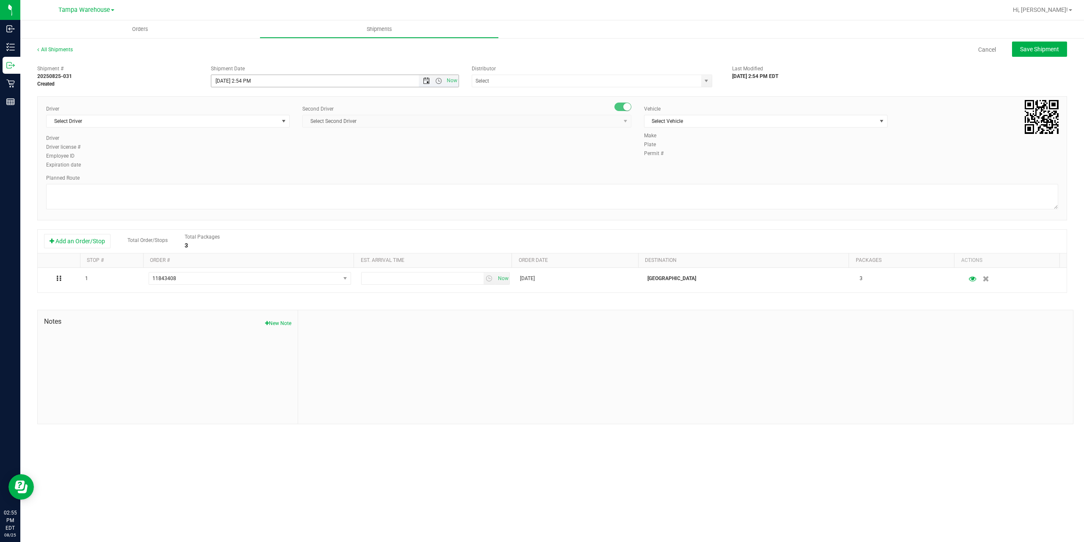
click at [426, 81] on span "Open the date view" at bounding box center [426, 80] width 7 height 7
click at [246, 179] on link "26" at bounding box center [244, 180] width 12 height 13
click at [439, 80] on span "Open the time view" at bounding box center [438, 80] width 7 height 7
click at [238, 148] on li "6:30 AM" at bounding box center [334, 151] width 246 height 11
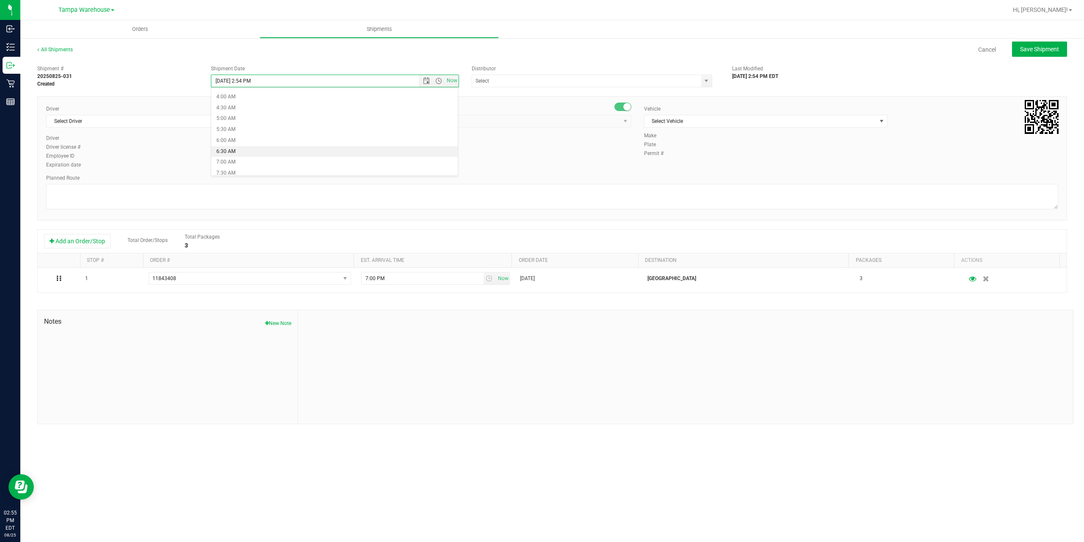
type input "[DATE] 6:30 AM"
click at [517, 78] on input "text" at bounding box center [583, 81] width 222 height 12
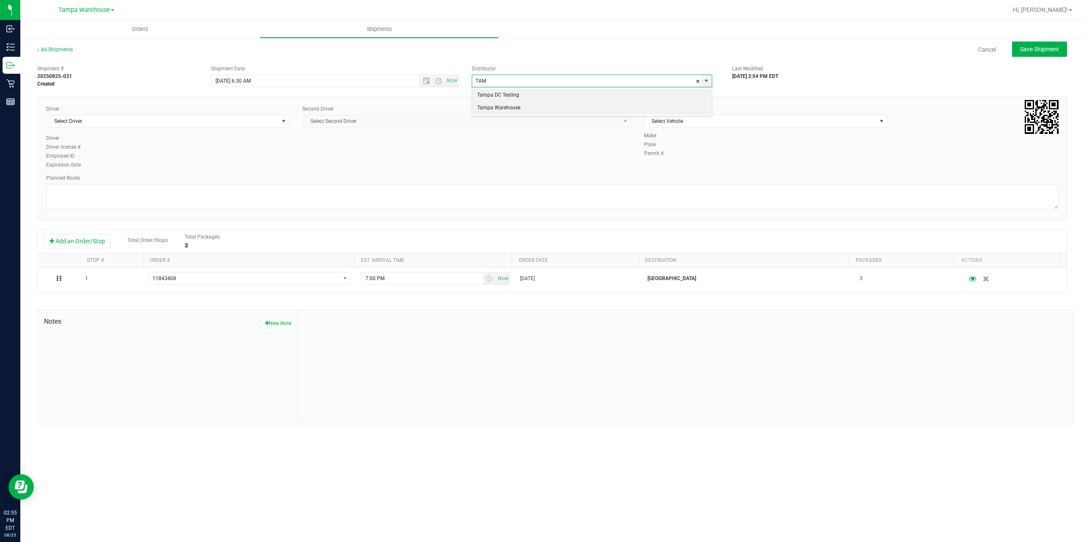
click at [523, 104] on li "Tampa Warehouse" at bounding box center [592, 108] width 240 height 13
type input "Tampa Warehouse"
click at [212, 118] on span "Select Driver" at bounding box center [163, 121] width 232 height 12
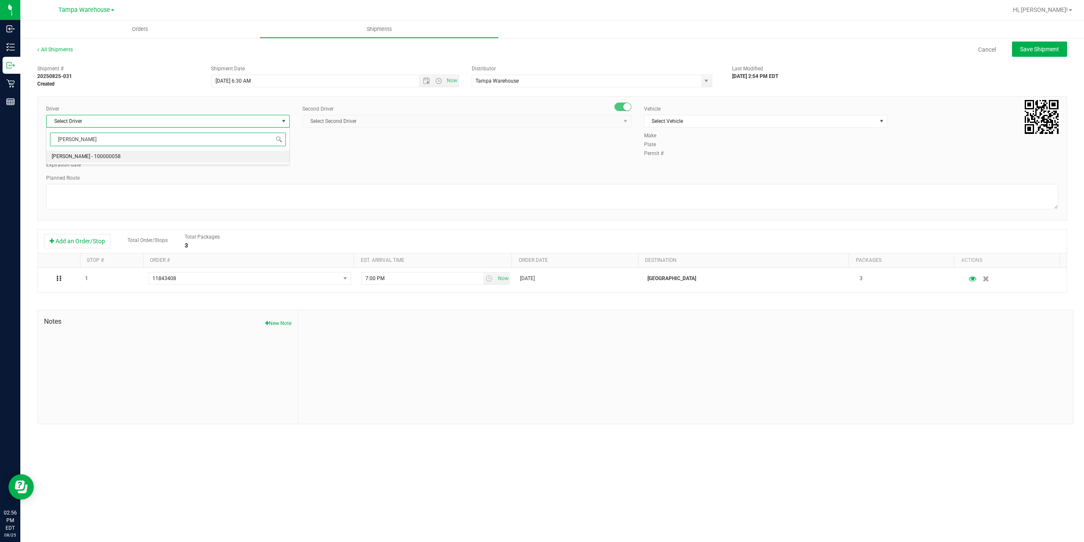
click at [102, 156] on span "[PERSON_NAME] - 100000058" at bounding box center [86, 156] width 69 height 11
type input "PETR"
click at [383, 122] on span "Select Second Driver" at bounding box center [462, 121] width 318 height 12
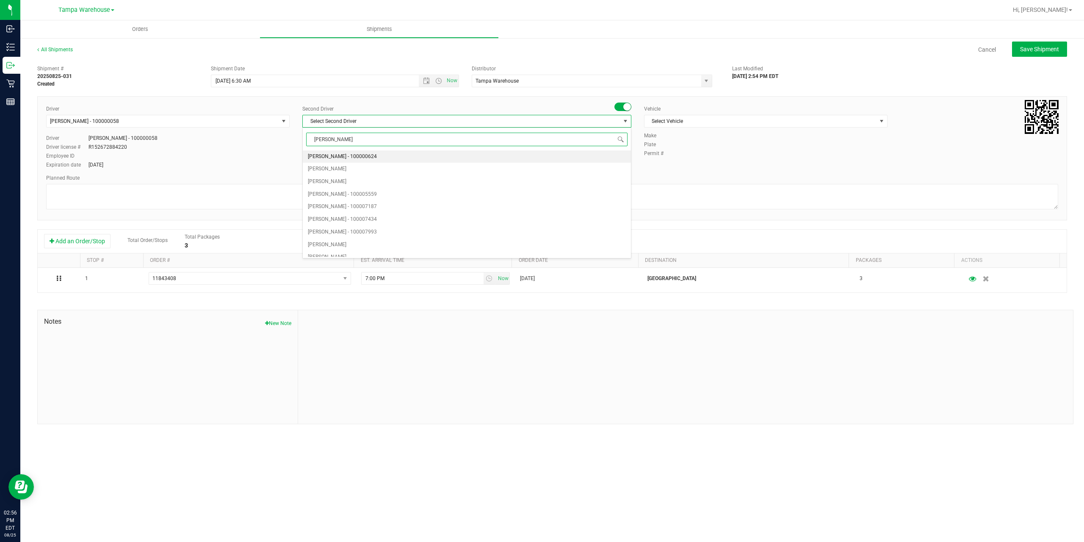
type input "DANN"
click at [340, 156] on span "[PERSON_NAME] - 100004355" at bounding box center [342, 156] width 69 height 11
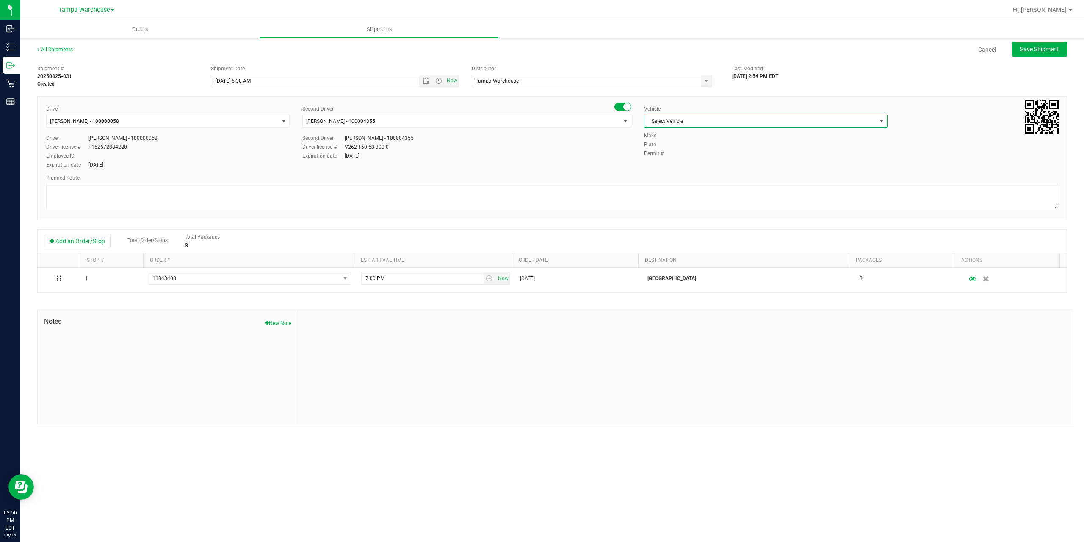
click at [719, 120] on span "Select Vehicle" at bounding box center [760, 121] width 232 height 12
click at [676, 158] on li "FL-E-450-01" at bounding box center [765, 161] width 243 height 13
click at [563, 190] on textarea at bounding box center [552, 196] width 1012 height 25
paste textarea "Deltona WC Oviedo WC Colonial WC Orlando WC Clermont WC Winter Haven WC Lakelan…"
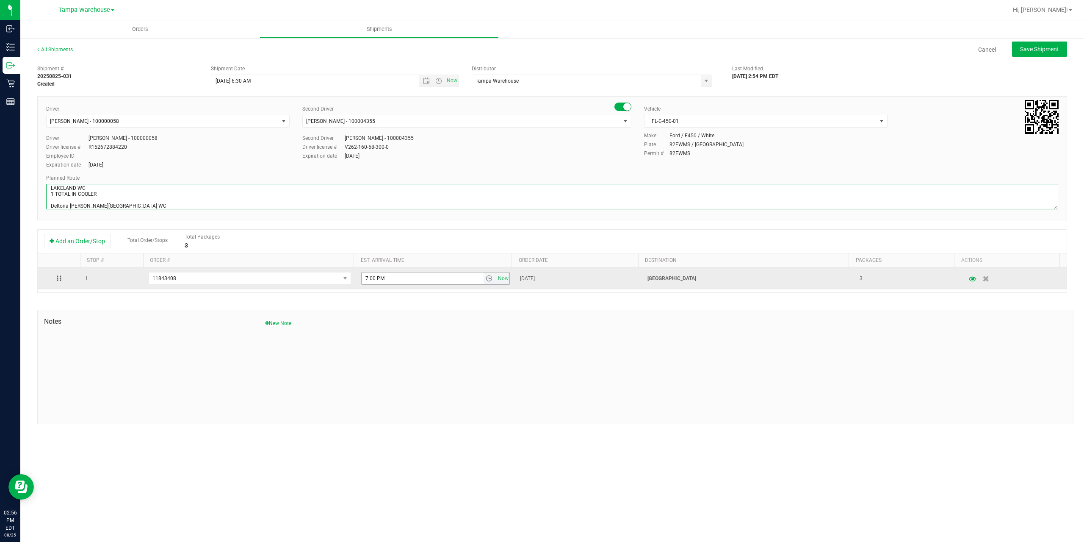
click at [486, 278] on span "select" at bounding box center [489, 278] width 7 height 7
type textarea "LAKELAND WC 1 TOTAL IN COOLER Deltona WC Oviedo WC Colonial WC Orlando WC Clerm…"
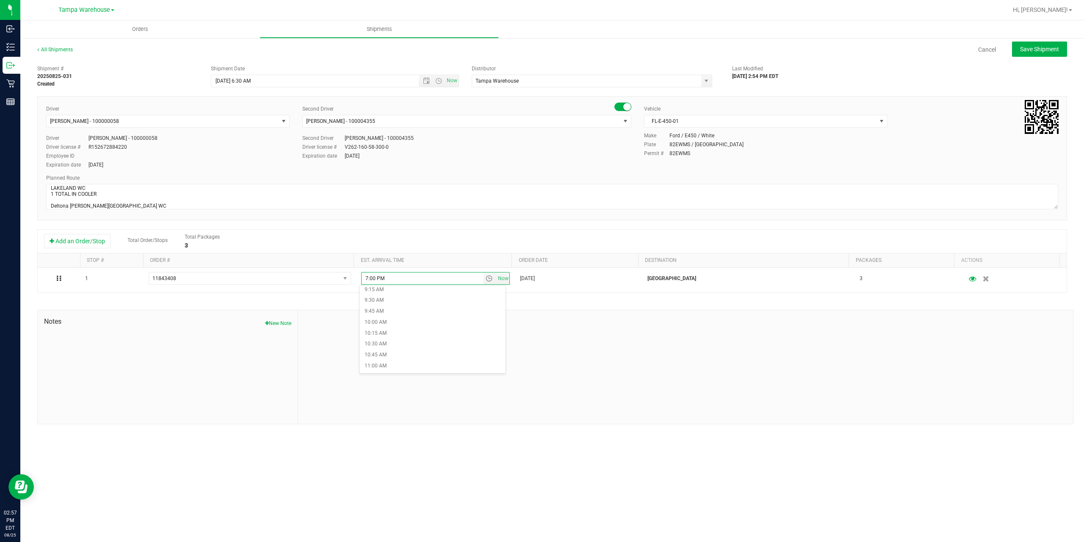
scroll to position [423, 0]
click at [386, 305] on li "10:00 AM" at bounding box center [432, 304] width 146 height 11
click at [1053, 50] on span "Save Shipment" at bounding box center [1039, 49] width 39 height 7
type input "[DATE] 10:30 AM"
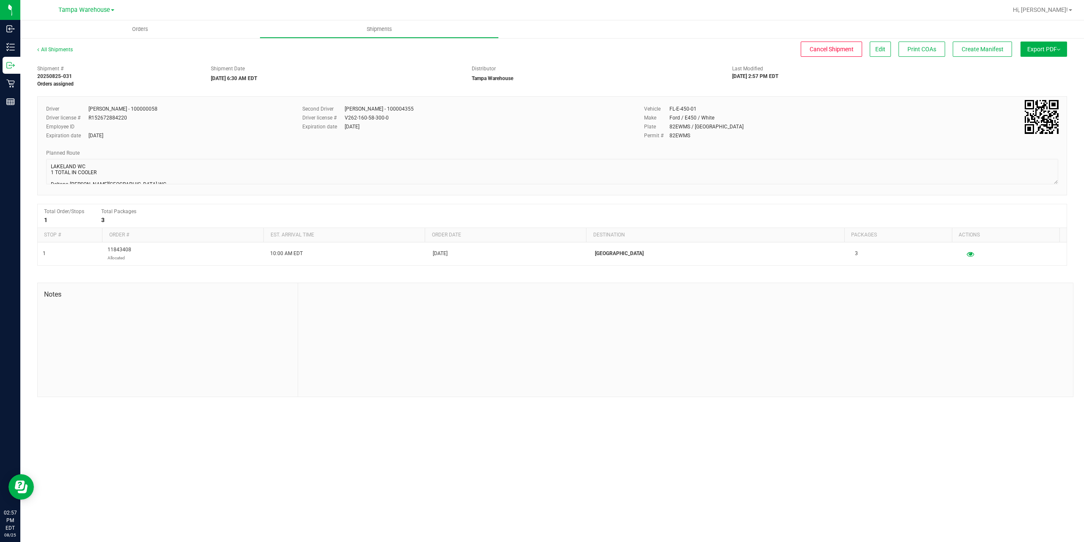
click at [1053, 50] on button "Export PDF" at bounding box center [1043, 48] width 47 height 15
click at [1034, 69] on span "Manifest by Package ID" at bounding box center [1031, 68] width 54 height 6
click at [986, 53] on button "Create Manifest" at bounding box center [982, 48] width 59 height 15
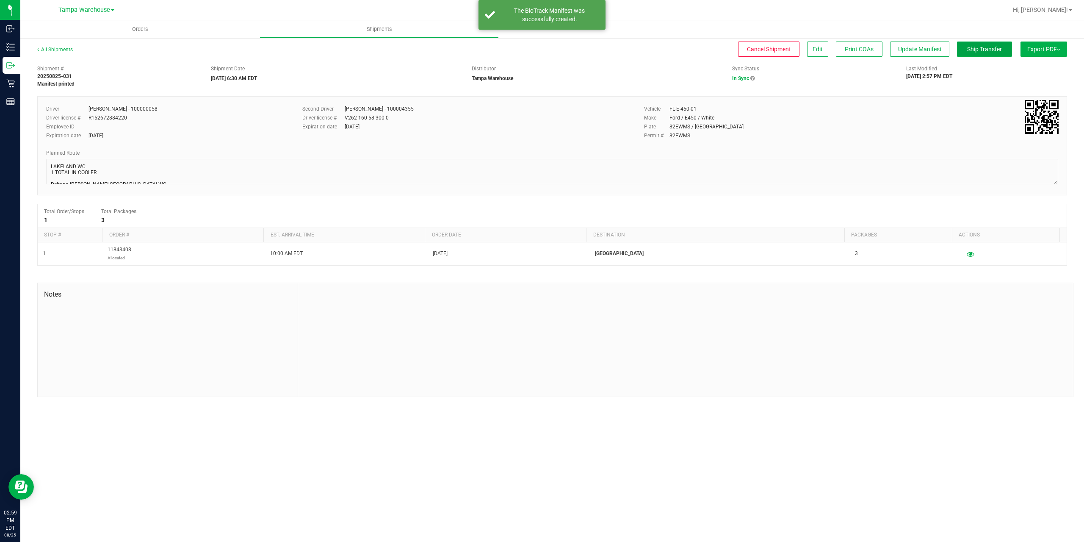
click at [986, 53] on button "Ship Transfer" at bounding box center [984, 48] width 55 height 15
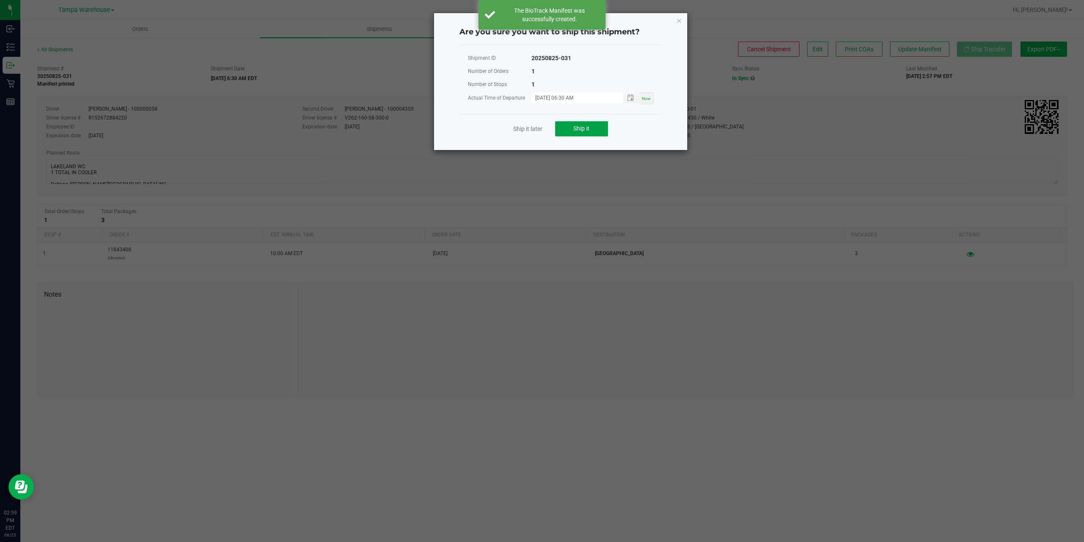
click at [579, 125] on span "Ship it" at bounding box center [581, 128] width 16 height 7
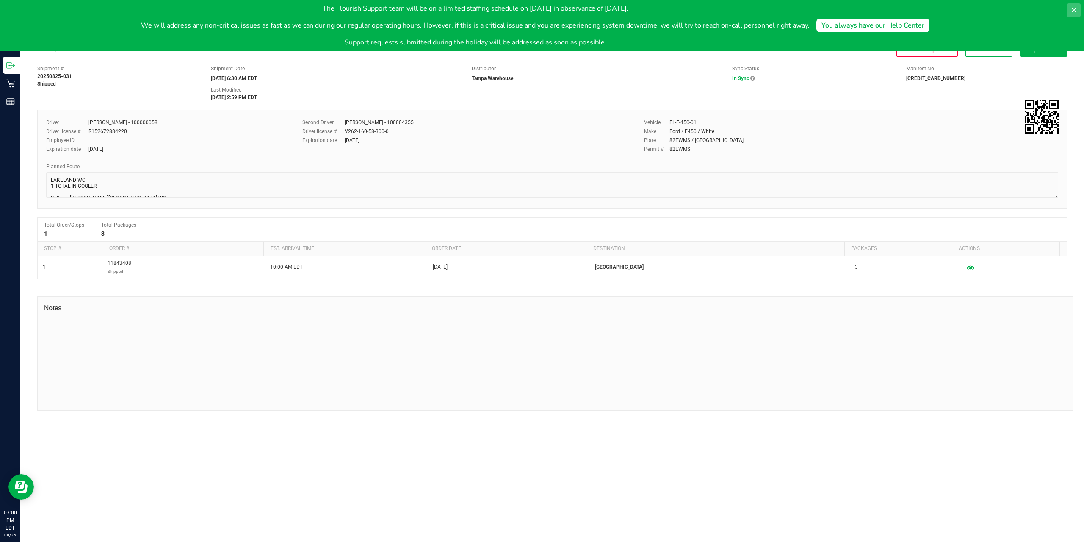
click at [1075, 10] on icon at bounding box center [1073, 10] width 7 height 7
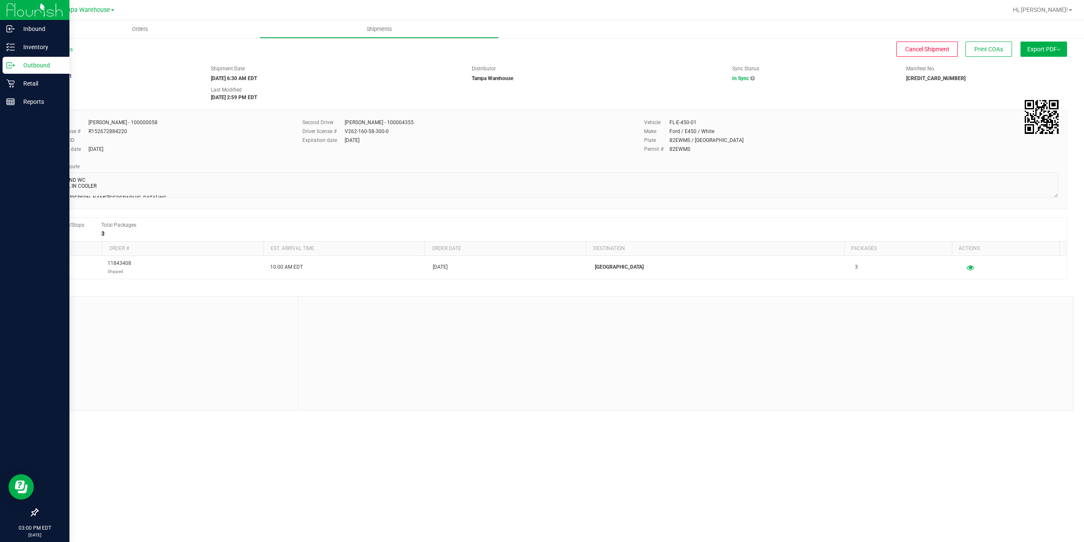
click at [33, 67] on p "Outbound" at bounding box center [40, 65] width 51 height 10
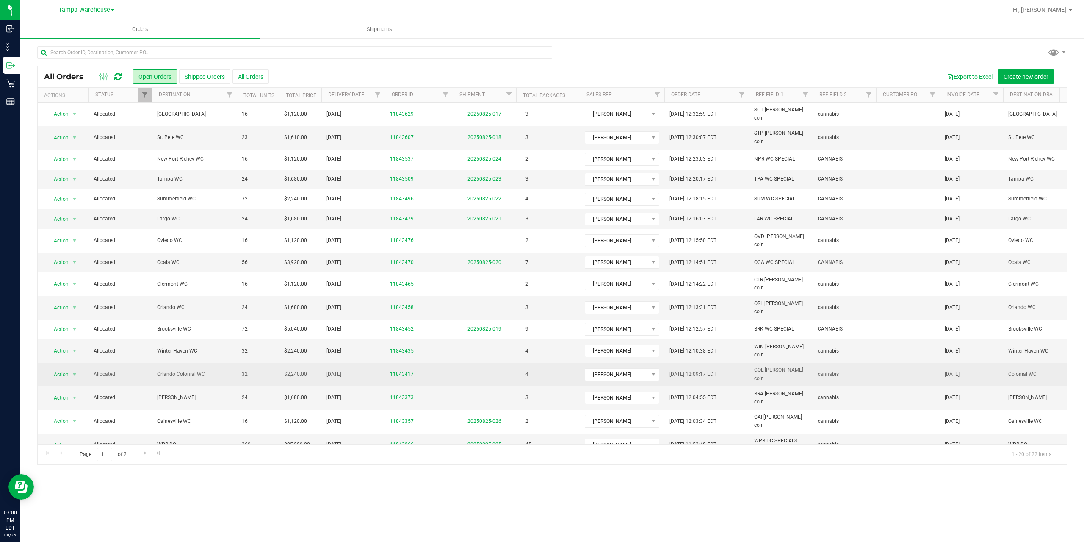
click at [180, 370] on span "Orlando Colonial WC" at bounding box center [194, 374] width 75 height 8
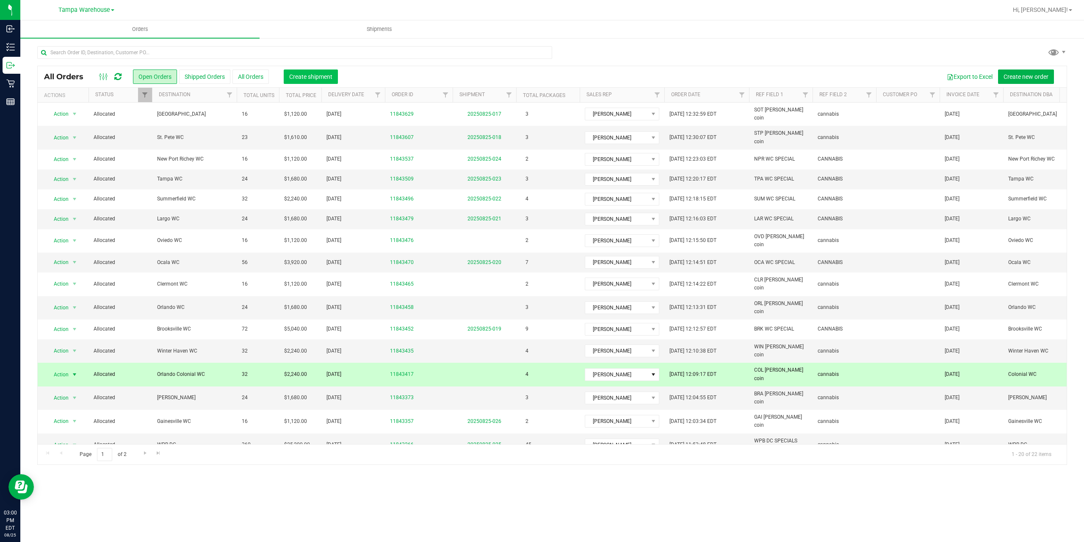
click at [307, 77] on span "Create shipment" at bounding box center [310, 76] width 43 height 7
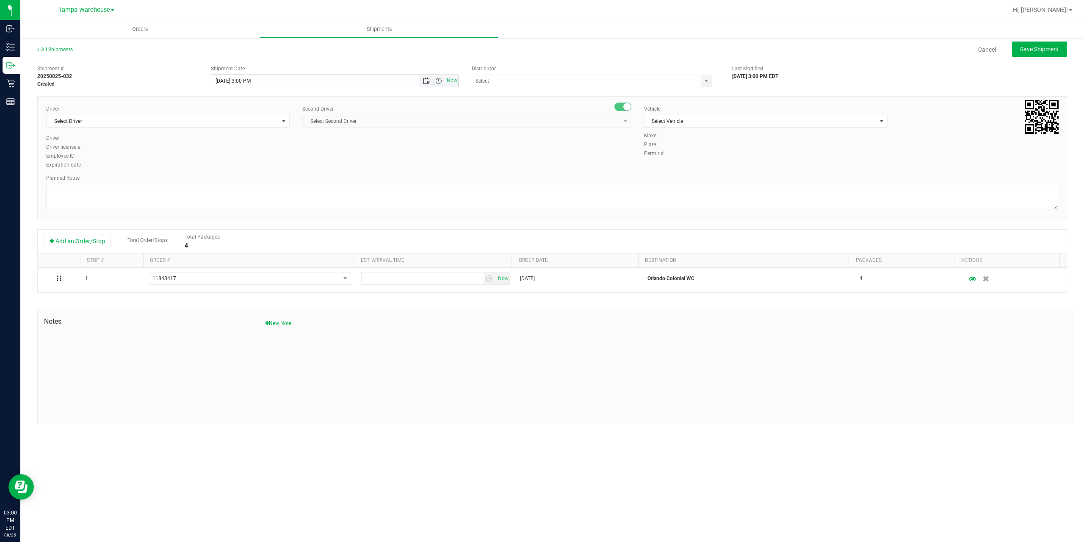
click at [425, 82] on span "Open the date view" at bounding box center [426, 80] width 7 height 7
click at [243, 180] on link "26" at bounding box center [244, 180] width 12 height 13
click at [437, 80] on span "Open the time view" at bounding box center [438, 80] width 7 height 7
click at [243, 116] on li "6:30 AM" at bounding box center [334, 113] width 246 height 11
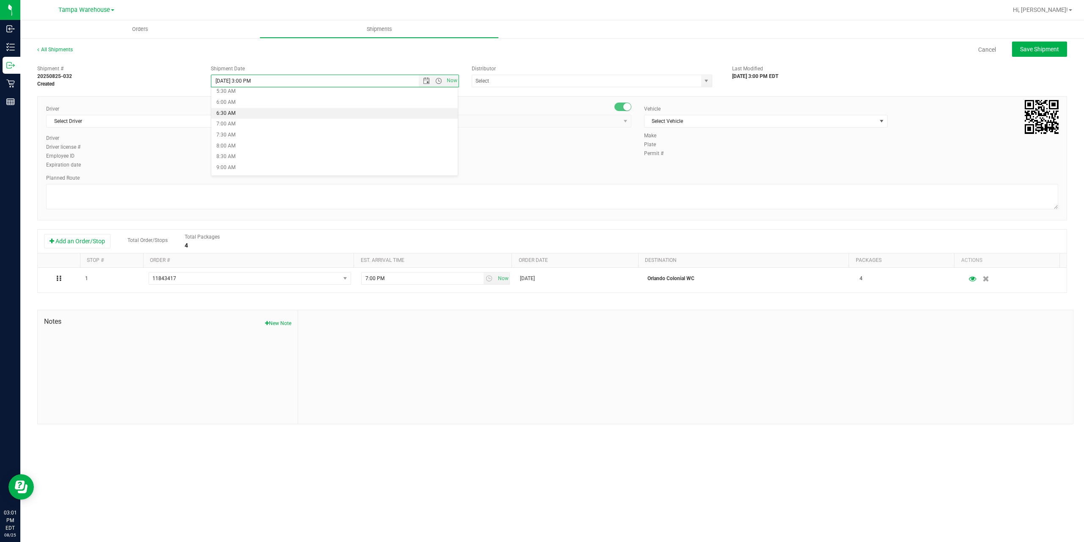
type input "[DATE] 6:30 AM"
click at [567, 83] on input "text" at bounding box center [583, 81] width 222 height 12
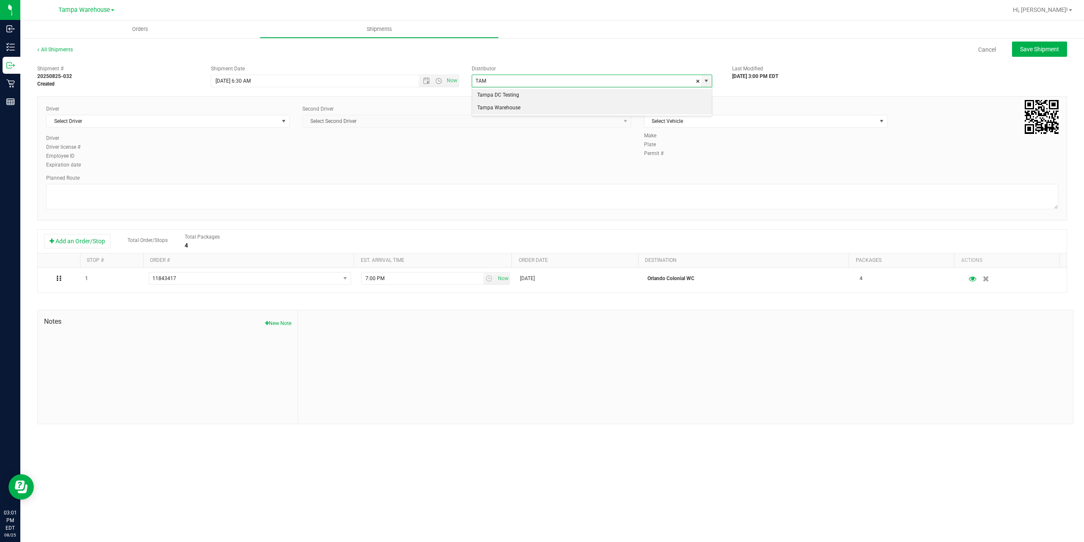
click at [509, 108] on li "Tampa Warehouse" at bounding box center [592, 108] width 240 height 13
type input "Tampa Warehouse"
click at [257, 121] on span "Select Driver" at bounding box center [163, 121] width 232 height 12
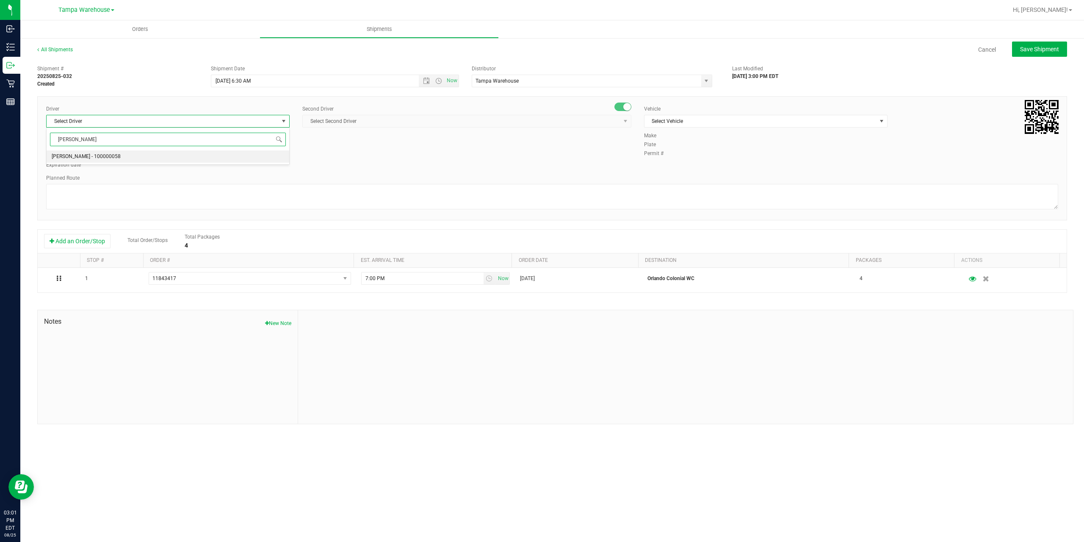
click at [80, 157] on span "[PERSON_NAME] - 100000058" at bounding box center [86, 156] width 69 height 11
type input "PETR"
click at [365, 118] on span "Select Second Driver" at bounding box center [462, 121] width 318 height 12
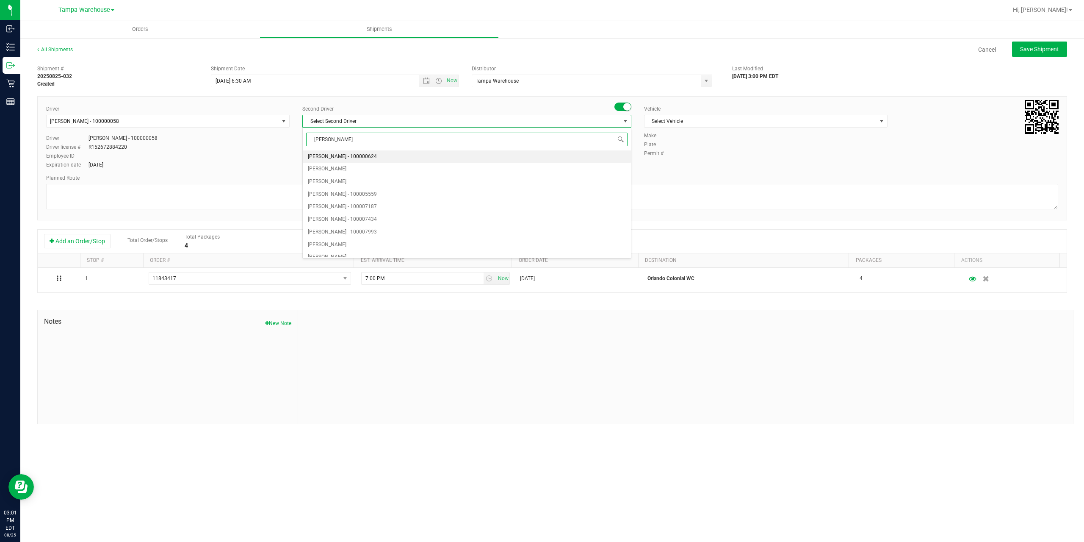
type input "DANN"
click at [341, 155] on span "[PERSON_NAME] - 100004355" at bounding box center [342, 156] width 69 height 11
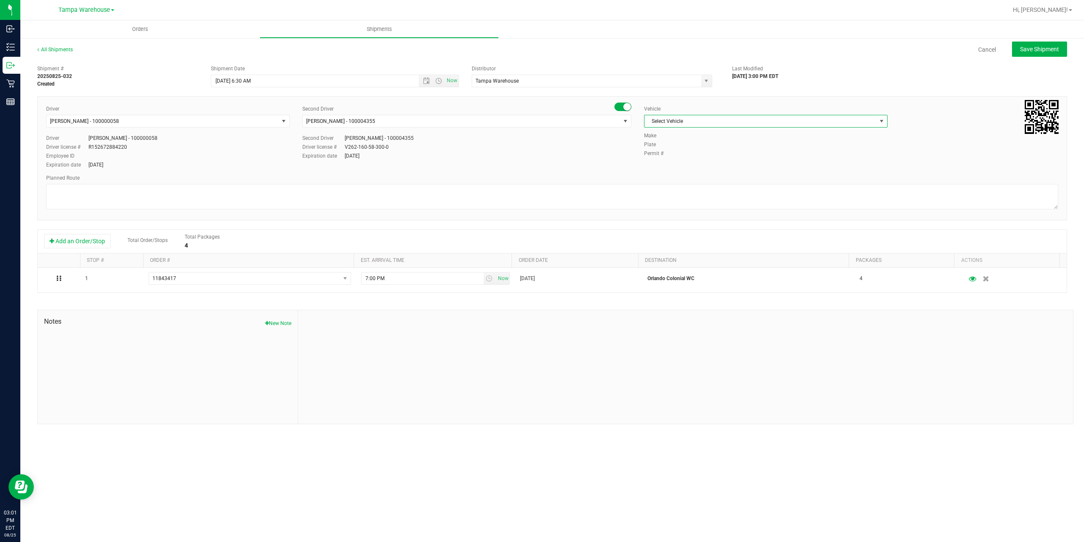
click at [713, 119] on span "Select Vehicle" at bounding box center [760, 121] width 232 height 12
click at [676, 158] on li "FL-E-450-01" at bounding box center [765, 161] width 243 height 13
click at [312, 193] on textarea at bounding box center [552, 196] width 1012 height 25
paste textarea "Deltona WC Oviedo WC Colonial WC Orlando WC Clermont WC Winter Haven WC Lakelan…"
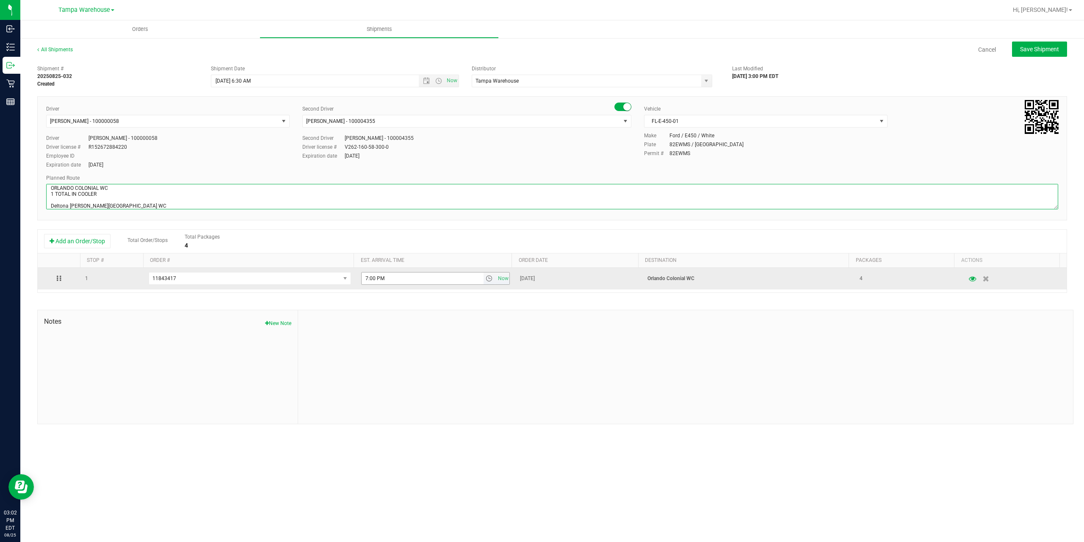
click at [487, 277] on span "select" at bounding box center [489, 278] width 7 height 7
type textarea "ORLANDO COLONIAL WC 1 TOTAL IN COOLER Deltona WC Oviedo WC Colonial WC Orlando …"
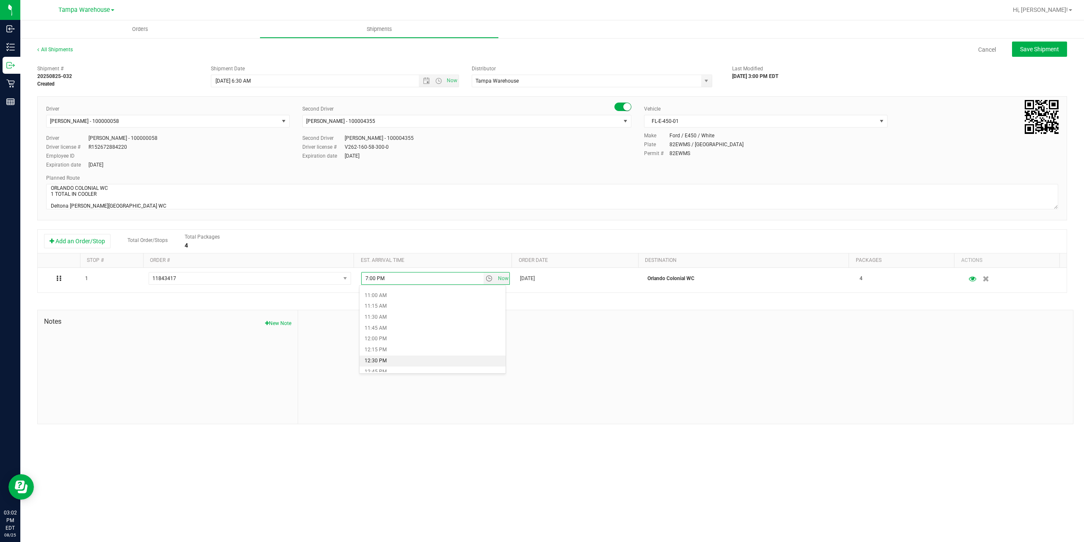
scroll to position [466, 0]
click at [387, 328] on li "11:30 AM" at bounding box center [432, 327] width 146 height 11
click at [1048, 52] on span "Save Shipment" at bounding box center [1039, 49] width 39 height 7
type input "[DATE] 10:30 AM"
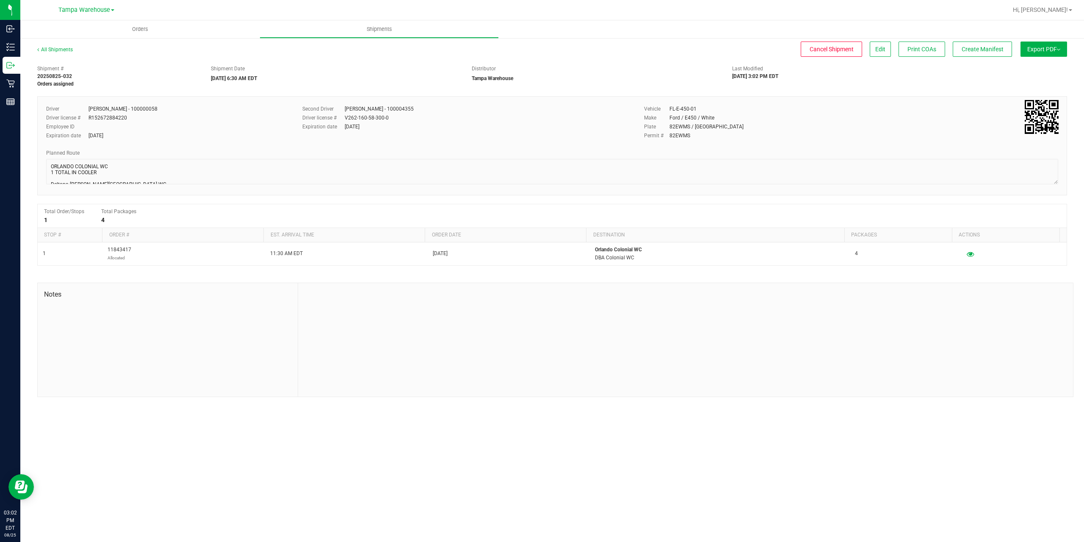
click at [1048, 52] on button "Export PDF" at bounding box center [1043, 48] width 47 height 15
click at [1041, 67] on span "Manifest by Package ID" at bounding box center [1031, 68] width 54 height 6
click at [992, 47] on span "Create Manifest" at bounding box center [983, 49] width 42 height 7
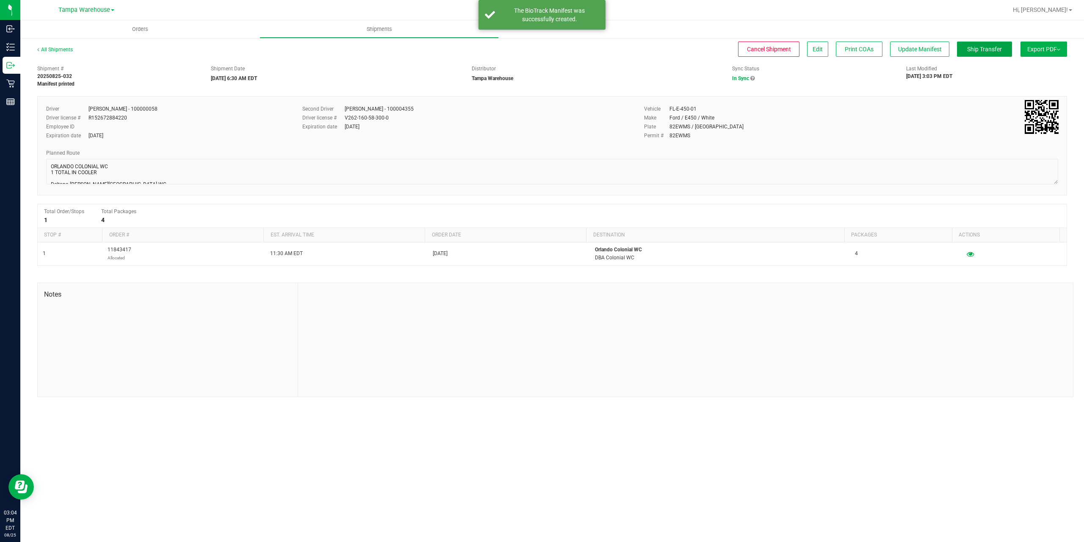
click at [992, 47] on span "Ship Transfer" at bounding box center [984, 49] width 35 height 7
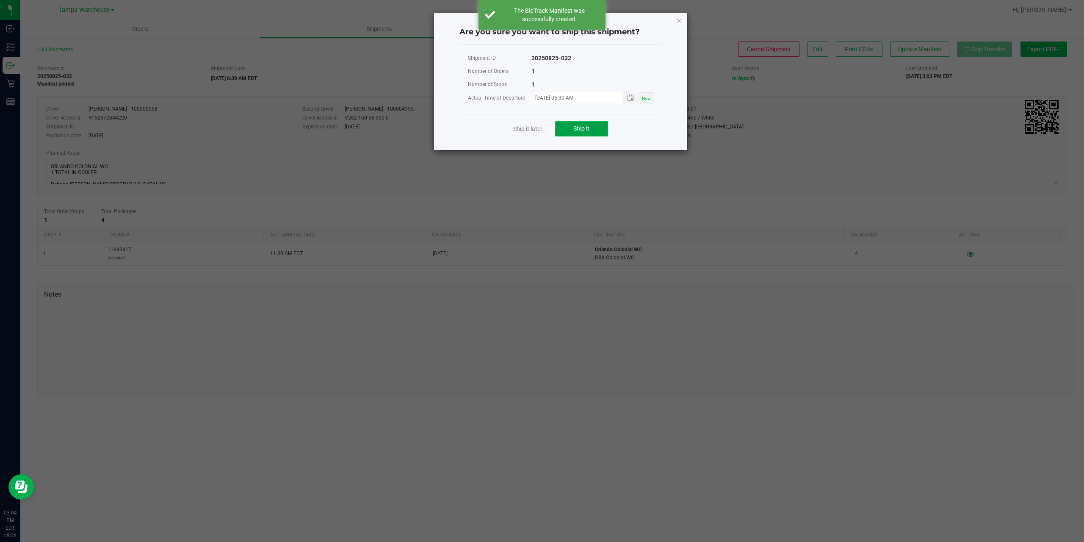
click at [593, 130] on button "Ship it" at bounding box center [581, 128] width 53 height 15
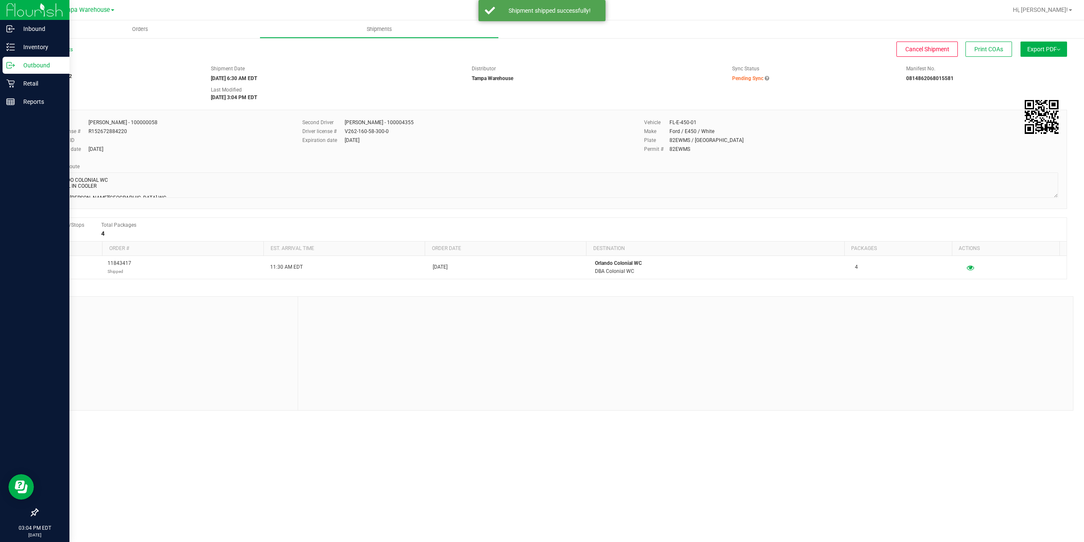
click at [43, 65] on p "Outbound" at bounding box center [40, 65] width 51 height 10
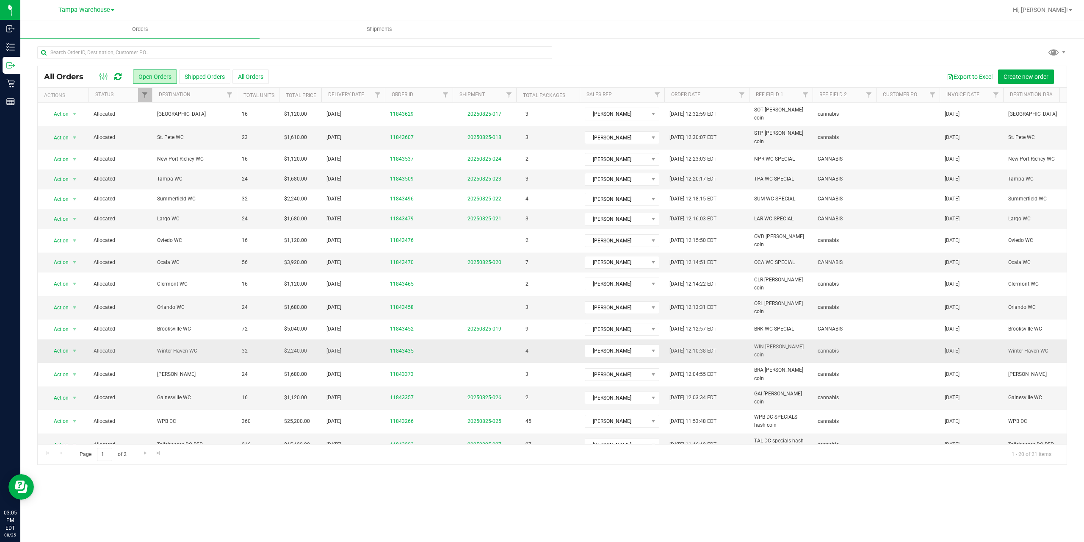
click at [177, 347] on span "Winter Haven WC" at bounding box center [194, 351] width 75 height 8
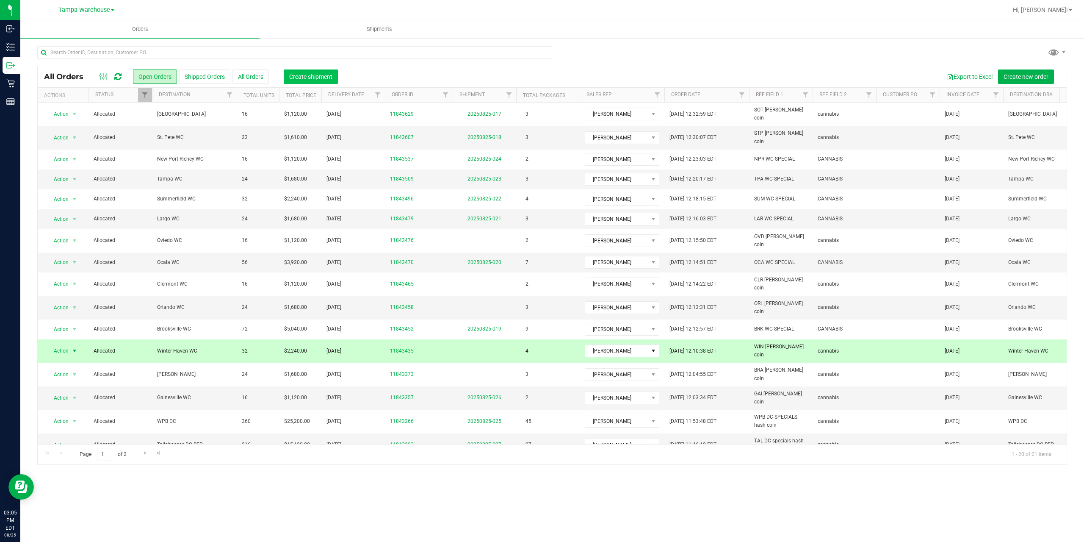
click at [316, 74] on span "Create shipment" at bounding box center [310, 76] width 43 height 7
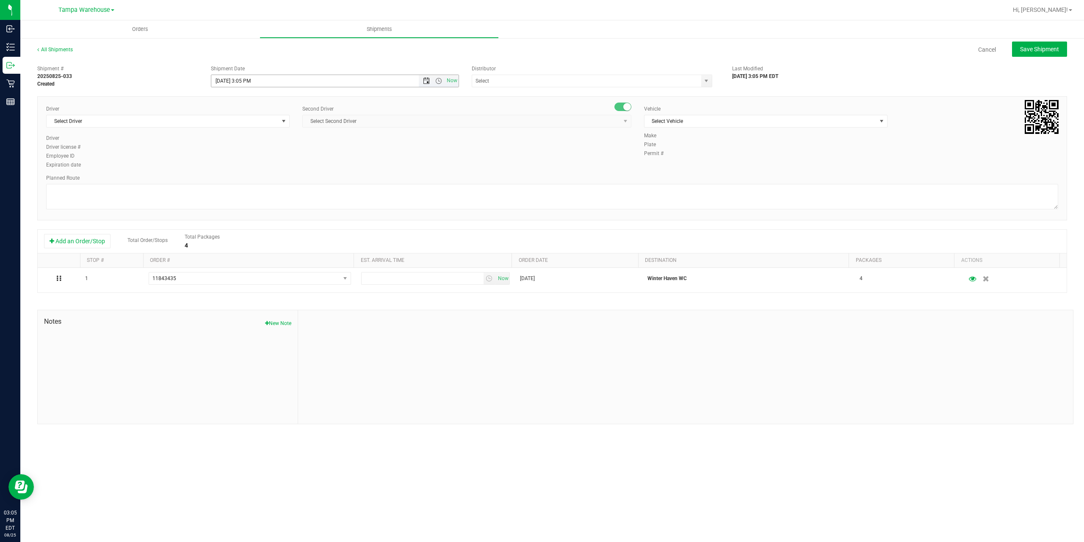
click at [427, 82] on span "Open the date view" at bounding box center [426, 80] width 7 height 7
click at [244, 180] on link "26" at bounding box center [244, 180] width 12 height 13
click at [439, 78] on span "Open the time view" at bounding box center [438, 80] width 7 height 7
click at [238, 153] on li "6:30 AM" at bounding box center [334, 151] width 246 height 11
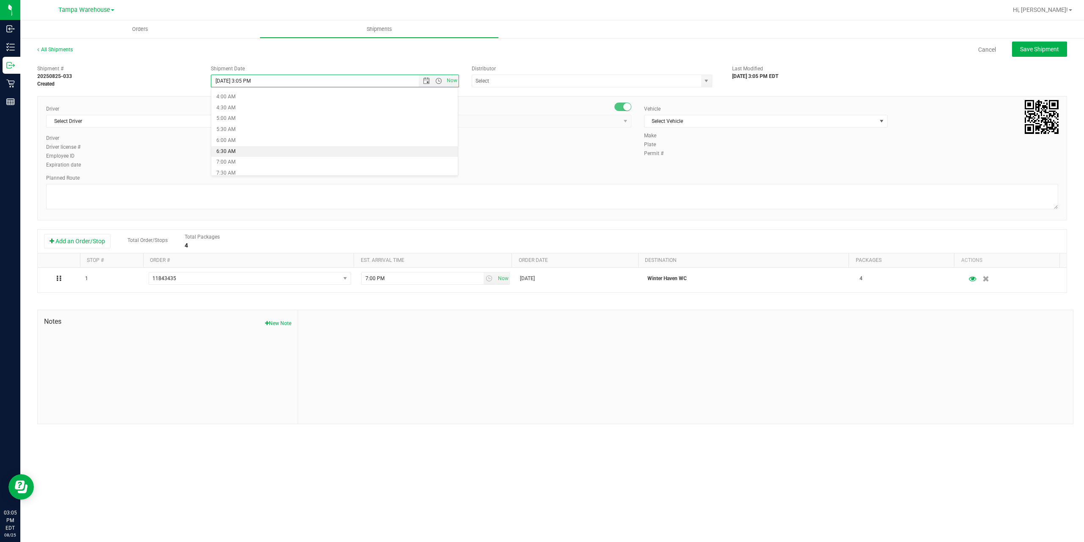
type input "[DATE] 6:30 AM"
click at [523, 82] on input "text" at bounding box center [583, 81] width 222 height 12
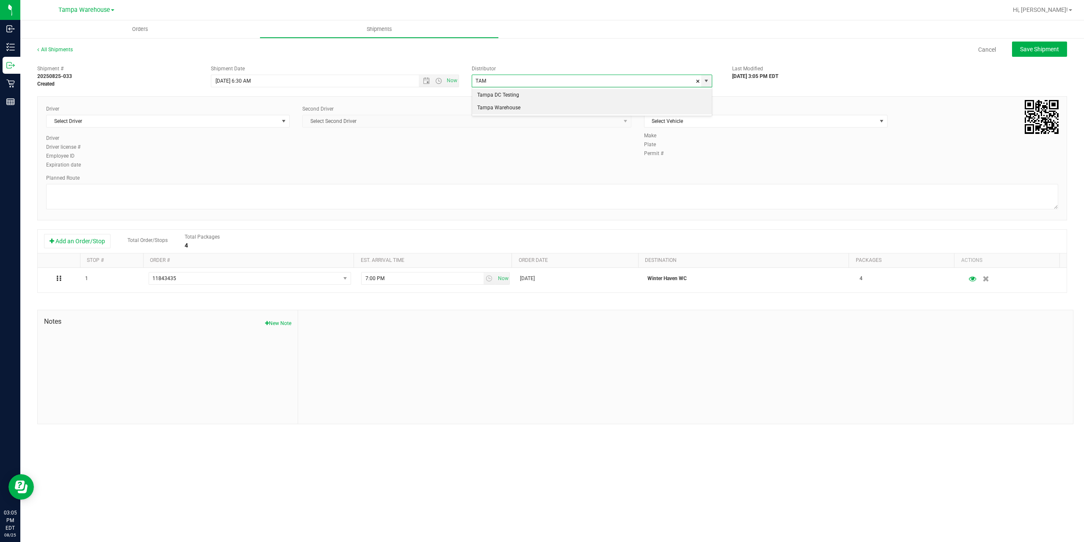
click at [514, 109] on li "Tampa Warehouse" at bounding box center [592, 108] width 240 height 13
type input "Tampa Warehouse"
click at [202, 122] on span "Select Driver" at bounding box center [163, 121] width 232 height 12
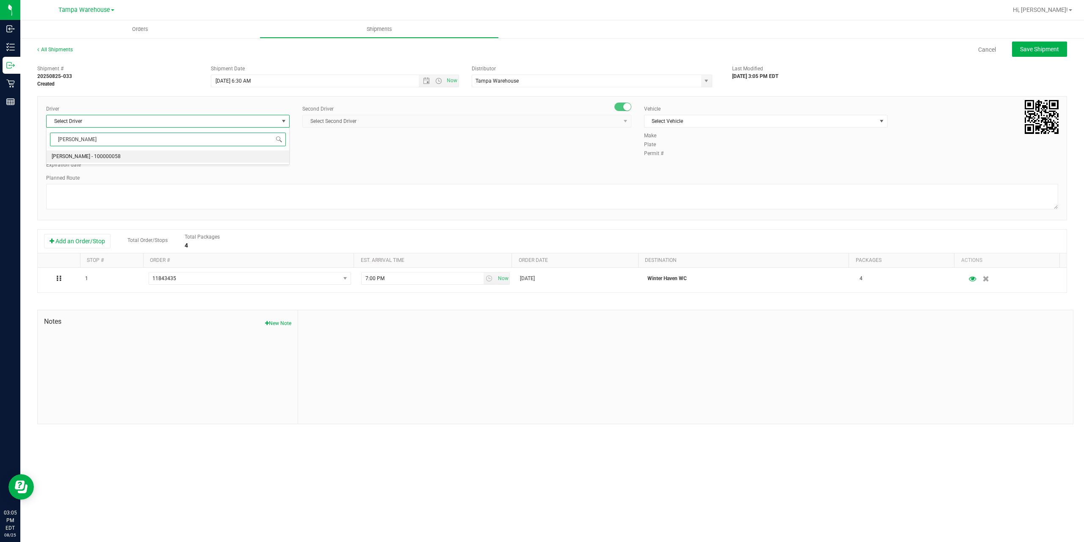
click at [81, 158] on span "[PERSON_NAME] - 100000058" at bounding box center [86, 156] width 69 height 11
type input "PETR"
click at [370, 117] on span "Select Second Driver" at bounding box center [462, 121] width 318 height 12
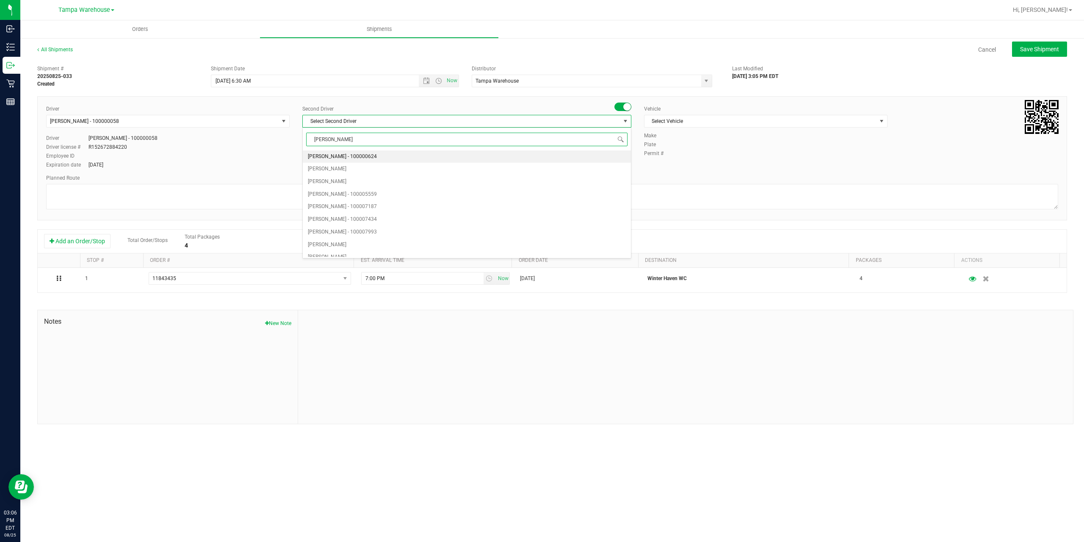
type input "DANN"
click at [351, 158] on span "[PERSON_NAME] - 100004355" at bounding box center [342, 156] width 69 height 11
click at [701, 119] on span "Select Vehicle" at bounding box center [760, 121] width 232 height 12
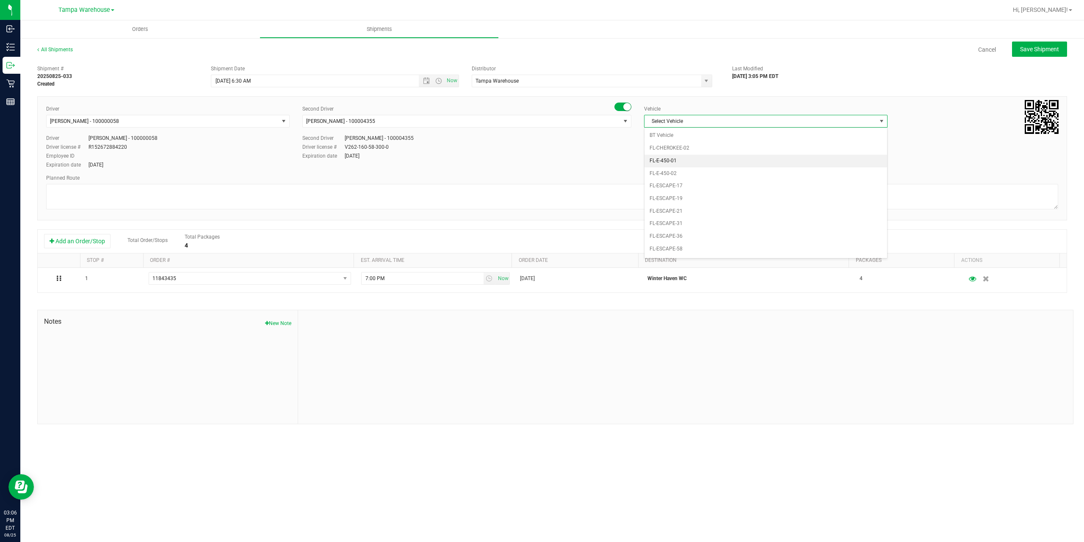
click at [681, 158] on li "FL-E-450-01" at bounding box center [765, 161] width 243 height 13
click at [469, 194] on textarea at bounding box center [552, 196] width 1012 height 25
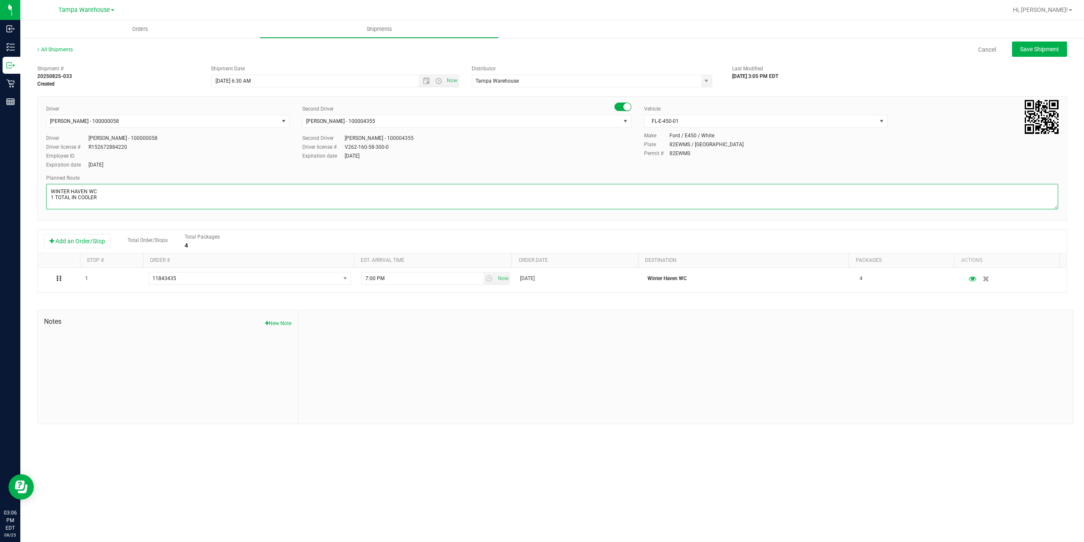
scroll to position [3, 0]
paste textarea "Deltona WC Oviedo WC Colonial WC Orlando WC Clermont WC Winter Haven WC Lakelan…"
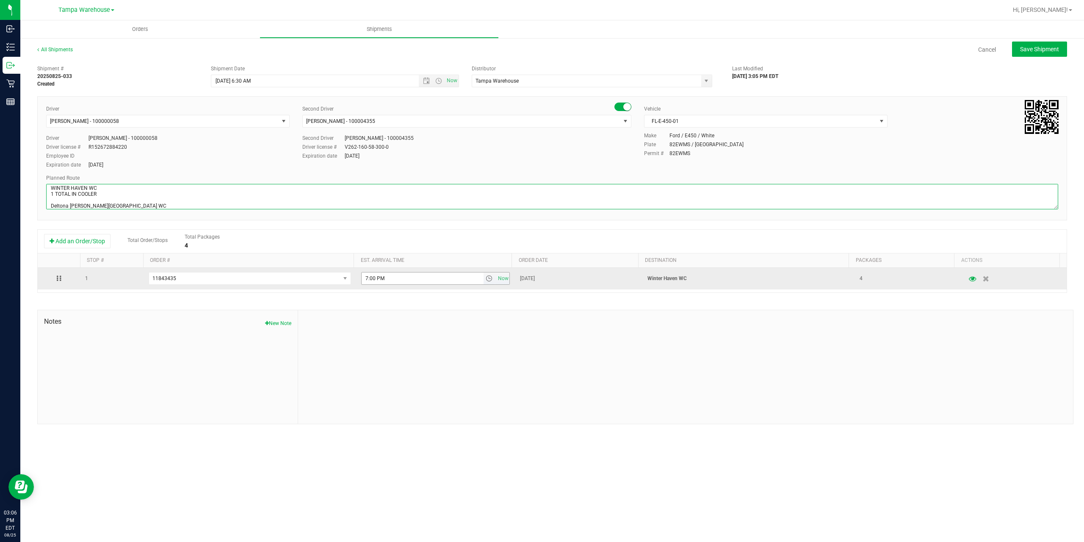
click at [487, 278] on span "select" at bounding box center [489, 278] width 7 height 7
type textarea "WINTER HAVEN WC 1 TOTAL IN COOLER Deltona WC Oviedo WC Colonial WC Orlando WC C…"
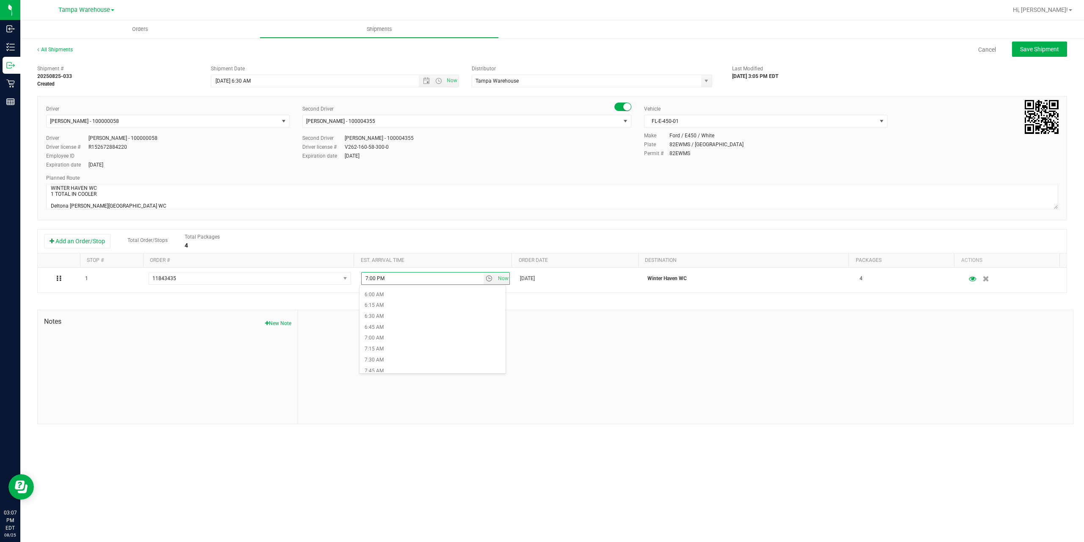
scroll to position [339, 0]
click at [376, 346] on li "9:00 AM" at bounding box center [432, 345] width 146 height 11
click at [1042, 50] on span "Save Shipment" at bounding box center [1039, 49] width 39 height 7
type input "[DATE] 10:30 AM"
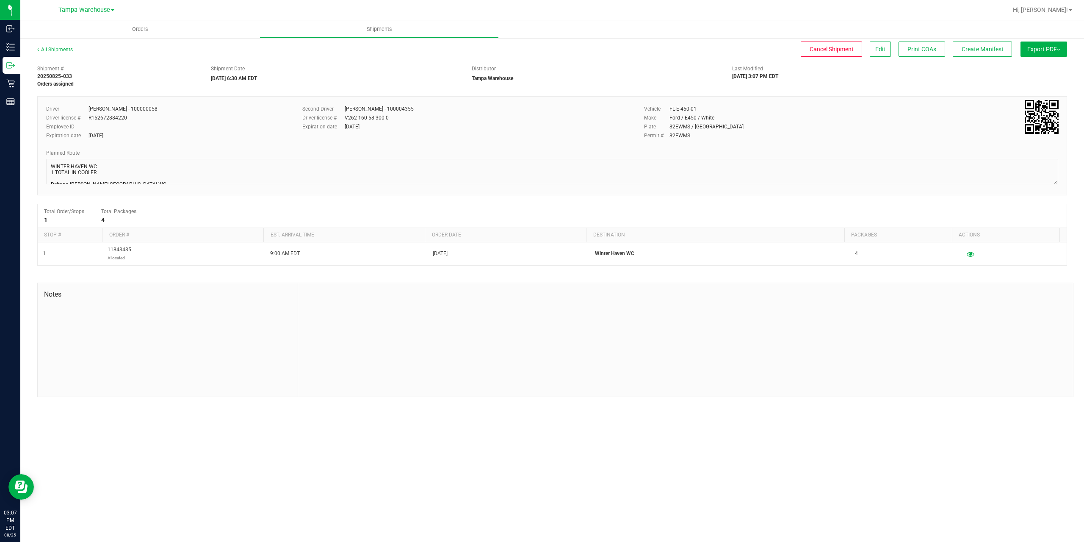
click at [1042, 50] on button "Export PDF" at bounding box center [1043, 48] width 47 height 15
click at [1034, 67] on span "Manifest by Package ID" at bounding box center [1031, 68] width 54 height 6
click at [1001, 48] on span "Create Manifest" at bounding box center [983, 49] width 42 height 7
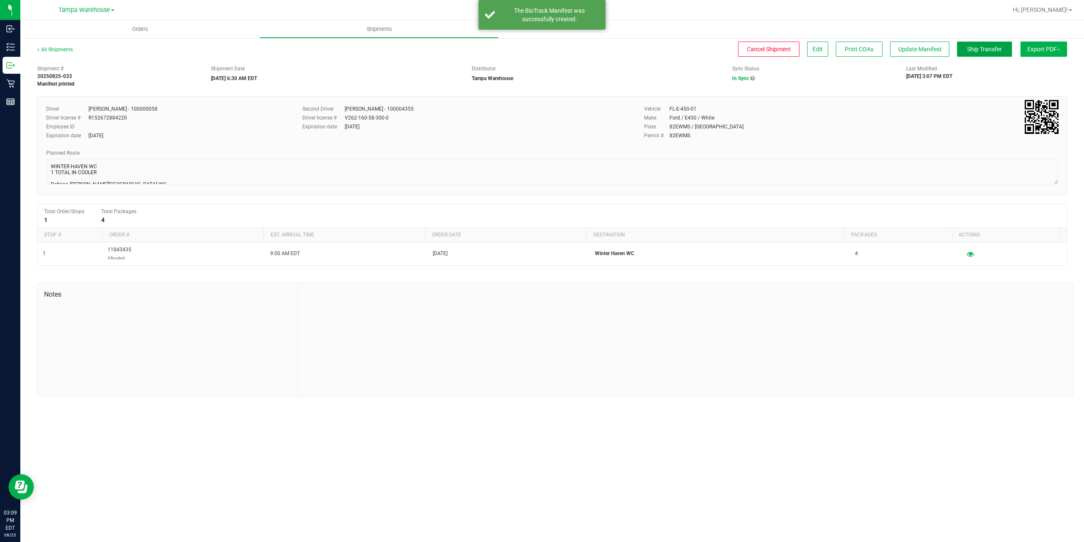
click at [983, 51] on span "Ship Transfer" at bounding box center [984, 49] width 35 height 7
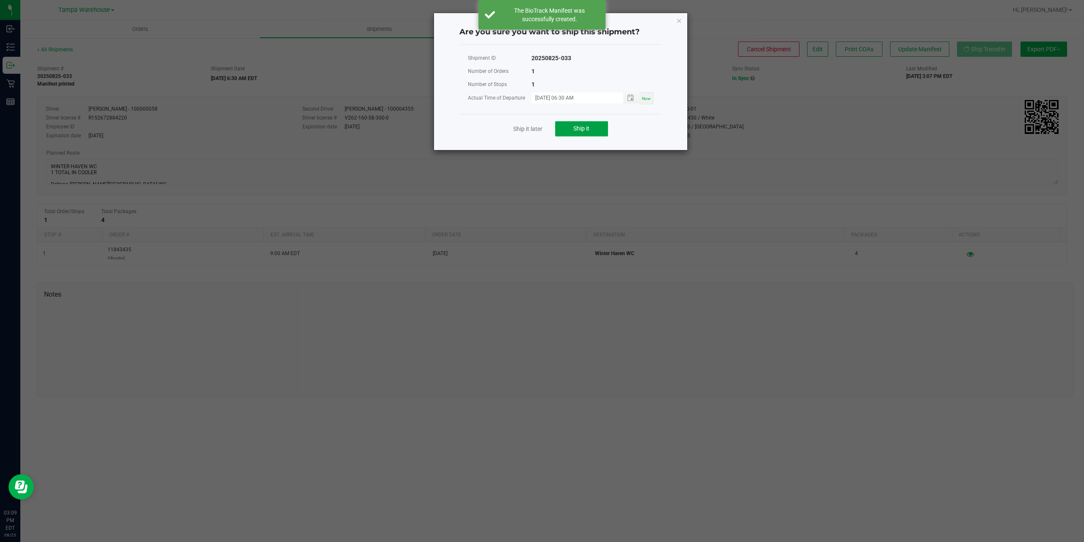
click at [583, 130] on span "Ship it" at bounding box center [581, 128] width 16 height 7
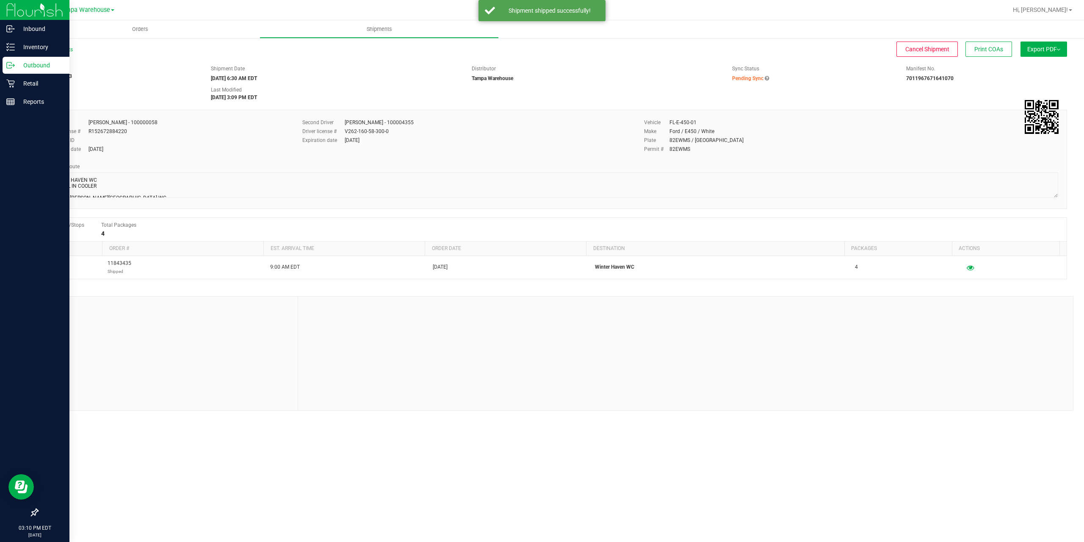
click at [33, 64] on p "Outbound" at bounding box center [40, 65] width 51 height 10
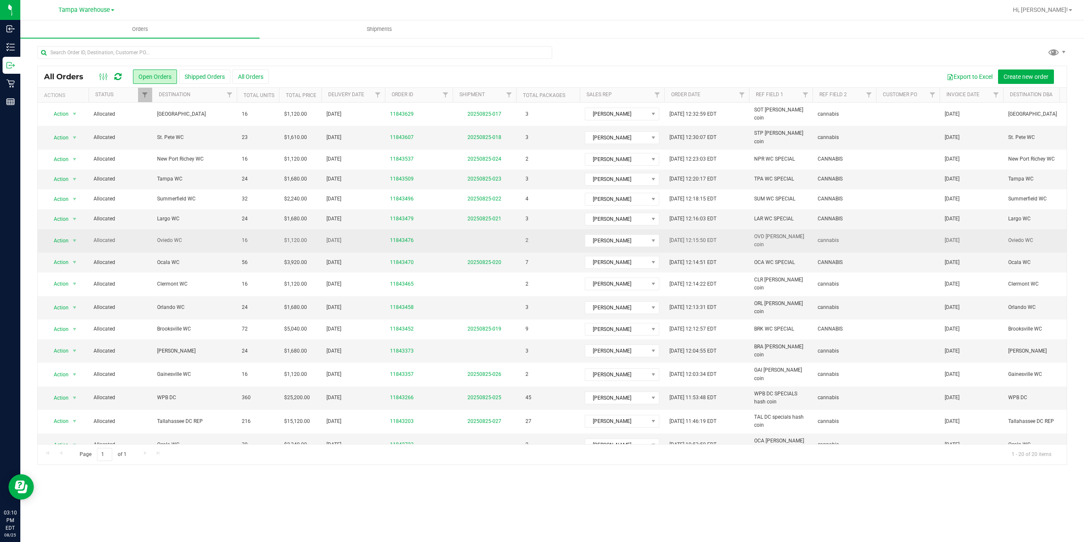
click at [172, 236] on span "Oviedo WC" at bounding box center [194, 240] width 75 height 8
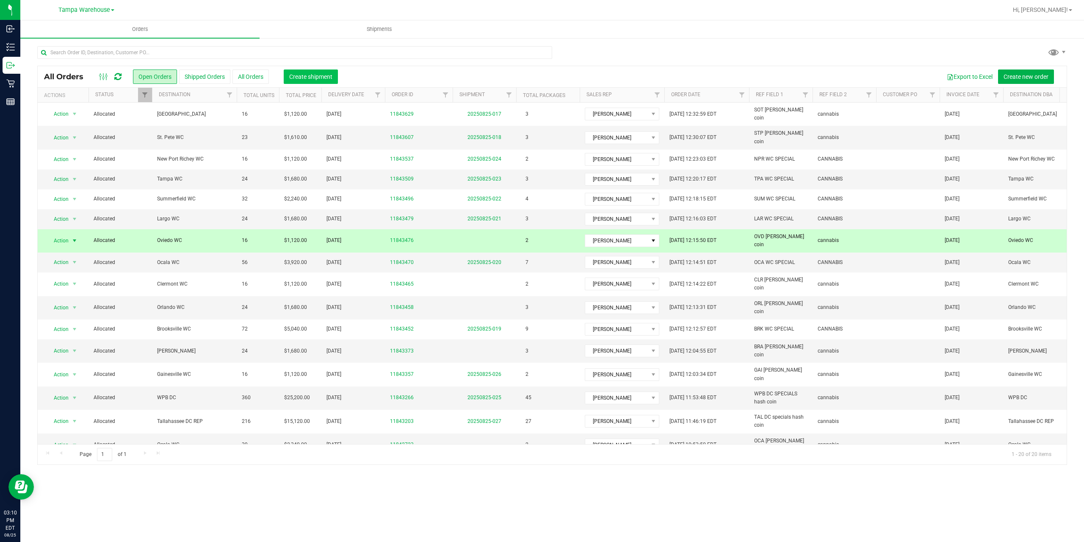
click at [306, 74] on span "Create shipment" at bounding box center [310, 76] width 43 height 7
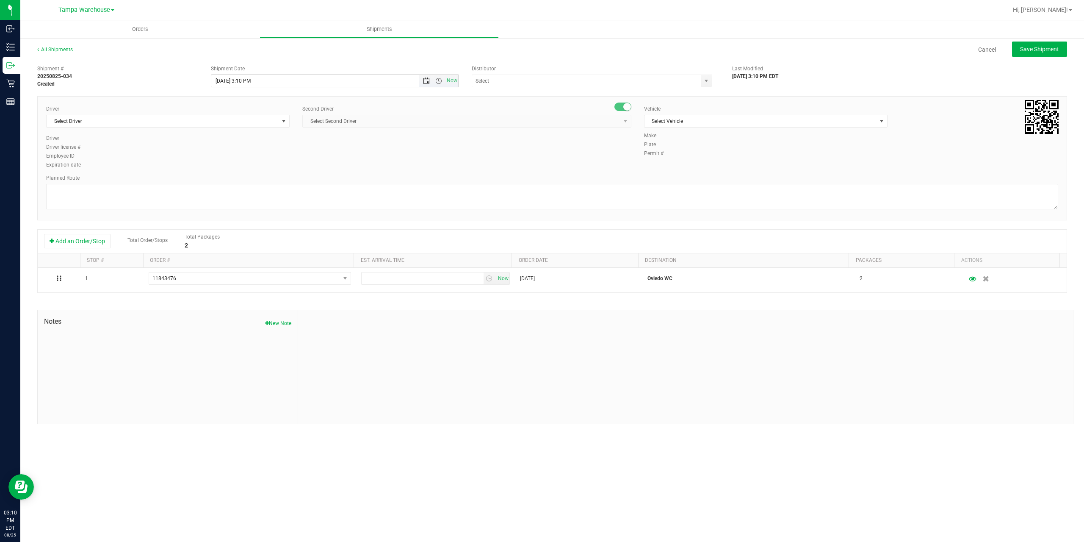
click at [427, 81] on span "Open the date view" at bounding box center [426, 80] width 7 height 7
click at [243, 180] on link "26" at bounding box center [244, 180] width 12 height 13
click at [439, 81] on span "Open the time view" at bounding box center [438, 80] width 7 height 7
click at [239, 152] on li "6:30 AM" at bounding box center [334, 151] width 246 height 11
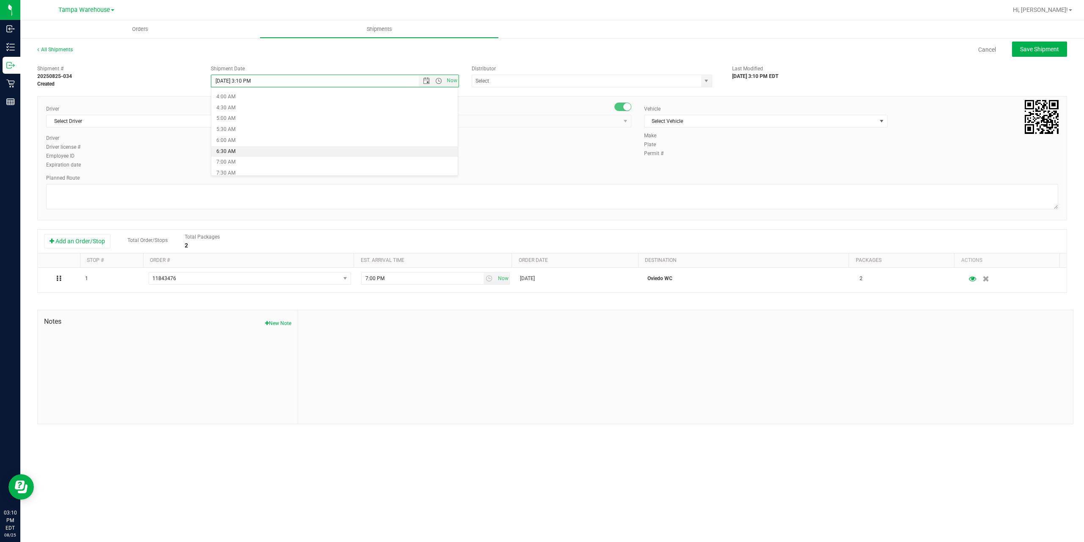
type input "[DATE] 6:30 AM"
click at [516, 84] on input "text" at bounding box center [583, 81] width 222 height 12
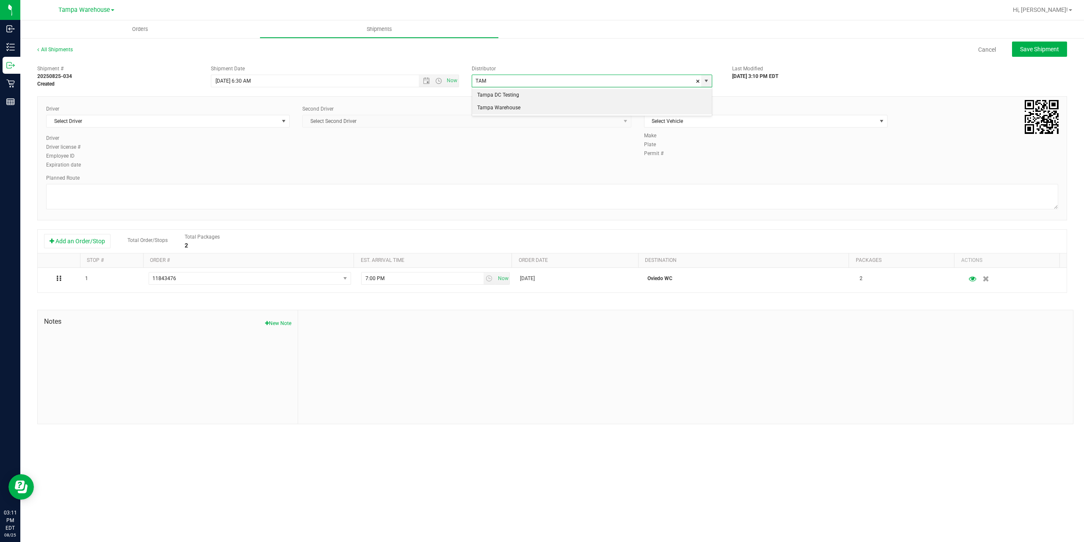
click at [506, 109] on li "Tampa Warehouse" at bounding box center [592, 108] width 240 height 13
type input "Tampa Warehouse"
click at [223, 121] on span "Select Driver" at bounding box center [163, 121] width 232 height 12
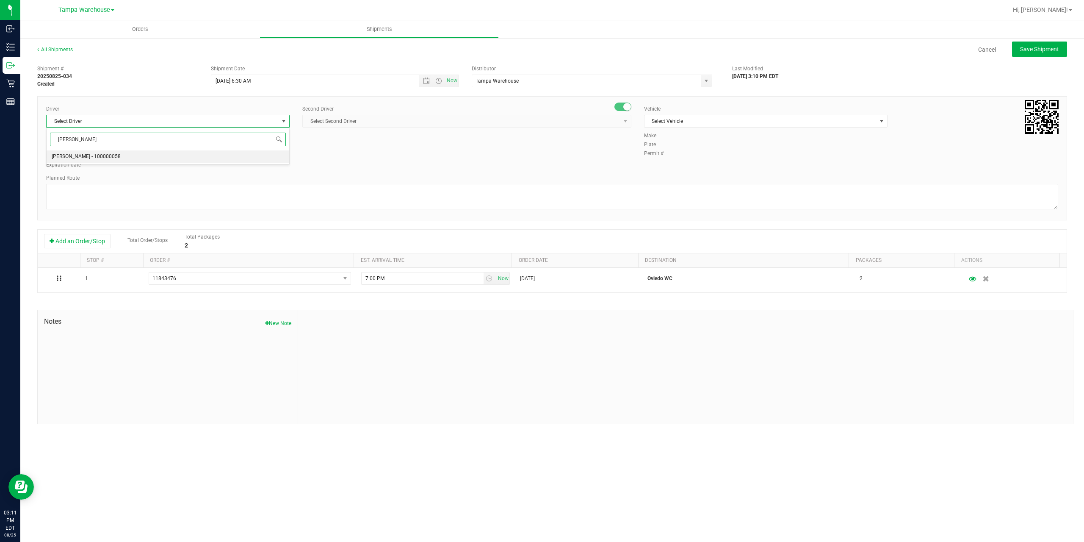
click at [61, 157] on span "[PERSON_NAME] - 100000058" at bounding box center [86, 156] width 69 height 11
type input "PETR"
click at [374, 116] on span "Select Second Driver" at bounding box center [462, 121] width 318 height 12
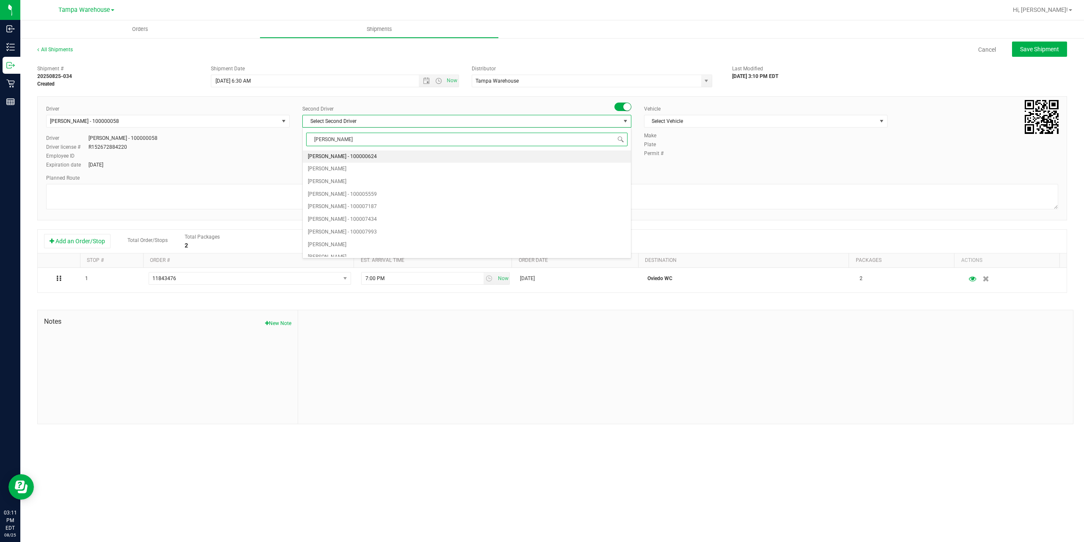
type input "DANN"
click at [351, 156] on span "[PERSON_NAME] - 100004355" at bounding box center [342, 156] width 69 height 11
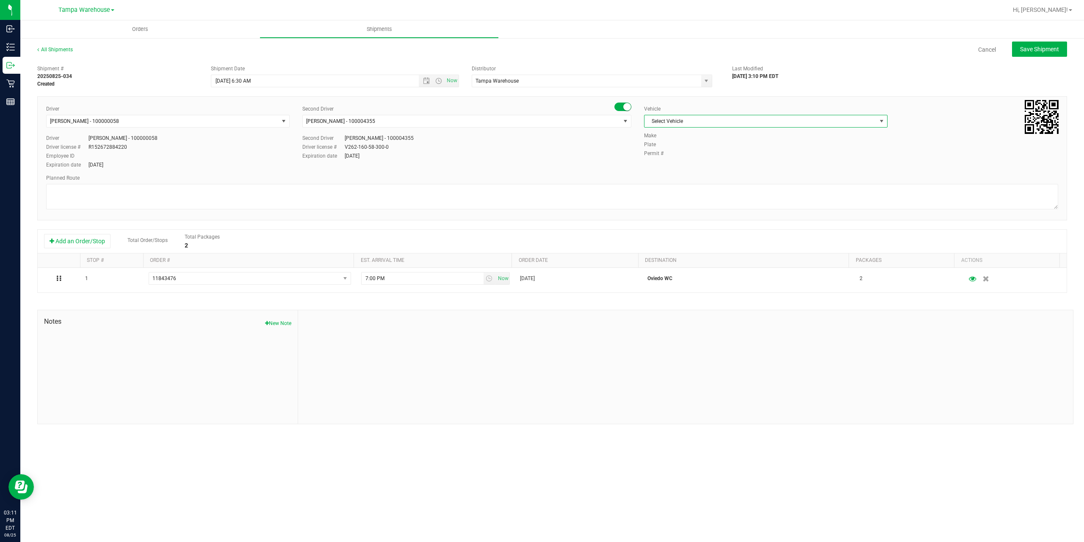
click at [701, 123] on span "Select Vehicle" at bounding box center [760, 121] width 232 height 12
click at [686, 160] on li "FL-E-450-01" at bounding box center [765, 161] width 243 height 13
click at [382, 191] on textarea at bounding box center [552, 196] width 1012 height 25
paste textarea "Deltona WC Oviedo WC Colonial WC Orlando WC Clermont WC Winter Haven WC Lakelan…"
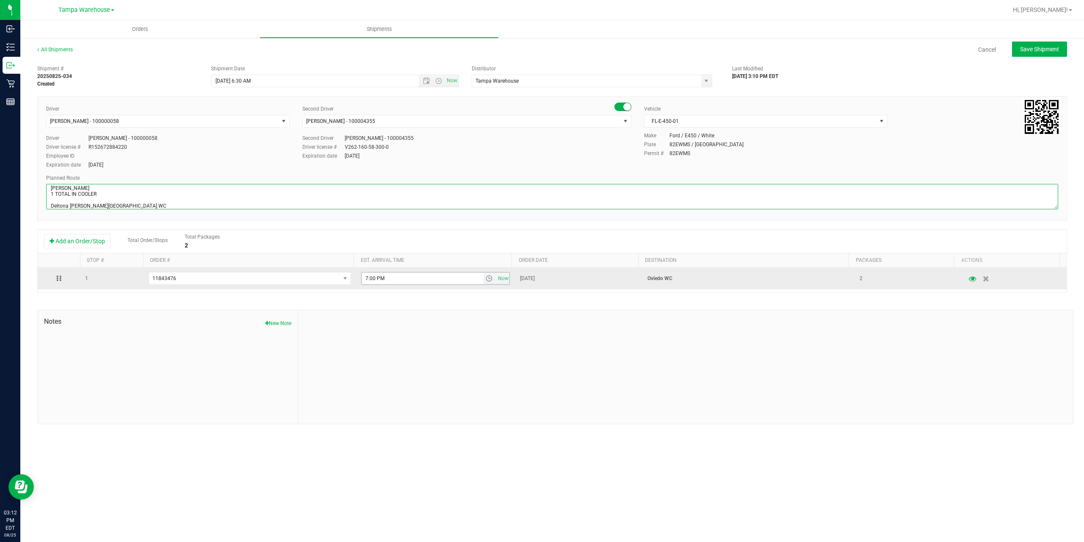
click at [489, 279] on span "select" at bounding box center [489, 278] width 7 height 7
type textarea "OVIEDO WC 1 TOTAL IN COOLER Deltona WC Oviedo WC Colonial WC Orlando WC Clermon…"
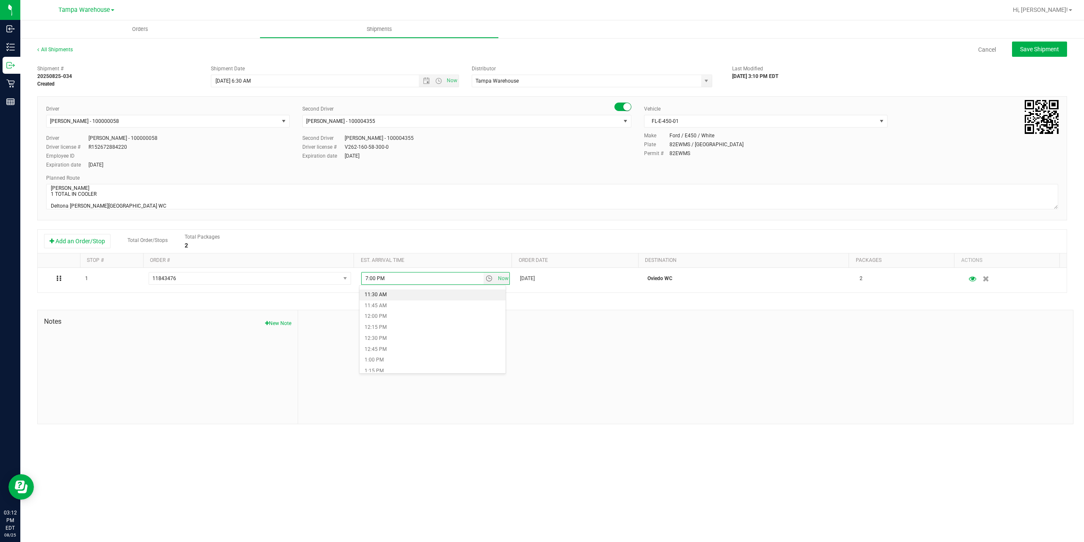
scroll to position [508, 0]
click at [395, 326] on li "12:30 PM" at bounding box center [432, 328] width 146 height 11
click at [1043, 49] on span "Save Shipment" at bounding box center [1039, 49] width 39 height 7
type input "[DATE] 10:30 AM"
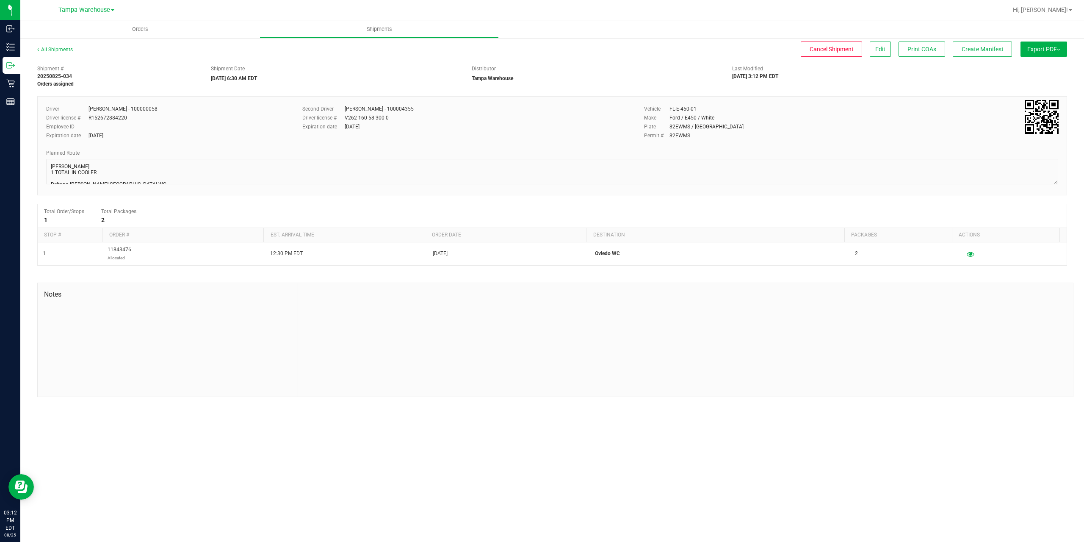
click at [1043, 49] on button "Export PDF" at bounding box center [1043, 48] width 47 height 15
click at [1038, 67] on span "Manifest by Package ID" at bounding box center [1031, 68] width 54 height 6
click at [989, 49] on span "Create Manifest" at bounding box center [983, 49] width 42 height 7
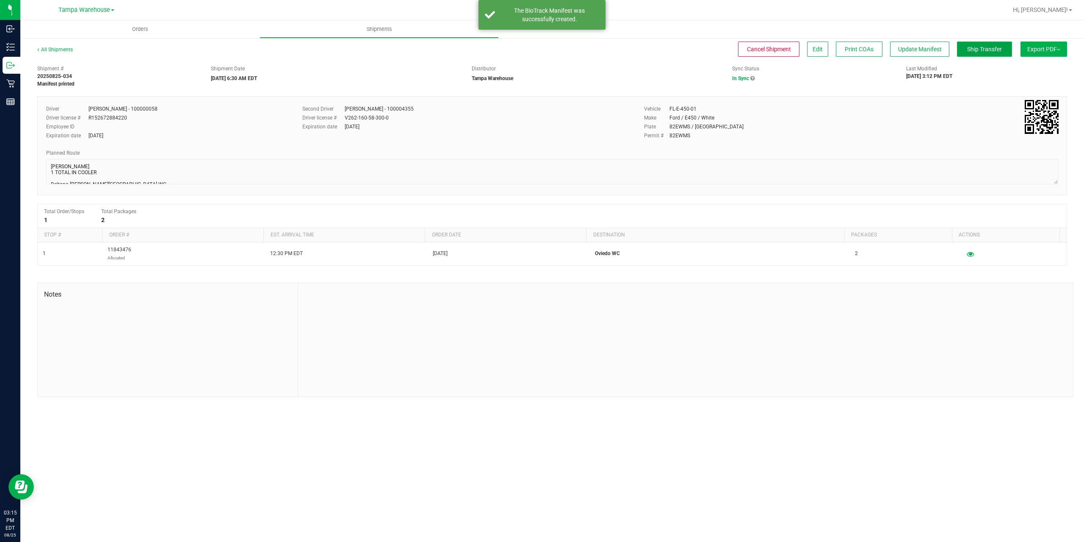
click at [988, 49] on span "Ship Transfer" at bounding box center [984, 49] width 35 height 7
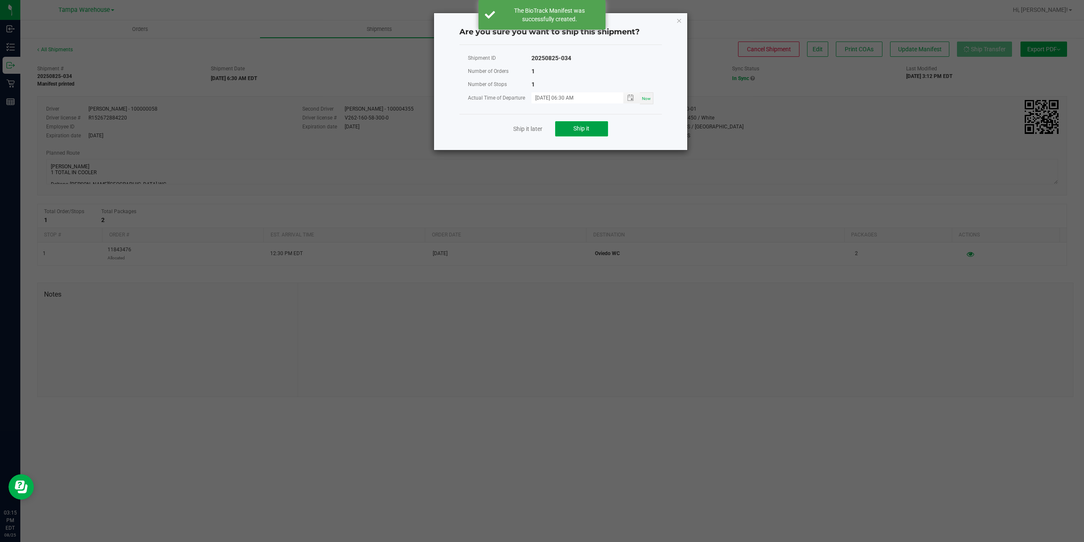
click at [581, 130] on span "Ship it" at bounding box center [581, 128] width 16 height 7
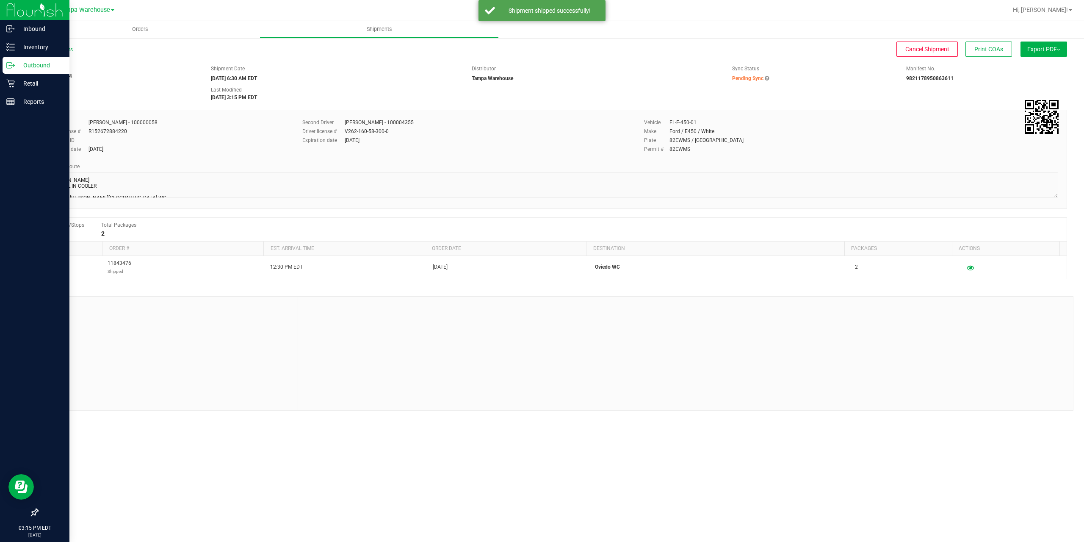
click at [39, 64] on p "Outbound" at bounding box center [40, 65] width 51 height 10
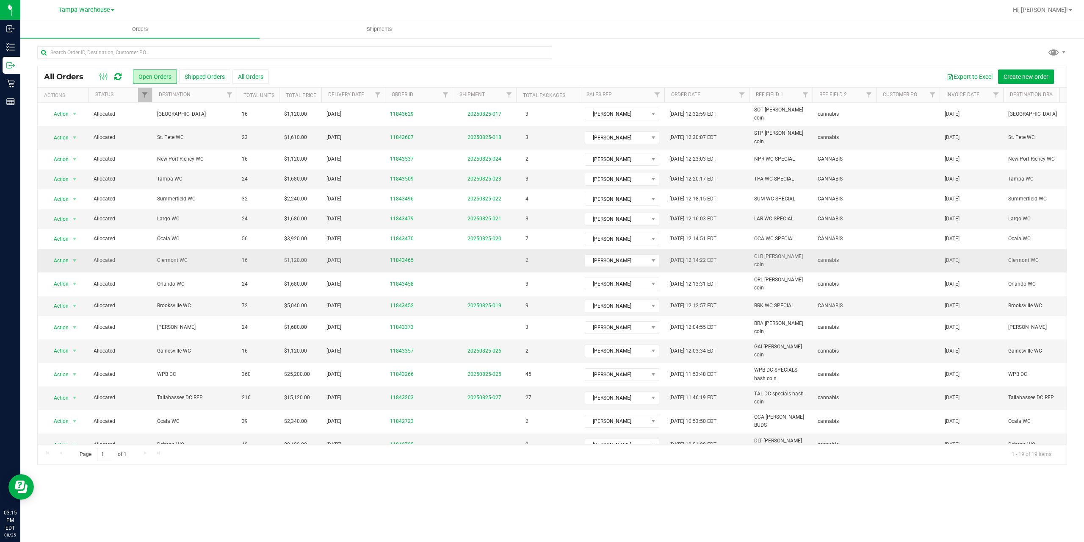
click at [173, 256] on span "Clermont WC" at bounding box center [194, 260] width 75 height 8
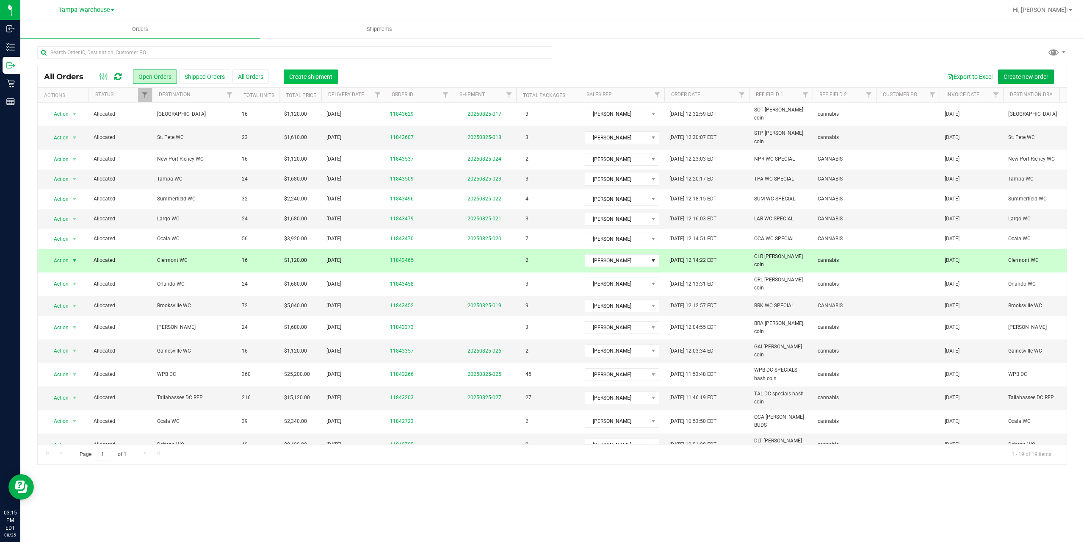
click at [326, 77] on span "Create shipment" at bounding box center [310, 76] width 43 height 7
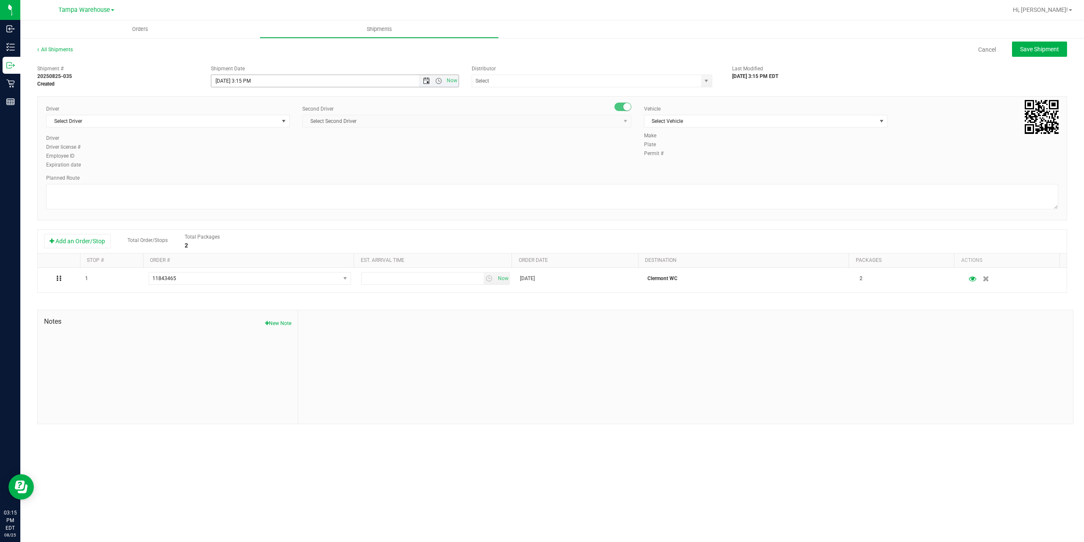
click at [426, 81] on span "Open the date view" at bounding box center [426, 80] width 7 height 7
click at [243, 182] on link "26" at bounding box center [244, 180] width 12 height 13
click at [438, 80] on span "Open the time view" at bounding box center [438, 80] width 7 height 7
click at [238, 153] on li "6:30 AM" at bounding box center [334, 151] width 246 height 11
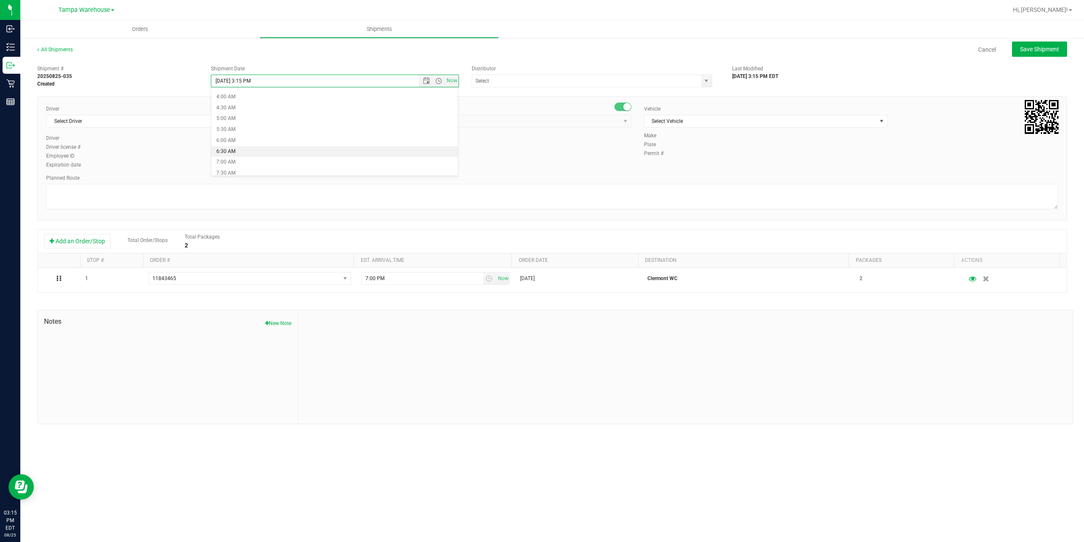
type input "[DATE] 6:30 AM"
click at [537, 85] on input "text" at bounding box center [583, 81] width 222 height 12
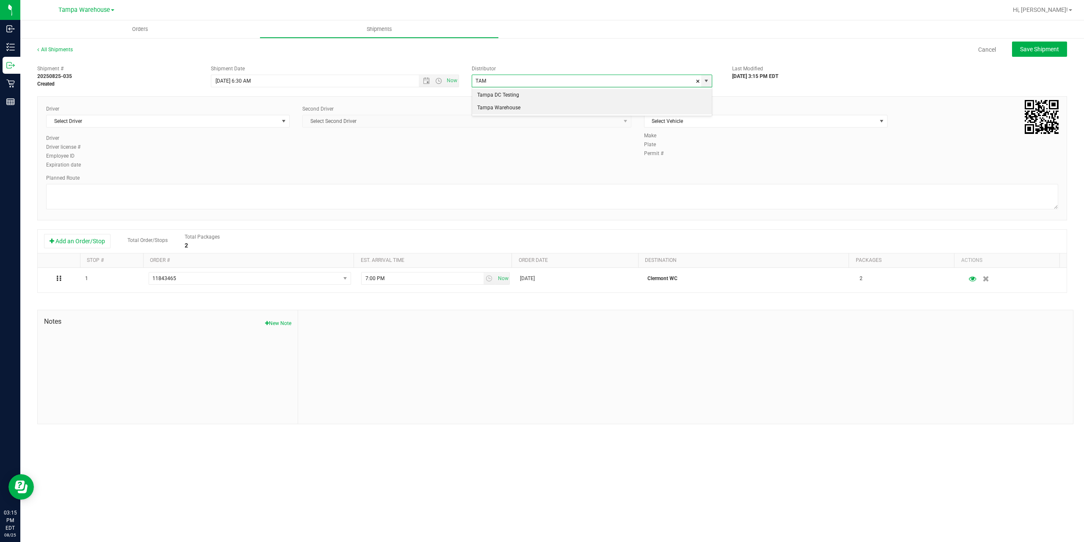
click at [524, 107] on li "Tampa Warehouse" at bounding box center [592, 108] width 240 height 13
type input "Tampa Warehouse"
click at [221, 122] on span "Select Driver" at bounding box center [163, 121] width 232 height 12
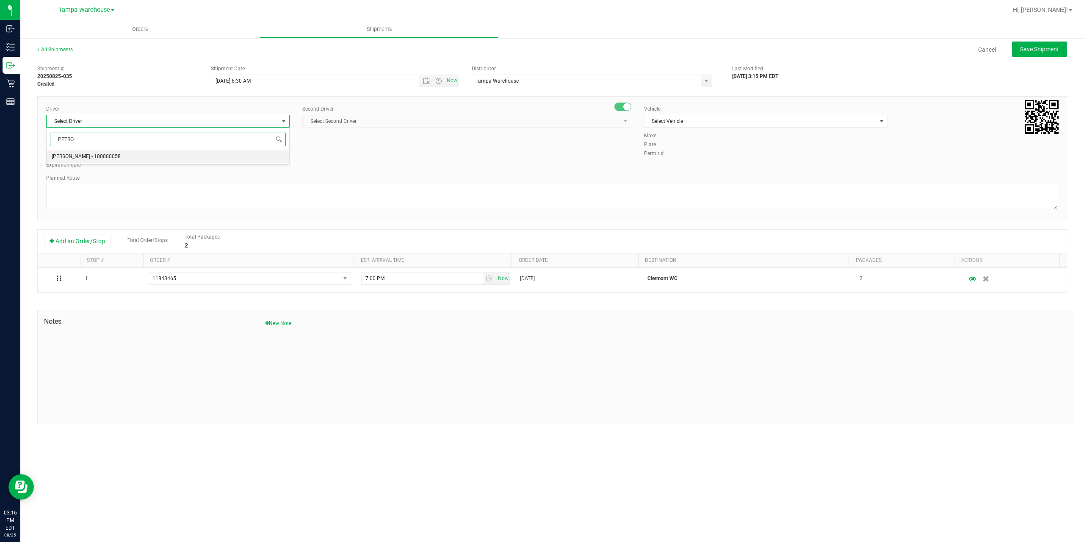
click at [90, 156] on span "[PERSON_NAME] - 100000058" at bounding box center [86, 156] width 69 height 11
type input "PETRO"
click at [379, 121] on span "Select Second Driver" at bounding box center [462, 121] width 318 height 12
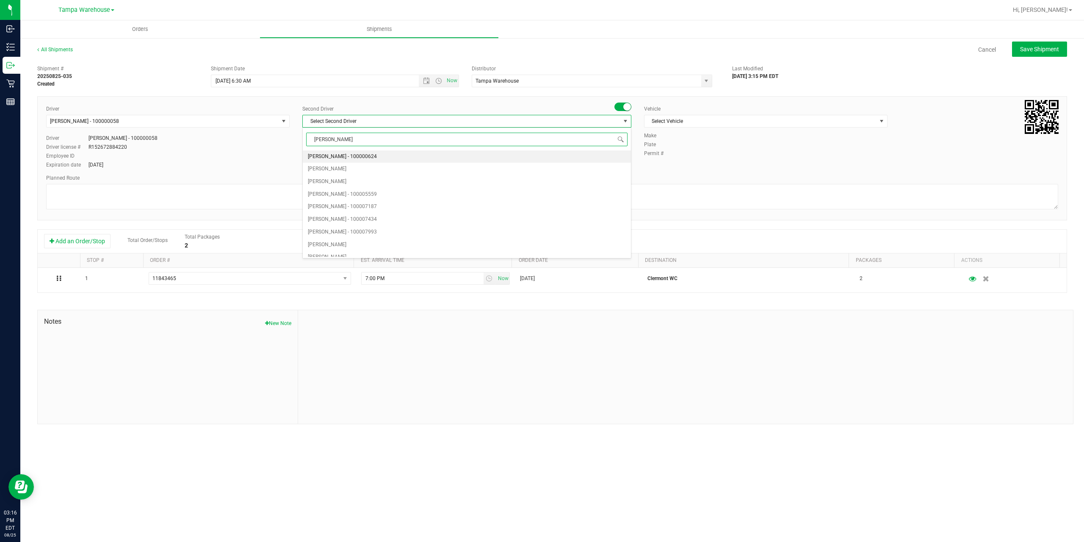
type input "DANN"
click at [344, 156] on span "[PERSON_NAME] - 100004355" at bounding box center [342, 156] width 69 height 11
click at [698, 121] on span "Select Vehicle" at bounding box center [760, 121] width 232 height 12
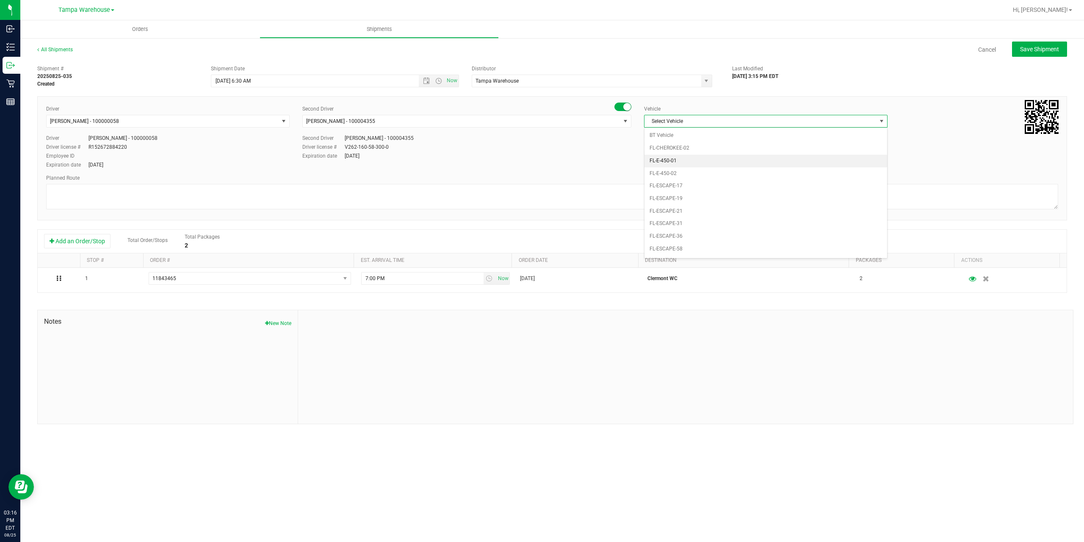
click at [673, 159] on li "FL-E-450-01" at bounding box center [765, 161] width 243 height 13
click at [542, 194] on textarea at bounding box center [552, 196] width 1012 height 25
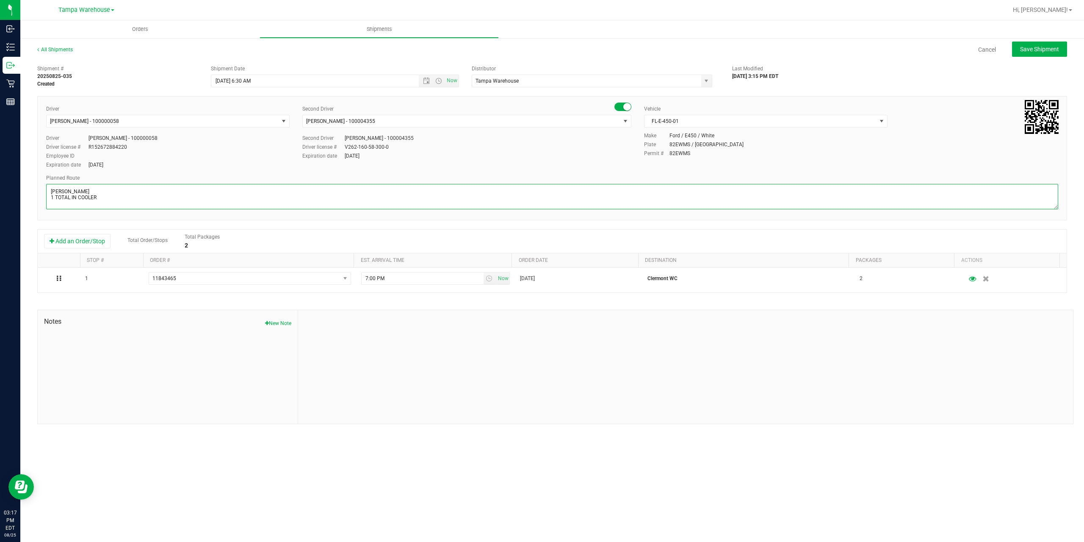
scroll to position [3, 0]
paste textarea "Deltona WC Oviedo WC Colonial WC Orlando WC Clermont WC Winter Haven WC Lakelan…"
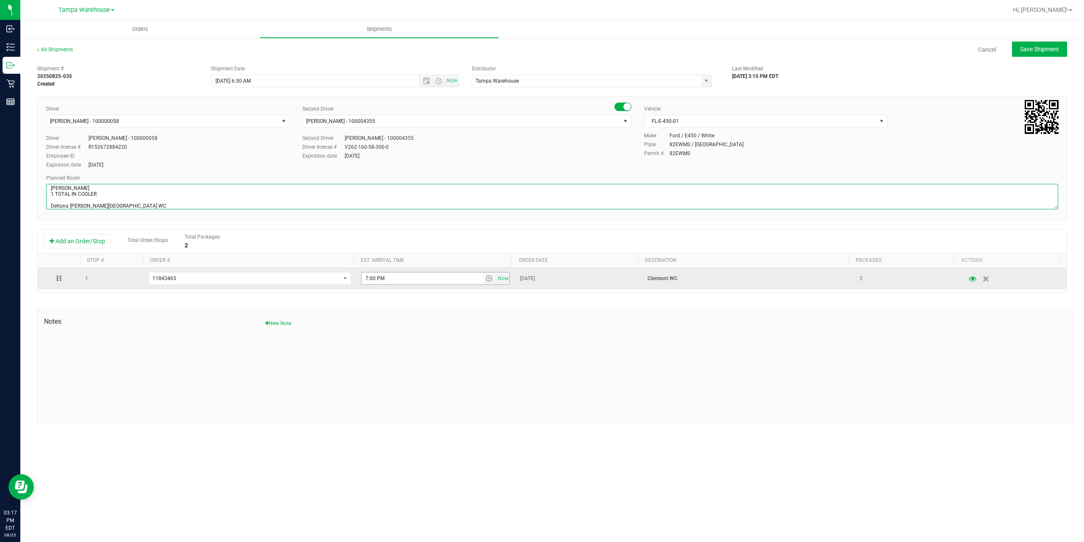
click at [486, 279] on span "select" at bounding box center [489, 278] width 7 height 7
type textarea "CLERMONT WC 1 TOTAL IN COOLER Deltona WC Oviedo WC Colonial WC Orlando WC Clerm…"
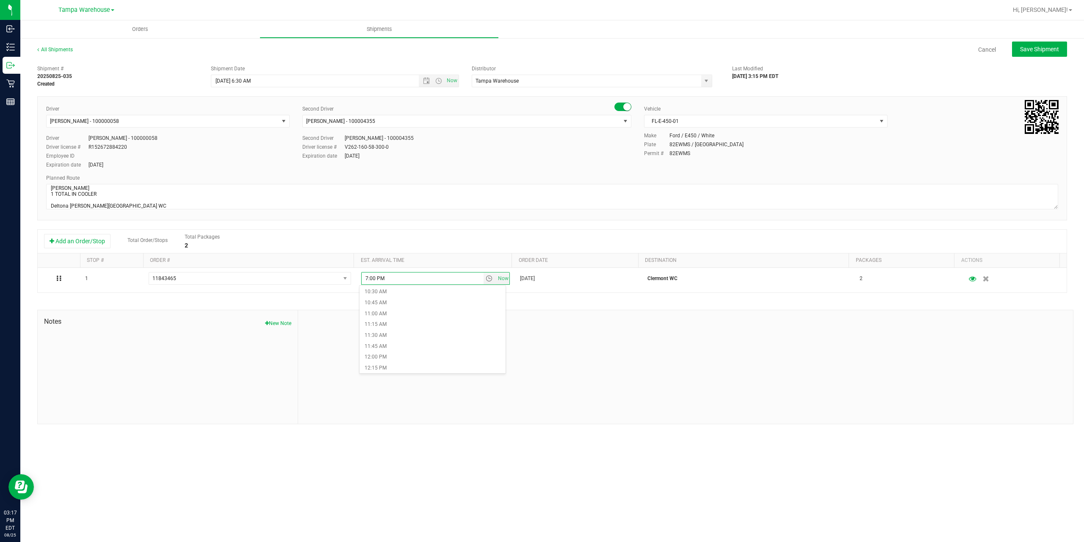
scroll to position [466, 0]
click at [368, 303] on li "11:00 AM" at bounding box center [432, 305] width 146 height 11
click at [1035, 53] on button "Save Shipment" at bounding box center [1039, 48] width 55 height 15
type input "[DATE] 10:30 AM"
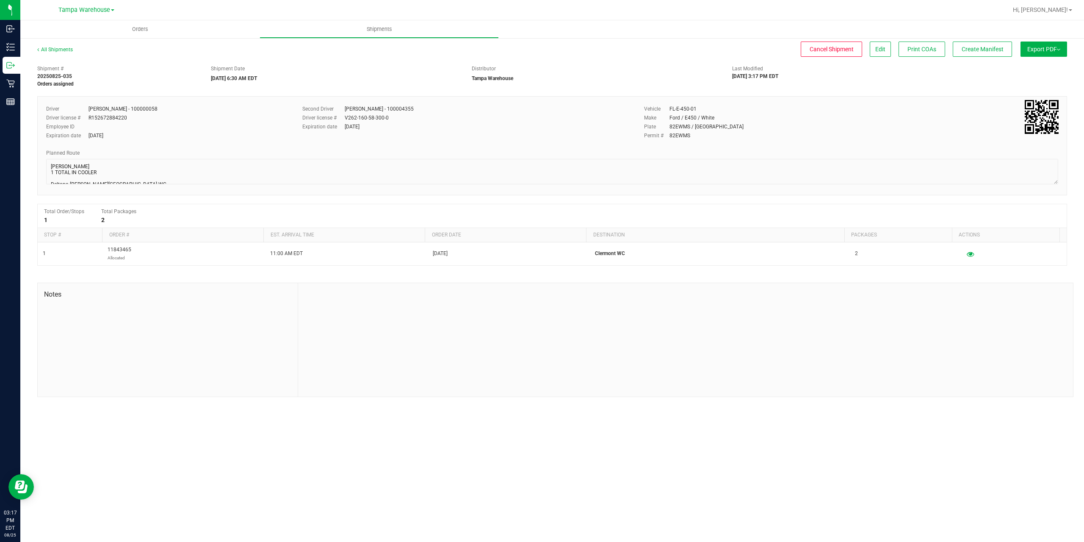
click at [1035, 53] on button "Export PDF" at bounding box center [1043, 48] width 47 height 15
click at [1032, 65] on span "Manifest by Package ID" at bounding box center [1031, 68] width 54 height 6
click at [973, 49] on span "Create Manifest" at bounding box center [983, 49] width 42 height 7
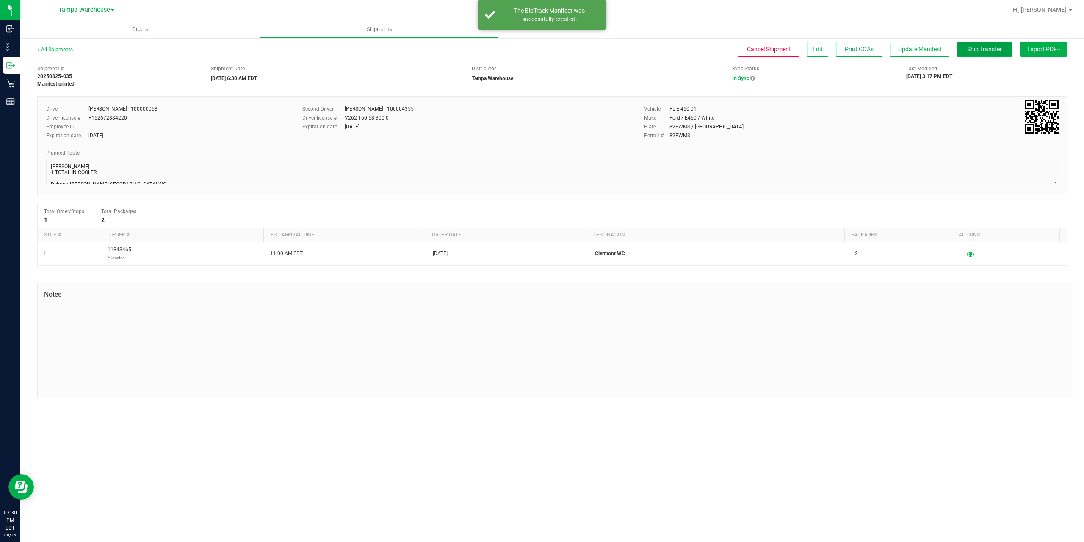
click at [973, 49] on span "Ship Transfer" at bounding box center [984, 49] width 35 height 7
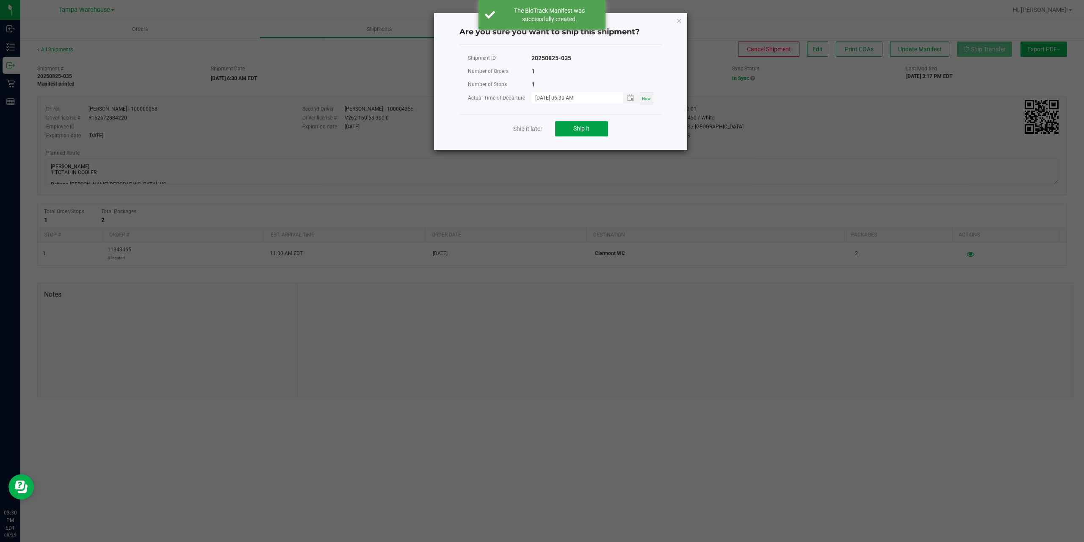
click at [589, 130] on span "Ship it" at bounding box center [581, 128] width 16 height 7
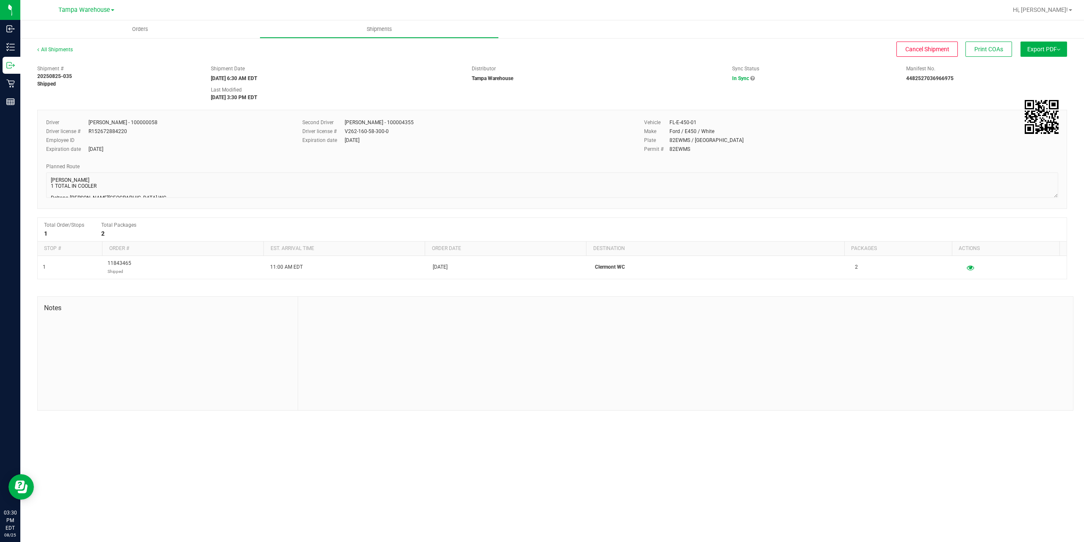
click at [798, 25] on ul "Orders Shipments" at bounding box center [562, 29] width 1084 height 18
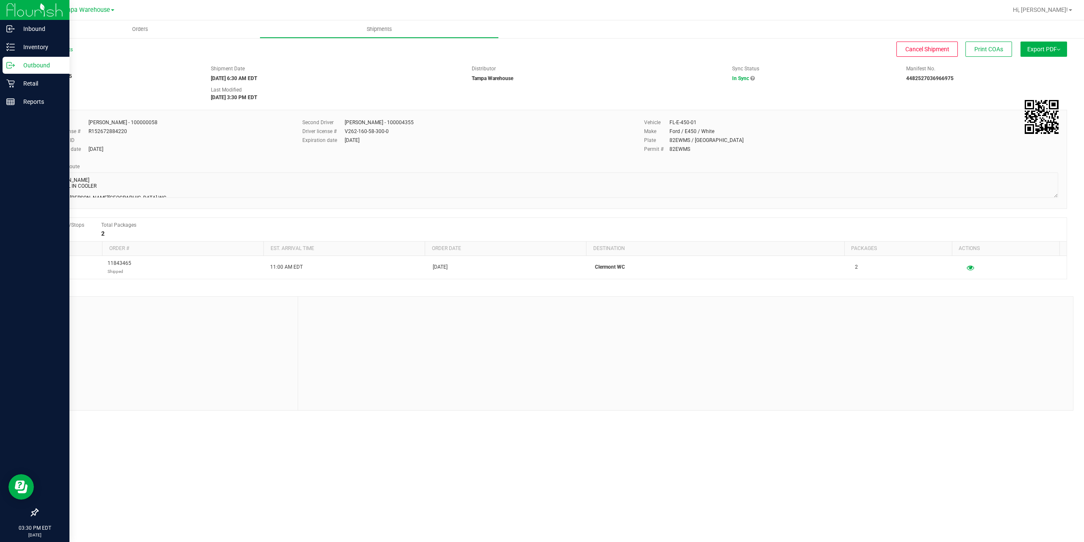
click at [48, 67] on p "Outbound" at bounding box center [40, 65] width 51 height 10
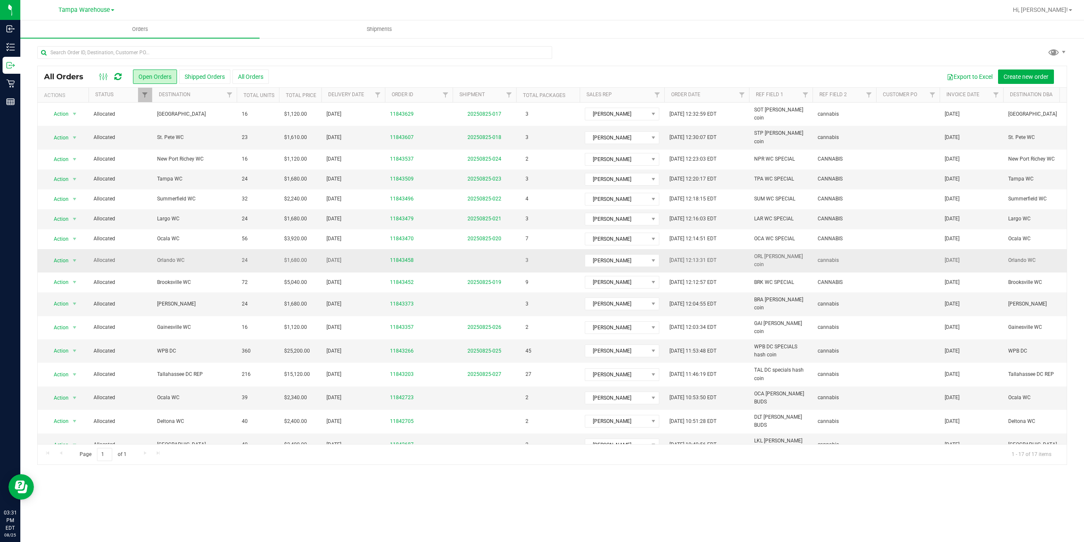
click at [175, 256] on span "Orlando WC" at bounding box center [194, 260] width 75 height 8
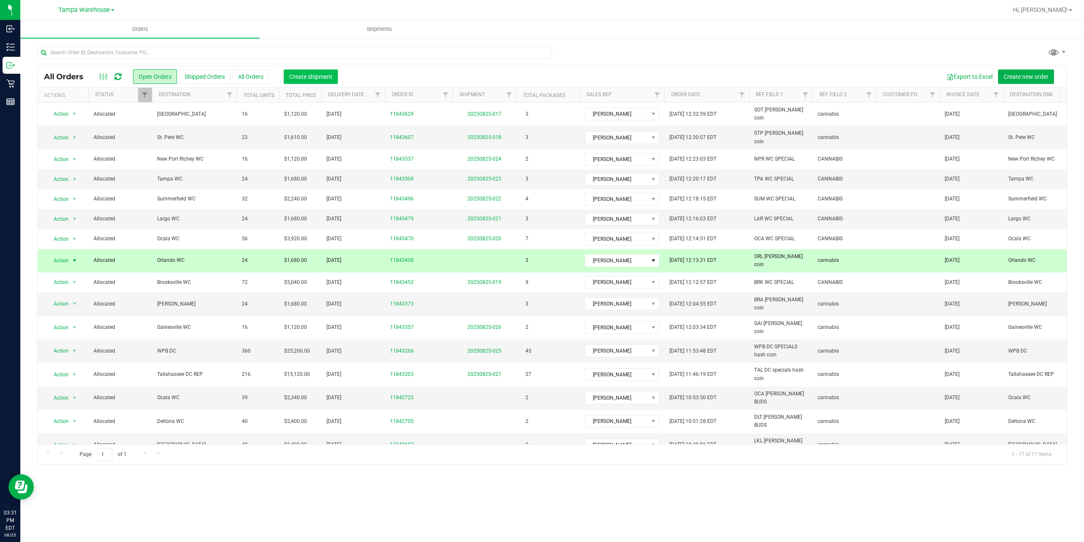
click at [306, 73] on span "Create shipment" at bounding box center [310, 76] width 43 height 7
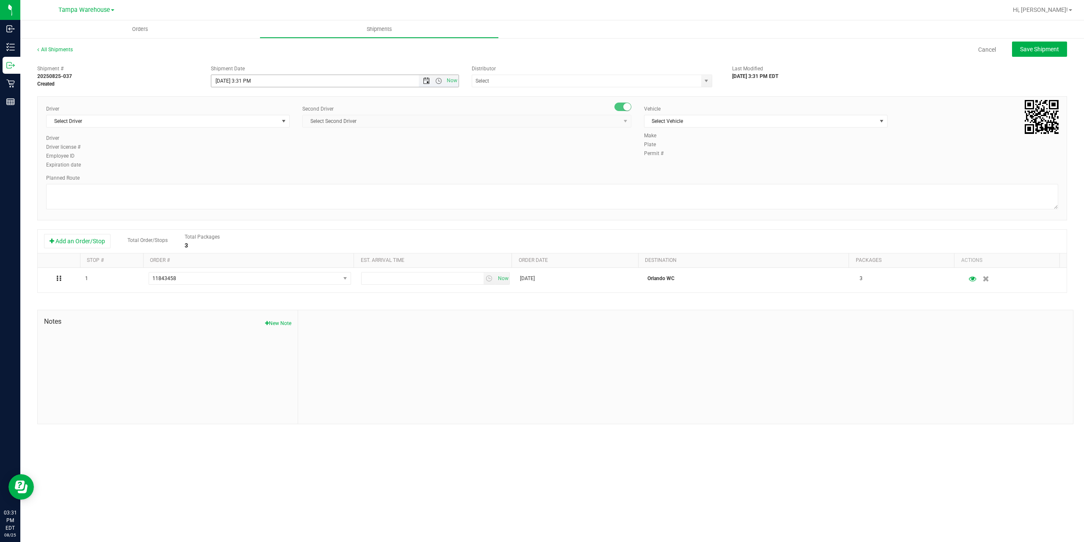
click at [428, 81] on span "Open the date view" at bounding box center [426, 80] width 7 height 7
click at [245, 180] on link "26" at bounding box center [244, 180] width 12 height 13
click at [438, 82] on span "Open the time view" at bounding box center [438, 80] width 7 height 7
click at [235, 152] on li "6:30 AM" at bounding box center [334, 151] width 246 height 11
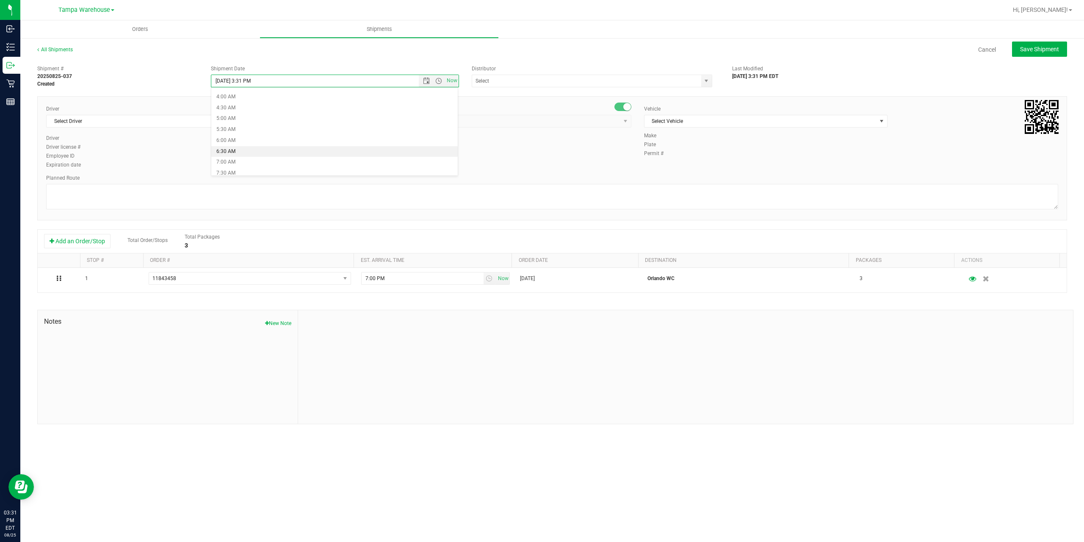
type input "[DATE] 6:30 AM"
click at [500, 80] on input "text" at bounding box center [583, 81] width 222 height 12
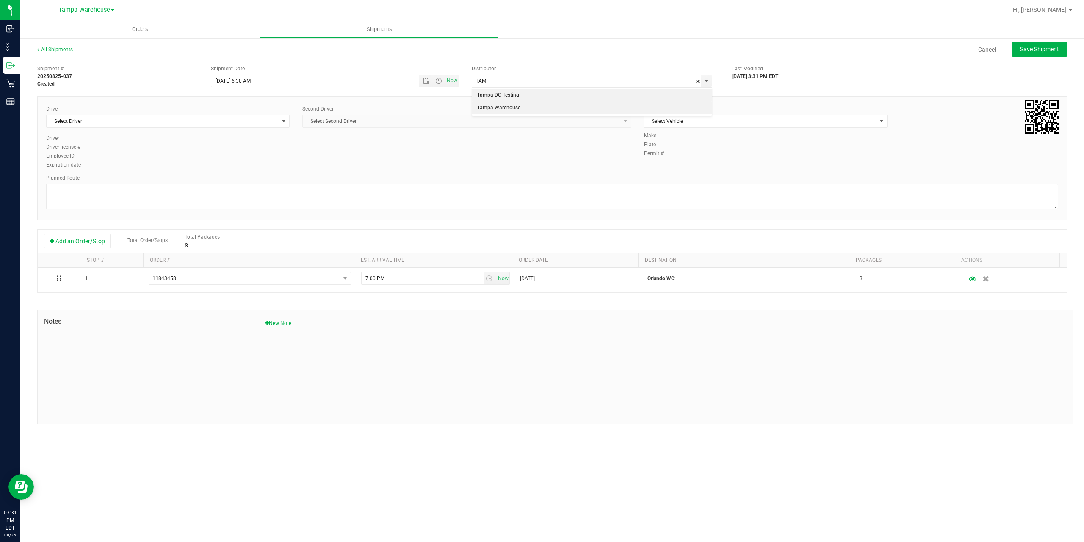
click at [499, 107] on li "Tampa Warehouse" at bounding box center [592, 108] width 240 height 13
type input "Tampa Warehouse"
click at [239, 120] on span "Select Driver" at bounding box center [163, 121] width 232 height 12
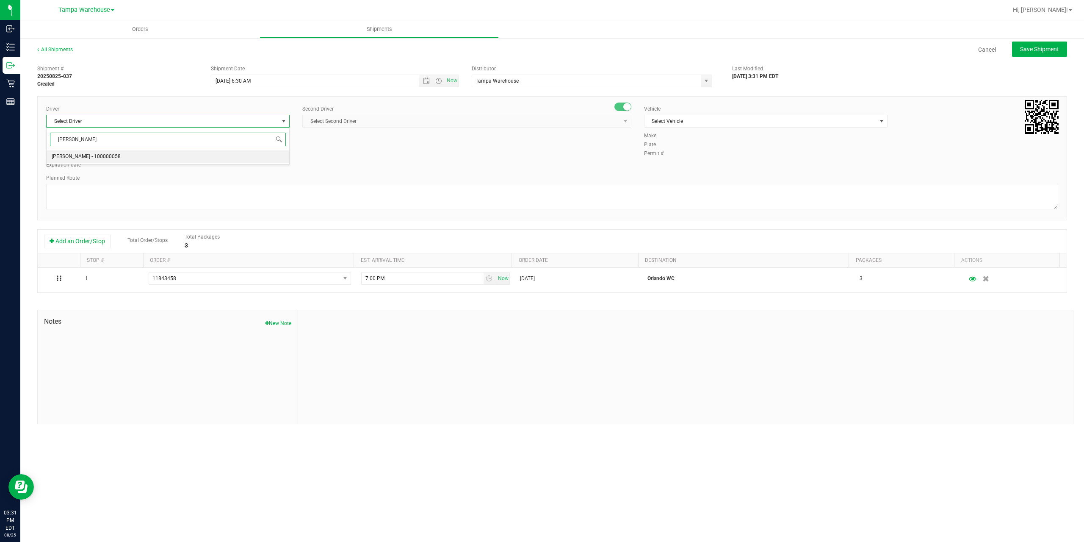
click at [96, 157] on span "[PERSON_NAME] - 100000058" at bounding box center [86, 156] width 69 height 11
type input "PETR"
click at [397, 120] on span "Select Second Driver" at bounding box center [462, 121] width 318 height 12
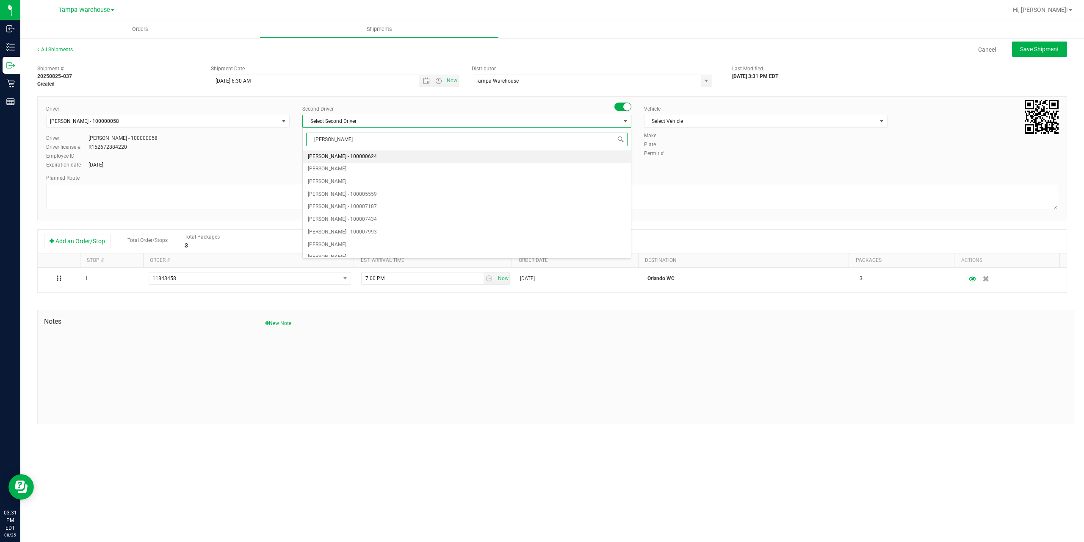
type input "DANN"
click at [331, 156] on span "[PERSON_NAME] - 100004355" at bounding box center [342, 156] width 69 height 11
click at [693, 121] on span "Select Vehicle" at bounding box center [760, 121] width 232 height 12
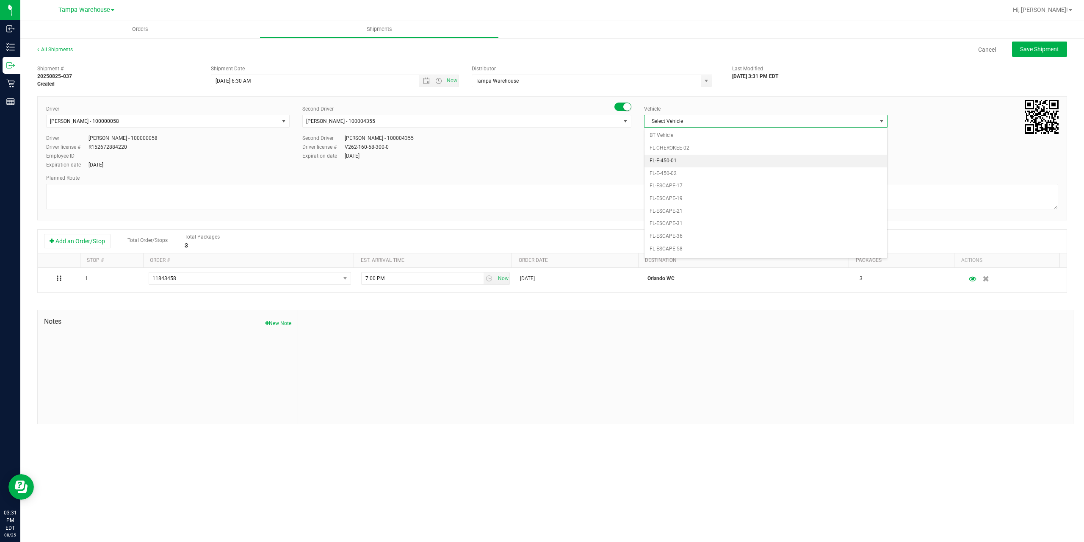
click at [685, 158] on li "FL-E-450-01" at bounding box center [765, 161] width 243 height 13
click at [581, 195] on textarea at bounding box center [552, 196] width 1012 height 25
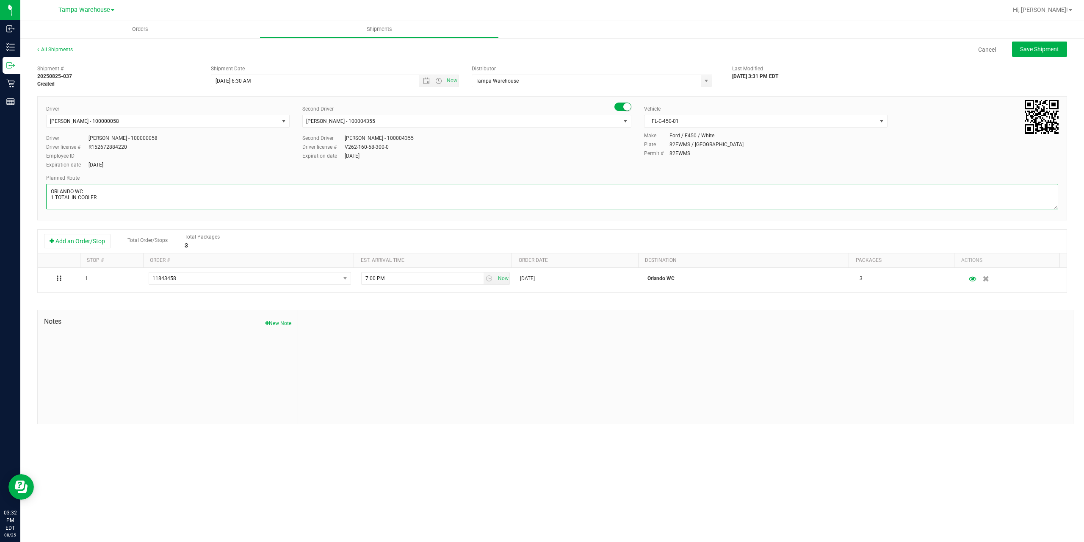
scroll to position [3, 0]
paste textarea "Deltona WC Oviedo WC Colonial WC Orlando WC Clermont WC Winter Haven WC Lakelan…"
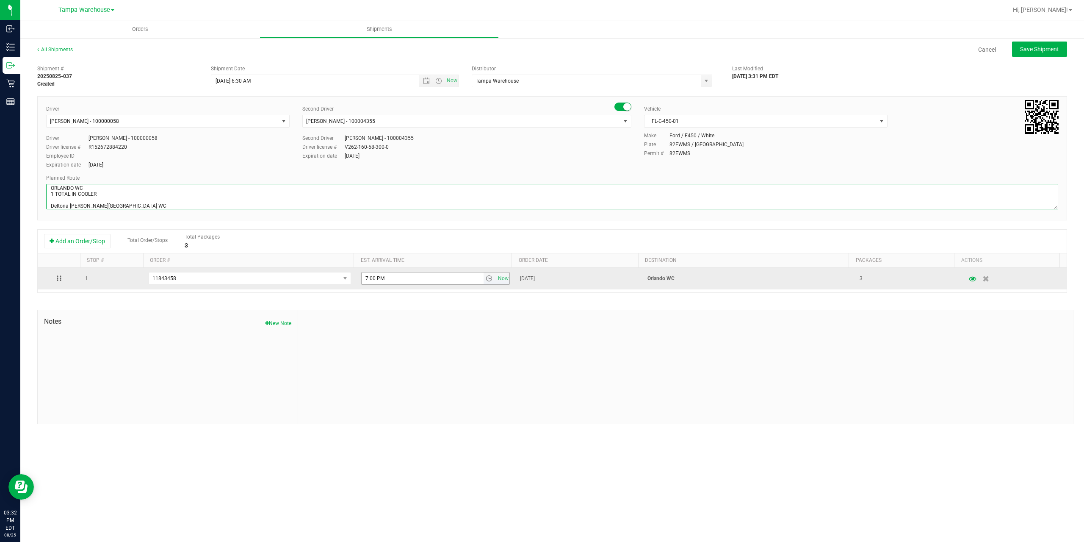
click at [488, 279] on span "select" at bounding box center [489, 278] width 7 height 7
type textarea "ORLANDO WC 1 TOTAL IN COOLER Deltona WC Oviedo WC Colonial WC Orlando WC Clermo…"
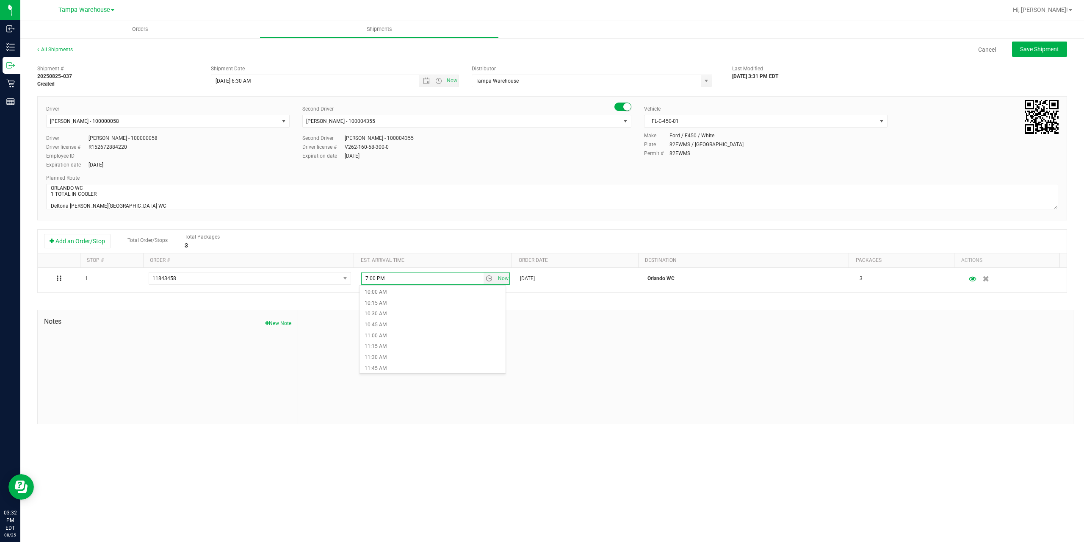
scroll to position [466, 0]
click at [404, 348] on li "12:00 PM" at bounding box center [432, 348] width 146 height 11
click at [1040, 51] on span "Save Shipment" at bounding box center [1039, 49] width 39 height 7
type input "[DATE] 10:30 AM"
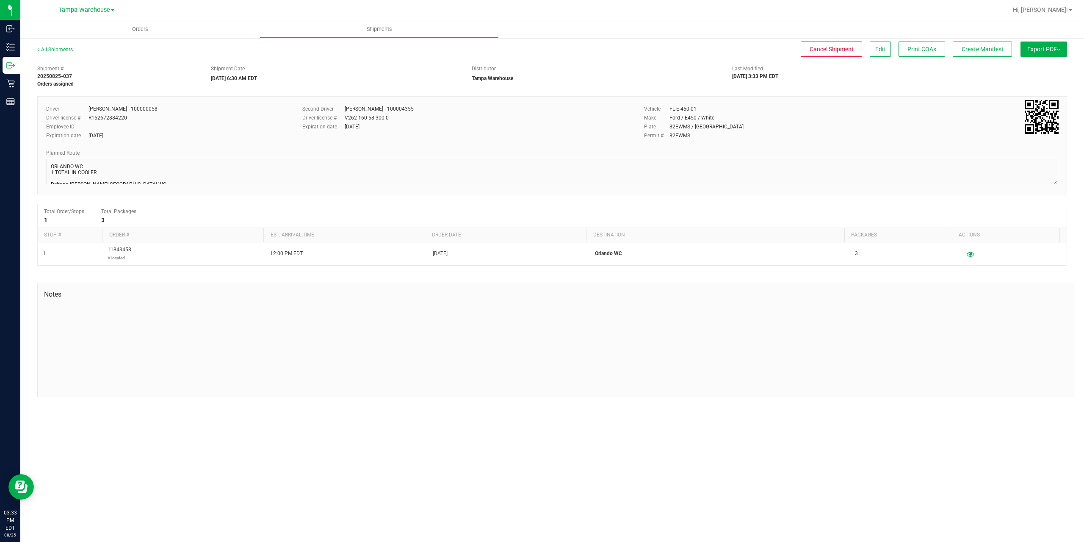
click at [1040, 51] on button "Export PDF" at bounding box center [1043, 48] width 47 height 15
click at [1032, 70] on span "Manifest by Package ID" at bounding box center [1031, 68] width 54 height 6
click at [983, 49] on span "Create Manifest" at bounding box center [983, 49] width 42 height 7
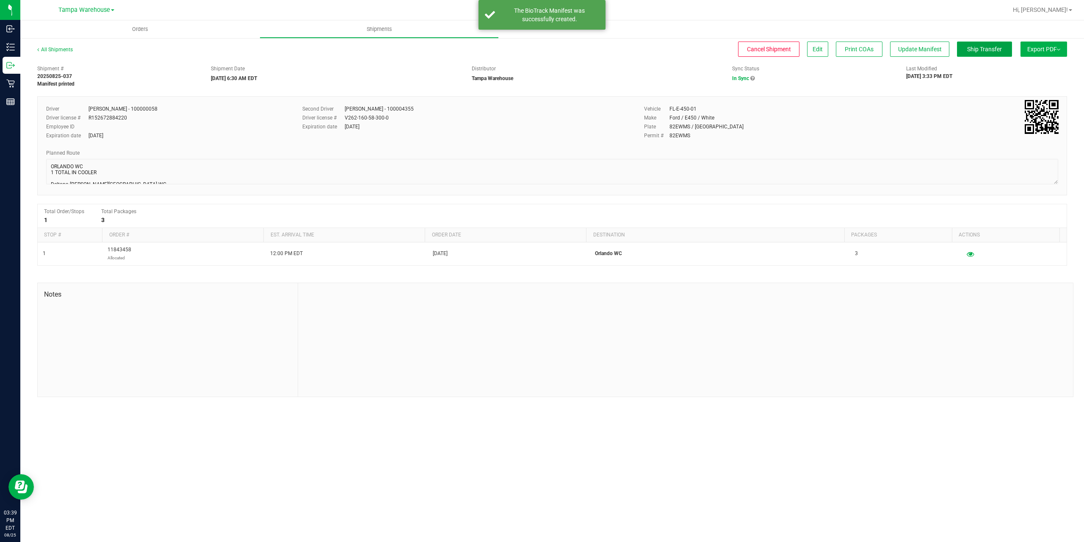
click at [983, 49] on span "Ship Transfer" at bounding box center [984, 49] width 35 height 7
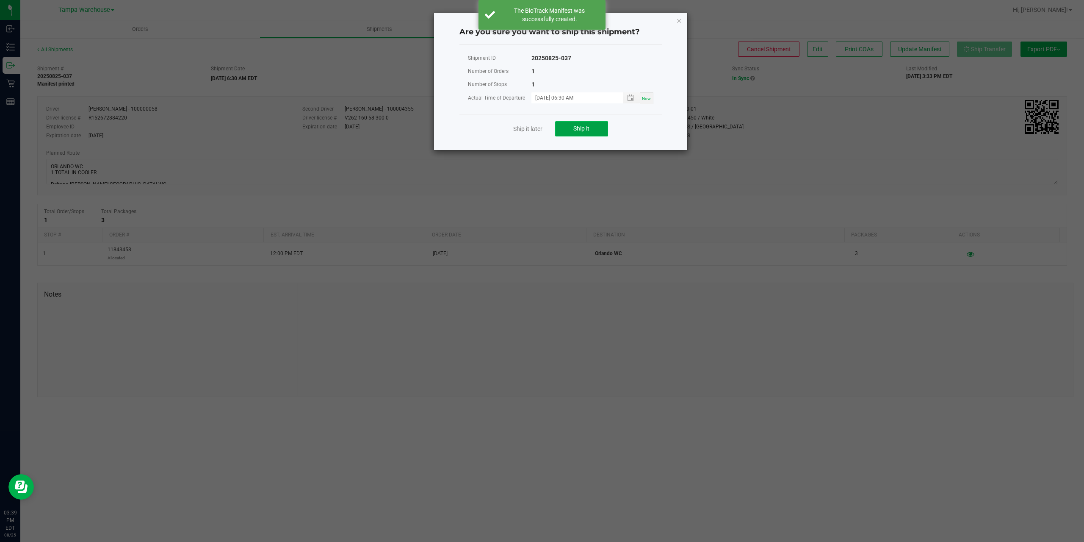
click at [583, 125] on span "Ship it" at bounding box center [581, 128] width 16 height 7
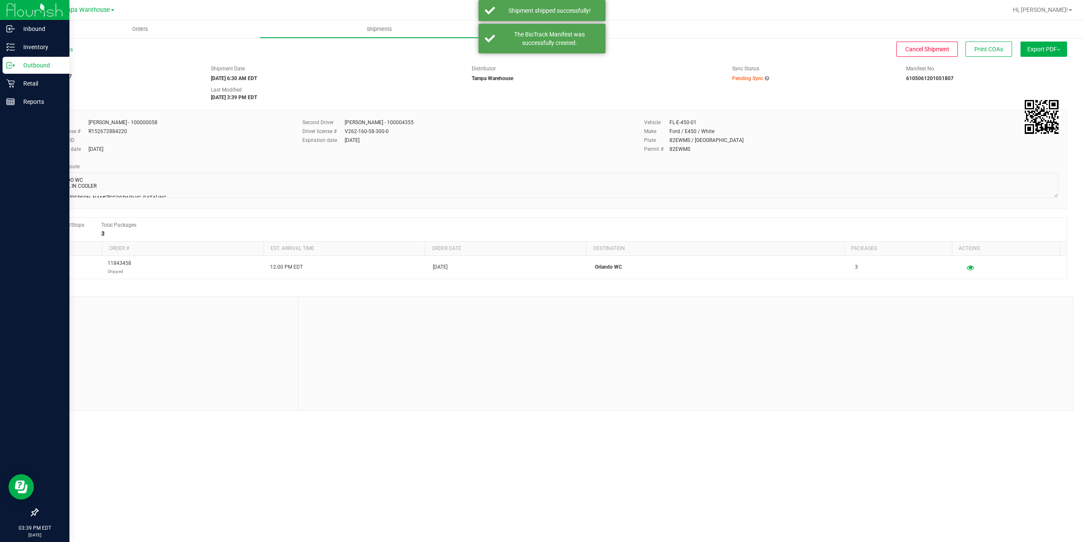
click at [37, 64] on p "Outbound" at bounding box center [40, 65] width 51 height 10
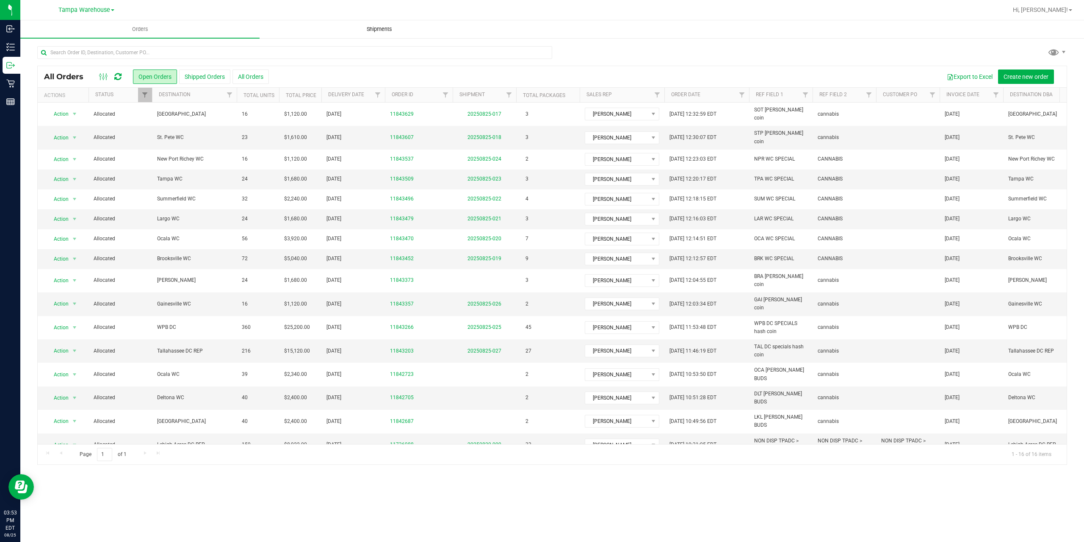
click at [379, 29] on span "Shipments" at bounding box center [379, 29] width 48 height 8
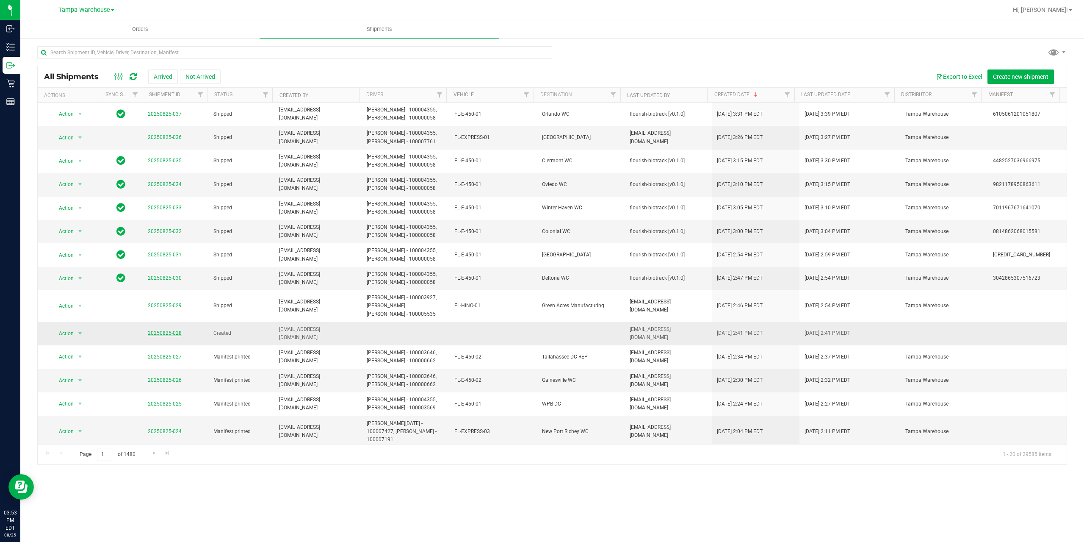
click at [159, 330] on link "20250825-028" at bounding box center [165, 333] width 34 height 6
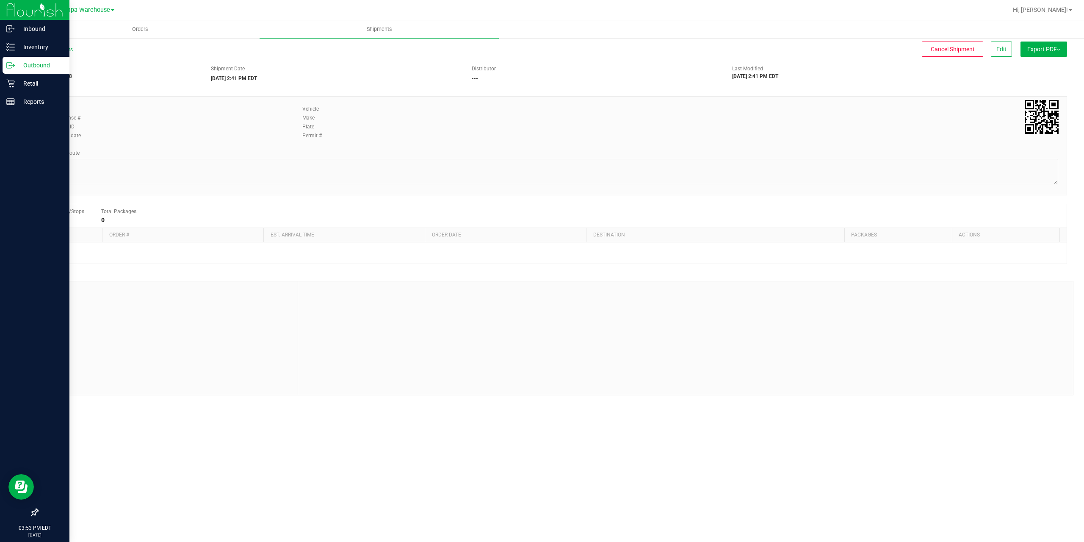
click at [41, 68] on p "Outbound" at bounding box center [40, 65] width 51 height 10
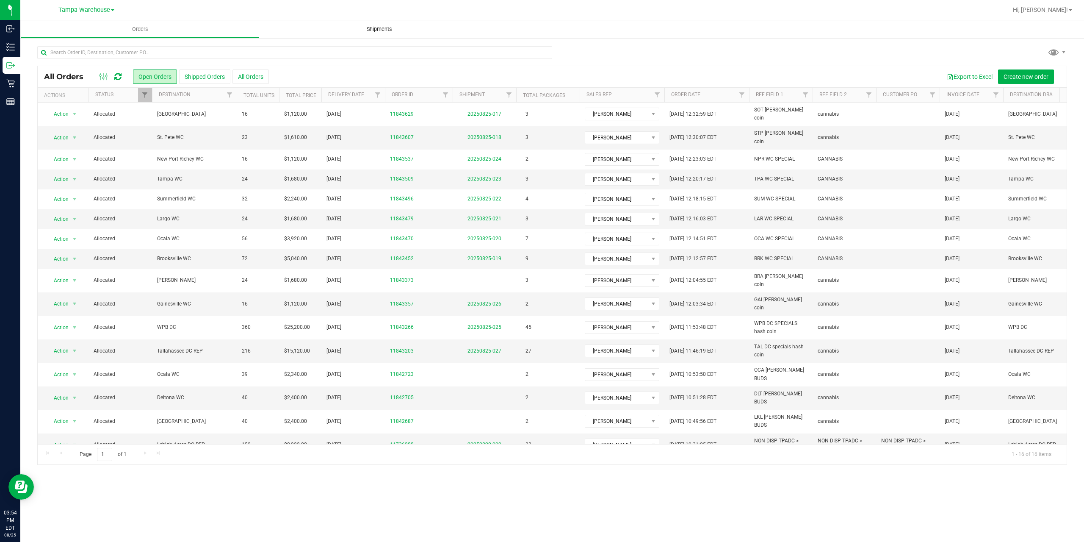
click at [383, 26] on span "Shipments" at bounding box center [379, 29] width 48 height 8
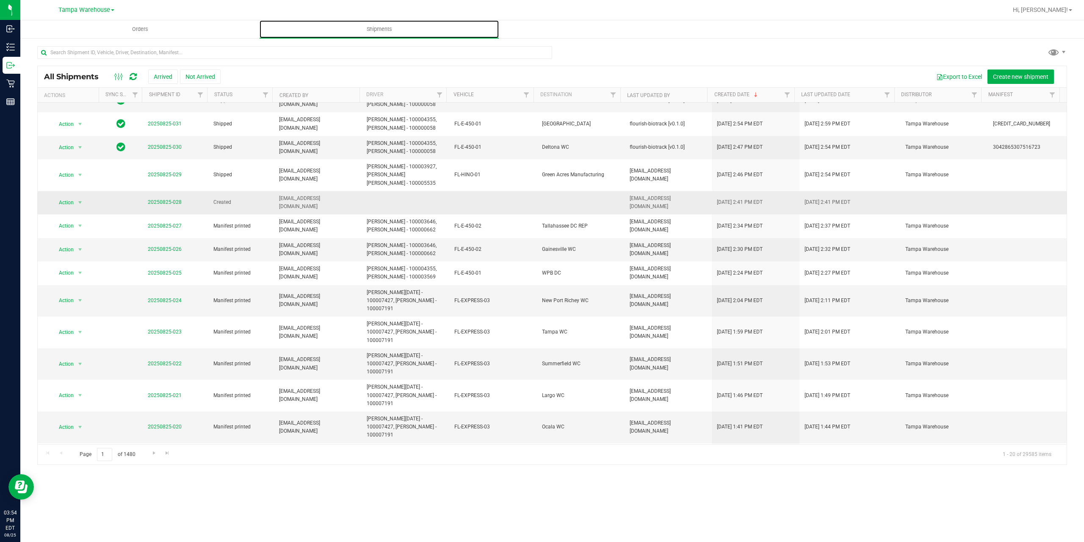
scroll to position [131, 0]
click at [151, 453] on span "Go to the next page" at bounding box center [154, 452] width 7 height 7
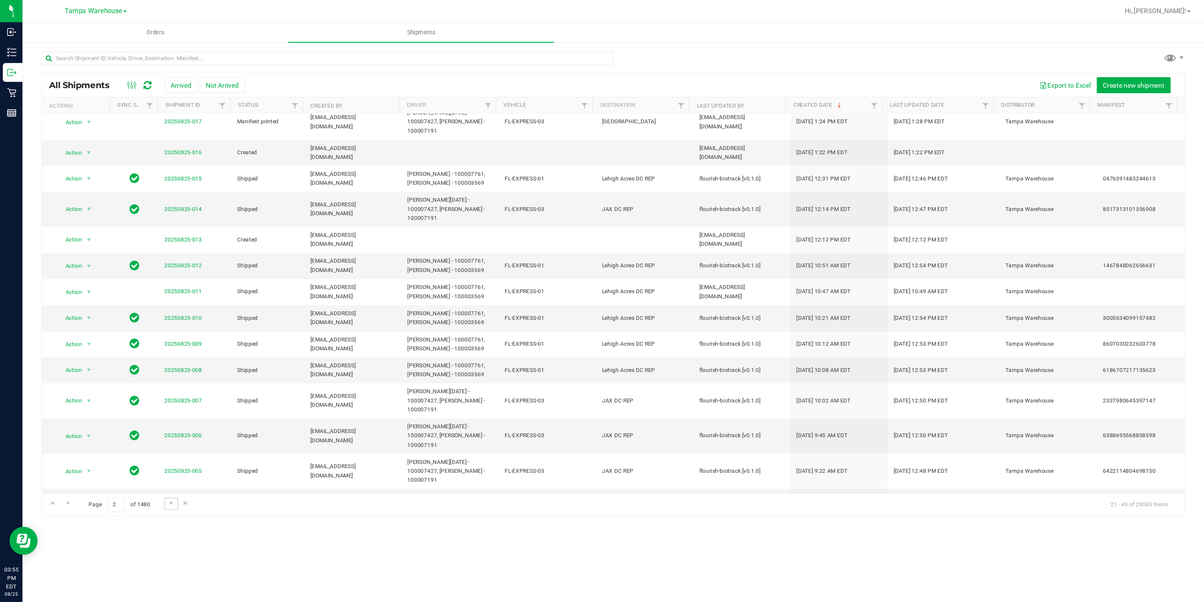
scroll to position [0, 0]
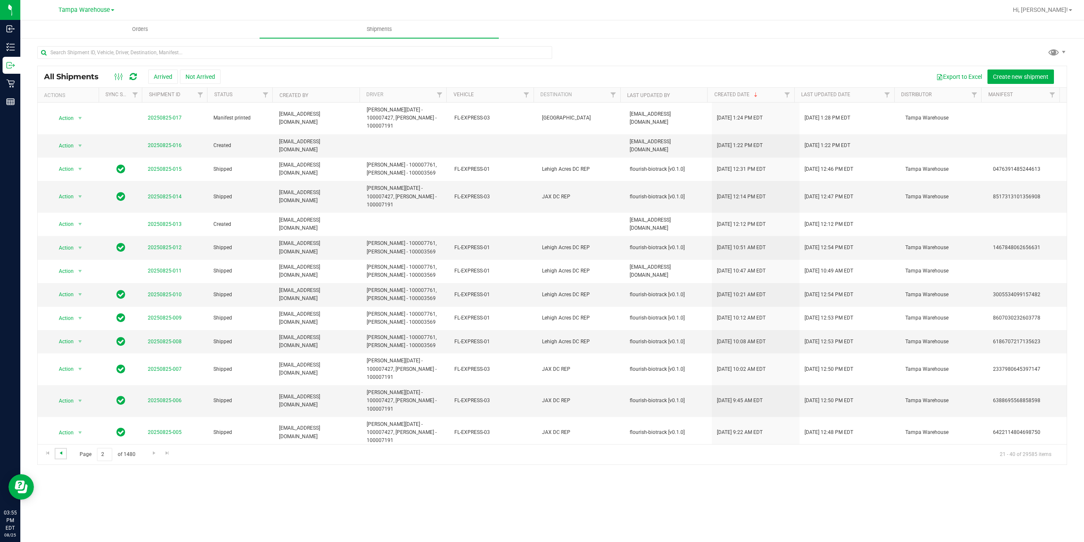
click at [61, 451] on span "Go to the previous page" at bounding box center [61, 452] width 7 height 7
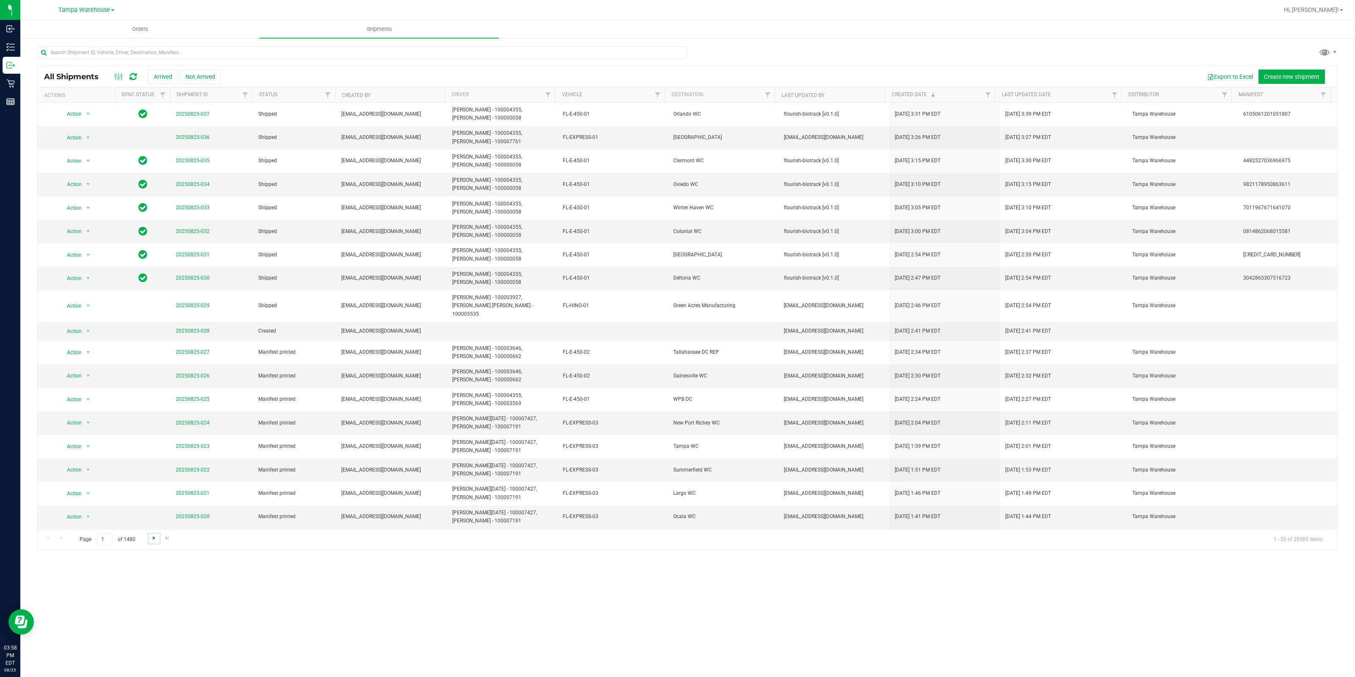
click at [152, 538] on span "Go to the next page" at bounding box center [154, 537] width 7 height 7
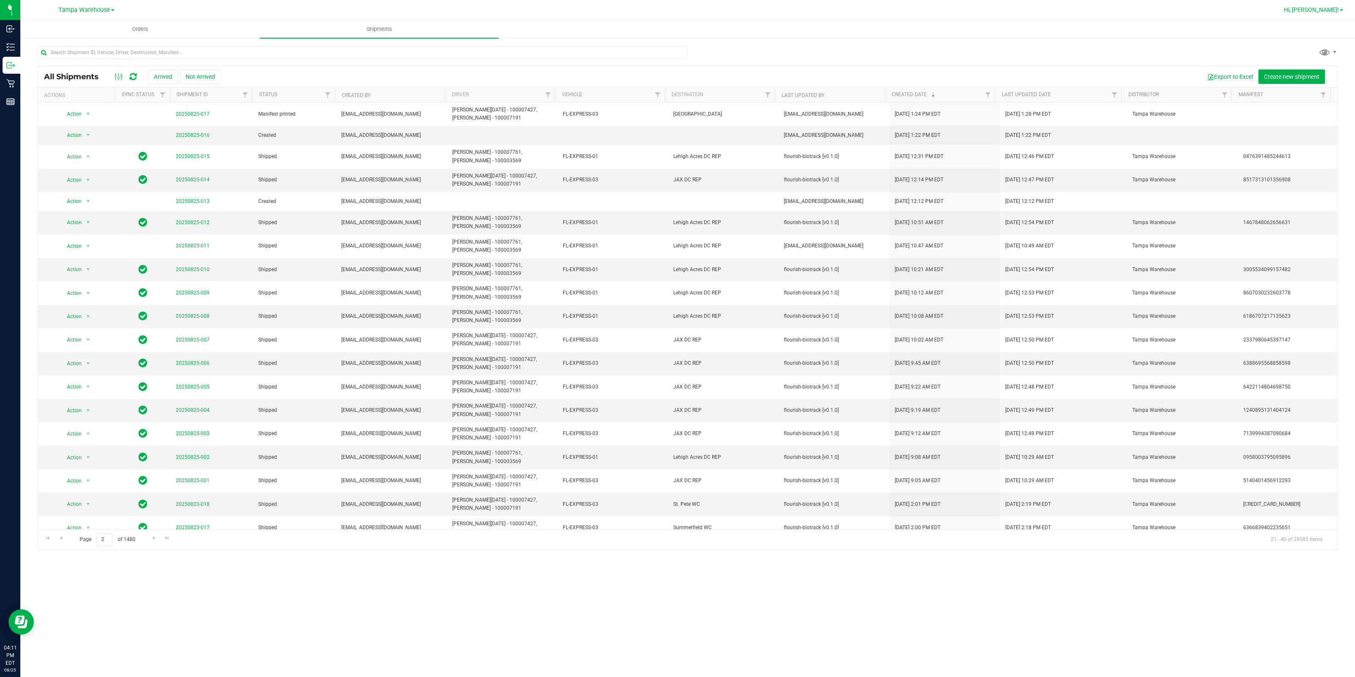
click at [1084, 12] on span "Hi, [PERSON_NAME]!" at bounding box center [1311, 9] width 55 height 7
click at [1084, 73] on span "Sign Out" at bounding box center [1311, 75] width 25 height 8
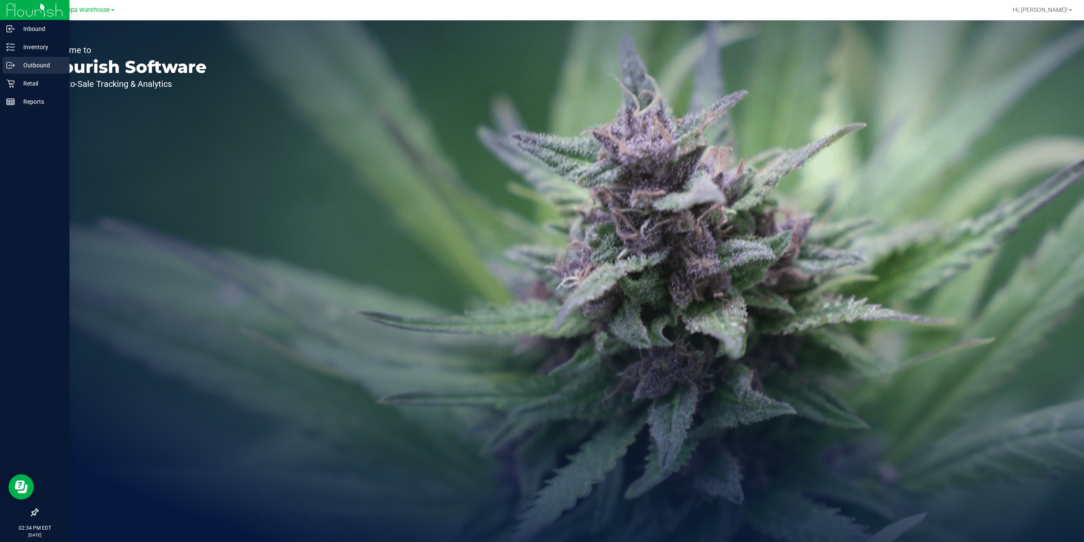
click at [42, 61] on p "Outbound" at bounding box center [40, 65] width 51 height 10
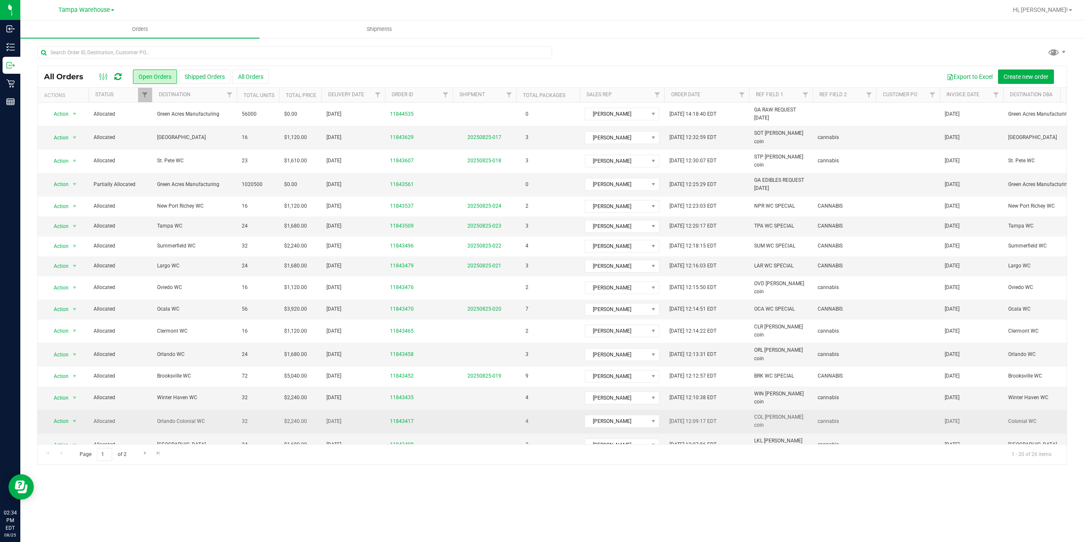
scroll to position [73, 0]
